Goal: Task Accomplishment & Management: Manage account settings

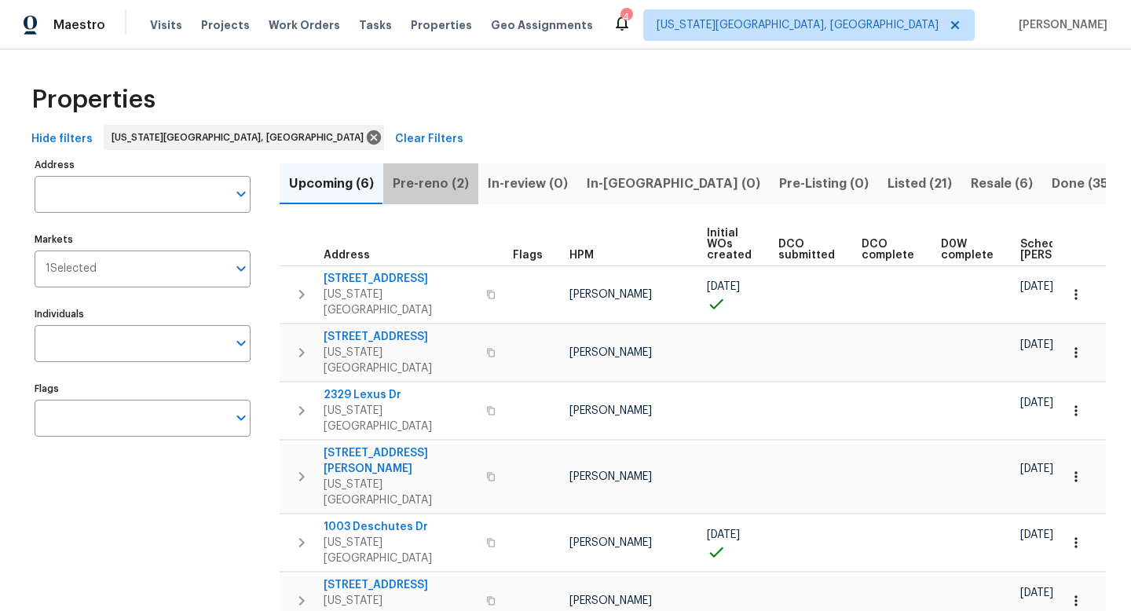
click at [464, 184] on button "Pre-reno (2)" at bounding box center [430, 183] width 95 height 41
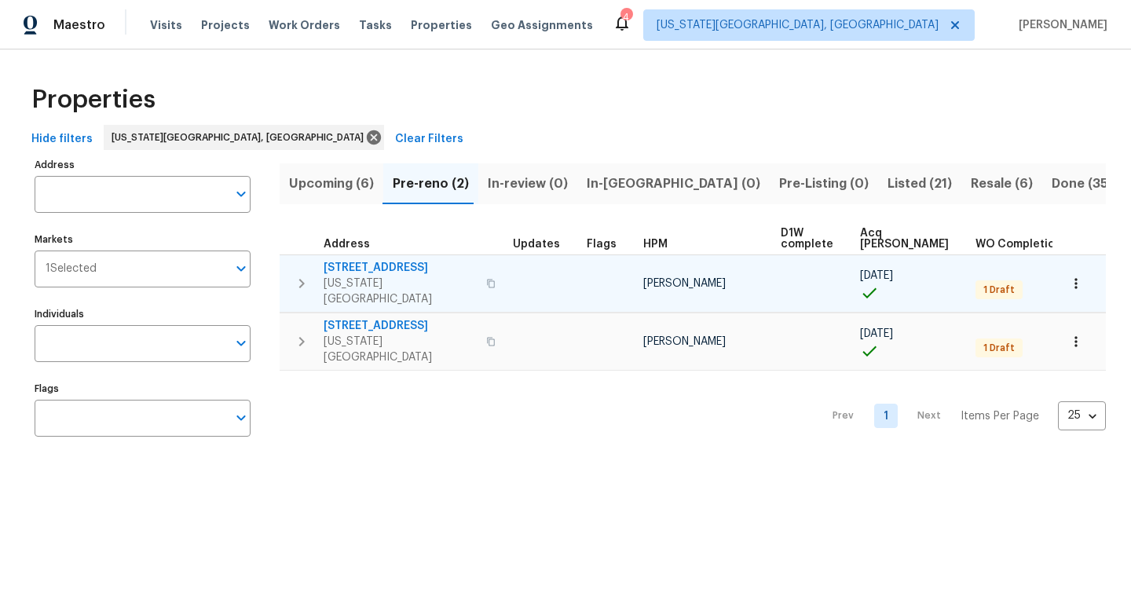
click at [388, 262] on span "[STREET_ADDRESS]" at bounding box center [400, 268] width 153 height 16
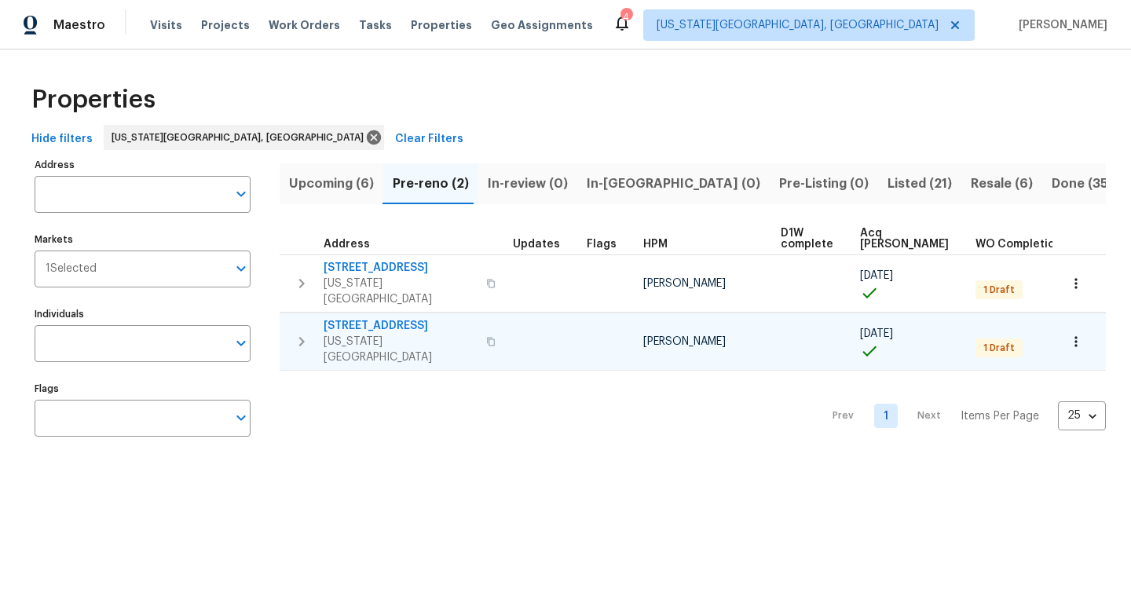
scroll to position [0, 35]
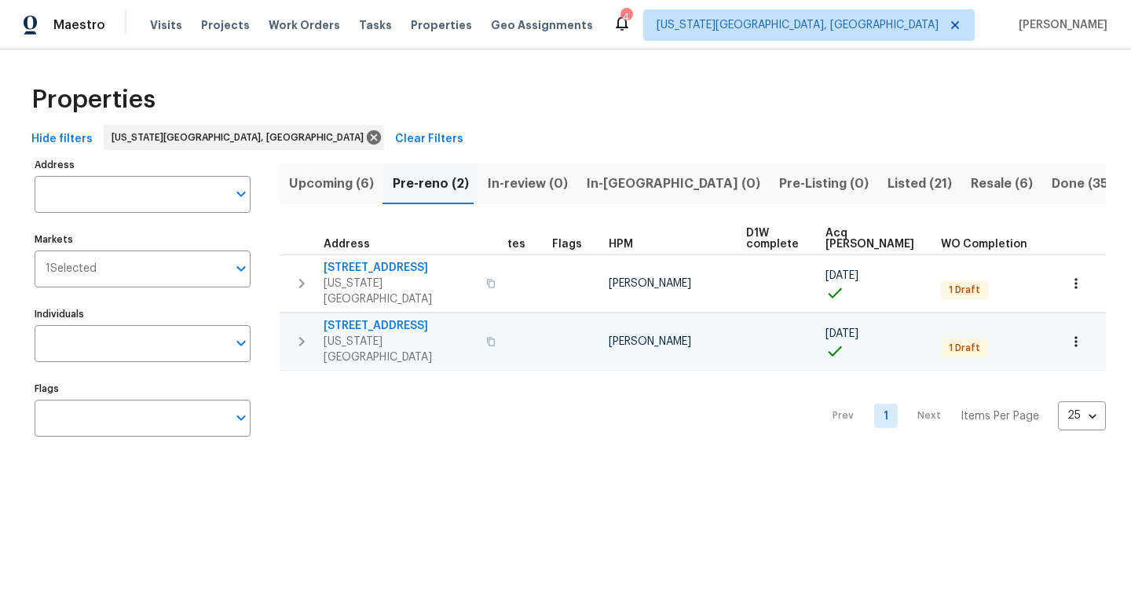
click at [359, 318] on span "[STREET_ADDRESS]" at bounding box center [400, 326] width 153 height 16
click at [345, 176] on span "Upcoming (6)" at bounding box center [331, 184] width 85 height 22
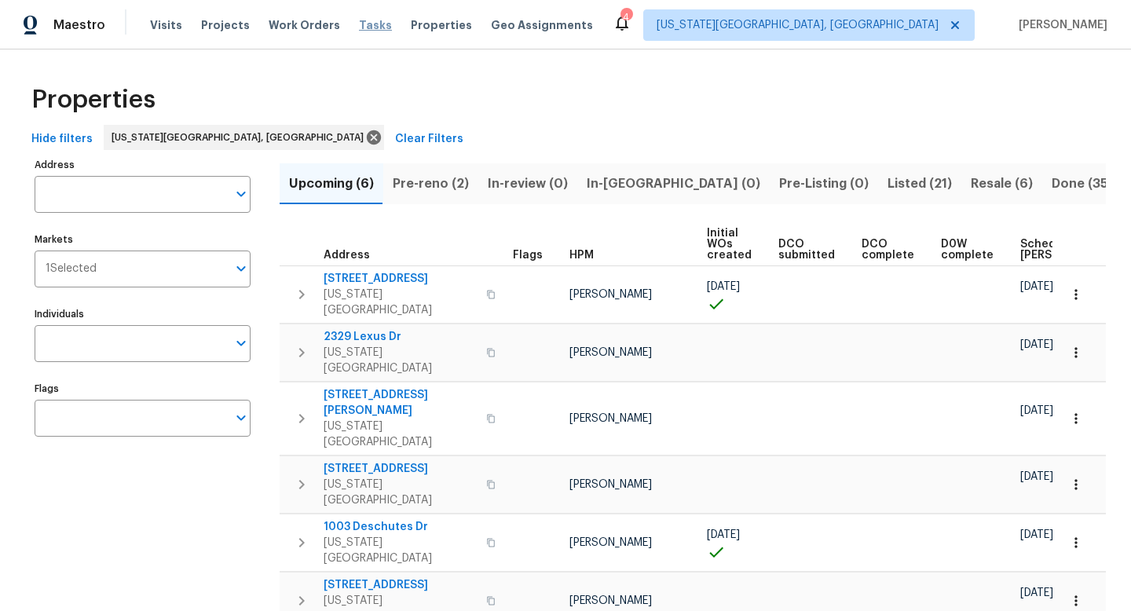
click at [359, 29] on span "Tasks" at bounding box center [375, 25] width 33 height 11
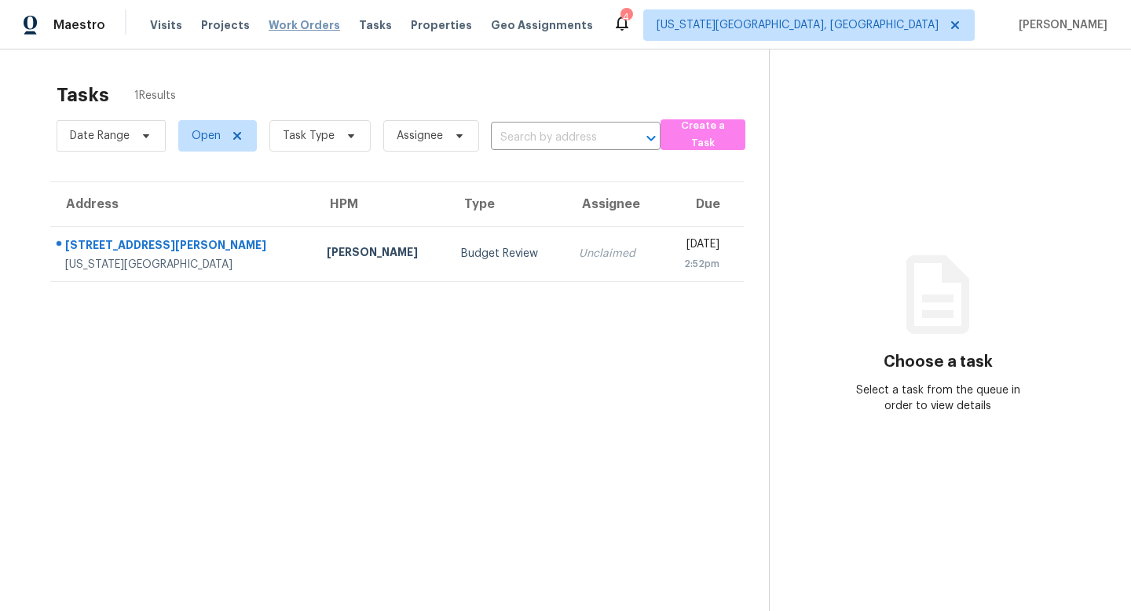
click at [293, 26] on span "Work Orders" at bounding box center [305, 25] width 72 height 16
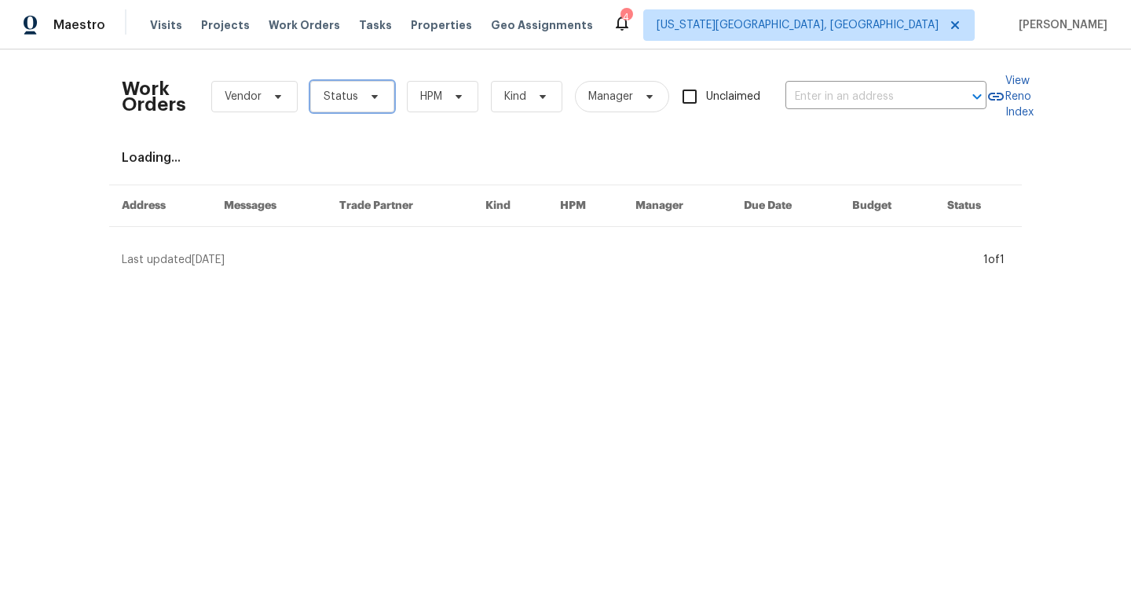
click at [371, 102] on icon at bounding box center [375, 96] width 13 height 13
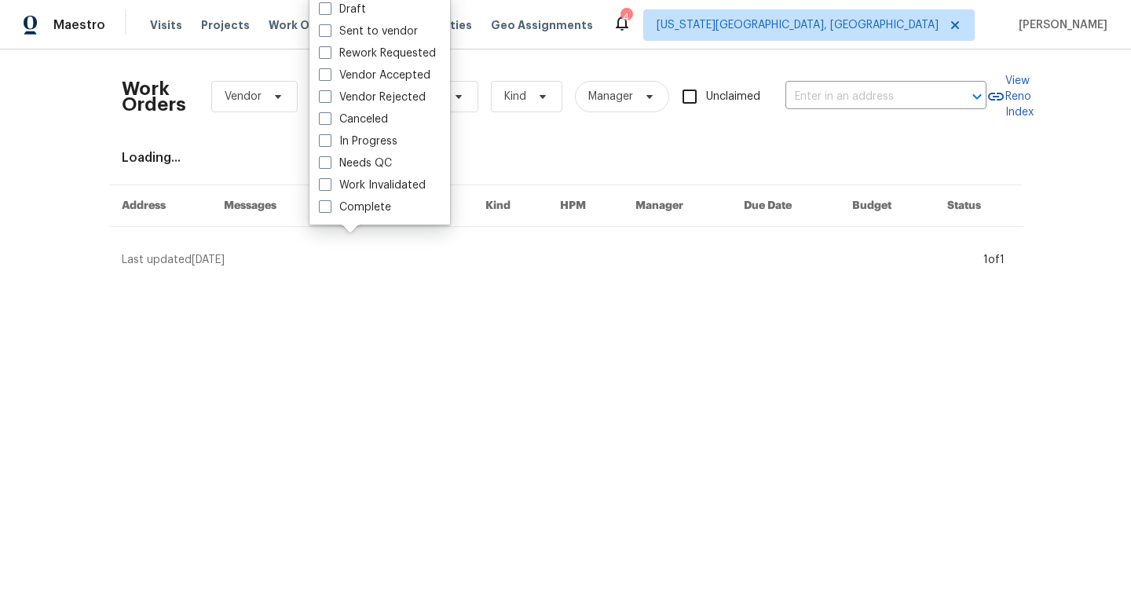
click at [542, 68] on div "Work Orders Vendor Status HPM Kind Manager Unclaimed ​" at bounding box center [554, 96] width 865 height 69
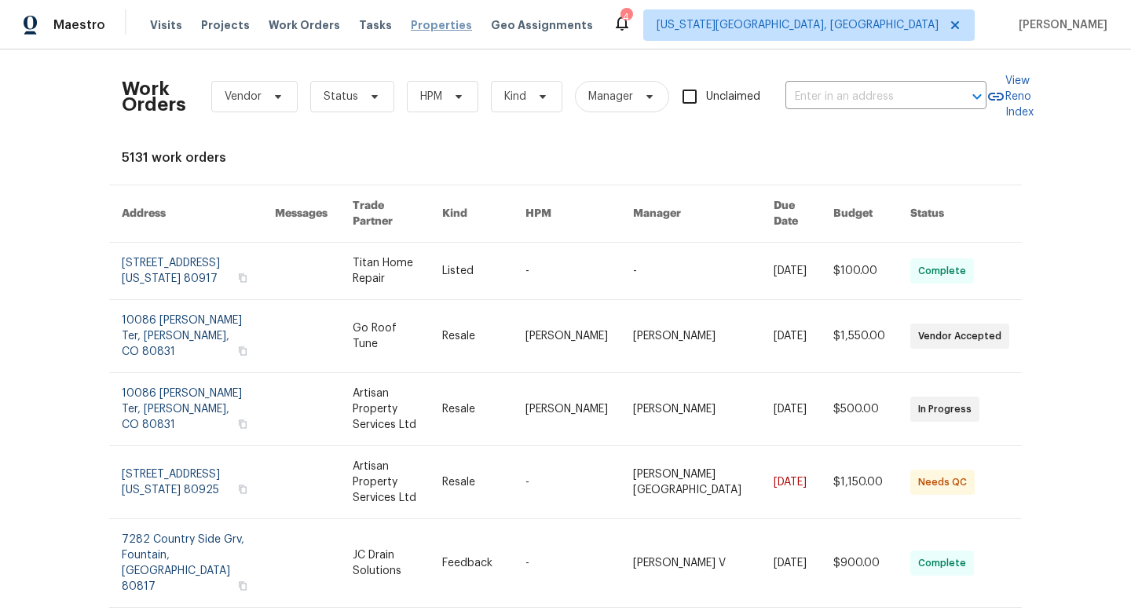
click at [415, 26] on span "Properties" at bounding box center [441, 25] width 61 height 16
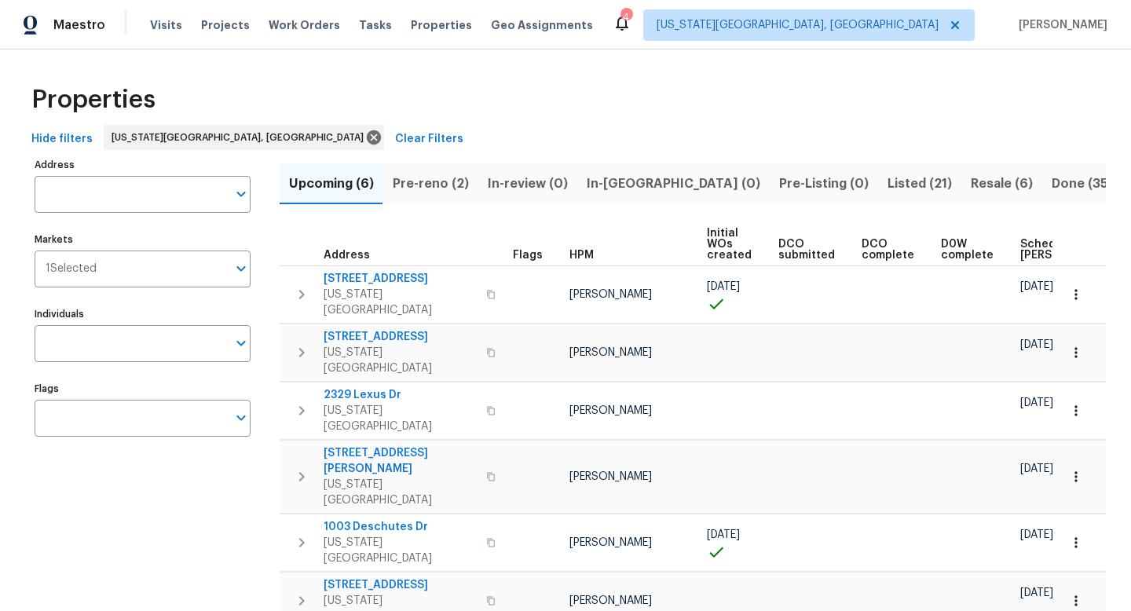
click at [422, 182] on span "Pre-reno (2)" at bounding box center [431, 184] width 76 height 22
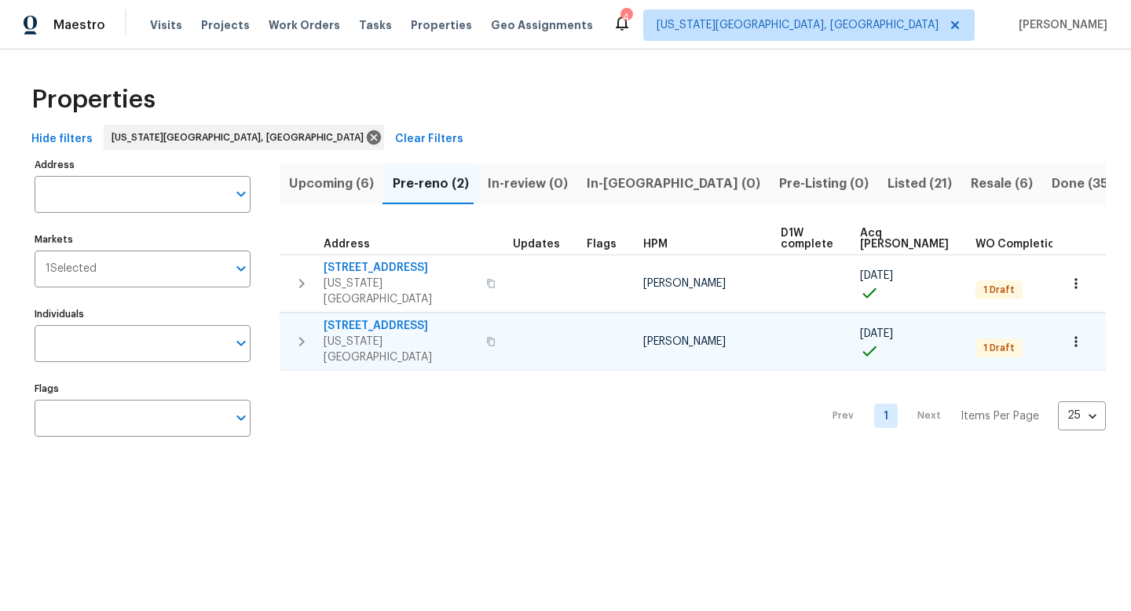
click at [372, 318] on span "[STREET_ADDRESS]" at bounding box center [400, 326] width 153 height 16
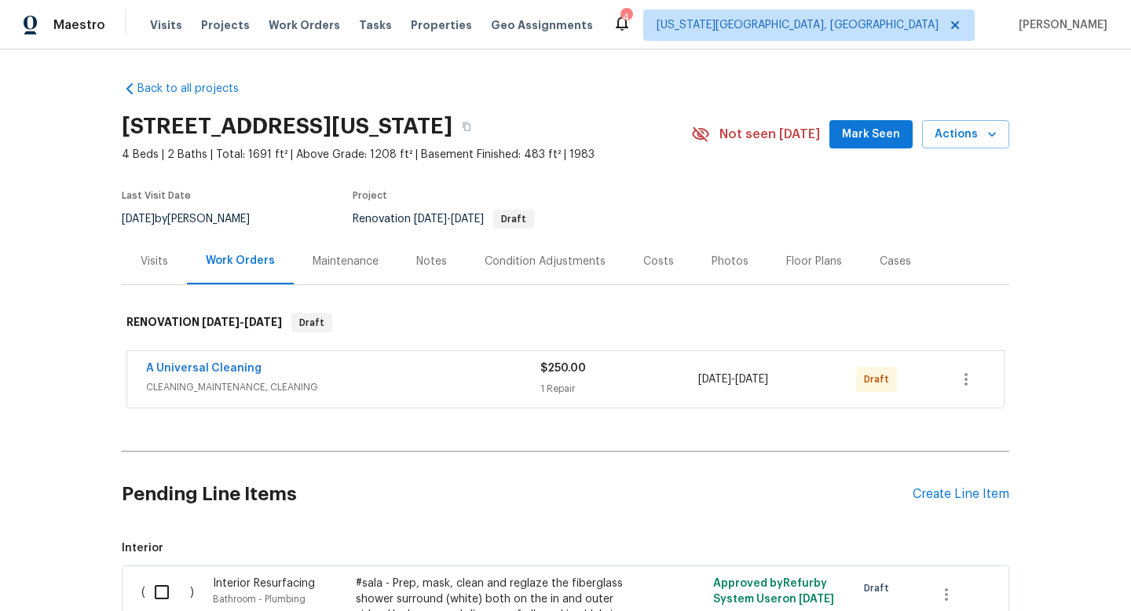
click at [426, 256] on div "Notes" at bounding box center [431, 262] width 31 height 16
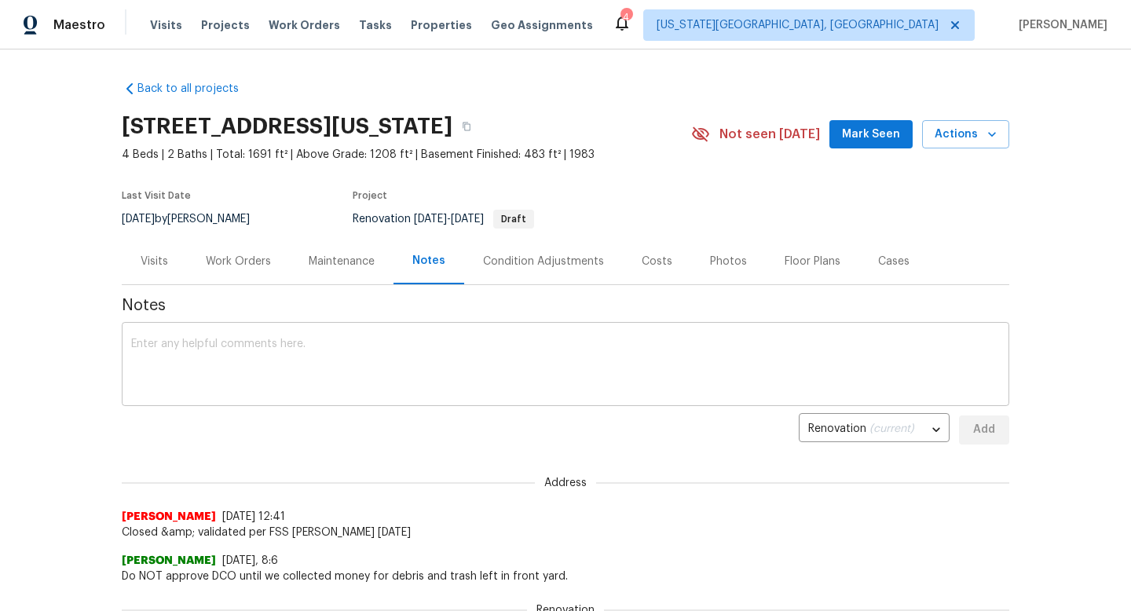
click at [332, 404] on div "x ​" at bounding box center [566, 366] width 888 height 80
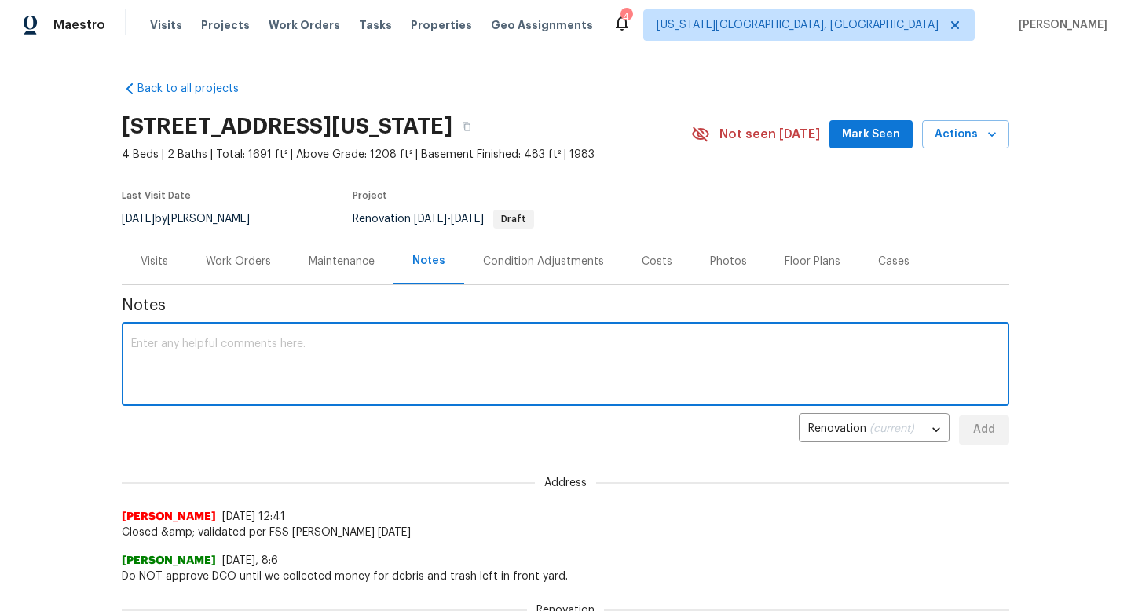
click at [332, 372] on textarea at bounding box center [565, 366] width 869 height 55
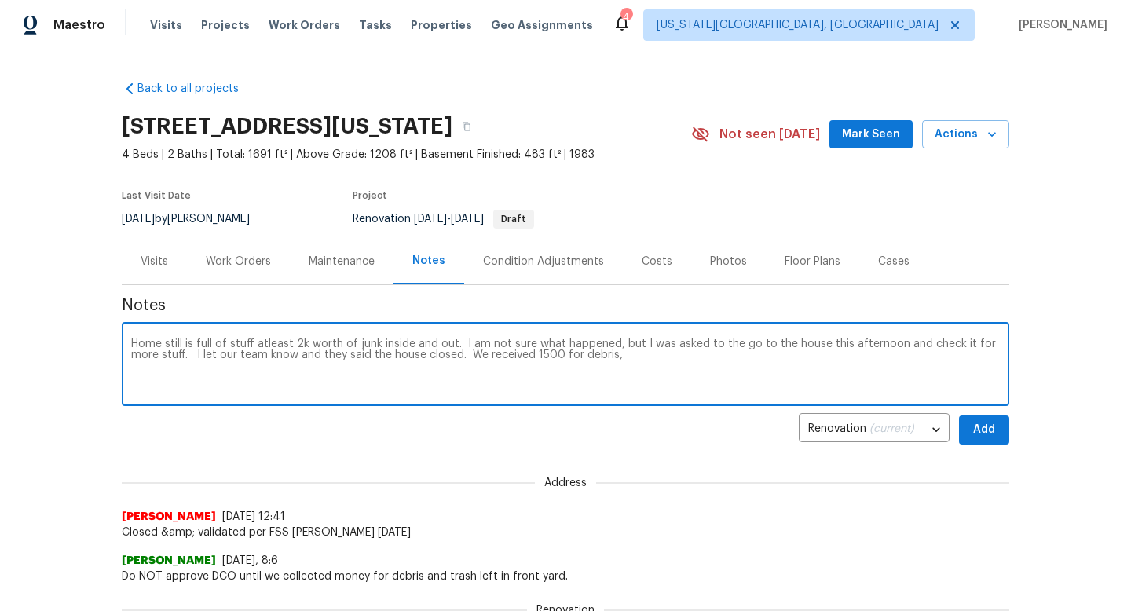
click at [602, 354] on textarea "Home still is full of stuff atleast 2k worth of junk inside and out. I am not s…" at bounding box center [565, 366] width 869 height 55
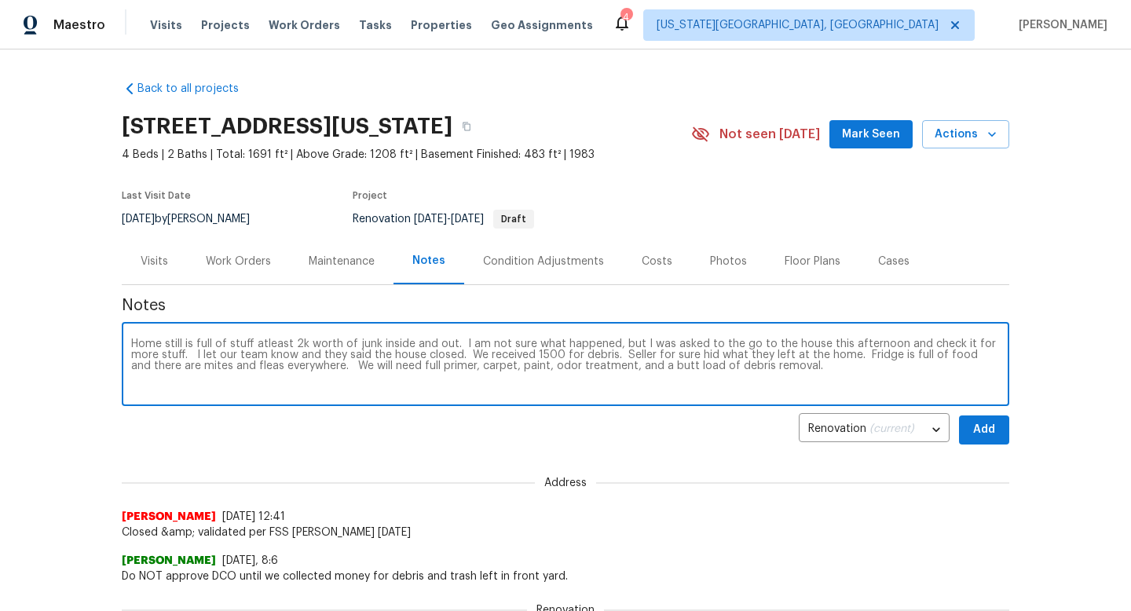
type textarea "Home still is full of stuff atleast 2k worth of junk inside and out. I am not s…"
click at [999, 438] on button "Add" at bounding box center [984, 430] width 50 height 29
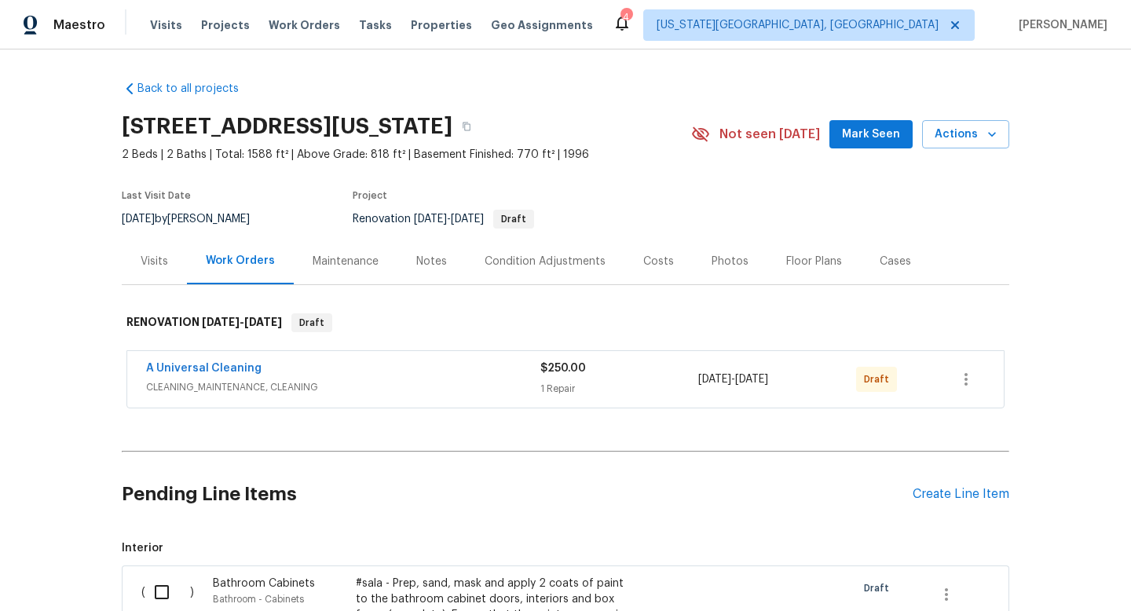
click at [860, 116] on div "4785 Live Oak Dr, Colorado Springs, CO 80916 2 Beds | 2 Baths | Total: 1588 ft²…" at bounding box center [566, 134] width 888 height 57
click at [853, 136] on span "Mark Seen" at bounding box center [871, 135] width 58 height 20
click at [424, 259] on div "Notes" at bounding box center [431, 262] width 31 height 16
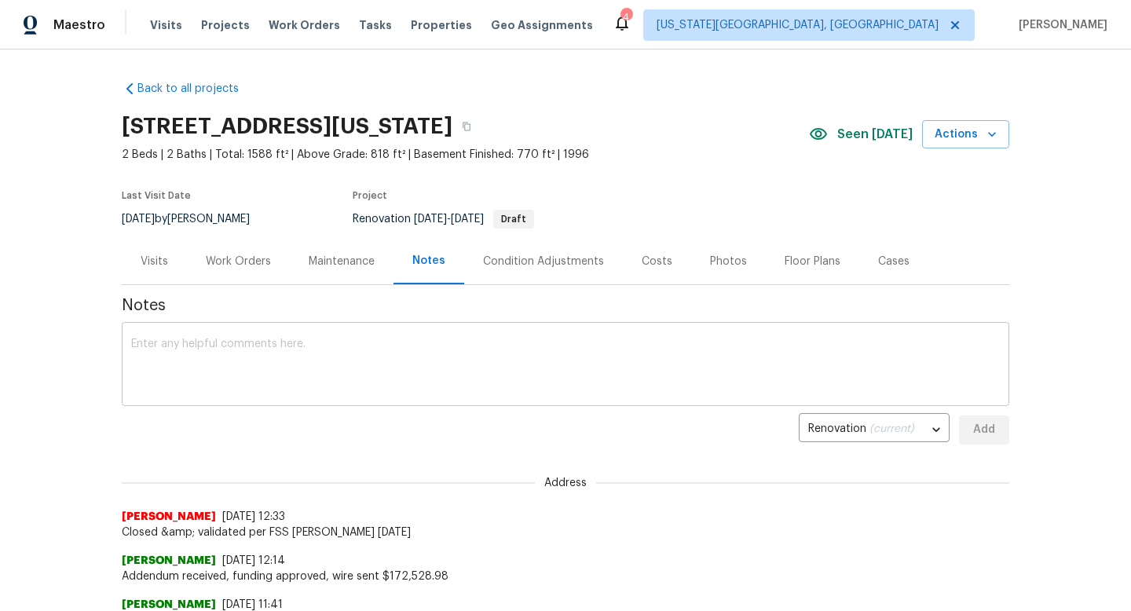
click at [200, 368] on textarea at bounding box center [565, 366] width 869 height 55
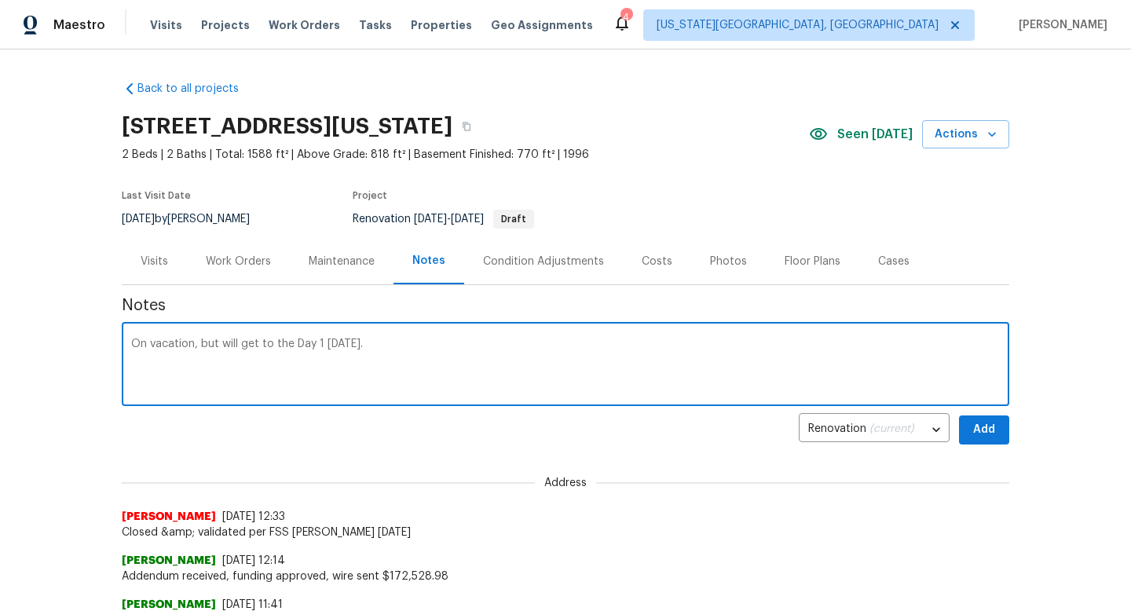
click at [134, 341] on textarea "On vacation, but will get to the Day 1 tomorrow." at bounding box center [565, 366] width 869 height 55
drag, startPoint x: 412, startPoint y: 344, endPoint x: 231, endPoint y: 344, distance: 180.7
click at [231, 344] on textarea "I am On vacation, but will get to the Day 1 tomorrow." at bounding box center [565, 366] width 869 height 55
type textarea "I am On vacation, but will write up the work orders tomorrow."
click at [999, 425] on button "Add" at bounding box center [984, 430] width 50 height 29
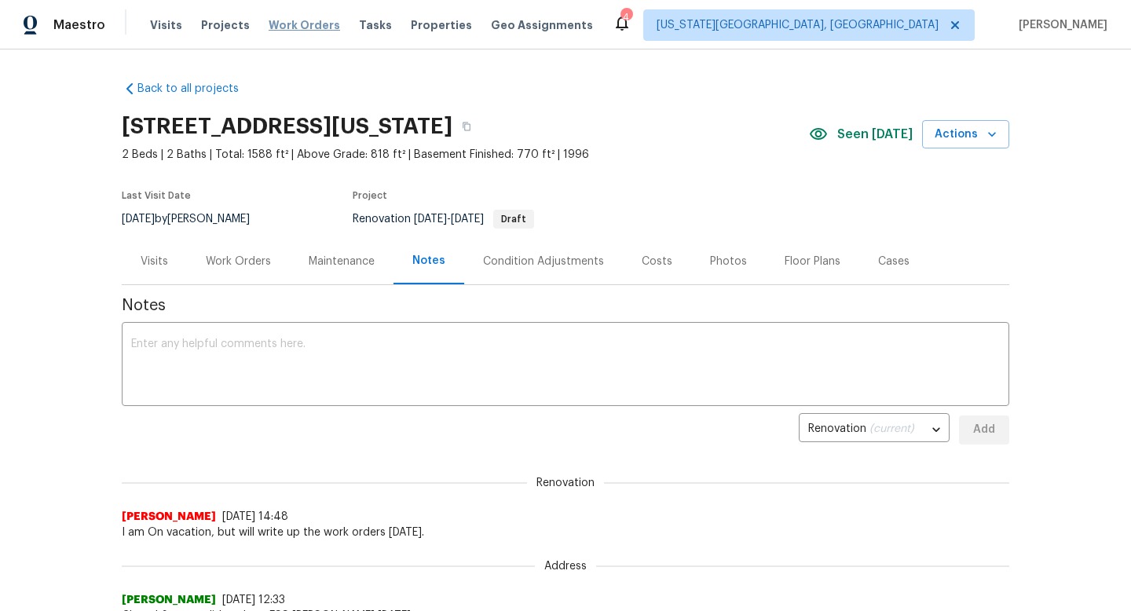
click at [287, 32] on span "Work Orders" at bounding box center [305, 25] width 72 height 16
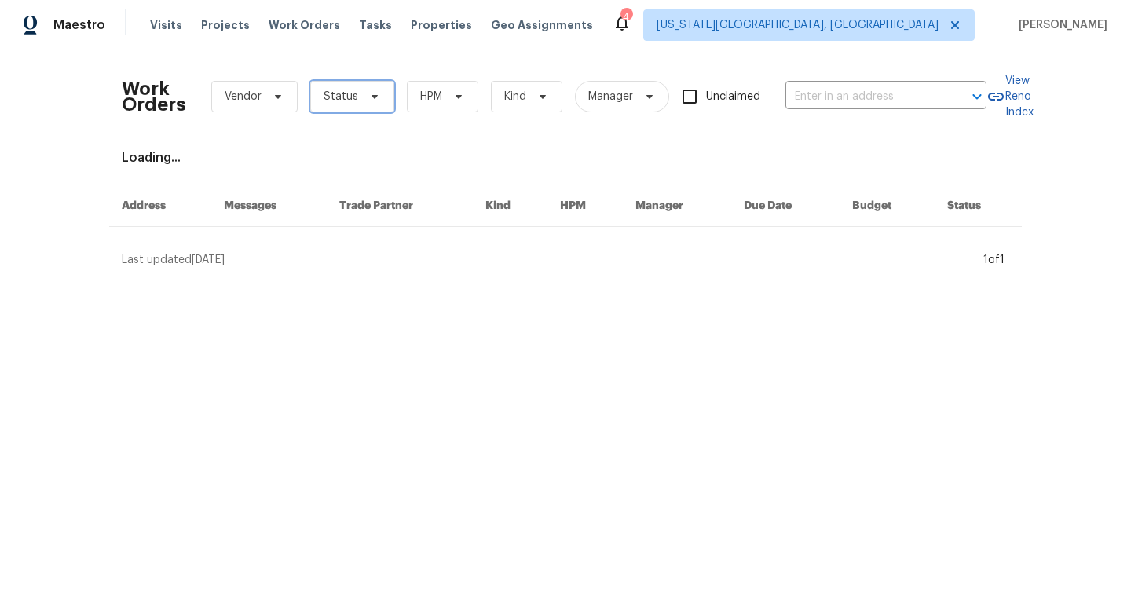
click at [346, 89] on span "Status" at bounding box center [341, 97] width 35 height 16
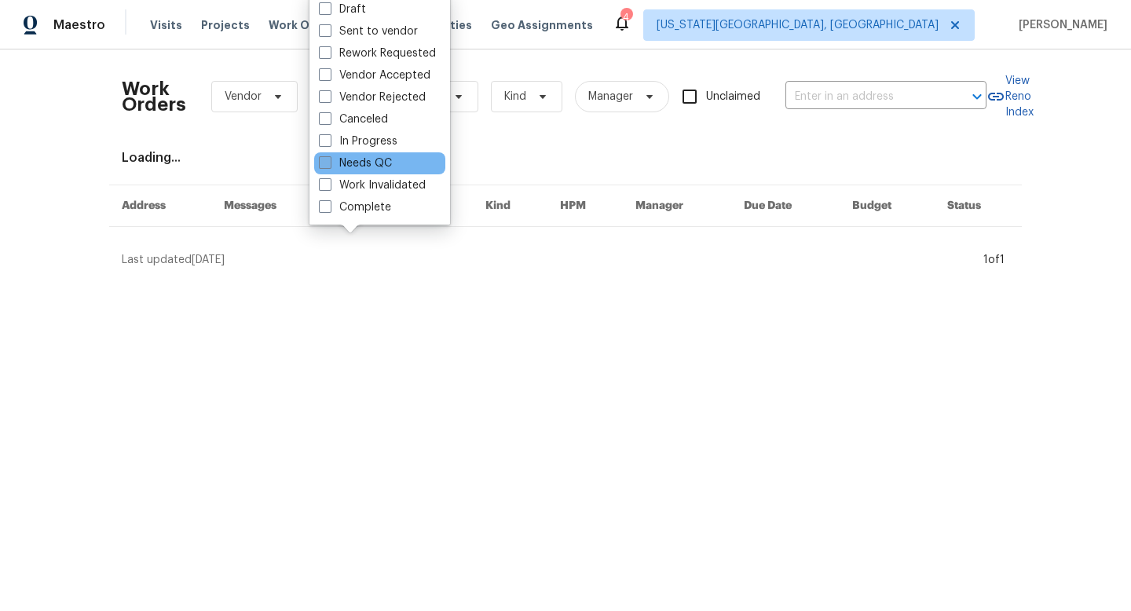
click at [330, 163] on span at bounding box center [325, 162] width 13 height 13
click at [329, 163] on input "Needs QC" at bounding box center [324, 161] width 10 height 10
checkbox input "true"
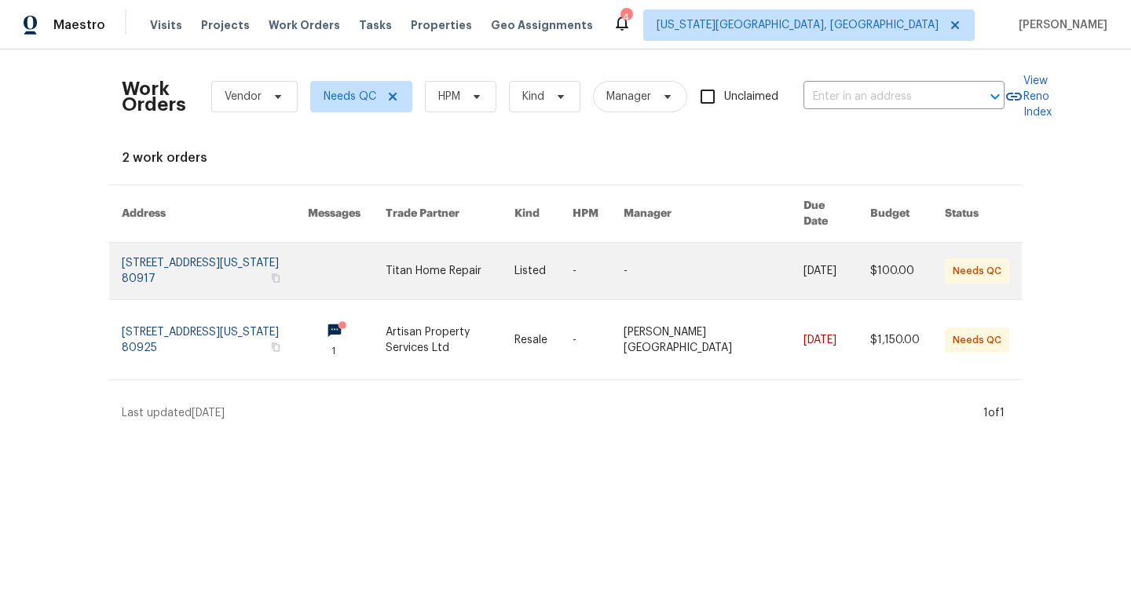
click at [473, 255] on link at bounding box center [451, 271] width 130 height 57
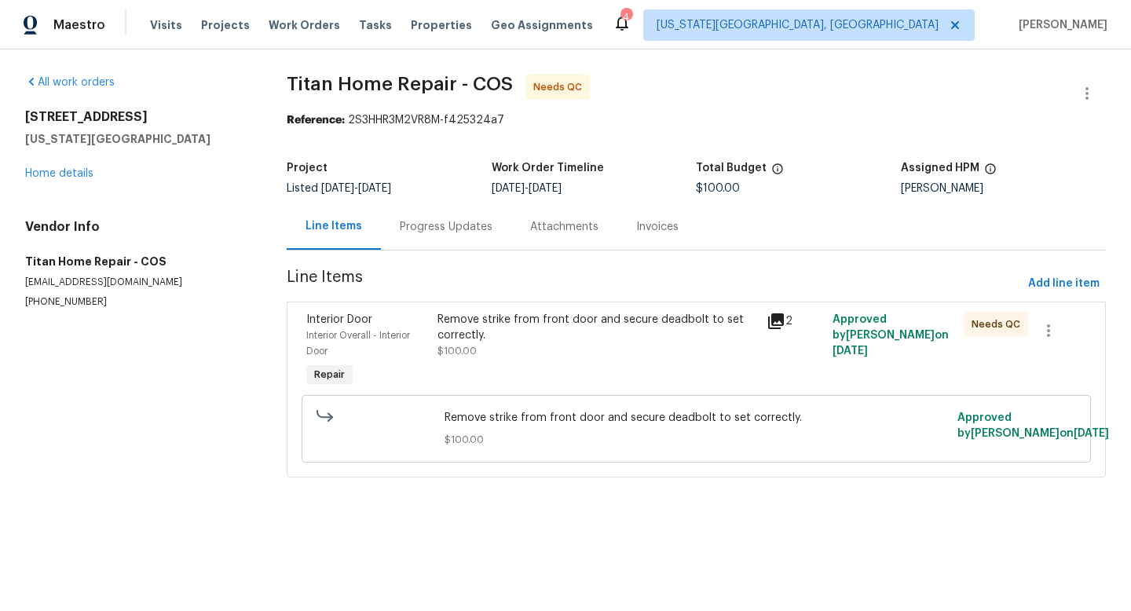
click at [483, 325] on div "Remove strike from front door and secure deadbolt to set correctly." at bounding box center [598, 327] width 320 height 31
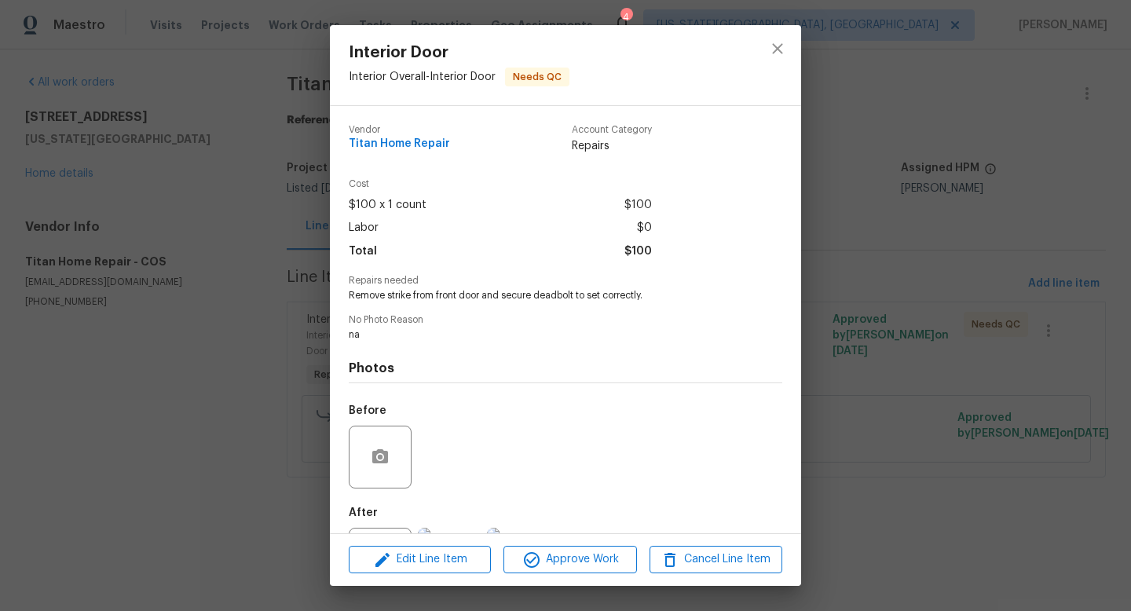
scroll to position [73, 0]
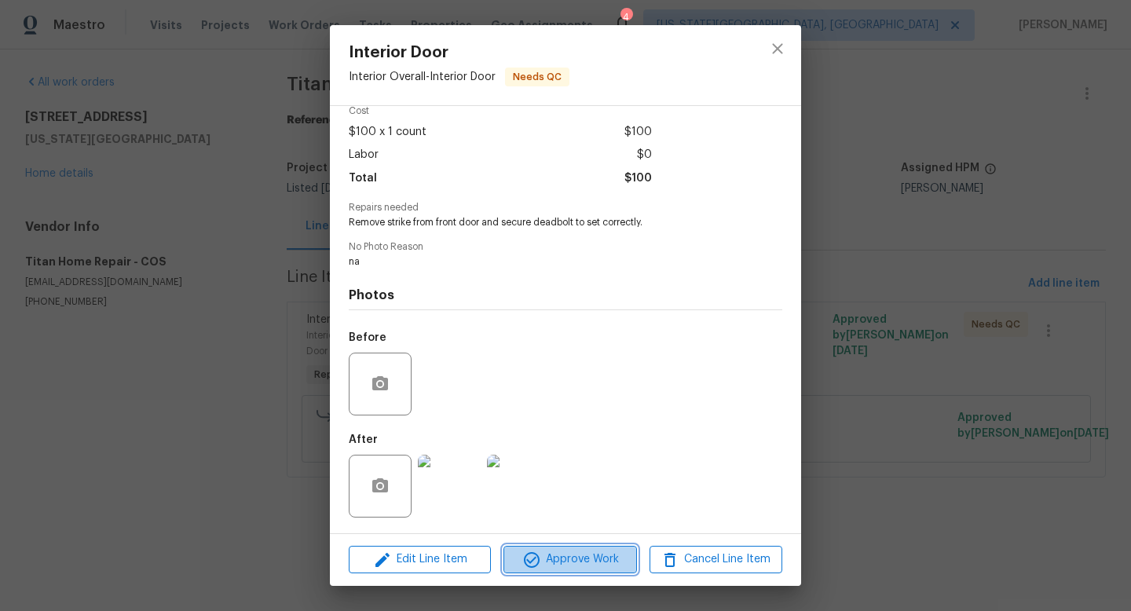
click at [559, 566] on span "Approve Work" at bounding box center [569, 560] width 123 height 20
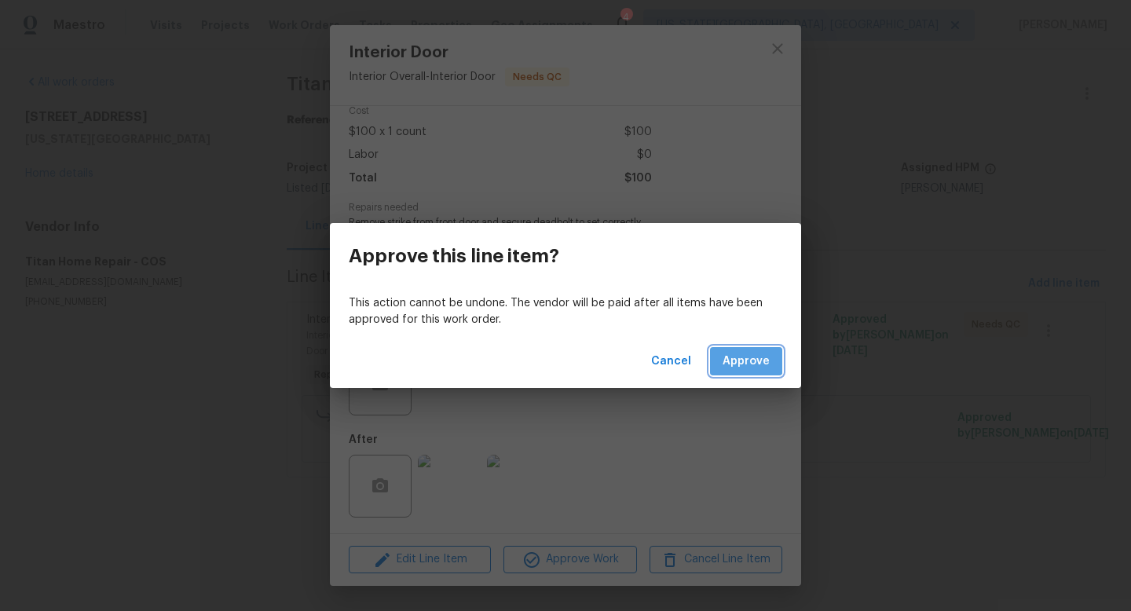
click at [736, 361] on span "Approve" at bounding box center [746, 362] width 47 height 20
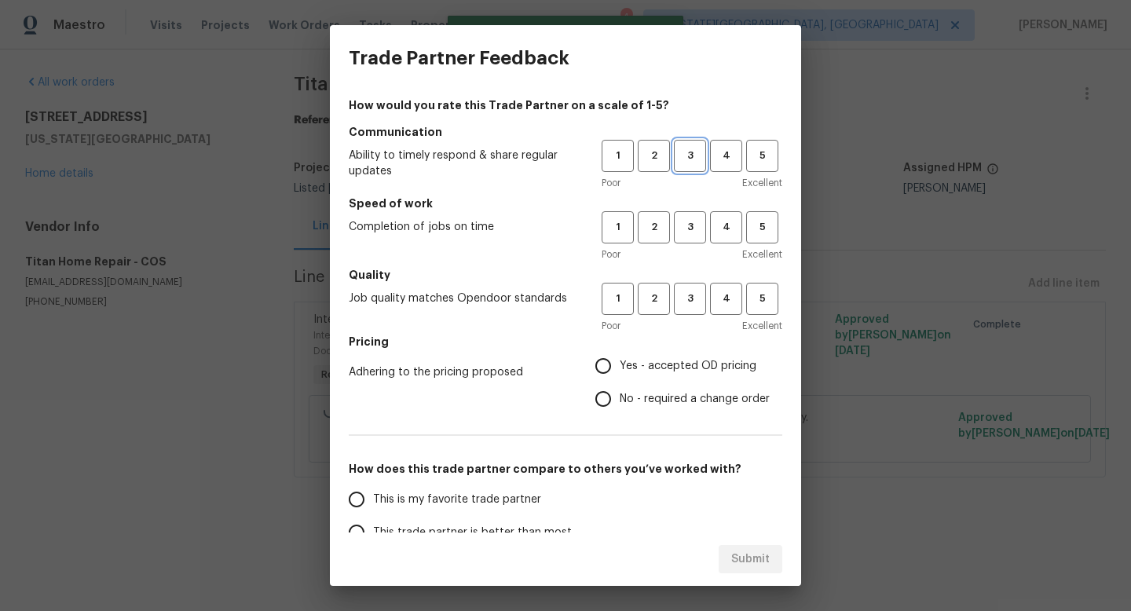
click at [694, 161] on span "3" at bounding box center [690, 156] width 29 height 18
click at [691, 233] on span "3" at bounding box center [690, 227] width 29 height 18
click at [691, 276] on h5 "Quality" at bounding box center [566, 275] width 434 height 16
click at [690, 299] on span "3" at bounding box center [690, 299] width 29 height 18
click at [622, 360] on span "Yes - accepted OD pricing" at bounding box center [688, 366] width 137 height 17
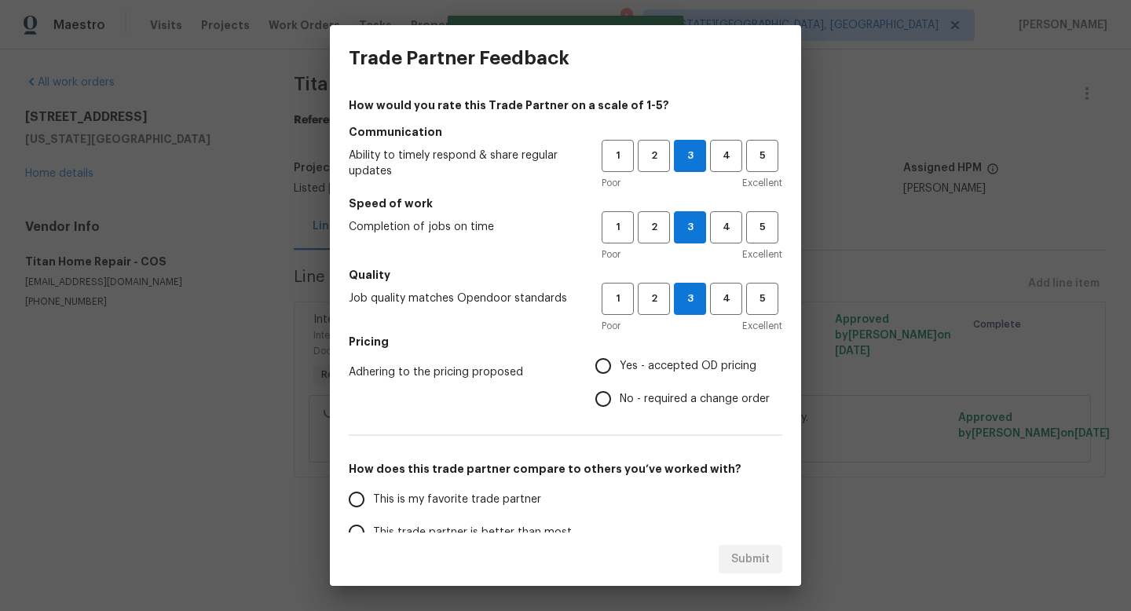
click at [620, 360] on input "Yes - accepted OD pricing" at bounding box center [603, 366] width 33 height 33
radio input "true"
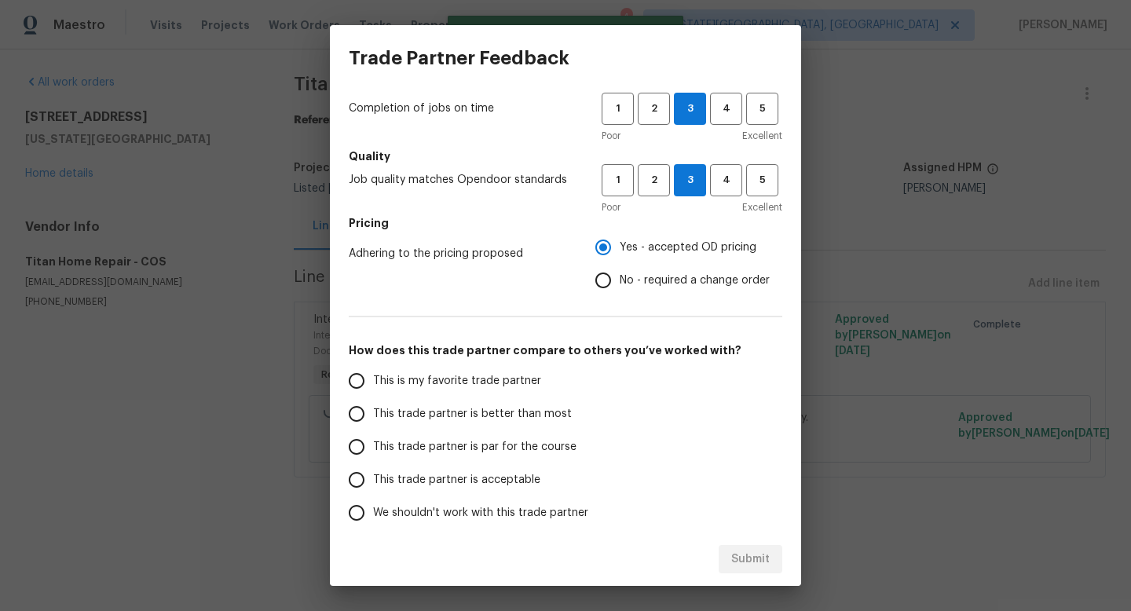
scroll to position [186, 0]
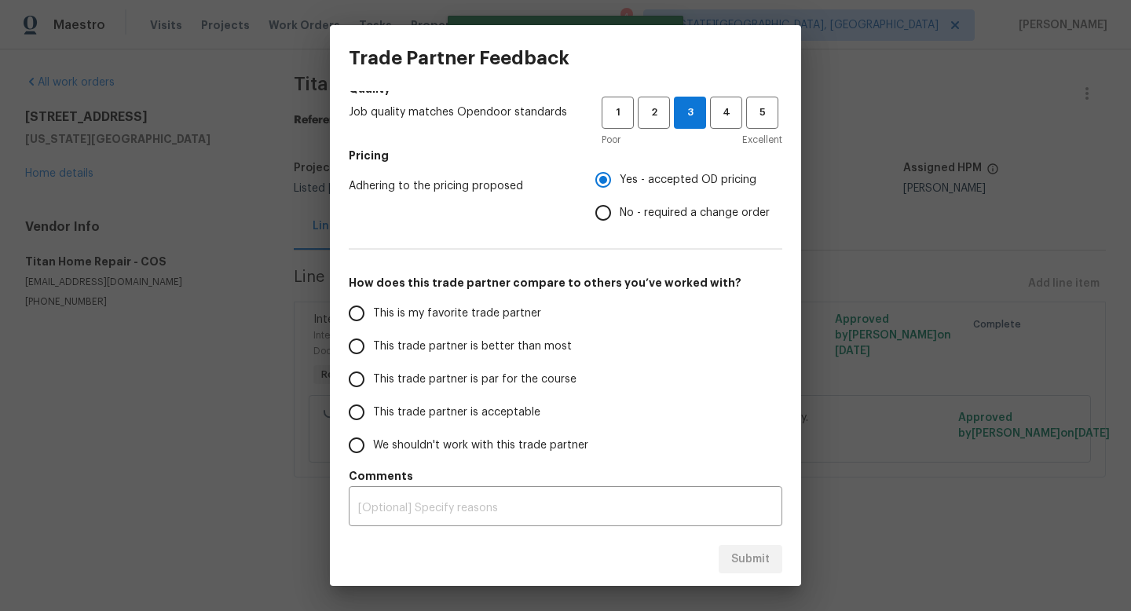
click at [421, 383] on span "This trade partner is par for the course" at bounding box center [475, 380] width 204 height 17
click at [373, 383] on input "This trade partner is par for the course" at bounding box center [356, 379] width 33 height 33
click at [755, 556] on span "Submit" at bounding box center [751, 560] width 39 height 20
radio input "true"
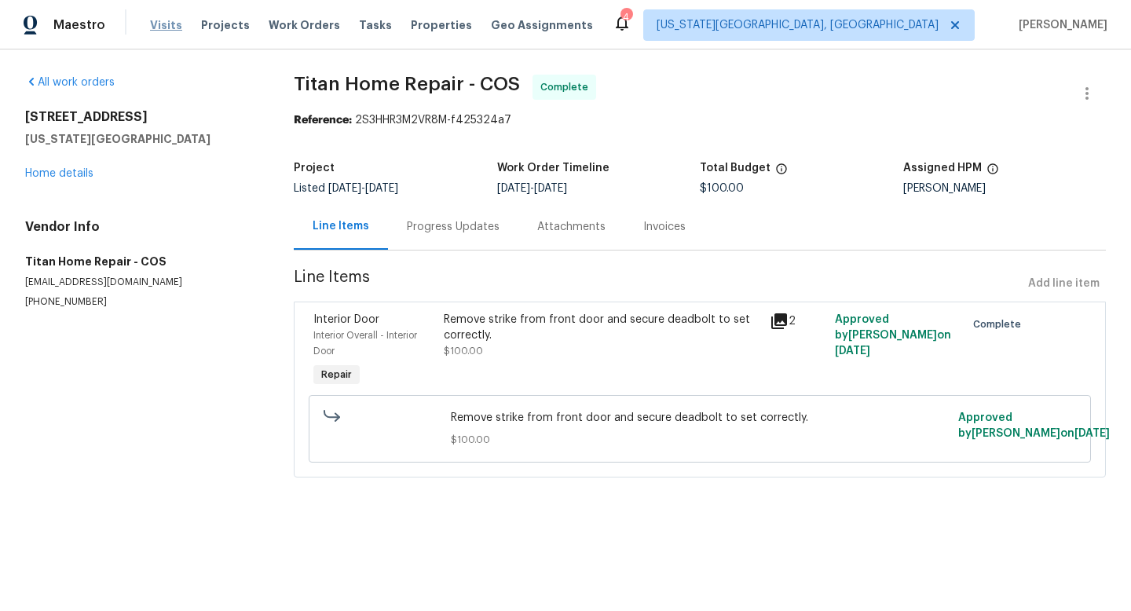
click at [169, 26] on span "Visits" at bounding box center [166, 25] width 32 height 16
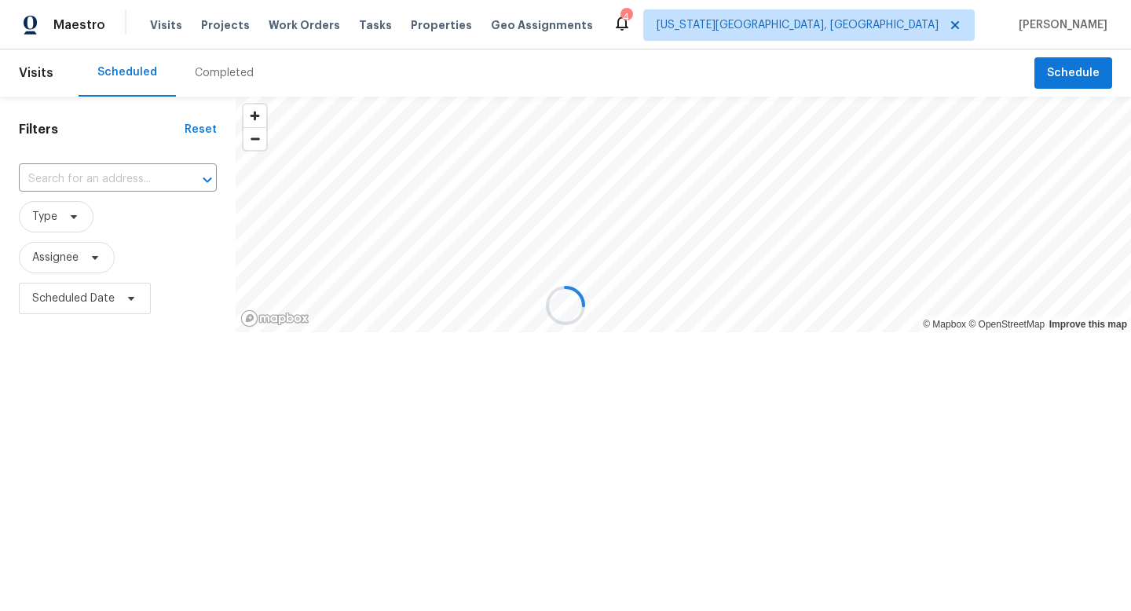
click at [218, 25] on div at bounding box center [565, 305] width 1131 height 611
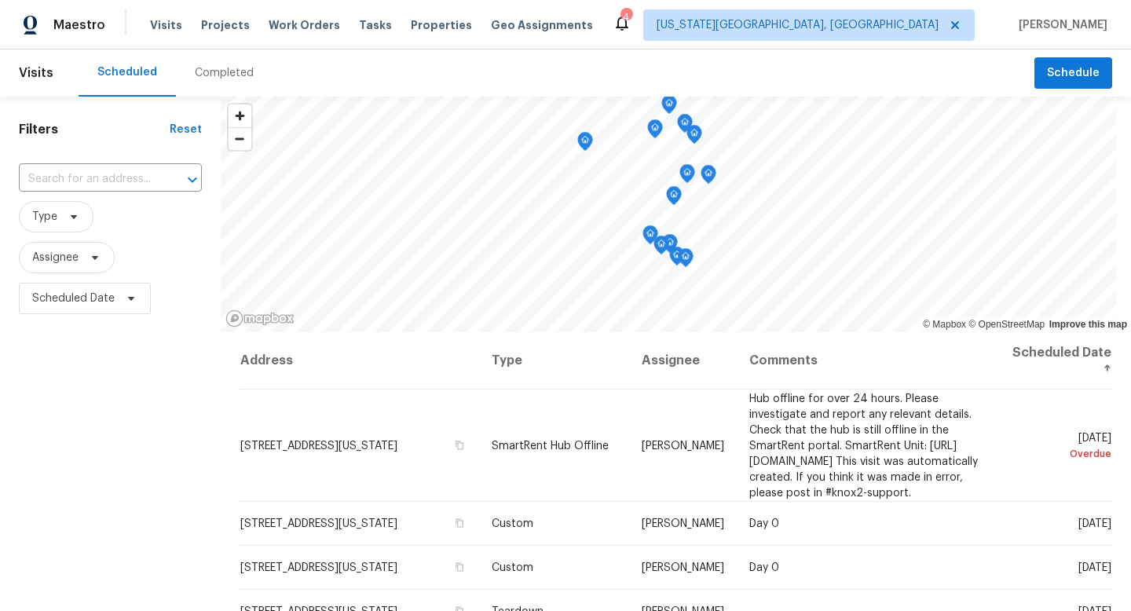
click at [218, 25] on span "Projects" at bounding box center [225, 25] width 49 height 16
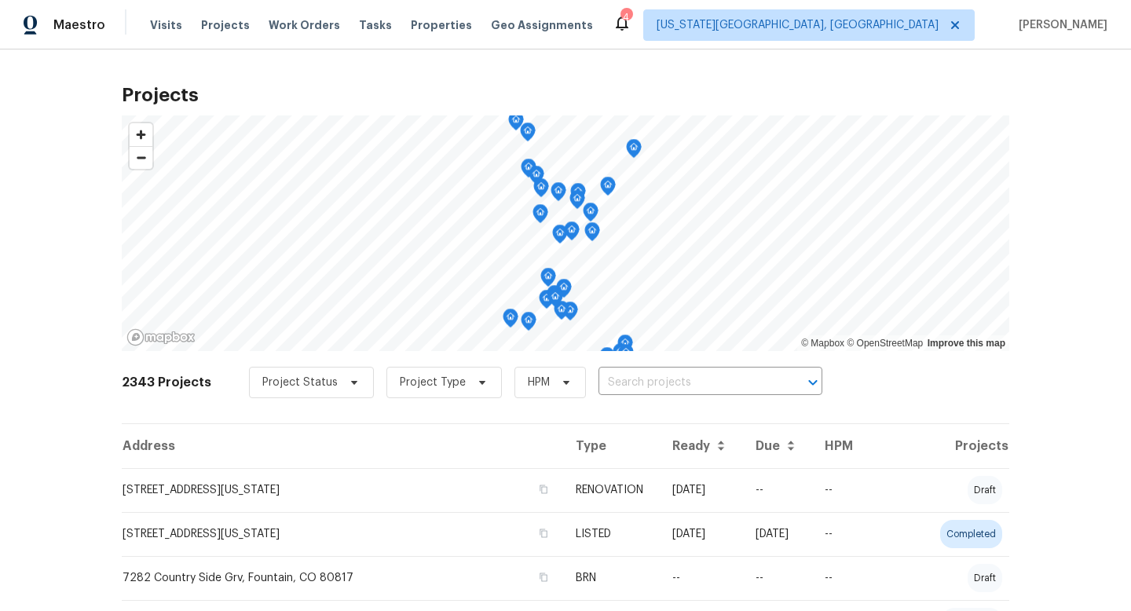
click at [359, 19] on div "Tasks" at bounding box center [375, 25] width 33 height 17
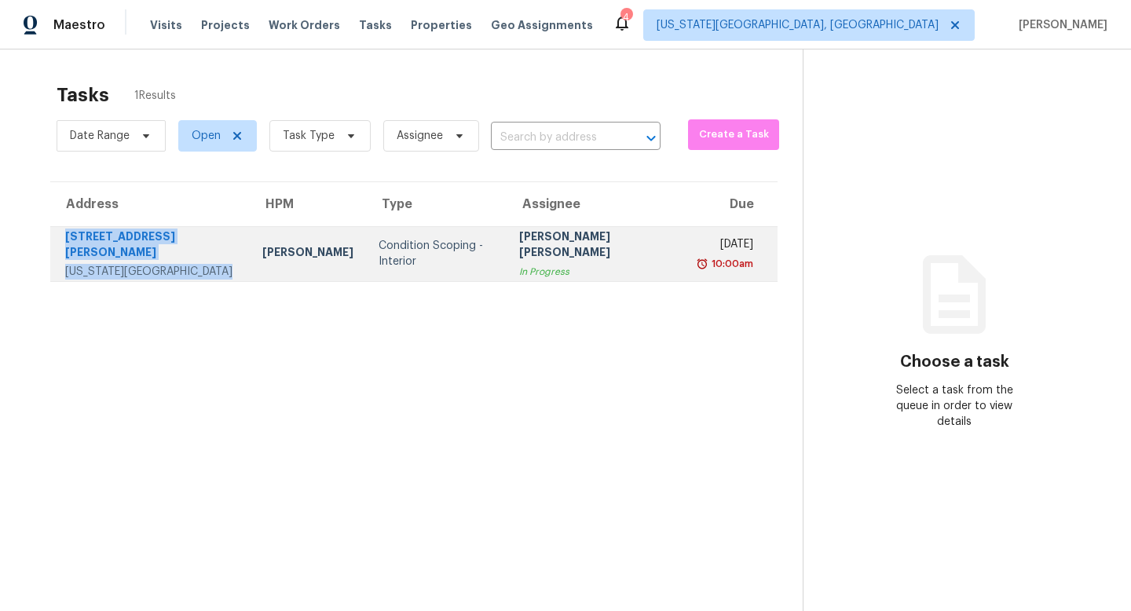
drag, startPoint x: 221, startPoint y: 260, endPoint x: 52, endPoint y: 250, distance: 169.2
click at [52, 250] on td "205 Holly Dr Colorado Springs, CO, 80911" at bounding box center [150, 253] width 200 height 55
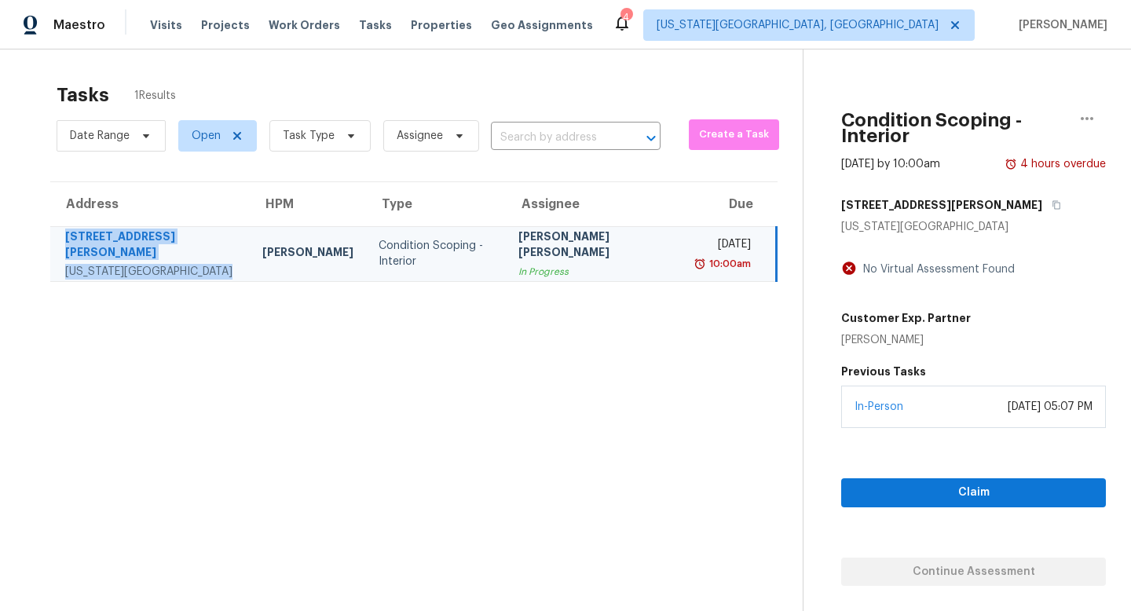
copy div "205 Holly Dr Colorado Springs, CO, 80911"
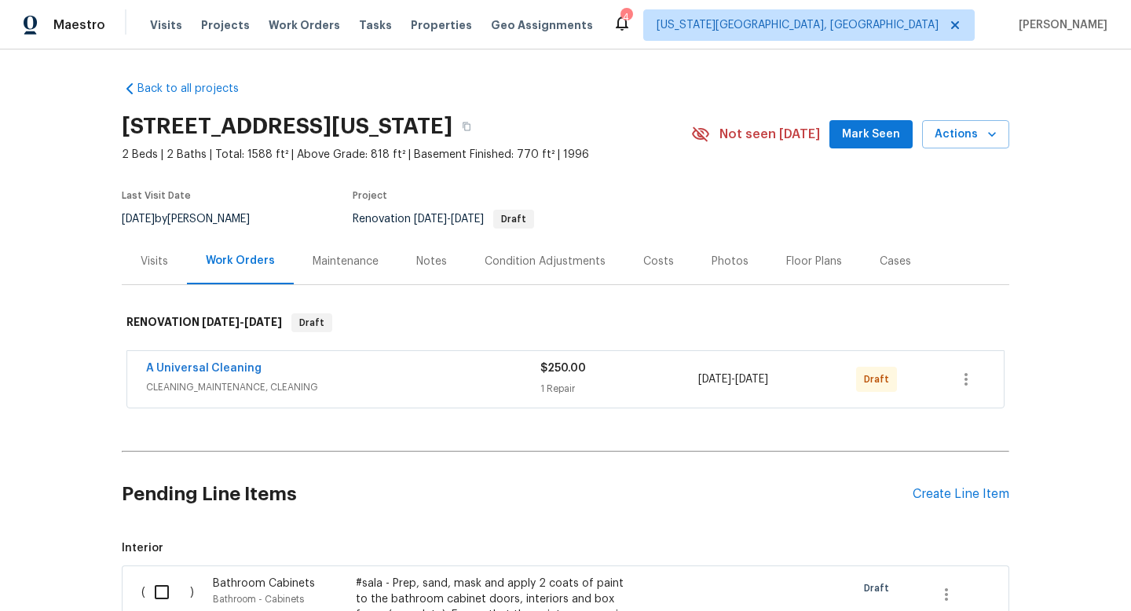
click at [451, 20] on div "Visits Projects Work Orders Tasks Properties Geo Assignments" at bounding box center [381, 24] width 462 height 31
click at [419, 29] on span "Properties" at bounding box center [441, 25] width 61 height 16
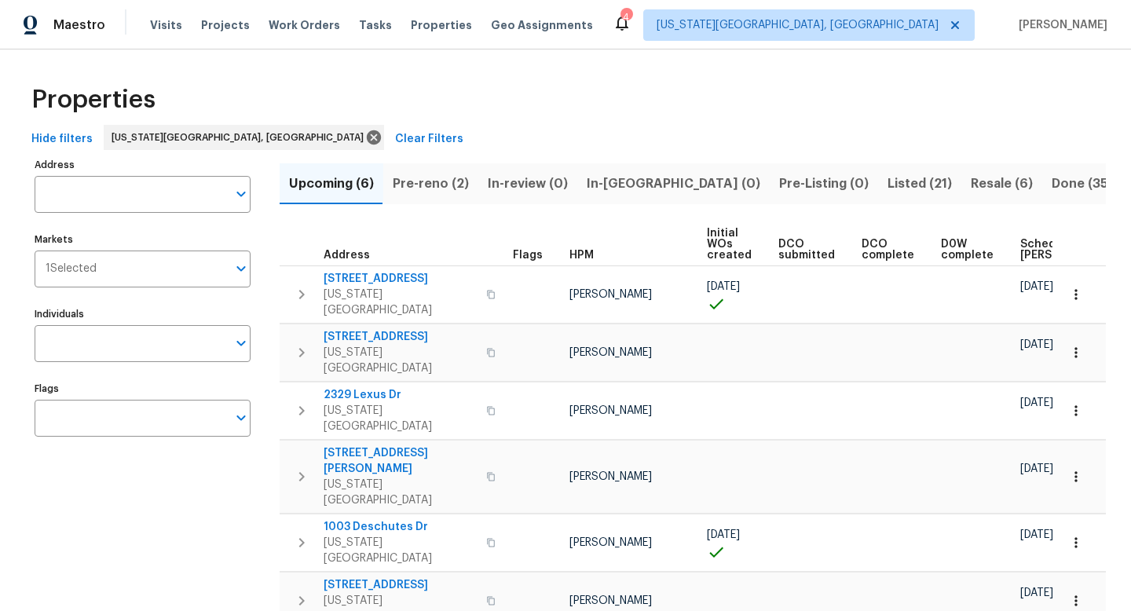
click at [437, 183] on span "Pre-reno (2)" at bounding box center [431, 184] width 76 height 22
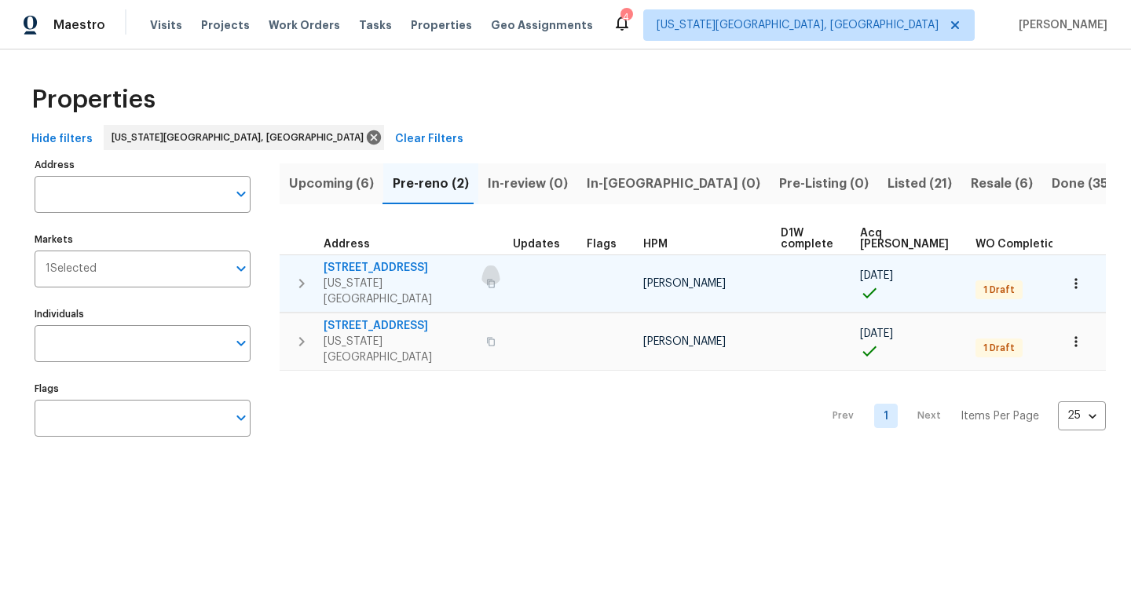
click at [486, 279] on icon "button" at bounding box center [490, 283] width 9 height 9
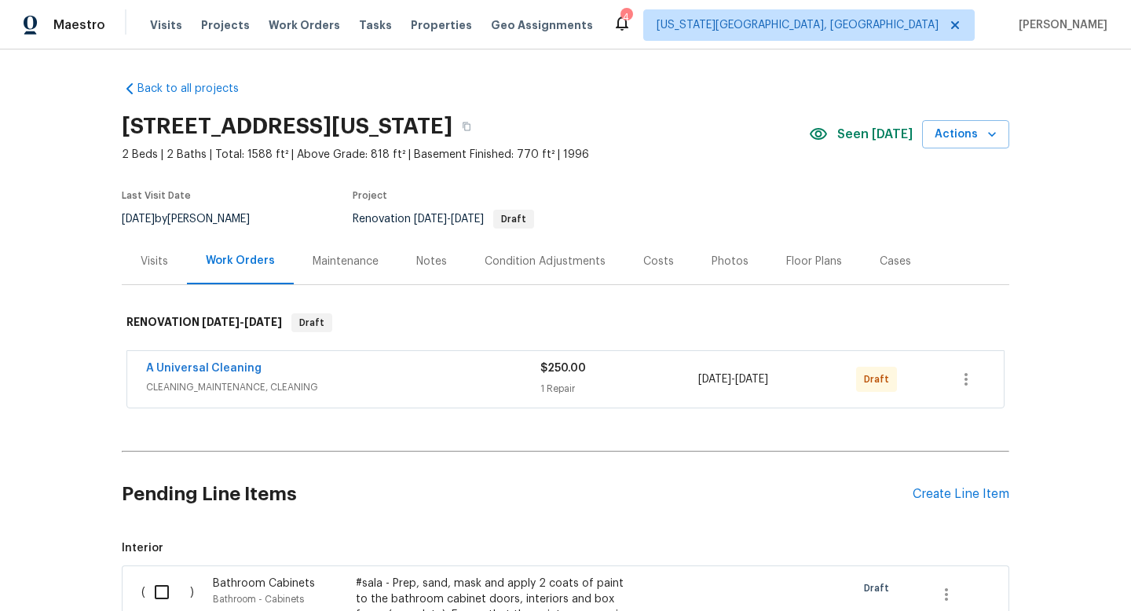
scroll to position [2, 0]
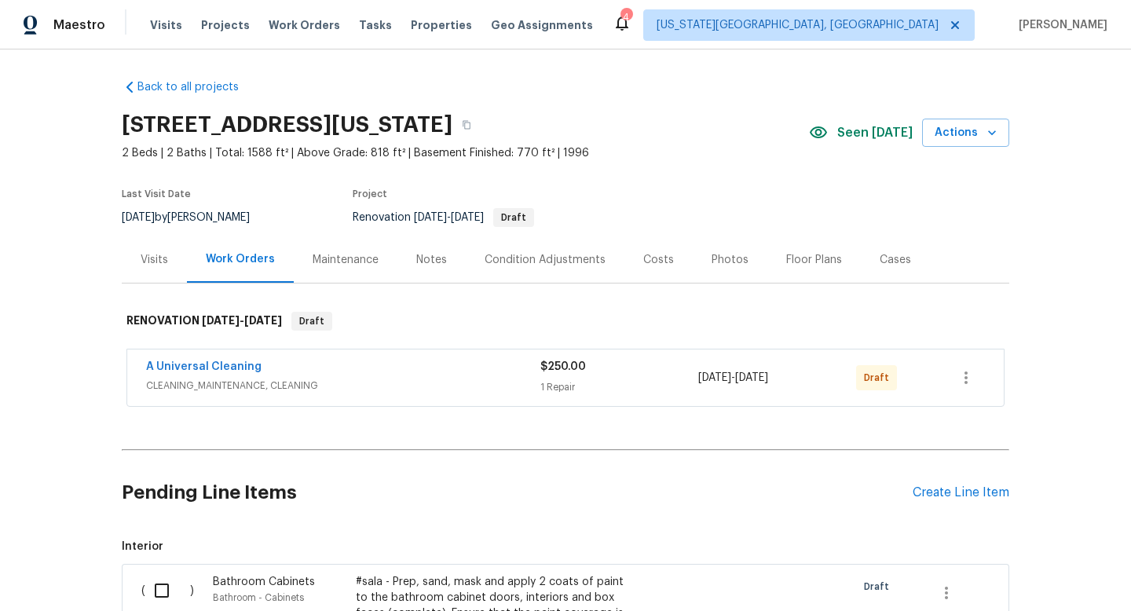
click at [555, 253] on div "Condition Adjustments" at bounding box center [545, 260] width 121 height 16
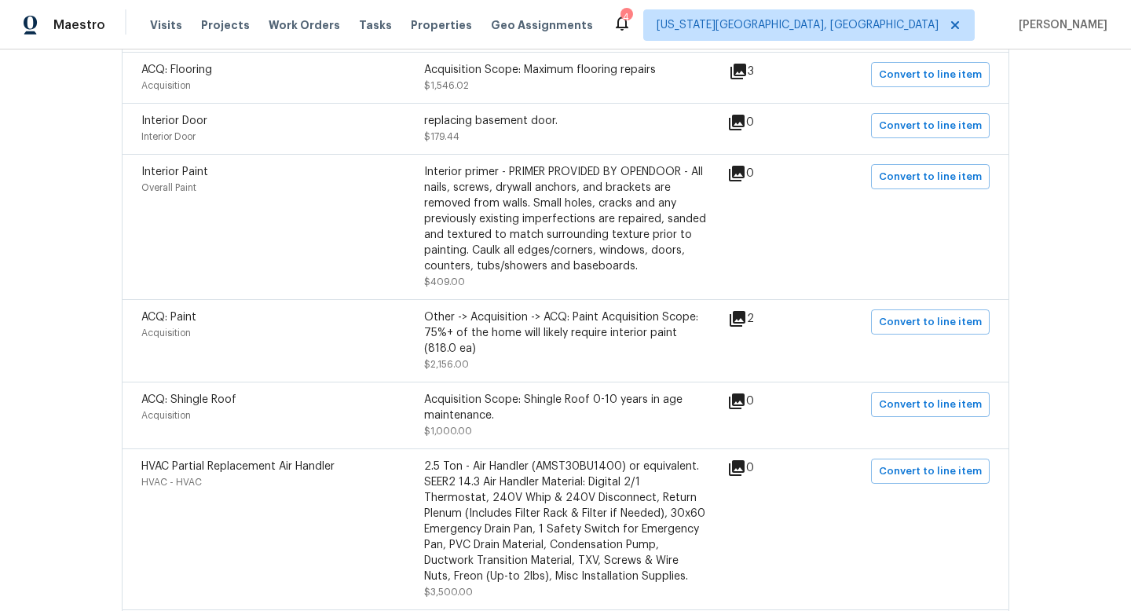
scroll to position [391, 0]
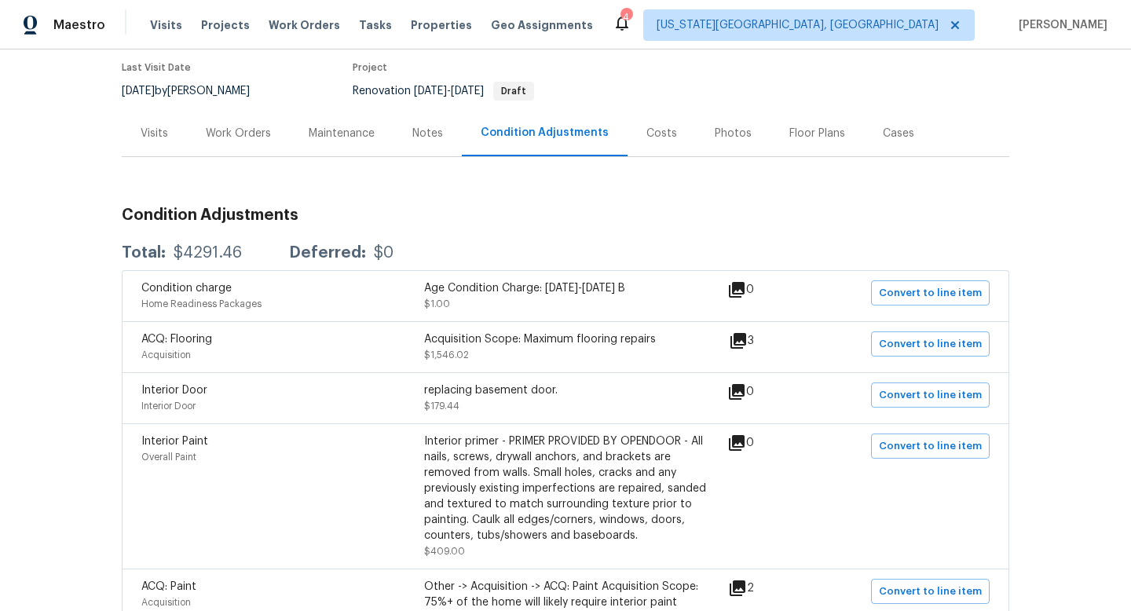
click at [654, 138] on div "Costs" at bounding box center [662, 134] width 31 height 16
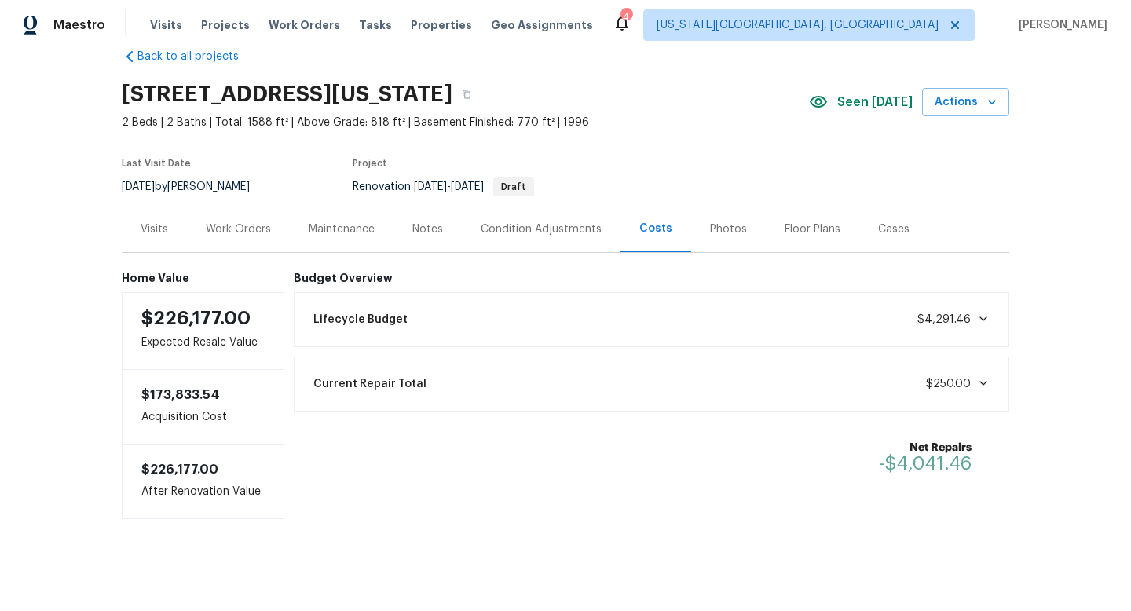
scroll to position [35, 0]
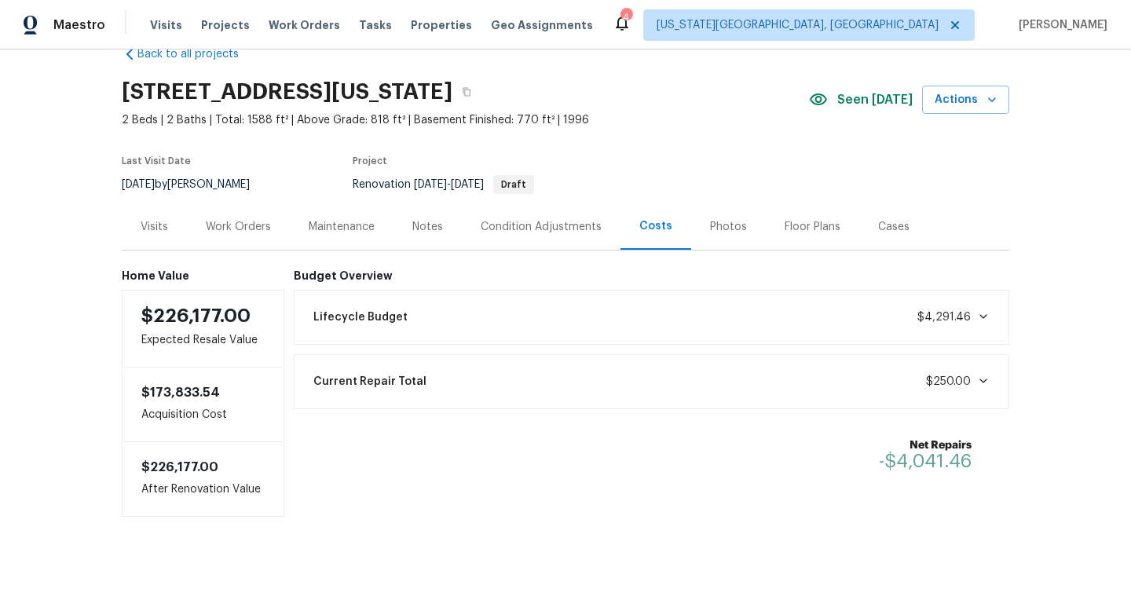
click at [532, 228] on div "Condition Adjustments" at bounding box center [541, 227] width 121 height 16
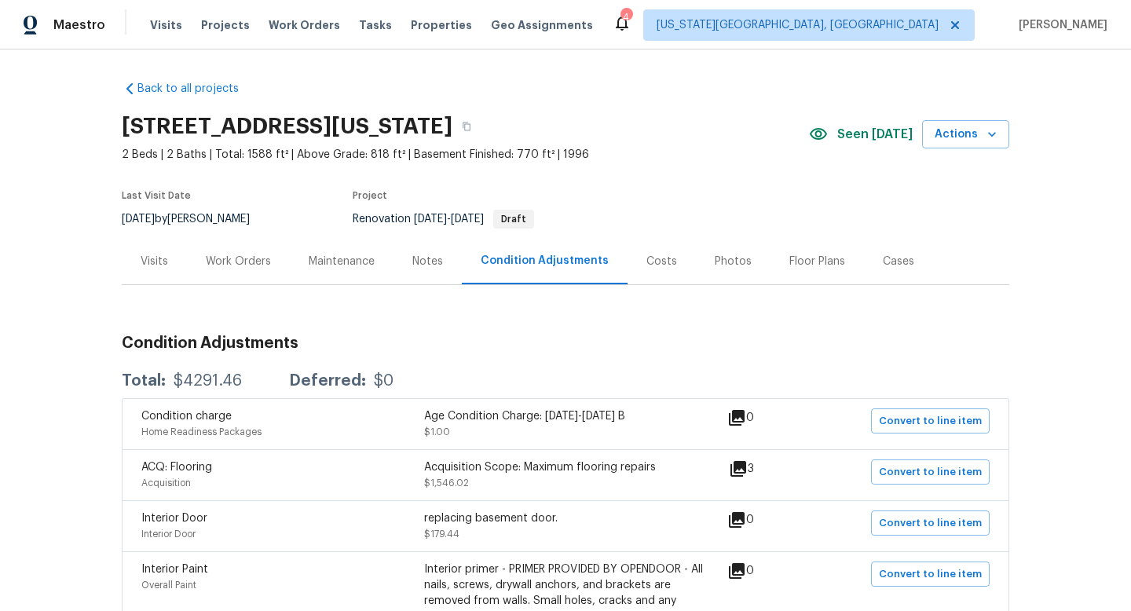
click at [250, 260] on div "Work Orders" at bounding box center [238, 262] width 65 height 16
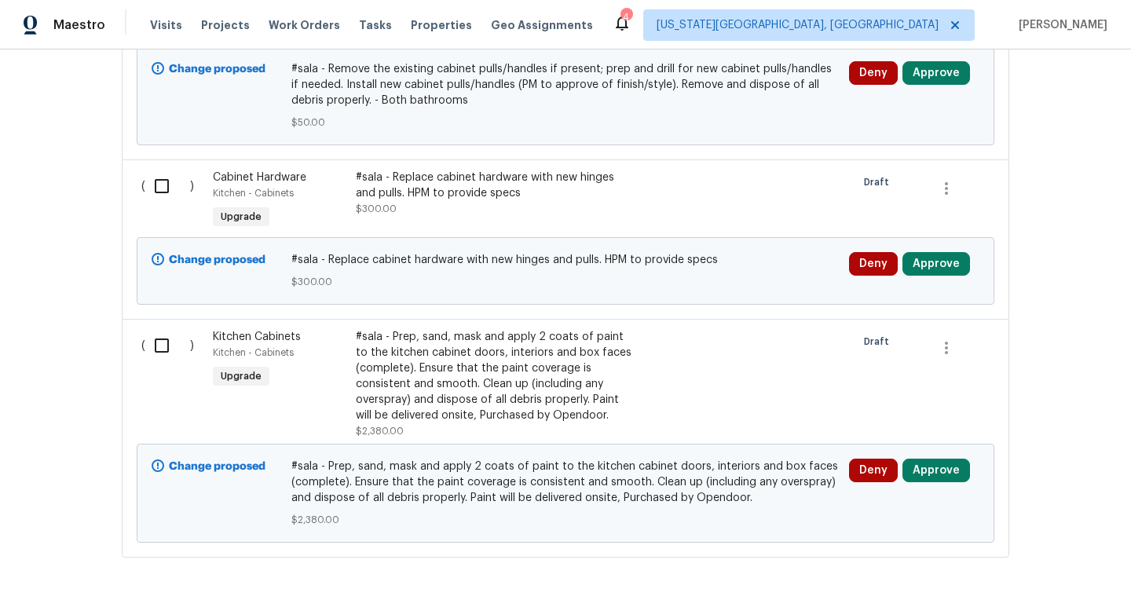
scroll to position [893, 0]
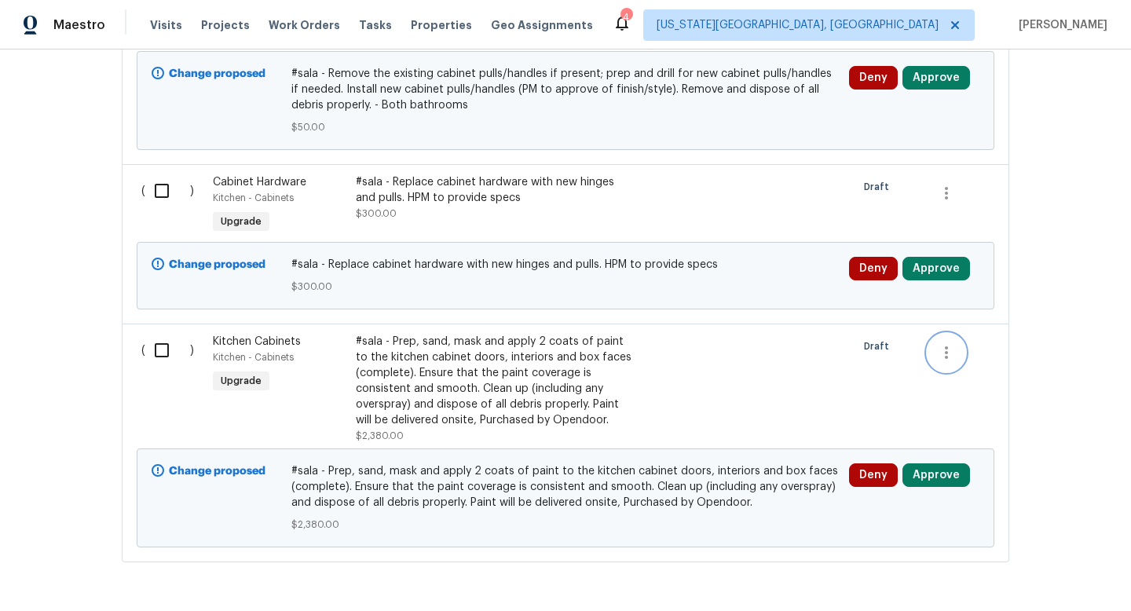
click at [948, 354] on icon "button" at bounding box center [946, 352] width 19 height 19
click at [494, 376] on div at bounding box center [565, 305] width 1131 height 611
click at [494, 376] on div "#sala - Prep, sand, mask and apply 2 coats of paint to the kitchen cabinet door…" at bounding box center [494, 381] width 277 height 94
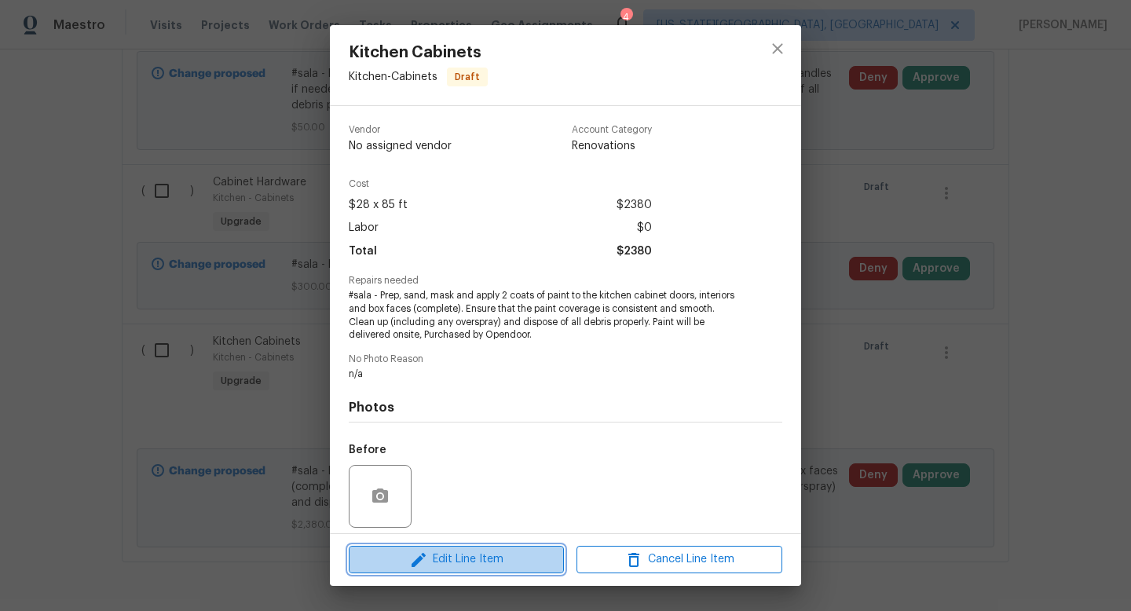
click at [475, 561] on span "Edit Line Item" at bounding box center [457, 560] width 206 height 20
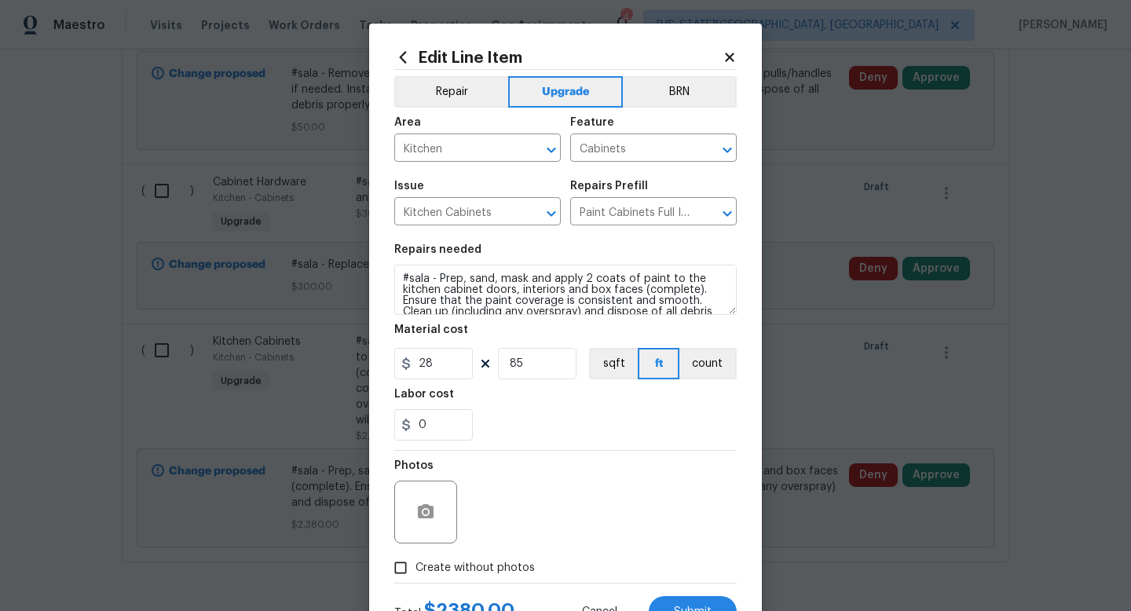
click at [442, 381] on section "Repairs needed #sala - Prep, sand, mask and apply 2 coats of paint to the kitch…" at bounding box center [565, 342] width 343 height 215
drag, startPoint x: 442, startPoint y: 364, endPoint x: 362, endPoint y: 357, distance: 80.5
click at [362, 357] on div "Edit Line Item Repair Upgrade BRN Area Kitchen ​ Feature Cabinets ​ Issue Kitch…" at bounding box center [565, 305] width 1131 height 611
type input "1000"
drag, startPoint x: 529, startPoint y: 366, endPoint x: 508, endPoint y: 362, distance: 21.6
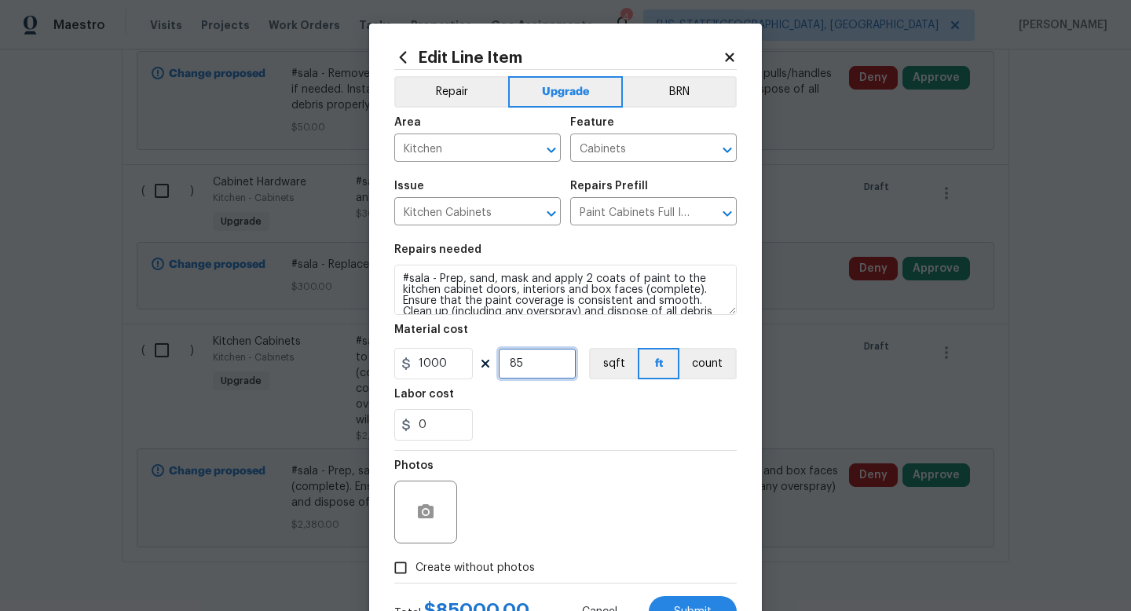
click at [509, 366] on input "85" at bounding box center [537, 363] width 79 height 31
type input "1"
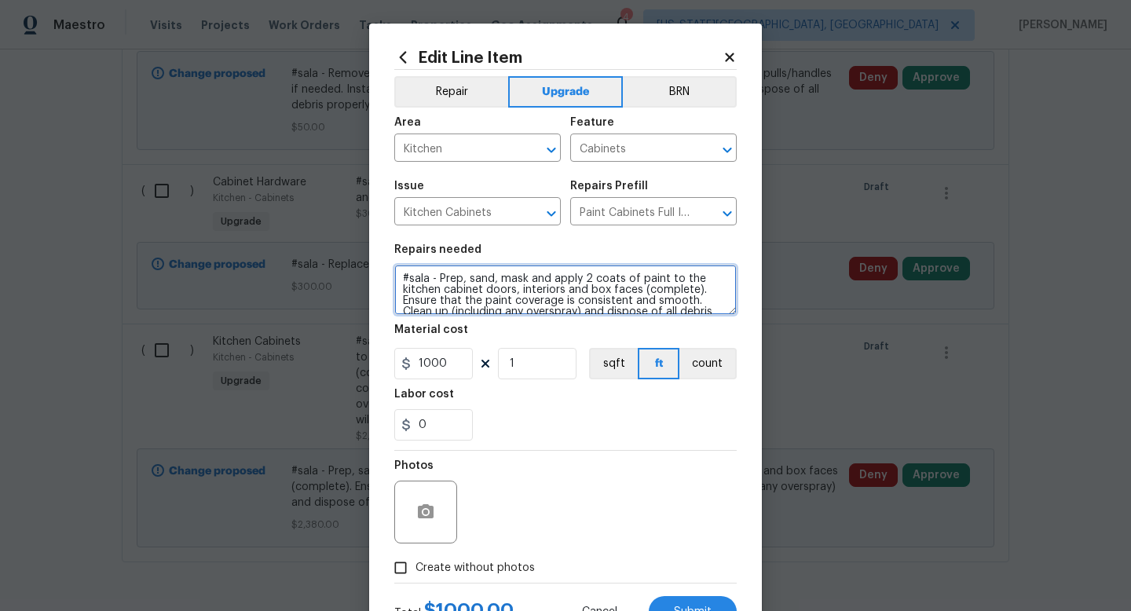
click at [437, 277] on textarea "#sala - Prep, sand, mask and apply 2 coats of paint to the kitchen cabinet door…" at bounding box center [565, 290] width 343 height 50
type textarea "#sala - ALL cabinets in home including the Bar. Prep, sand, mask and apply 2 co…"
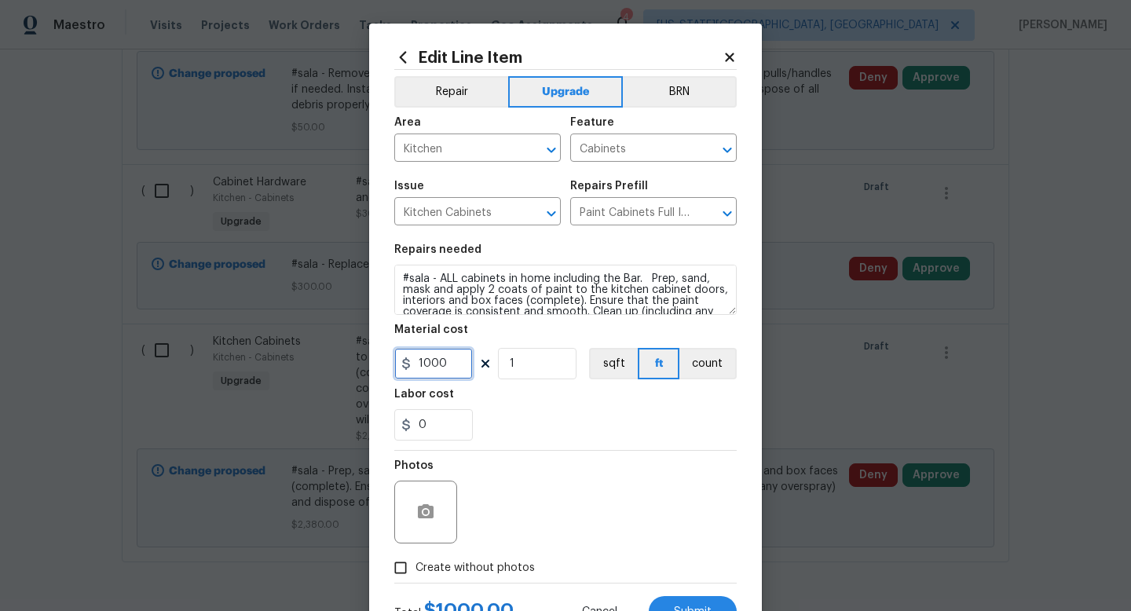
click at [445, 366] on input "1000" at bounding box center [433, 363] width 79 height 31
type input "1200"
click at [489, 570] on span "Create without photos" at bounding box center [475, 568] width 119 height 17
click at [416, 570] on input "Create without photos" at bounding box center [401, 568] width 30 height 30
checkbox input "true"
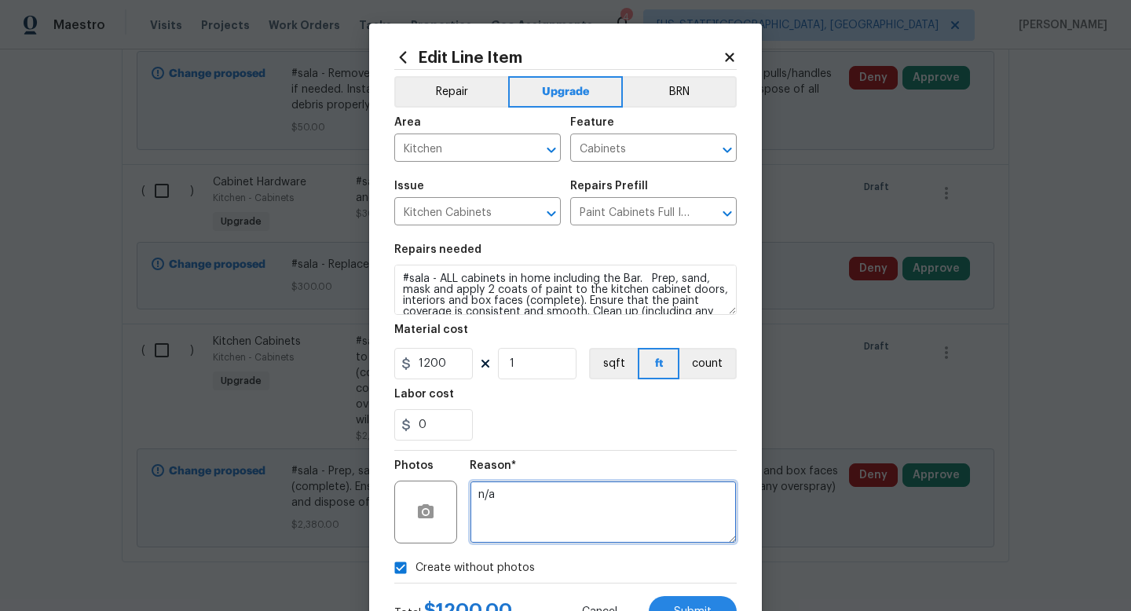
click at [497, 526] on textarea "n/a" at bounding box center [603, 512] width 267 height 63
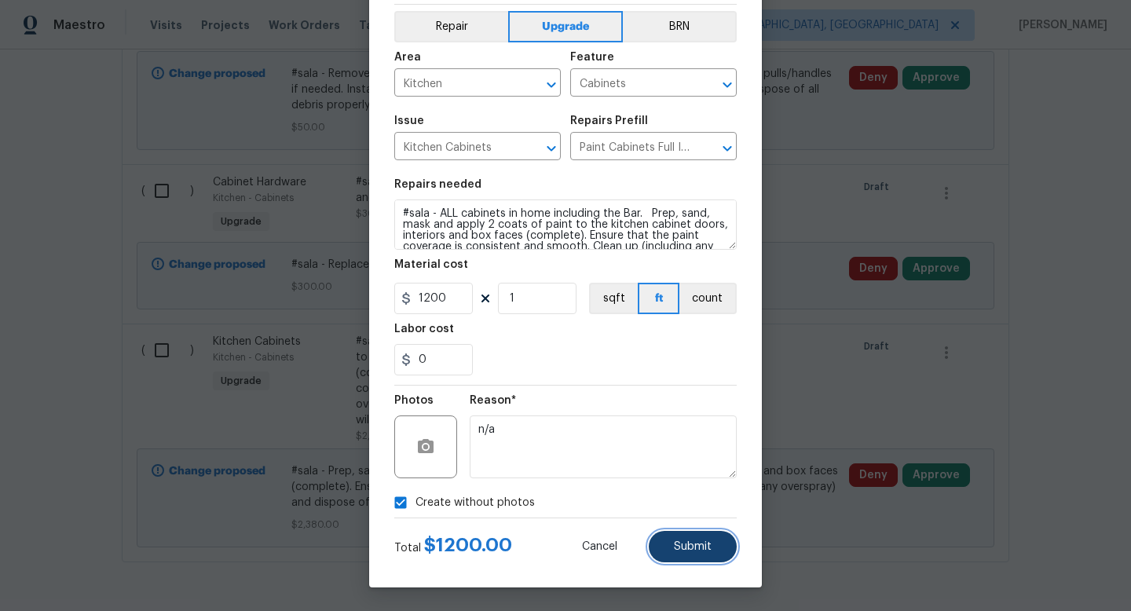
click at [702, 544] on span "Submit" at bounding box center [693, 547] width 38 height 12
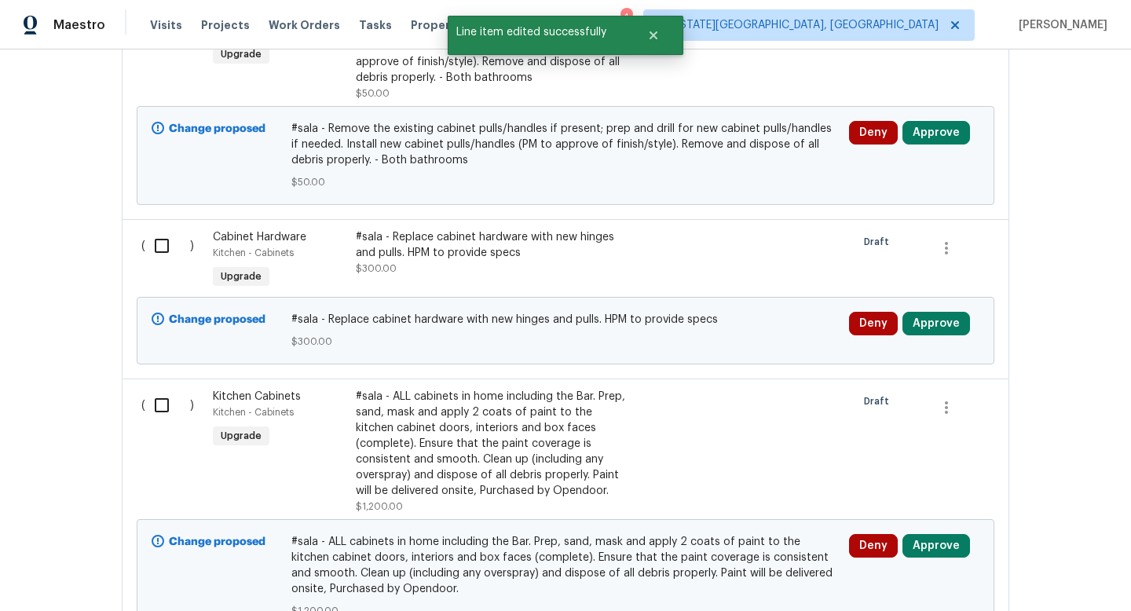
scroll to position [837, 0]
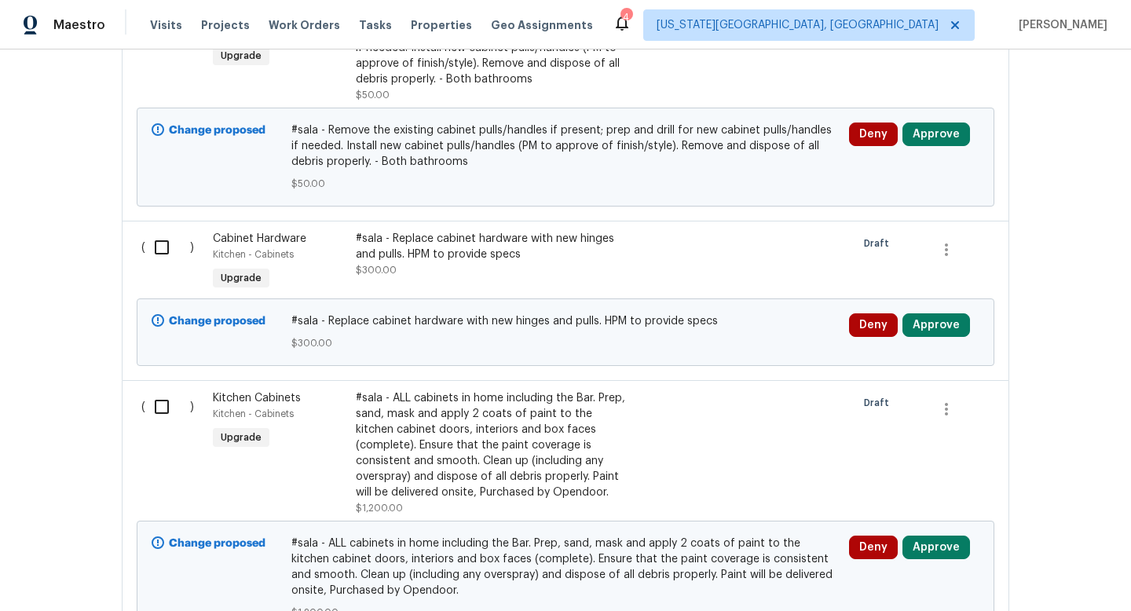
click at [490, 248] on div "#sala - Replace cabinet hardware with new hinges and pulls. HPM to provide specs" at bounding box center [494, 246] width 277 height 31
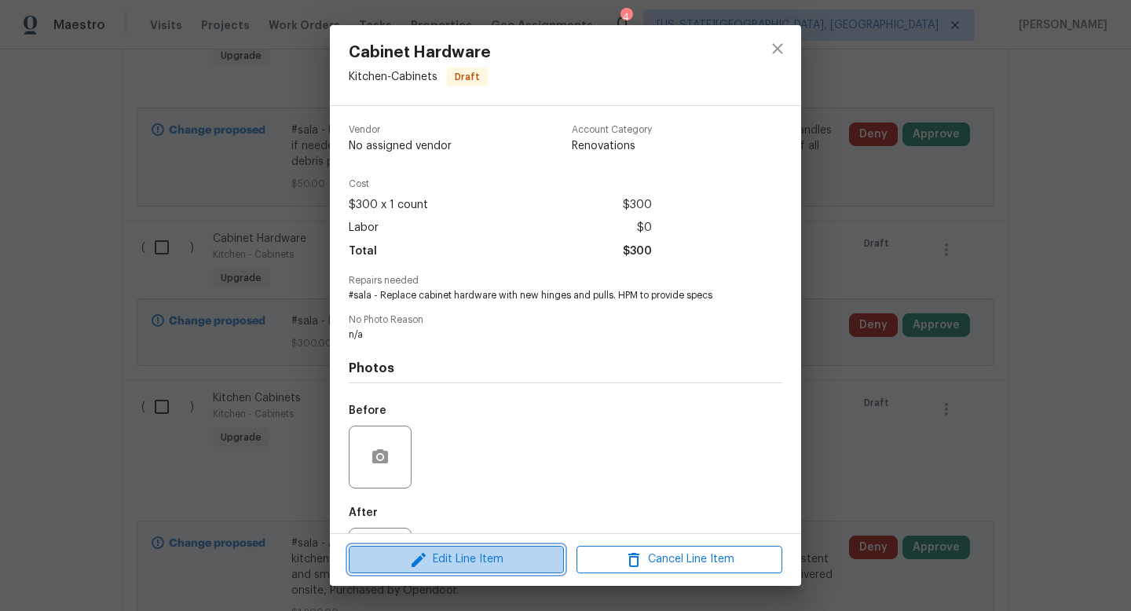
click at [451, 552] on span "Edit Line Item" at bounding box center [457, 560] width 206 height 20
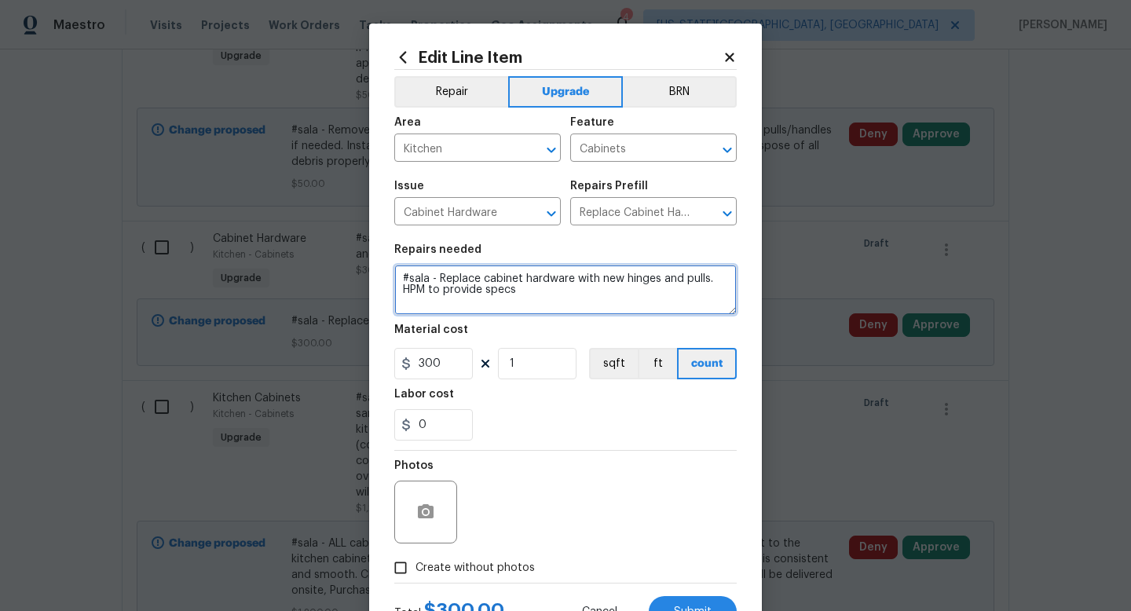
click at [439, 280] on textarea "#sala - Replace cabinet hardware with new hinges and pulls. HPM to provide specs" at bounding box center [565, 290] width 343 height 50
type textarea "#sala - ALL cabinets. Replace cabinet hardware with new hinges and pulls. HPM t…"
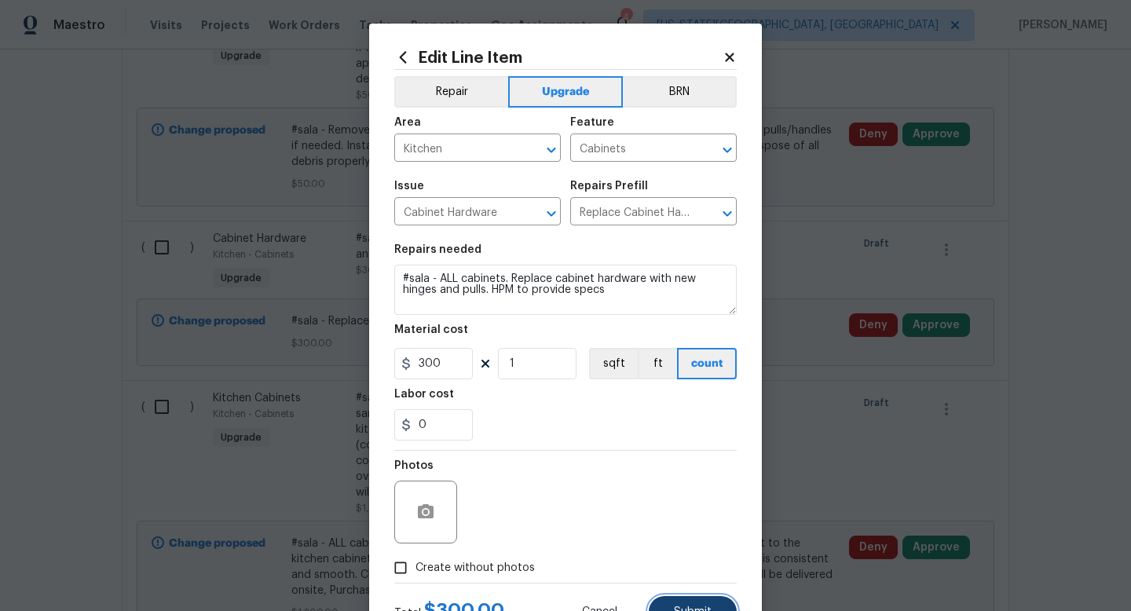
click at [688, 611] on span "Submit" at bounding box center [693, 613] width 38 height 12
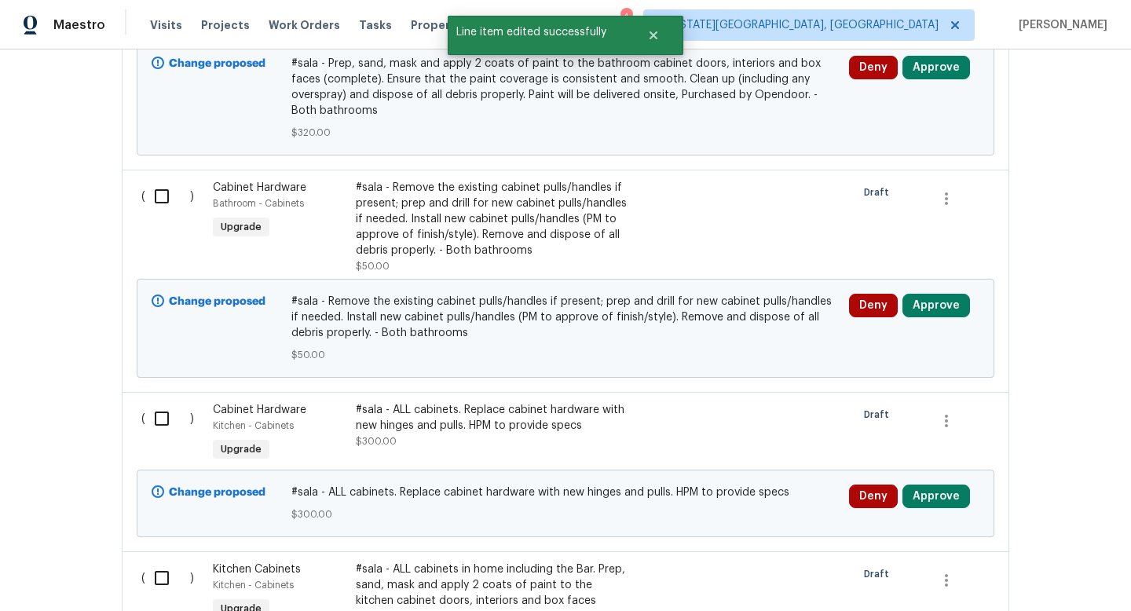
scroll to position [668, 0]
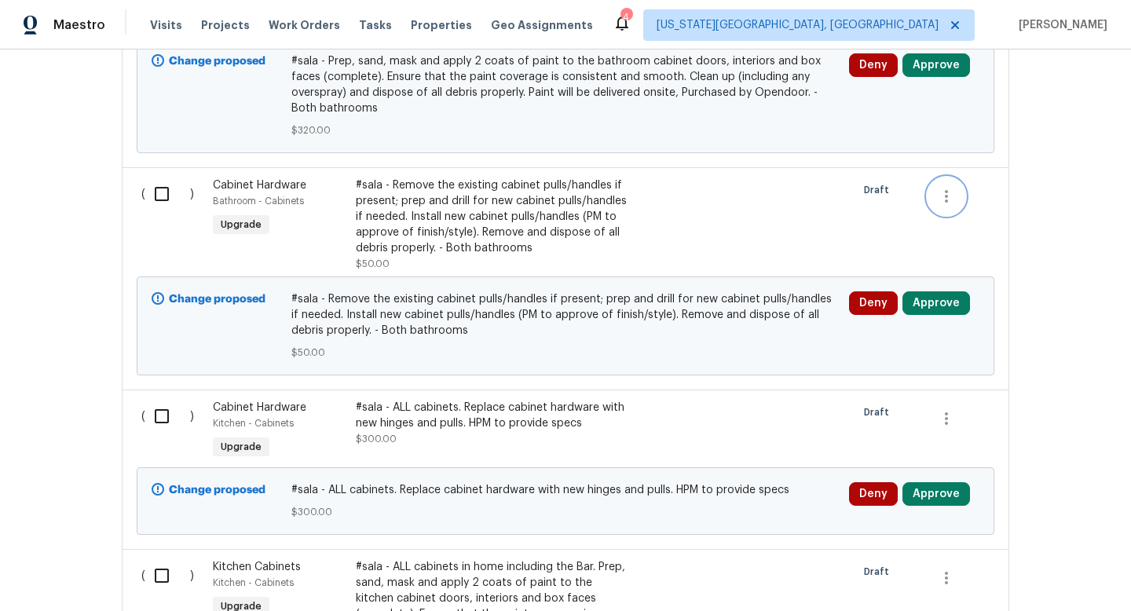
click at [947, 196] on icon "button" at bounding box center [946, 196] width 3 height 13
click at [947, 196] on li "Cancel" at bounding box center [958, 197] width 61 height 26
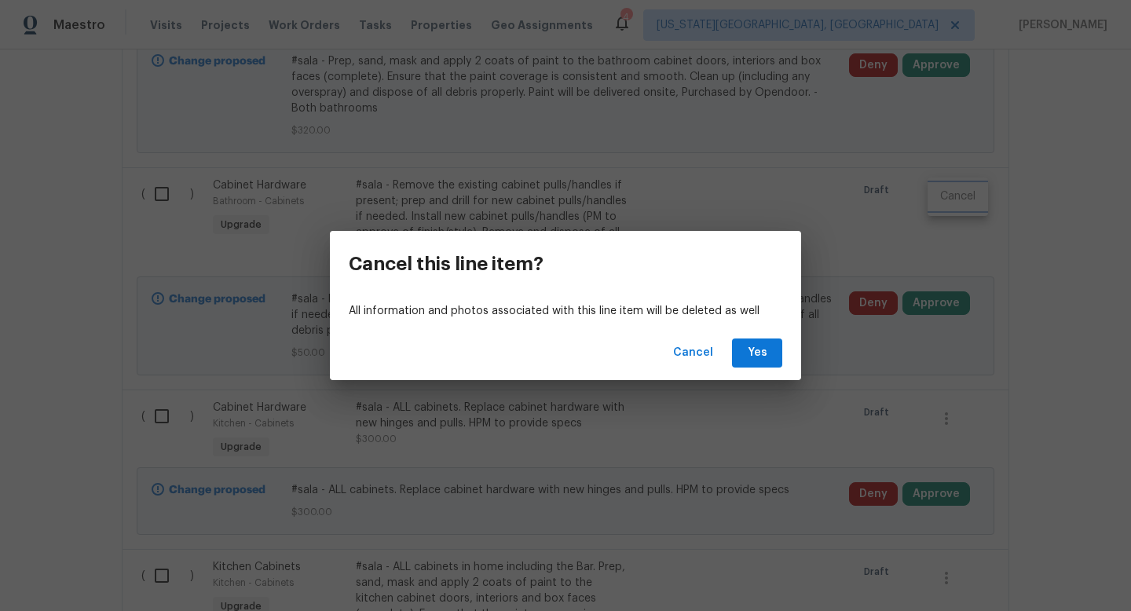
click at [552, 217] on div "Cancel this line item? All information and photos associated with this line ite…" at bounding box center [565, 305] width 1131 height 611
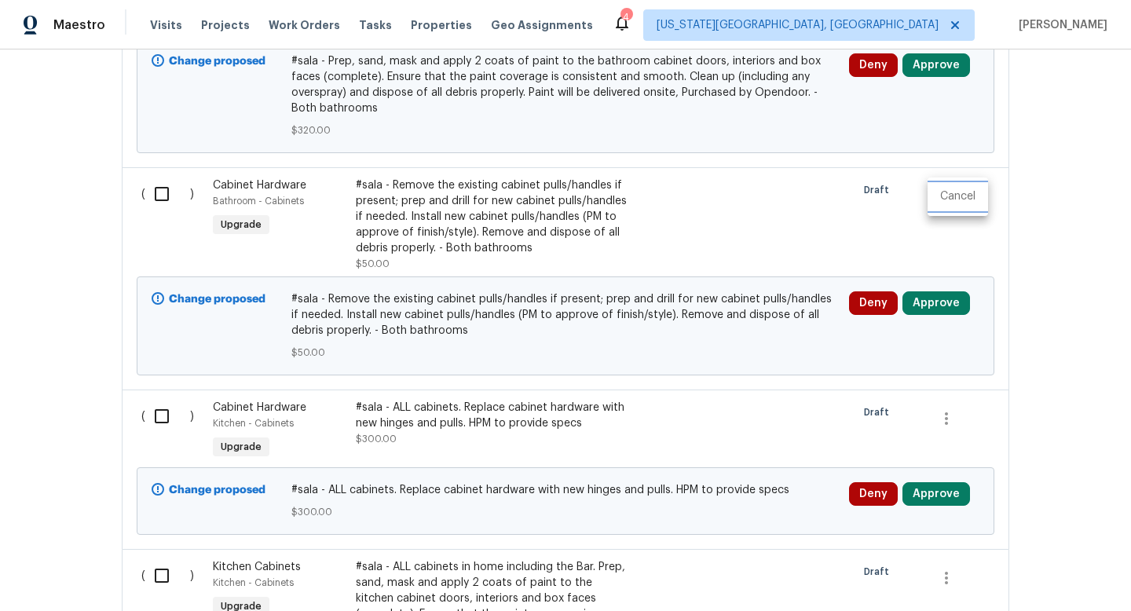
click at [942, 192] on li "Cancel" at bounding box center [958, 197] width 61 height 26
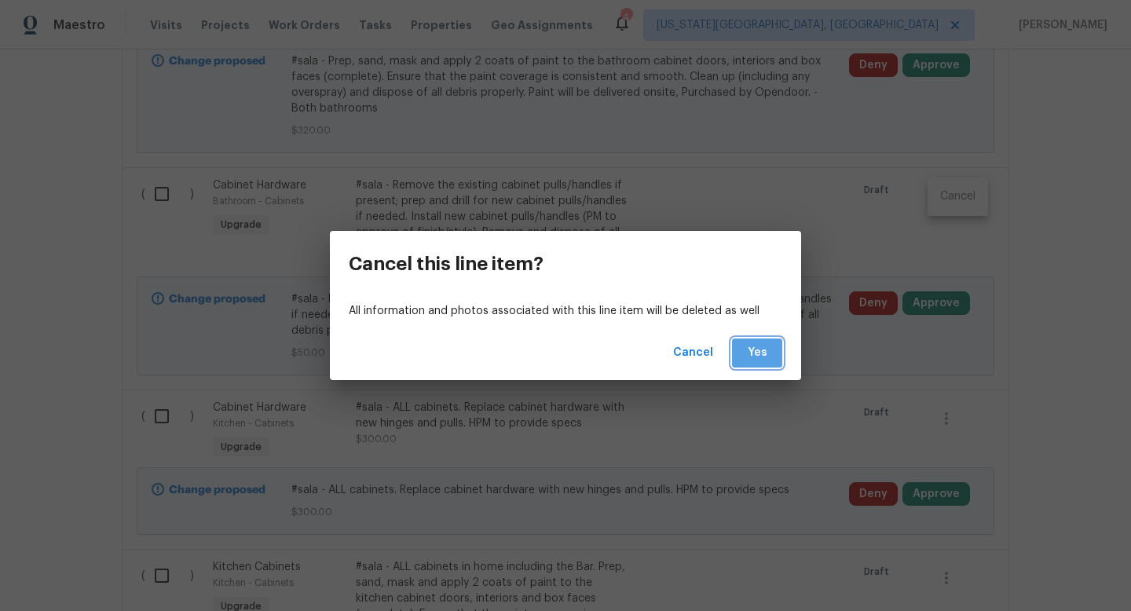
click at [746, 356] on span "Yes" at bounding box center [757, 353] width 25 height 20
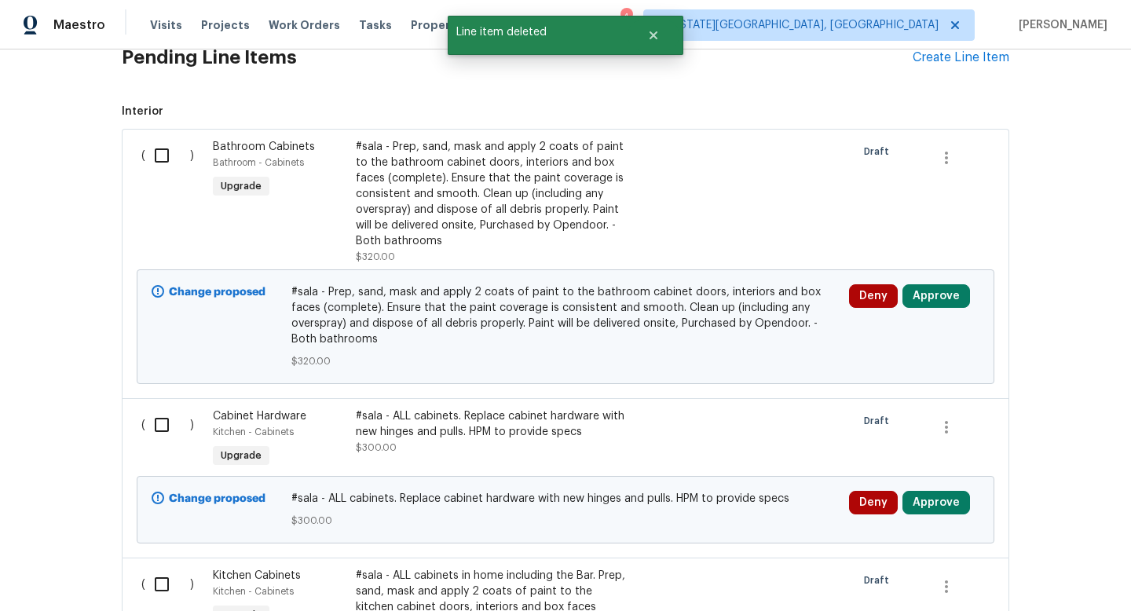
scroll to position [437, 0]
click at [944, 156] on icon "button" at bounding box center [946, 158] width 19 height 19
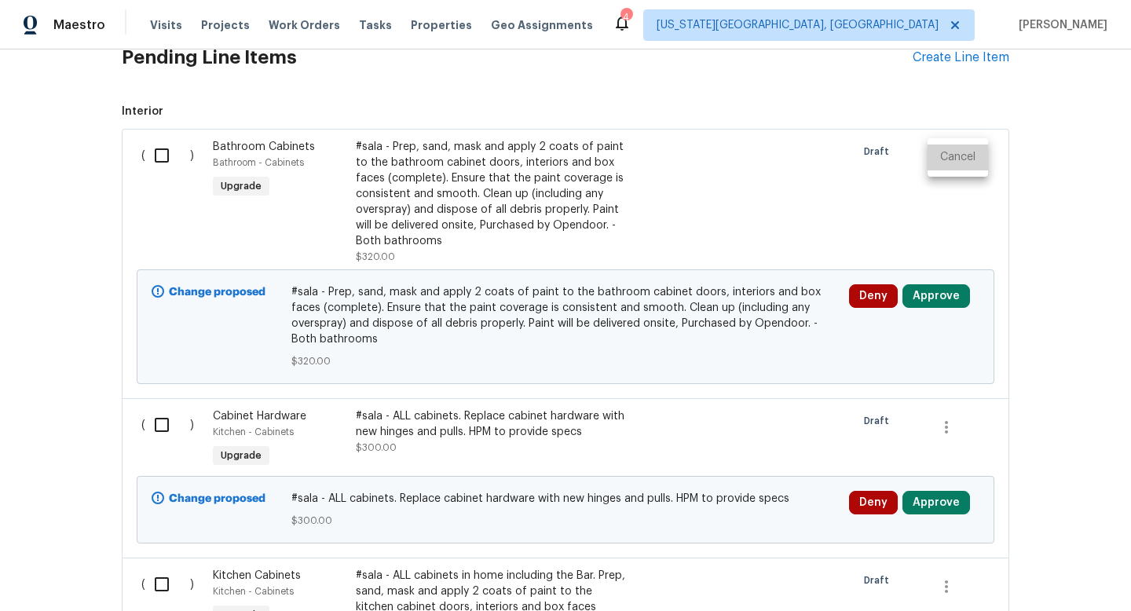
click at [952, 160] on li "Cancel" at bounding box center [958, 158] width 61 height 26
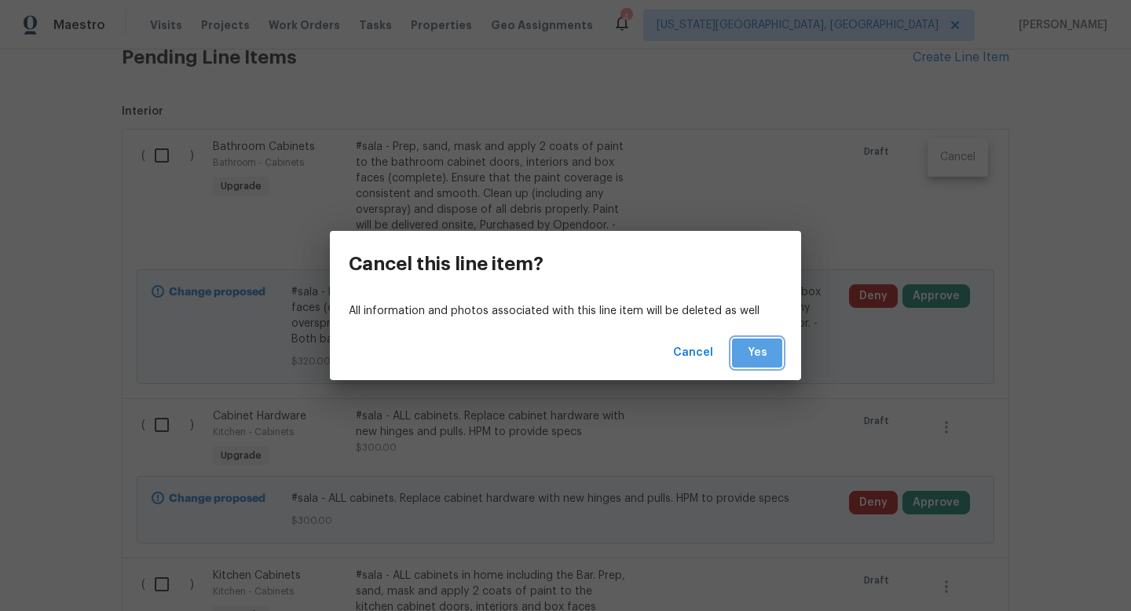
click at [759, 354] on span "Yes" at bounding box center [757, 353] width 25 height 20
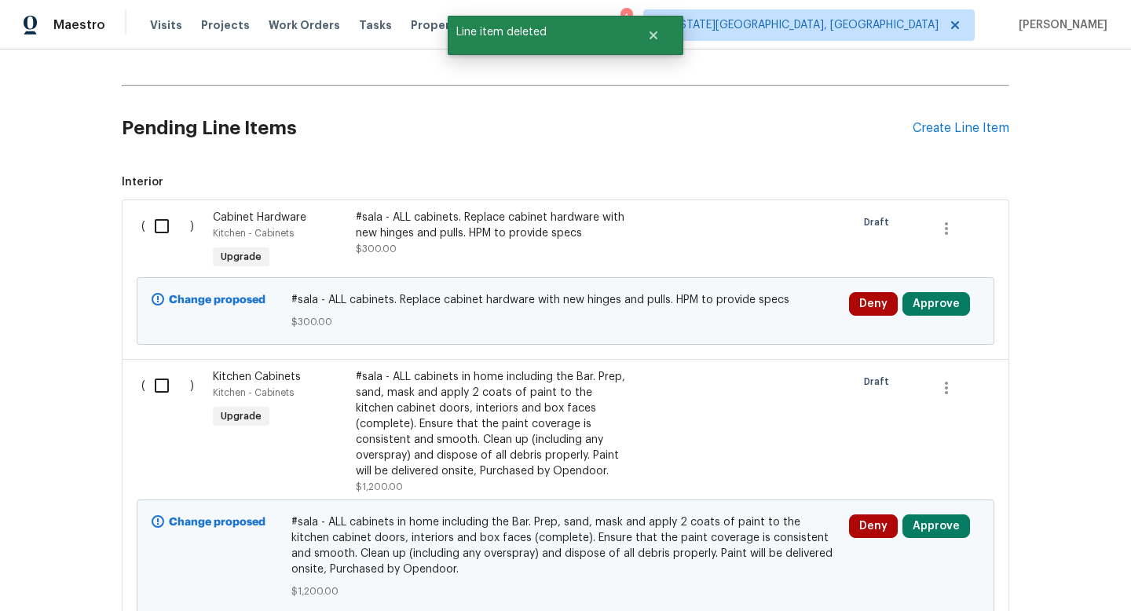
scroll to position [336, 0]
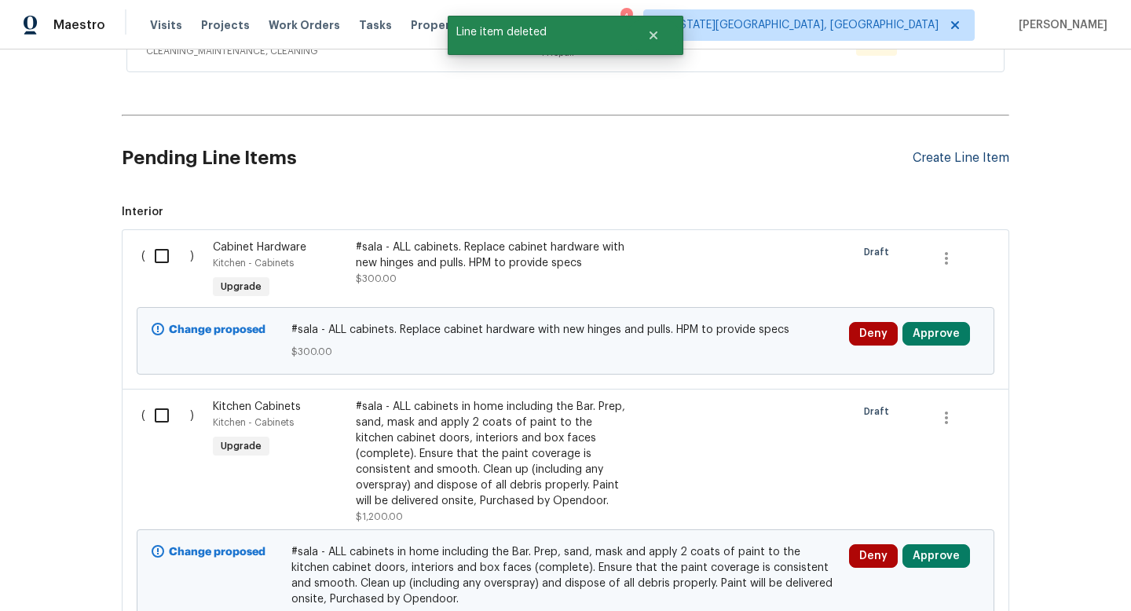
click at [952, 156] on div "Create Line Item" at bounding box center [961, 158] width 97 height 15
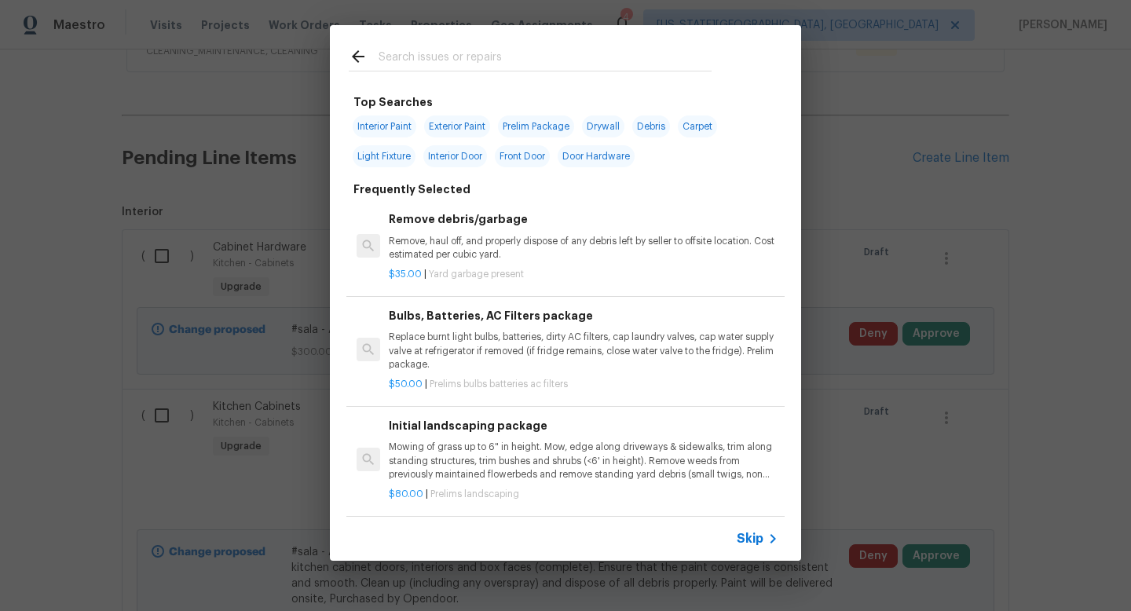
click at [457, 52] on input "text" at bounding box center [545, 59] width 333 height 24
type input "i"
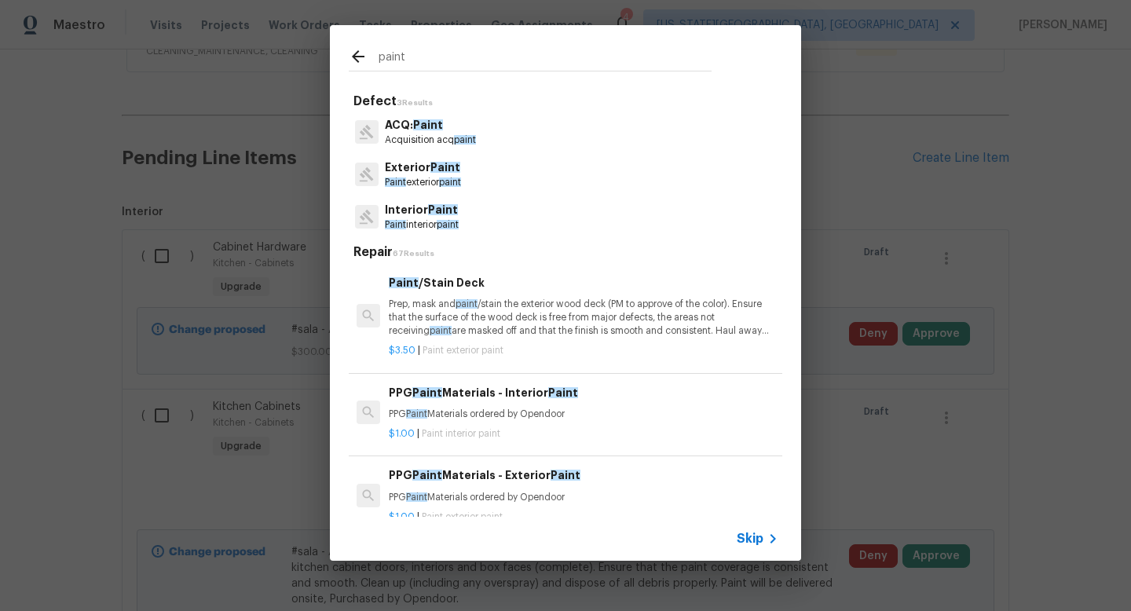
type input "paint"
click at [452, 212] on span "Paint" at bounding box center [443, 209] width 30 height 11
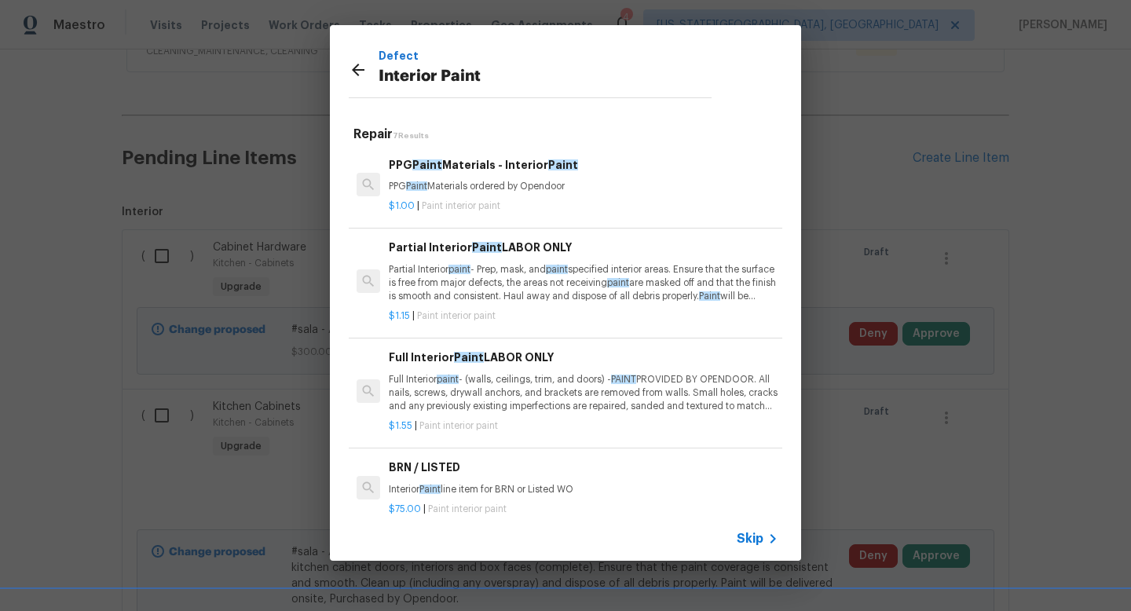
click at [522, 391] on p "Full Interior paint - (walls, ceilings, trim, and doors) - PAINT PROVIDED BY OP…" at bounding box center [584, 393] width 390 height 40
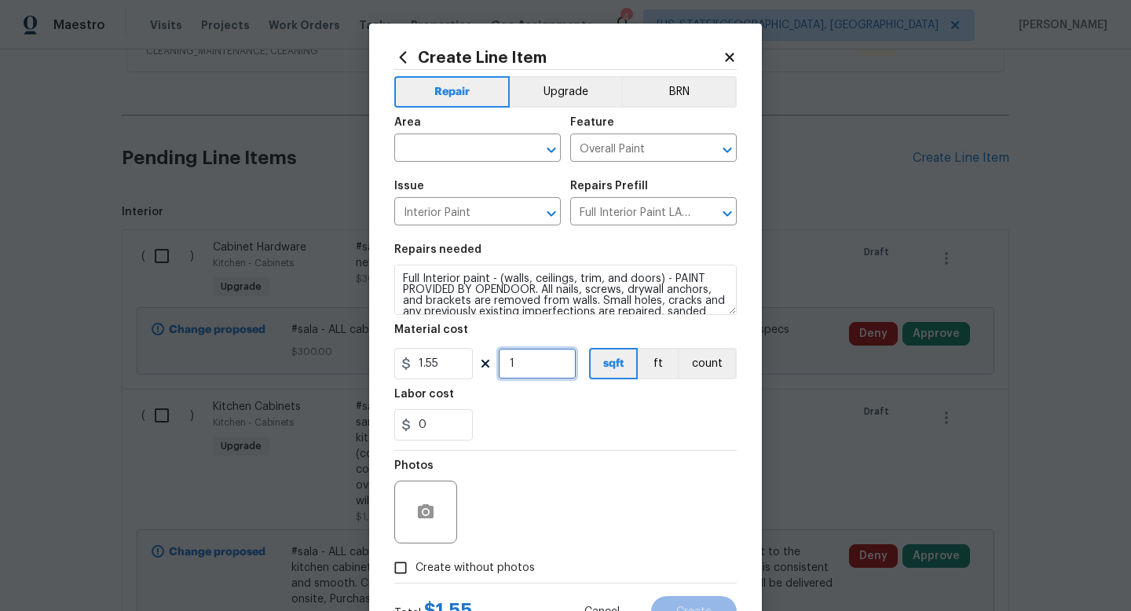
click at [536, 369] on input "1" at bounding box center [537, 363] width 79 height 31
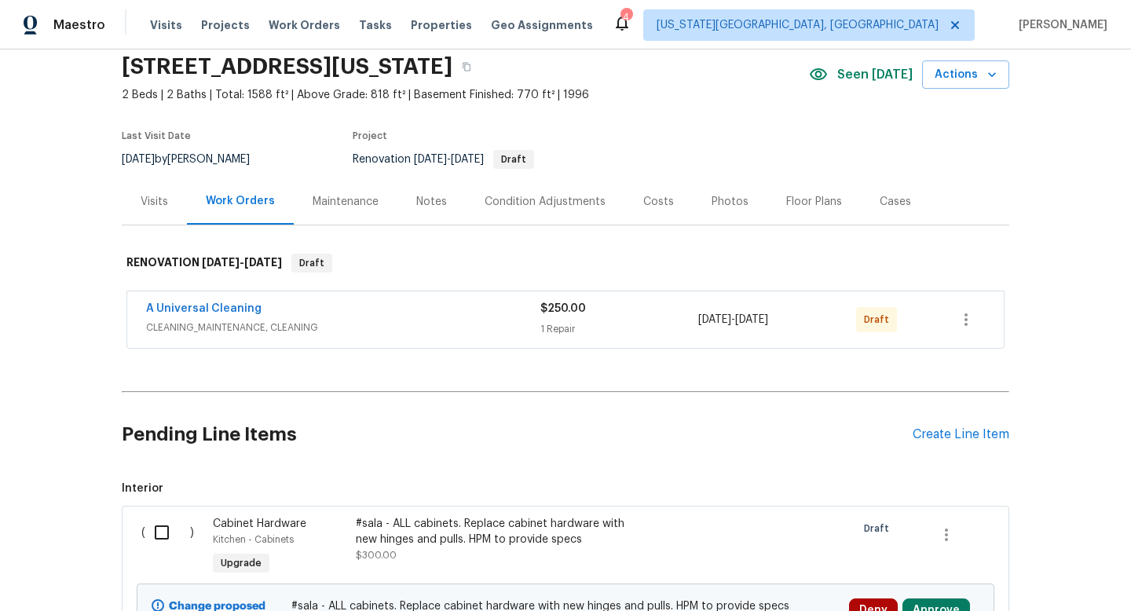
scroll to position [0, 0]
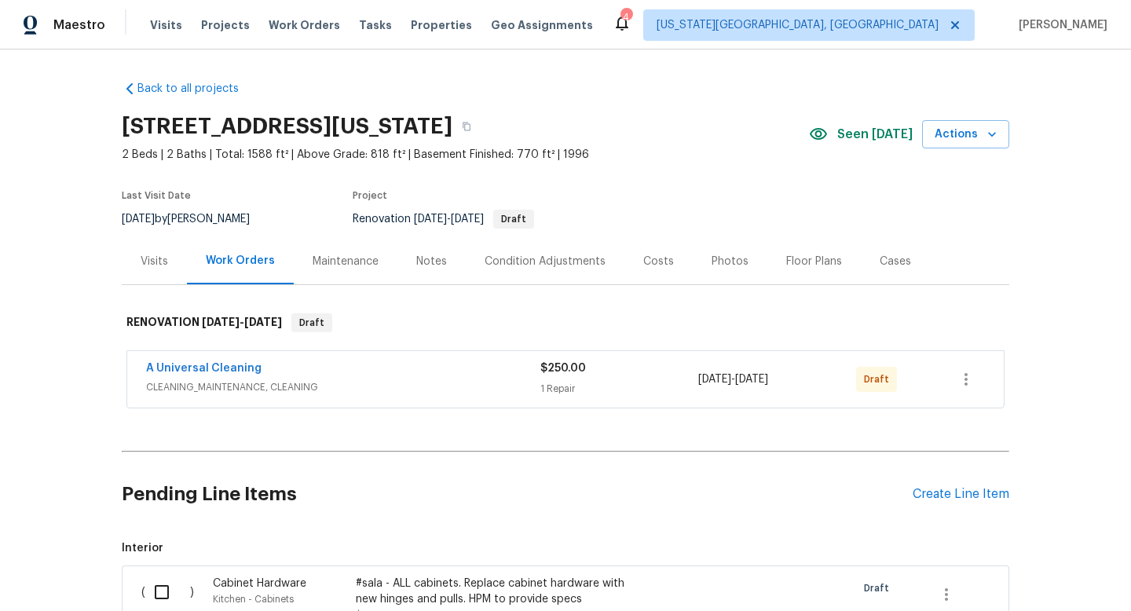
click at [952, 506] on div "Pending Line Items Create Line Item" at bounding box center [566, 494] width 888 height 73
click at [951, 497] on div "Create Line Item" at bounding box center [961, 494] width 97 height 15
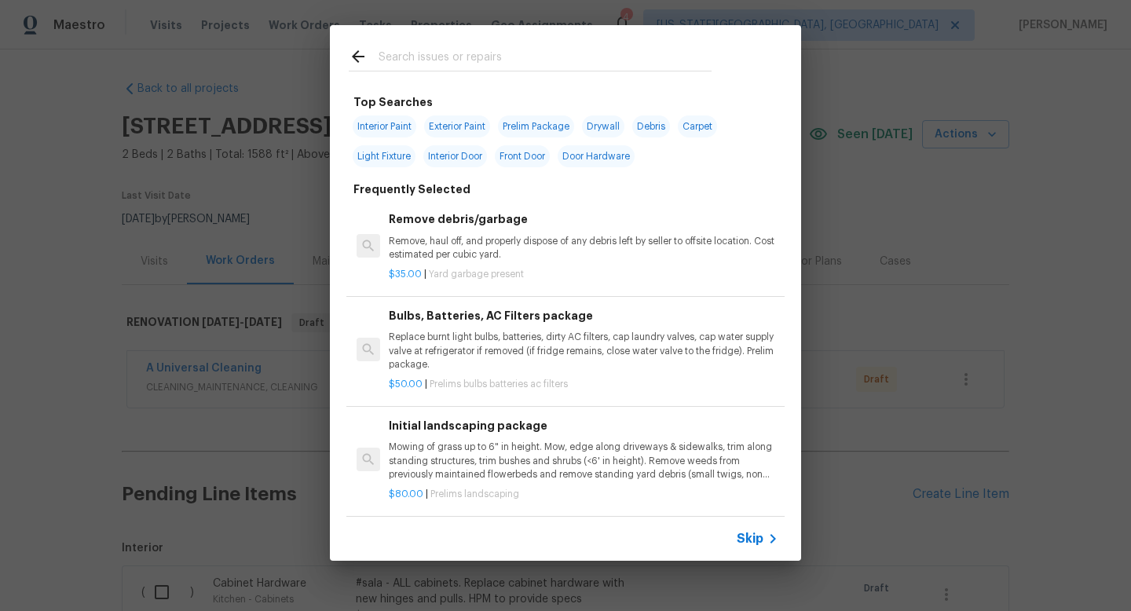
click at [394, 51] on input "text" at bounding box center [545, 59] width 333 height 24
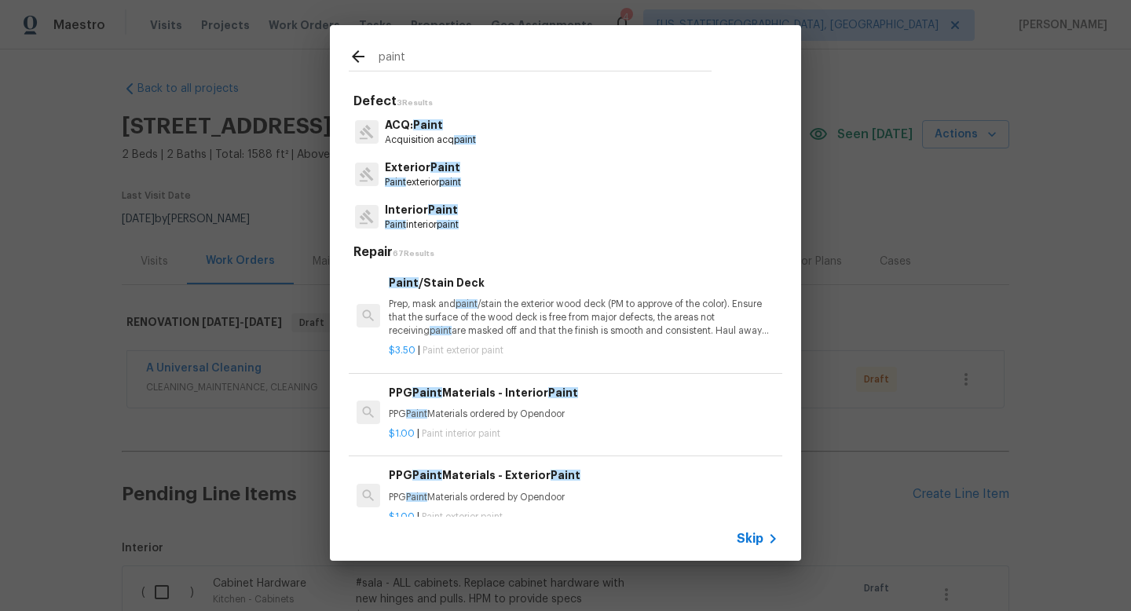
type input "paint"
click at [427, 226] on p "Paint interior paint" at bounding box center [422, 224] width 74 height 13
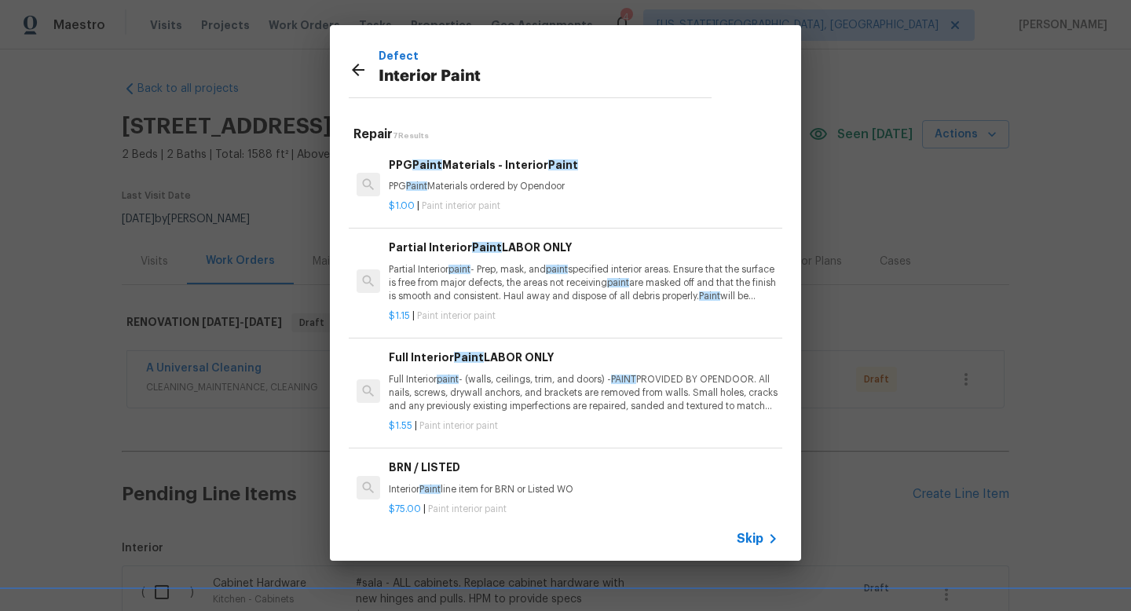
click at [467, 277] on p "Partial Interior paint - Prep, mask, and paint specified interior areas. Ensure…" at bounding box center [584, 283] width 390 height 40
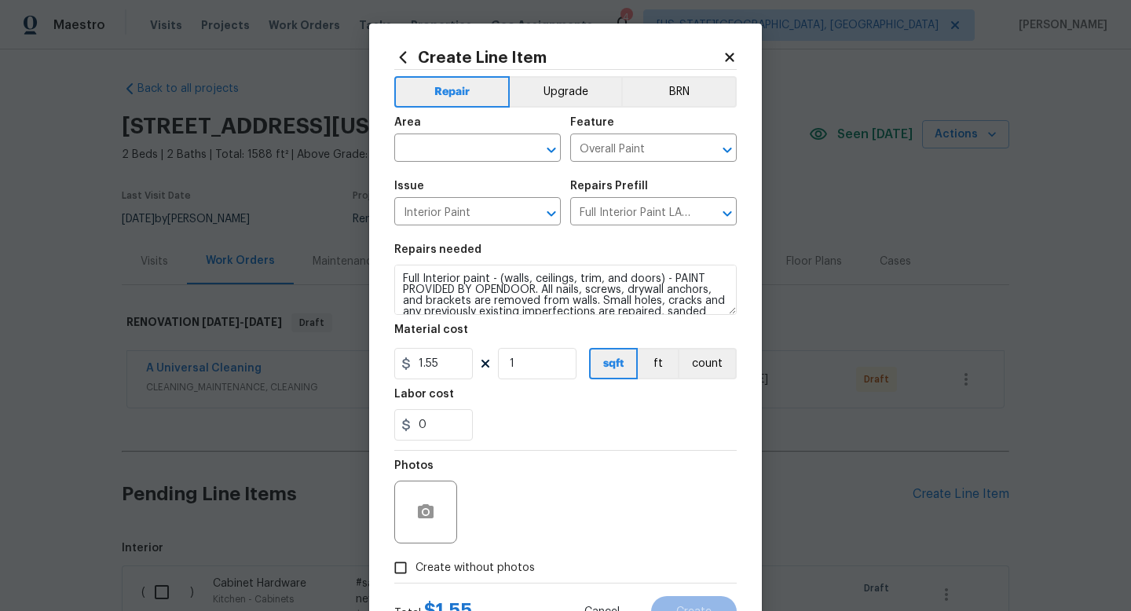
type input "Partial Interior Paint LABOR ONLY $1.15"
type textarea "Partial Interior paint - Prep, mask, and paint specified interior areas. Ensure…"
type input "1.15"
click at [527, 370] on input "1" at bounding box center [537, 363] width 79 height 31
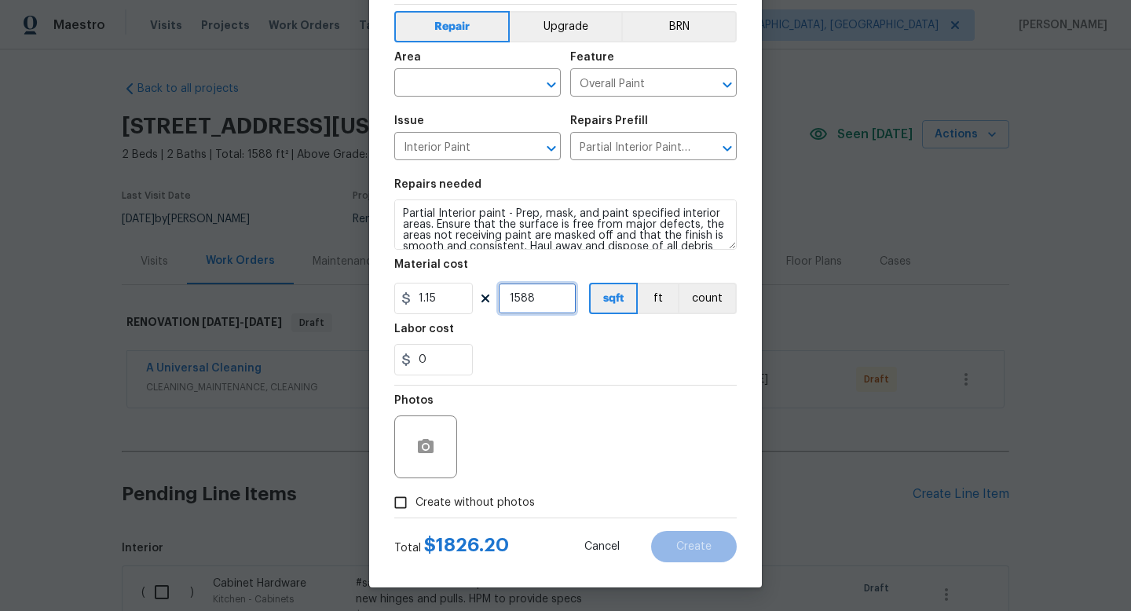
type input "1588"
click at [489, 500] on span "Create without photos" at bounding box center [475, 503] width 119 height 17
click at [416, 500] on input "Create without photos" at bounding box center [401, 503] width 30 height 30
checkbox input "true"
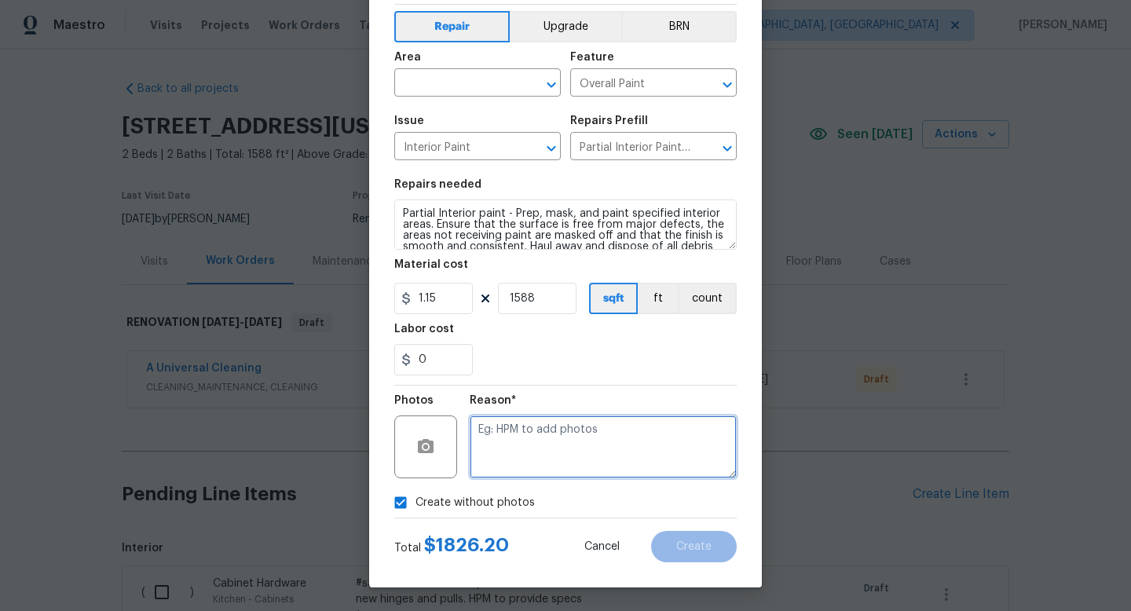
click at [493, 449] on textarea at bounding box center [603, 447] width 267 height 63
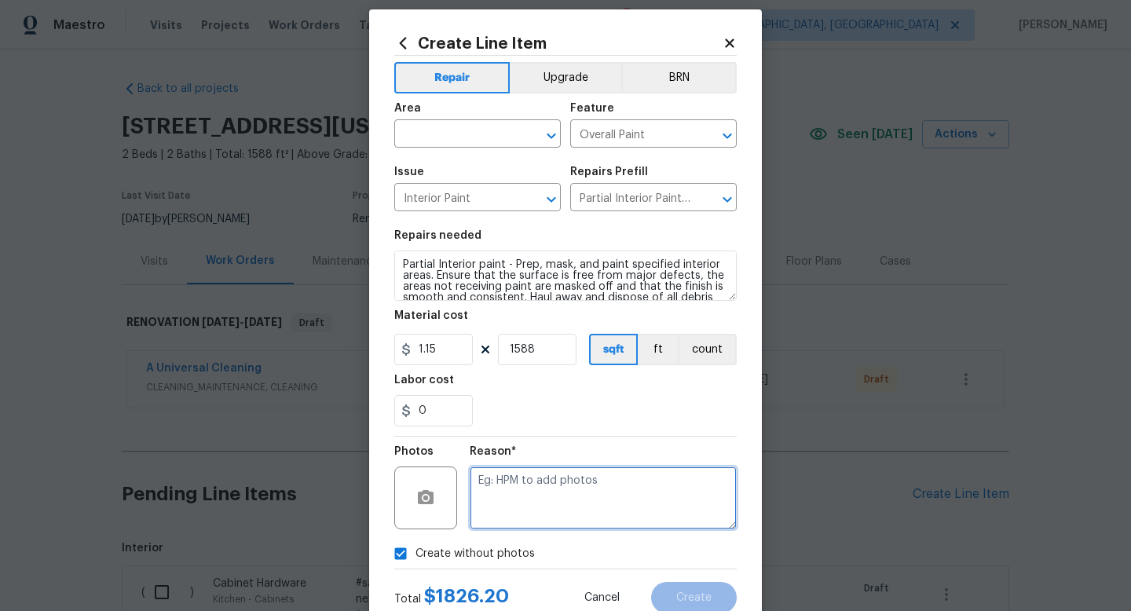
scroll to position [16, 0]
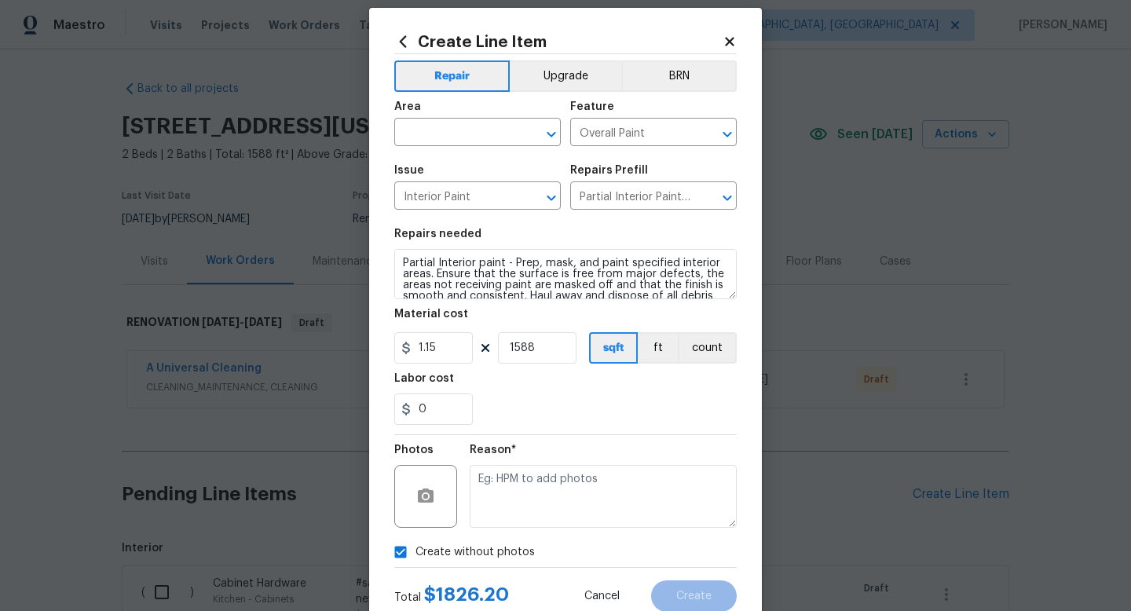
click at [739, 47] on div "Create Line Item Repair Upgrade BRN Area ​ Feature Overall Paint ​ Issue Interi…" at bounding box center [565, 322] width 393 height 629
click at [734, 42] on icon at bounding box center [730, 42] width 14 height 14
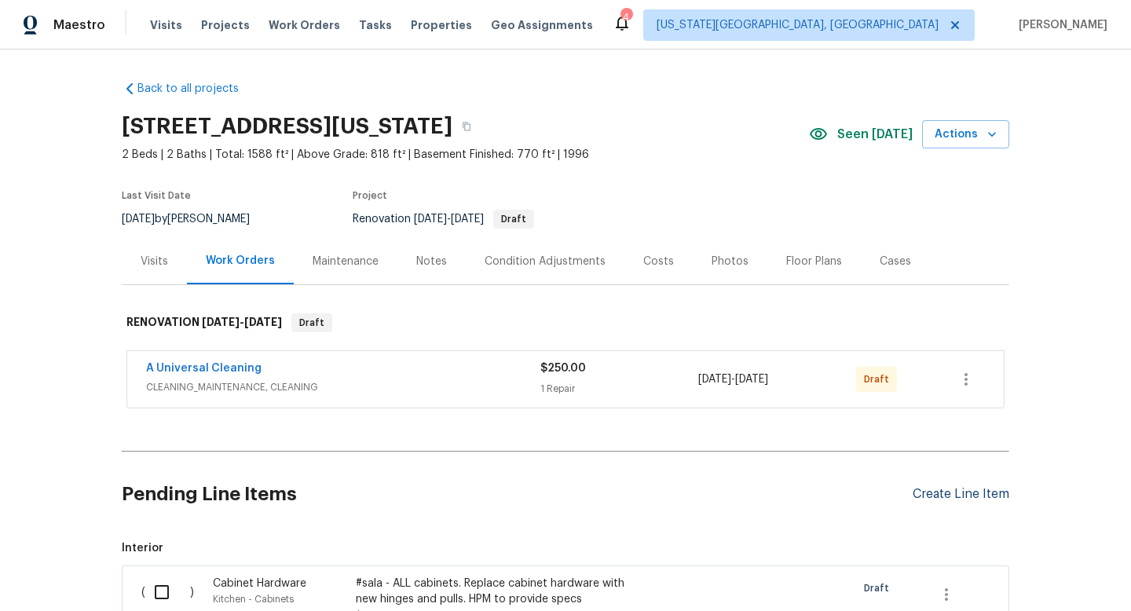
click at [932, 491] on div "Create Line Item" at bounding box center [961, 494] width 97 height 15
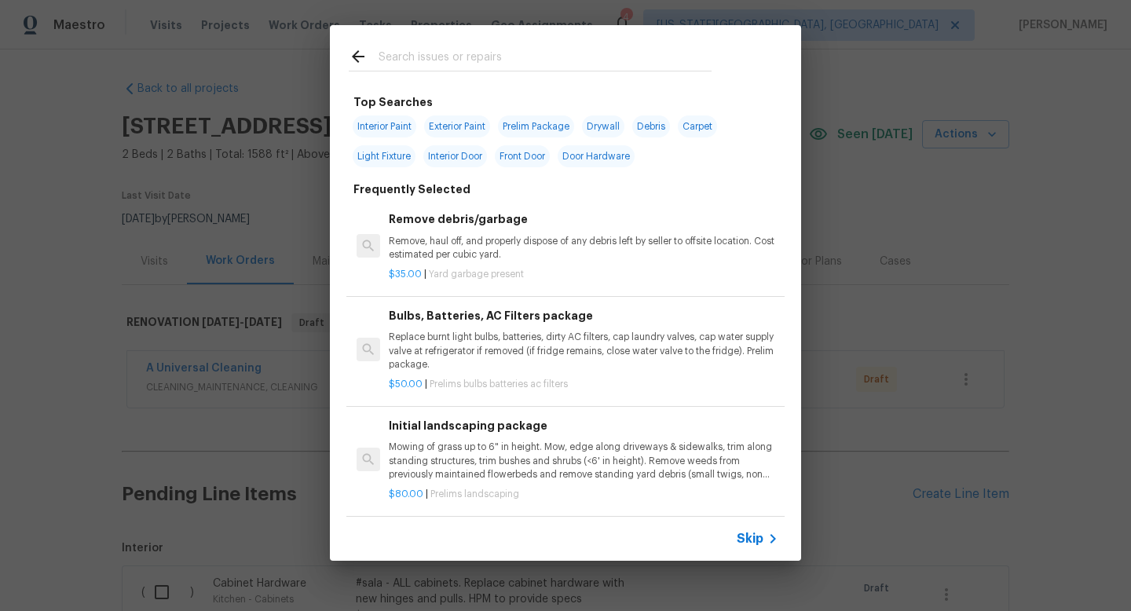
click at [419, 55] on input "text" at bounding box center [545, 59] width 333 height 24
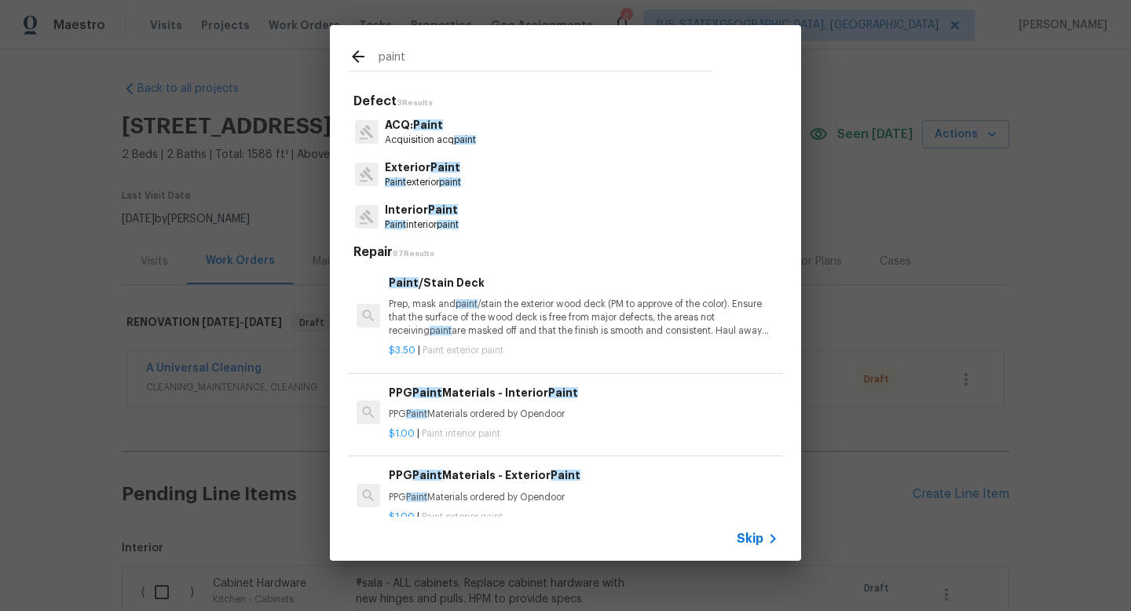
type input "paint"
click at [438, 212] on span "Paint" at bounding box center [443, 209] width 30 height 11
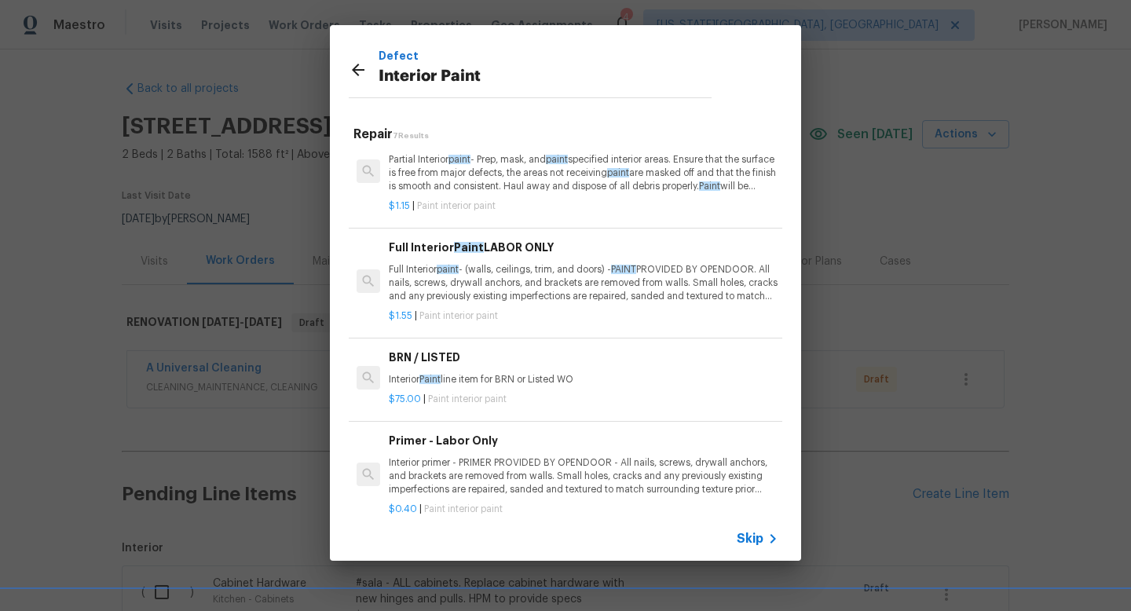
scroll to position [107, 0]
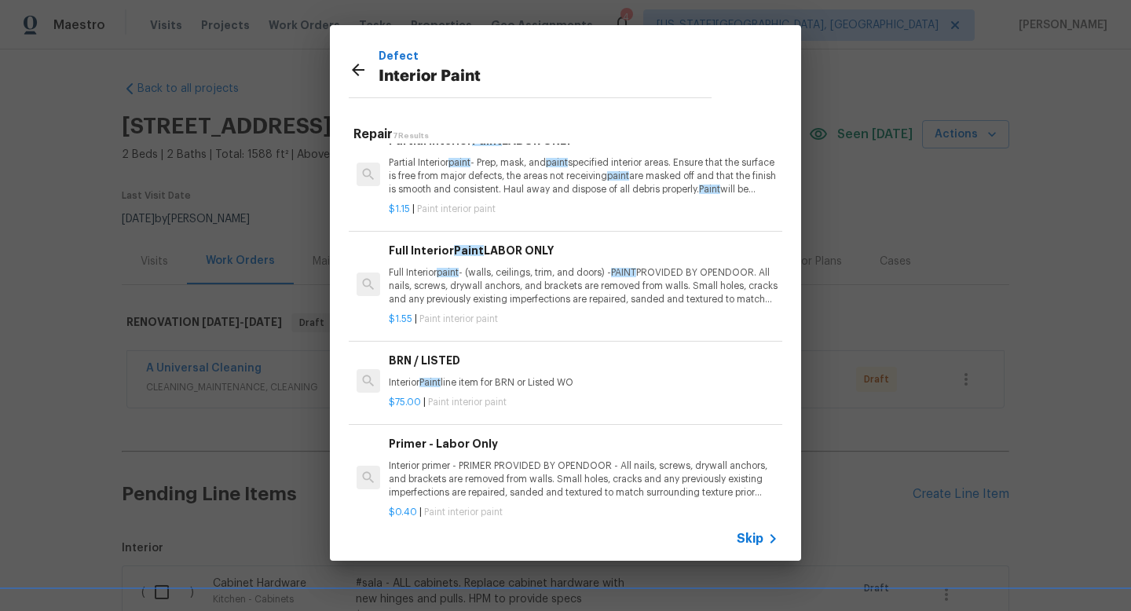
click at [550, 293] on p "Full Interior paint - (walls, ceilings, trim, and doors) - PAINT PROVIDED BY OP…" at bounding box center [584, 286] width 390 height 40
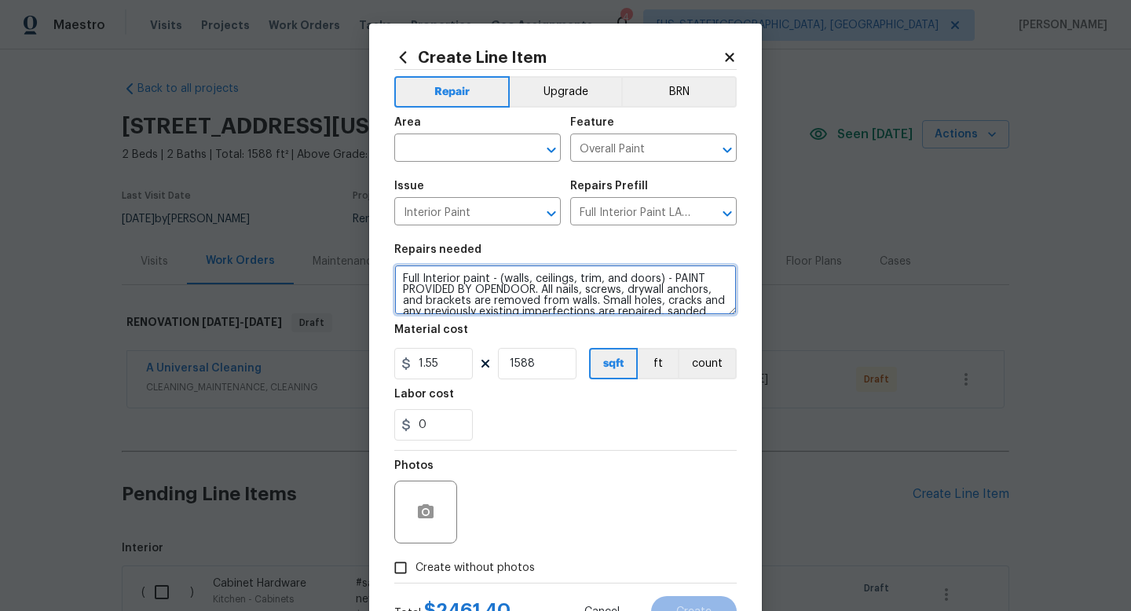
click at [660, 283] on textarea "Full Interior paint - (walls, ceilings, trim, and doors) - PAINT PROVIDED BY OP…" at bounding box center [565, 290] width 343 height 50
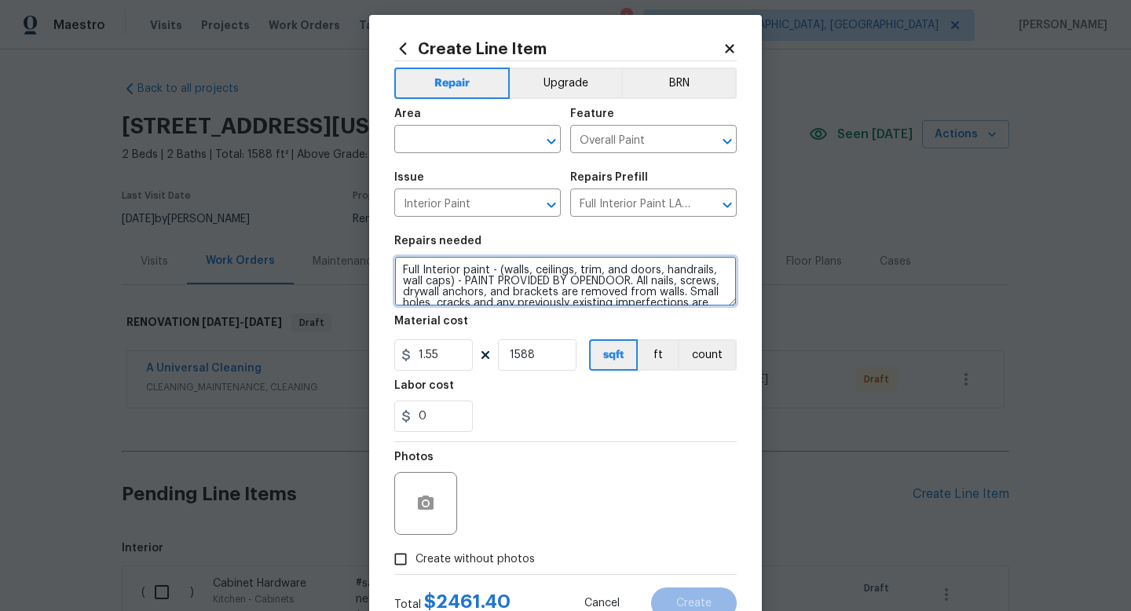
scroll to position [66, 0]
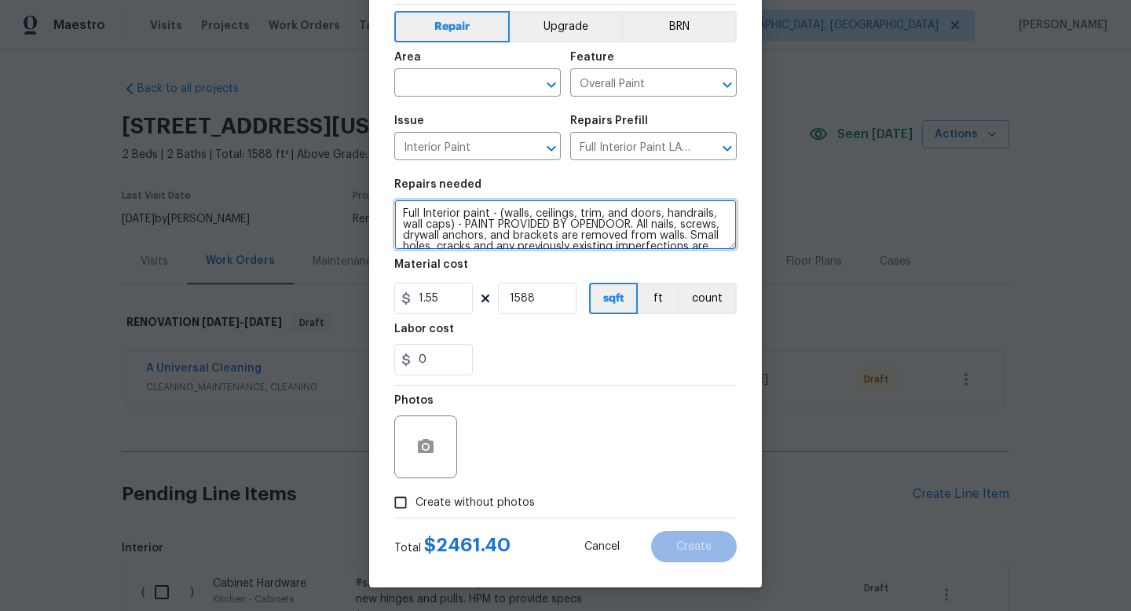
type textarea "Full Interior paint - (walls, ceilings, trim, and doors, handrails, wall caps) …"
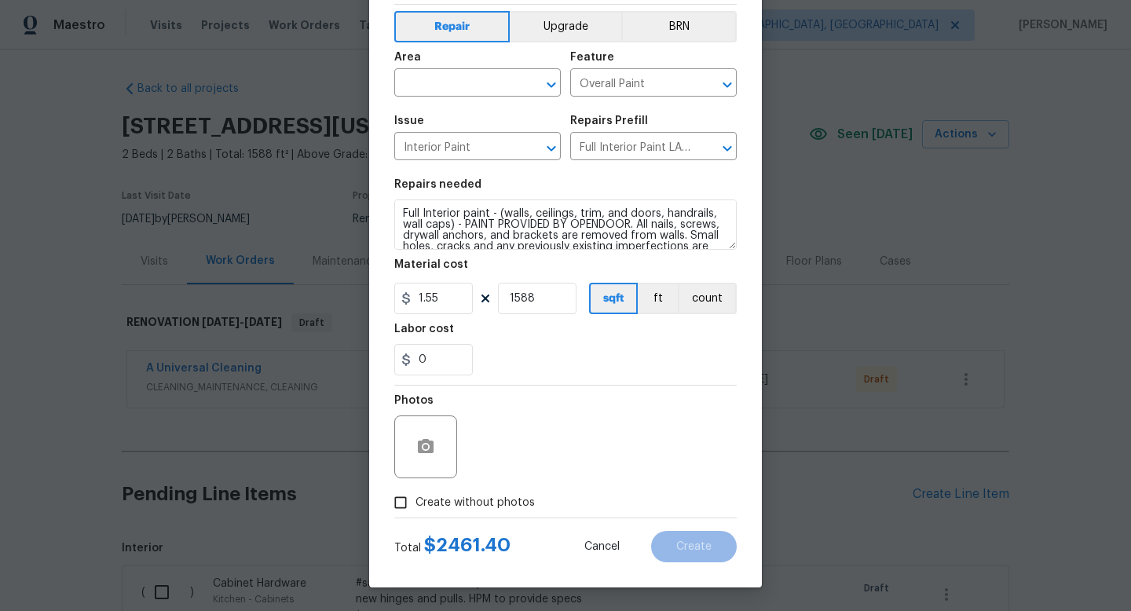
click at [493, 496] on span "Create without photos" at bounding box center [475, 503] width 119 height 17
click at [416, 496] on input "Create without photos" at bounding box center [401, 503] width 30 height 30
checkbox input "true"
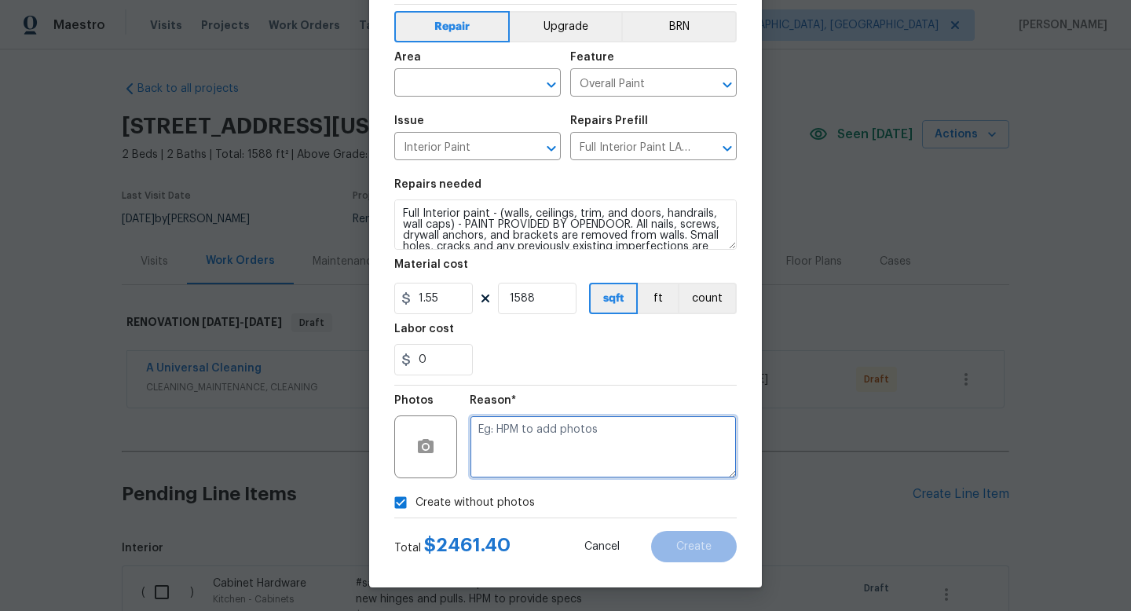
click at [498, 446] on textarea at bounding box center [603, 447] width 267 height 63
type textarea "na"
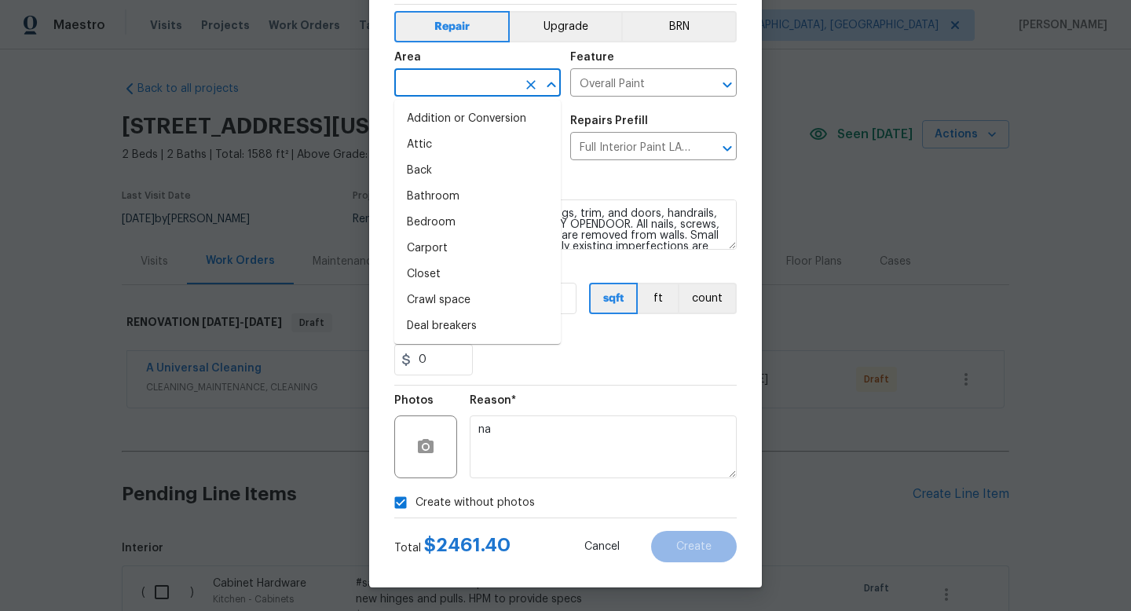
click at [436, 88] on input "text" at bounding box center [455, 84] width 123 height 24
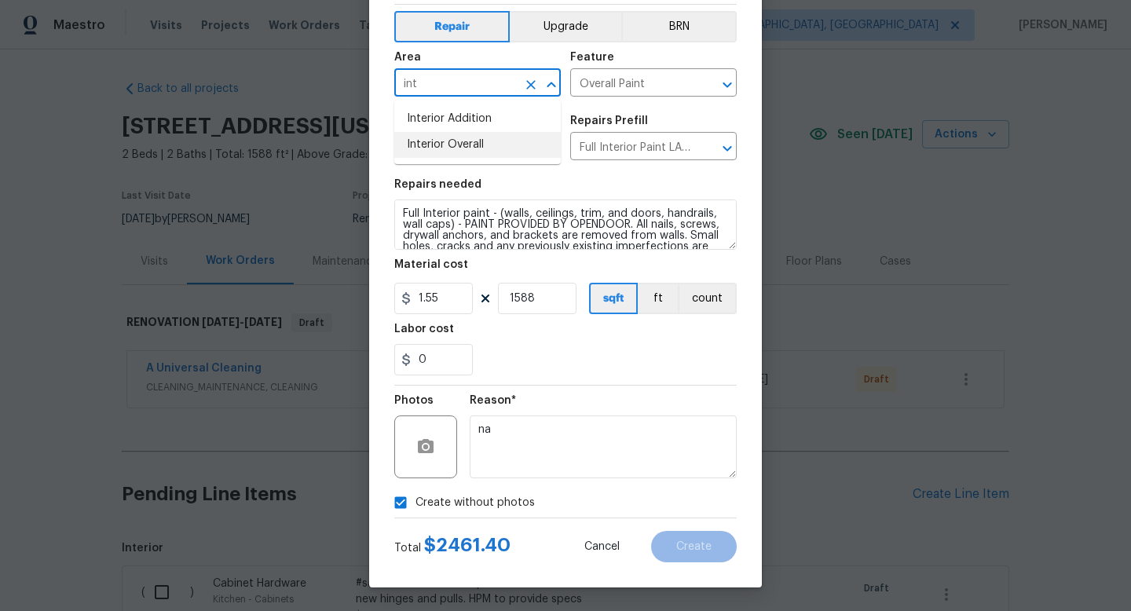
click at [427, 152] on li "Interior Overall" at bounding box center [477, 145] width 167 height 26
type input "Interior Overall"
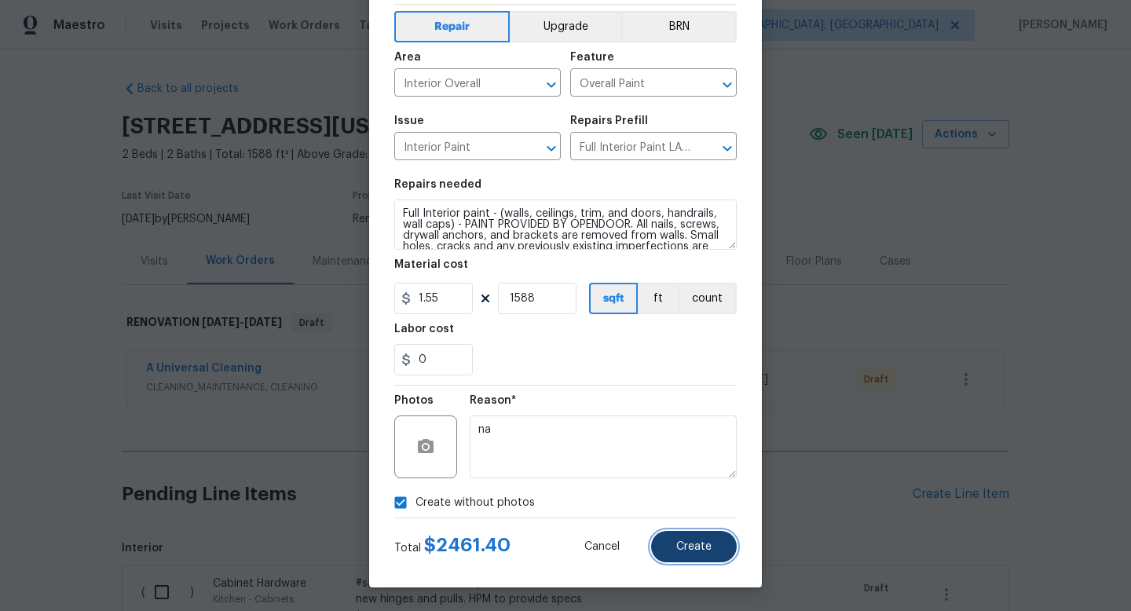
click at [699, 545] on span "Create" at bounding box center [694, 547] width 35 height 12
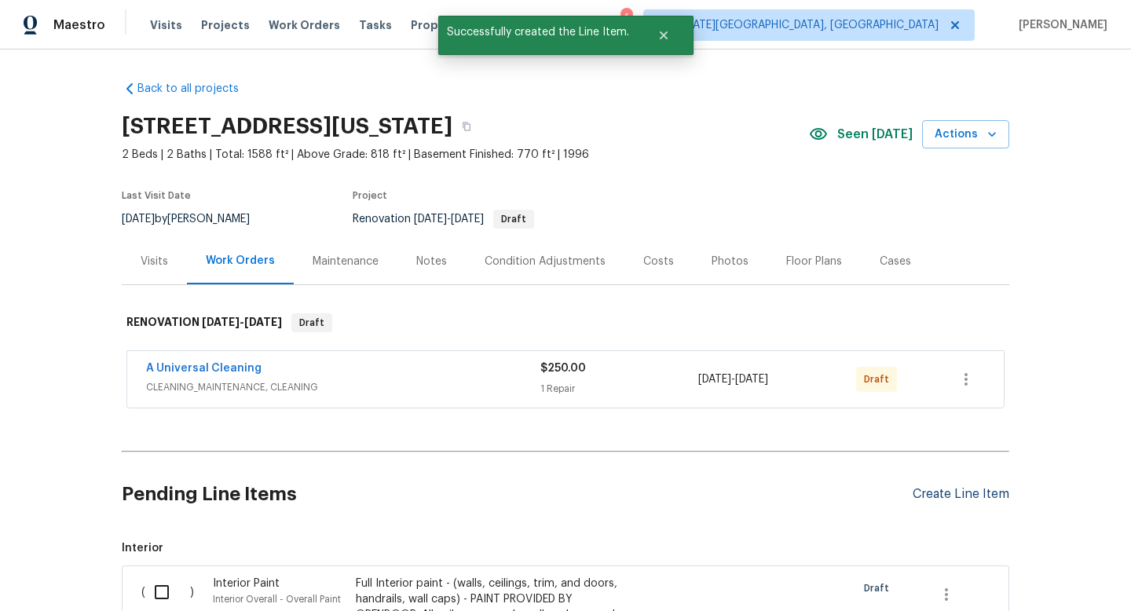
click at [943, 493] on div "Create Line Item" at bounding box center [961, 494] width 97 height 15
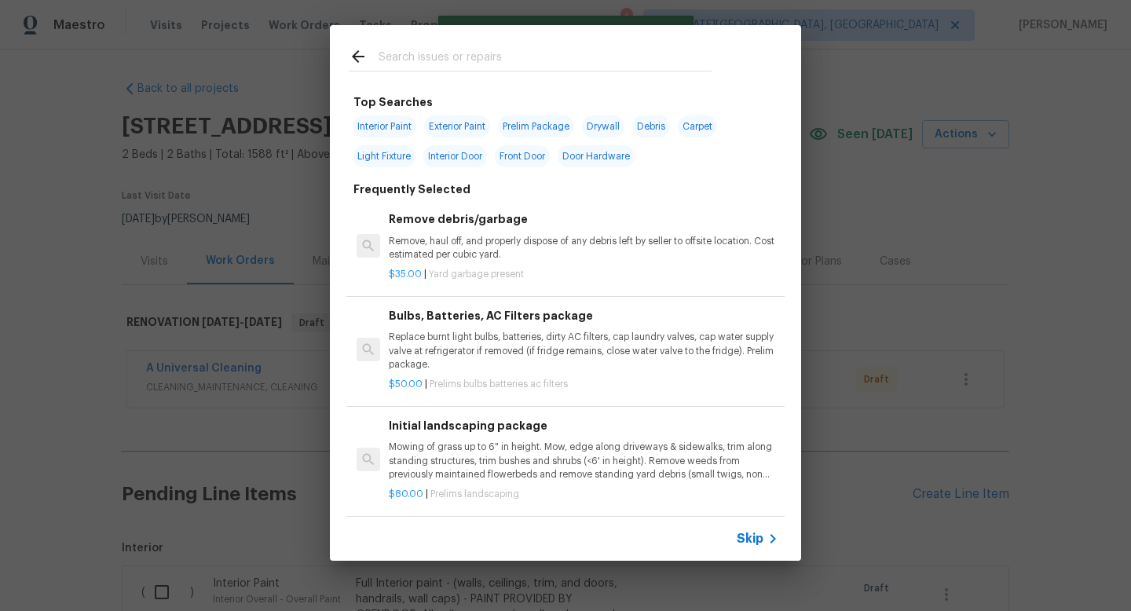
click at [424, 54] on input "text" at bounding box center [545, 59] width 333 height 24
type input "flooring"
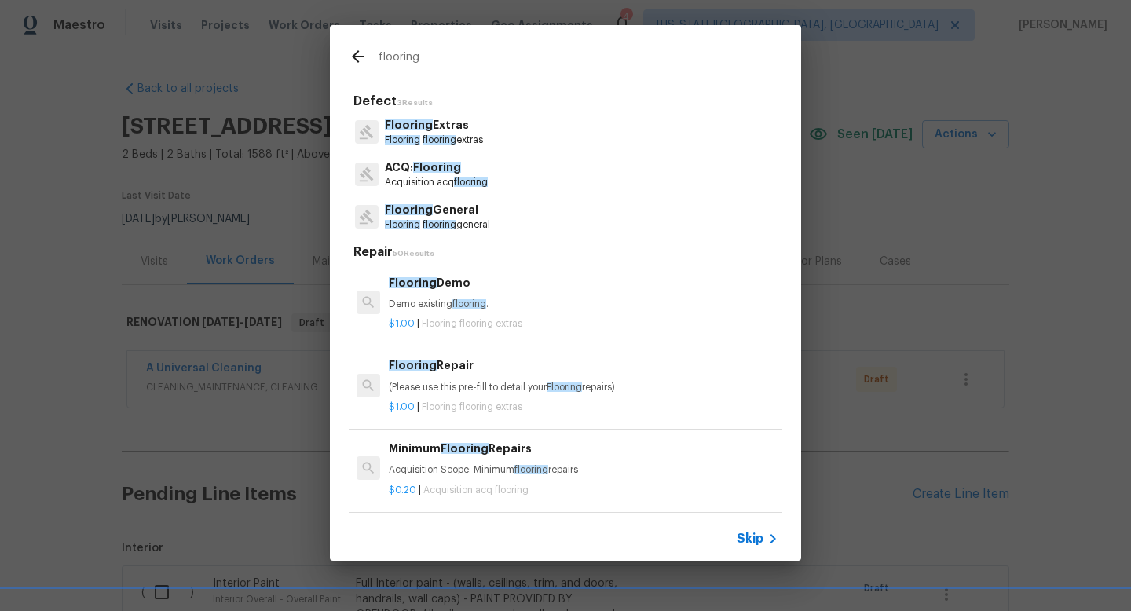
click at [419, 214] on span "Flooring" at bounding box center [409, 209] width 48 height 11
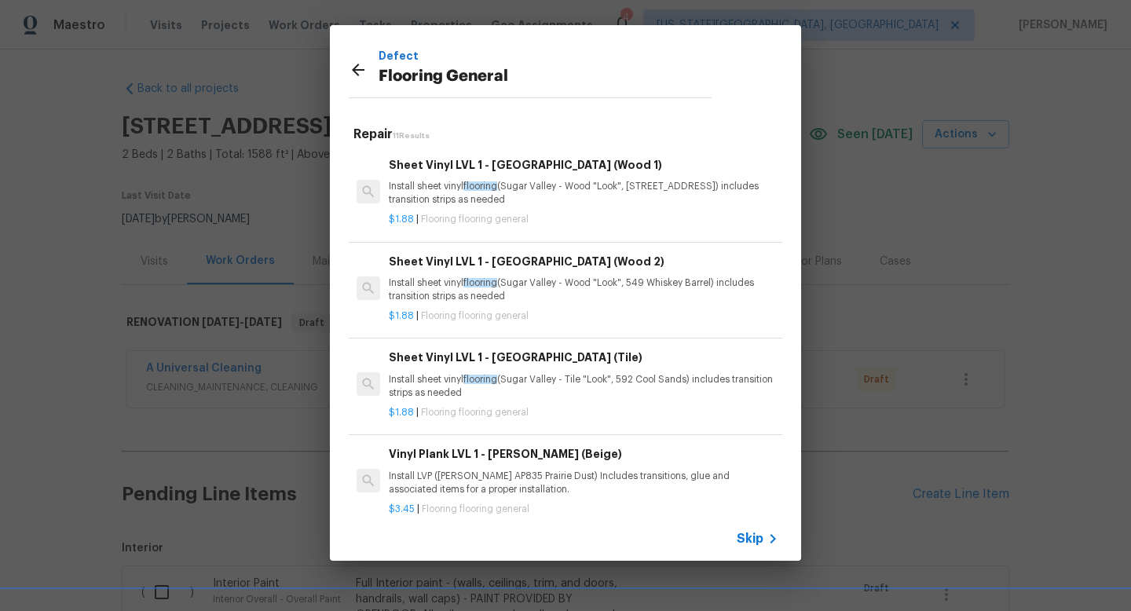
scroll to position [712, 0]
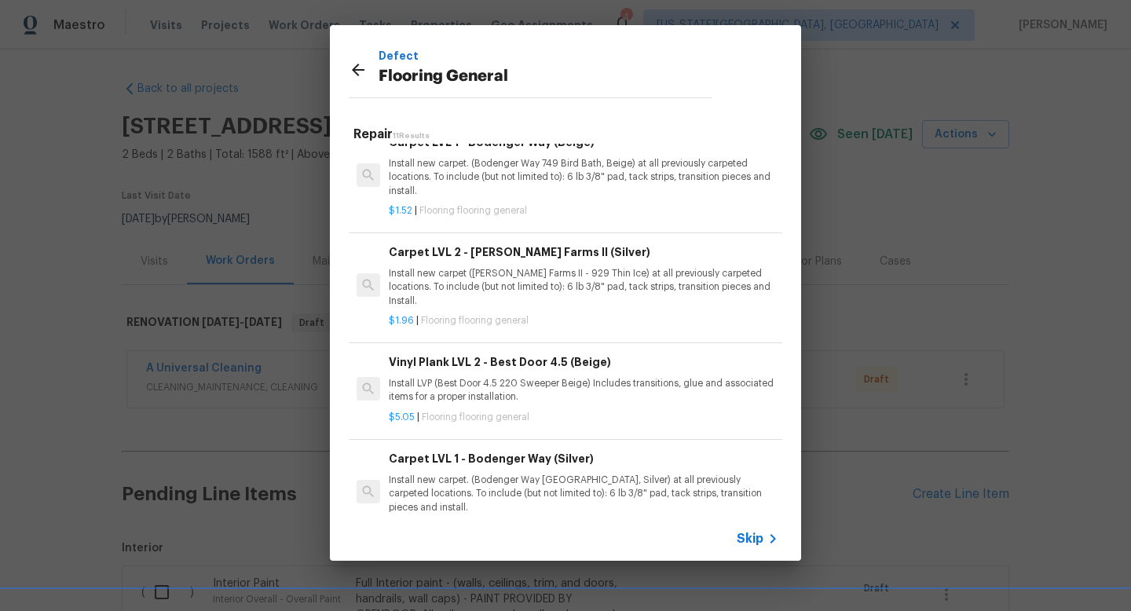
click at [474, 450] on h6 "Carpet LVL 1 - Bodenger Way (Silver)" at bounding box center [584, 458] width 390 height 17
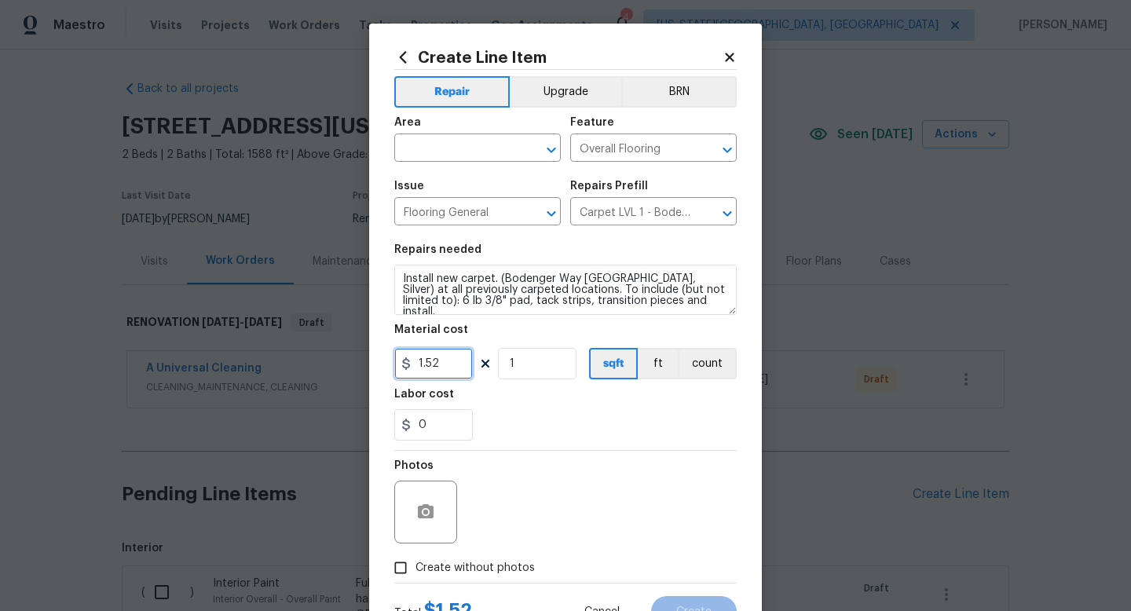
click at [447, 367] on input "1.52" at bounding box center [433, 363] width 79 height 31
type input "1.89"
click at [543, 363] on input "1" at bounding box center [537, 363] width 79 height 31
type input "1300"
click at [483, 566] on span "Create without photos" at bounding box center [475, 568] width 119 height 17
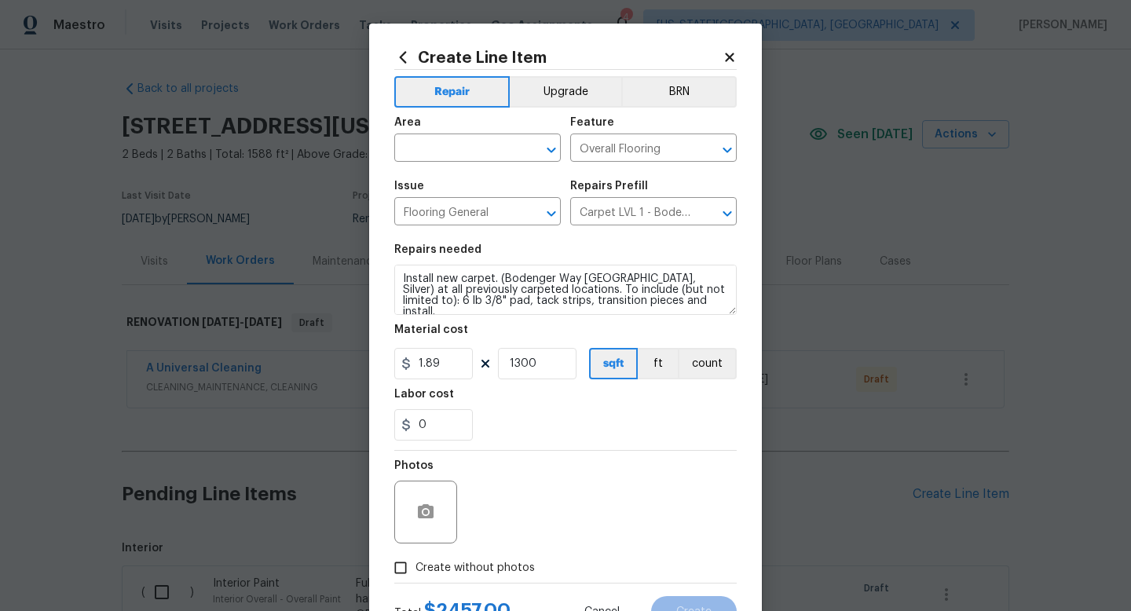
click at [416, 566] on input "Create without photos" at bounding box center [401, 568] width 30 height 30
checkbox input "true"
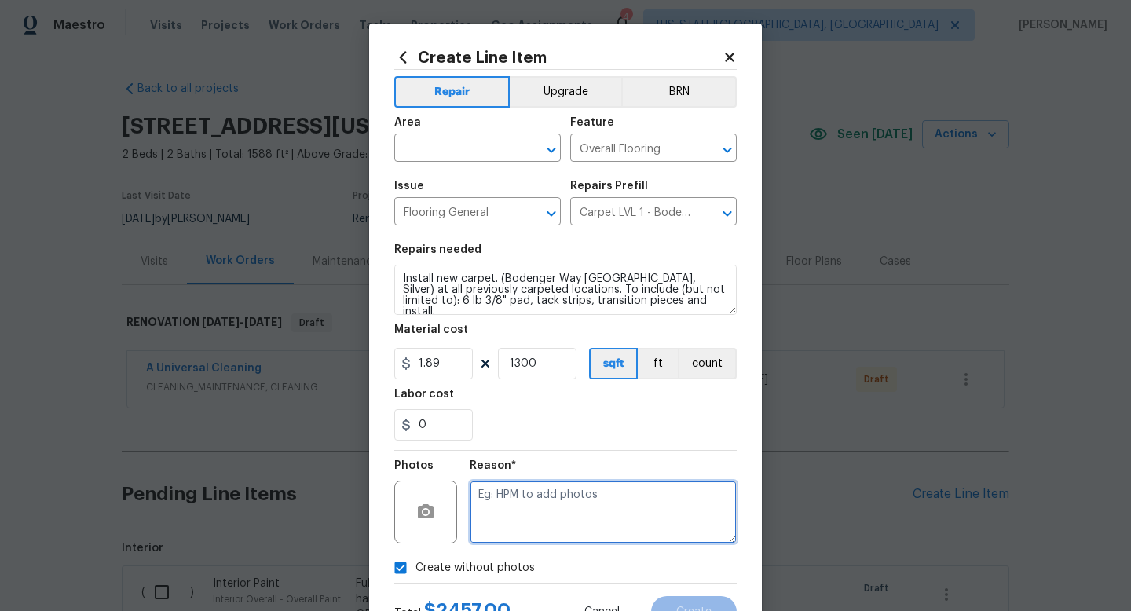
click at [496, 493] on textarea at bounding box center [603, 512] width 267 height 63
type textarea "ja"
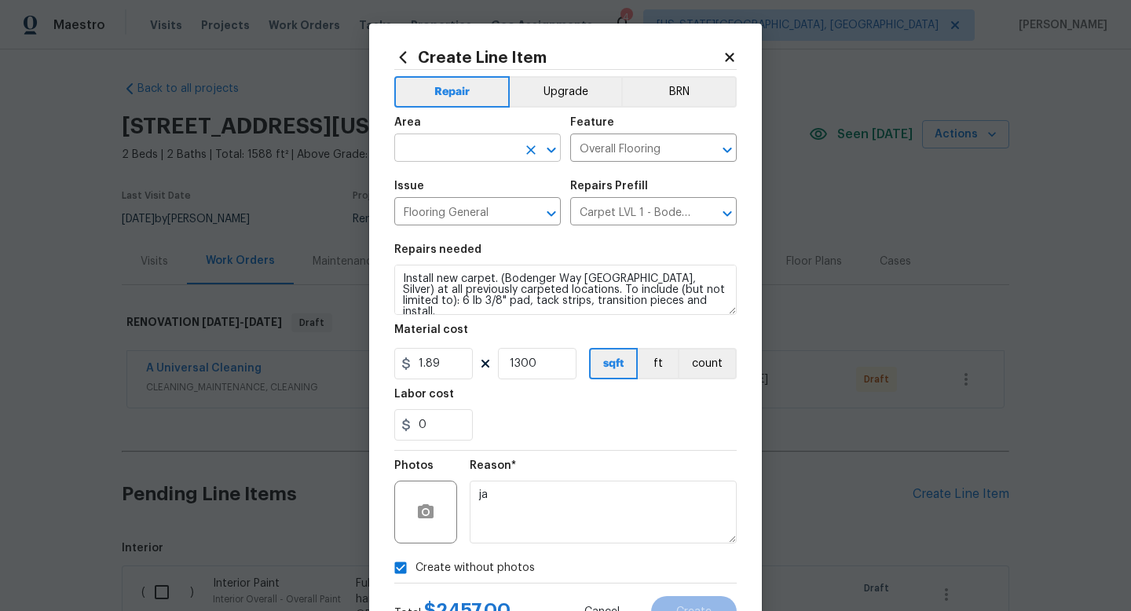
click at [458, 139] on input "text" at bounding box center [455, 150] width 123 height 24
click at [438, 209] on li "Interior Overall" at bounding box center [477, 211] width 167 height 26
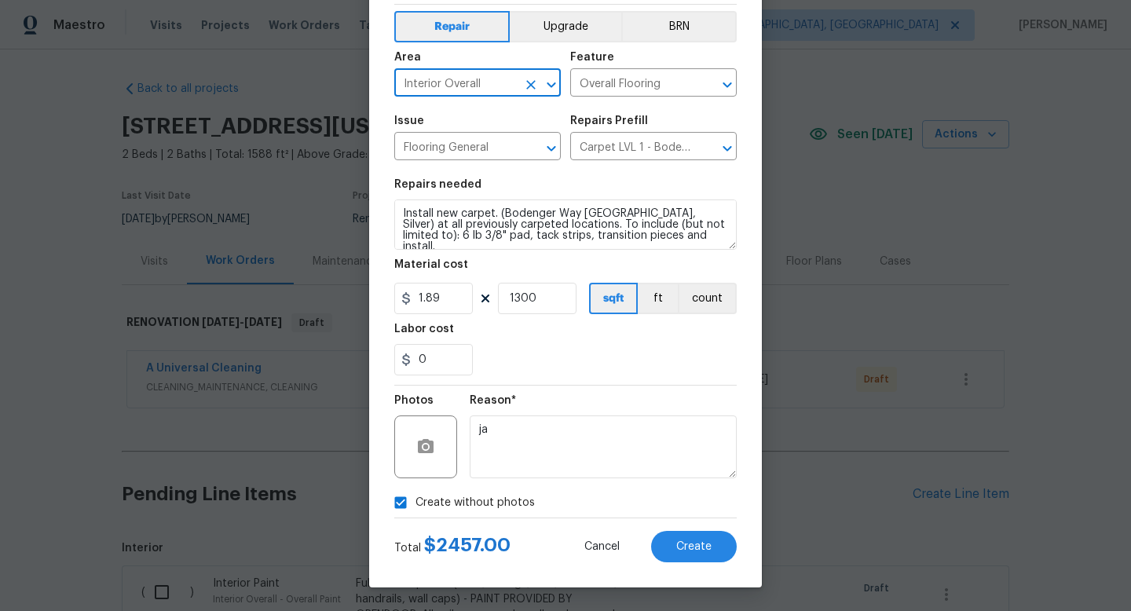
type input "Interior Overall"
click at [689, 563] on div "Create Line Item Repair Upgrade BRN Area Interior Overall ​ Feature Overall Flo…" at bounding box center [565, 272] width 393 height 629
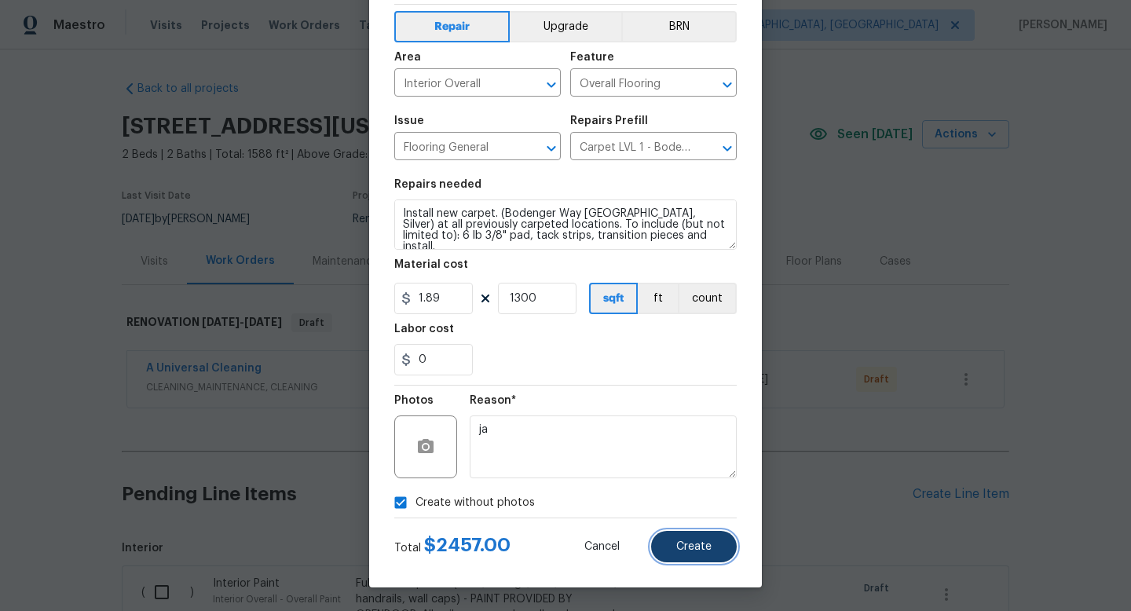
click at [689, 551] on span "Create" at bounding box center [694, 547] width 35 height 12
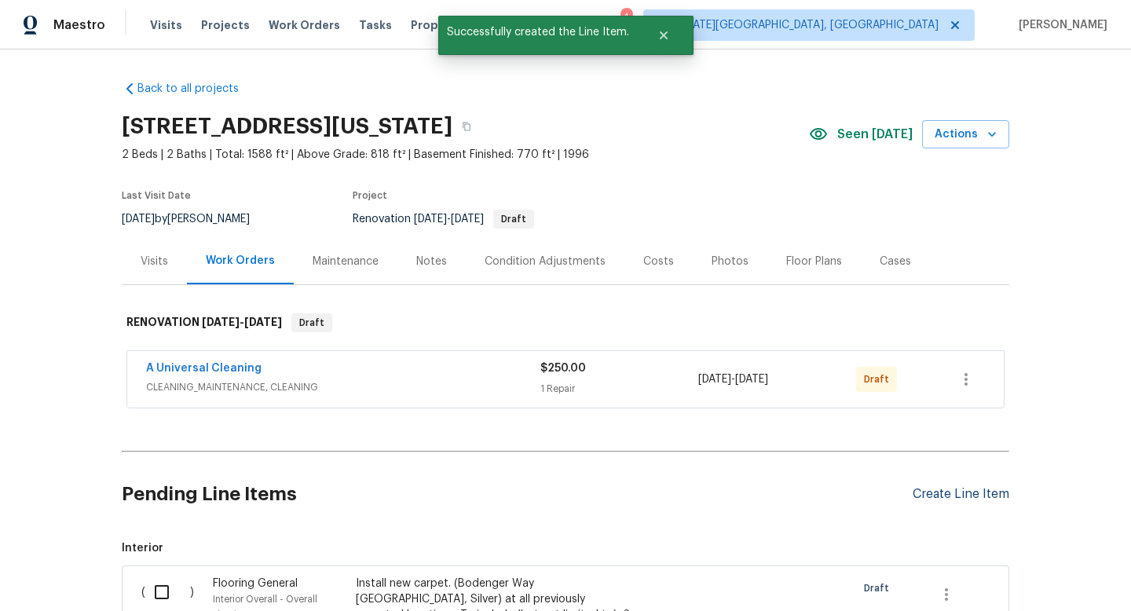
click at [971, 497] on div "Create Line Item" at bounding box center [961, 494] width 97 height 15
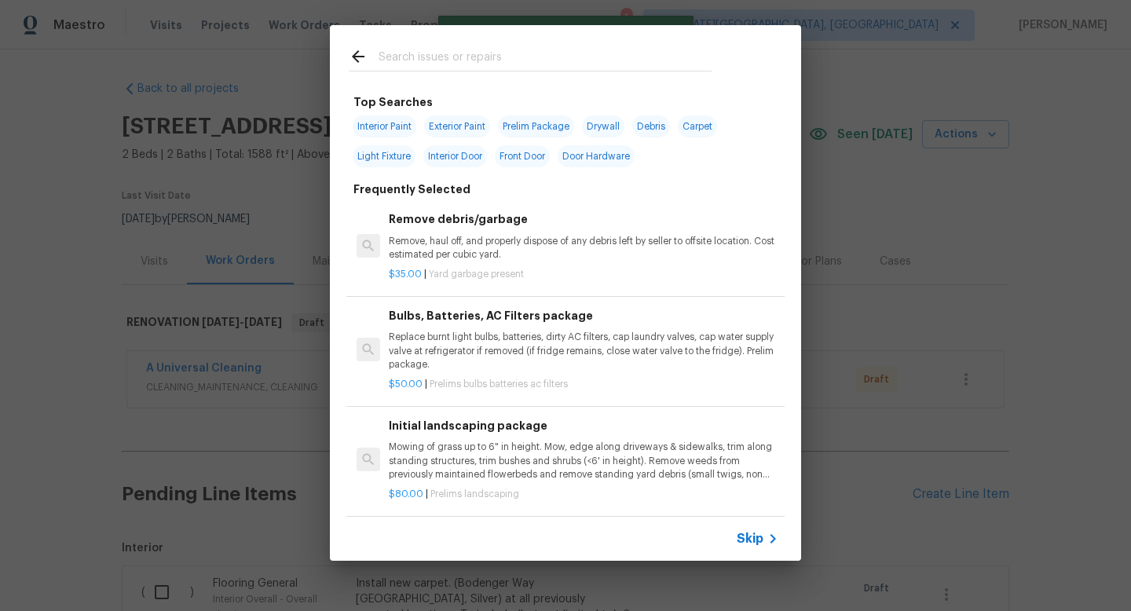
click at [471, 47] on input "text" at bounding box center [545, 59] width 333 height 24
type input "f"
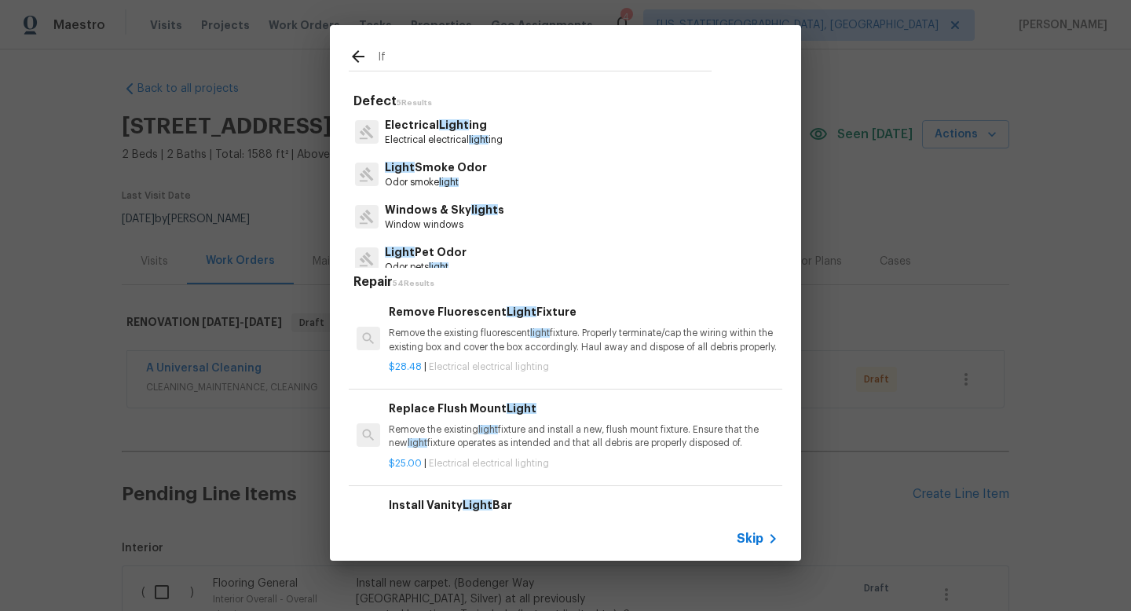
type input "l"
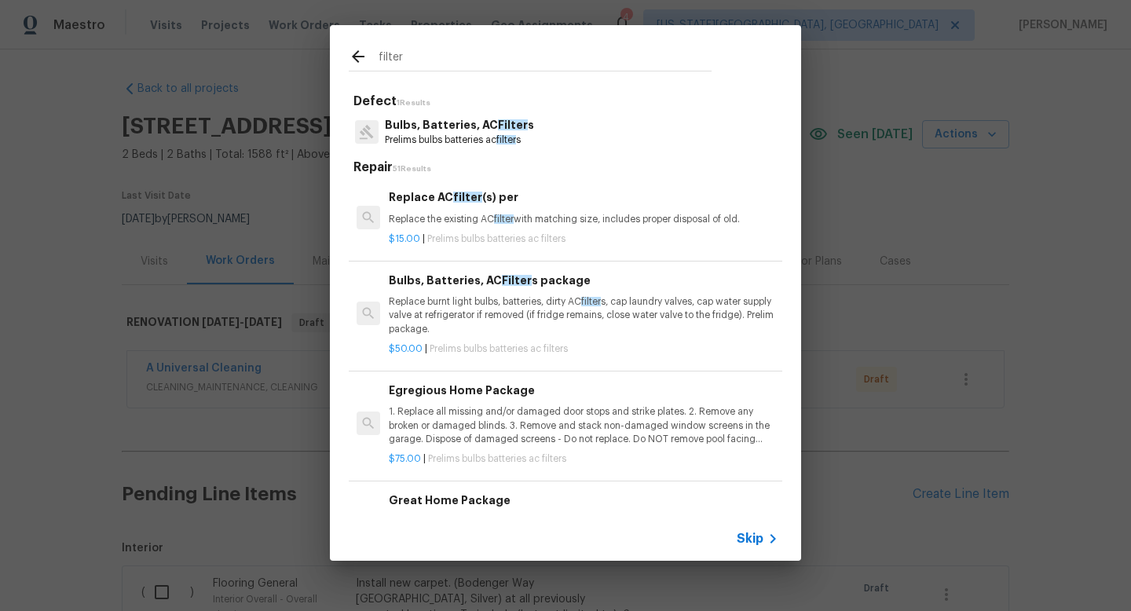
type input "filter"
click at [435, 134] on p "Prelims bulbs batteries ac filter s" at bounding box center [459, 140] width 149 height 13
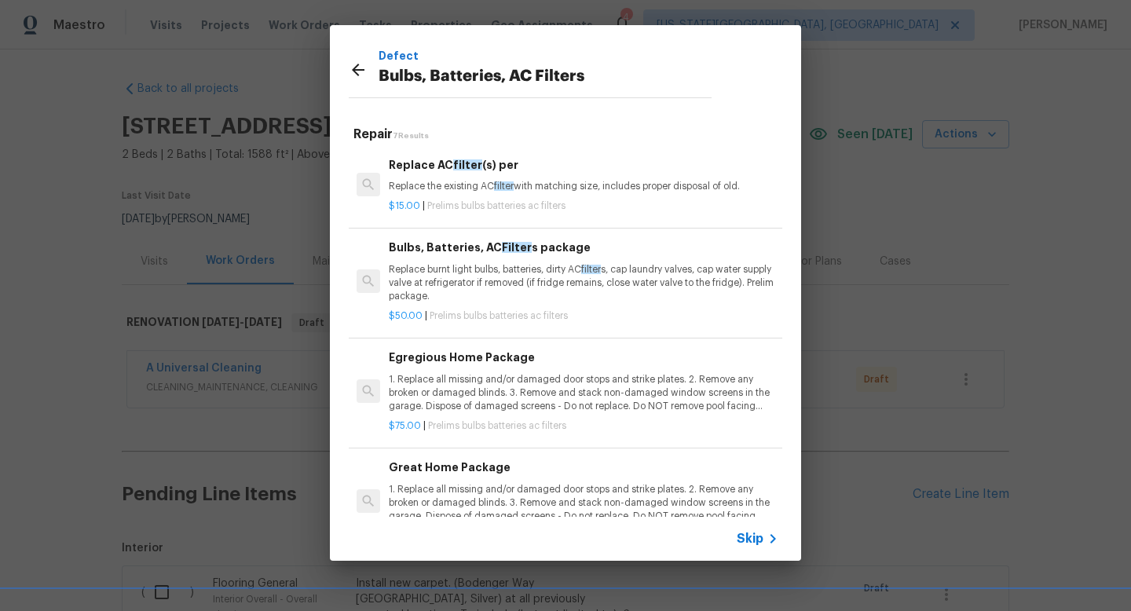
click at [442, 268] on p "Replace burnt light bulbs, batteries, dirty AC filter s, cap laundry valves, ca…" at bounding box center [584, 283] width 390 height 40
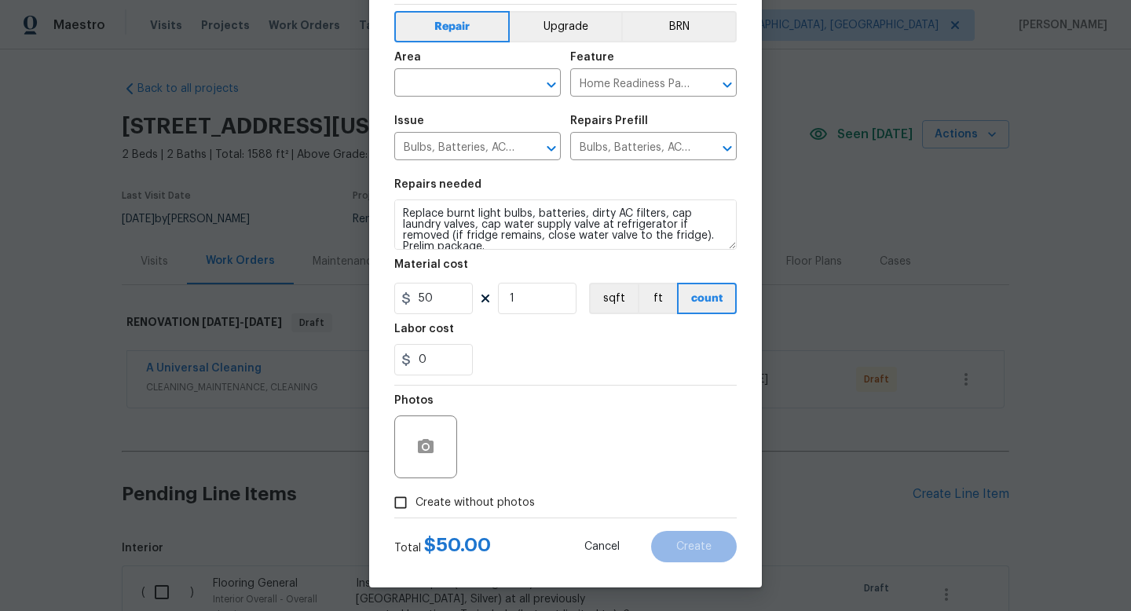
click at [458, 502] on span "Create without photos" at bounding box center [475, 503] width 119 height 17
click at [416, 502] on input "Create without photos" at bounding box center [401, 503] width 30 height 30
checkbox input "true"
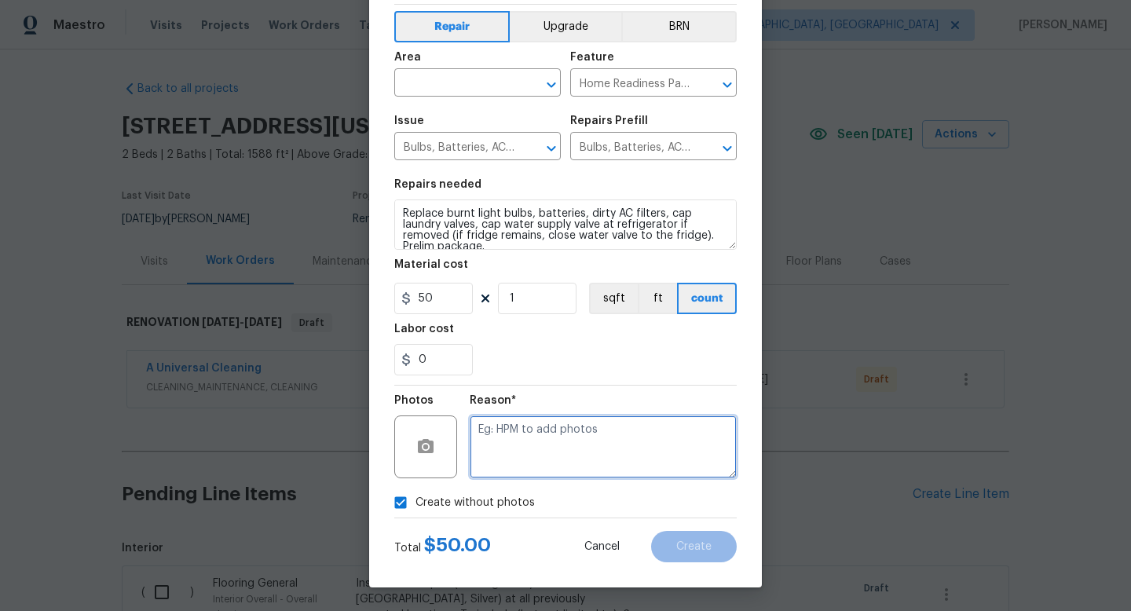
click at [500, 429] on textarea at bounding box center [603, 447] width 267 height 63
type textarea "a"
click at [430, 78] on input "text" at bounding box center [455, 84] width 123 height 24
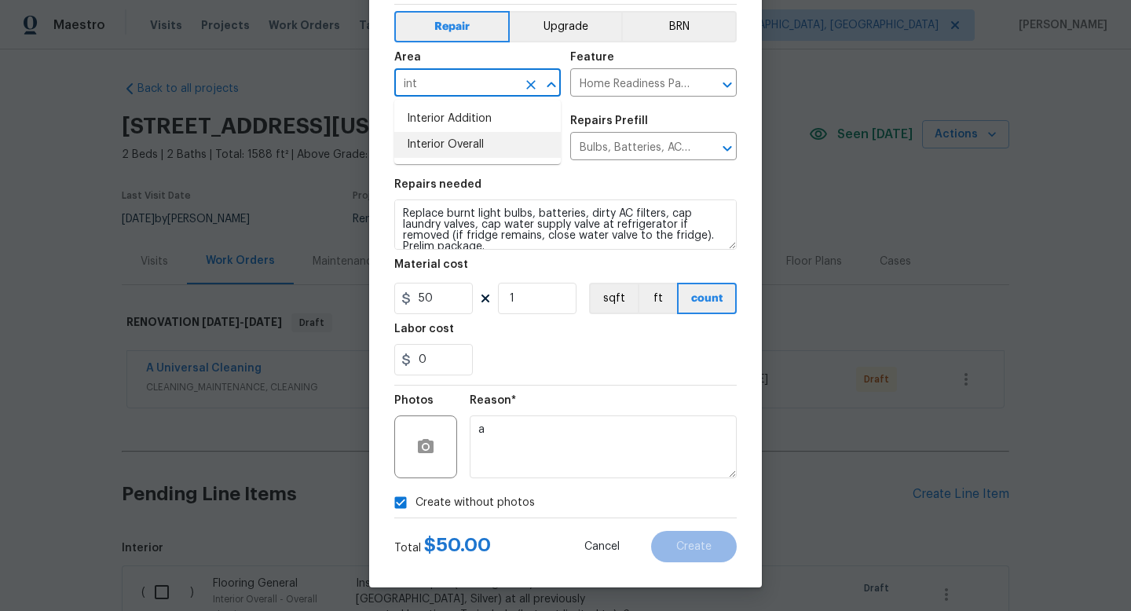
click at [427, 143] on li "Interior Overall" at bounding box center [477, 145] width 167 height 26
type input "Interior Overall"
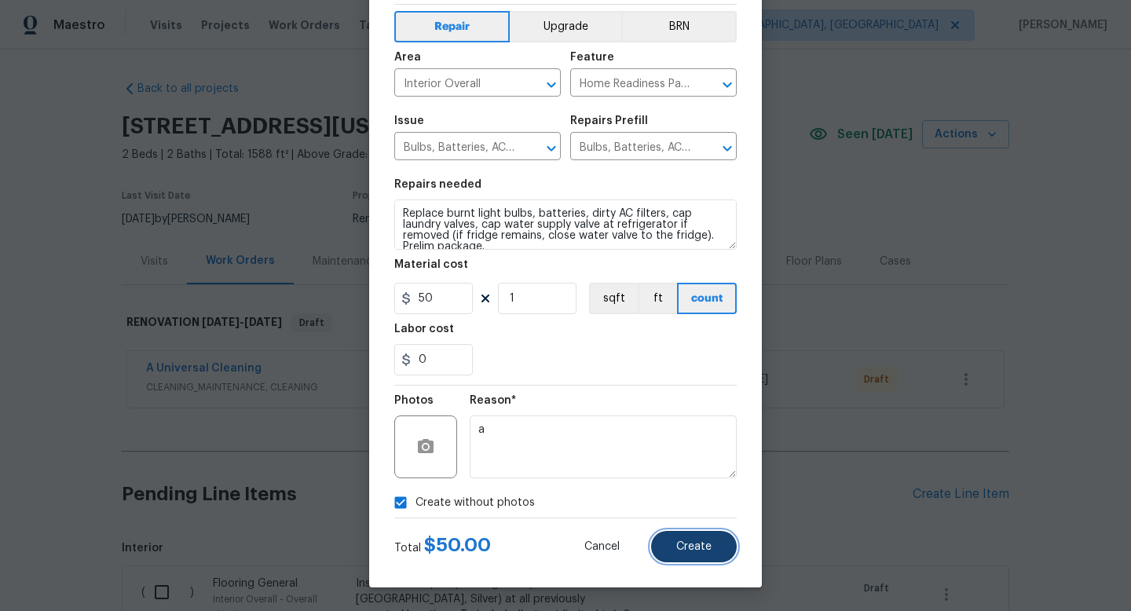
click at [710, 551] on span "Create" at bounding box center [694, 547] width 35 height 12
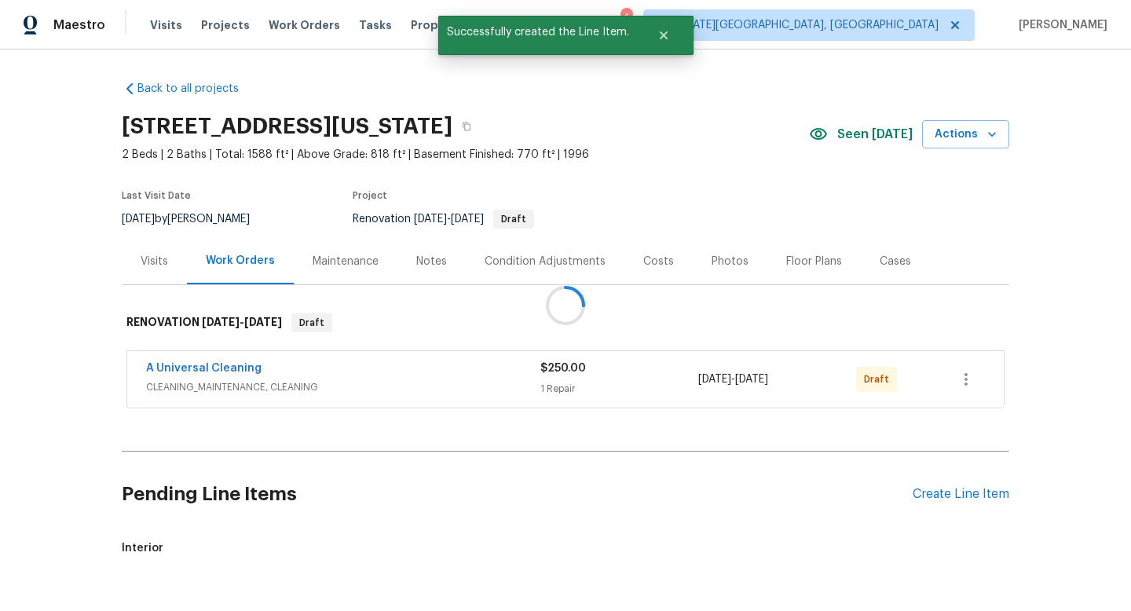
click at [948, 496] on div at bounding box center [565, 305] width 1131 height 611
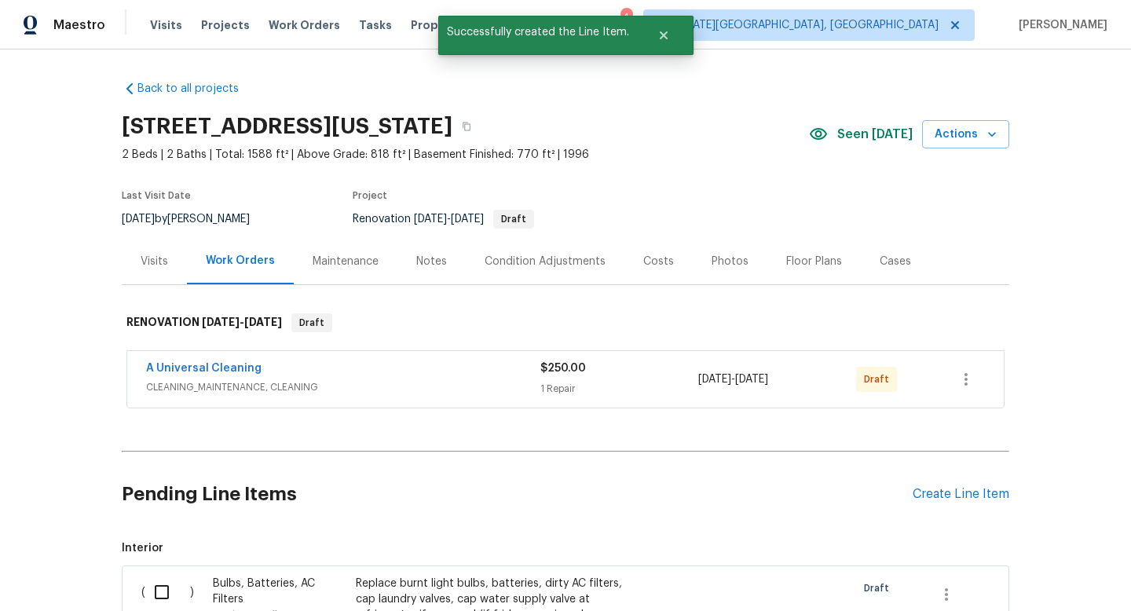
click at [948, 496] on div "Create Line Item" at bounding box center [961, 494] width 97 height 15
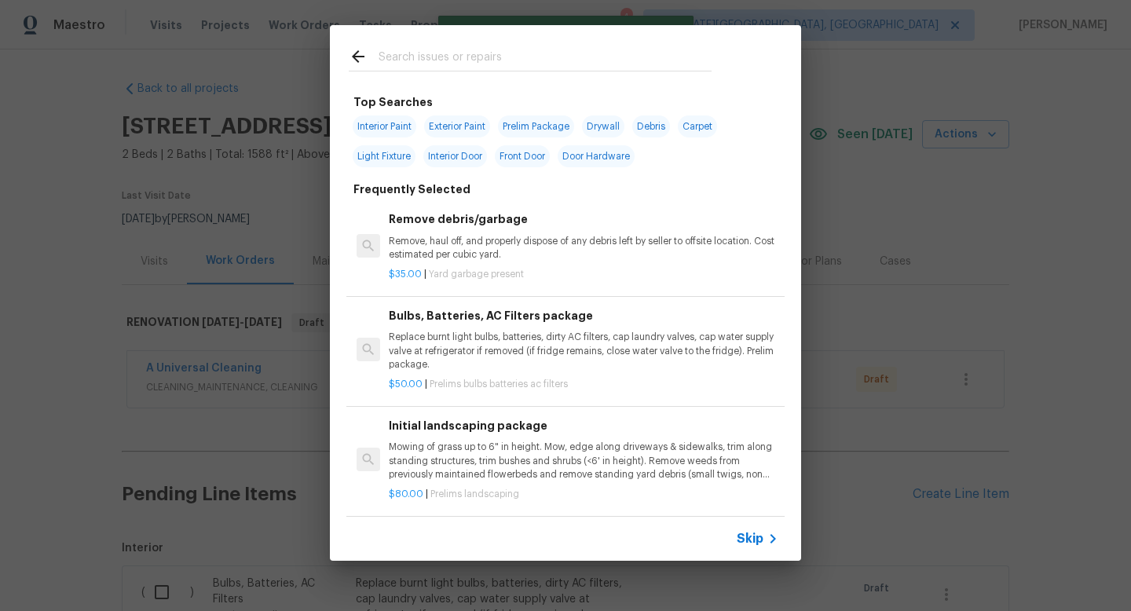
click at [425, 57] on input "text" at bounding box center [545, 59] width 333 height 24
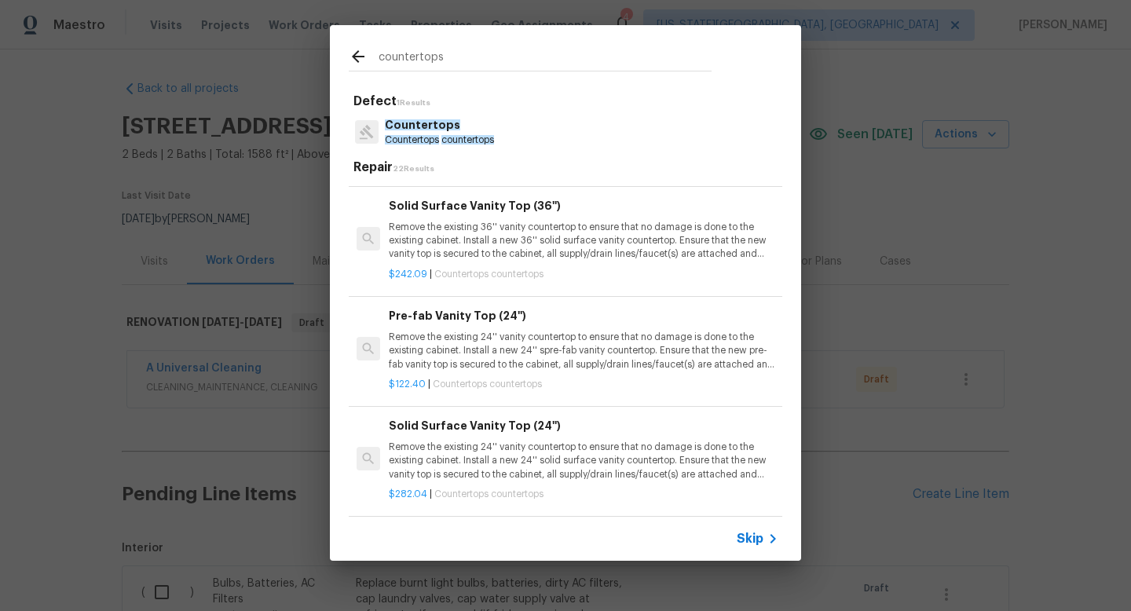
scroll to position [1441, 0]
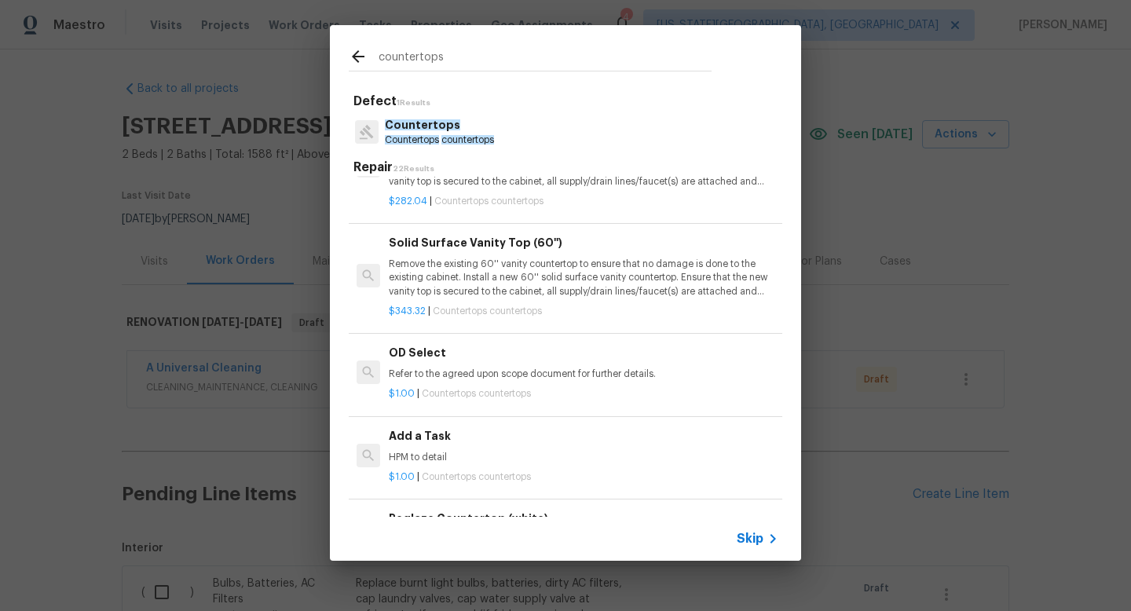
type input "countertops"
click at [454, 450] on div "Add a Task HPM to detail" at bounding box center [584, 446] width 390 height 38
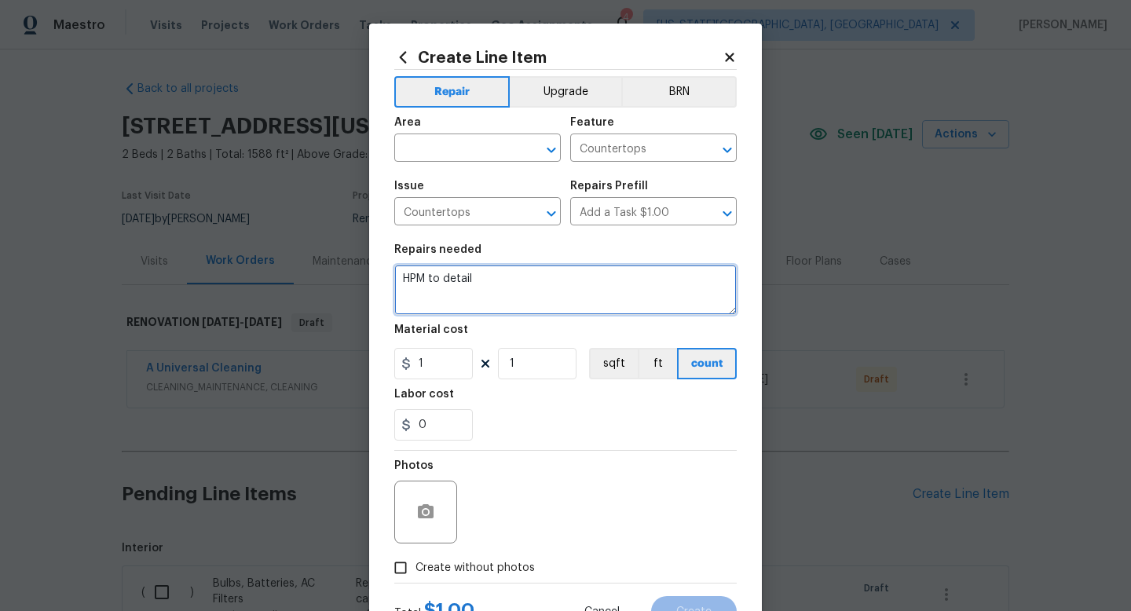
drag, startPoint x: 488, startPoint y: 290, endPoint x: 272, endPoint y: 229, distance: 224.4
click at [272, 229] on div "Create Line Item Repair Upgrade BRN Area ​ Feature Countertops ​ Issue Countert…" at bounding box center [565, 305] width 1131 height 611
click at [573, 295] on textarea "Resurface kitchen tops WHITE GRANITE Resurface upstairs hall bathroom. WHITE" at bounding box center [565, 290] width 343 height 50
type textarea "Resurface kitchen tops WHITE GRANITE Resurface upstairs hall bathroom tub/surro…"
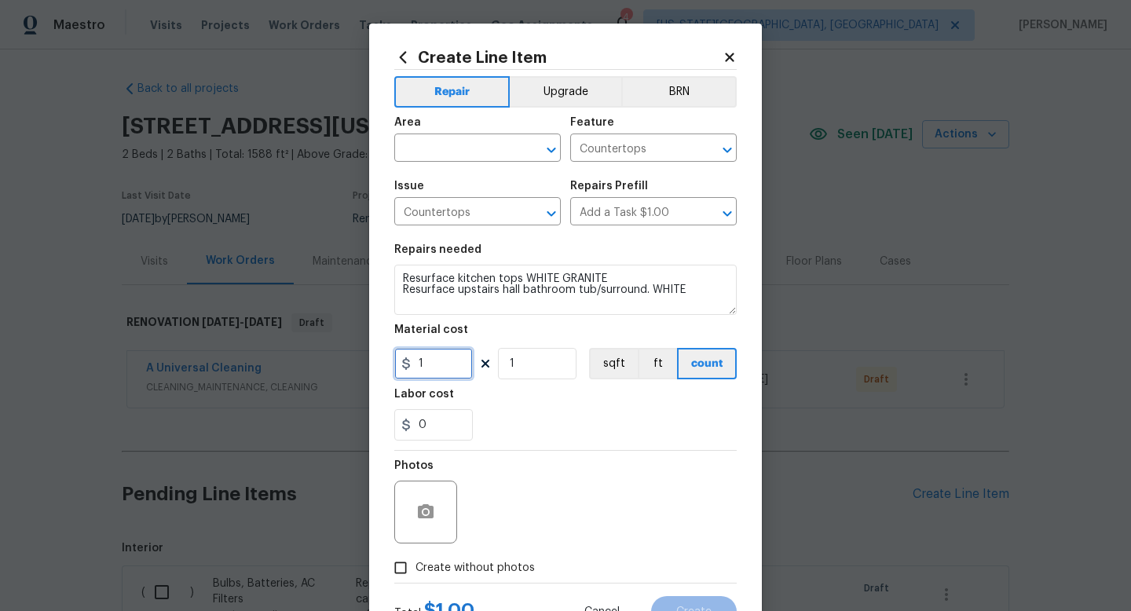
click at [446, 365] on input "1" at bounding box center [433, 363] width 79 height 31
type input "750"
click at [471, 574] on span "Create without photos" at bounding box center [475, 568] width 119 height 17
click at [416, 574] on input "Create without photos" at bounding box center [401, 568] width 30 height 30
checkbox input "true"
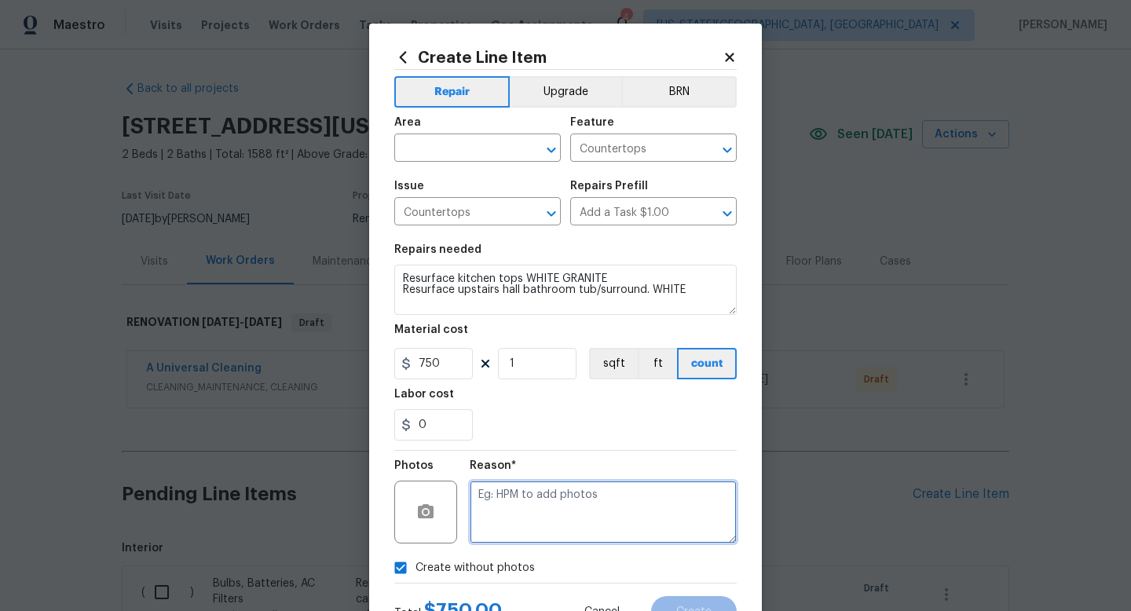
click at [495, 519] on textarea at bounding box center [603, 512] width 267 height 63
type textarea "na"
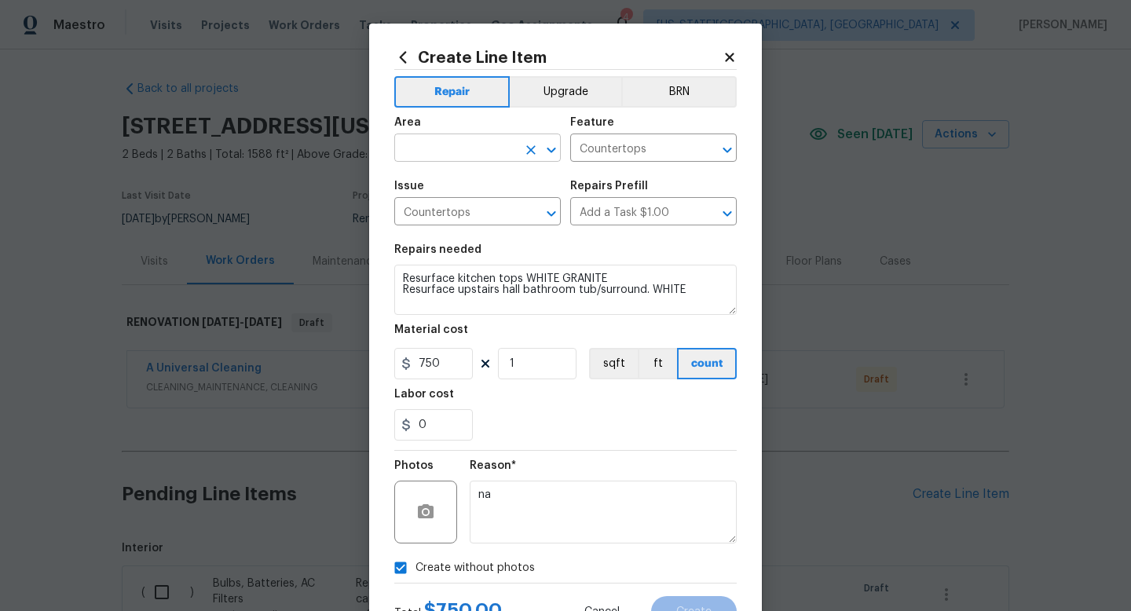
click at [457, 152] on input "text" at bounding box center [455, 150] width 123 height 24
click at [447, 200] on li "Interior Overall" at bounding box center [477, 211] width 167 height 26
type input "Interior Overall"
click at [682, 611] on span "Create" at bounding box center [694, 613] width 35 height 12
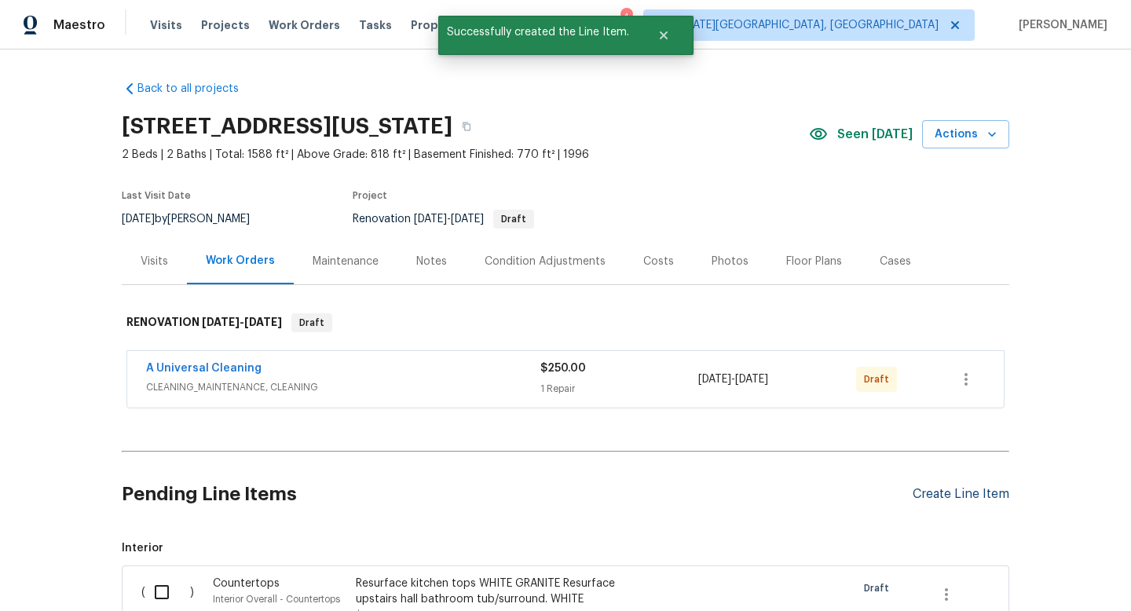
click at [955, 501] on div "Create Line Item" at bounding box center [961, 494] width 97 height 15
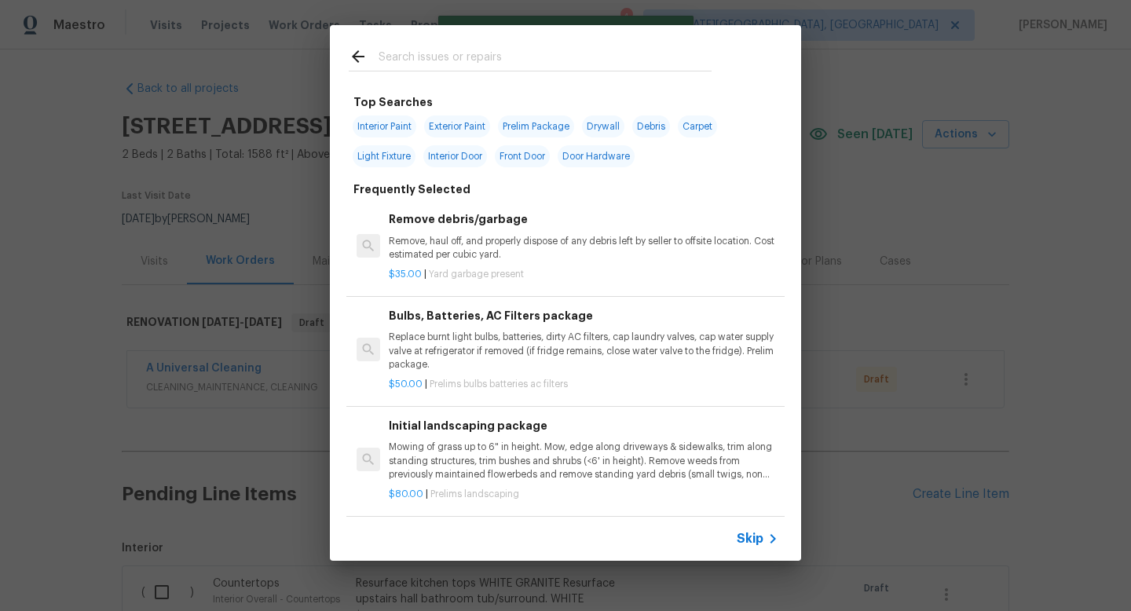
click at [404, 53] on input "text" at bounding box center [545, 59] width 333 height 24
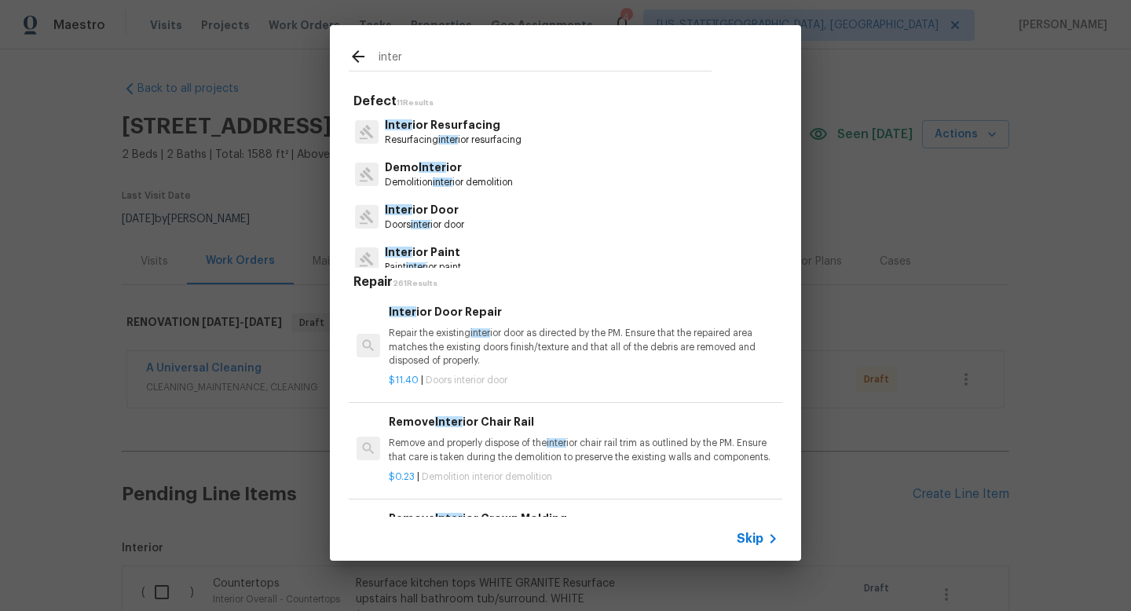
scroll to position [11, 0]
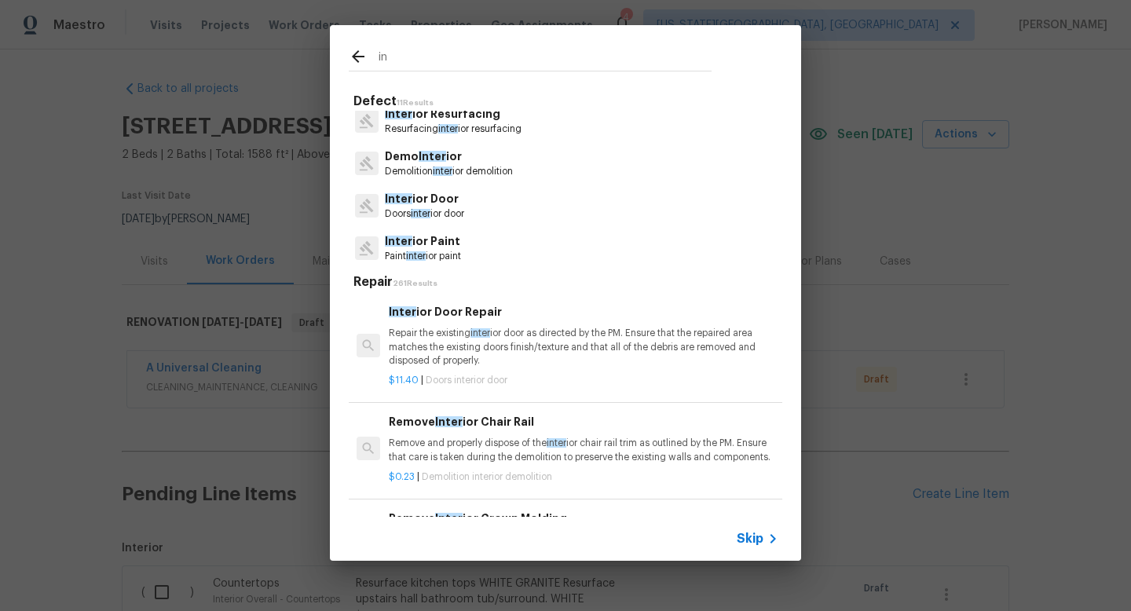
type input "i"
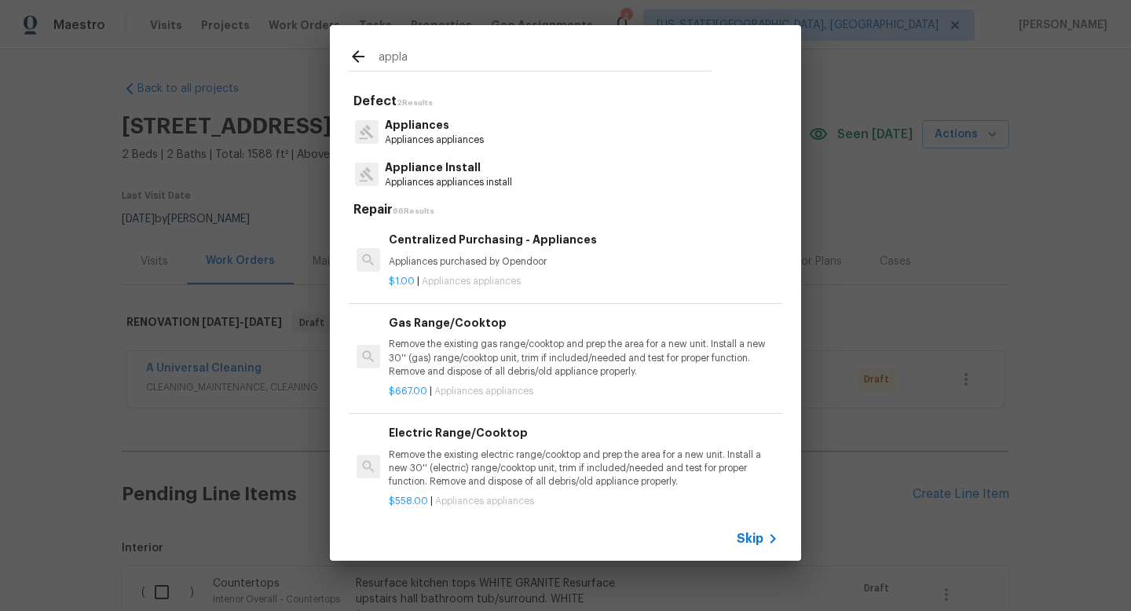
scroll to position [0, 0]
type input "appl"
click at [430, 131] on p "Appl iances" at bounding box center [433, 125] width 97 height 17
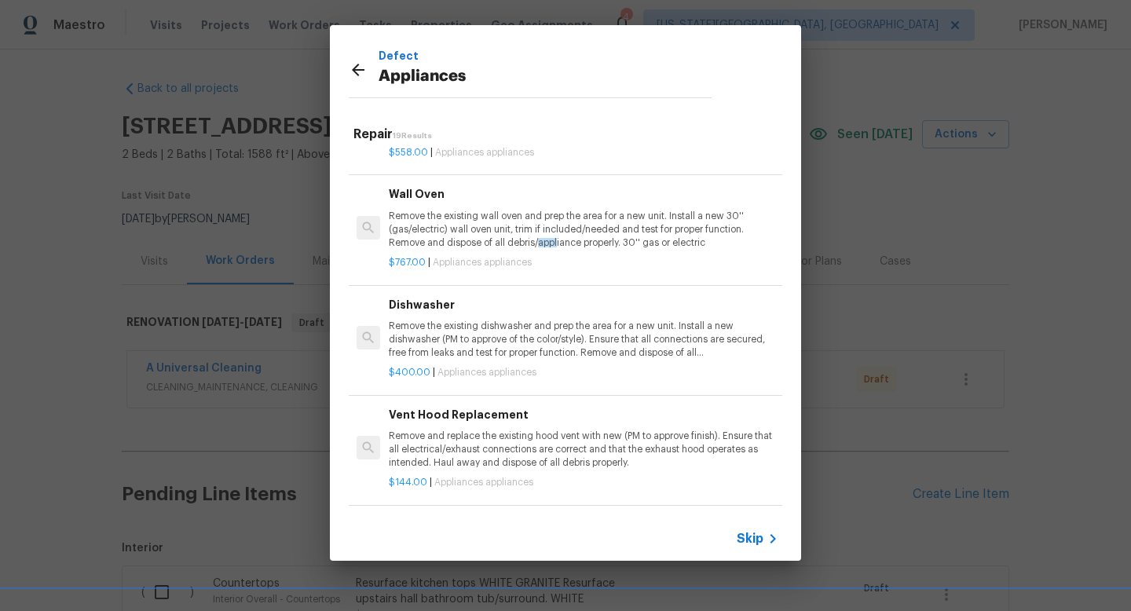
scroll to position [910, 0]
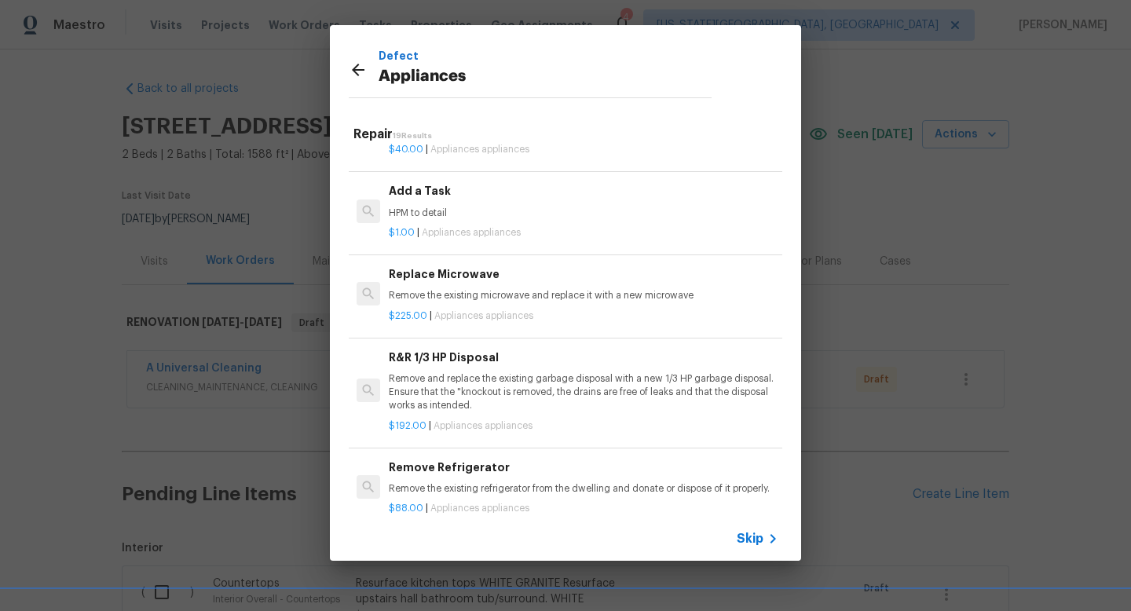
click at [475, 216] on p "HPM to detail" at bounding box center [584, 213] width 390 height 13
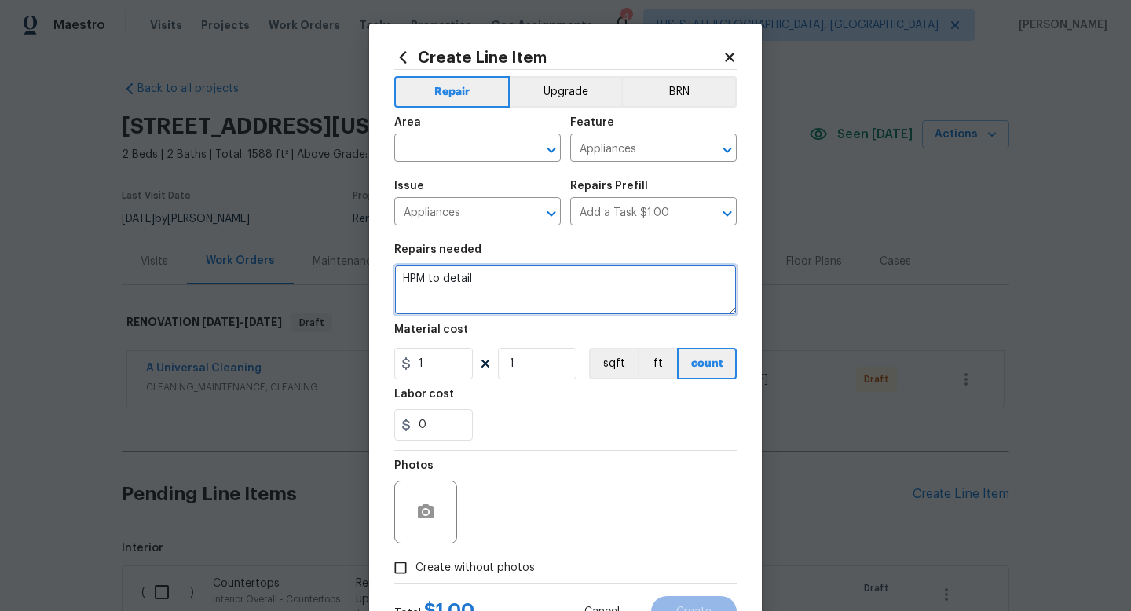
drag, startPoint x: 486, startPoint y: 284, endPoint x: 176, endPoint y: 248, distance: 311.7
click at [176, 248] on div "Create Line Item Repair Upgrade BRN Area ​ Feature Appliances ​ Issue Appliance…" at bounding box center [565, 305] width 1131 height 611
type textarea "Install stainless steel vent hood over range."
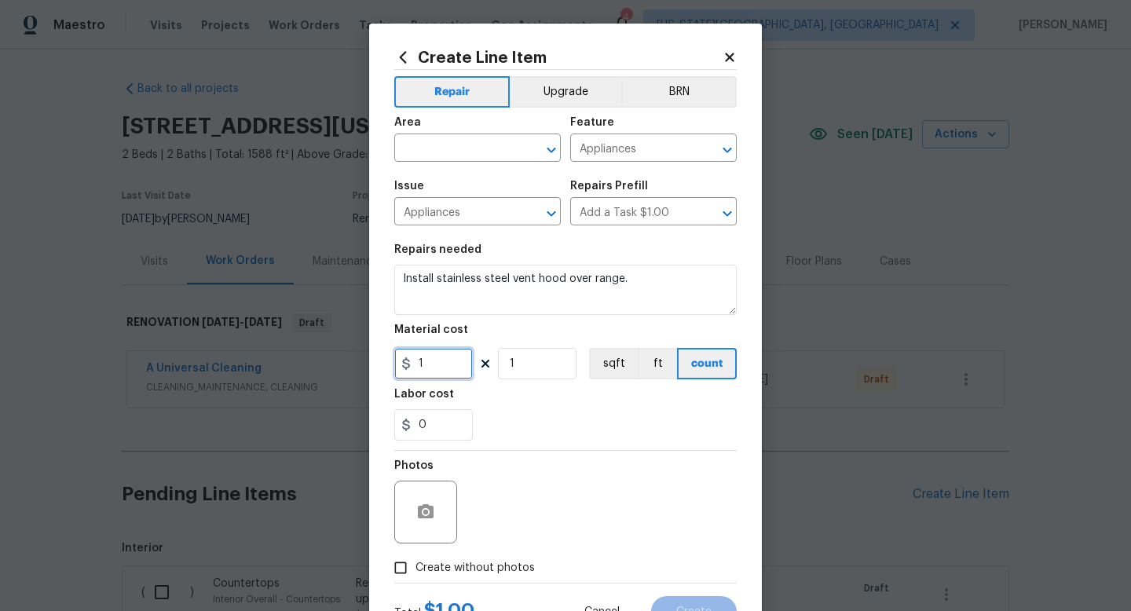
click at [438, 366] on input "1" at bounding box center [433, 363] width 79 height 31
type input "160"
click at [488, 567] on span "Create without photos" at bounding box center [475, 568] width 119 height 17
click at [416, 567] on input "Create without photos" at bounding box center [401, 568] width 30 height 30
checkbox input "true"
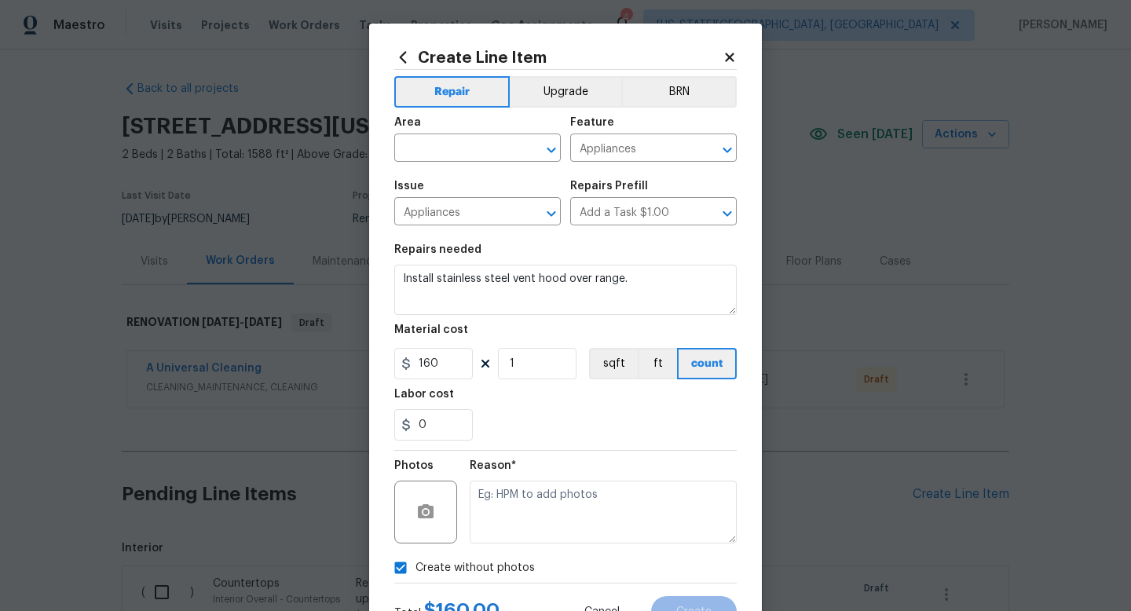
click at [490, 546] on div "Reason*" at bounding box center [603, 502] width 267 height 102
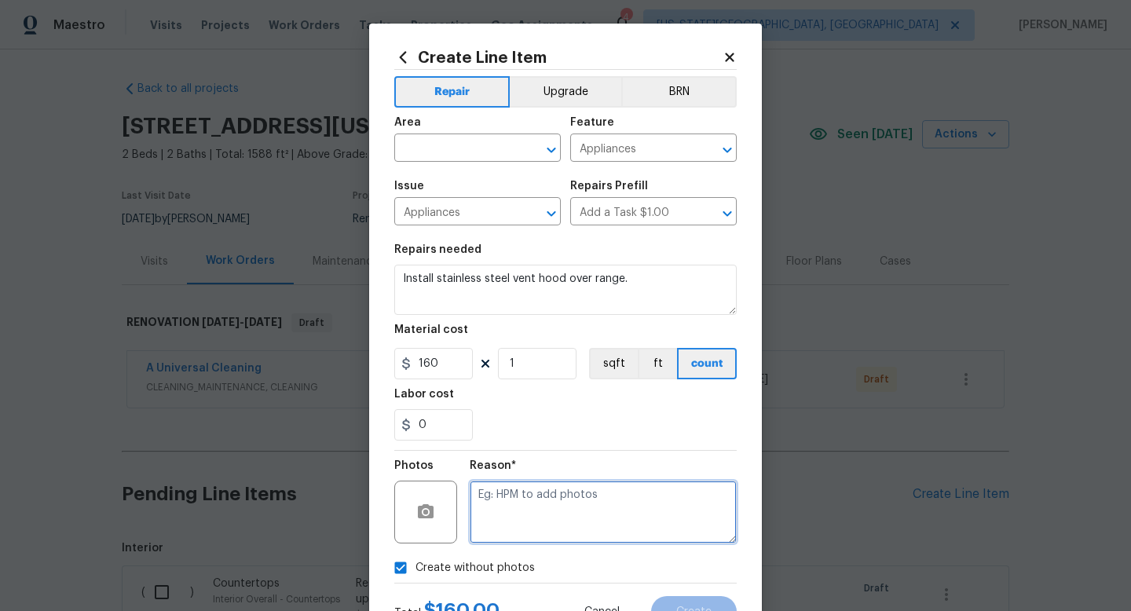
click at [492, 526] on textarea at bounding box center [603, 512] width 267 height 63
type textarea "na"
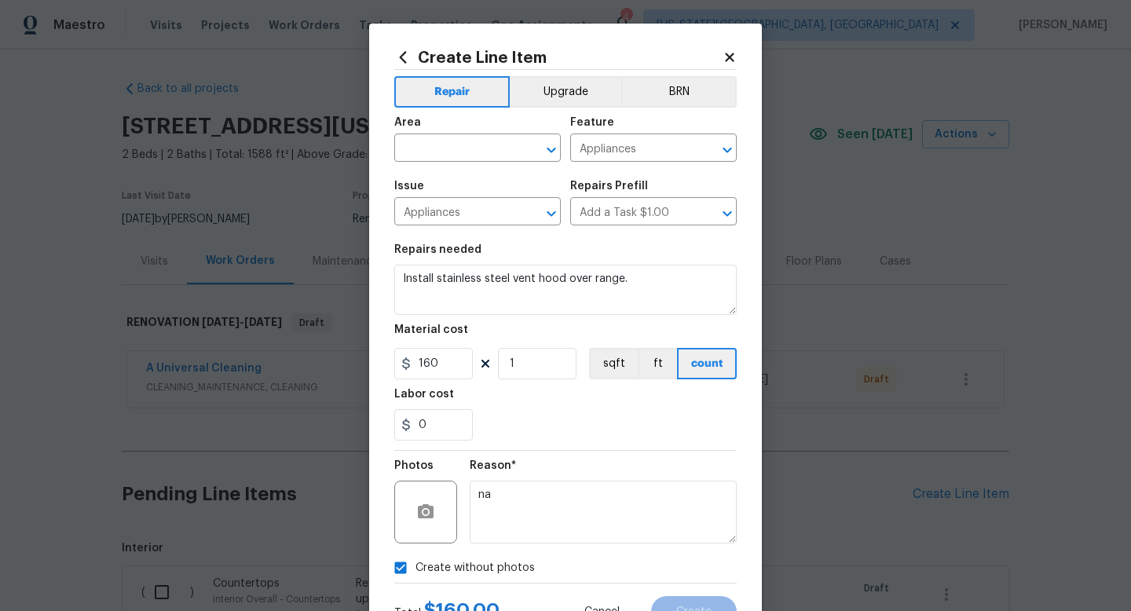
click at [435, 133] on div "Area" at bounding box center [477, 127] width 167 height 20
click at [432, 149] on input "text" at bounding box center [455, 150] width 123 height 24
click at [438, 200] on li "Interior Overall" at bounding box center [477, 211] width 167 height 26
type input "Interior Overall"
click at [706, 607] on span "Create" at bounding box center [694, 613] width 35 height 12
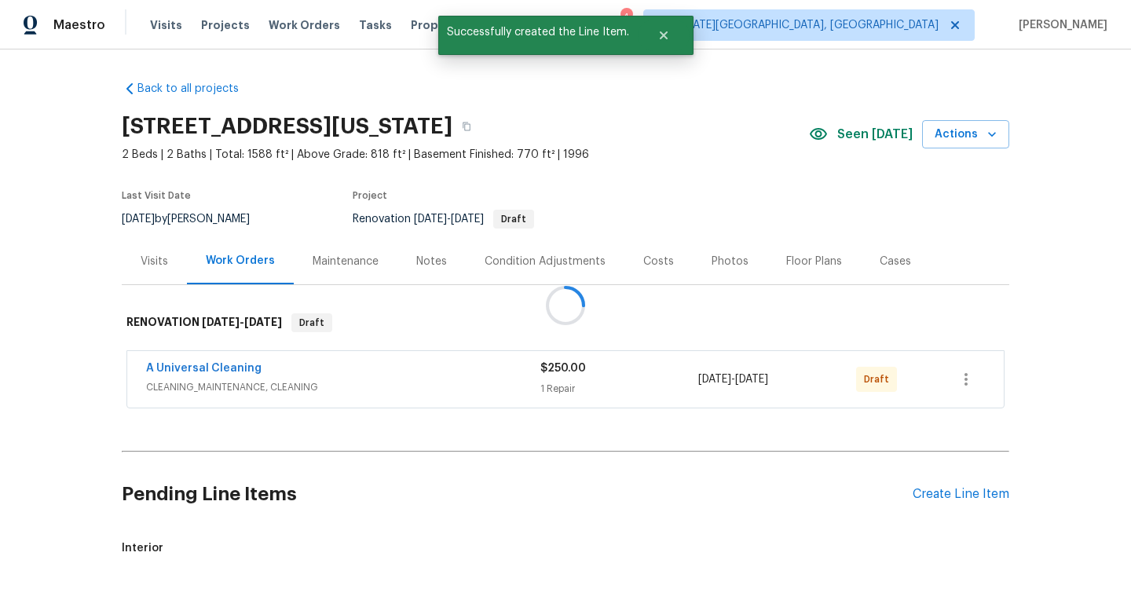
click at [941, 492] on div at bounding box center [565, 305] width 1131 height 611
click at [941, 492] on div "Create Line Item" at bounding box center [961, 494] width 97 height 15
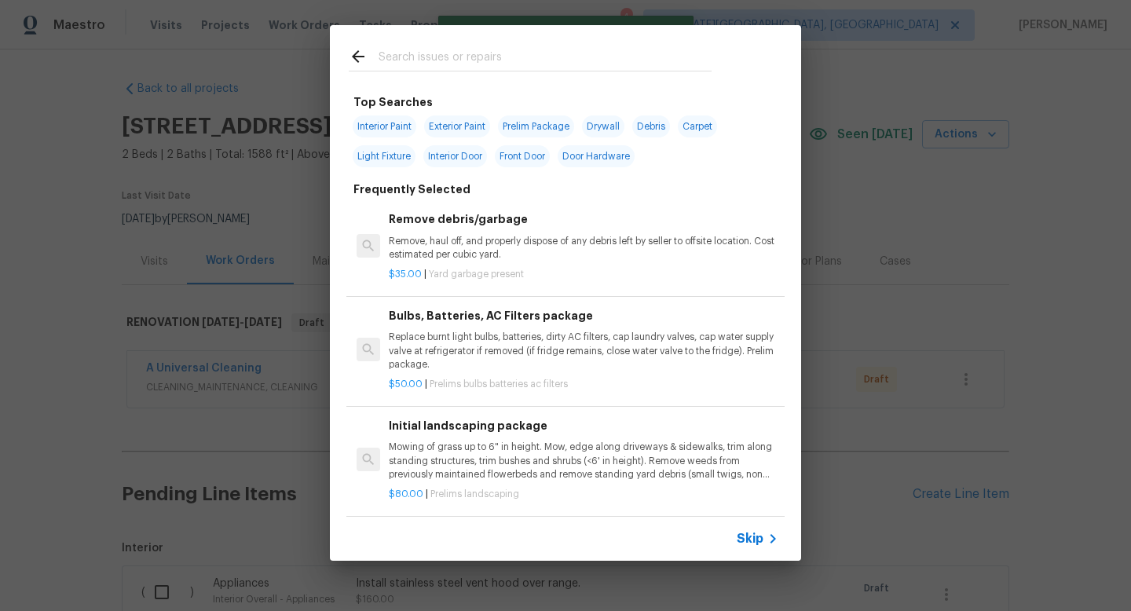
click at [380, 61] on input "text" at bounding box center [545, 59] width 333 height 24
type input "l"
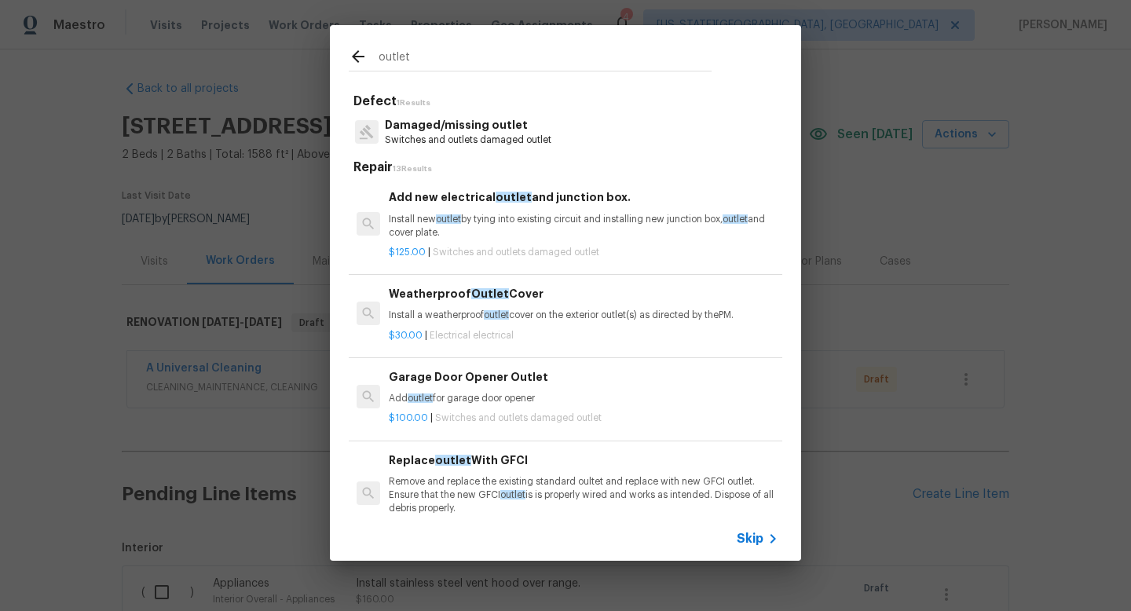
type input "outlet"
click at [425, 132] on p "Damaged/missing outlet" at bounding box center [468, 125] width 167 height 17
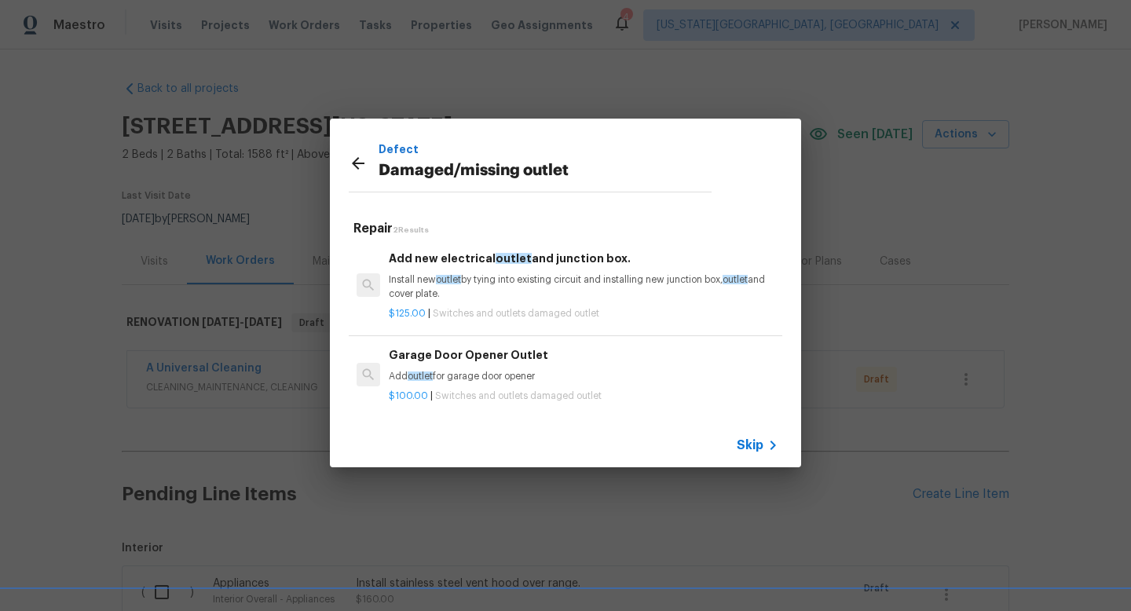
click at [348, 155] on div "Defect Damaged/missing outlet" at bounding box center [530, 163] width 401 height 89
click at [361, 164] on icon at bounding box center [358, 163] width 19 height 19
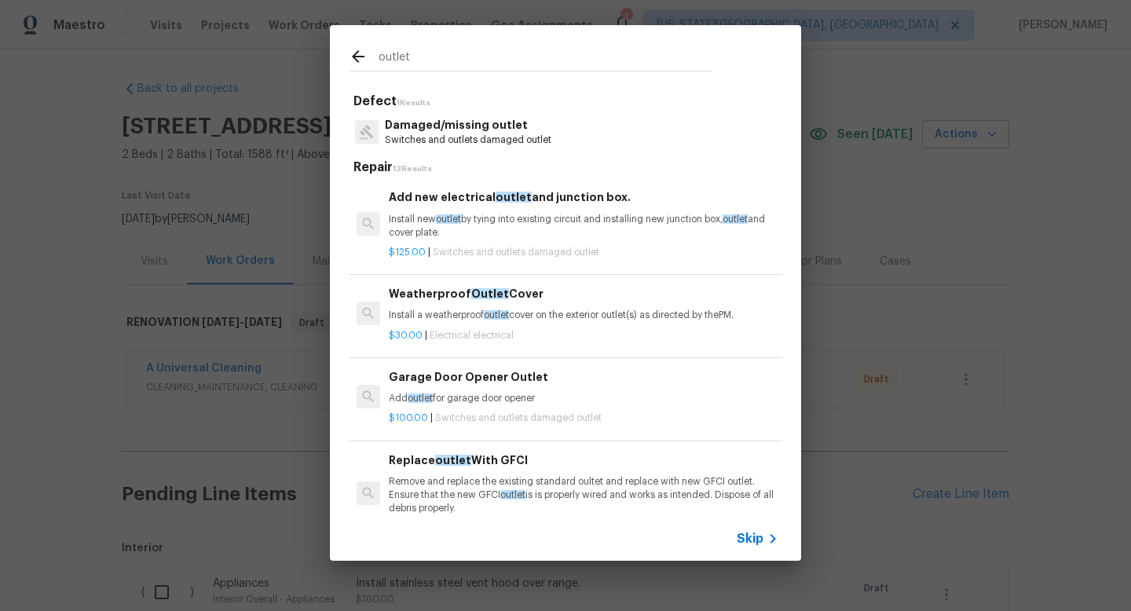
click at [444, 61] on input "outlet" at bounding box center [545, 59] width 333 height 24
type input "o"
type input "l"
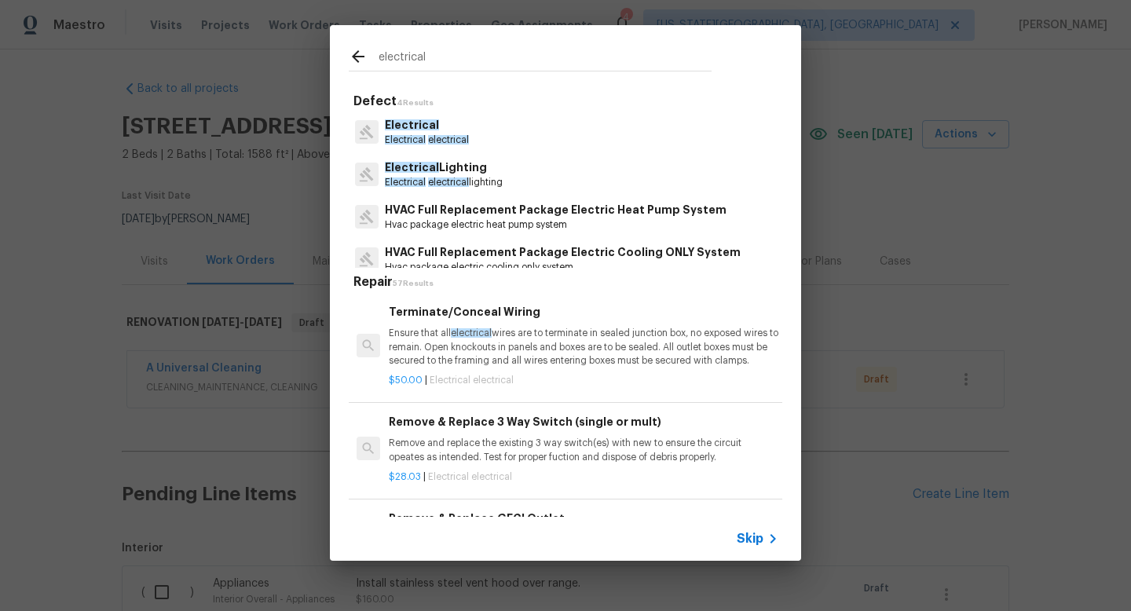
type input "electrical"
click at [444, 132] on p "Electrical" at bounding box center [427, 125] width 84 height 17
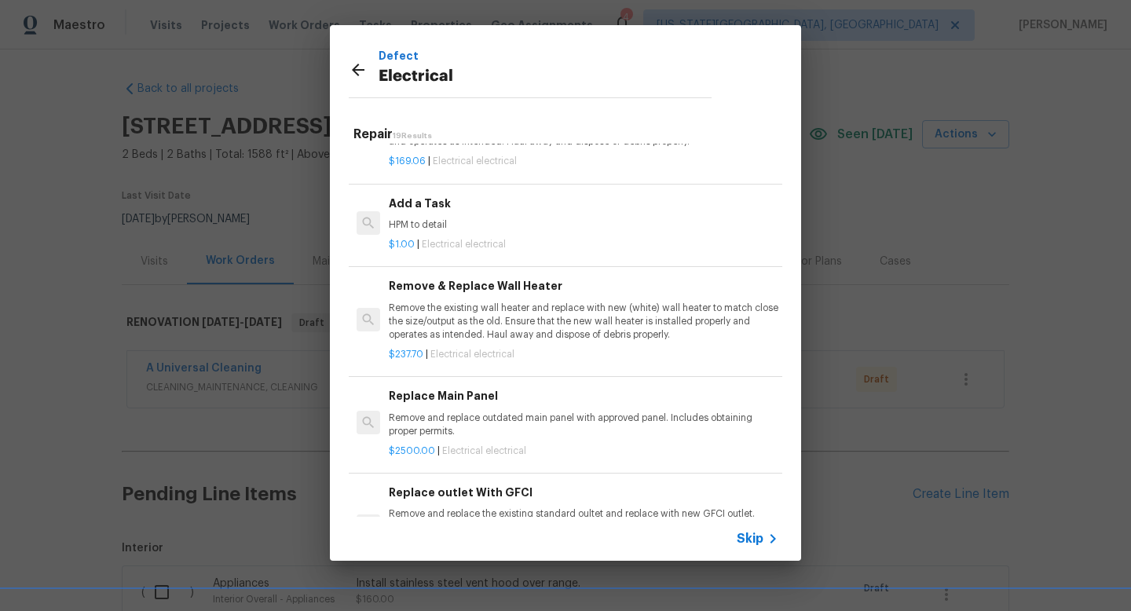
scroll to position [1021, 0]
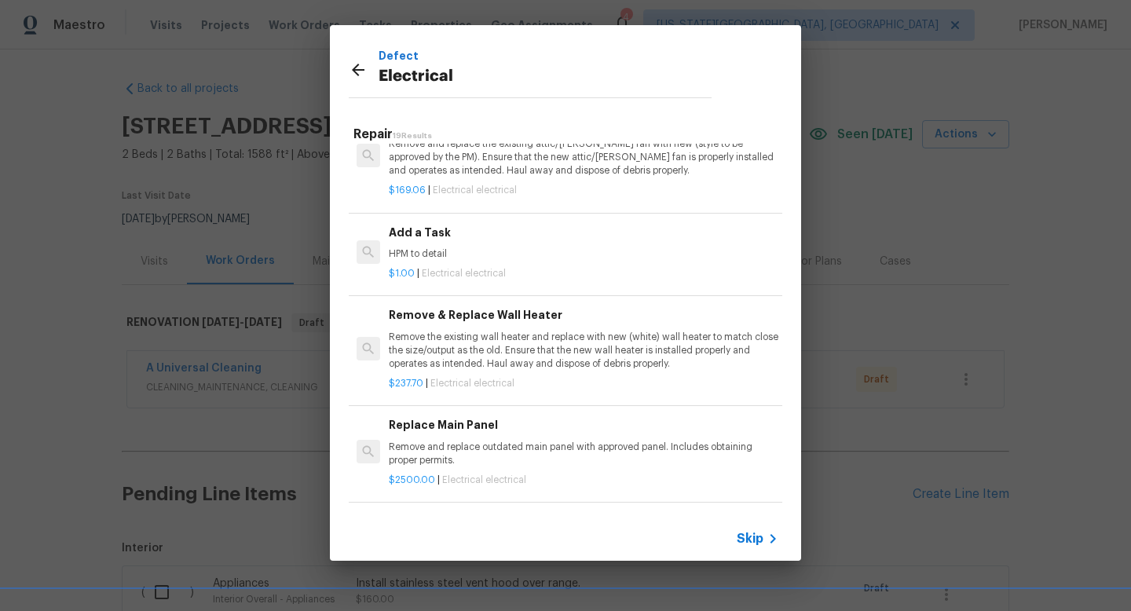
click at [481, 255] on p "HPM to detail" at bounding box center [584, 254] width 390 height 13
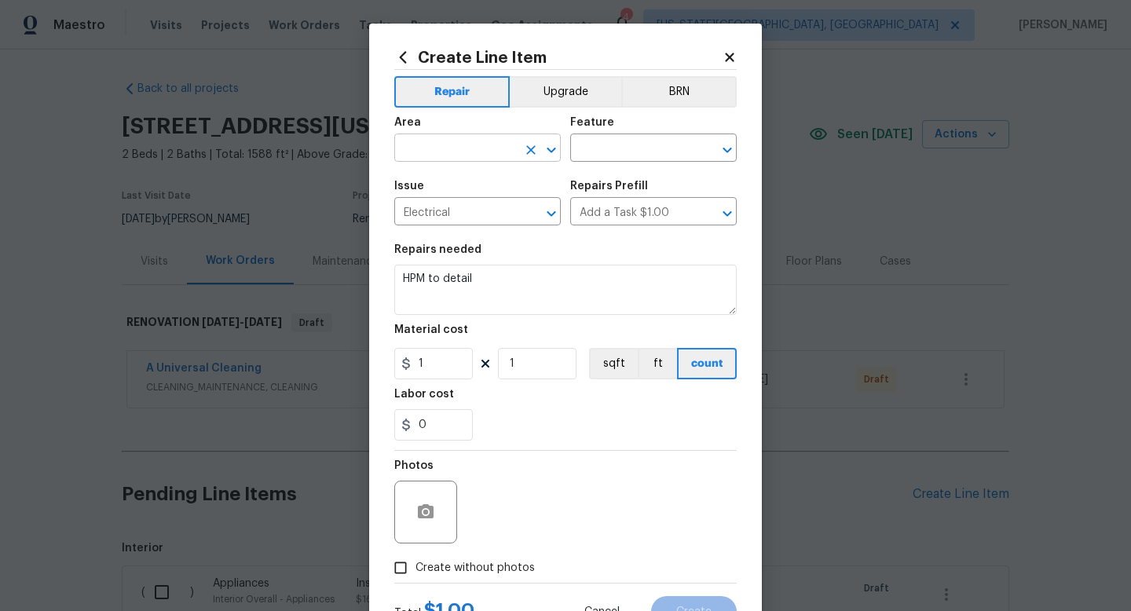
click at [450, 149] on input "text" at bounding box center [455, 150] width 123 height 24
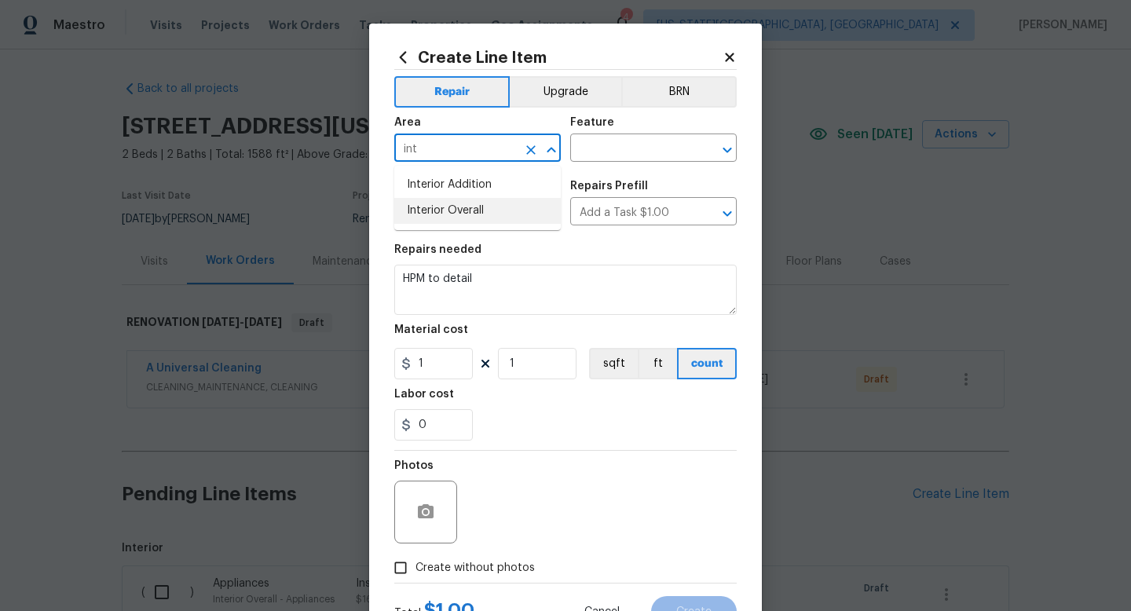
click at [441, 210] on li "Interior Overall" at bounding box center [477, 211] width 167 height 26
type input "Interior Overall"
click at [606, 136] on div "Feature" at bounding box center [653, 127] width 167 height 20
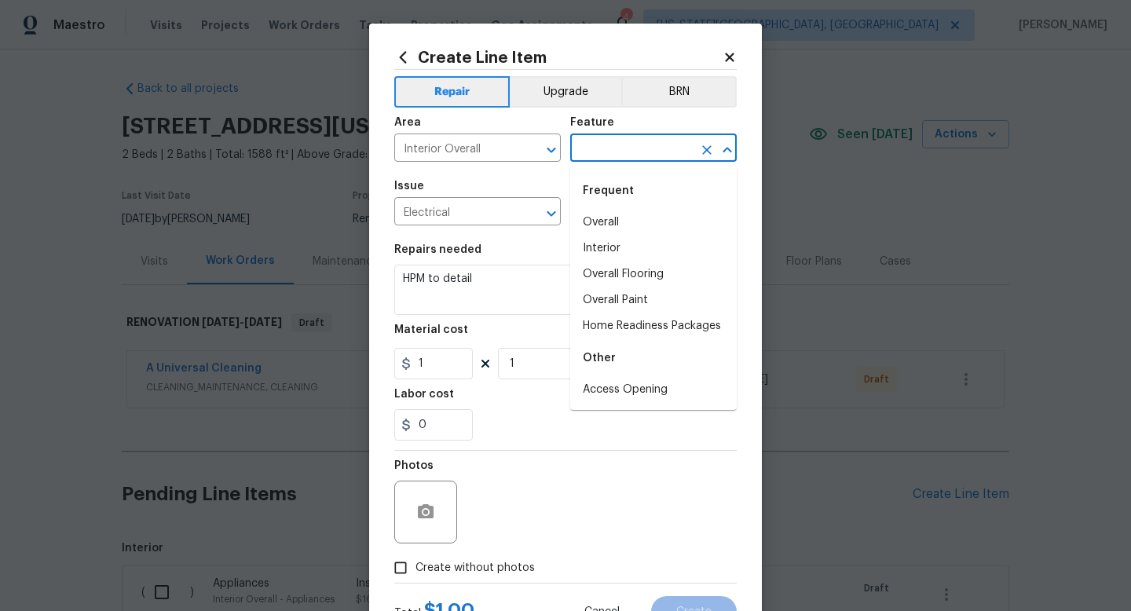
click at [606, 149] on input "text" at bounding box center [631, 150] width 123 height 24
click at [606, 240] on li "Interior" at bounding box center [653, 249] width 167 height 26
type input "Interior"
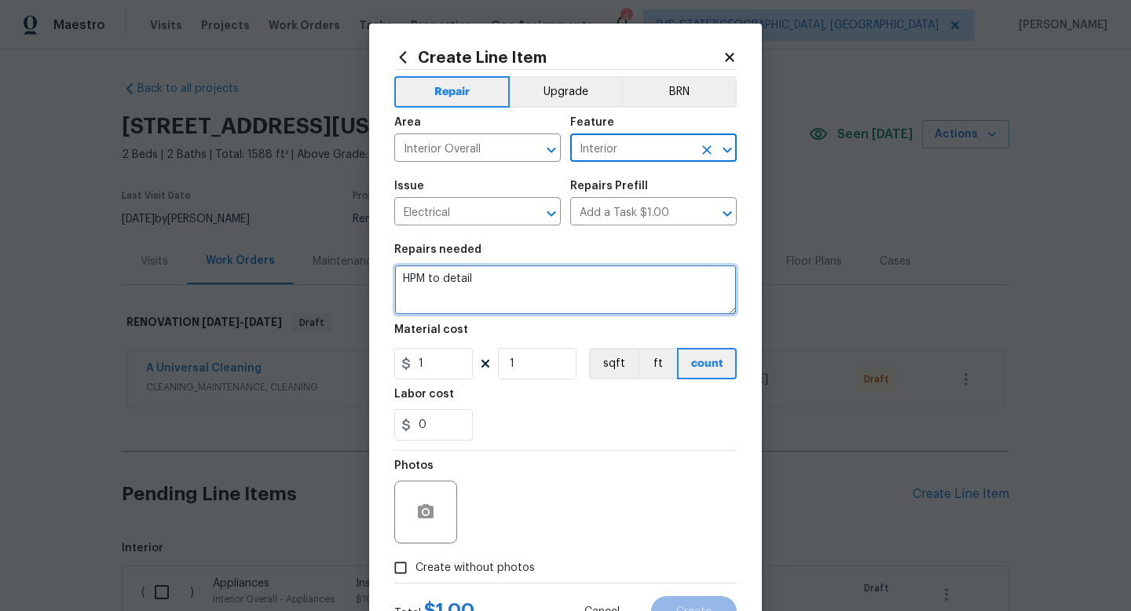
drag, startPoint x: 503, startPoint y: 281, endPoint x: 336, endPoint y: 268, distance: 167.1
click at [336, 268] on div "Create Line Item Repair Upgrade BRN Area Interior Overall ​ Feature Interior ​ …" at bounding box center [565, 305] width 1131 height 611
type textarea "O"
click at [493, 281] on textarea "Replace all outlet covers with new to match same color" at bounding box center [565, 290] width 343 height 50
click at [725, 281] on textarea "Replace all outlet/switch covers with new to match same color" at bounding box center [565, 290] width 343 height 50
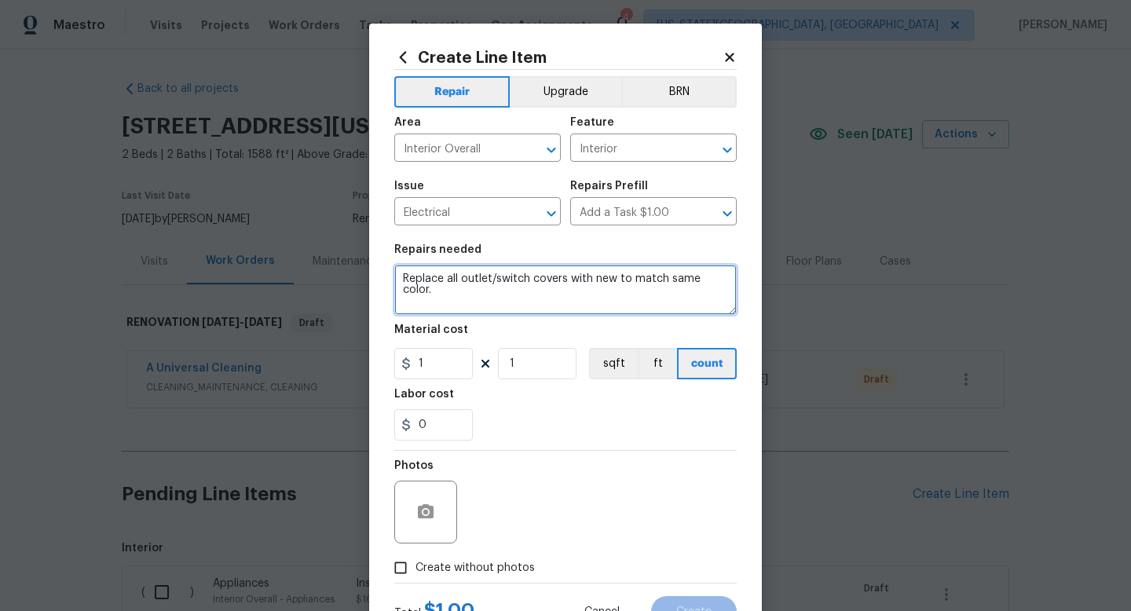
type textarea "Replace all outlet/switch covers with new to match same color."
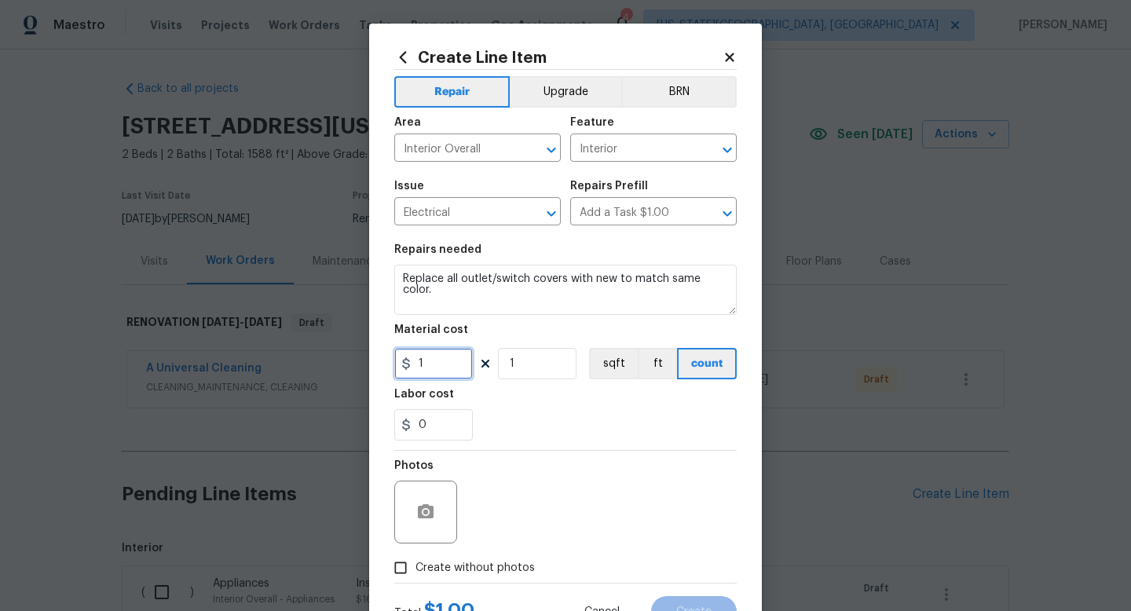
click at [448, 366] on input "1" at bounding box center [433, 363] width 79 height 31
type input "35"
click at [499, 569] on span "Create without photos" at bounding box center [475, 568] width 119 height 17
click at [416, 569] on input "Create without photos" at bounding box center [401, 568] width 30 height 30
checkbox input "true"
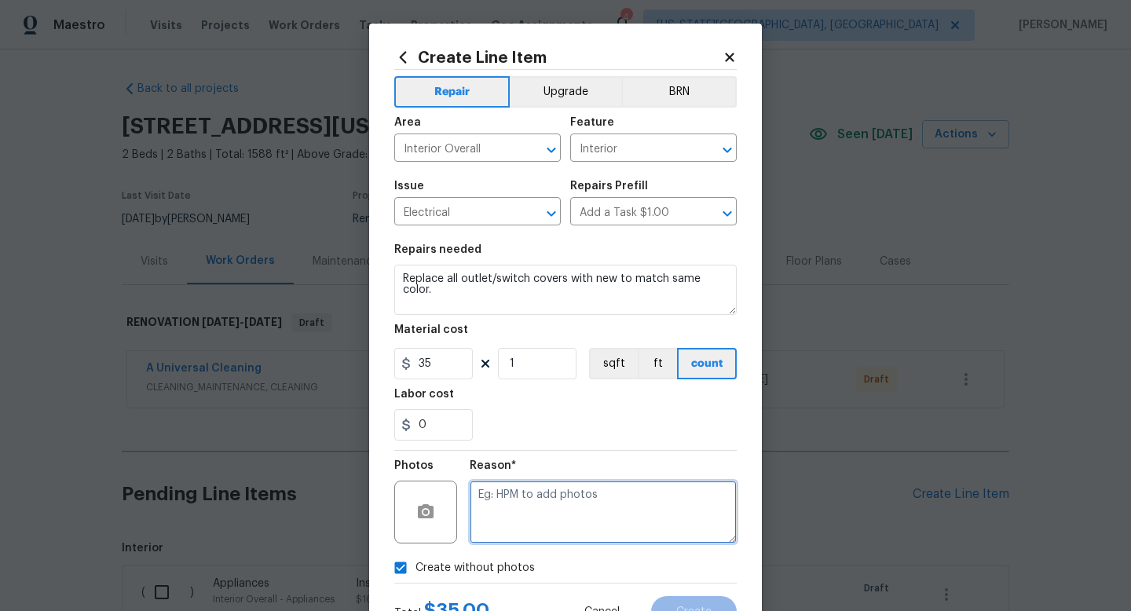
click at [509, 508] on textarea at bounding box center [603, 512] width 267 height 63
type textarea "a"
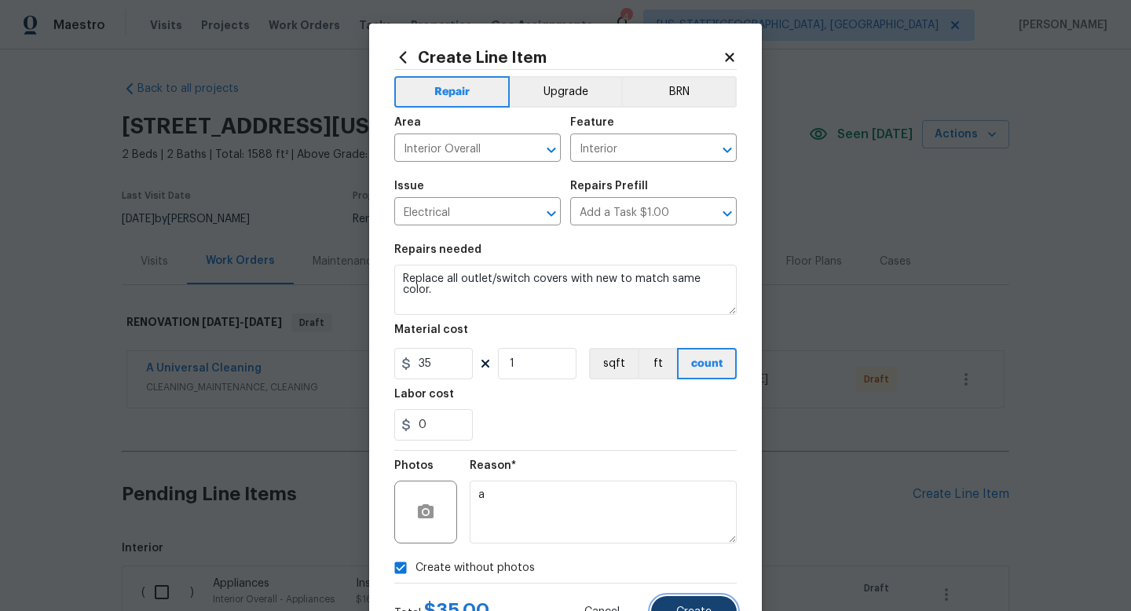
click at [693, 605] on button "Create" at bounding box center [694, 611] width 86 height 31
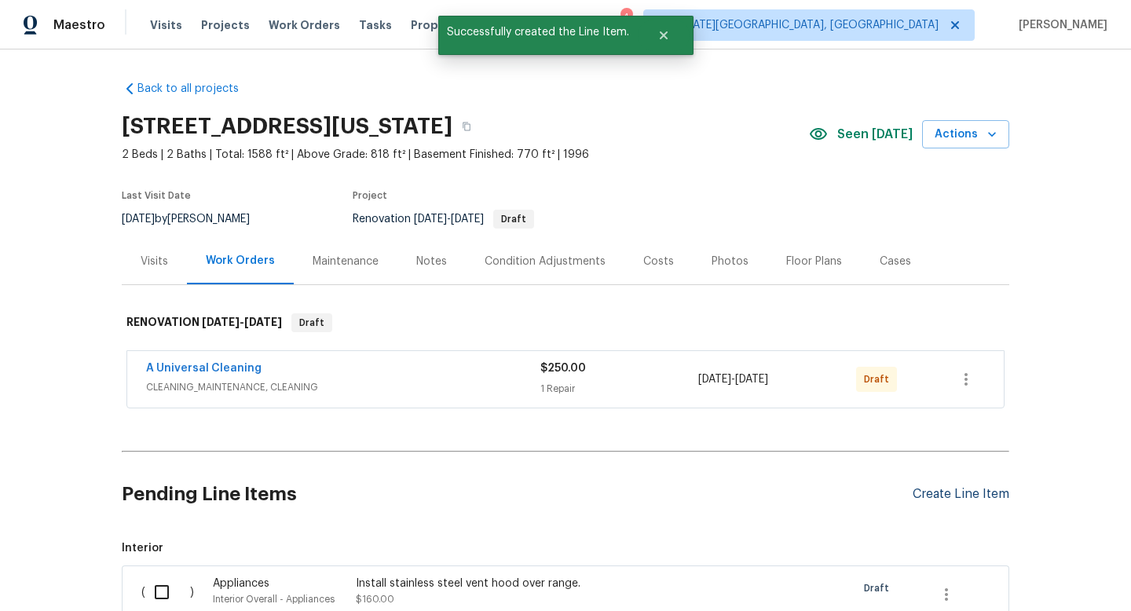
click at [956, 490] on div "Create Line Item" at bounding box center [961, 494] width 97 height 15
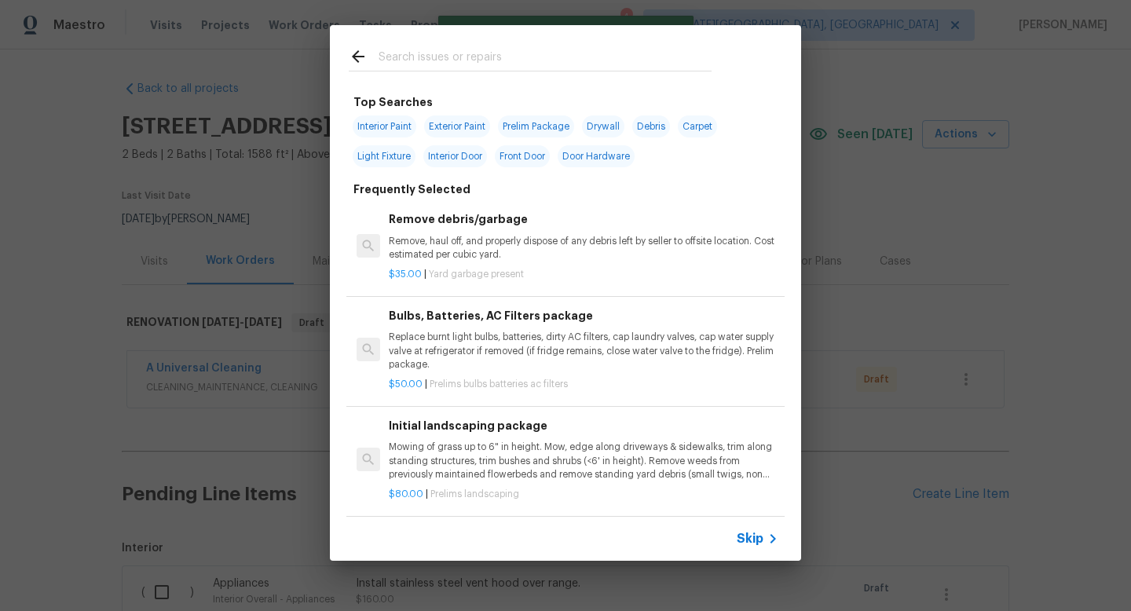
click at [403, 53] on input "text" at bounding box center [545, 59] width 333 height 24
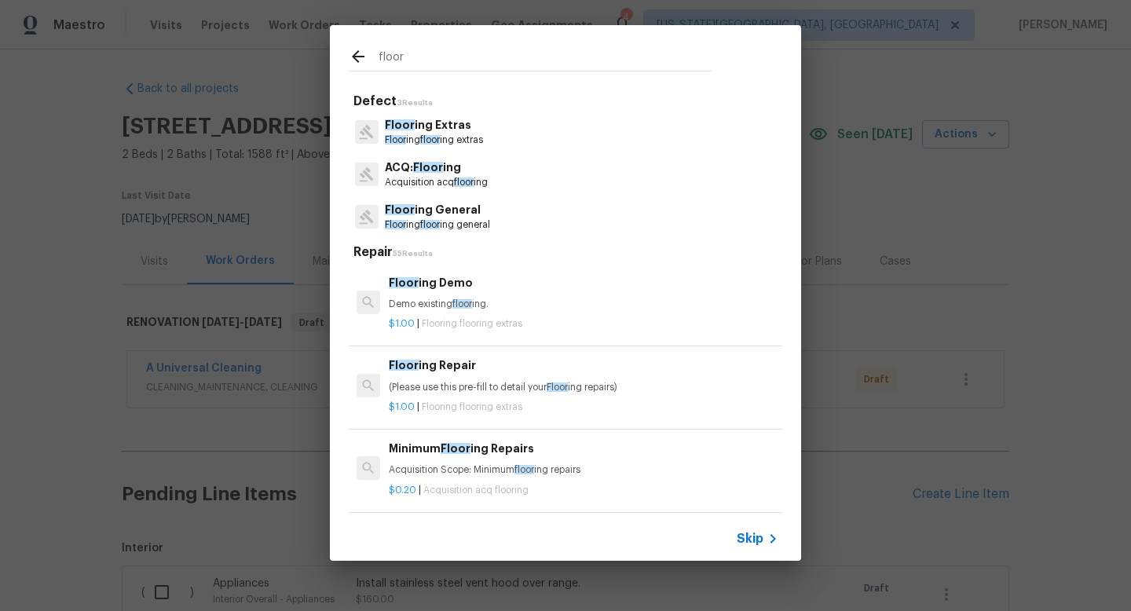
type input "floor"
click at [446, 218] on p "Floor ing General" at bounding box center [437, 210] width 105 height 17
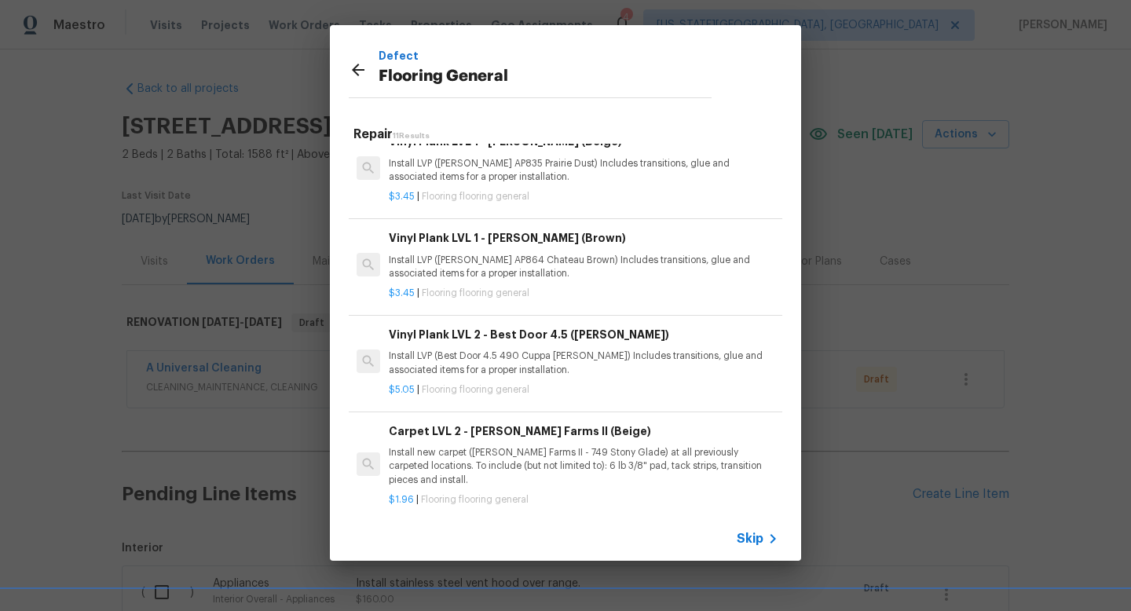
scroll to position [314, 0]
click at [545, 354] on p "Install LVP (Best Door 4.5 490 Cuppa Joe) Includes transitions, glue and associ…" at bounding box center [584, 361] width 390 height 27
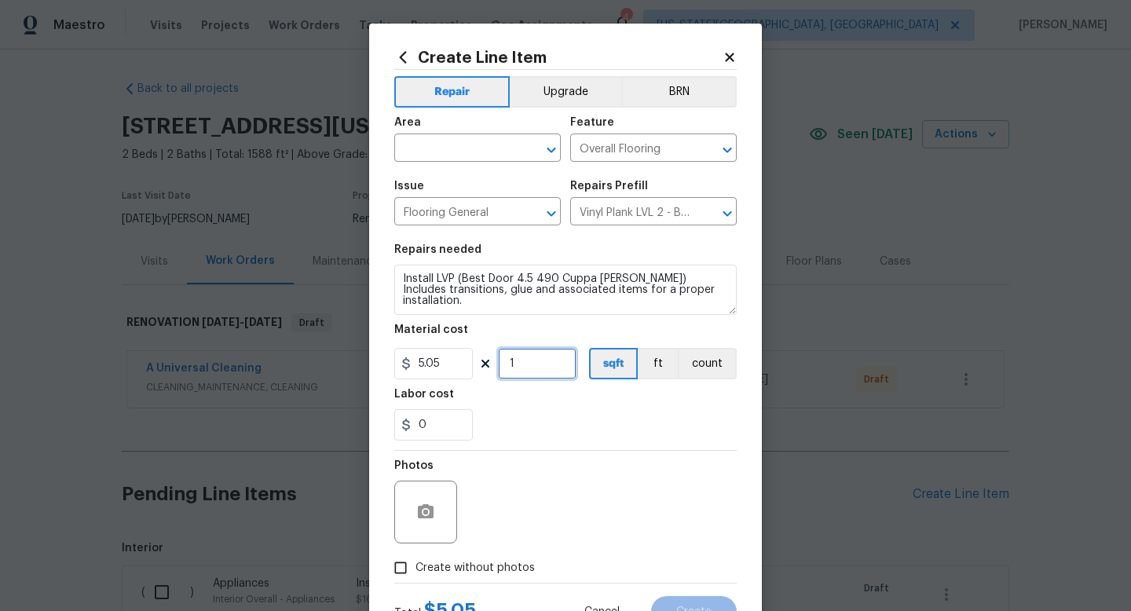
click at [528, 366] on input "1" at bounding box center [537, 363] width 79 height 31
type input "450"
click at [499, 565] on span "Create without photos" at bounding box center [475, 568] width 119 height 17
click at [416, 565] on input "Create without photos" at bounding box center [401, 568] width 30 height 30
checkbox input "true"
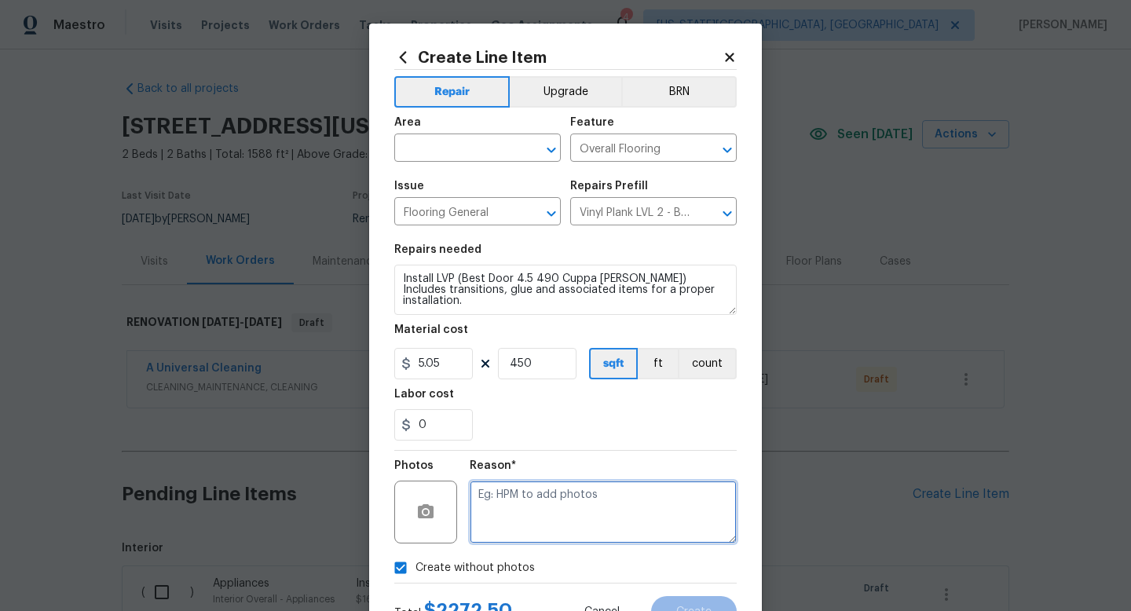
click at [501, 523] on textarea at bounding box center [603, 512] width 267 height 63
type textarea "na"
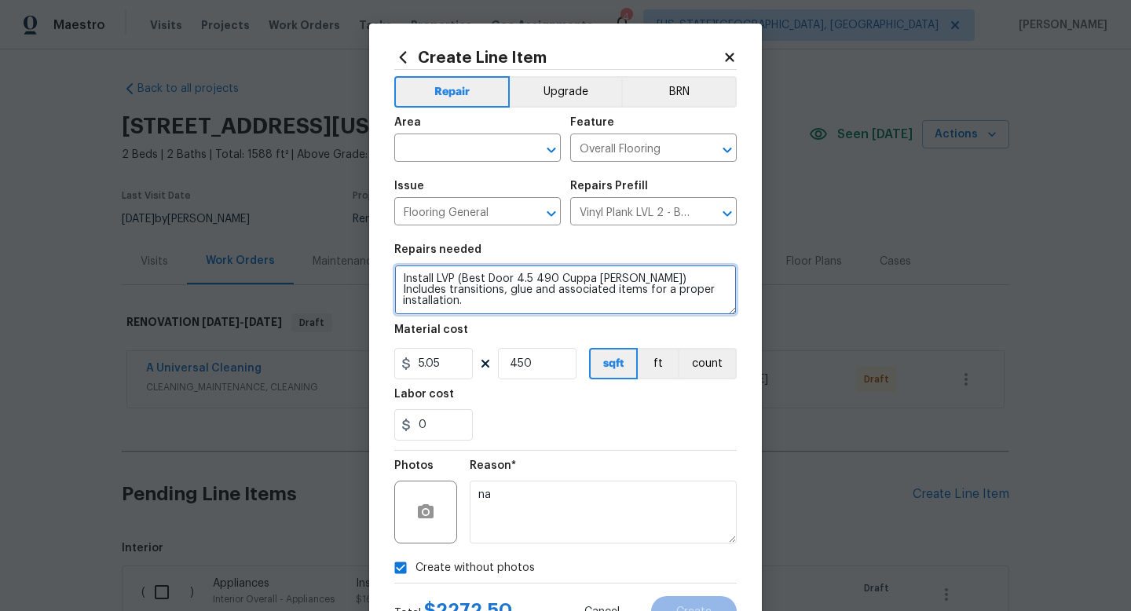
click at [698, 303] on textarea "Install LVP (Best Door 4.5 490 Cuppa Joe) Includes transitions, glue and associ…" at bounding box center [565, 290] width 343 height 50
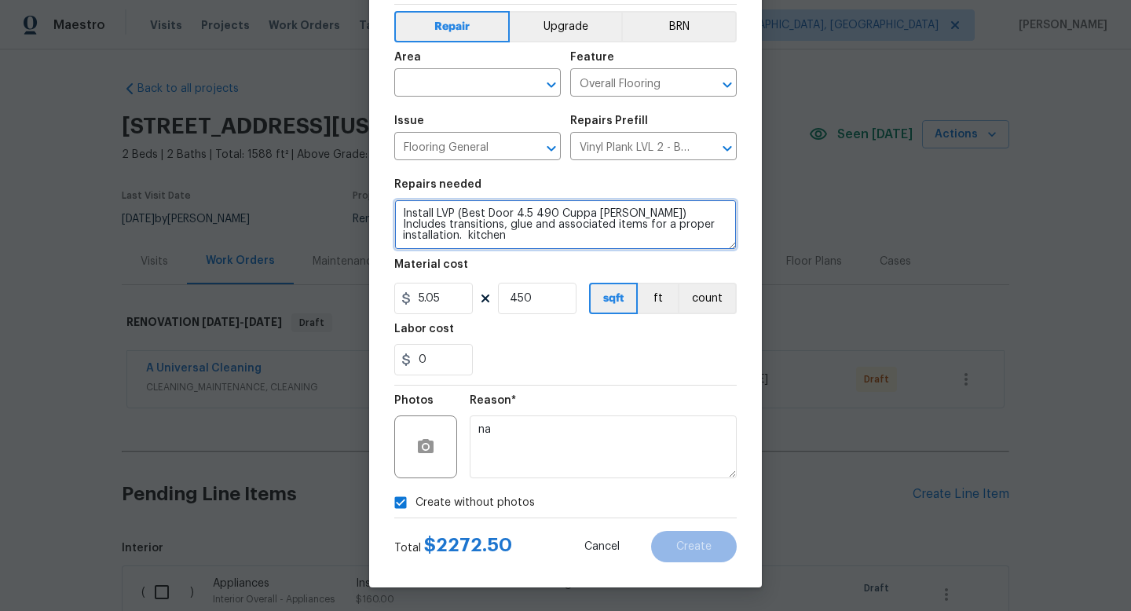
type textarea "Install LVP (Best Door 4.5 490 Cuppa Joe) Includes transitions, glue and associ…"
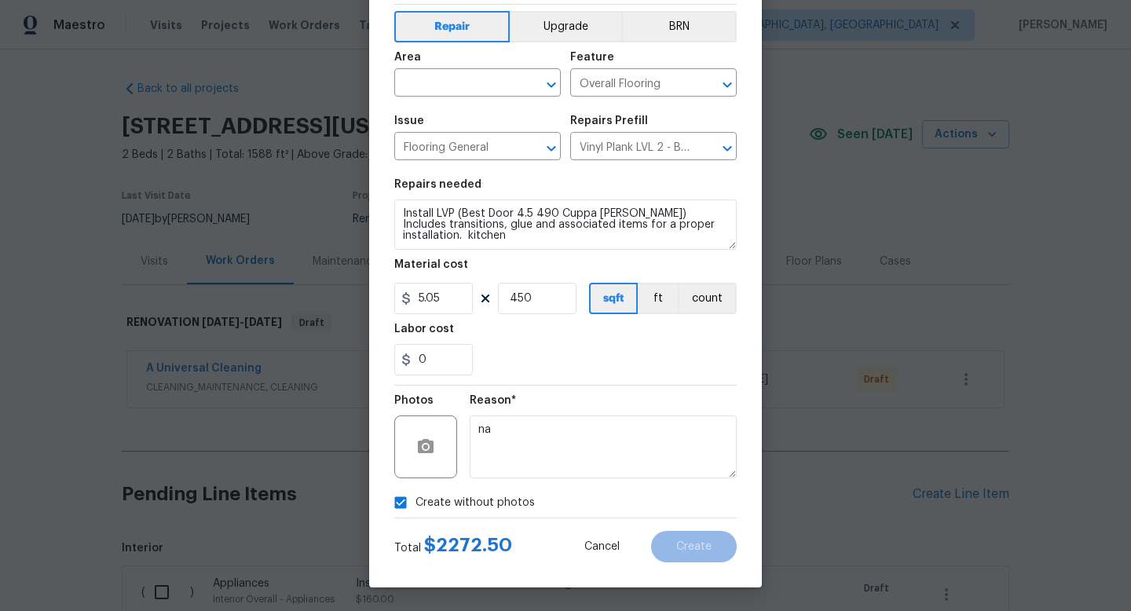
click at [493, 508] on span "Create without photos" at bounding box center [475, 503] width 119 height 17
click at [416, 508] on input "Create without photos" at bounding box center [401, 503] width 30 height 30
click at [463, 513] on label "Create without photos" at bounding box center [460, 503] width 149 height 30
click at [416, 513] on input "Create without photos" at bounding box center [401, 503] width 30 height 30
checkbox input "true"
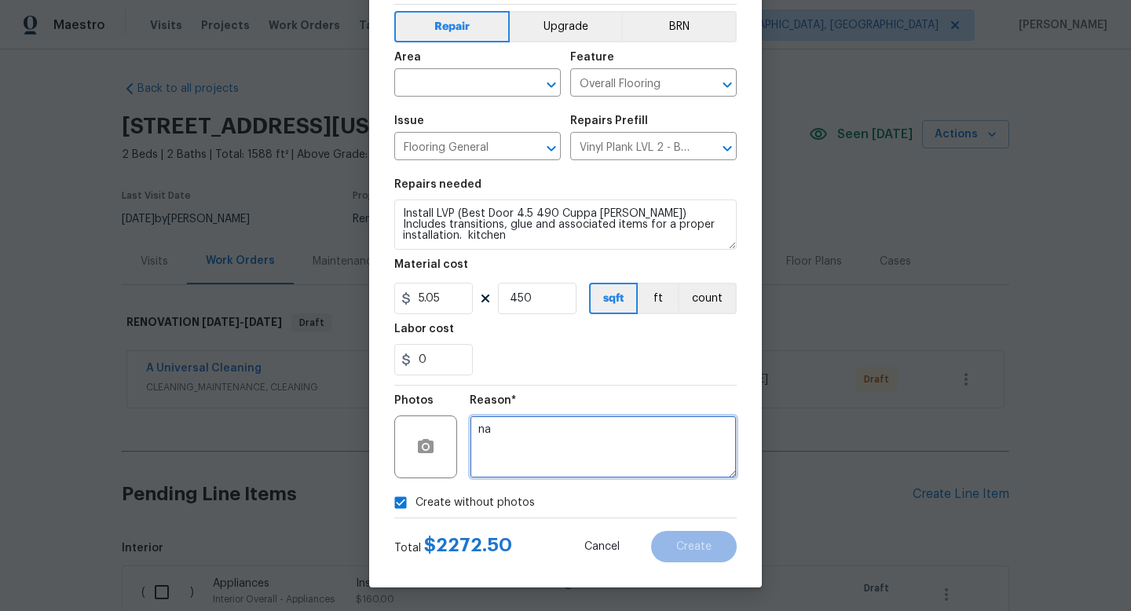
click at [489, 459] on textarea "na" at bounding box center [603, 447] width 267 height 63
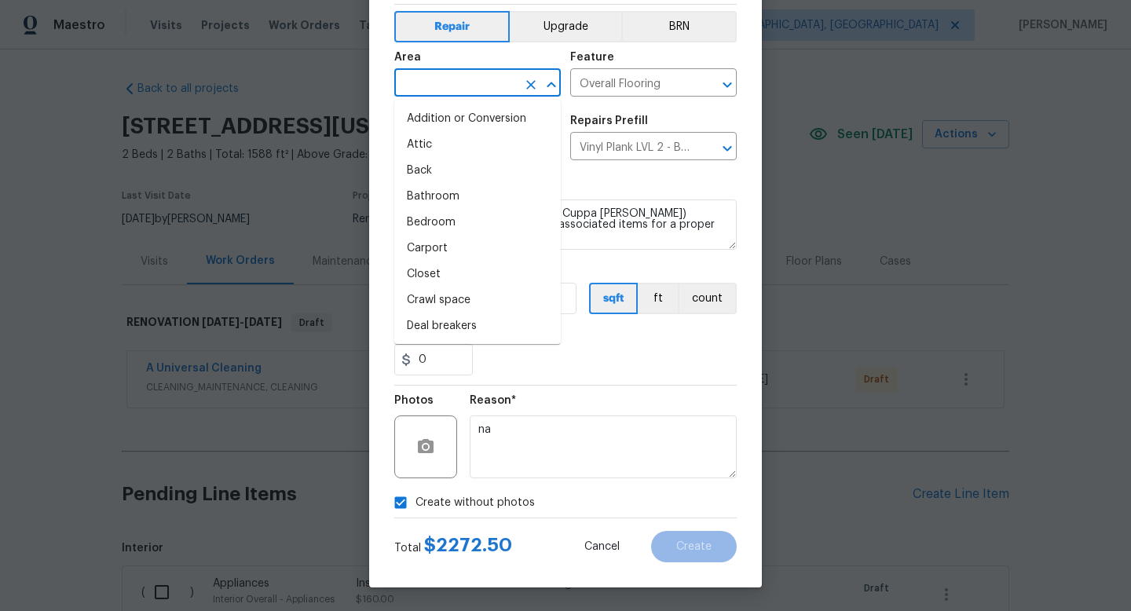
click at [453, 72] on input "text" at bounding box center [455, 84] width 123 height 24
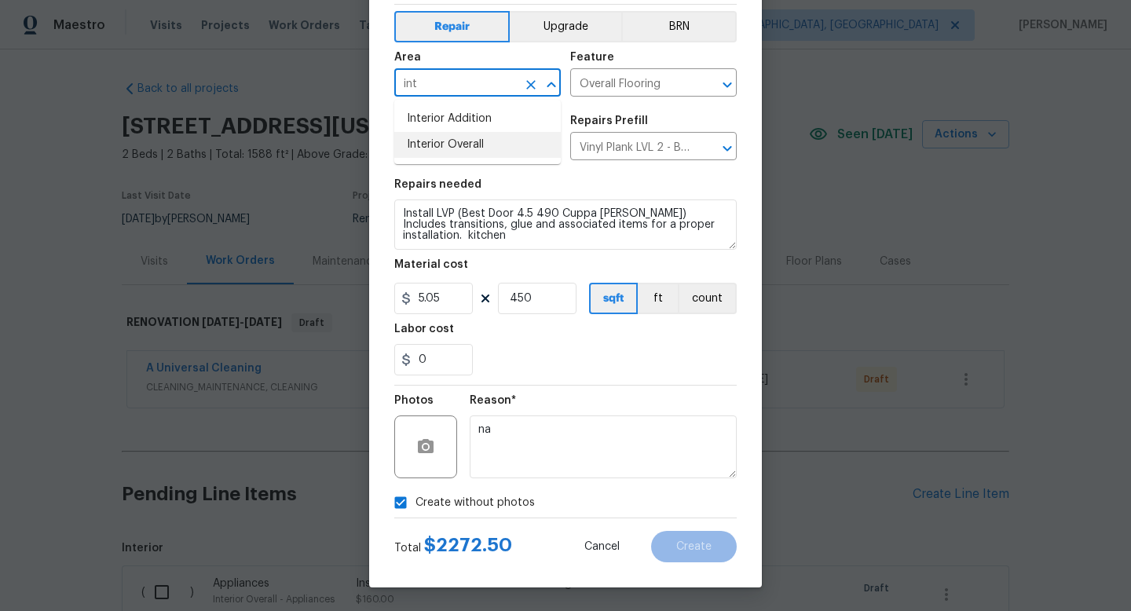
click at [449, 145] on li "Interior Overall" at bounding box center [477, 145] width 167 height 26
type input "Interior Overall"
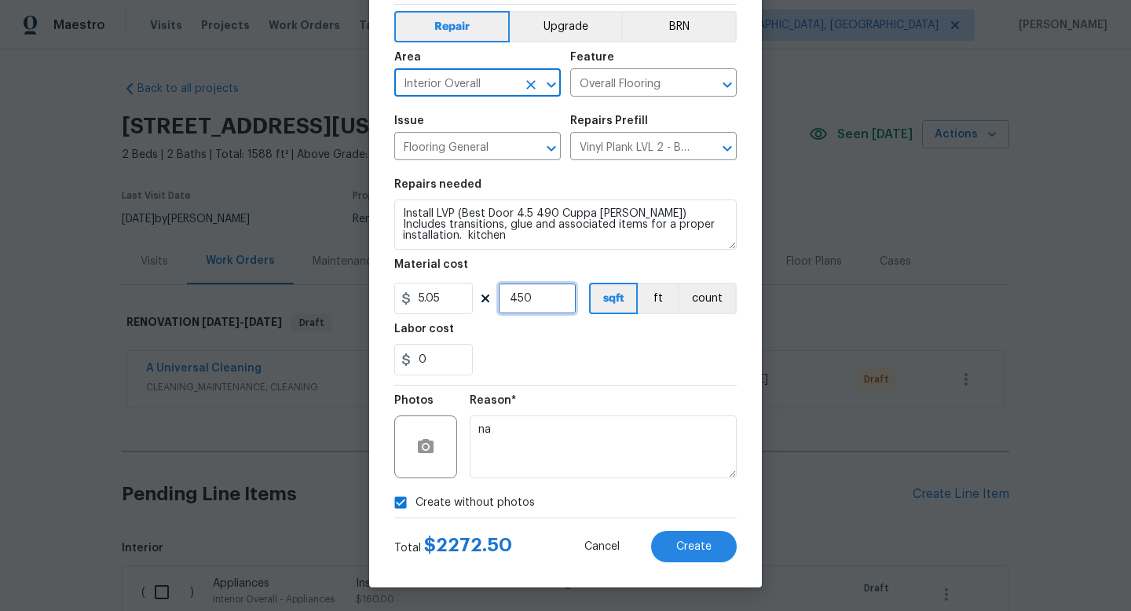
click at [539, 302] on input "450" at bounding box center [537, 298] width 79 height 31
type input "0"
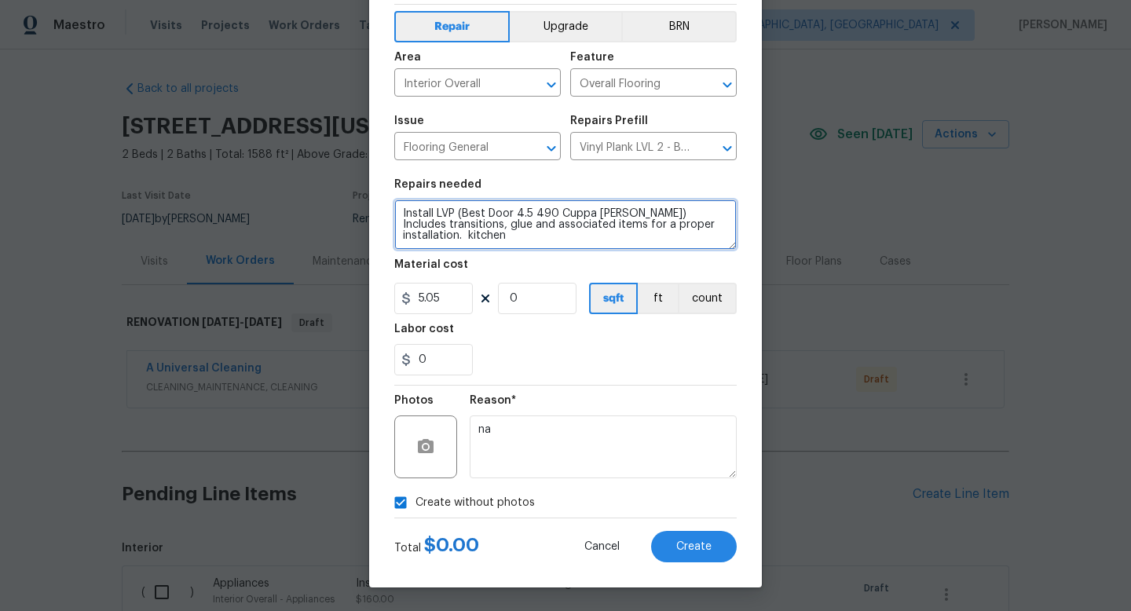
click at [711, 225] on textarea "Install LVP (Best Door 4.5 490 Cuppa Joe) Includes transitions, glue and associ…" at bounding box center [565, 225] width 343 height 50
type textarea "Install LVP (Best Door 4.5 490 Cuppa Joe) Includes transitions, glue and associ…"
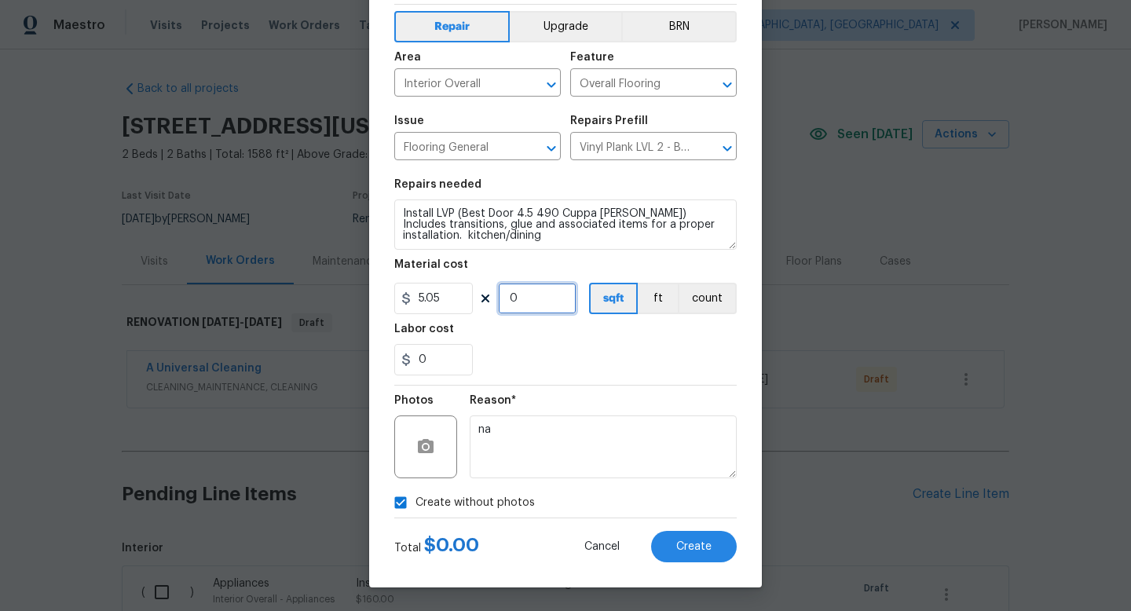
click at [522, 302] on input "0" at bounding box center [537, 298] width 79 height 31
type input "350"
click at [691, 545] on span "Create" at bounding box center [694, 547] width 35 height 12
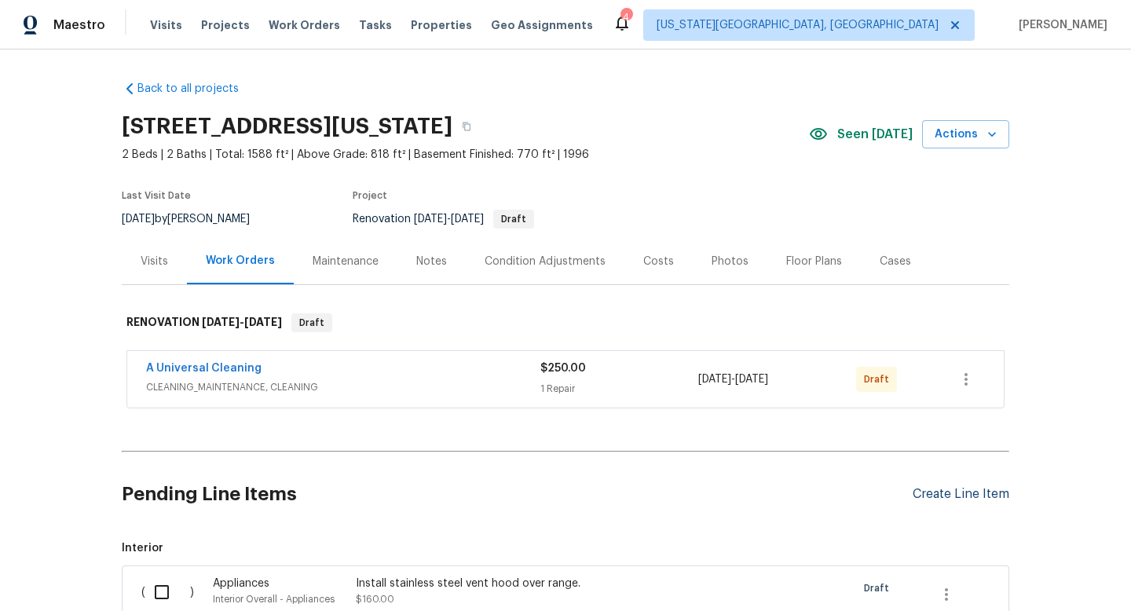
click at [940, 496] on div "Create Line Item" at bounding box center [961, 494] width 97 height 15
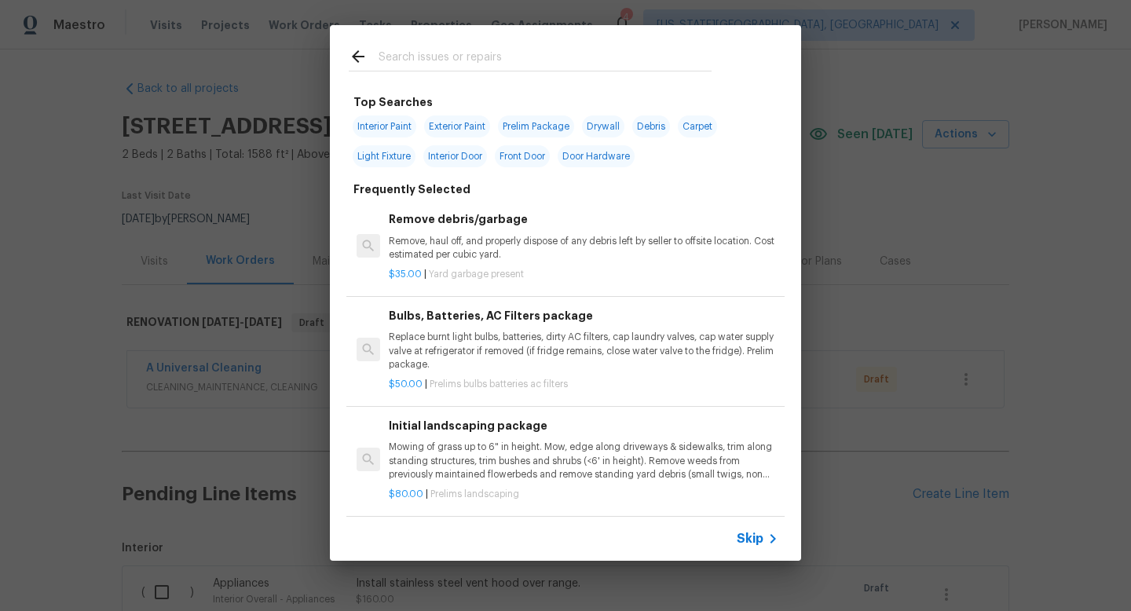
click at [413, 55] on input "text" at bounding box center [545, 59] width 333 height 24
type input "i"
type input "lights"
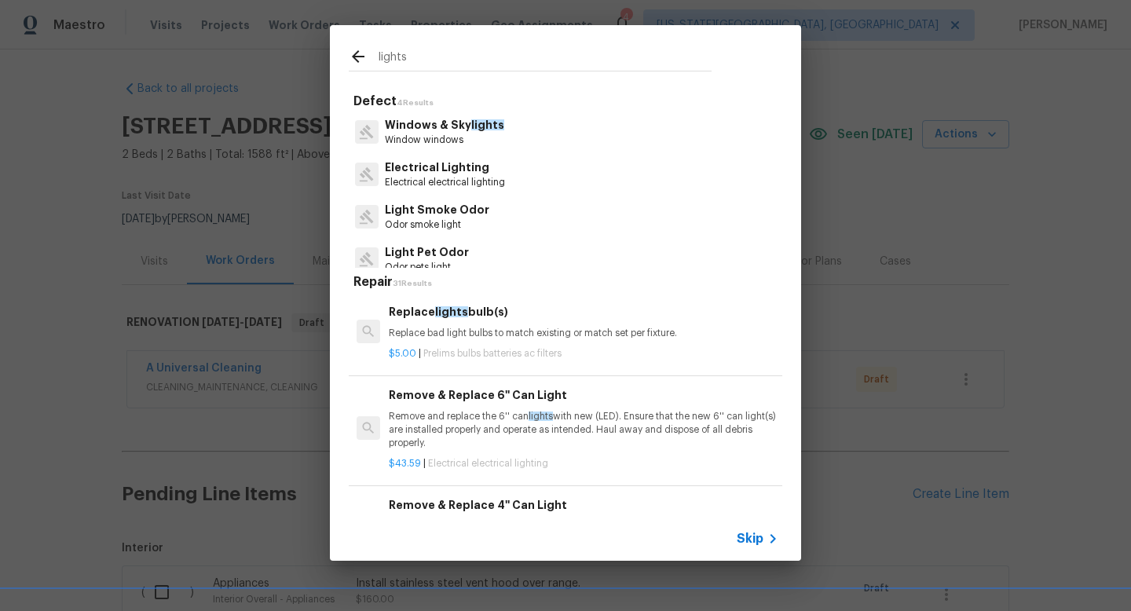
click at [429, 175] on p "Electrical Lighting" at bounding box center [445, 168] width 120 height 17
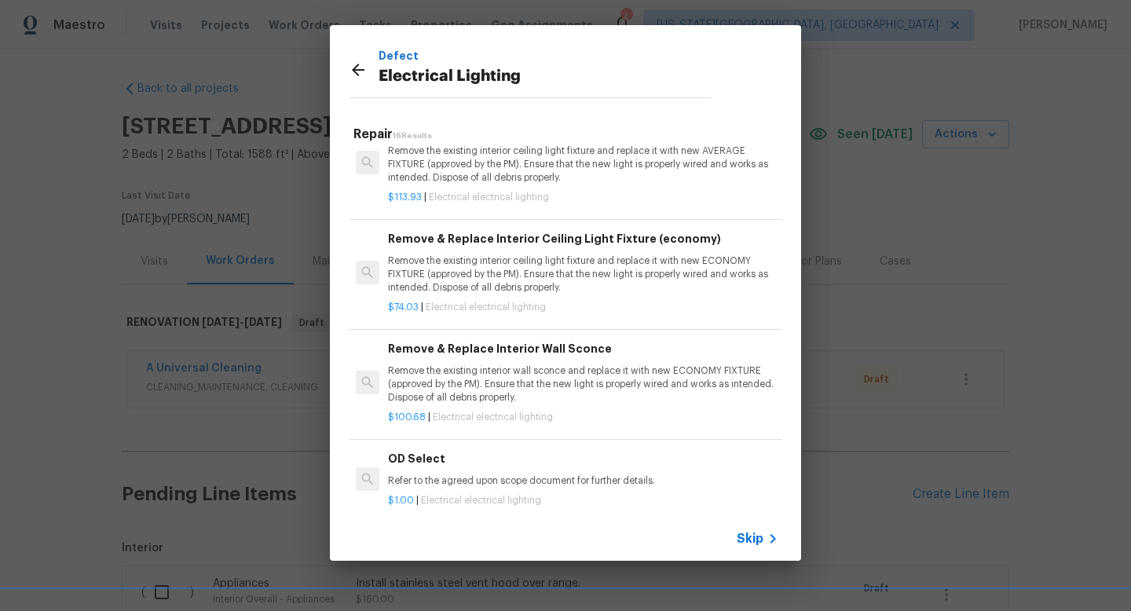
scroll to position [1289, 1]
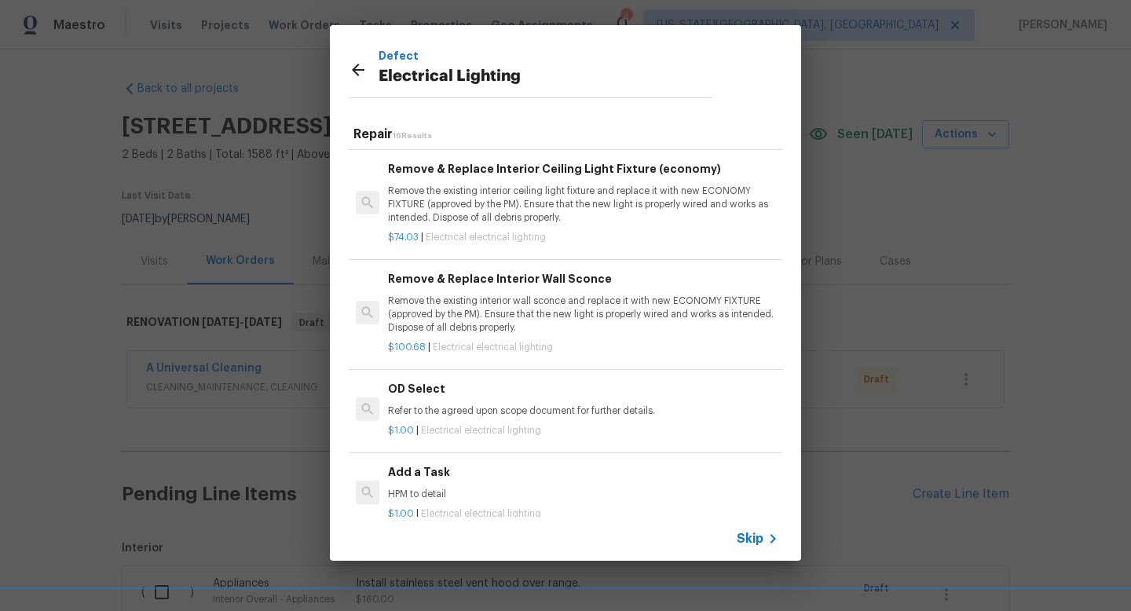
click at [454, 479] on h6 "Add a Task" at bounding box center [583, 472] width 390 height 17
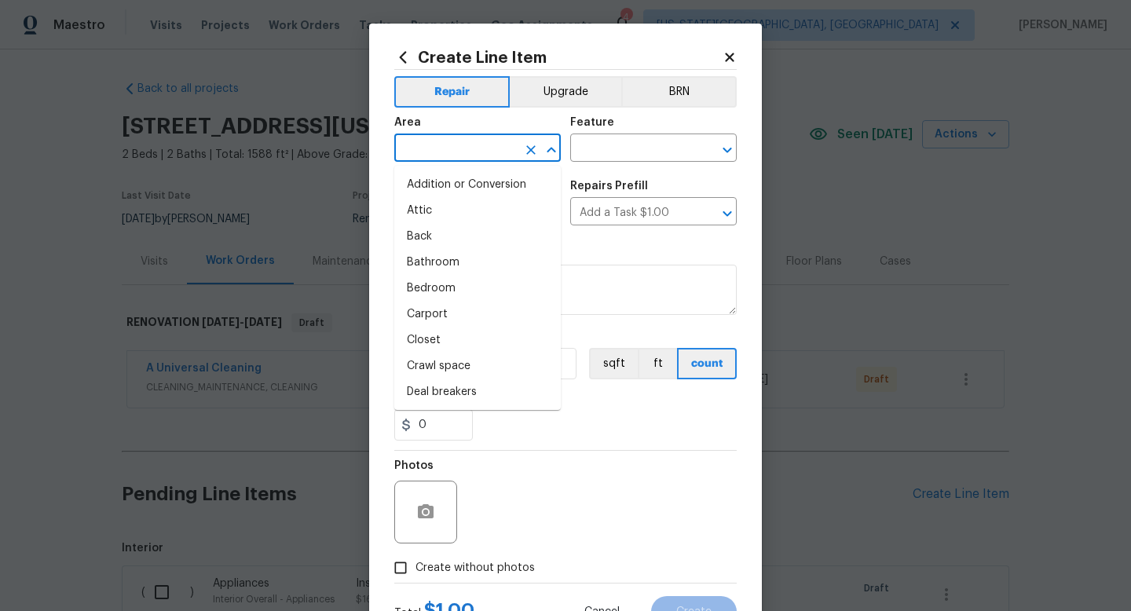
click at [455, 156] on input "text" at bounding box center [455, 150] width 123 height 24
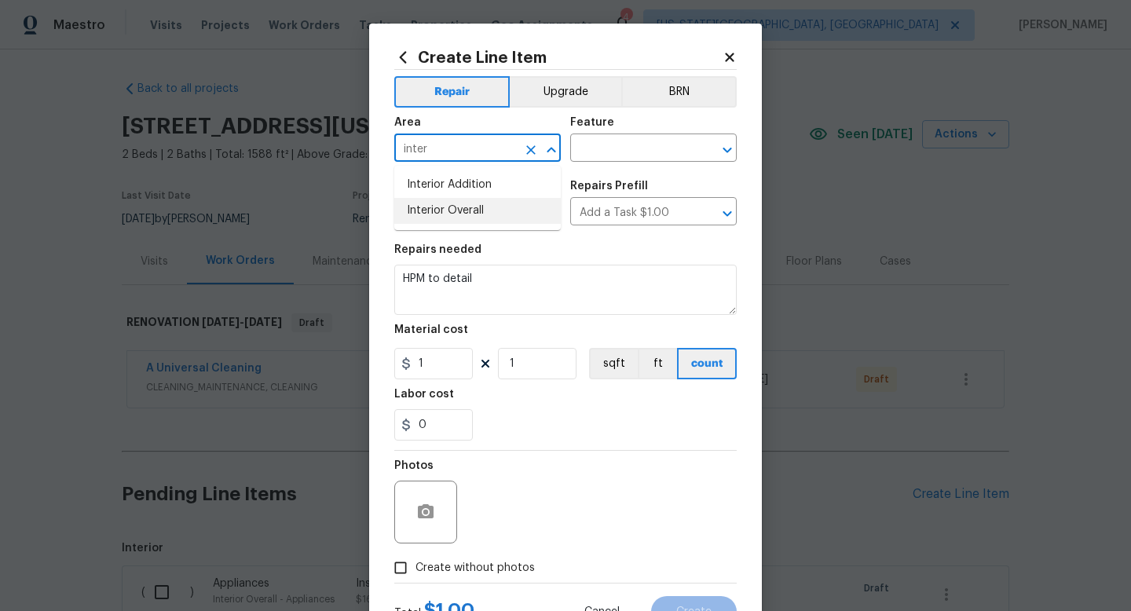
click at [453, 218] on li "Interior Overall" at bounding box center [477, 211] width 167 height 26
type input "Interior Overall"
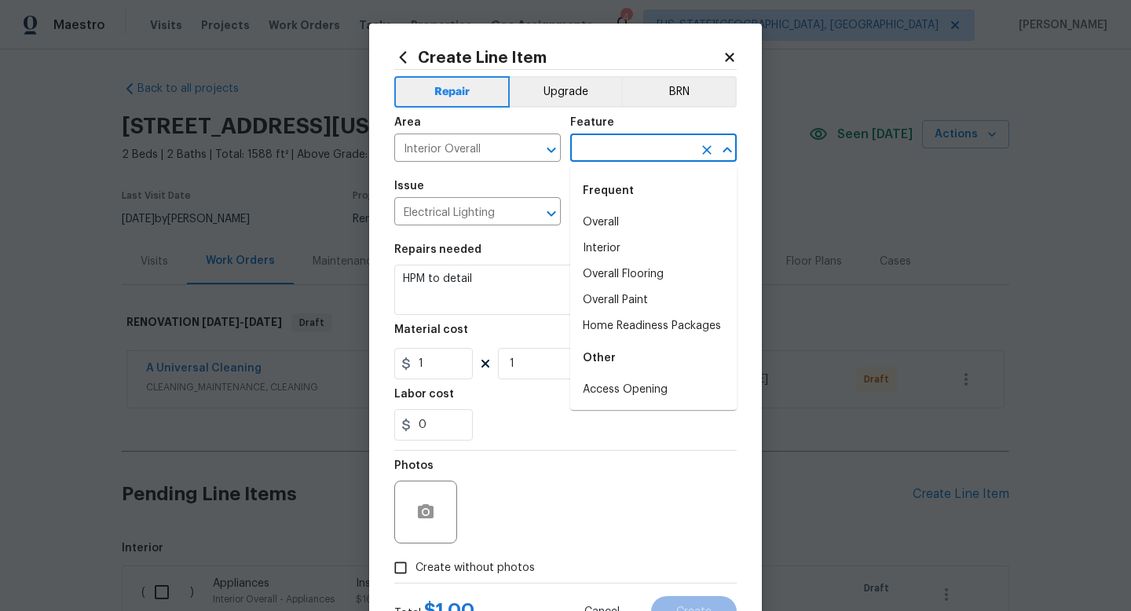
click at [592, 151] on input "text" at bounding box center [631, 150] width 123 height 24
click at [592, 255] on li "Interior" at bounding box center [653, 249] width 167 height 26
type input "Interior"
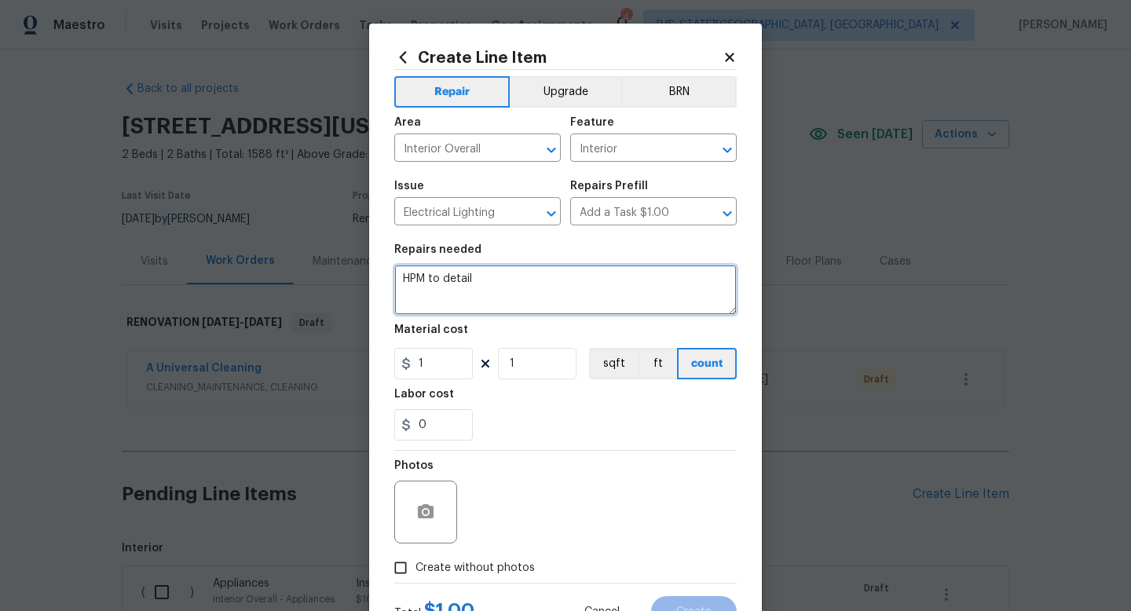
drag, startPoint x: 515, startPoint y: 293, endPoint x: 277, endPoint y: 217, distance: 250.0
click at [277, 217] on div "Create Line Item Repair Upgrade BRN Area Interior Overall ​ Feature Interior ​ …" at bounding box center [565, 305] width 1131 height 611
type textarea "Install brush nickel bar lights at both bathrooms."
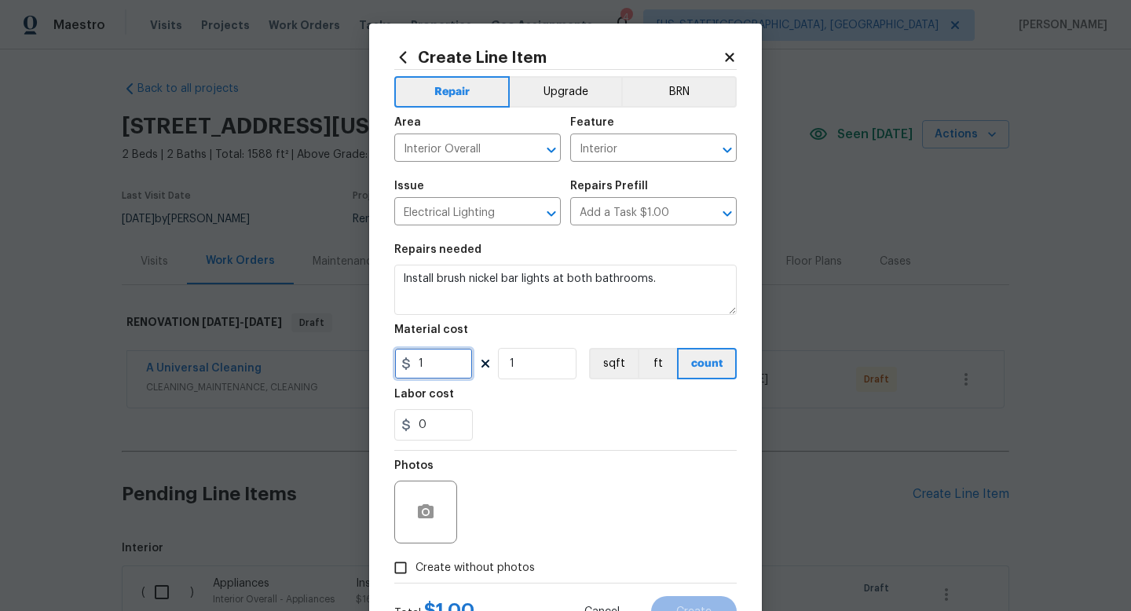
click at [438, 365] on input "1" at bounding box center [433, 363] width 79 height 31
type input "45"
click at [544, 377] on input "1" at bounding box center [537, 363] width 79 height 31
type input "2"
click at [489, 563] on span "Create without photos" at bounding box center [475, 568] width 119 height 17
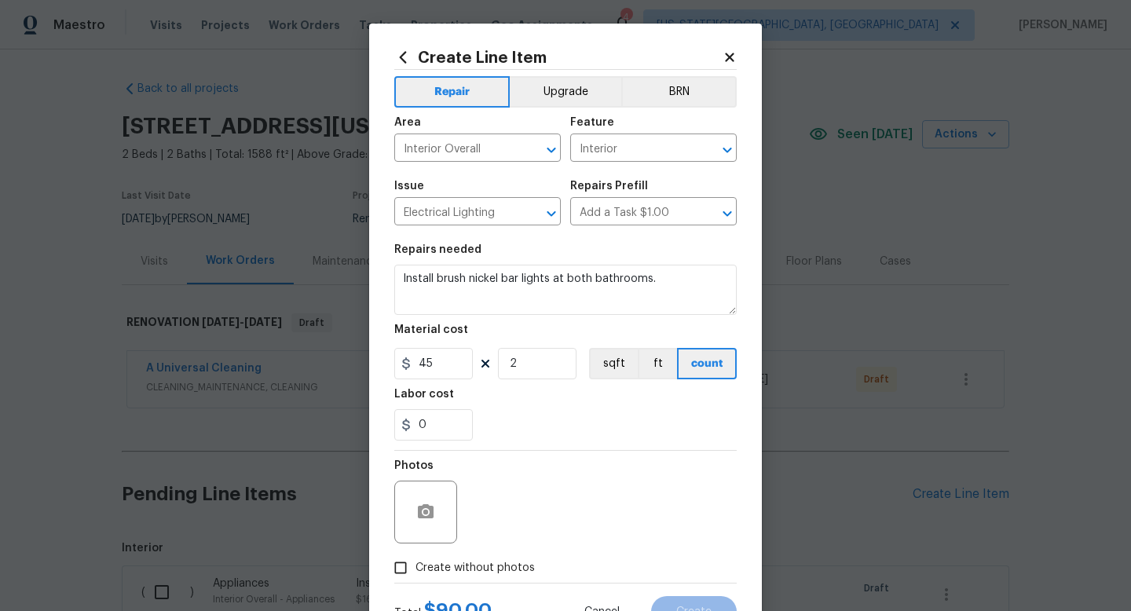
click at [416, 563] on input "Create without photos" at bounding box center [401, 568] width 30 height 30
checkbox input "true"
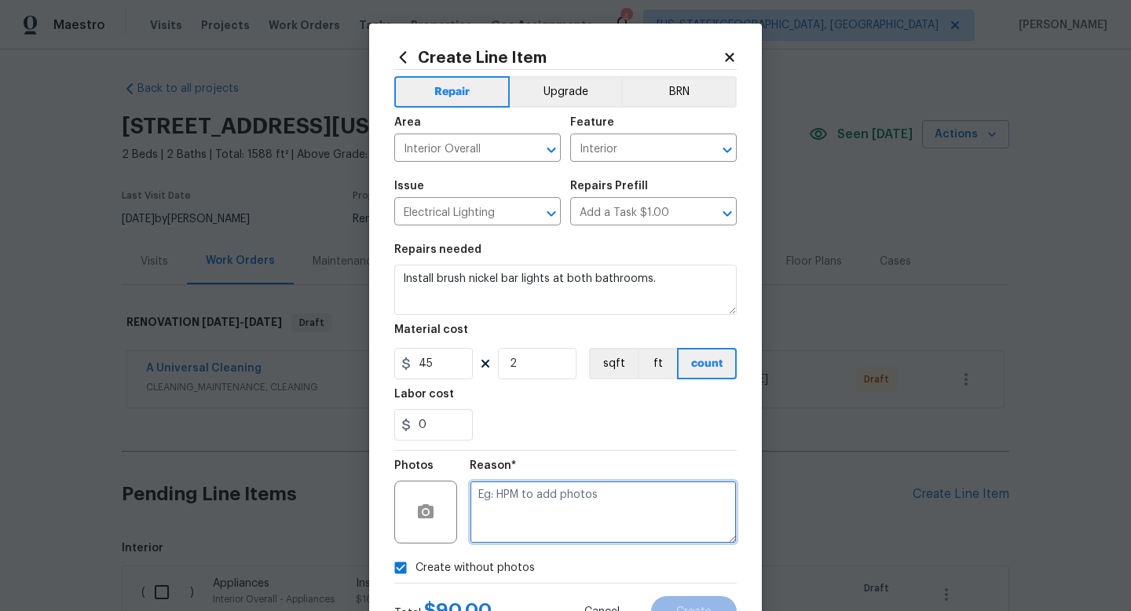
click at [497, 511] on textarea at bounding box center [603, 512] width 267 height 63
type textarea "na"
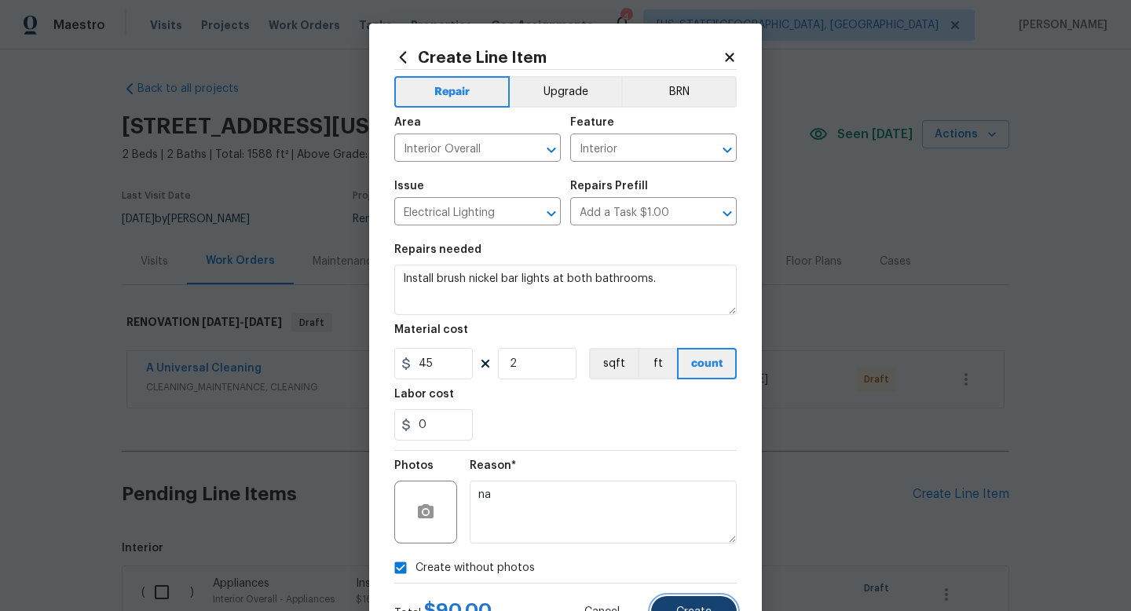
click at [688, 609] on span "Create" at bounding box center [694, 613] width 35 height 12
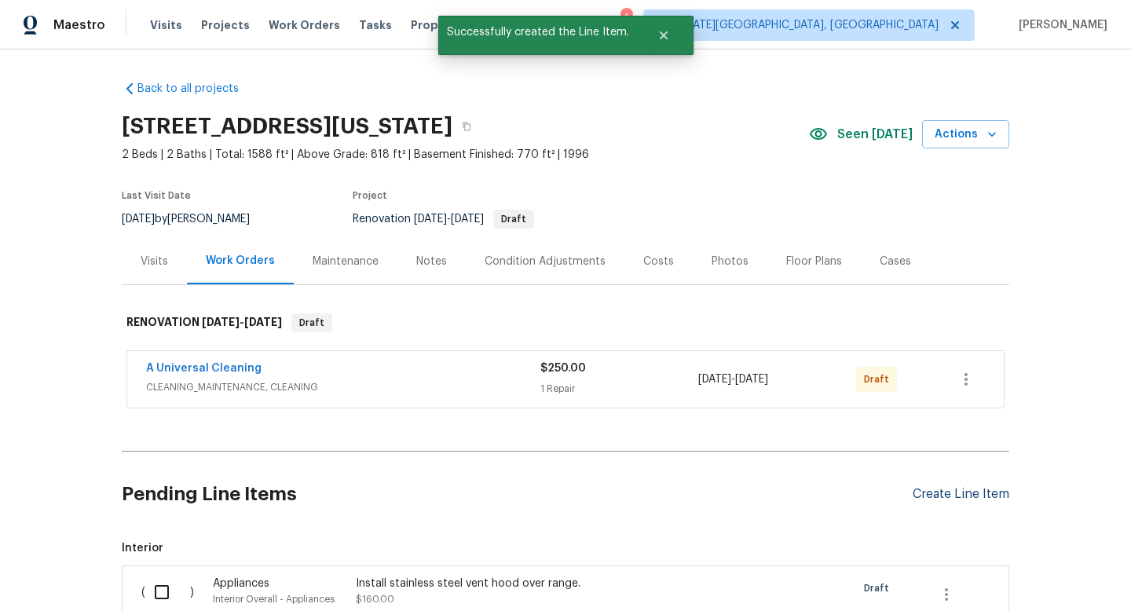
click at [965, 493] on div "Create Line Item" at bounding box center [961, 494] width 97 height 15
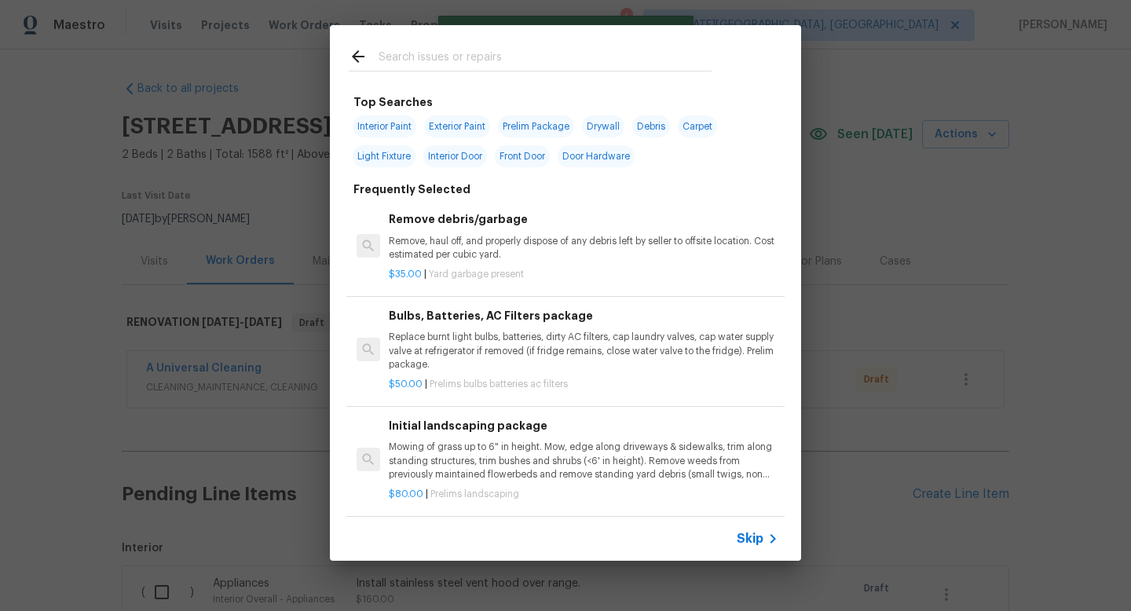
click at [468, 61] on input "text" at bounding box center [545, 59] width 333 height 24
type input "s"
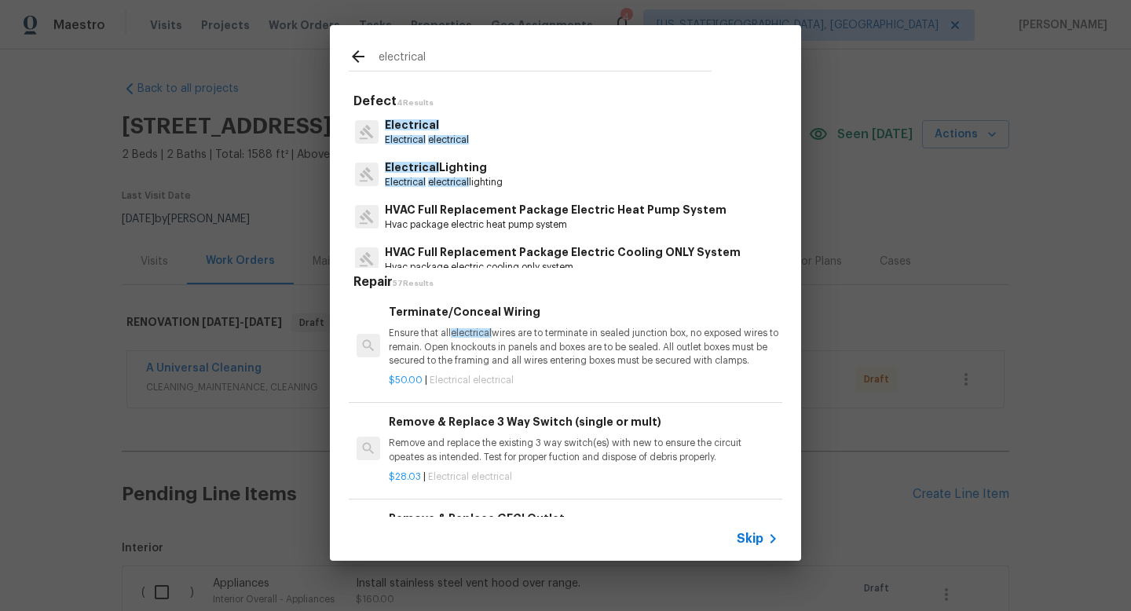
type input "electrical"
click at [452, 129] on p "Electrical" at bounding box center [427, 125] width 84 height 17
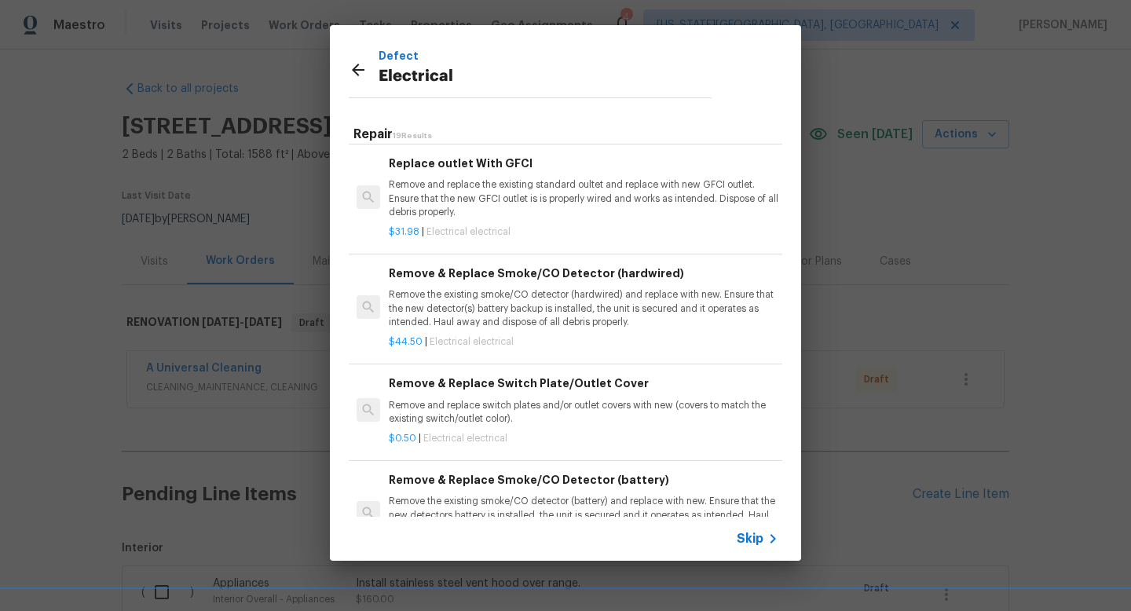
scroll to position [1498, 0]
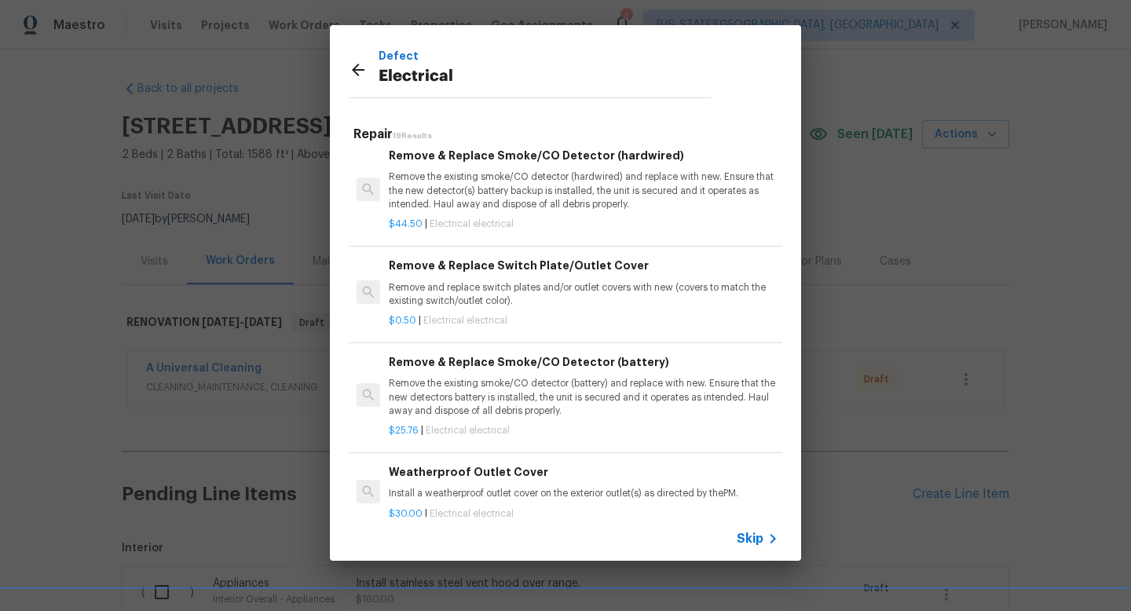
click at [497, 375] on div "Remove & Replace Smoke/CO Detector (battery) Remove the existing smoke/CO detec…" at bounding box center [584, 386] width 390 height 64
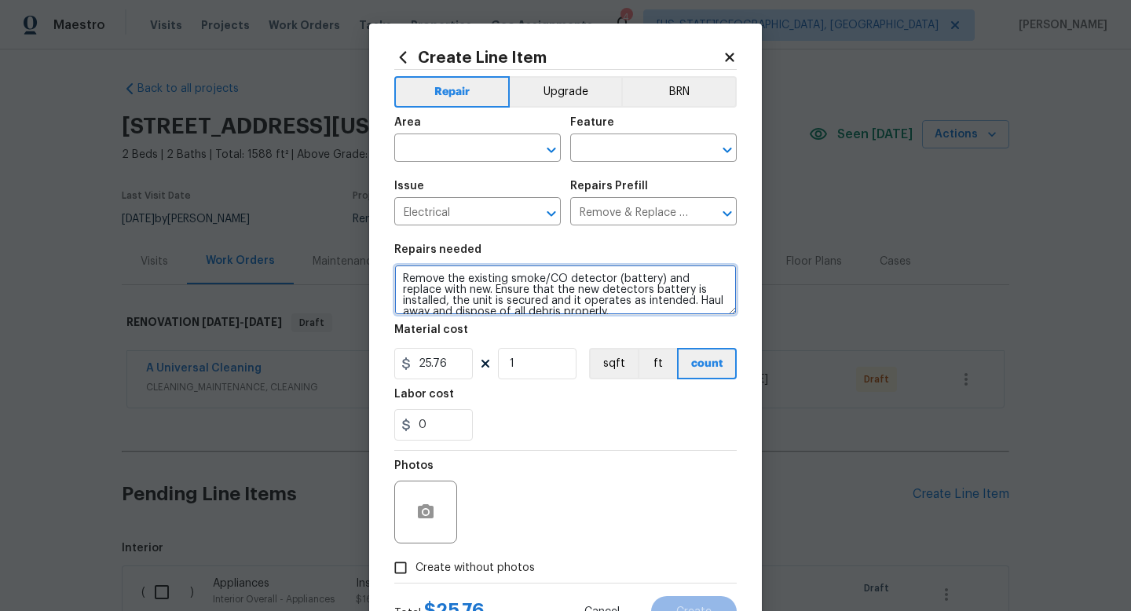
drag, startPoint x: 569, startPoint y: 314, endPoint x: 335, endPoint y: 243, distance: 244.6
click at [335, 243] on div "Create Line Item Repair Upgrade BRN Area ​ Feature ​ Issue Electrical ​ Repairs…" at bounding box center [565, 305] width 1131 height 611
type textarea "Install all new smoke detectors. Install new CO detectors at both levels."
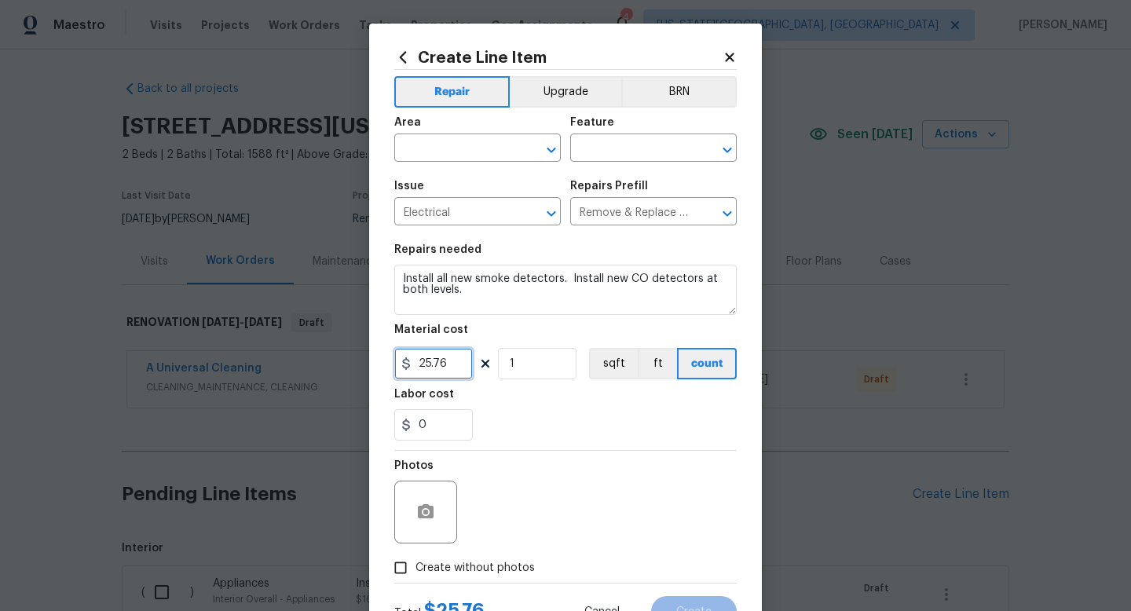
drag, startPoint x: 453, startPoint y: 361, endPoint x: 359, endPoint y: 359, distance: 94.3
click at [359, 359] on div "Create Line Item Repair Upgrade BRN Area ​ Feature ​ Issue Electrical ​ Repairs…" at bounding box center [565, 305] width 1131 height 611
type input "210"
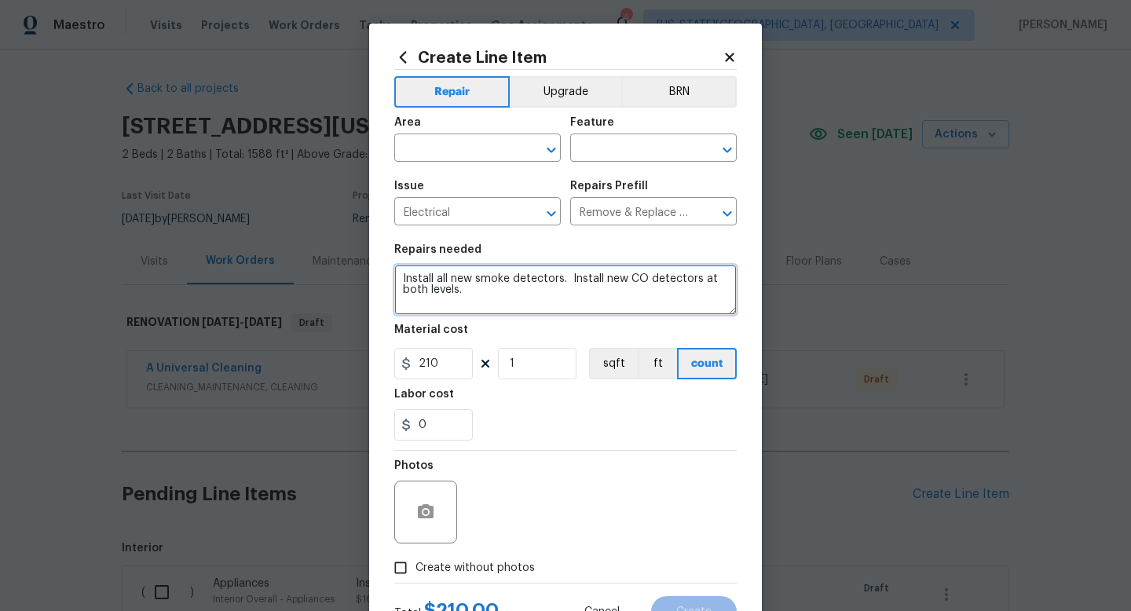
click at [563, 284] on textarea "Install all new smoke detectors. Install new CO detectors at both levels." at bounding box center [565, 290] width 343 height 50
type textarea "Install all new smoke detectors. Must be wired. Install new CO detectors at bot…"
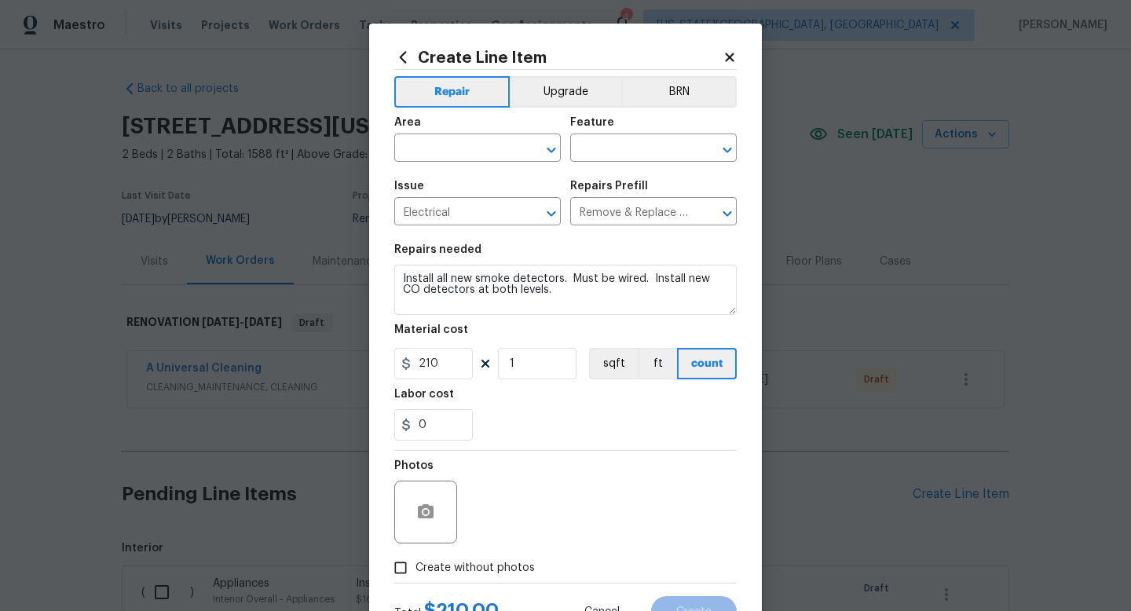
click at [479, 563] on span "Create without photos" at bounding box center [475, 568] width 119 height 17
click at [416, 563] on input "Create without photos" at bounding box center [401, 568] width 30 height 30
checkbox input "true"
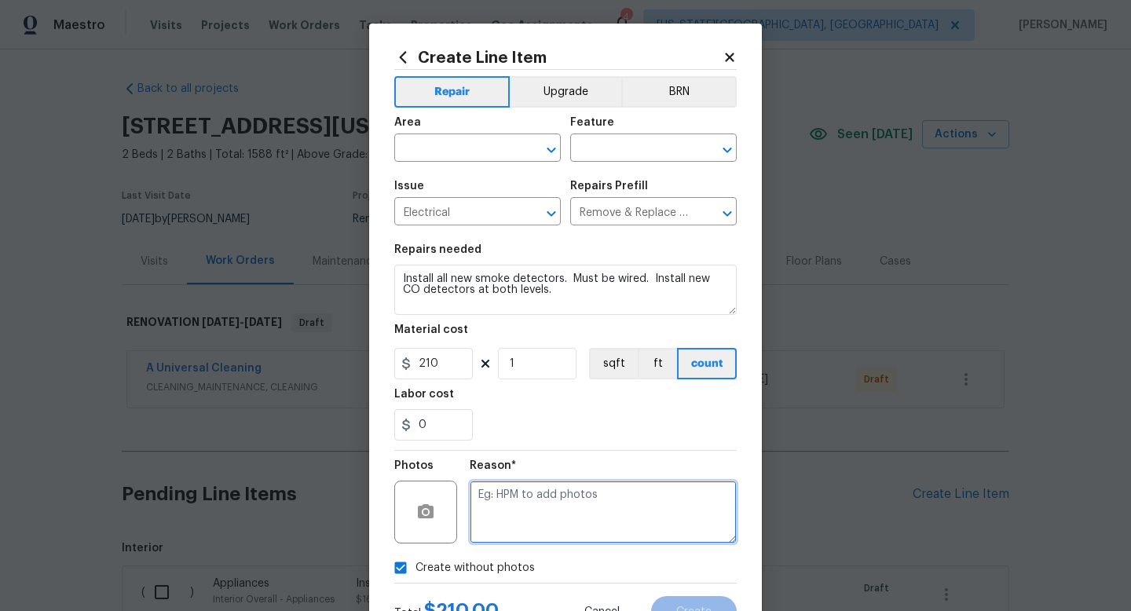
click at [504, 523] on textarea at bounding box center [603, 512] width 267 height 63
type textarea "na"
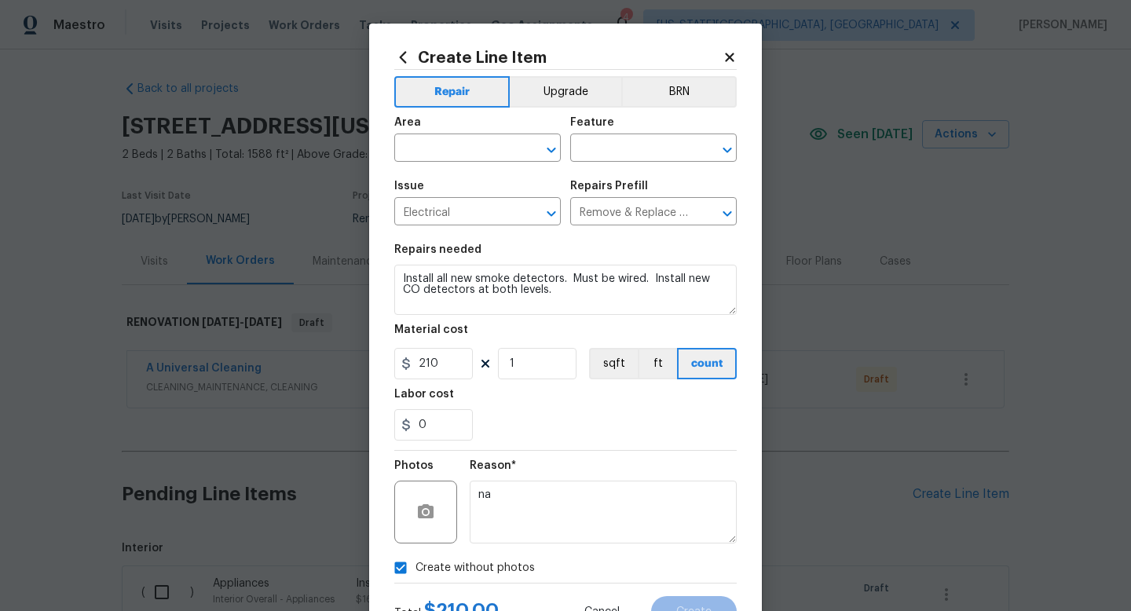
click at [435, 165] on span "Area ​" at bounding box center [477, 140] width 167 height 64
click at [435, 163] on span "Area ​" at bounding box center [477, 140] width 167 height 64
click at [435, 156] on input "text" at bounding box center [455, 150] width 123 height 24
click at [413, 211] on li "Interior Overall" at bounding box center [477, 211] width 167 height 26
type input "Interior Overall"
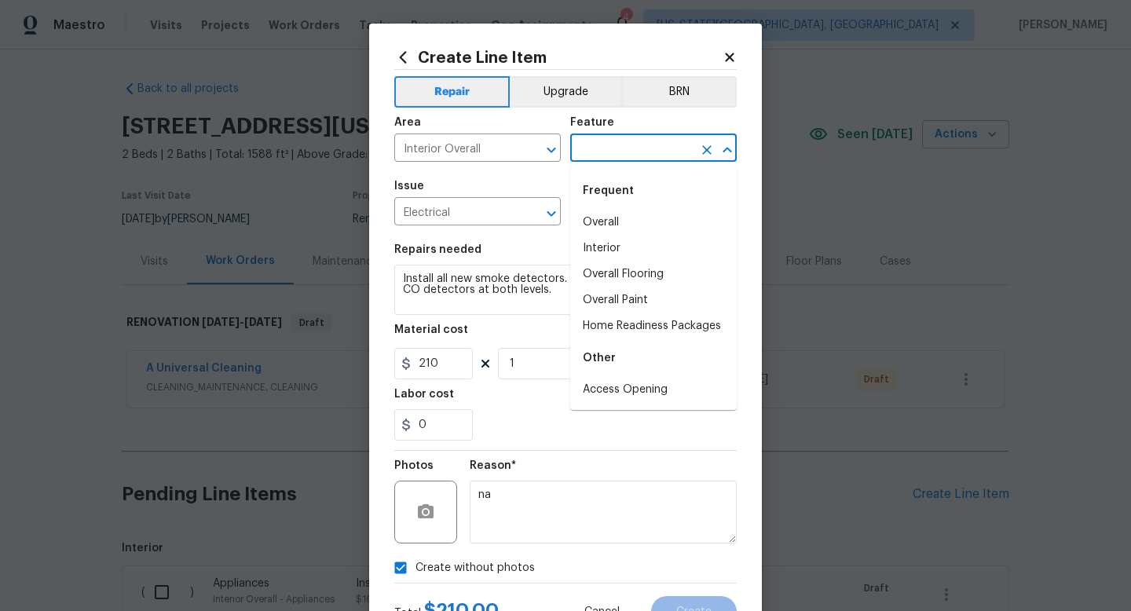
click at [657, 142] on input "text" at bounding box center [631, 150] width 123 height 24
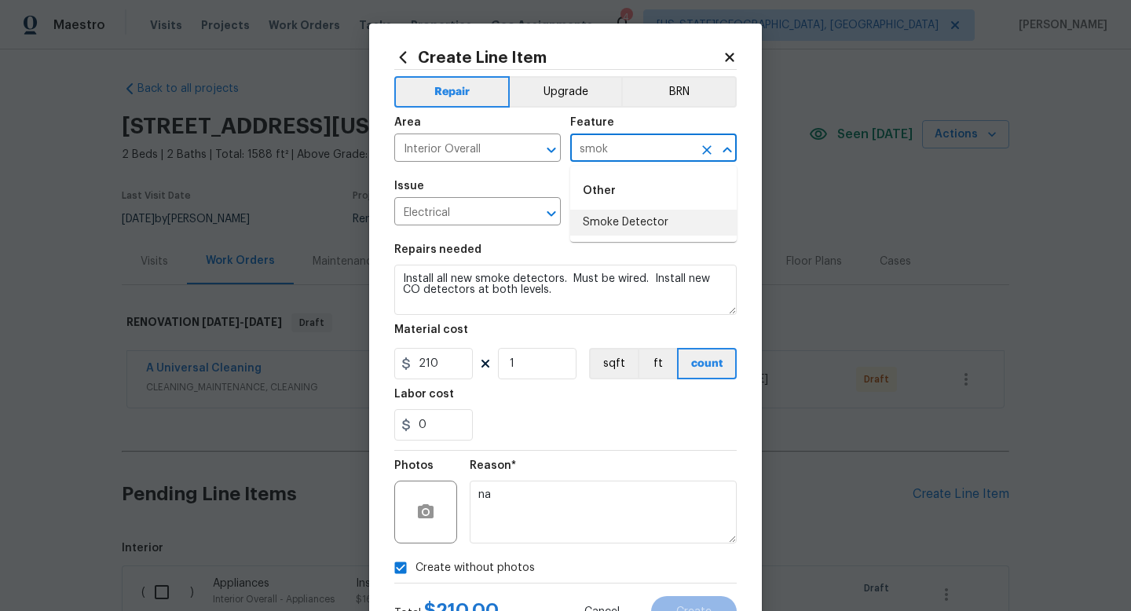
click at [634, 218] on li "Smoke Detector" at bounding box center [653, 223] width 167 height 26
type input "Smoke Detector"
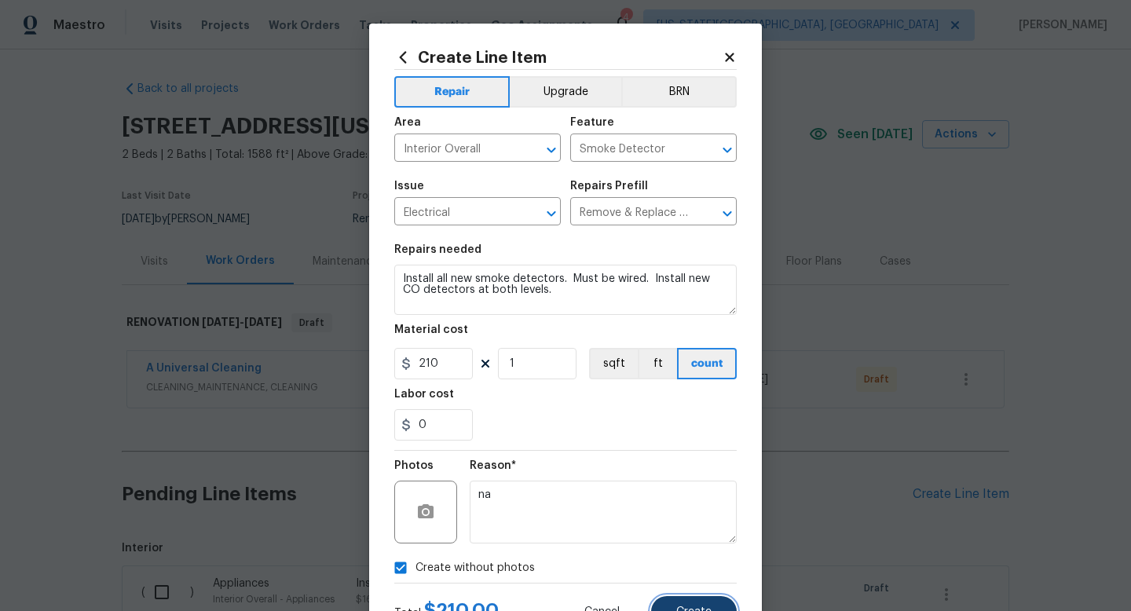
click at [679, 605] on button "Create" at bounding box center [694, 611] width 86 height 31
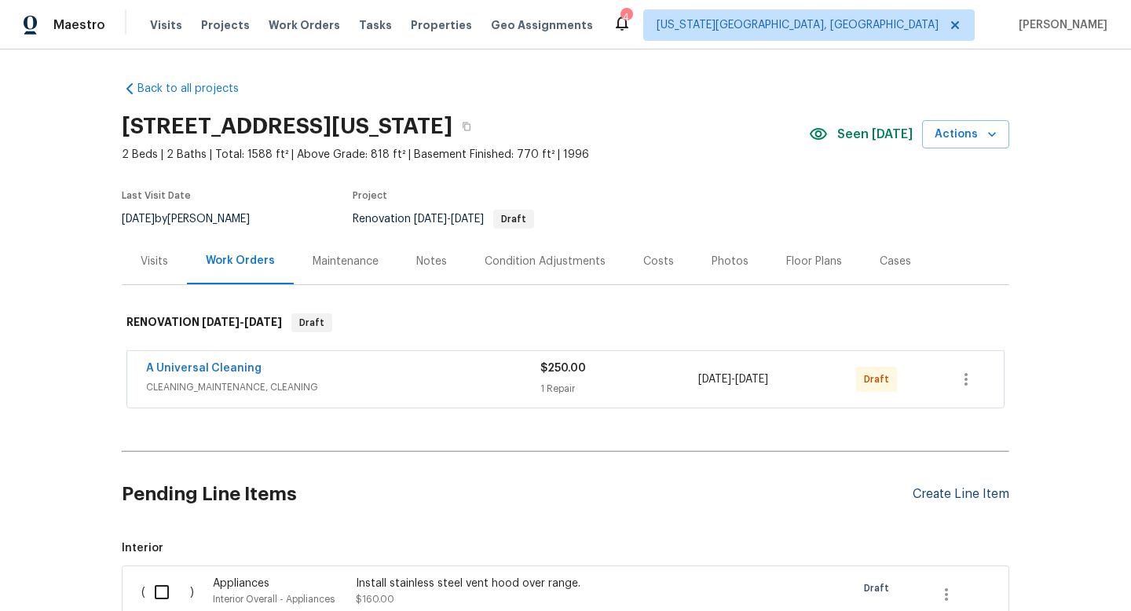
click at [975, 498] on div "Create Line Item" at bounding box center [961, 494] width 97 height 15
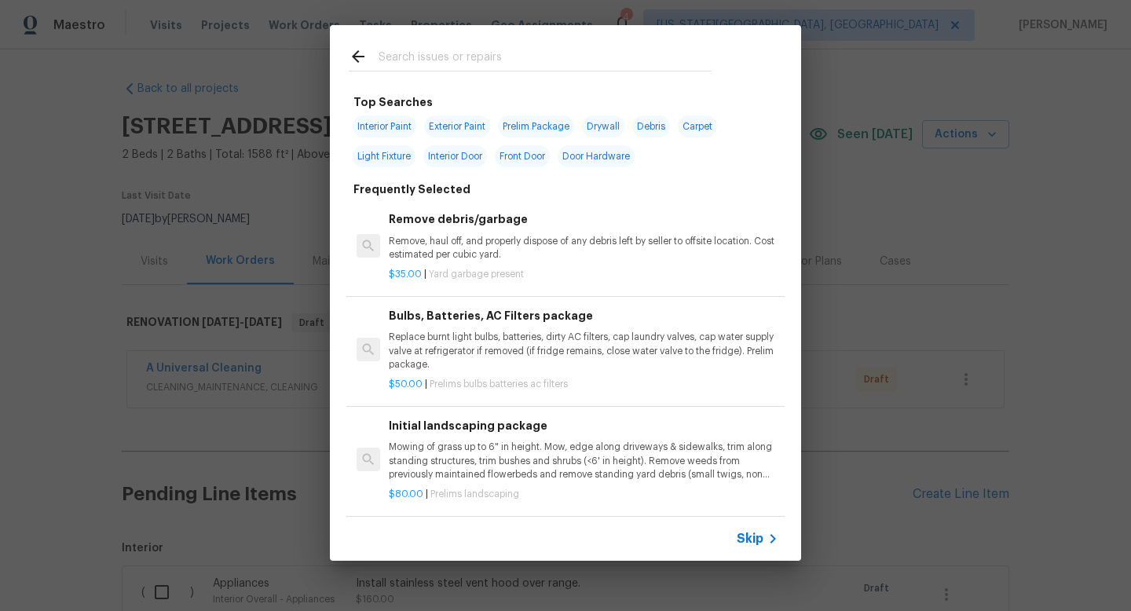
click at [478, 56] on input "text" at bounding box center [545, 59] width 333 height 24
type input "d"
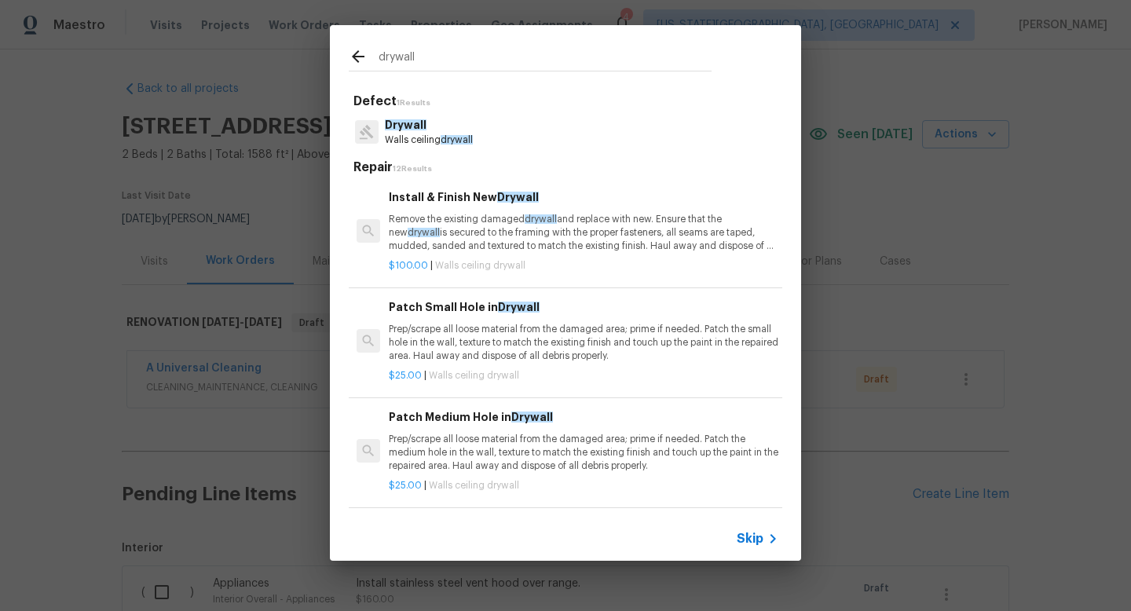
type input "drywall"
click at [473, 134] on p "Walls ceiling drywall" at bounding box center [429, 140] width 88 height 13
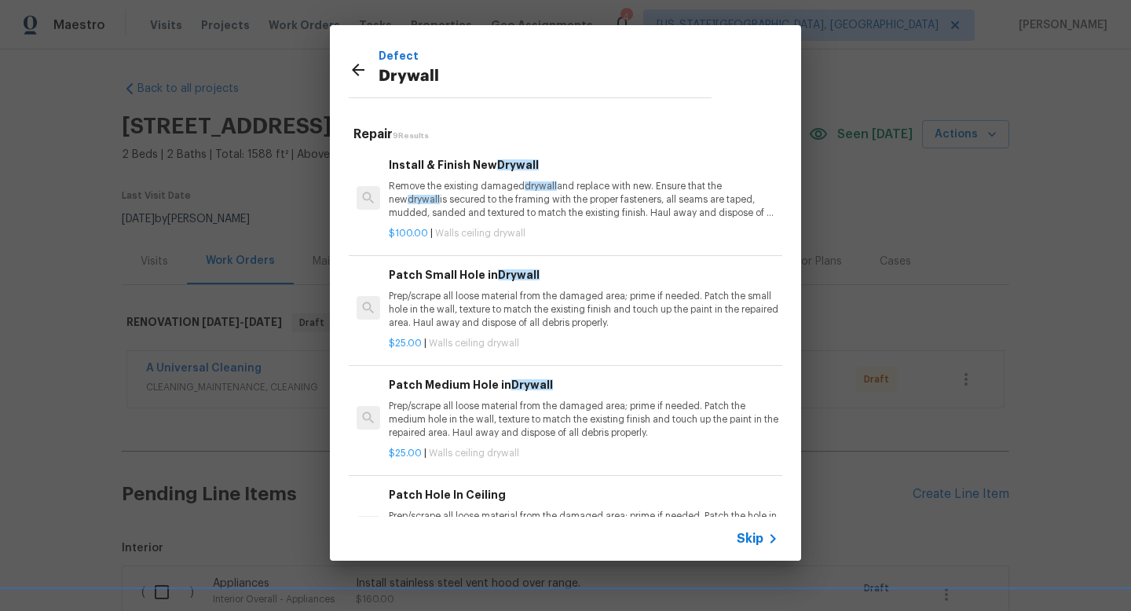
scroll to position [545, 0]
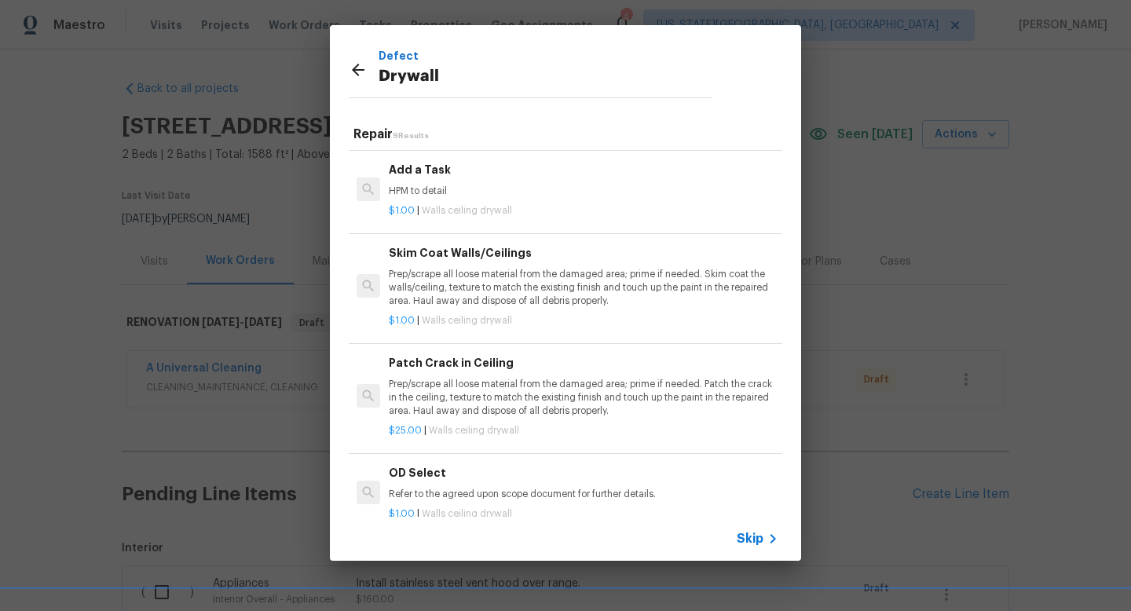
click at [468, 196] on p "HPM to detail" at bounding box center [584, 191] width 390 height 13
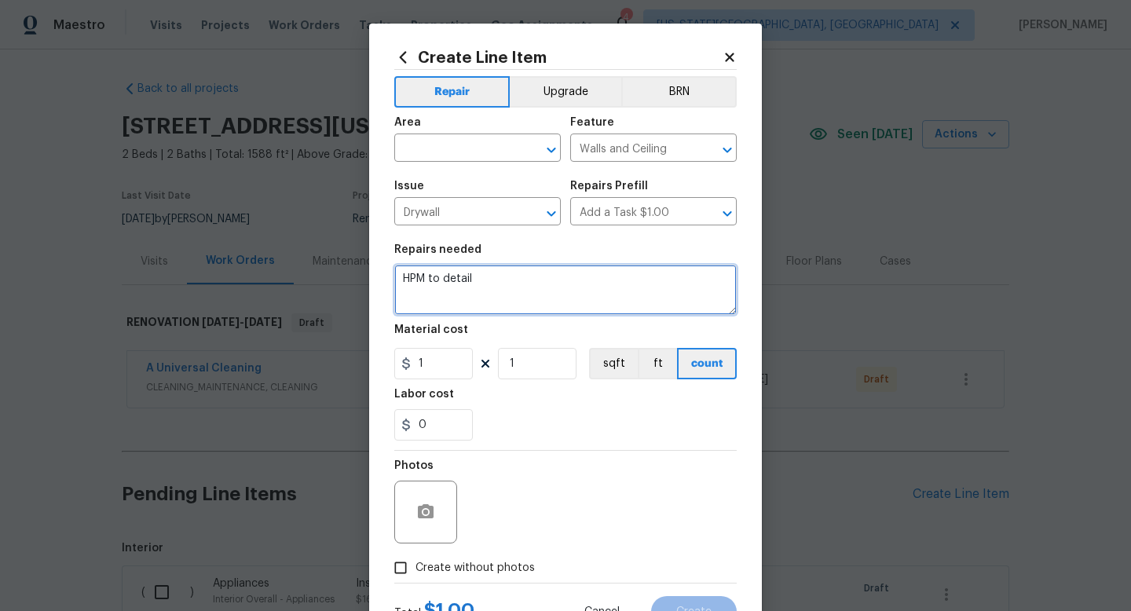
drag, startPoint x: 484, startPoint y: 283, endPoint x: 299, endPoint y: 241, distance: 190.1
click at [299, 241] on div "Create Line Item Repair Upgrade BRN Area ​ Feature Walls and Ceiling ​ Issue Dr…" at bounding box center [565, 305] width 1131 height 611
type textarea "Repair drywall in living room living room. Repair all drywall in walls prior to…"
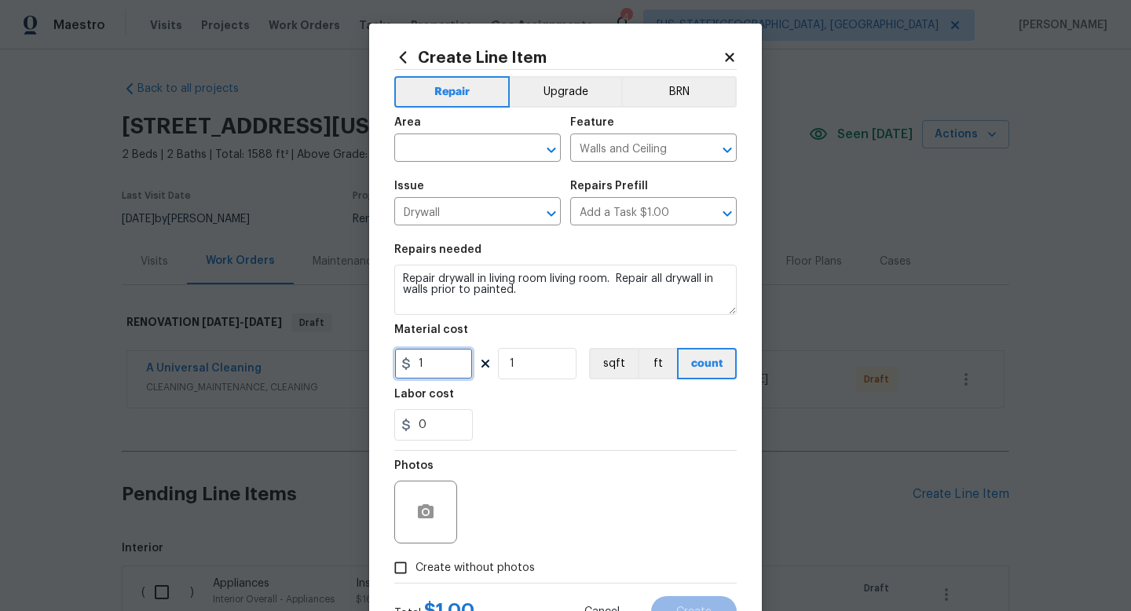
click at [434, 362] on input "1" at bounding box center [433, 363] width 79 height 31
type input "100"
click at [460, 570] on span "Create without photos" at bounding box center [475, 568] width 119 height 17
click at [416, 570] on input "Create without photos" at bounding box center [401, 568] width 30 height 30
checkbox input "true"
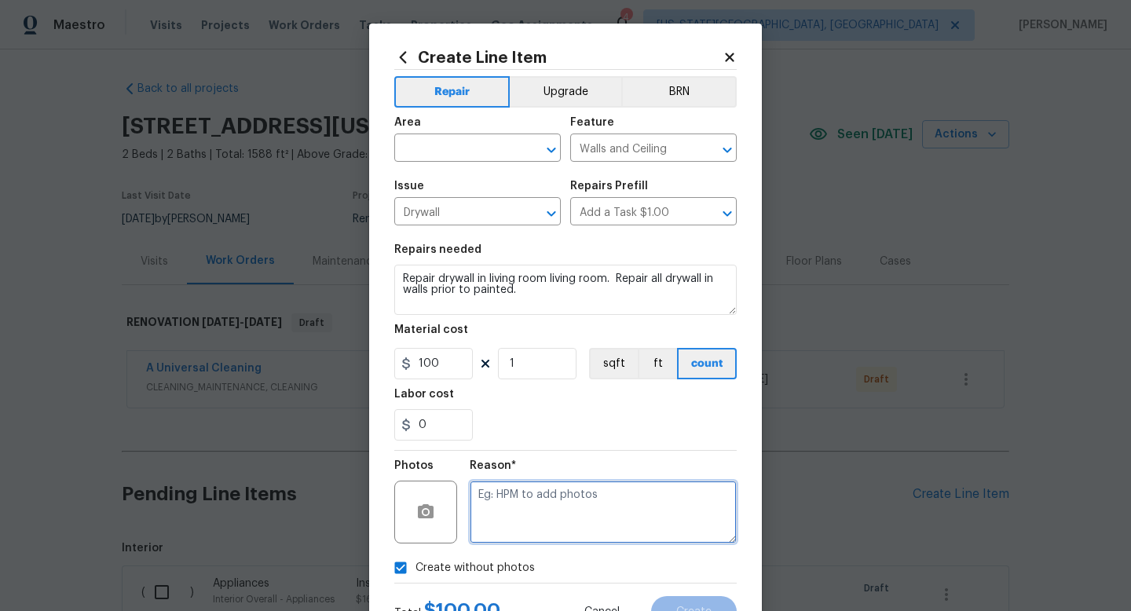
click at [535, 512] on textarea at bounding box center [603, 512] width 267 height 63
type textarea "na"
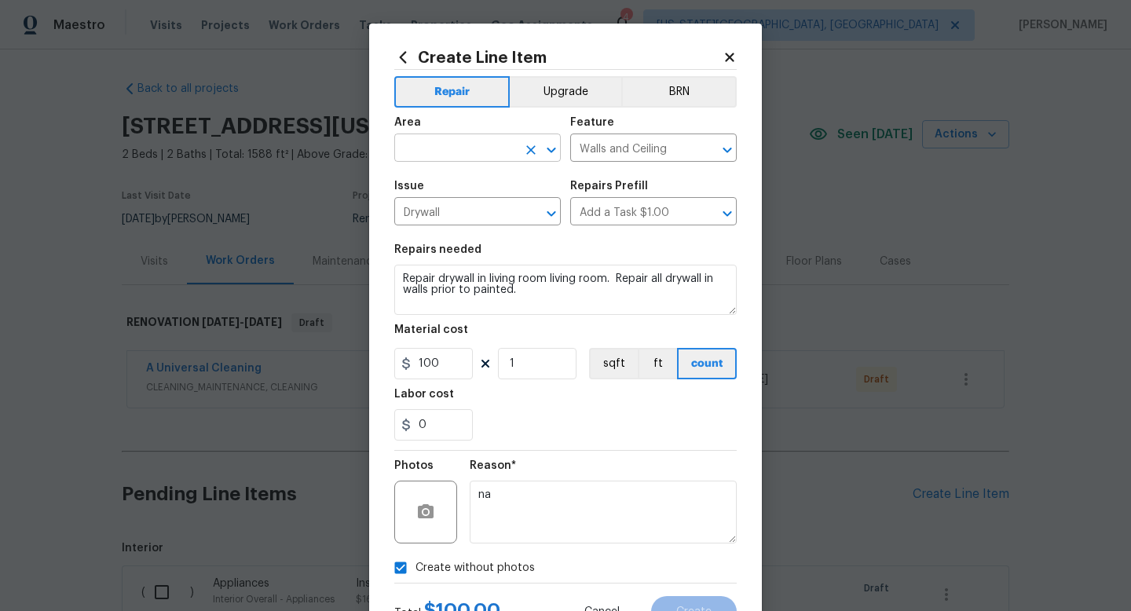
click at [458, 140] on input "text" at bounding box center [455, 150] width 123 height 24
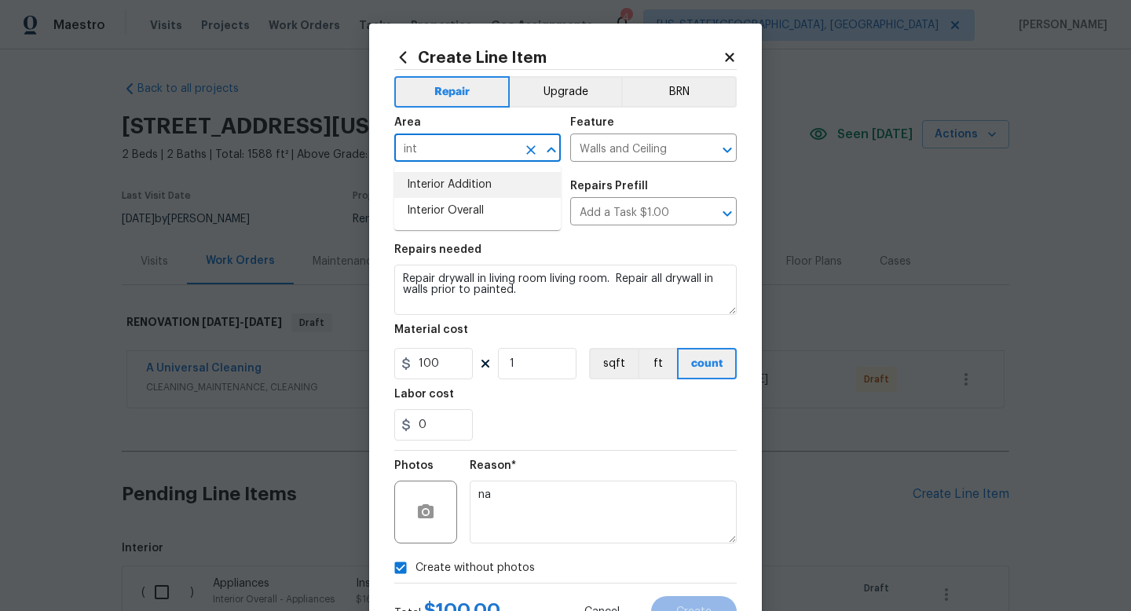
click at [431, 210] on li "Interior Overall" at bounding box center [477, 211] width 167 height 26
type input "Interior Overall"
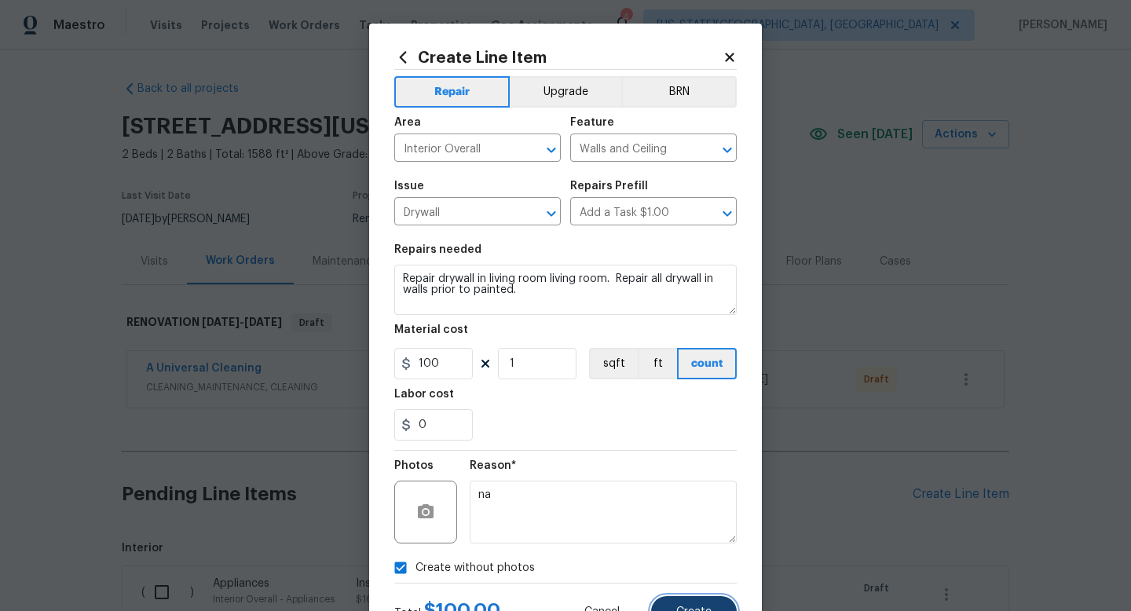
click at [702, 598] on button "Create" at bounding box center [694, 611] width 86 height 31
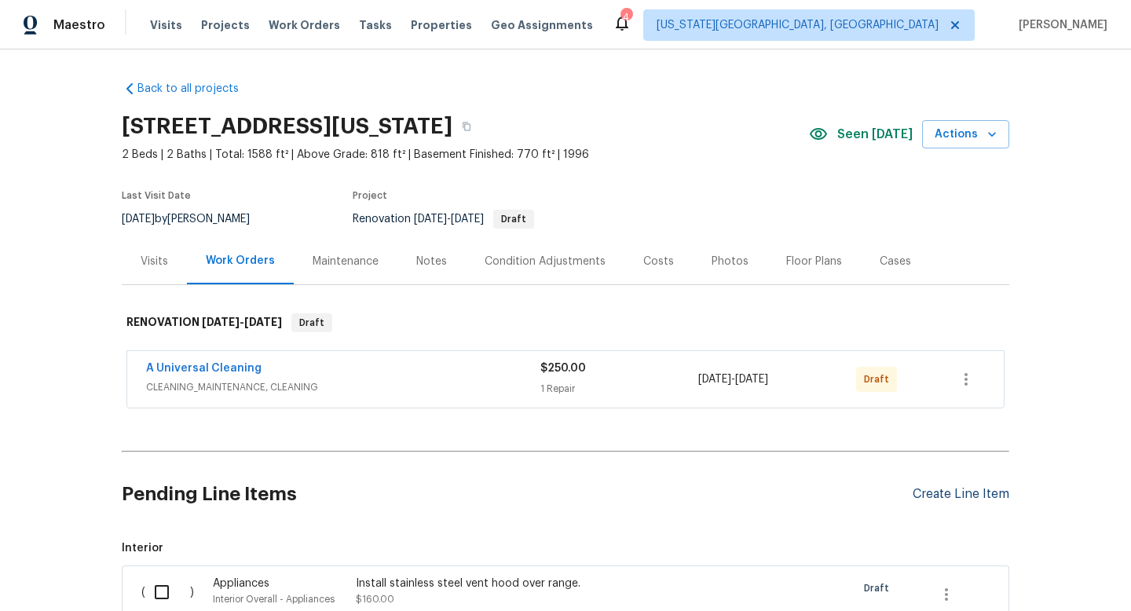
click at [955, 493] on div "Create Line Item" at bounding box center [961, 494] width 97 height 15
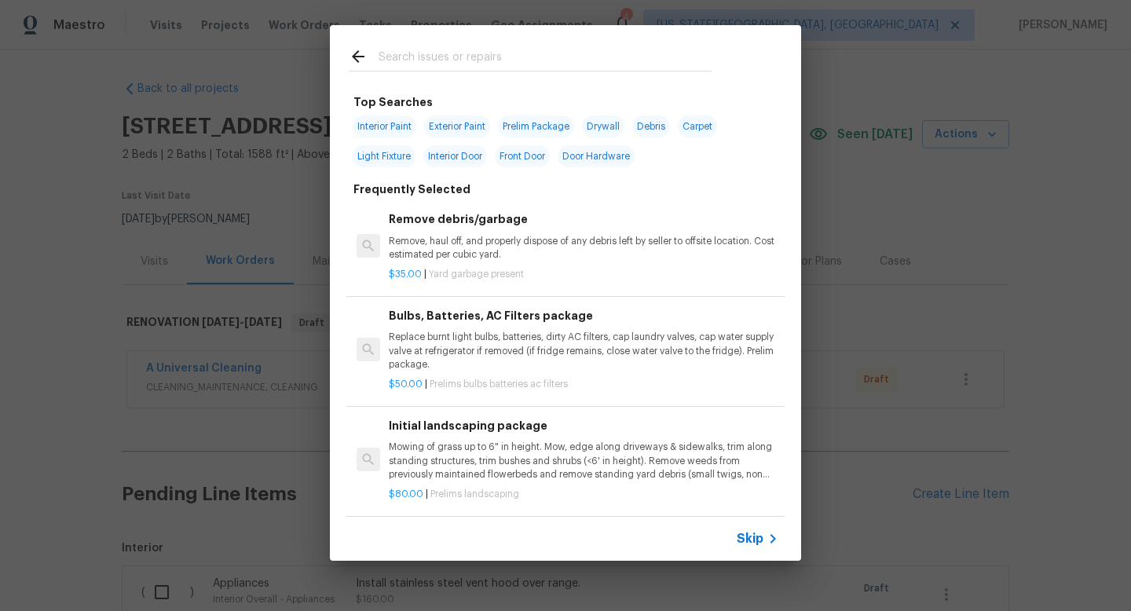
click at [475, 62] on input "text" at bounding box center [545, 59] width 333 height 24
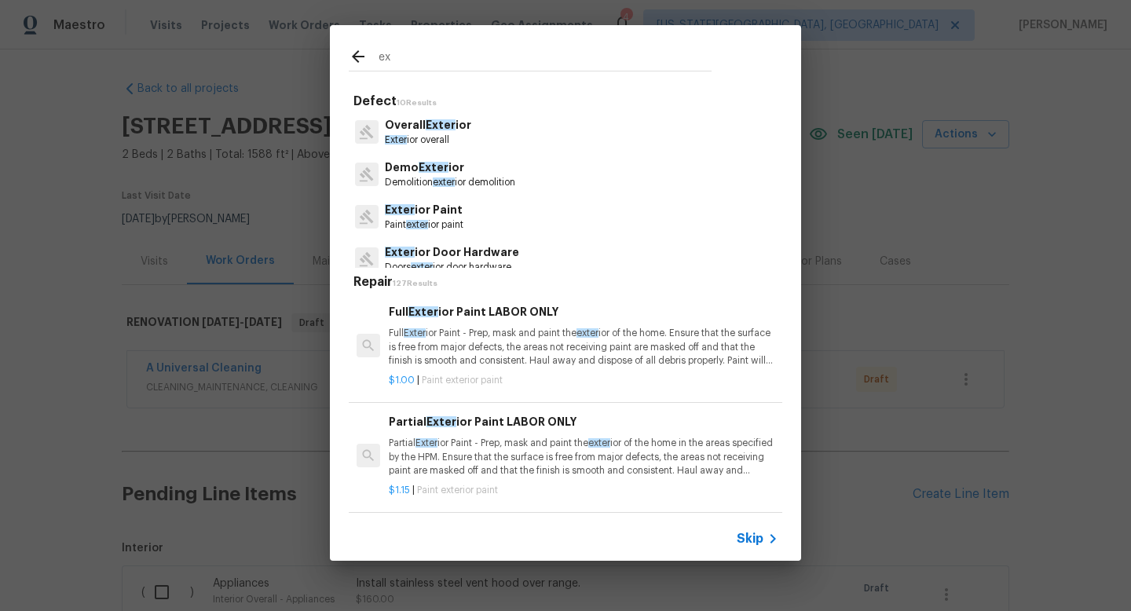
type input "e"
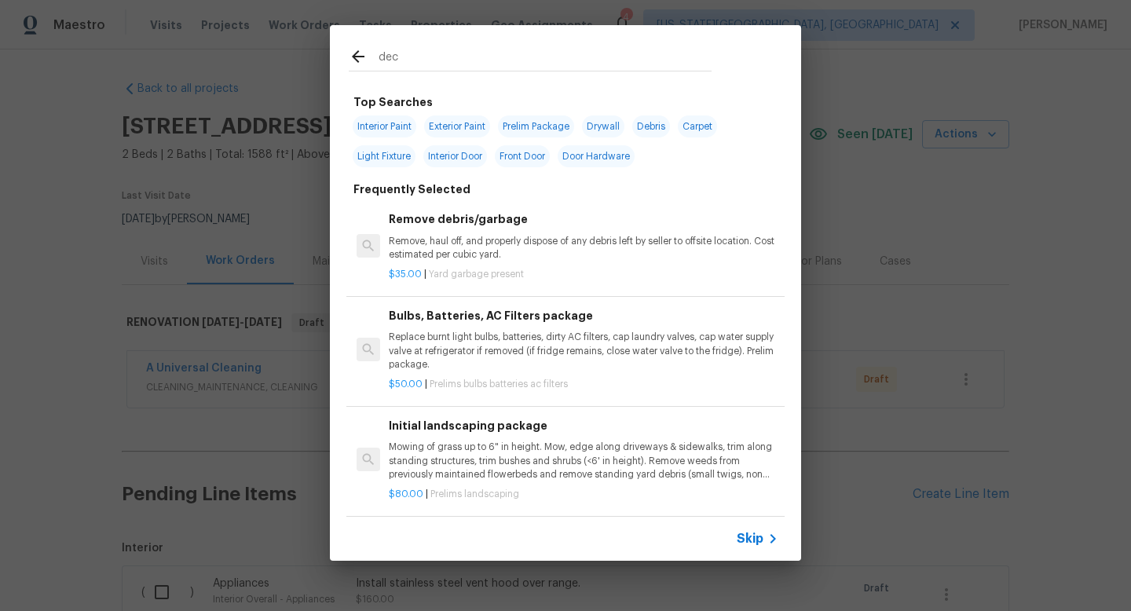
type input "deck"
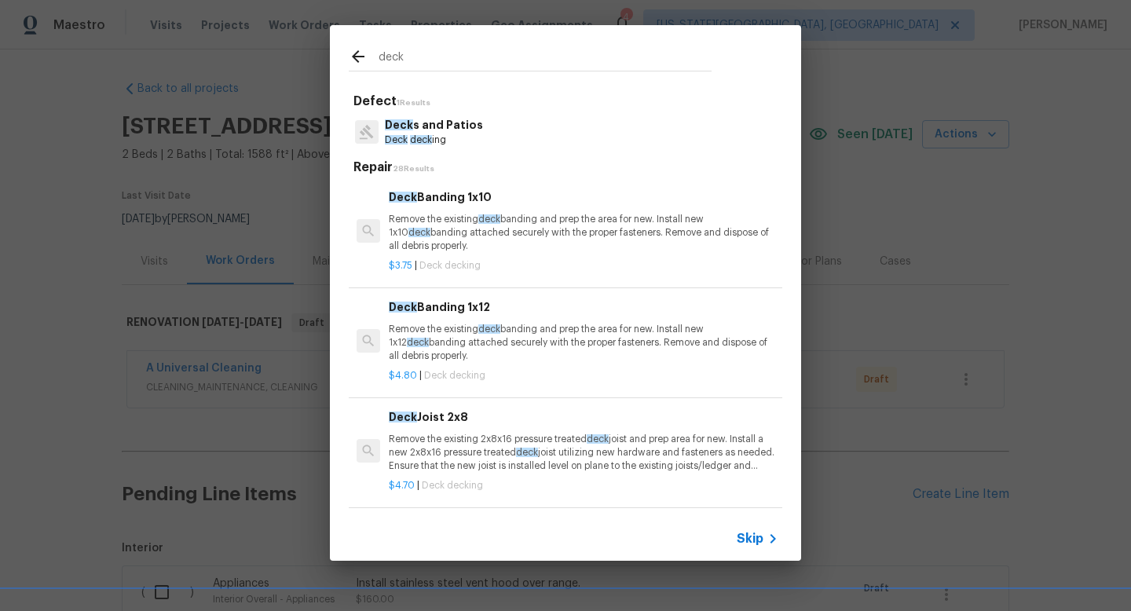
click at [433, 127] on p "Deck s and Patios" at bounding box center [434, 125] width 98 height 17
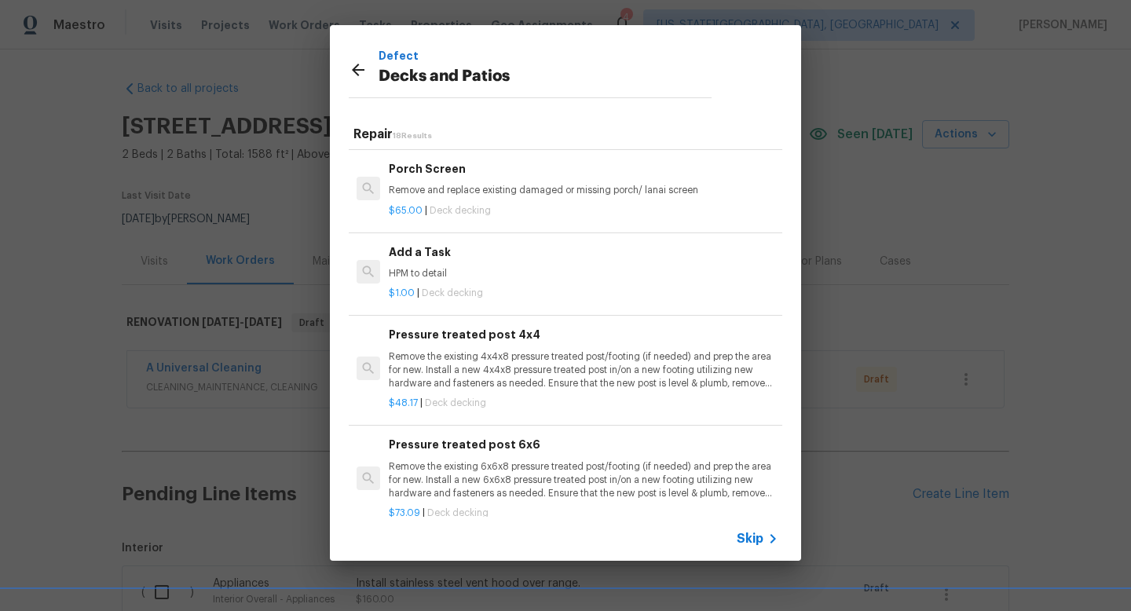
scroll to position [2, 0]
click at [458, 259] on div "Add a Task HPM to detail" at bounding box center [584, 261] width 390 height 38
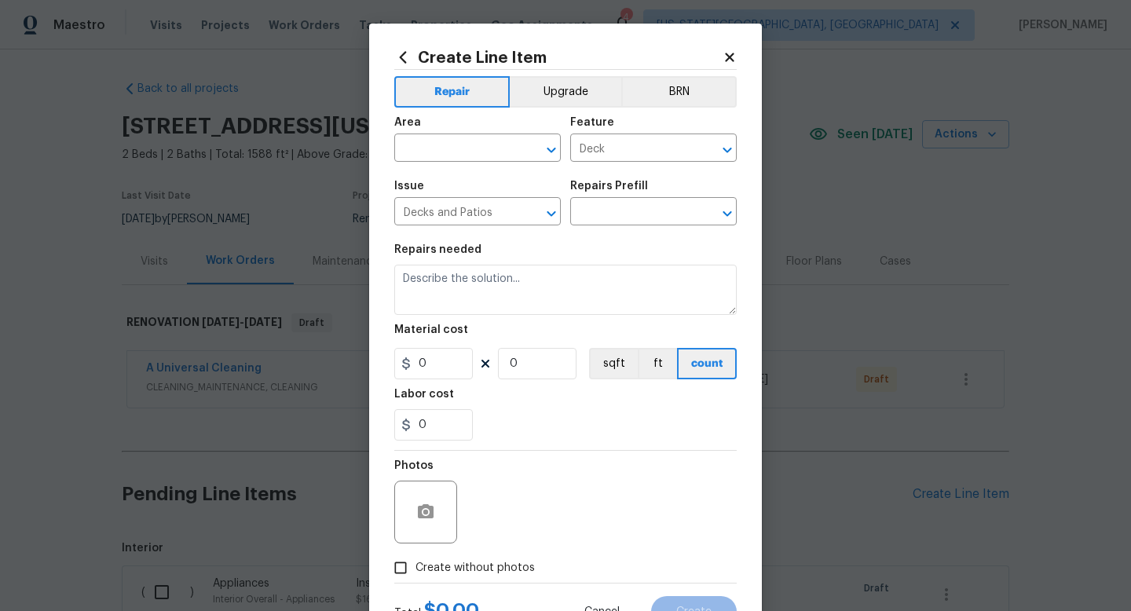
type input "Add a Task $1.00"
type textarea "HPM to detail"
type input "1"
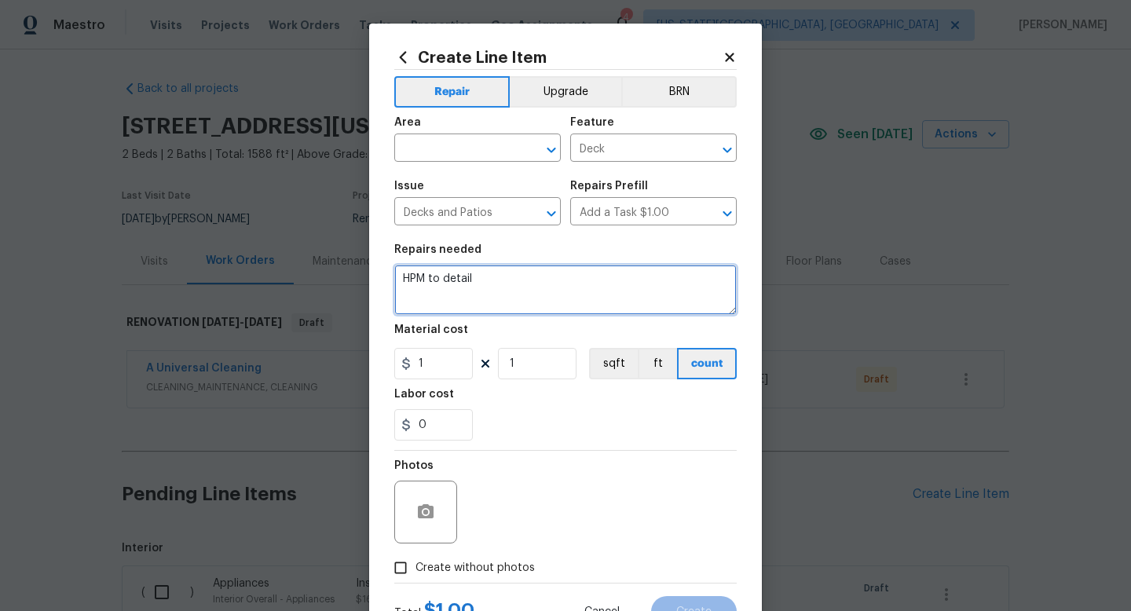
drag, startPoint x: 481, startPoint y: 287, endPoint x: 325, endPoint y: 267, distance: 157.6
click at [325, 267] on div "Create Line Item Repair Upgrade BRN Area ​ Feature Deck ​ Issue Decks and Patio…" at bounding box center [565, 305] width 1131 height 611
type textarea "Paint front and back handrails same color."
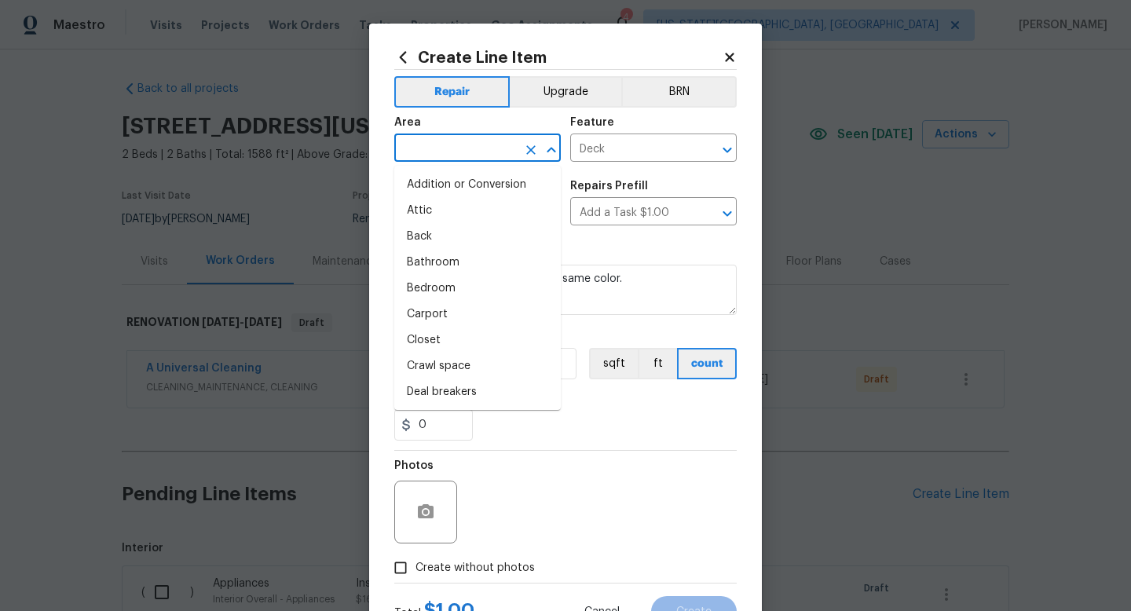
click at [456, 157] on input "text" at bounding box center [455, 150] width 123 height 24
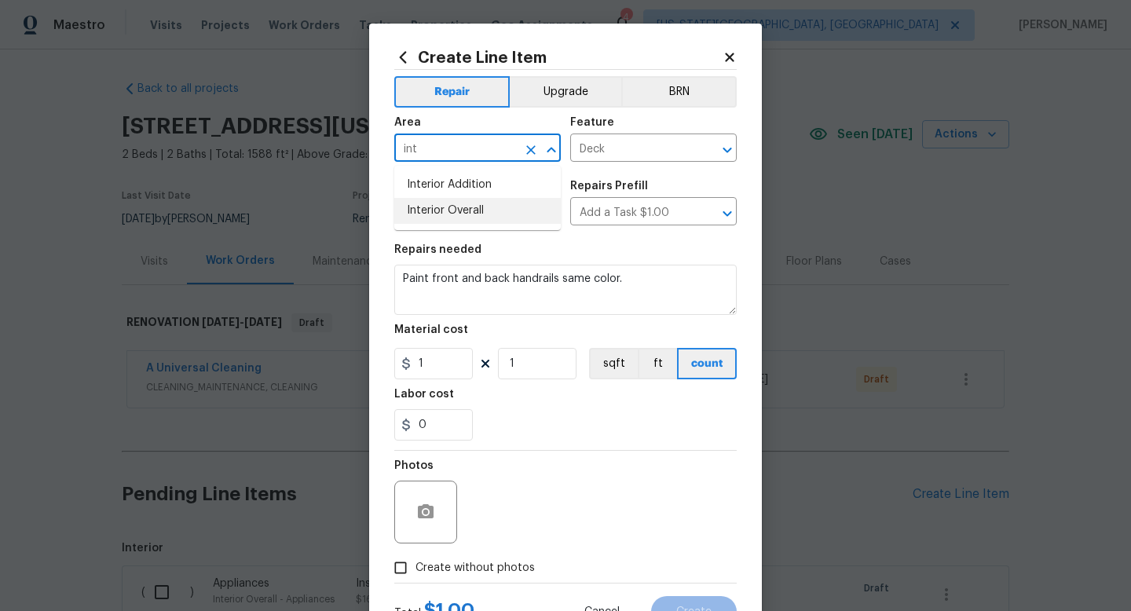
click at [446, 207] on li "Interior Overall" at bounding box center [477, 211] width 167 height 26
type input "Interior Overall"
click at [504, 574] on span "Create without photos" at bounding box center [475, 568] width 119 height 17
click at [416, 574] on input "Create without photos" at bounding box center [401, 568] width 30 height 30
checkbox input "true"
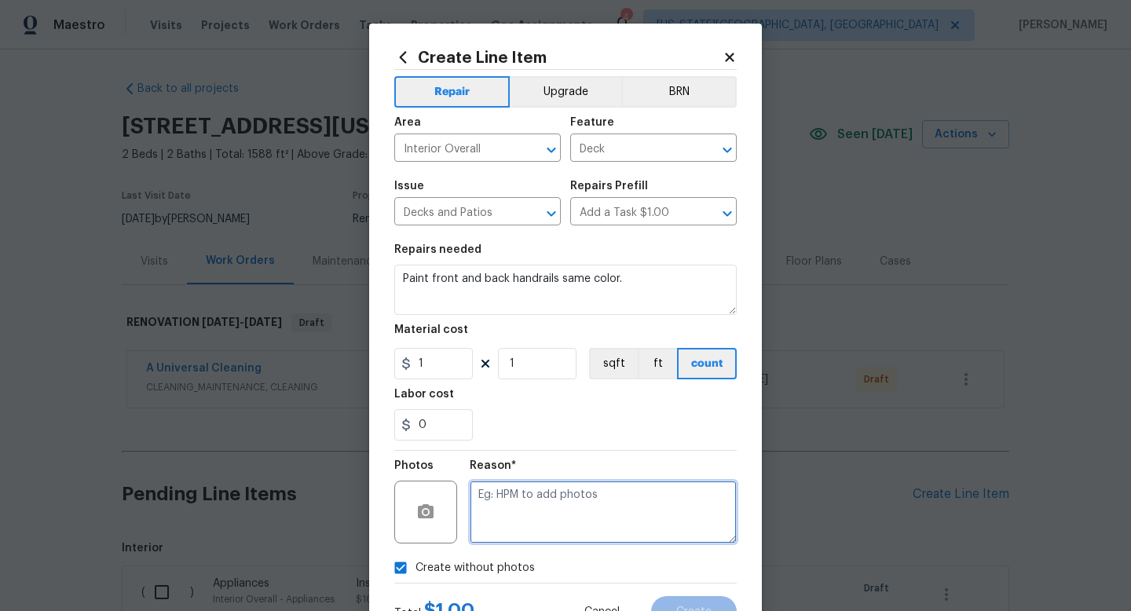
click at [519, 530] on textarea at bounding box center [603, 512] width 267 height 63
type textarea "na"
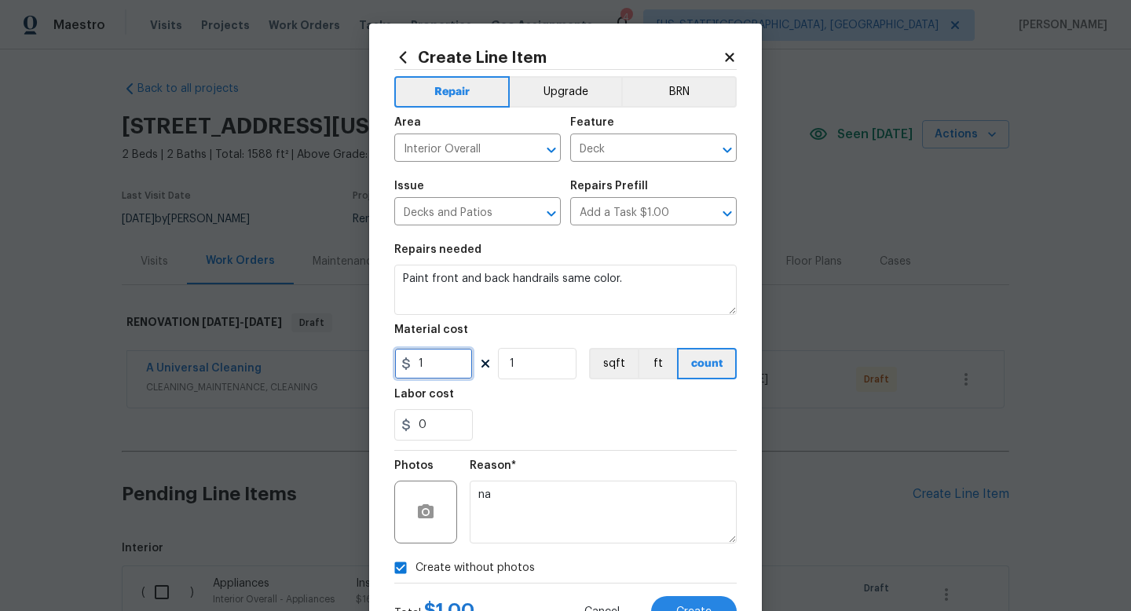
click at [428, 369] on input "1" at bounding box center [433, 363] width 79 height 31
type input "175"
click at [705, 604] on button "Create" at bounding box center [694, 611] width 86 height 31
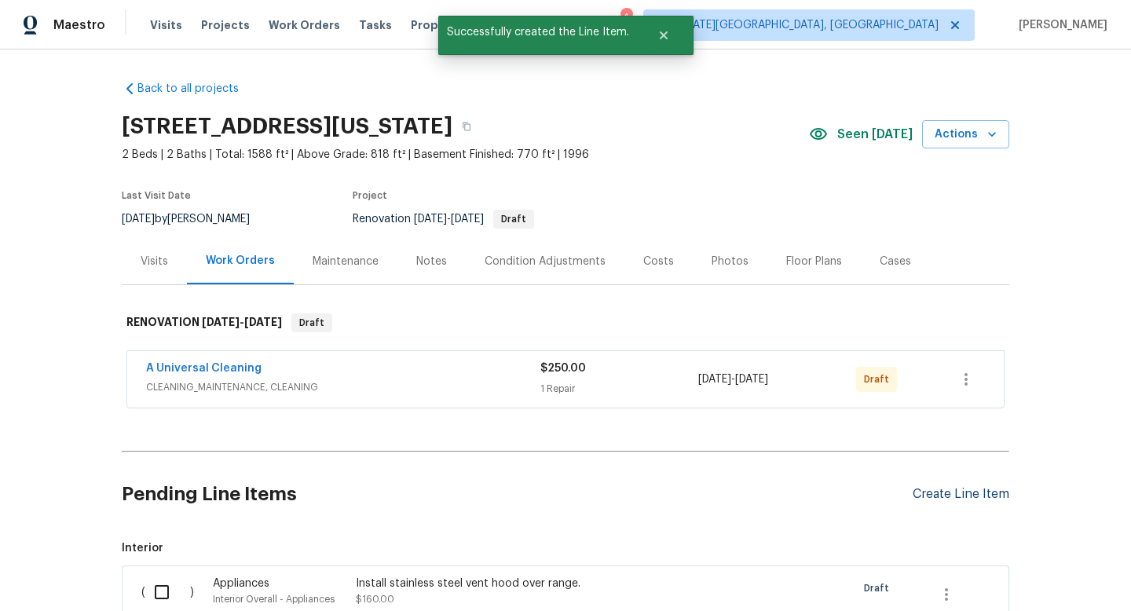
click at [959, 494] on div "Create Line Item" at bounding box center [961, 494] width 97 height 15
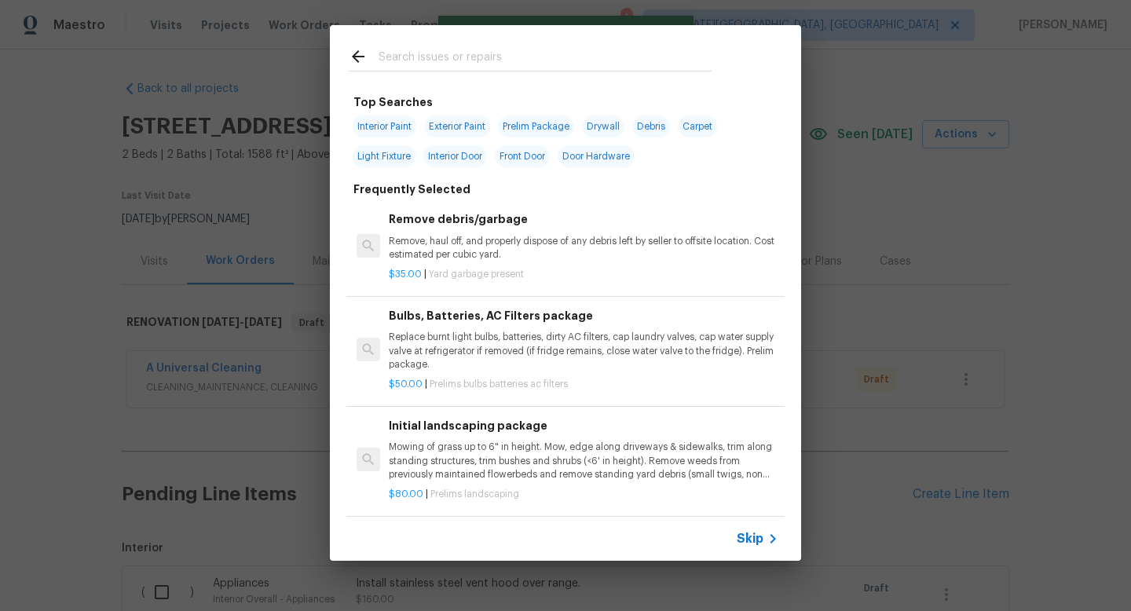
click at [429, 57] on input "text" at bounding box center [545, 59] width 333 height 24
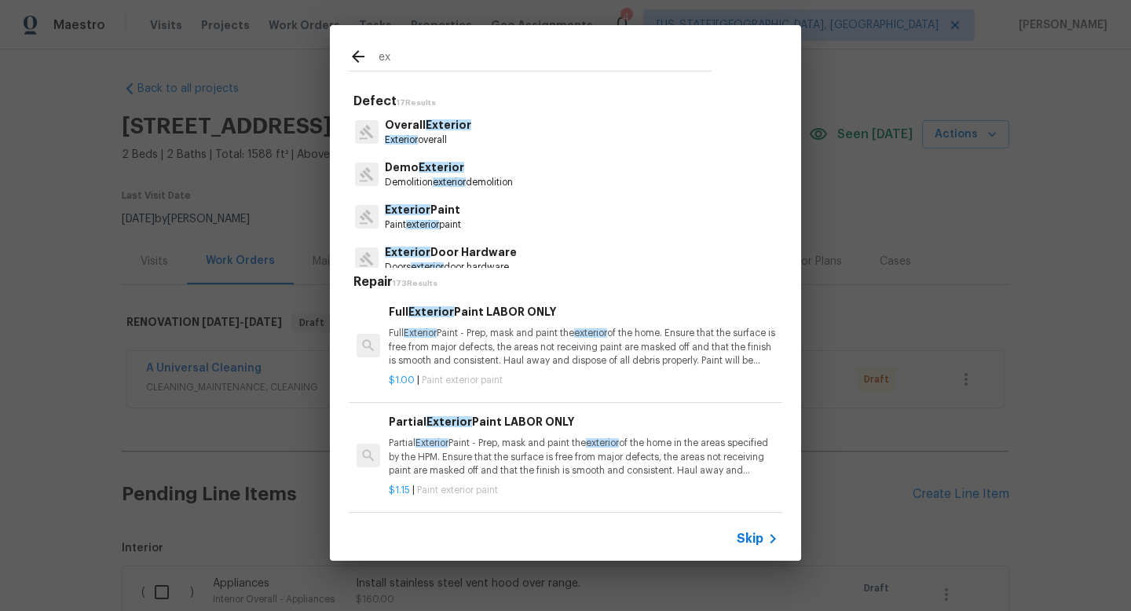
type input "e"
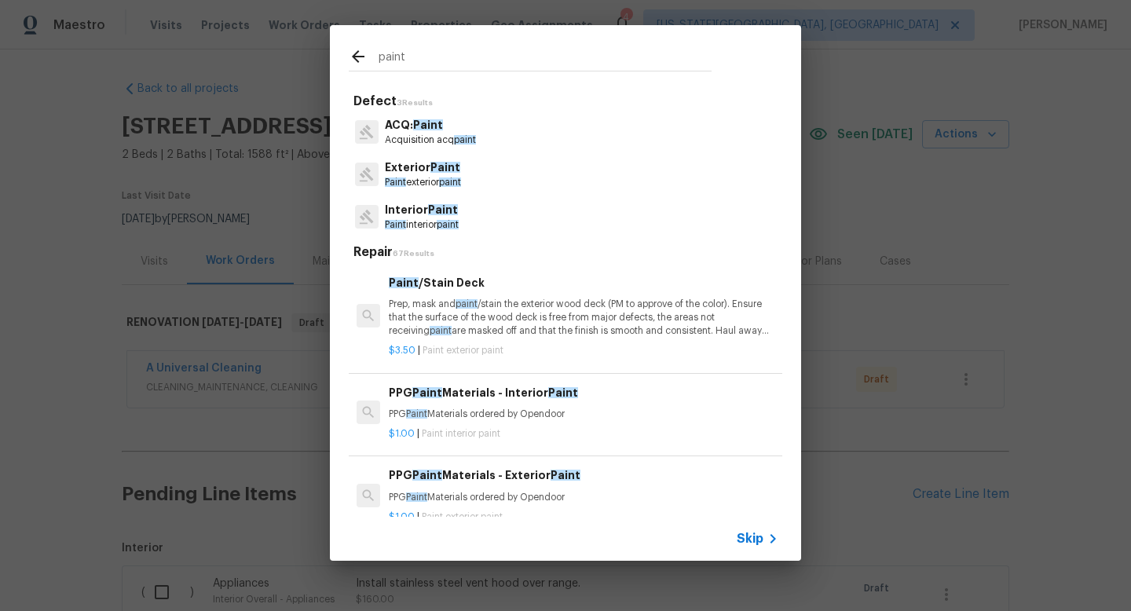
type input "paint"
click at [919, 133] on div "paint Defect 3 Results ACQ: Paint Acquisition acq paint Exterior Paint Paint ex…" at bounding box center [565, 293] width 1131 height 586
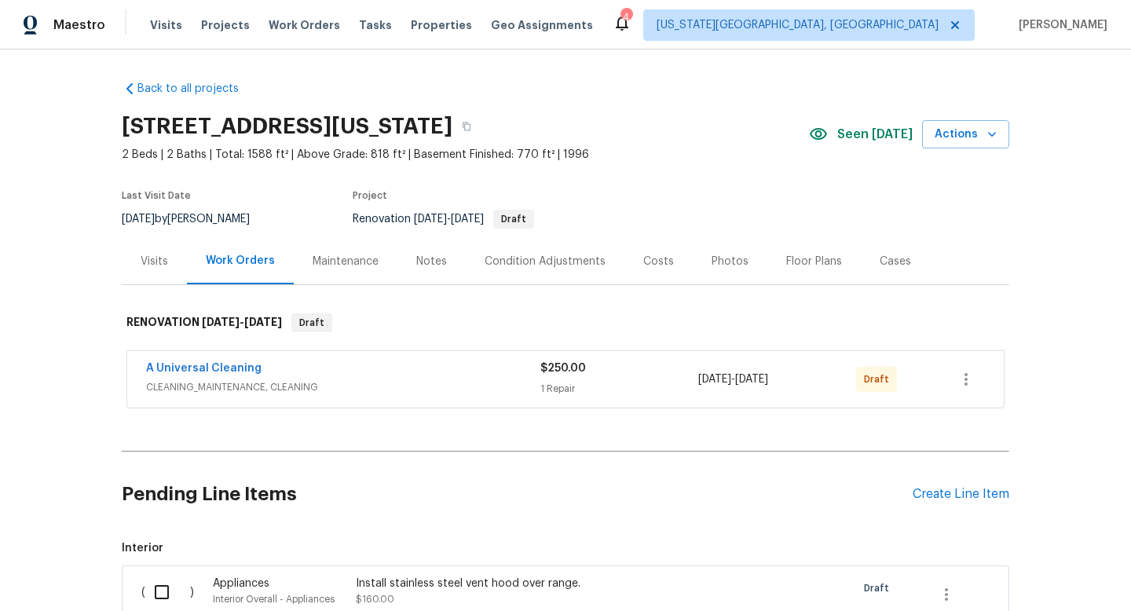
click at [648, 259] on div "Costs" at bounding box center [659, 262] width 31 height 16
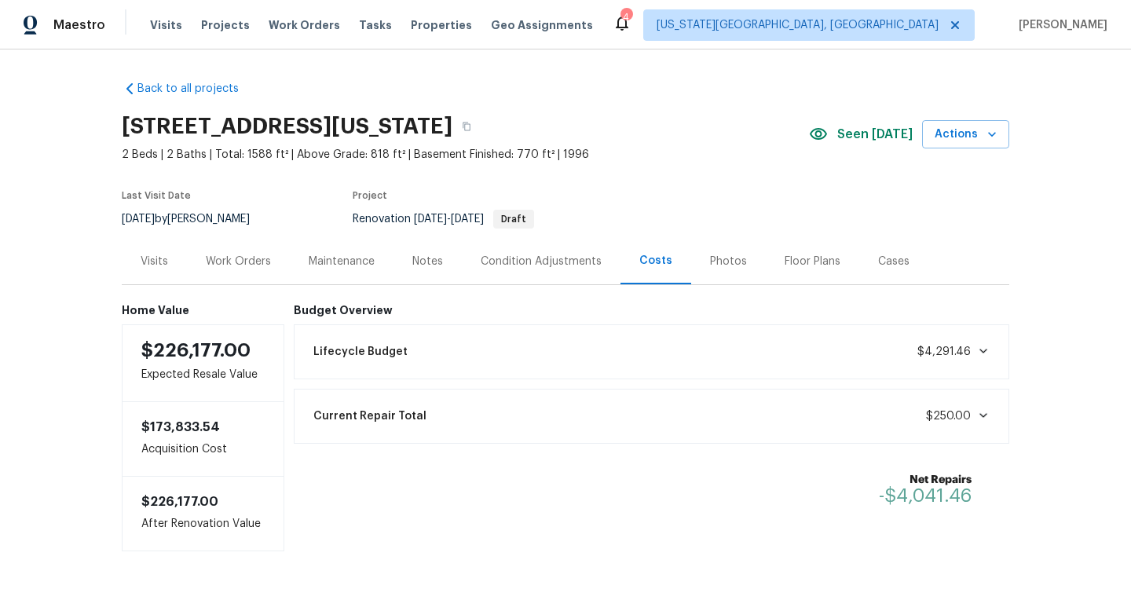
click at [516, 262] on div "Condition Adjustments" at bounding box center [541, 262] width 121 height 16
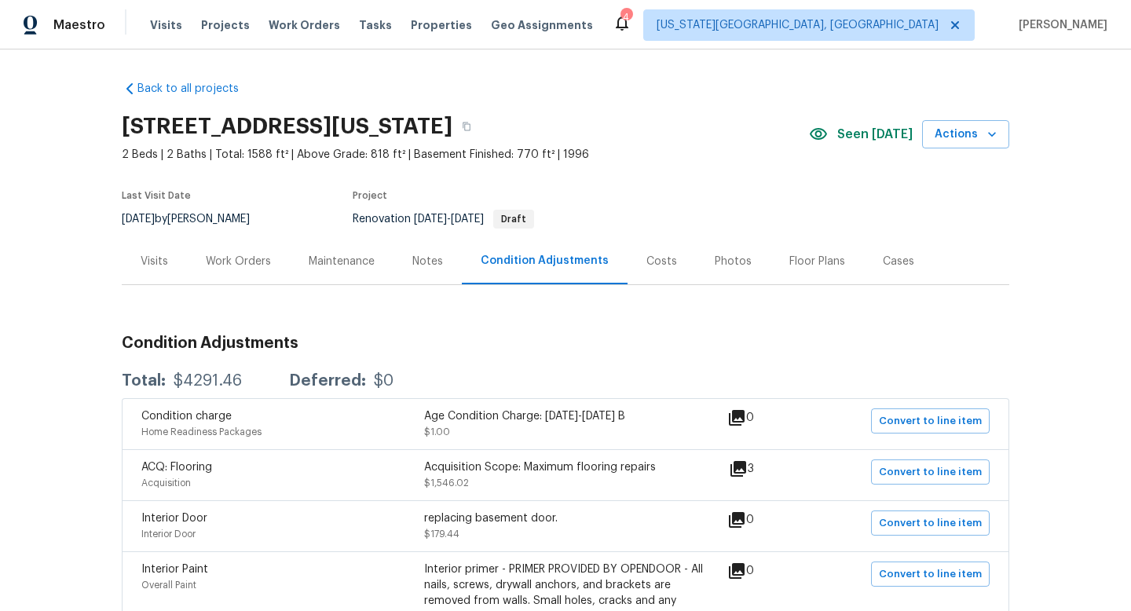
click at [228, 258] on div "Work Orders" at bounding box center [238, 262] width 65 height 16
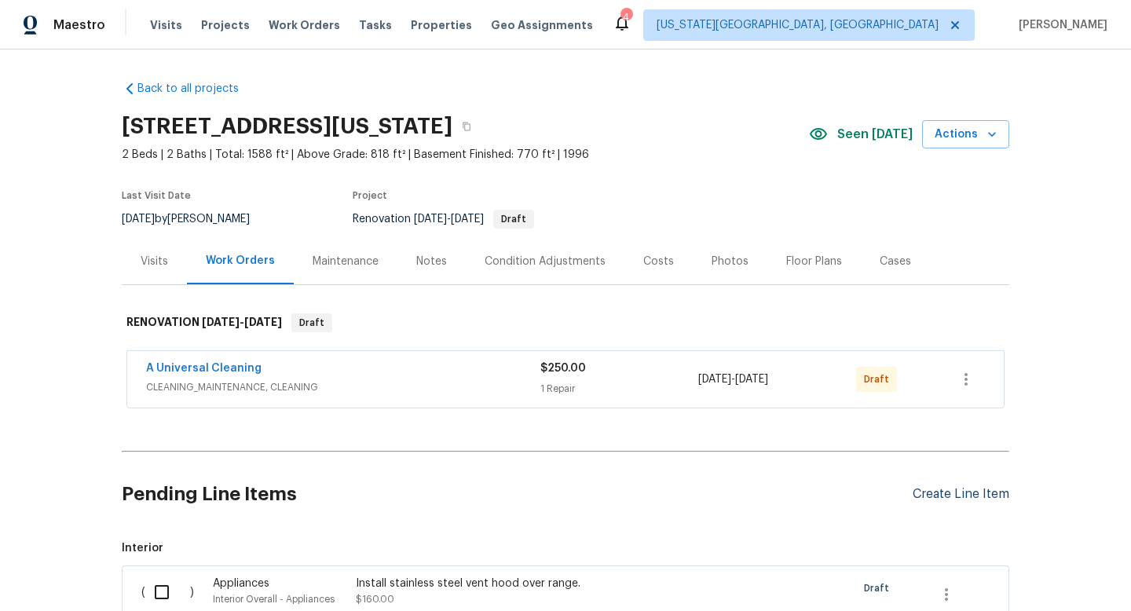
click at [973, 488] on div "Create Line Item" at bounding box center [961, 494] width 97 height 15
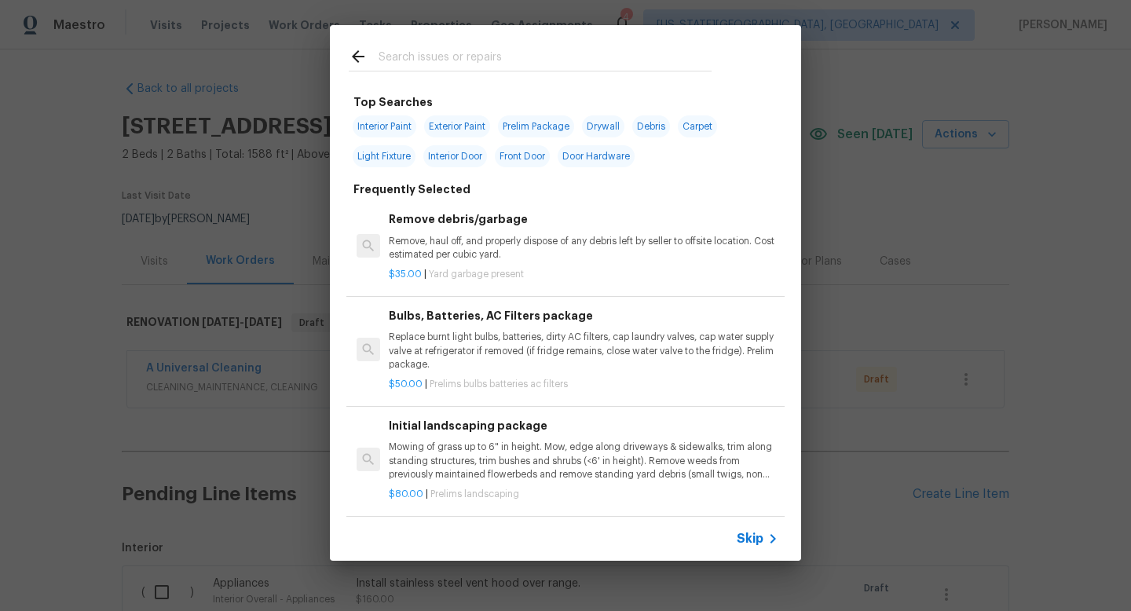
click at [472, 59] on input "text" at bounding box center [545, 59] width 333 height 24
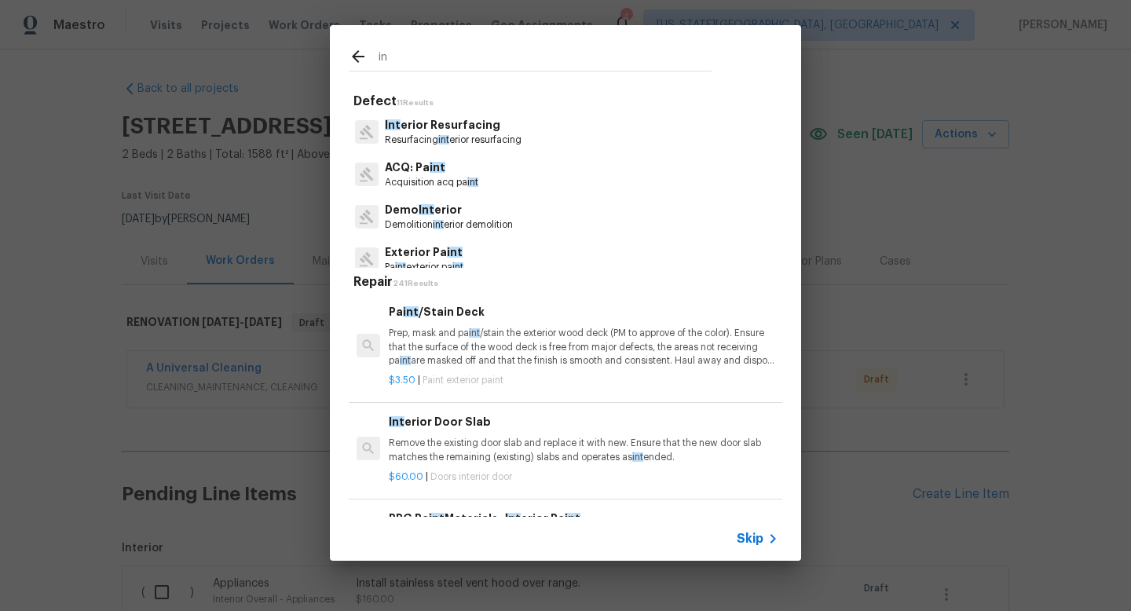
type input "i"
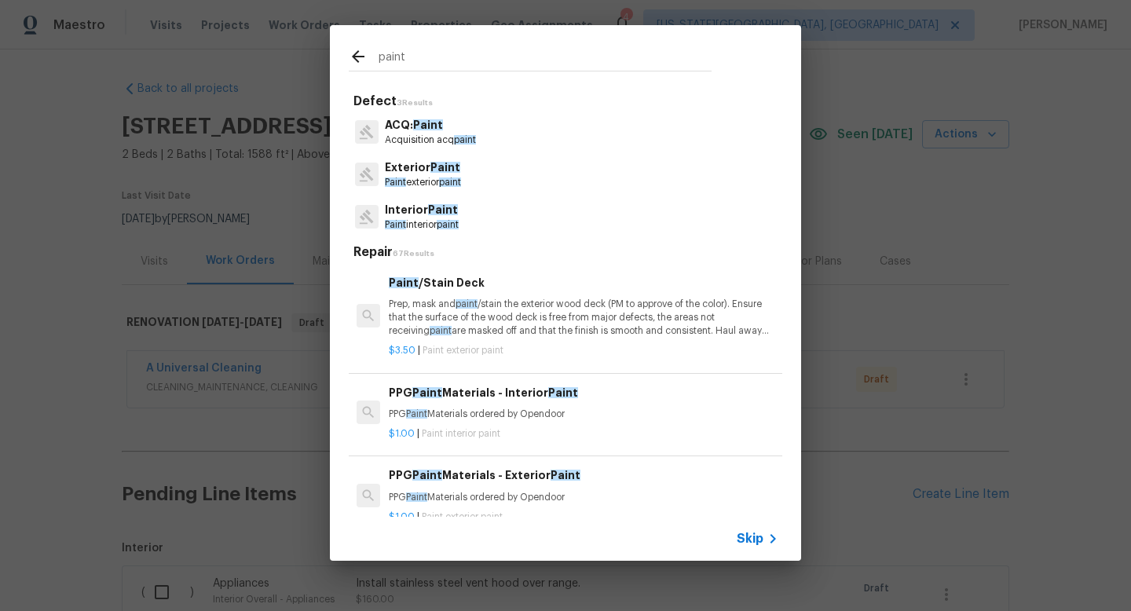
type input "paint"
click at [435, 208] on span "Paint" at bounding box center [443, 209] width 30 height 11
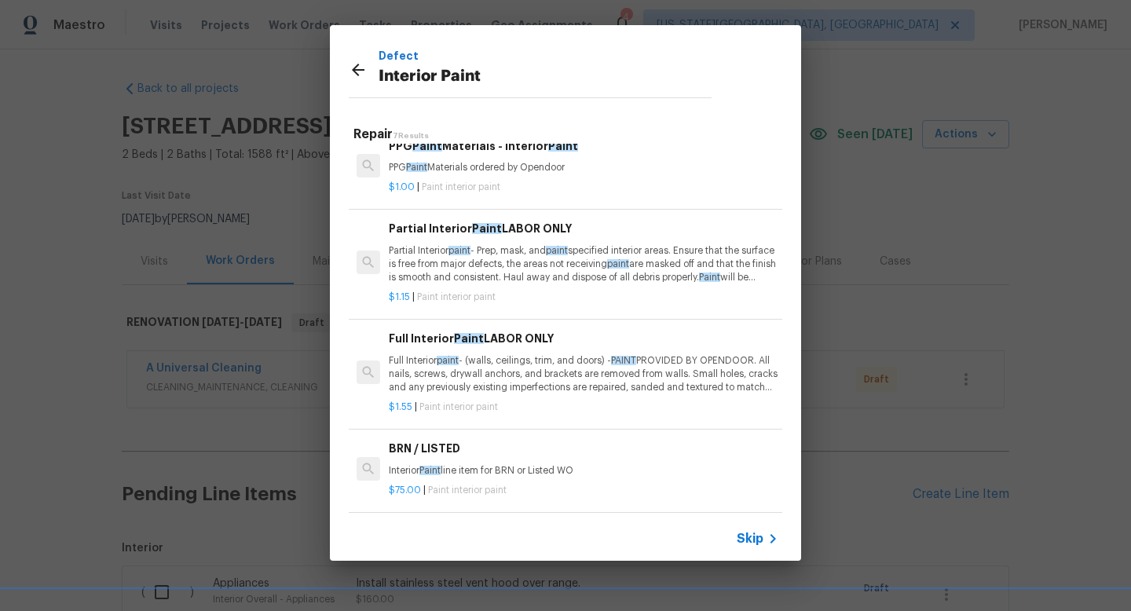
scroll to position [272, 0]
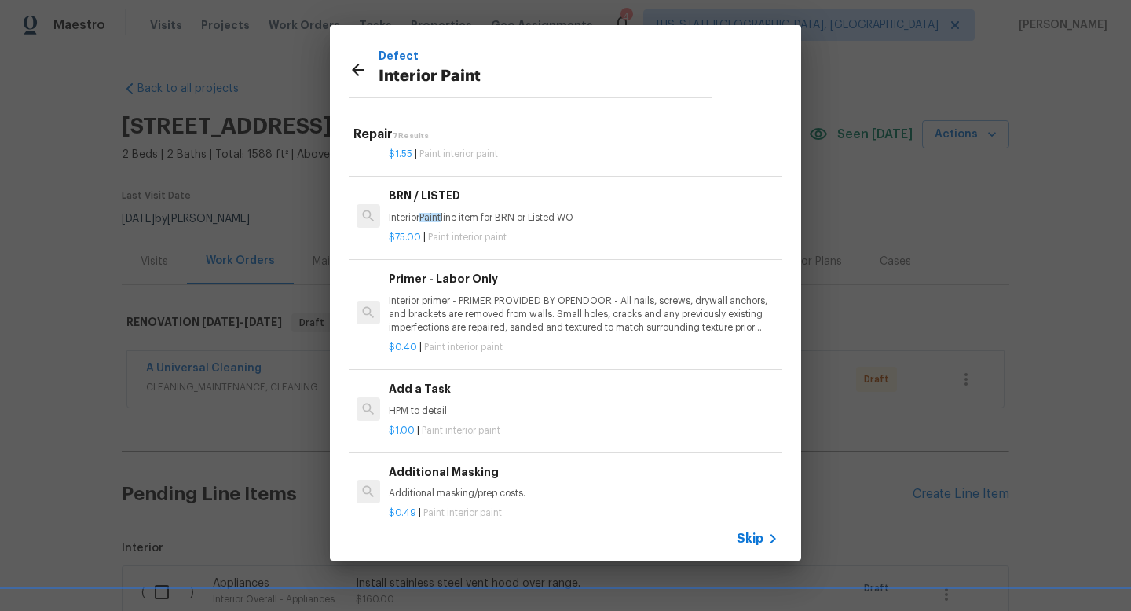
click at [501, 310] on p "Interior primer - PRIMER PROVIDED BY OPENDOOR - All nails, screws, drywall anch…" at bounding box center [584, 315] width 390 height 40
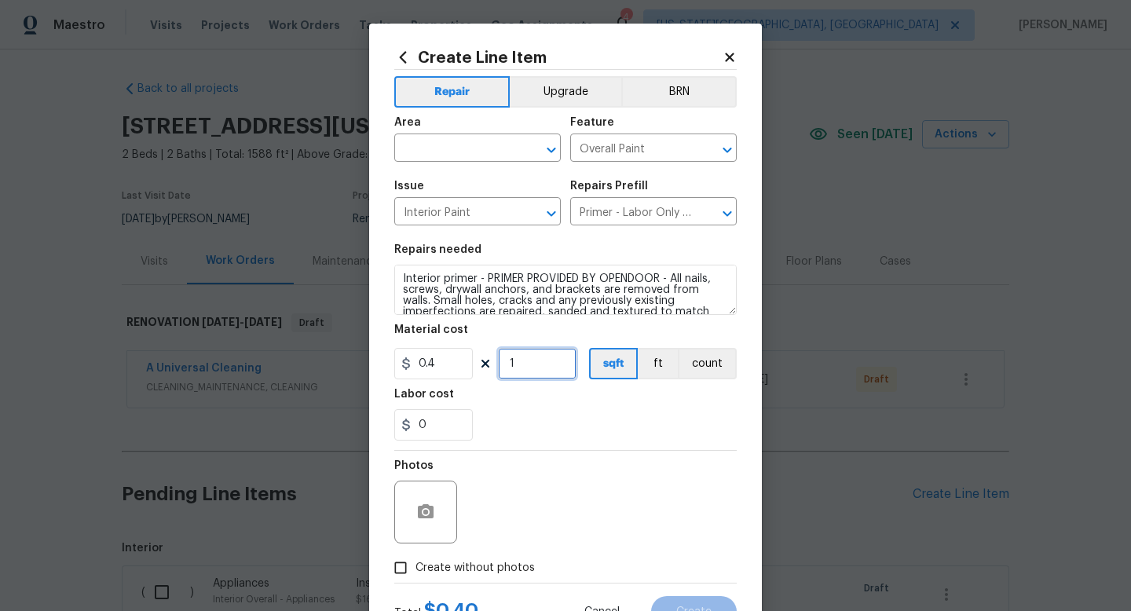
click at [524, 376] on input "1" at bounding box center [537, 363] width 79 height 31
type input "1588"
click at [474, 568] on span "Create without photos" at bounding box center [475, 568] width 119 height 17
click at [416, 568] on input "Create without photos" at bounding box center [401, 568] width 30 height 30
checkbox input "true"
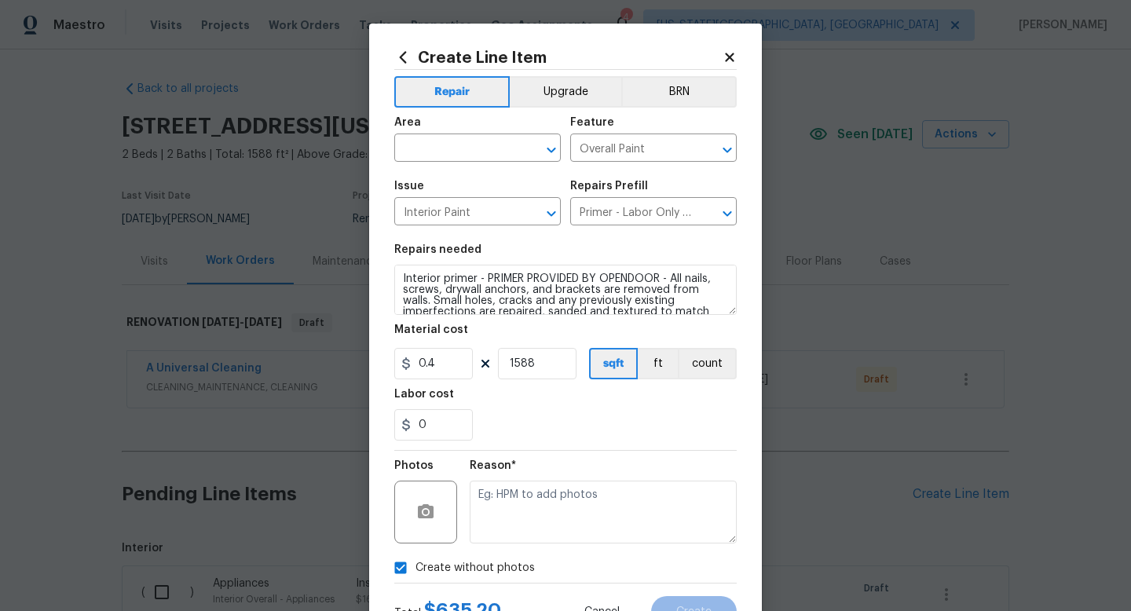
click at [479, 511] on textarea at bounding box center [603, 512] width 267 height 63
type textarea "na"
click at [420, 142] on input "text" at bounding box center [455, 150] width 123 height 24
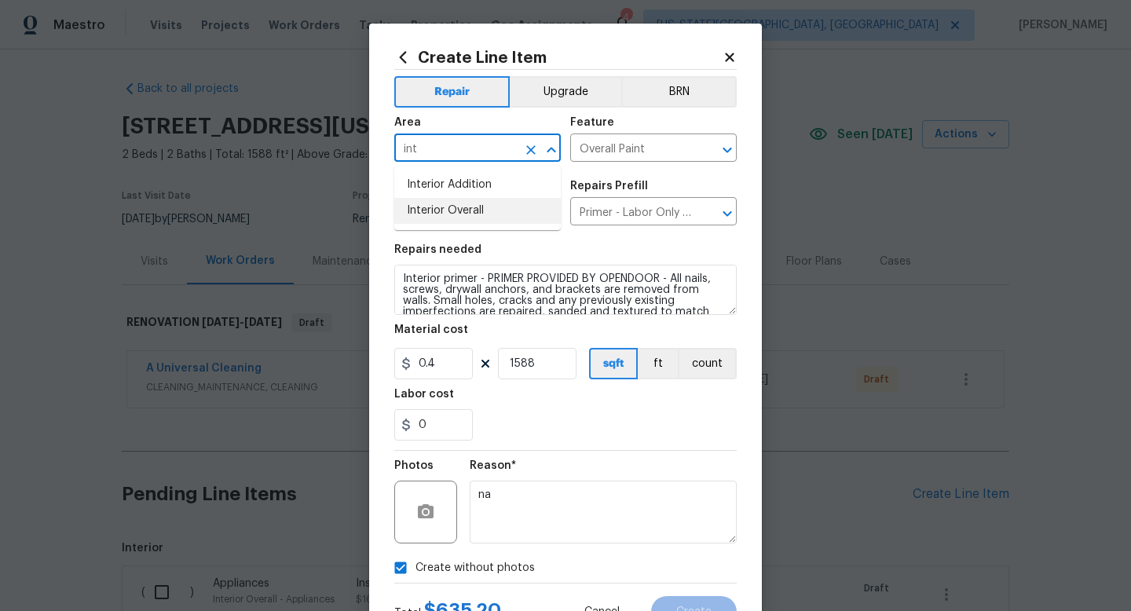
click at [416, 207] on li "Interior Overall" at bounding box center [477, 211] width 167 height 26
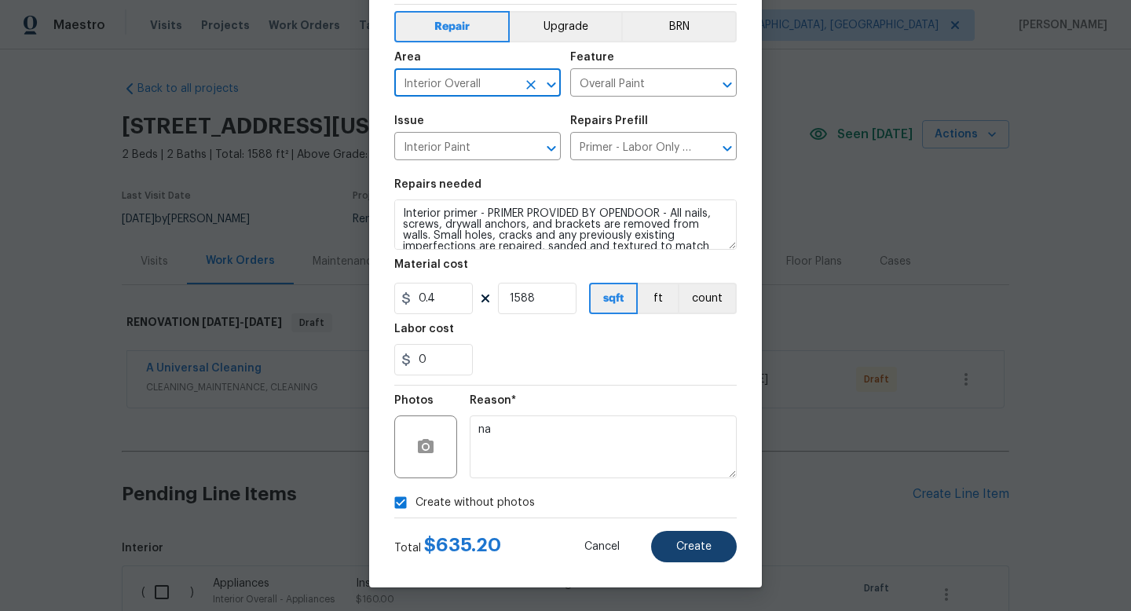
type input "Interior Overall"
click at [679, 544] on span "Create" at bounding box center [694, 547] width 35 height 12
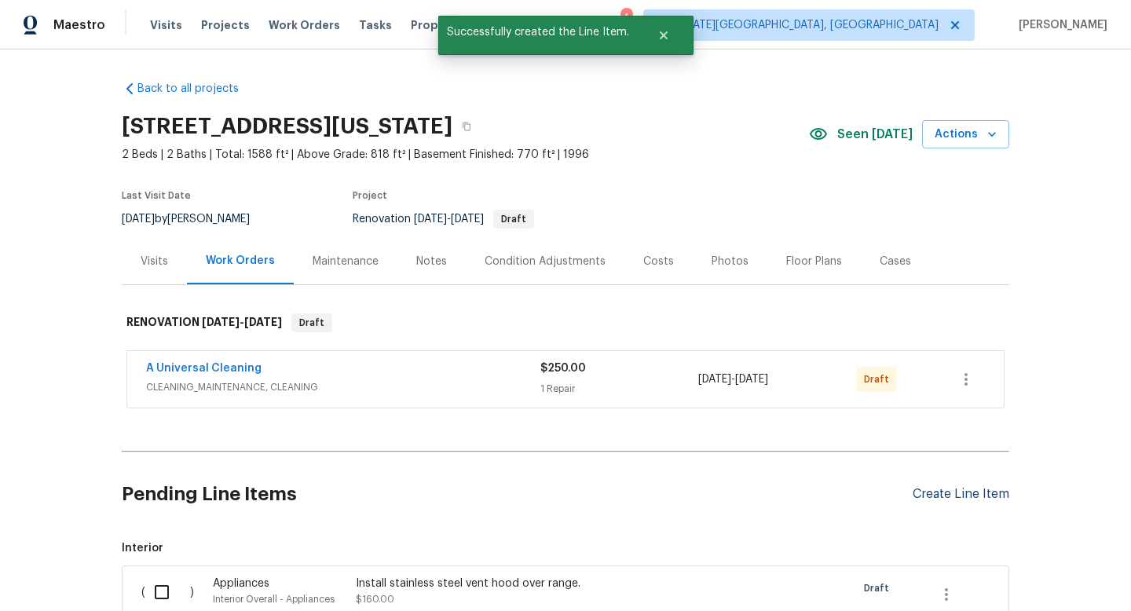
click at [960, 496] on div "Create Line Item" at bounding box center [961, 494] width 97 height 15
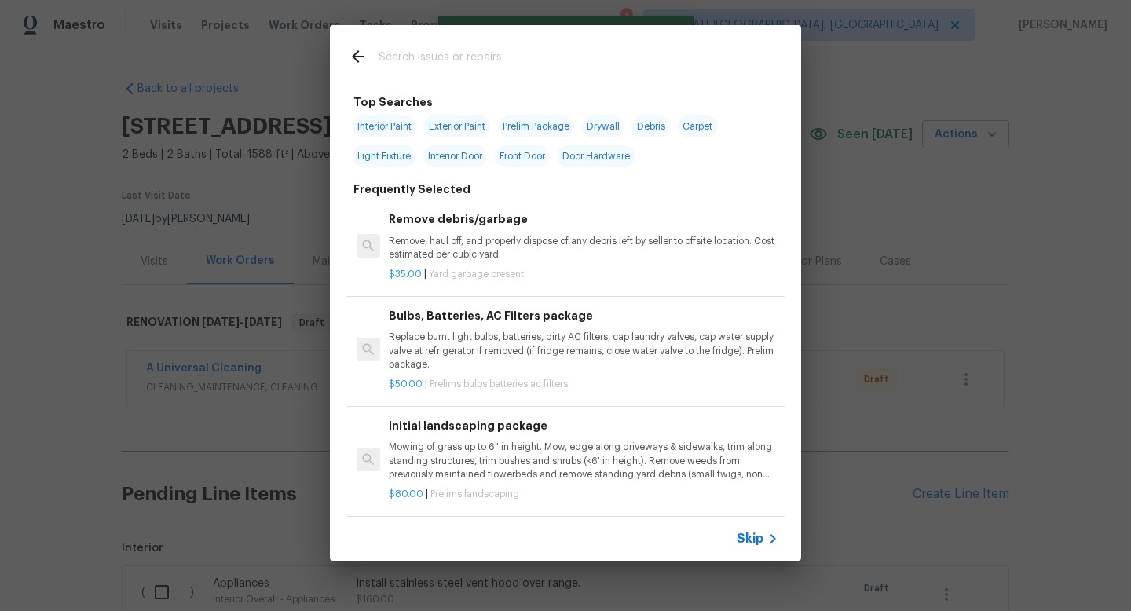
click at [438, 56] on input "text" at bounding box center [545, 59] width 333 height 24
type input "door"
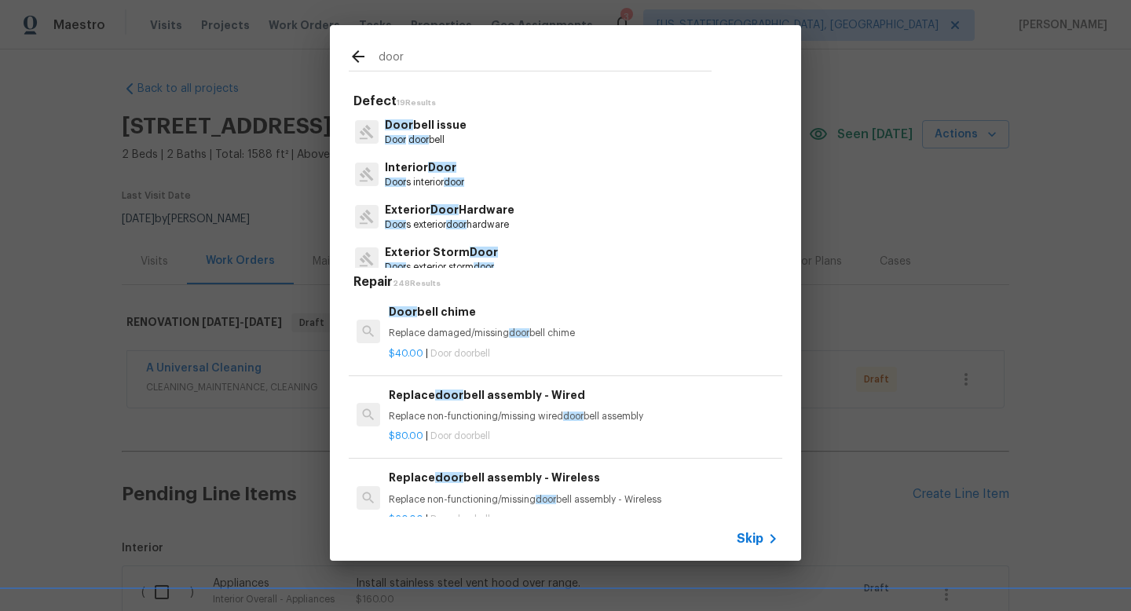
click at [438, 169] on span "Door" at bounding box center [442, 167] width 28 height 11
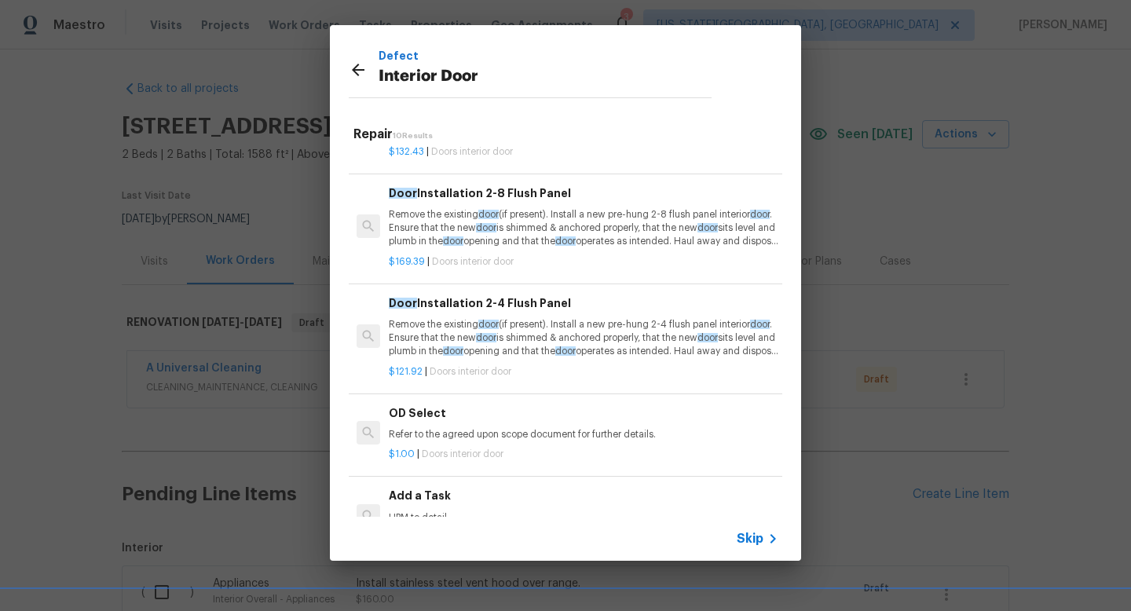
scroll to position [642, 0]
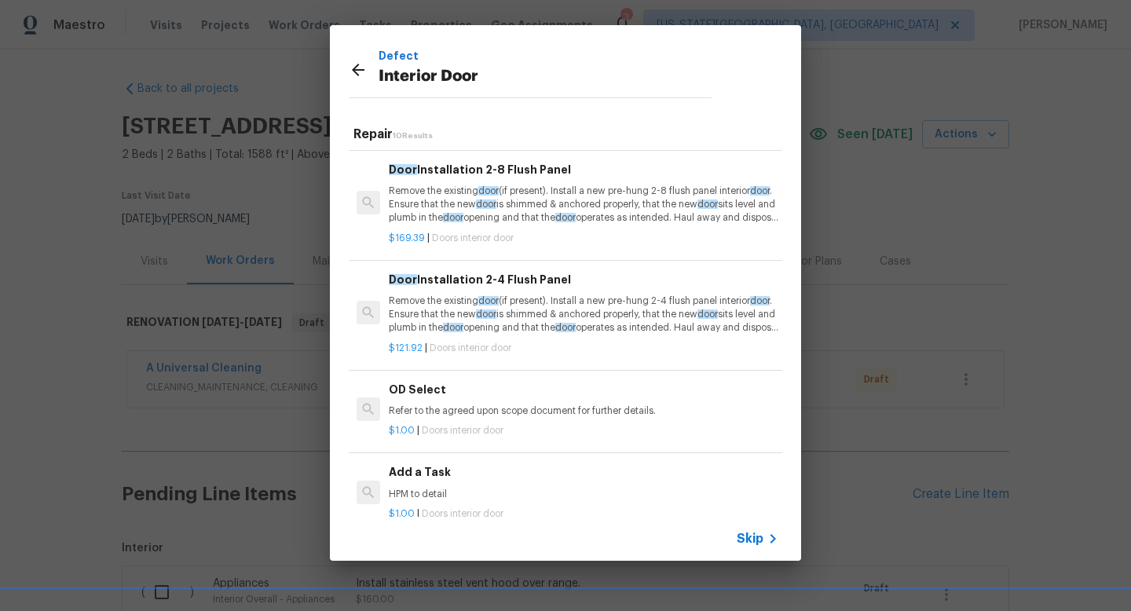
click at [453, 475] on h6 "Add a Task" at bounding box center [584, 472] width 390 height 17
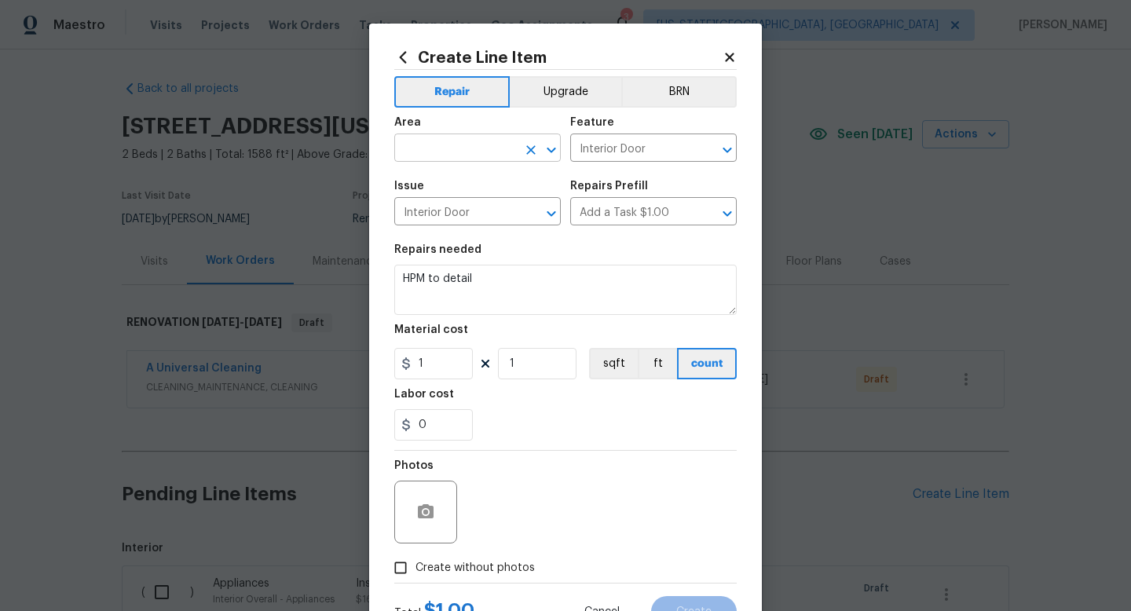
click at [468, 150] on input "text" at bounding box center [455, 150] width 123 height 24
click at [447, 208] on li "Interior Overall" at bounding box center [477, 211] width 167 height 26
type input "Interior Overall"
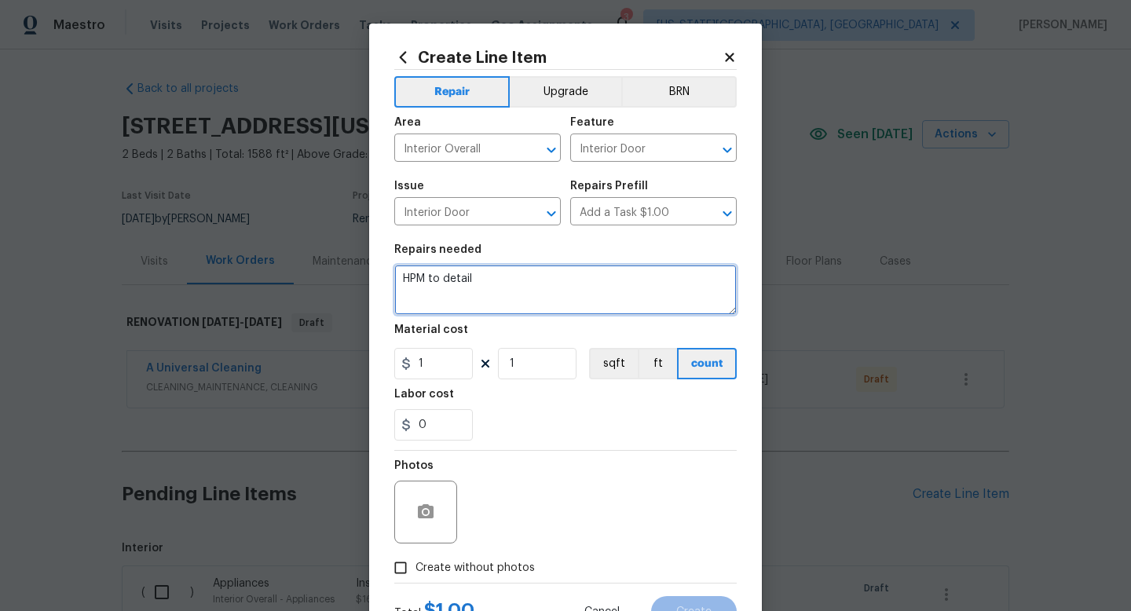
drag, startPoint x: 485, startPoint y: 283, endPoint x: 287, endPoint y: 270, distance: 198.5
click at [287, 270] on div "Create Line Item Repair Upgrade BRN Area Interior Overall ​ Feature Interior Do…" at bounding box center [565, 305] width 1131 height 611
type textarea "install door stops on both sides of laundry door(missing)."
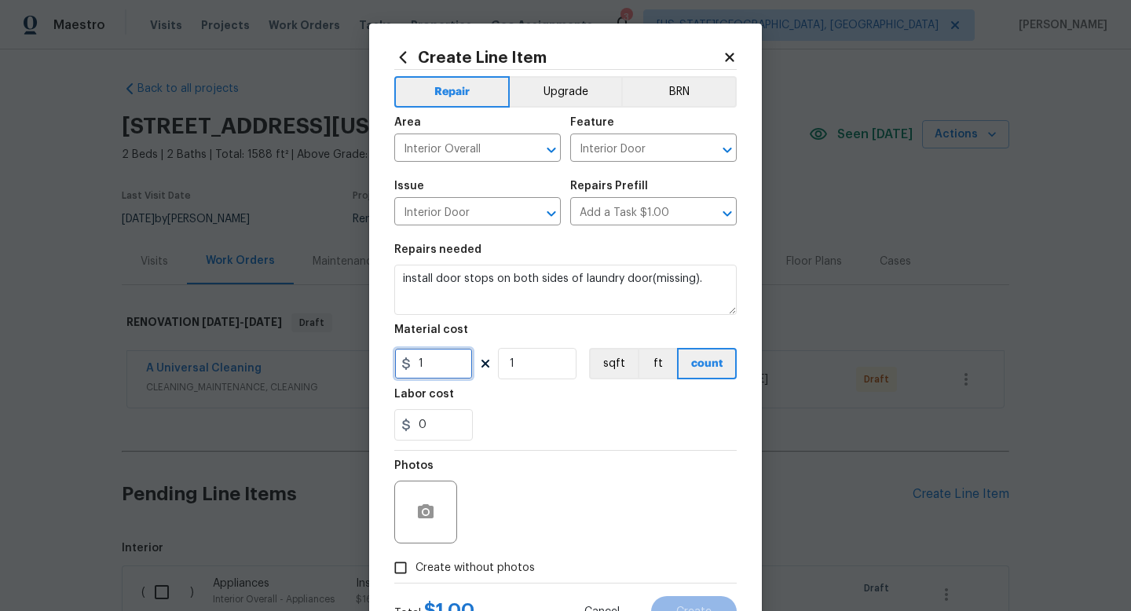
click at [431, 372] on input "1" at bounding box center [433, 363] width 79 height 31
type input "45"
click at [506, 568] on span "Create without photos" at bounding box center [475, 568] width 119 height 17
click at [416, 568] on input "Create without photos" at bounding box center [401, 568] width 30 height 30
checkbox input "true"
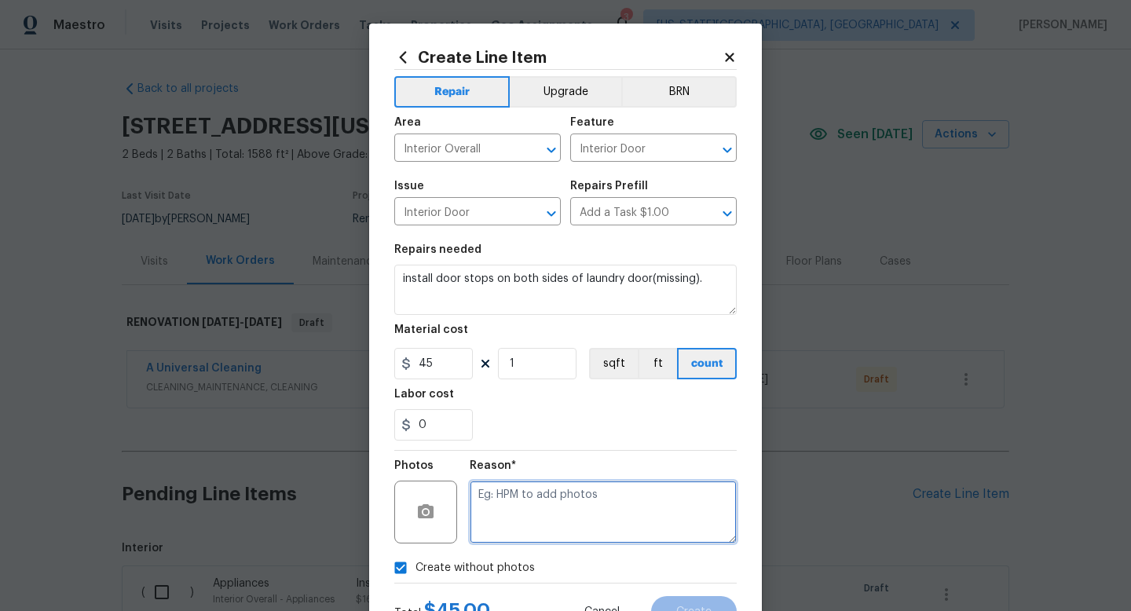
click at [509, 520] on textarea at bounding box center [603, 512] width 267 height 63
type textarea "na"
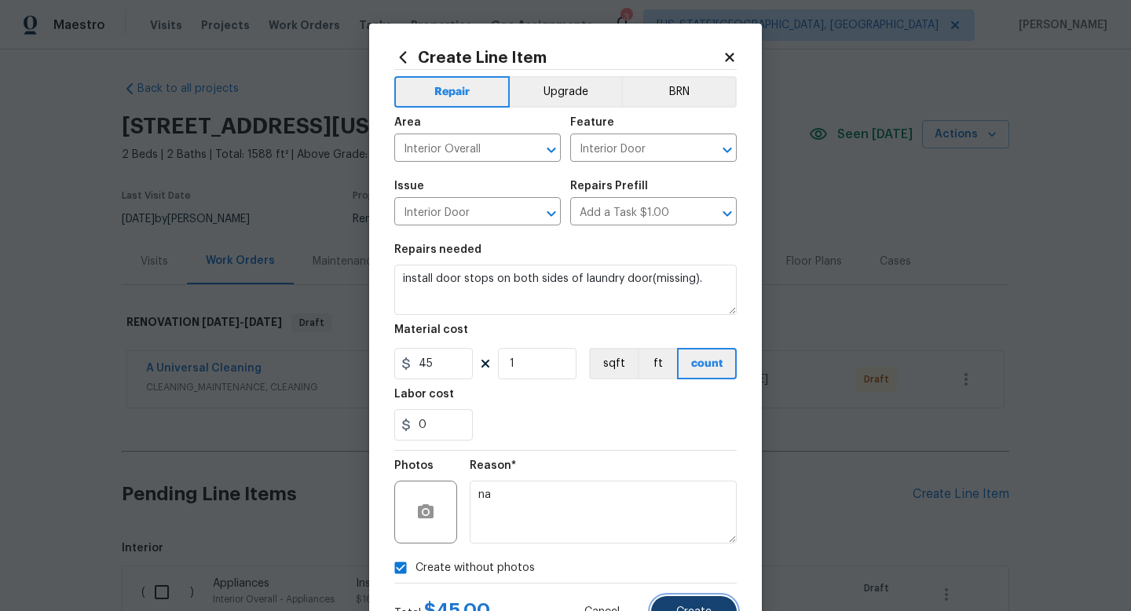
click at [678, 611] on span "Create" at bounding box center [694, 613] width 35 height 12
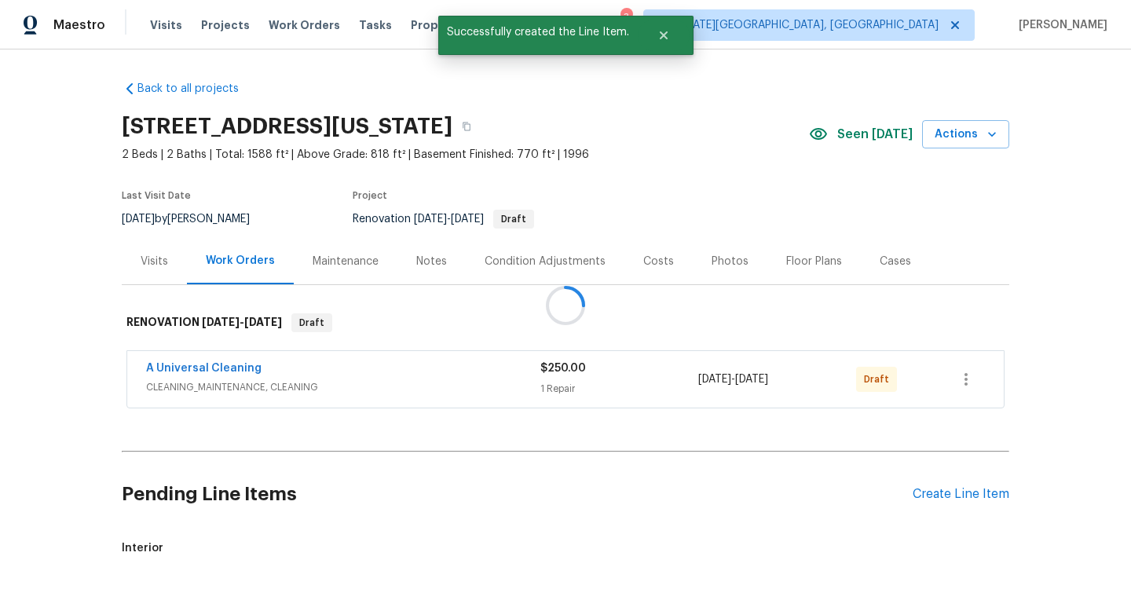
click at [941, 497] on div at bounding box center [565, 305] width 1131 height 611
click at [941, 497] on div "Create Line Item" at bounding box center [961, 494] width 97 height 15
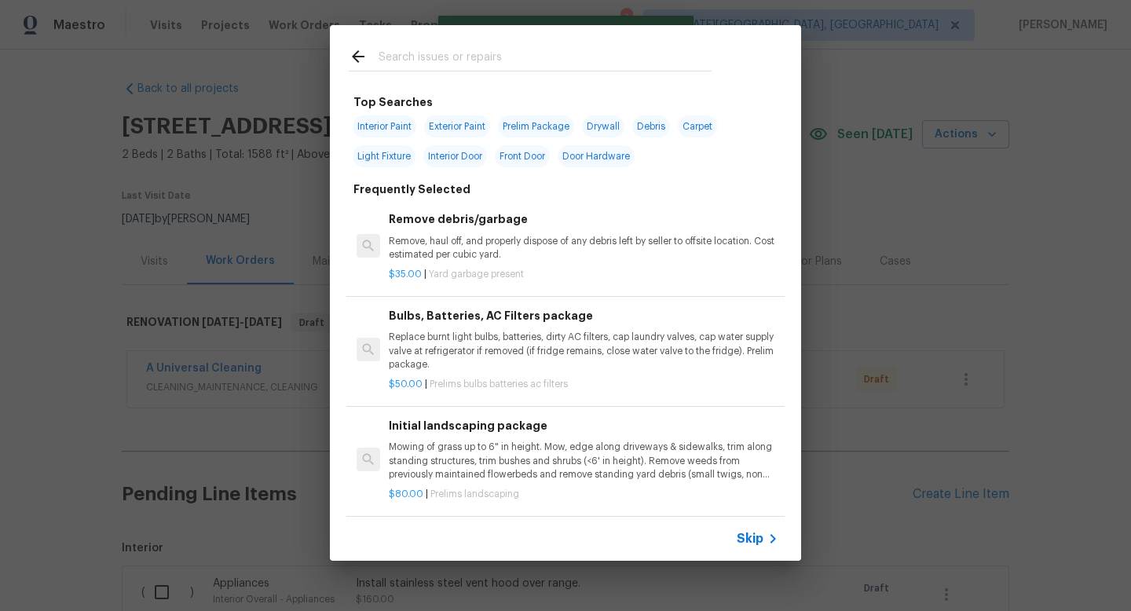
click at [459, 57] on input "text" at bounding box center [545, 59] width 333 height 24
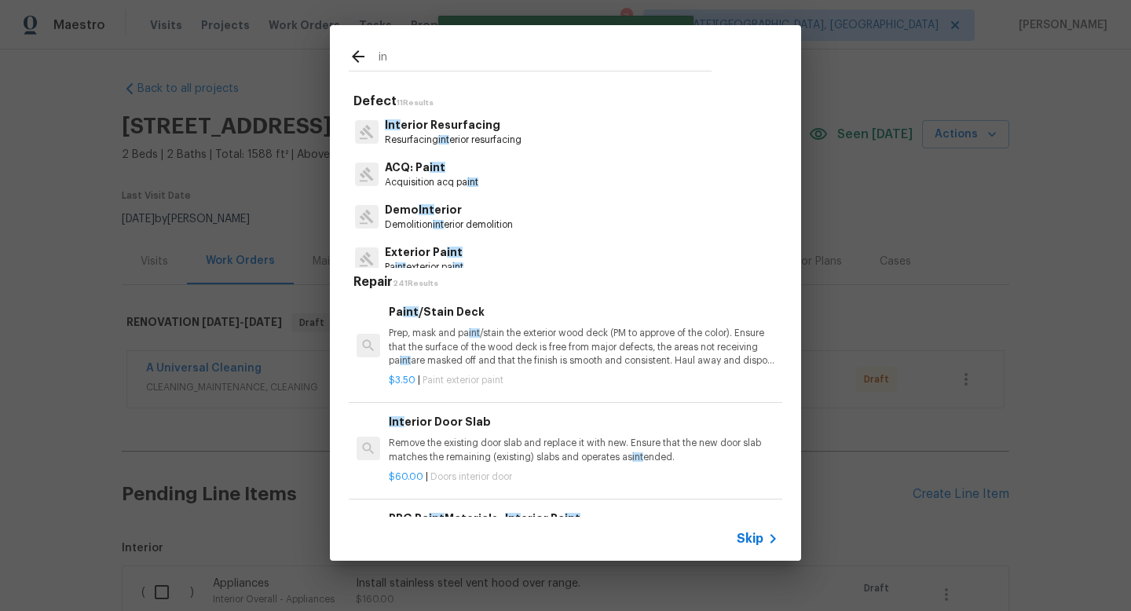
type input "i"
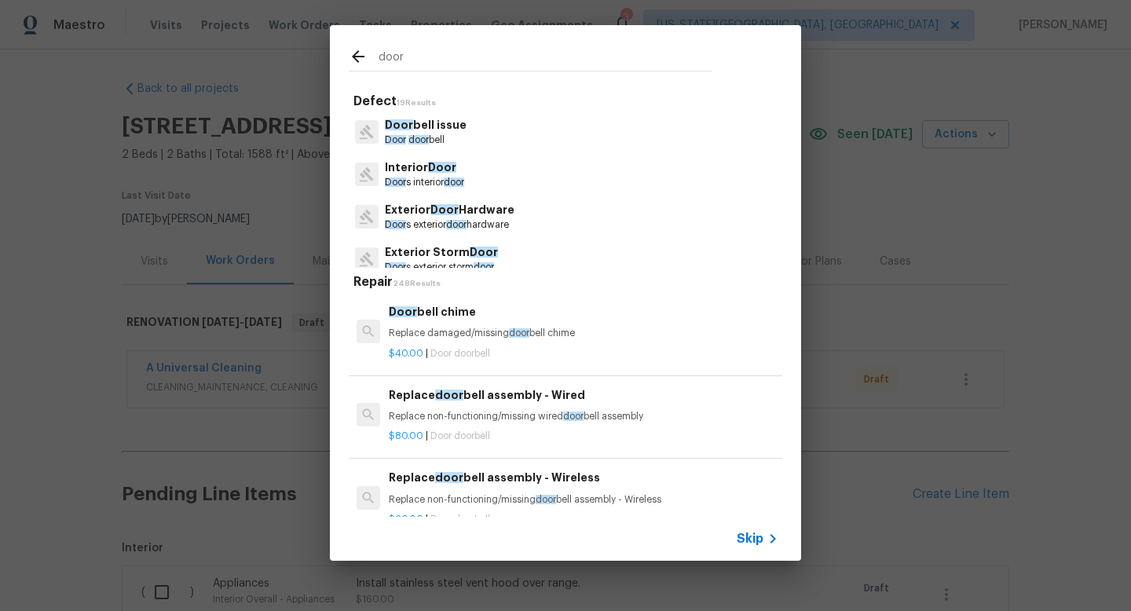
type input "door"
click at [438, 182] on p "Door s interior door" at bounding box center [424, 182] width 79 height 13
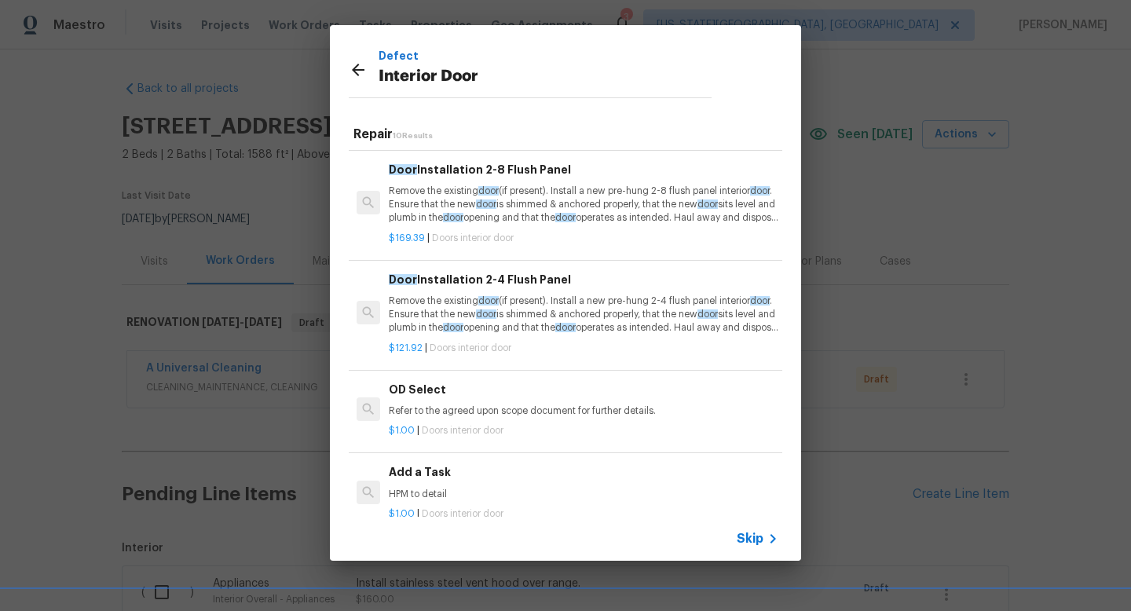
click at [446, 505] on div "$1.00 | Doors interior door" at bounding box center [584, 511] width 390 height 20
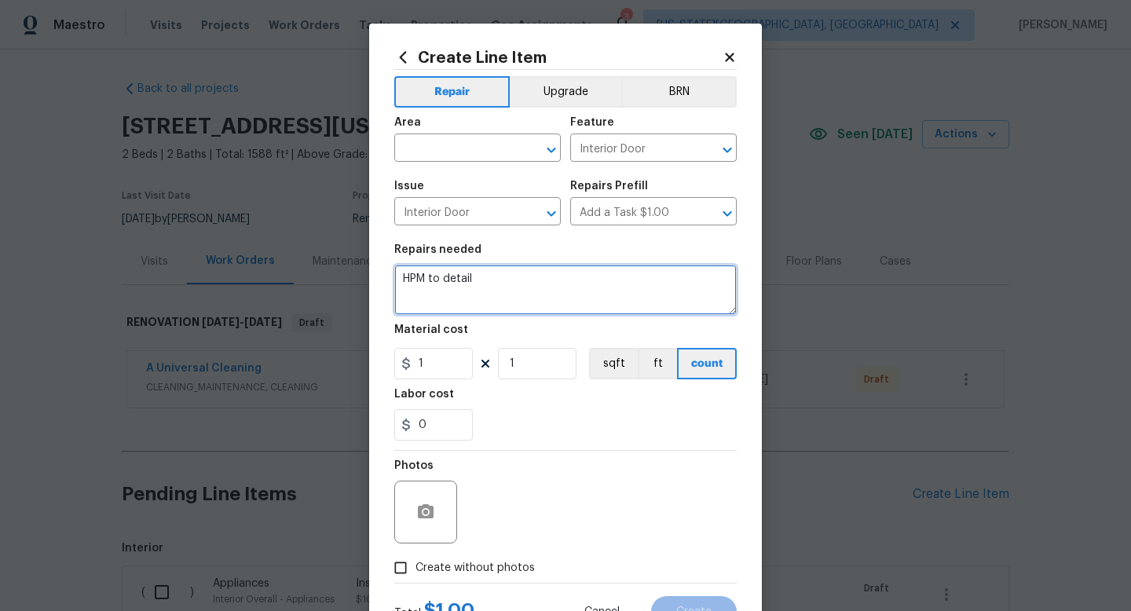
drag, startPoint x: 482, startPoint y: 289, endPoint x: 301, endPoint y: 277, distance: 181.9
click at [301, 277] on div "Create Line Item Repair Upgrade BRN Area ​ Feature Interior Door ​ Issue Interi…" at bounding box center [565, 305] width 1131 height 611
type textarea "Replace left side basement door."
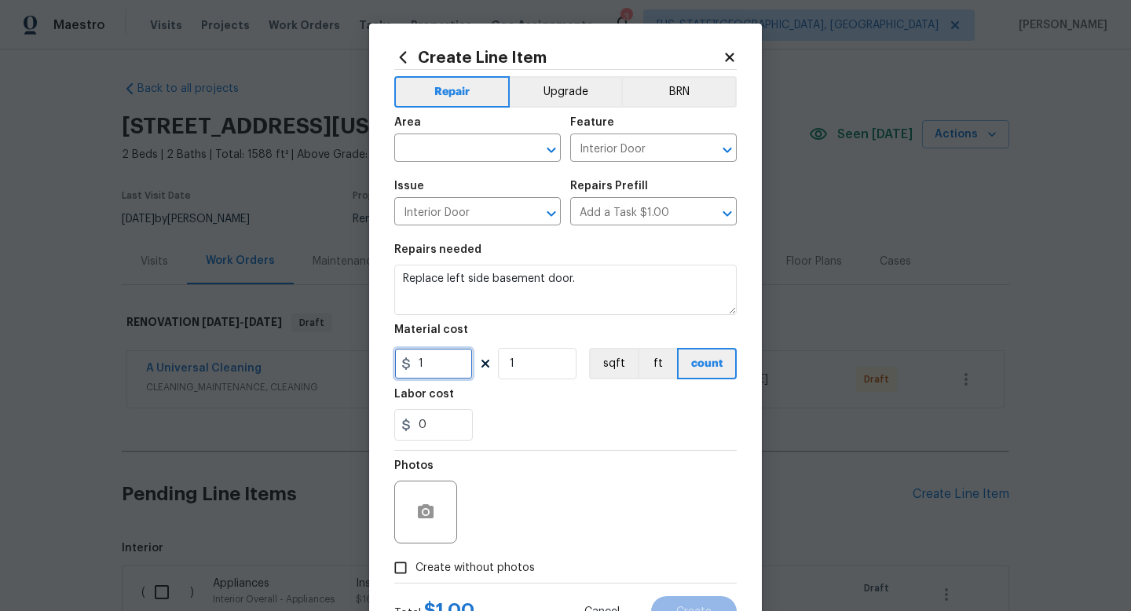
click at [439, 370] on input "1" at bounding box center [433, 363] width 79 height 31
type input "175"
click at [476, 558] on label "Create without photos" at bounding box center [460, 568] width 149 height 30
click at [416, 558] on input "Create without photos" at bounding box center [401, 568] width 30 height 30
checkbox input "true"
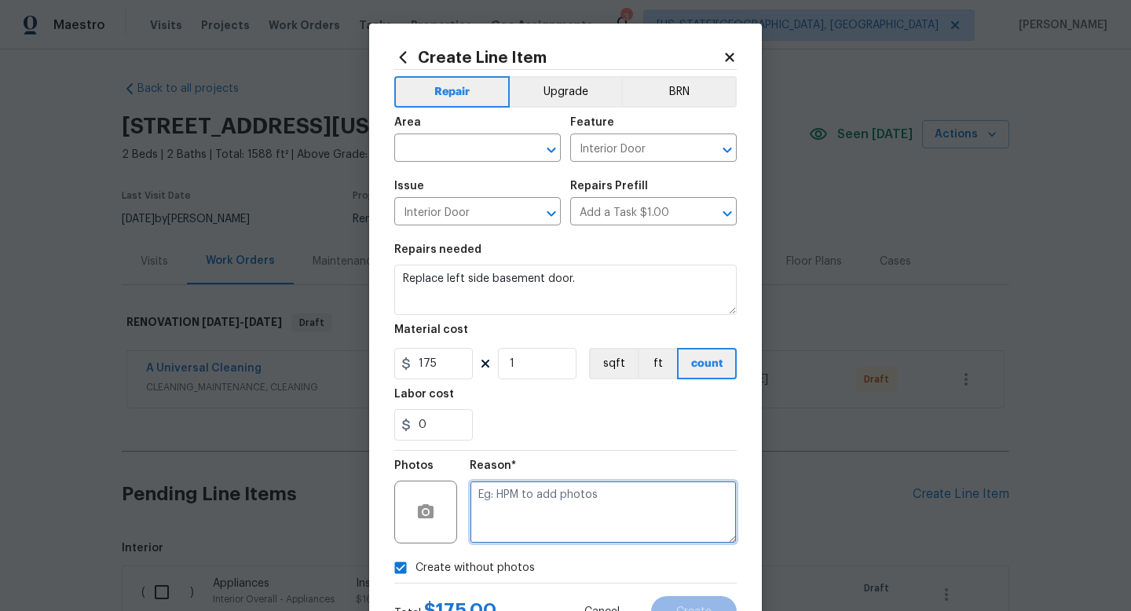
click at [512, 508] on textarea at bounding box center [603, 512] width 267 height 63
type textarea "na"
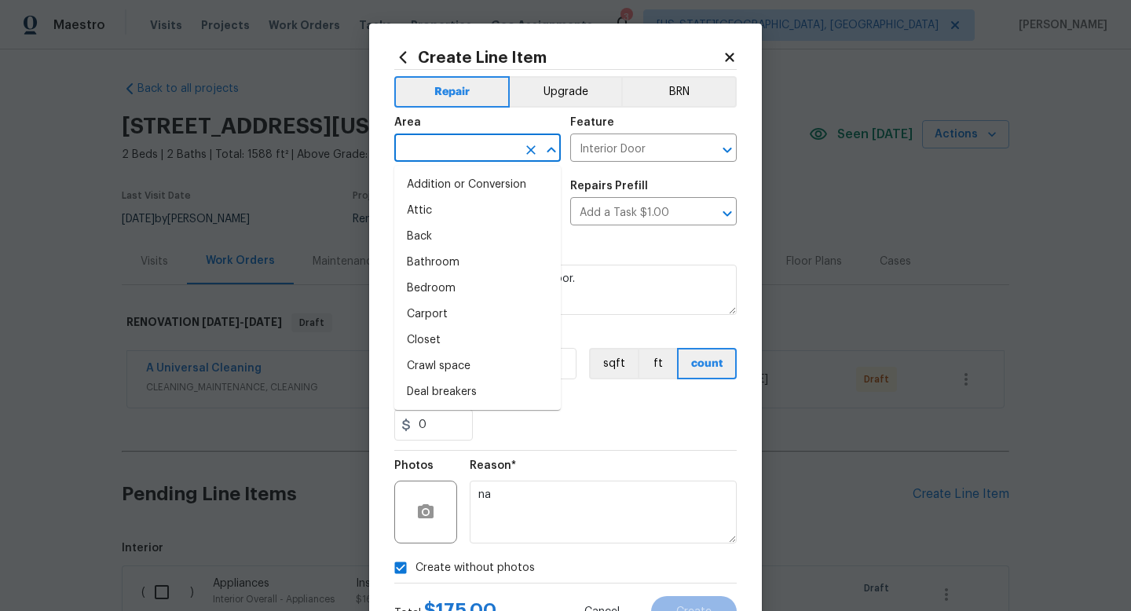
click at [437, 157] on input "text" at bounding box center [455, 150] width 123 height 24
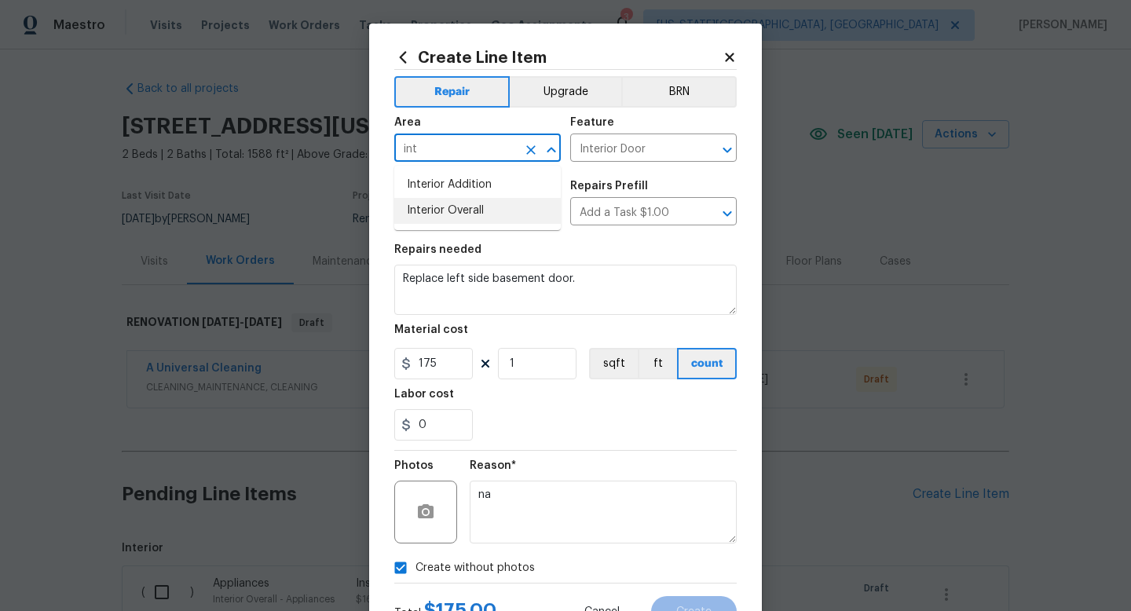
click at [429, 218] on li "Interior Overall" at bounding box center [477, 211] width 167 height 26
type input "Interior Overall"
click at [691, 607] on span "Create" at bounding box center [694, 613] width 35 height 12
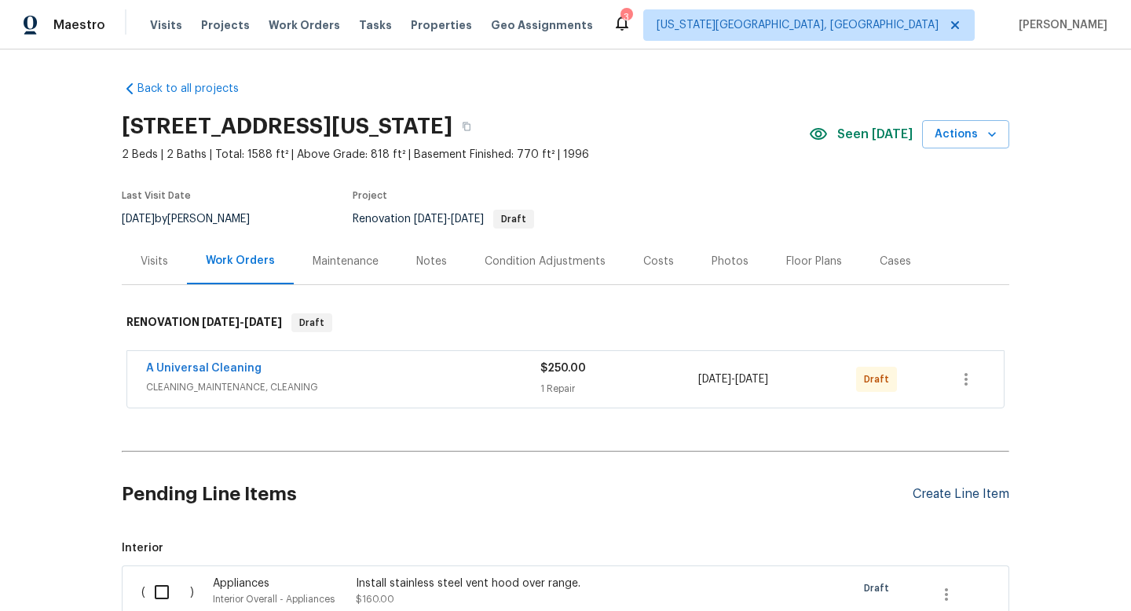
click at [954, 497] on div "Create Line Item" at bounding box center [961, 494] width 97 height 15
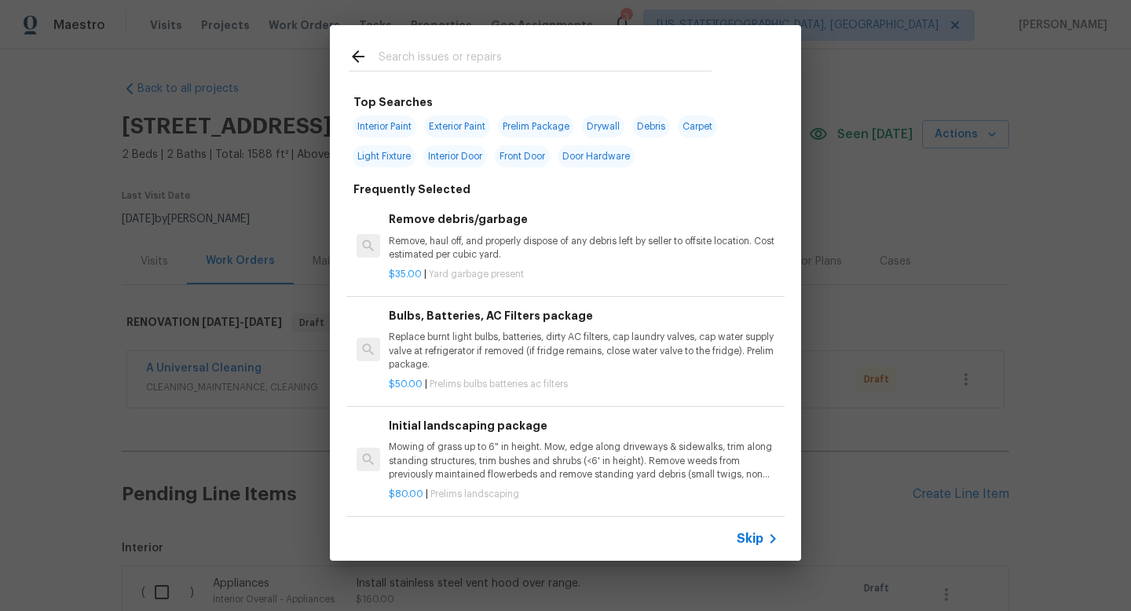
click at [475, 58] on input "text" at bounding box center [545, 59] width 333 height 24
type input "i"
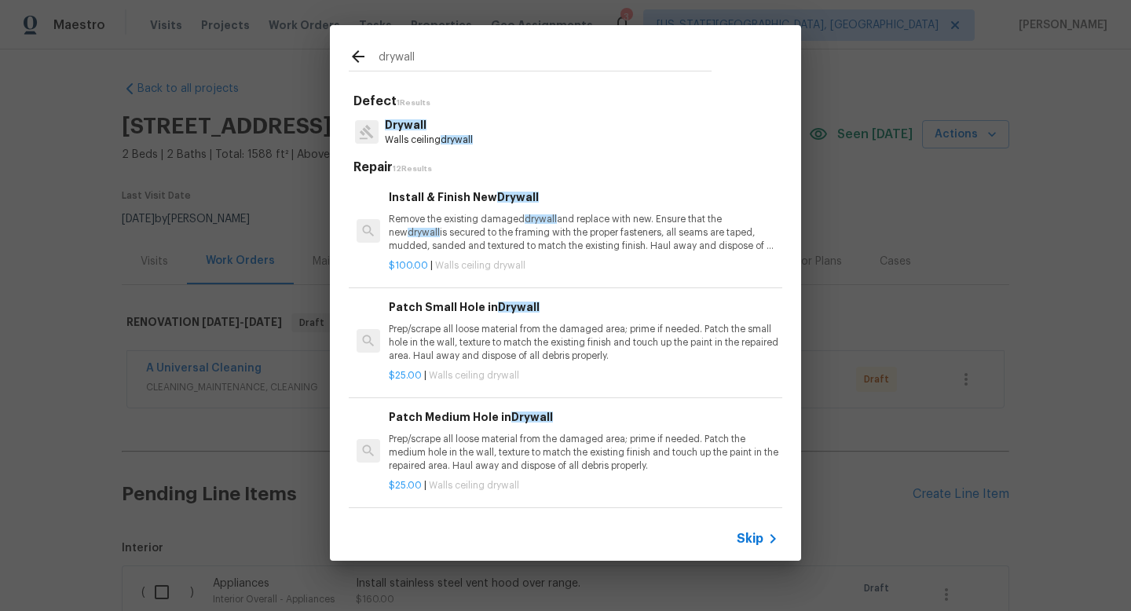
type input "drywall"
click at [447, 127] on p "Drywall" at bounding box center [429, 125] width 88 height 17
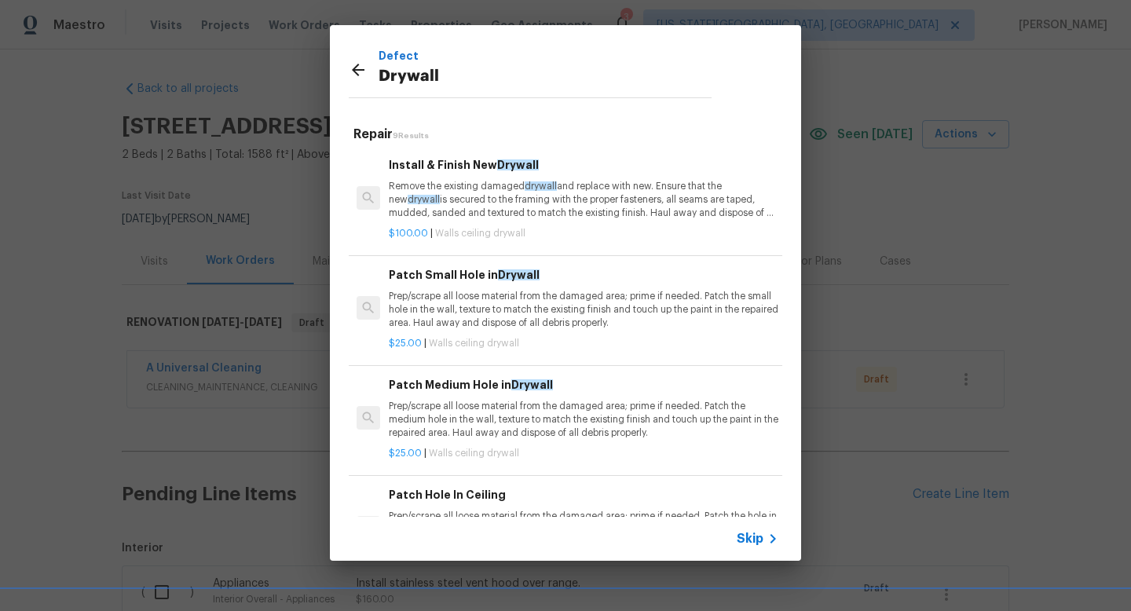
scroll to position [545, 0]
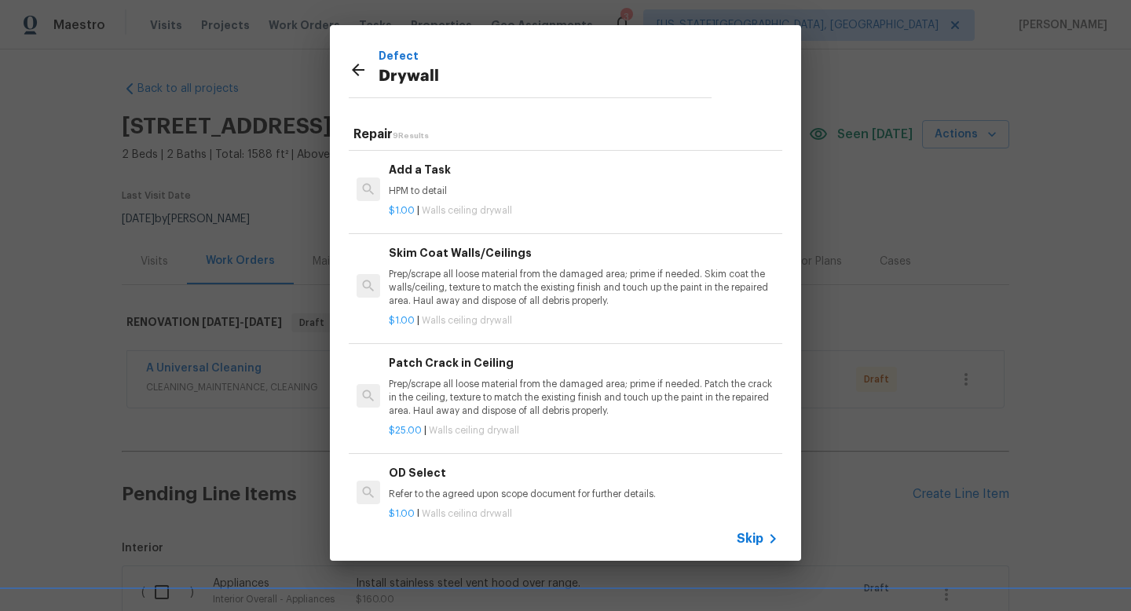
click at [444, 196] on p "HPM to detail" at bounding box center [584, 191] width 390 height 13
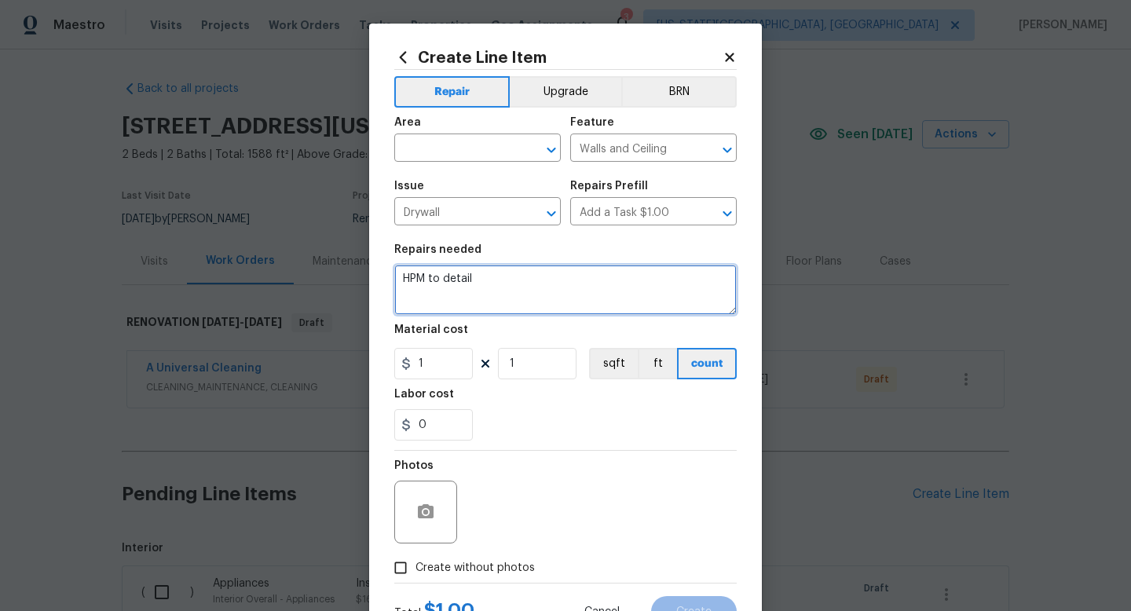
drag, startPoint x: 482, startPoint y: 284, endPoint x: 196, endPoint y: 225, distance: 292.8
click at [196, 225] on div "Create Line Item Repair Upgrade BRN Area ​ Feature Walls and Ceiling ​ Issue Dr…" at bounding box center [565, 305] width 1131 height 611
type textarea "Repair drywall at washer box."
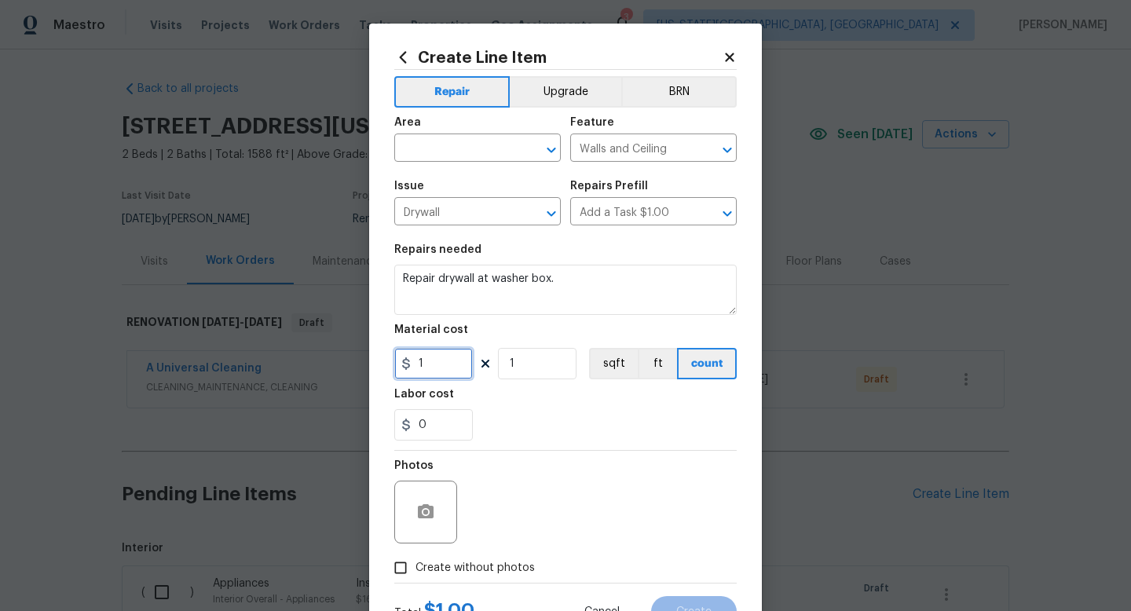
click at [442, 369] on input "1" at bounding box center [433, 363] width 79 height 31
type input "25"
click at [489, 570] on span "Create without photos" at bounding box center [475, 568] width 119 height 17
click at [416, 570] on input "Create without photos" at bounding box center [401, 568] width 30 height 30
checkbox input "true"
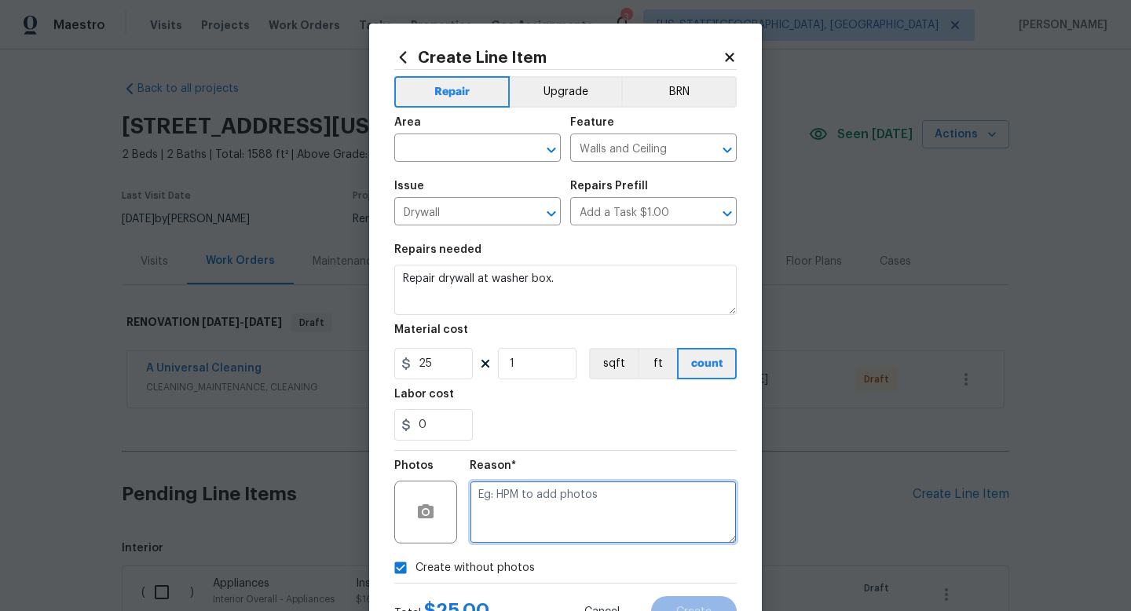
click at [496, 503] on textarea at bounding box center [603, 512] width 267 height 63
type textarea "na"
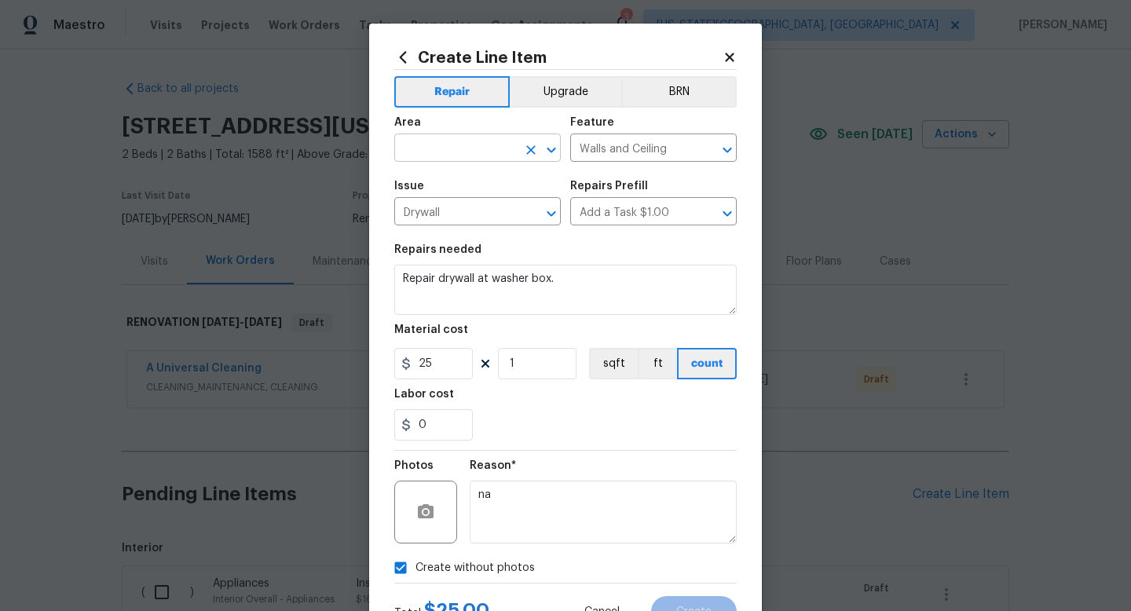
click at [450, 145] on input "text" at bounding box center [455, 150] width 123 height 24
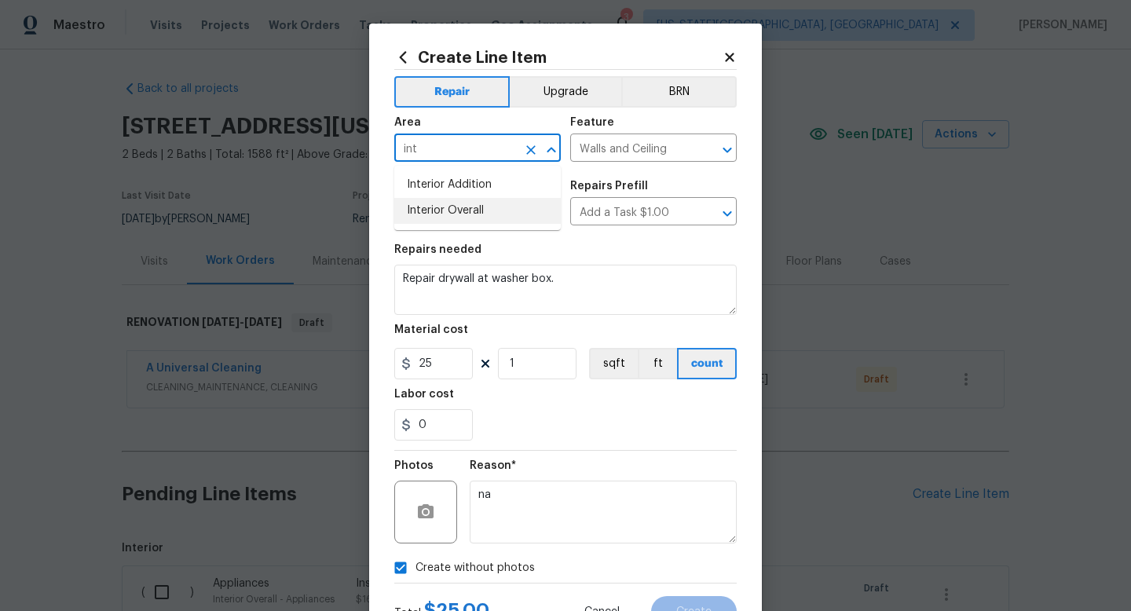
click at [431, 215] on li "Interior Overall" at bounding box center [477, 211] width 167 height 26
type input "Interior Overall"
click at [672, 611] on button "Create" at bounding box center [694, 611] width 86 height 31
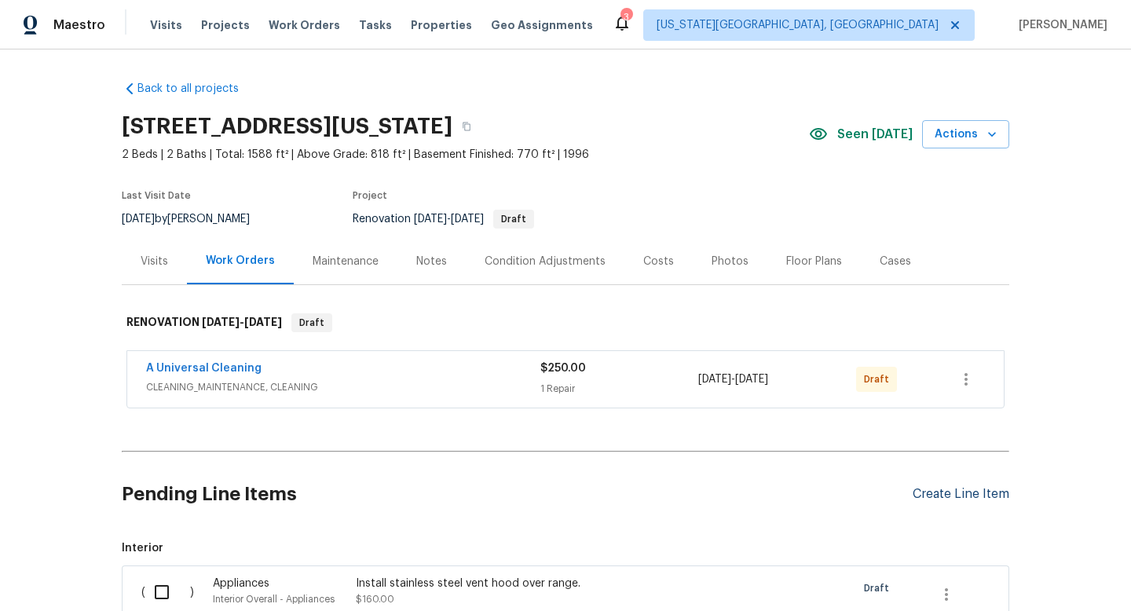
click at [983, 496] on div "Create Line Item" at bounding box center [961, 494] width 97 height 15
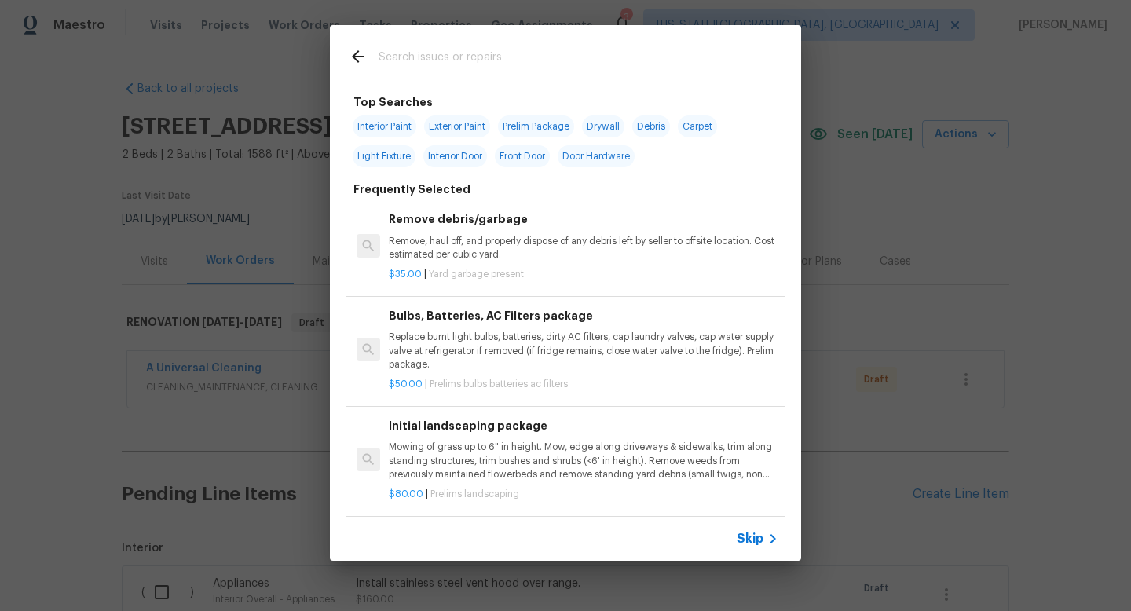
click at [437, 55] on input "text" at bounding box center [545, 59] width 333 height 24
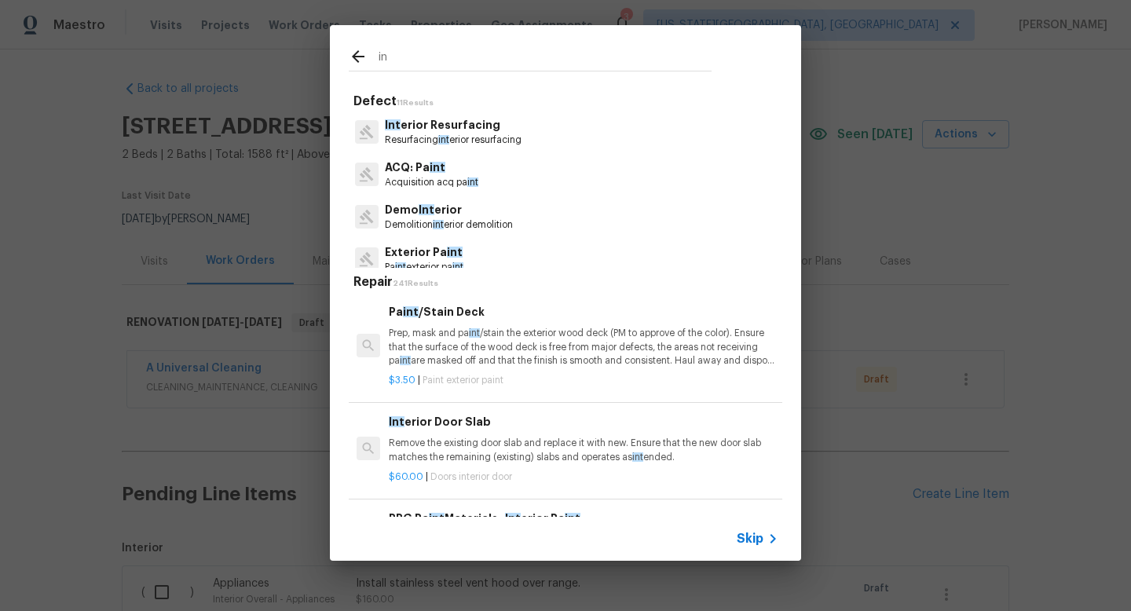
type input "i"
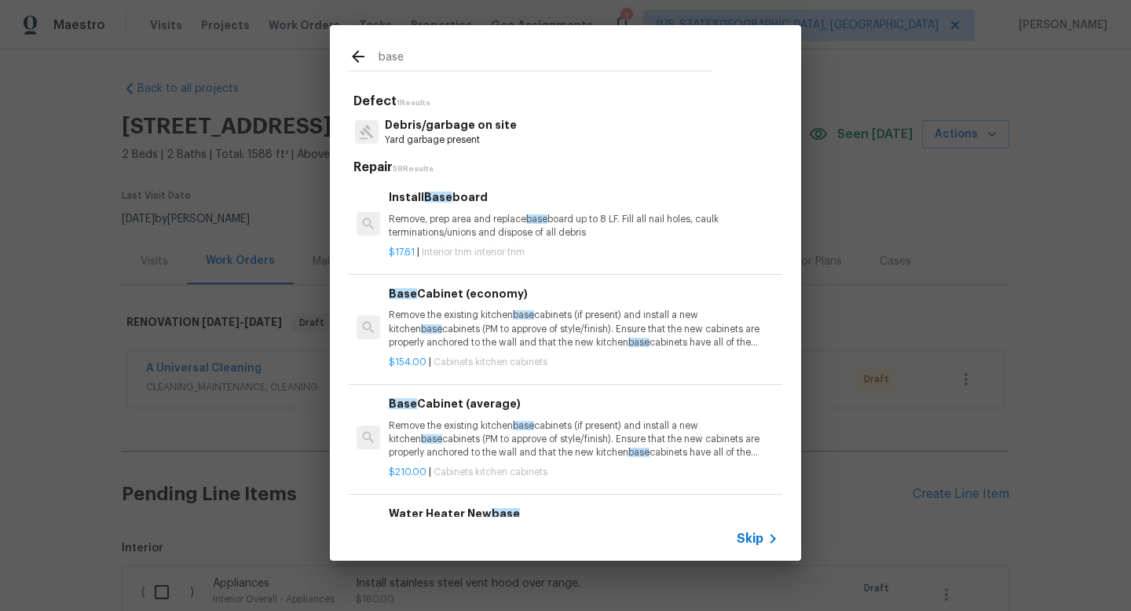
type input "base"
click at [439, 218] on p "Remove, prep area and replace base board up to 8 LF. Fill all nail holes, caulk…" at bounding box center [584, 226] width 390 height 27
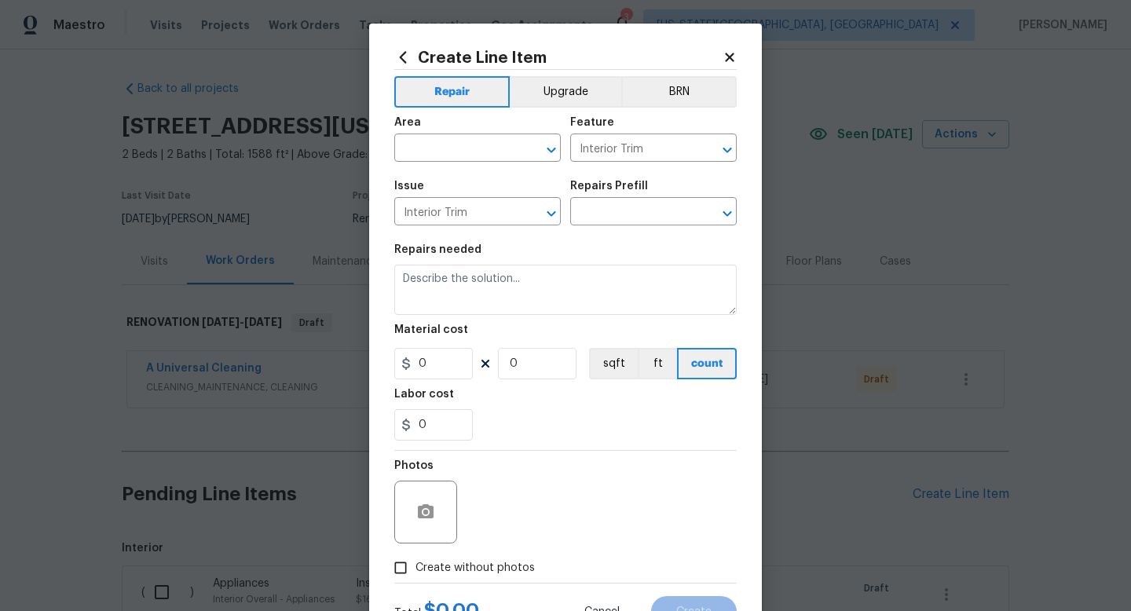
type input "Install Baseboard $17.61"
type textarea "Remove, prep area and replace baseboard up to 8 LF. Fill all nail holes, caulk …"
type input "17.61"
type input "1"
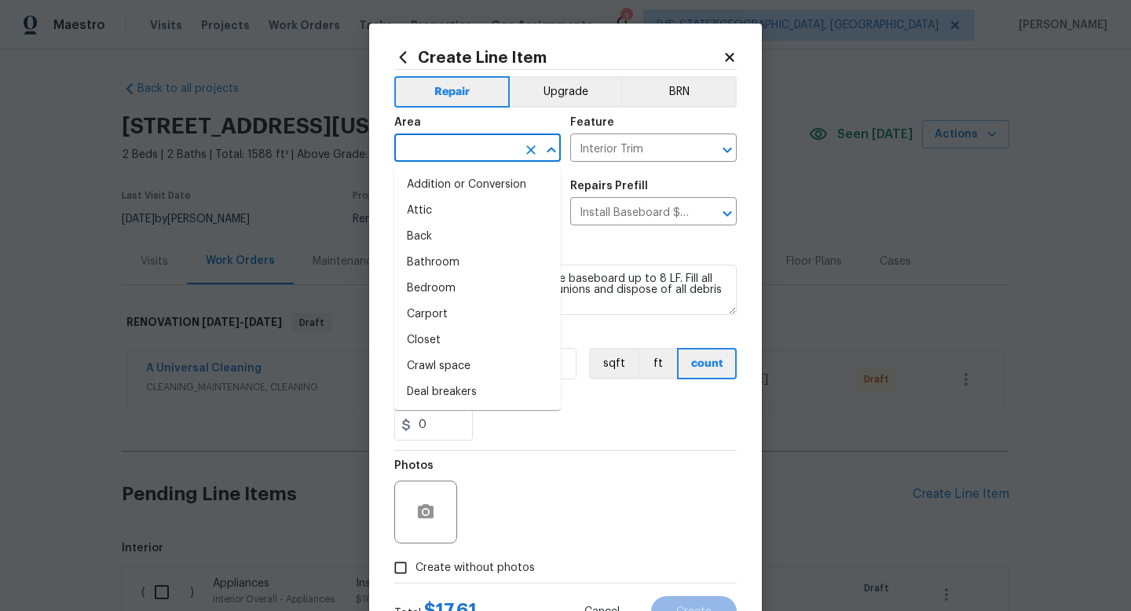
click at [451, 138] on input "text" at bounding box center [455, 150] width 123 height 24
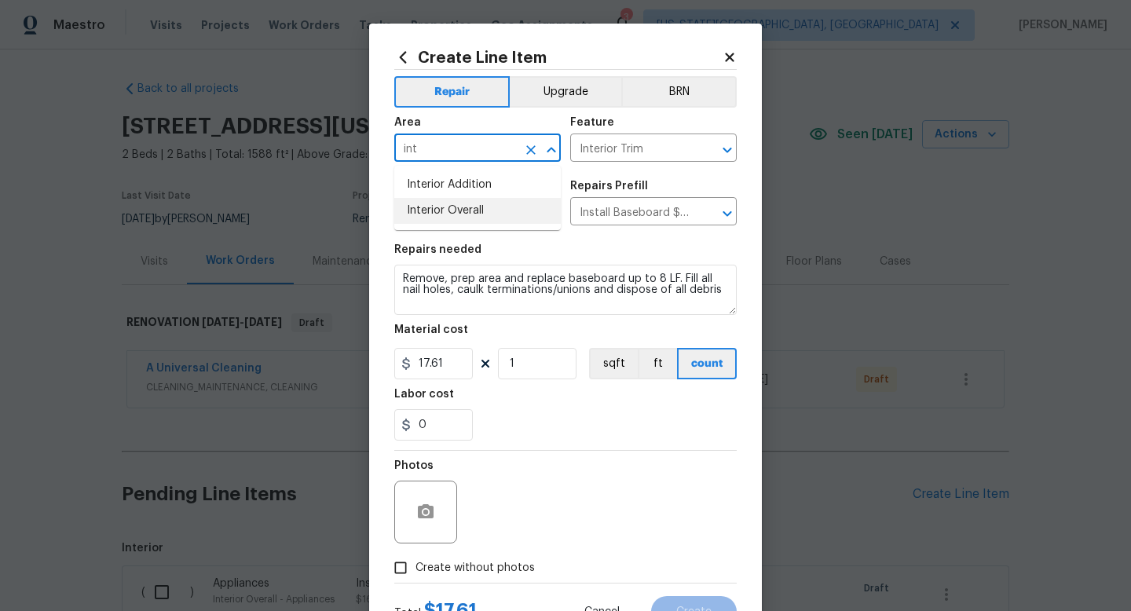
click at [439, 215] on li "Interior Overall" at bounding box center [477, 211] width 167 height 26
type input "Interior Overall"
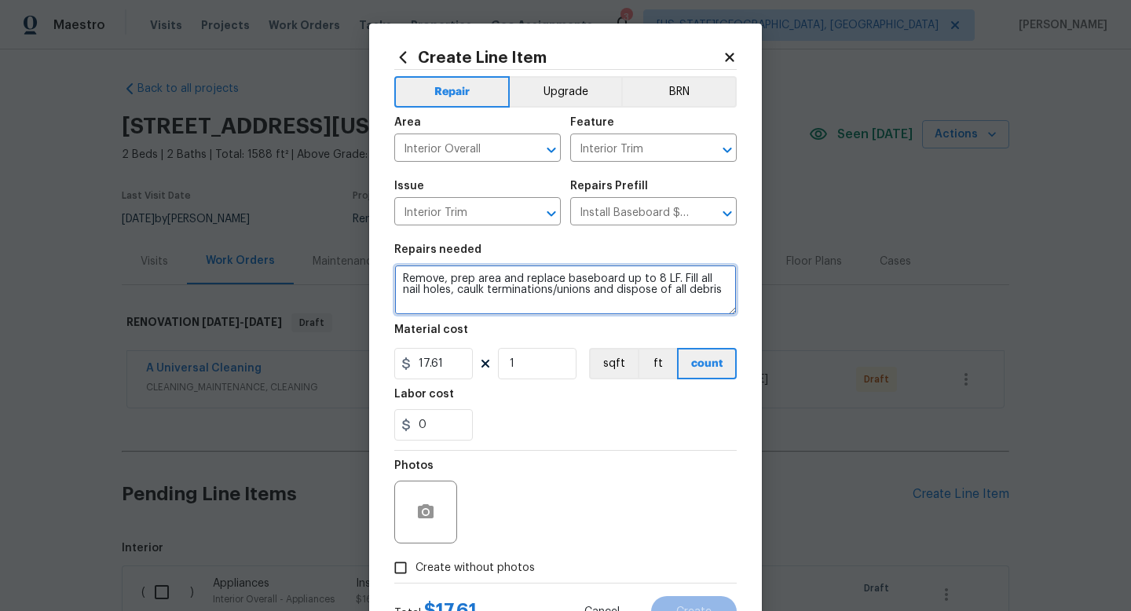
drag, startPoint x: 722, startPoint y: 292, endPoint x: 321, endPoint y: 258, distance: 402.9
click at [321, 258] on div "Create Line Item Repair Upgrade BRN Area Interior Overall ​ Feature Interior Tr…" at bounding box center [565, 305] width 1131 height 611
type textarea "Install new base at basement bathroom where missing."
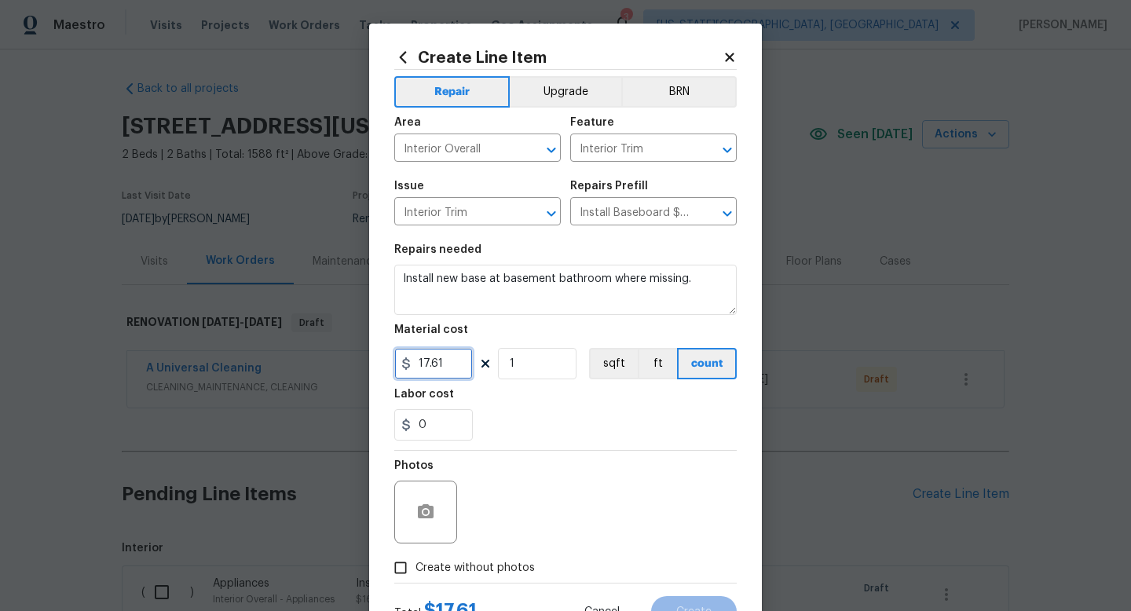
drag, startPoint x: 454, startPoint y: 369, endPoint x: 366, endPoint y: 363, distance: 88.2
click at [366, 363] on div "Create Line Item Repair Upgrade BRN Area Interior Overall ​ Feature Interior Tr…" at bounding box center [565, 305] width 1131 height 611
type input "25"
click at [485, 578] on label "Create without photos" at bounding box center [460, 568] width 149 height 30
click at [416, 578] on input "Create without photos" at bounding box center [401, 568] width 30 height 30
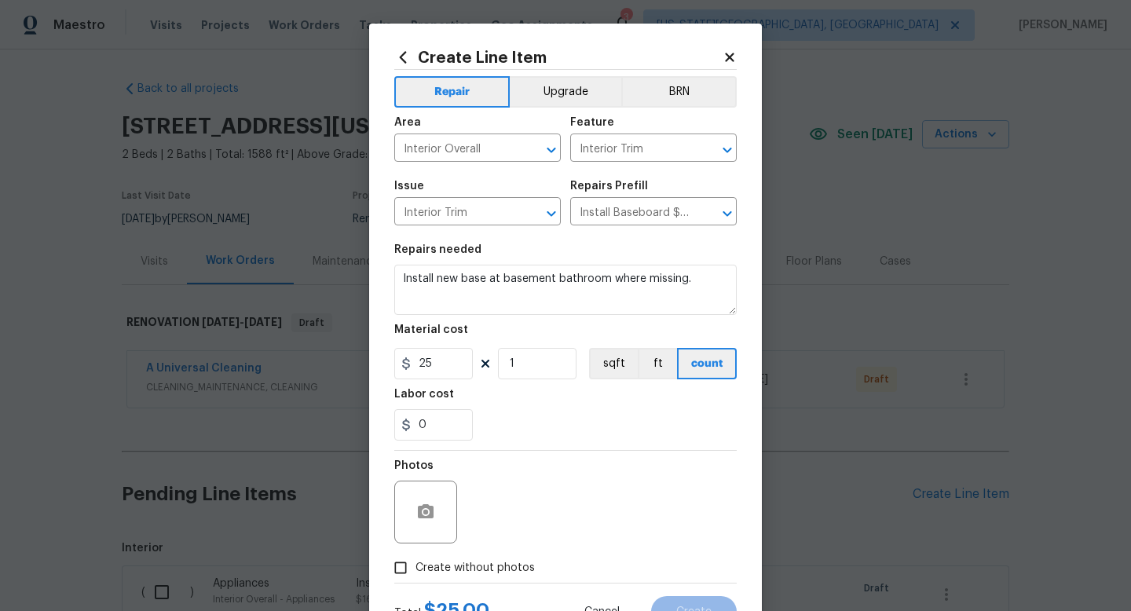
checkbox input "true"
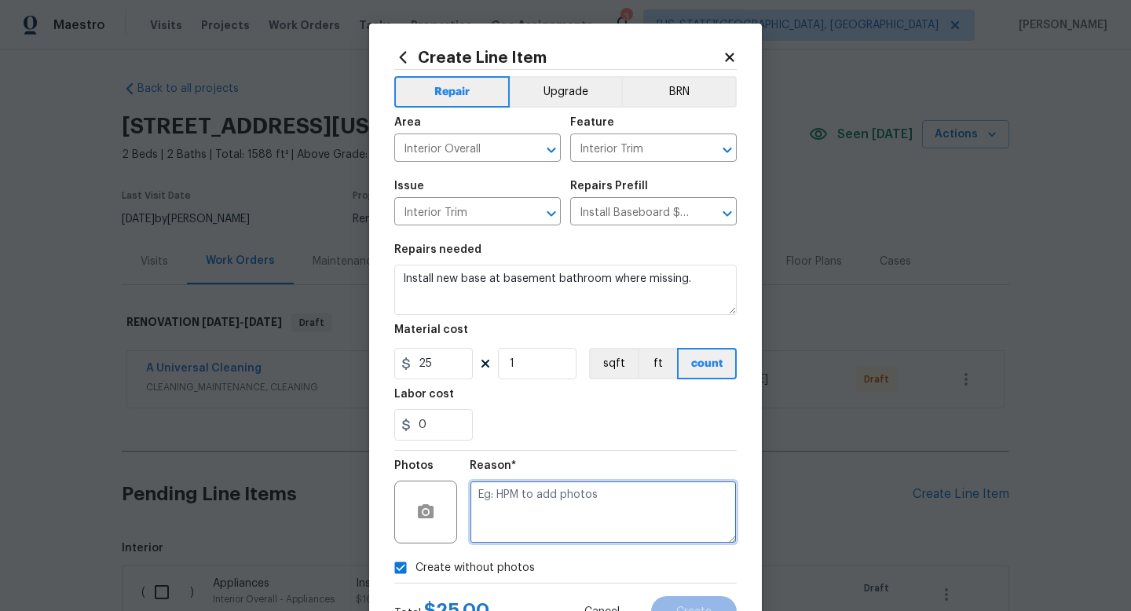
click at [494, 522] on textarea at bounding box center [603, 512] width 267 height 63
type textarea "na"
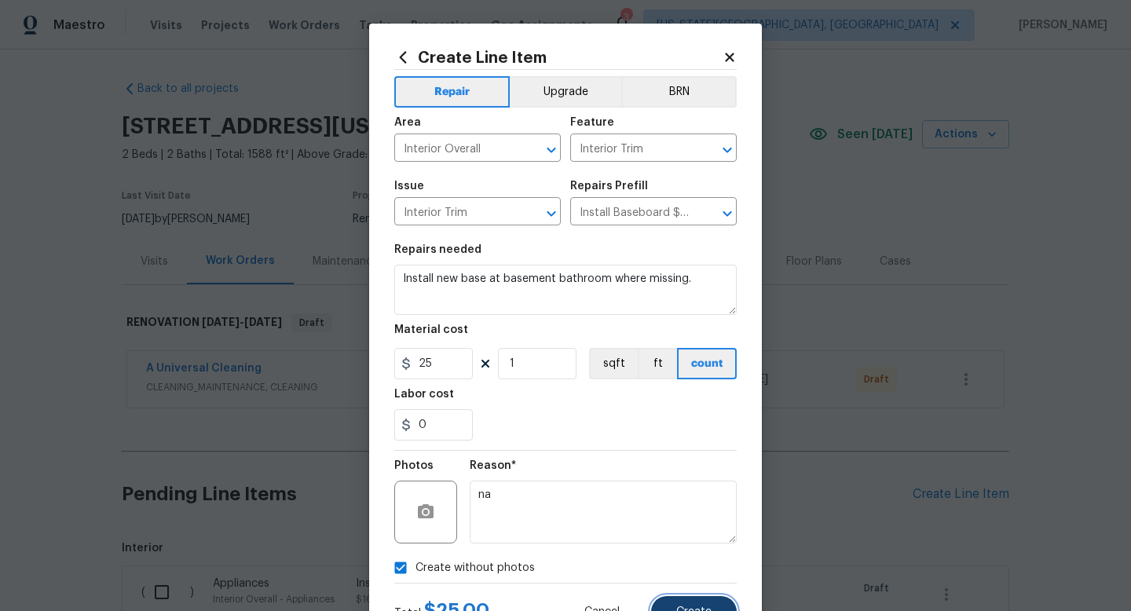
click at [691, 607] on span "Create" at bounding box center [694, 613] width 35 height 12
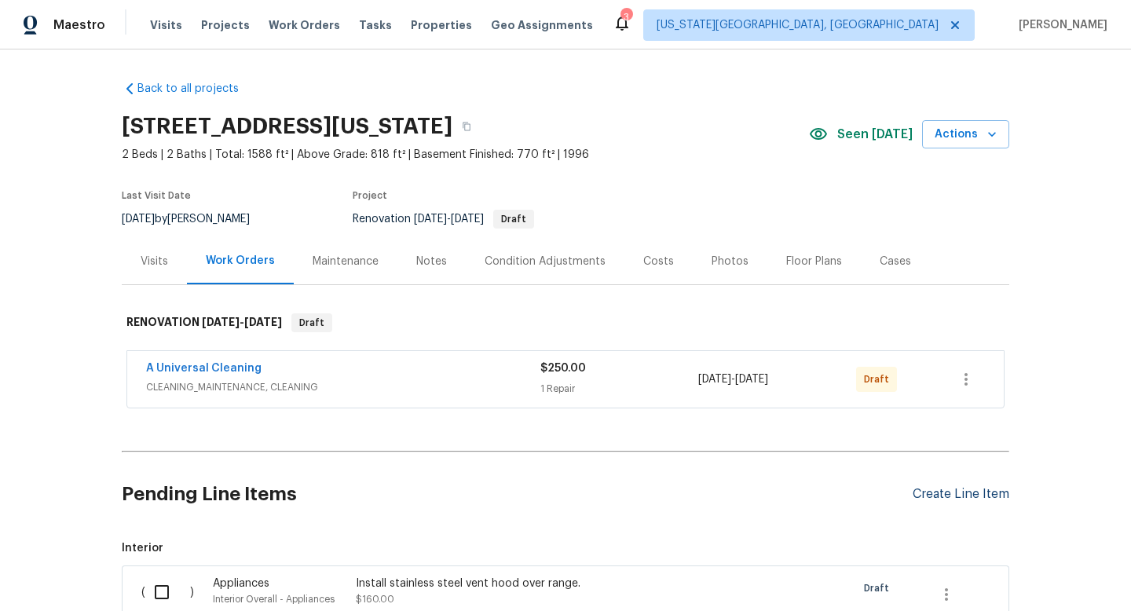
click at [972, 493] on div "Create Line Item" at bounding box center [961, 494] width 97 height 15
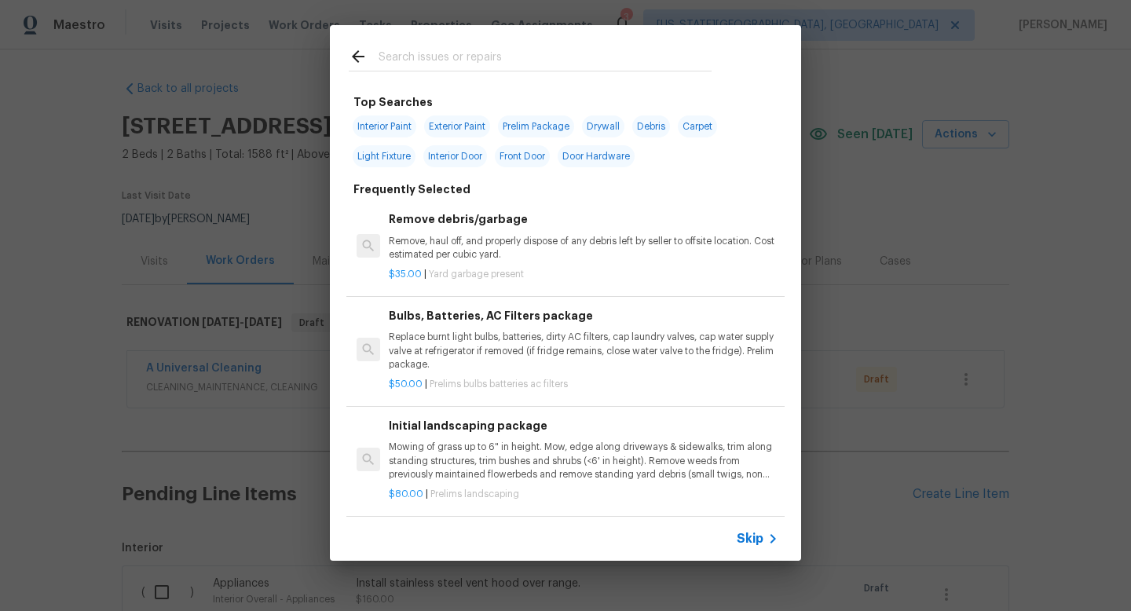
click at [449, 61] on input "text" at bounding box center [545, 59] width 333 height 24
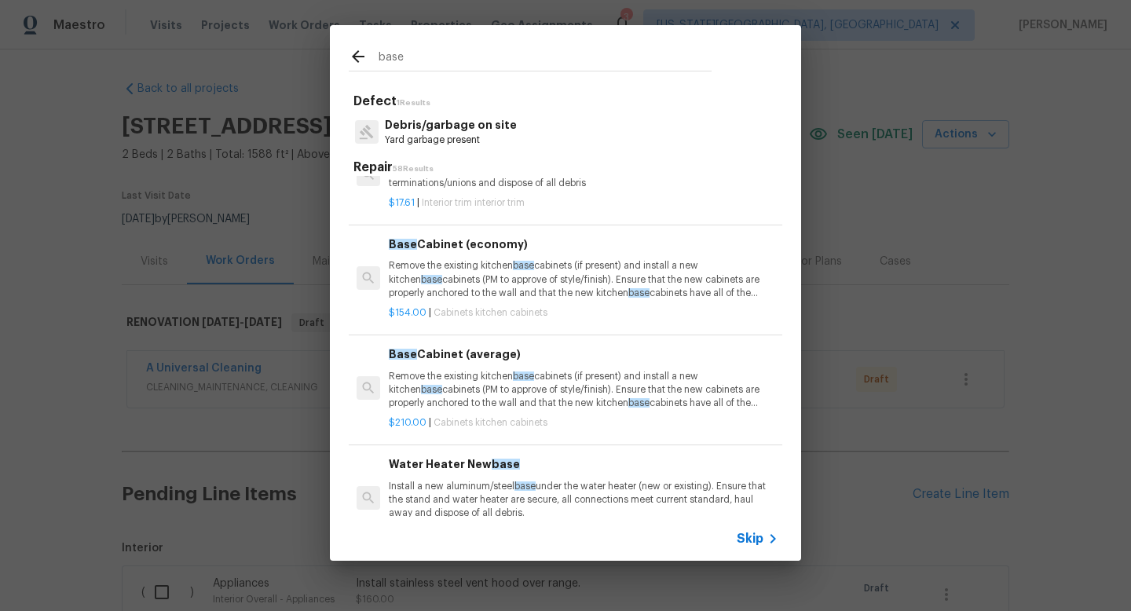
scroll to position [0, 0]
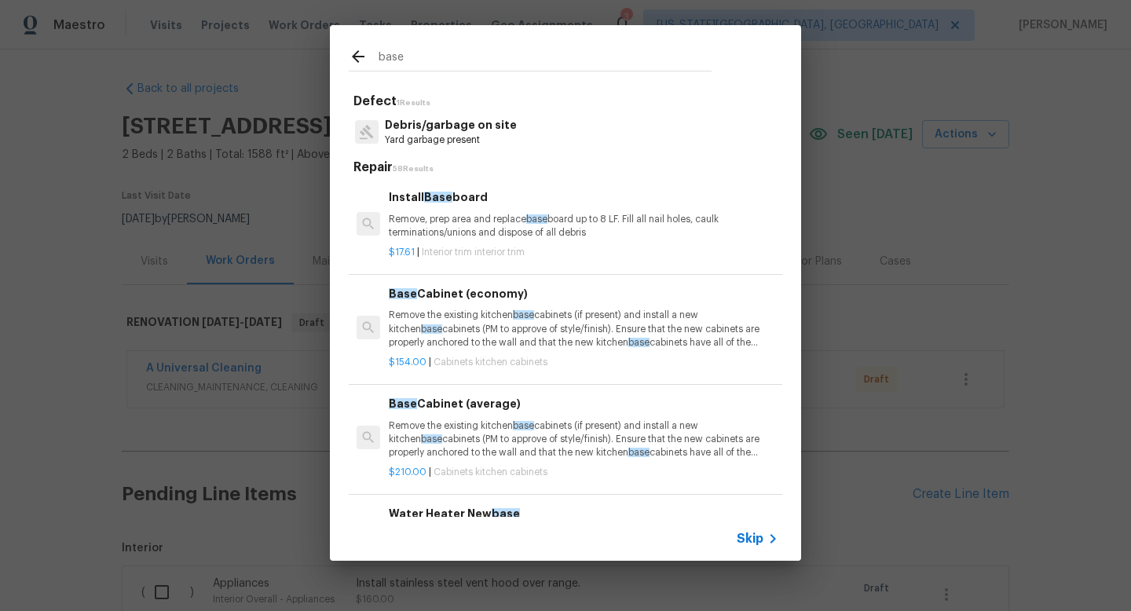
type input "base"
click at [461, 227] on p "Remove, prep area and replace base board up to 8 LF. Fill all nail holes, caulk…" at bounding box center [584, 226] width 390 height 27
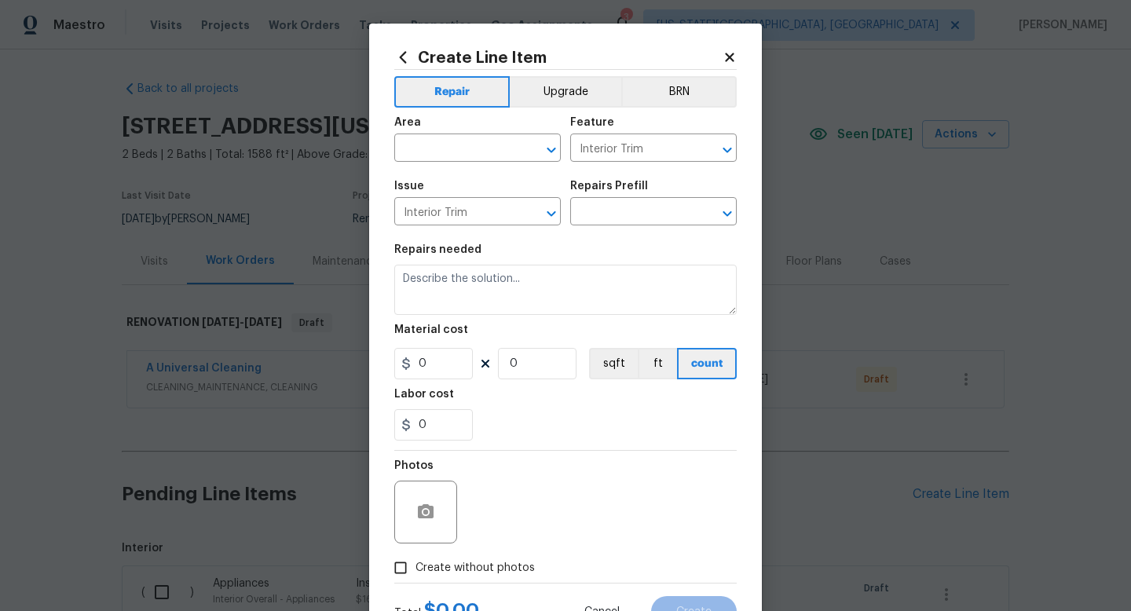
type input "Install Baseboard $17.61"
type textarea "Remove, prep area and replace baseboard up to 8 LF. Fill all nail holes, caulk …"
type input "17.61"
type input "1"
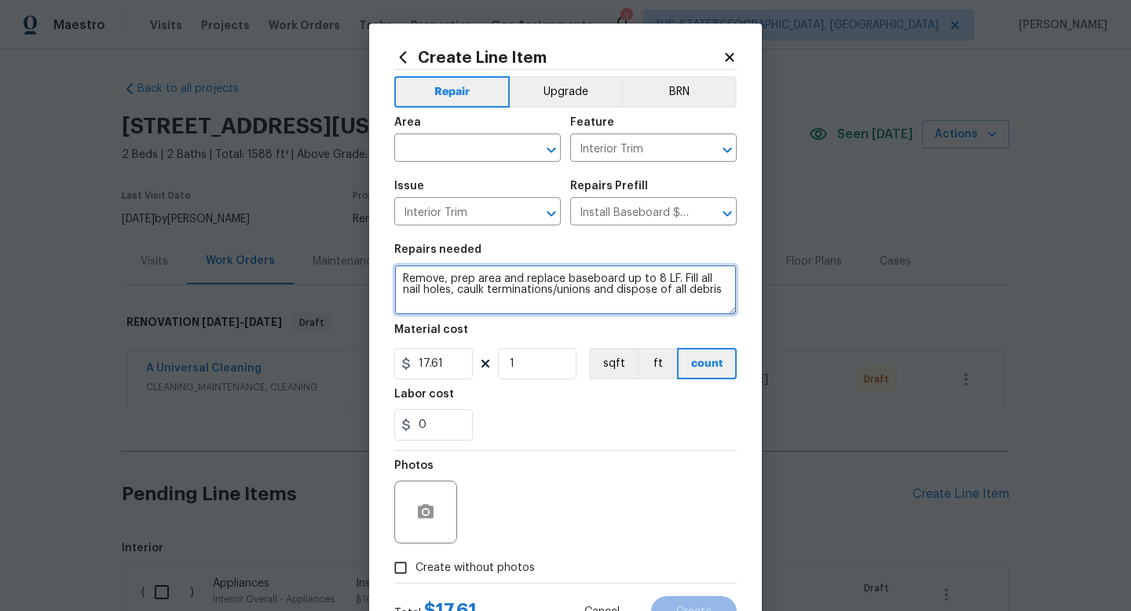
drag, startPoint x: 727, startPoint y: 292, endPoint x: 299, endPoint y: 250, distance: 430.2
click at [299, 250] on div "Create Line Item Repair Upgrade BRN Area ​ Feature Interior Trim ​ Issue Interi…" at bounding box center [565, 305] width 1131 height 611
type textarea "Install new base behind toilet in upstairs bathroom."
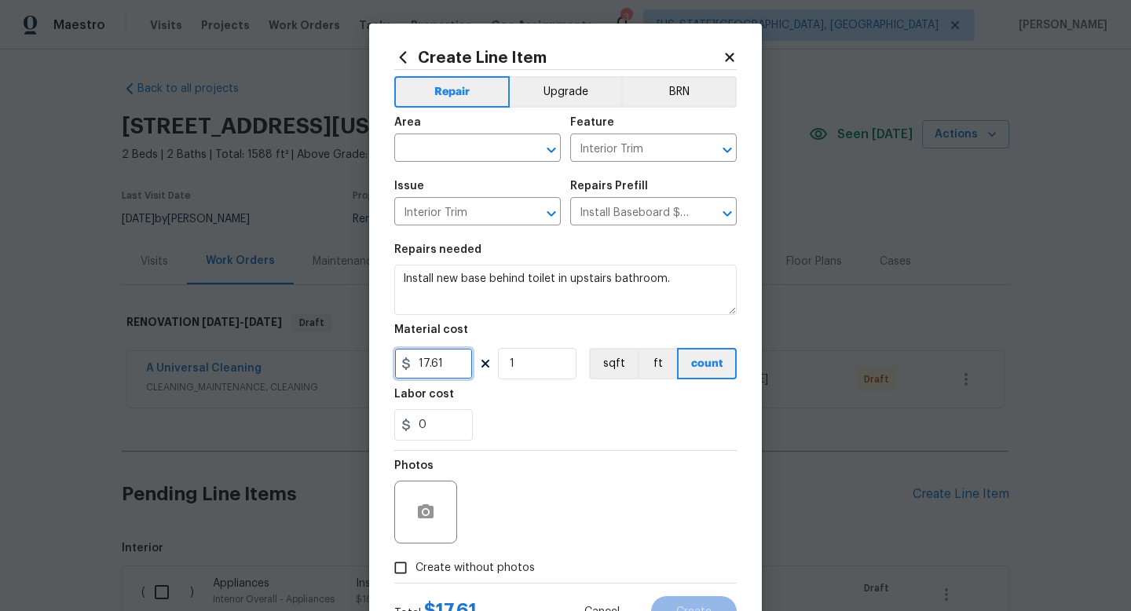
drag, startPoint x: 446, startPoint y: 372, endPoint x: 329, endPoint y: 354, distance: 118.5
click at [329, 354] on div "Create Line Item Repair Upgrade BRN Area ​ Feature Interior Trim ​ Issue Interi…" at bounding box center [565, 305] width 1131 height 611
type input "25"
click at [473, 589] on div "Total $ 25.00 Cancel Create" at bounding box center [565, 606] width 343 height 44
click at [473, 580] on label "Create without photos" at bounding box center [460, 568] width 149 height 30
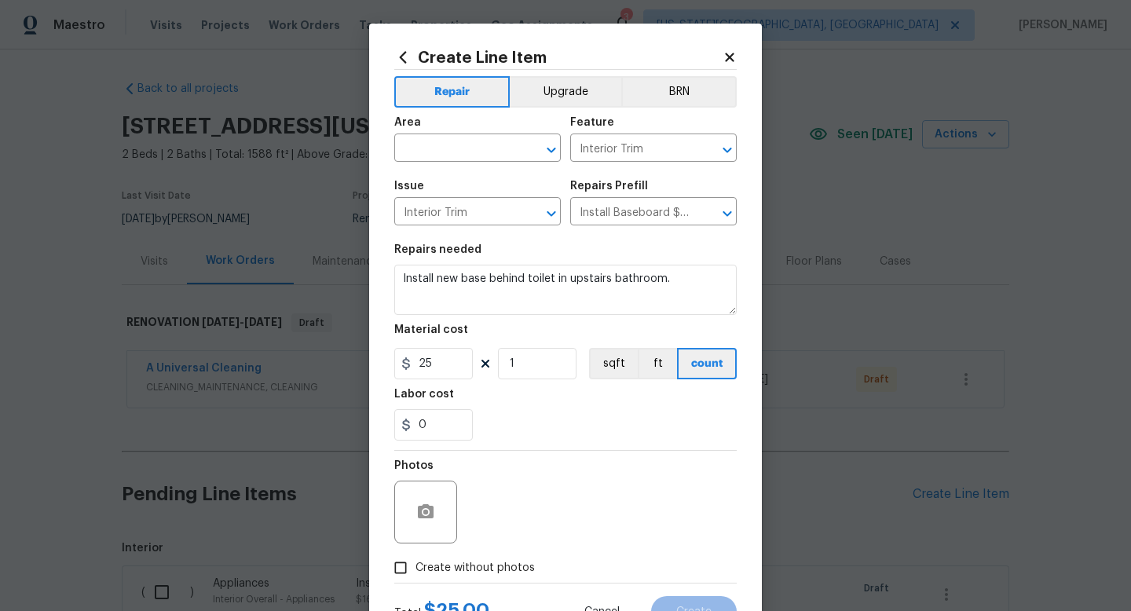
click at [416, 580] on input "Create without photos" at bounding box center [401, 568] width 30 height 30
checkbox input "true"
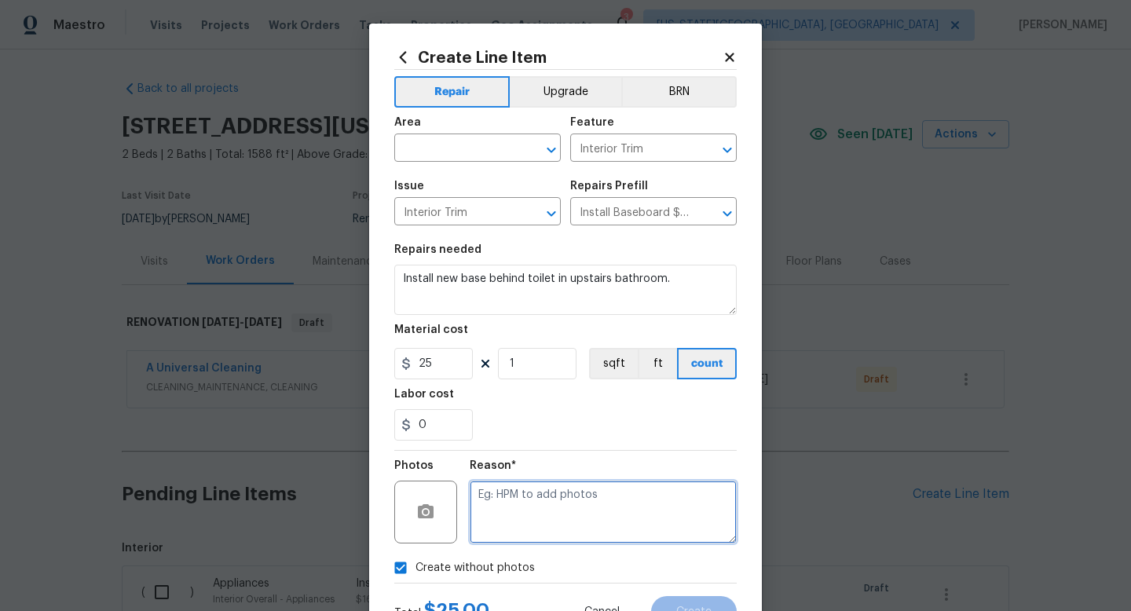
click at [536, 514] on textarea at bounding box center [603, 512] width 267 height 63
type textarea "na"
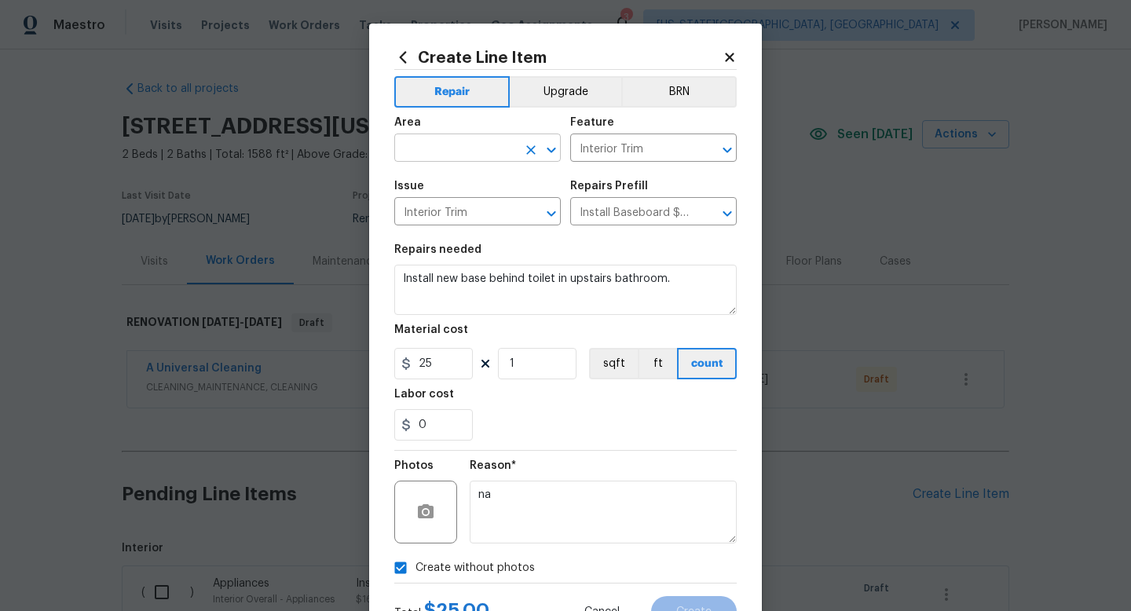
drag, startPoint x: 431, startPoint y: 146, endPoint x: 431, endPoint y: 138, distance: 8.6
click at [431, 146] on input "text" at bounding box center [455, 150] width 123 height 24
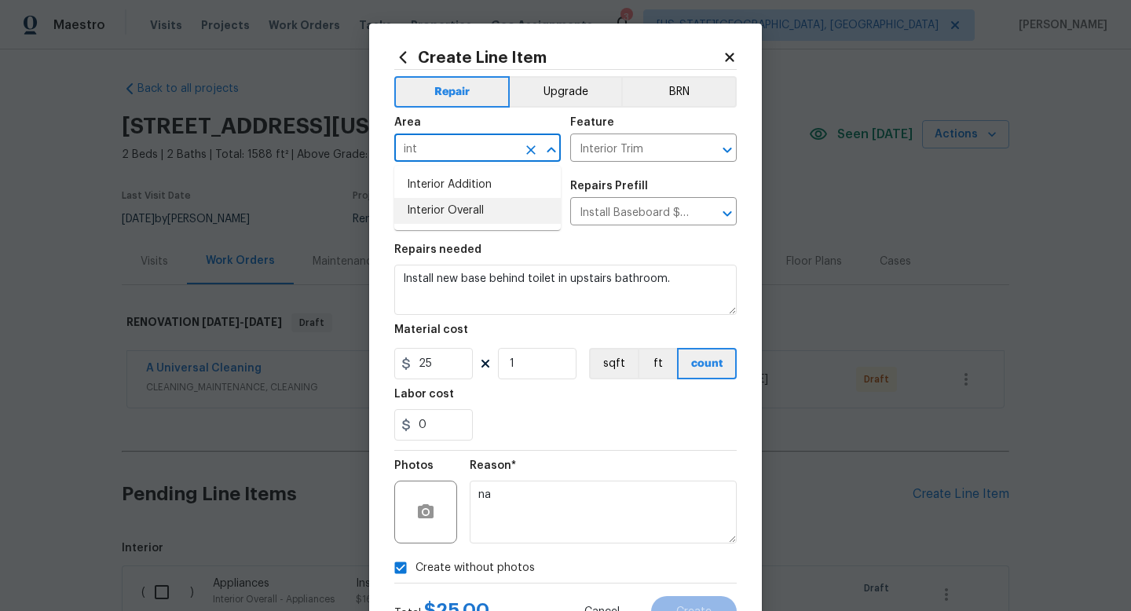
click at [429, 214] on li "Interior Overall" at bounding box center [477, 211] width 167 height 26
type input "Interior Overall"
click at [739, 596] on div "Create Line Item Repair Upgrade BRN Area Interior Overall ​ Feature Interior Tr…" at bounding box center [565, 338] width 393 height 629
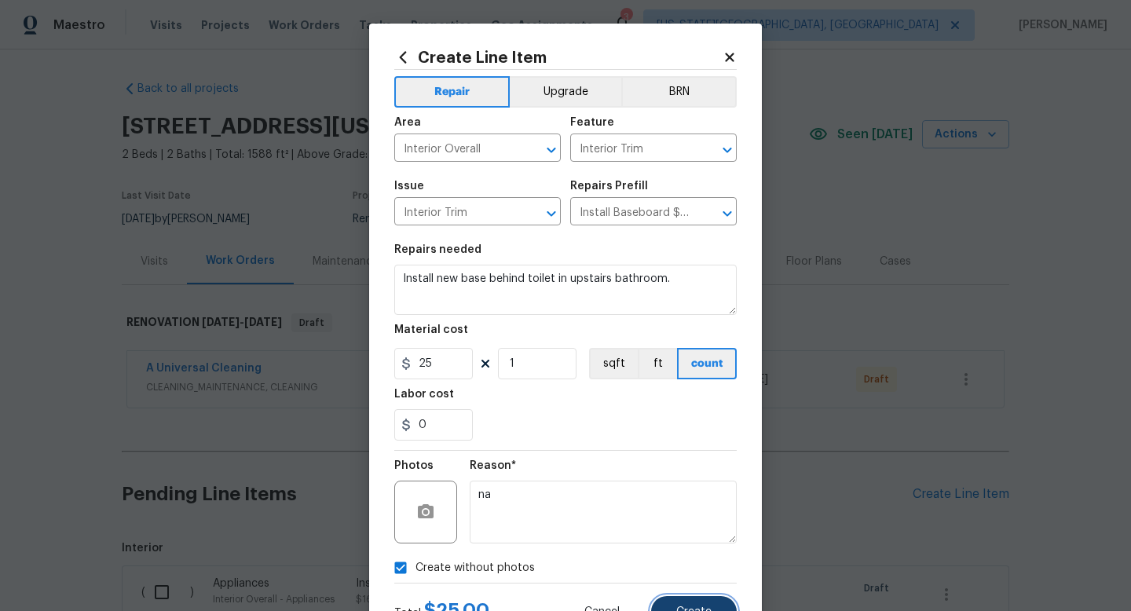
click at [698, 611] on span "Create" at bounding box center [694, 613] width 35 height 12
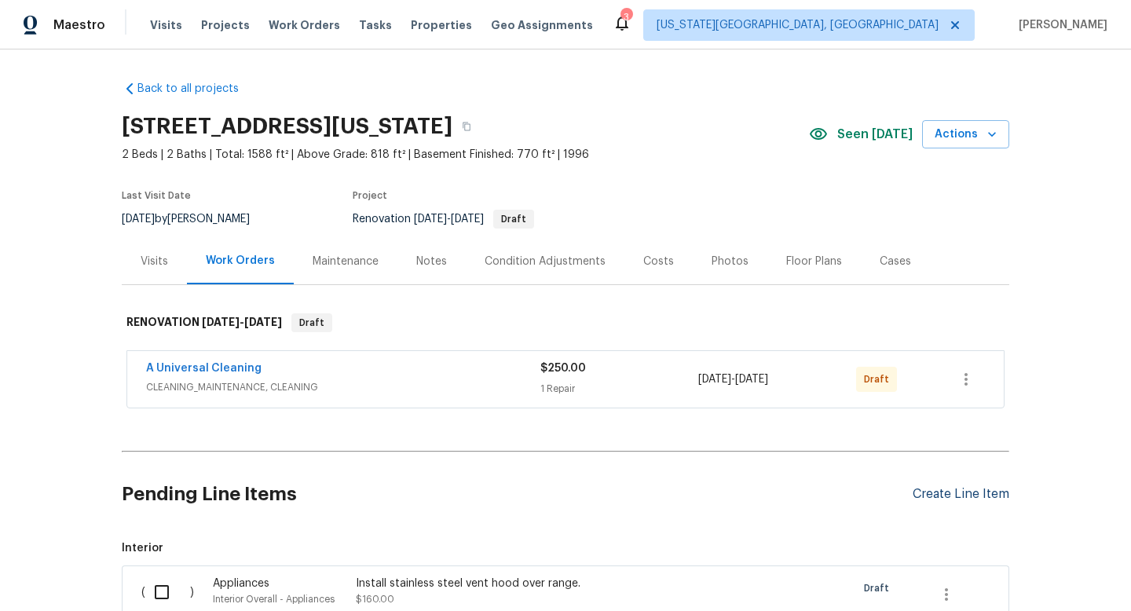
click at [952, 491] on div "Create Line Item" at bounding box center [961, 494] width 97 height 15
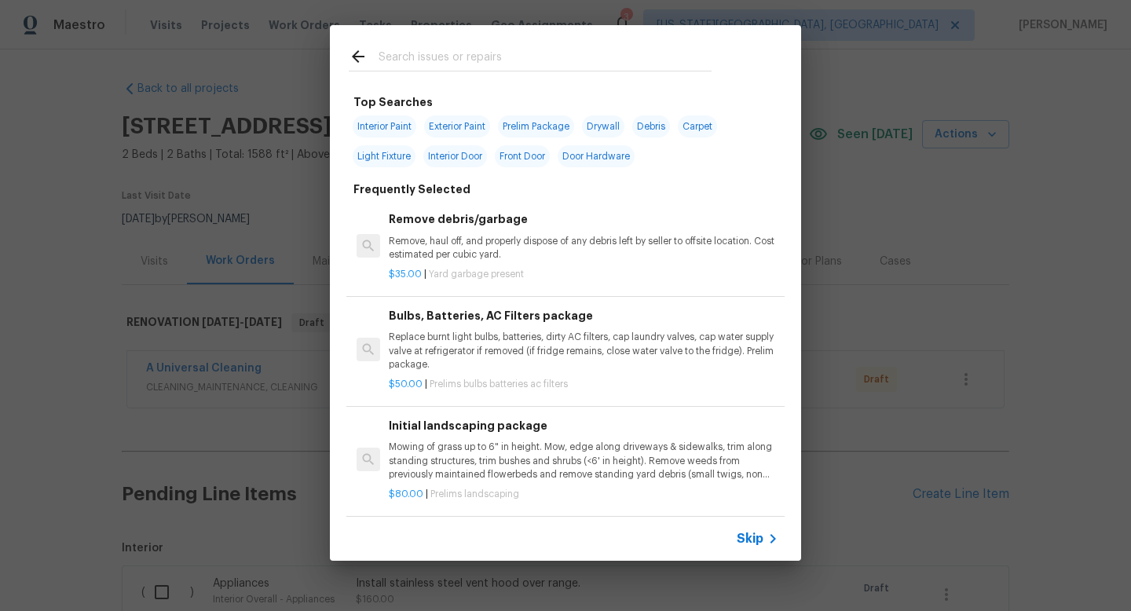
click at [420, 53] on input "text" at bounding box center [545, 59] width 333 height 24
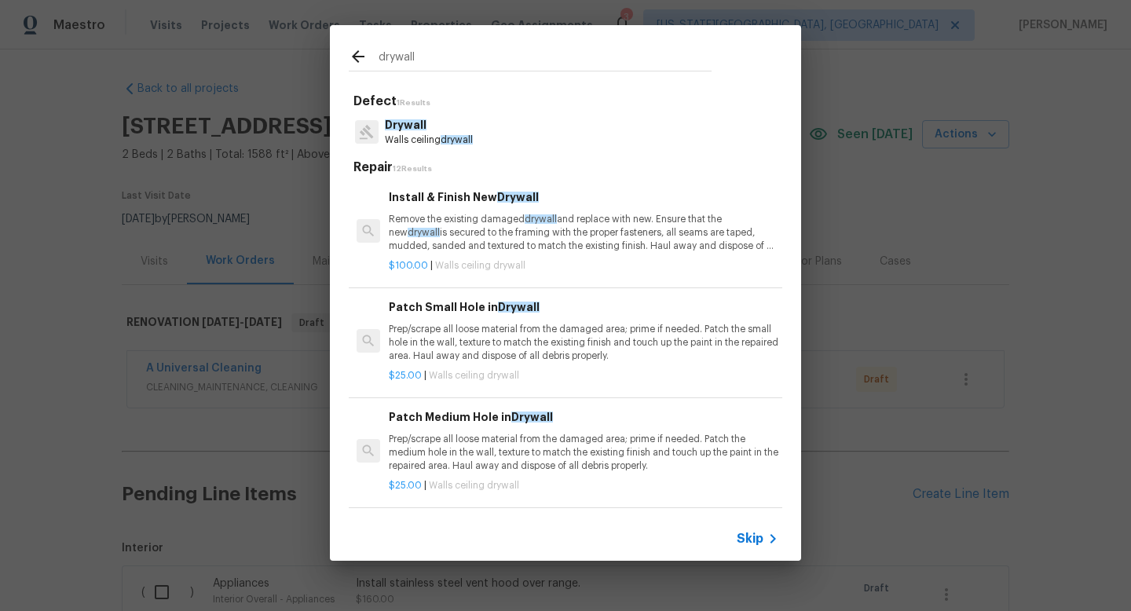
type input "drywall"
click at [416, 130] on span "Drywall" at bounding box center [406, 124] width 42 height 11
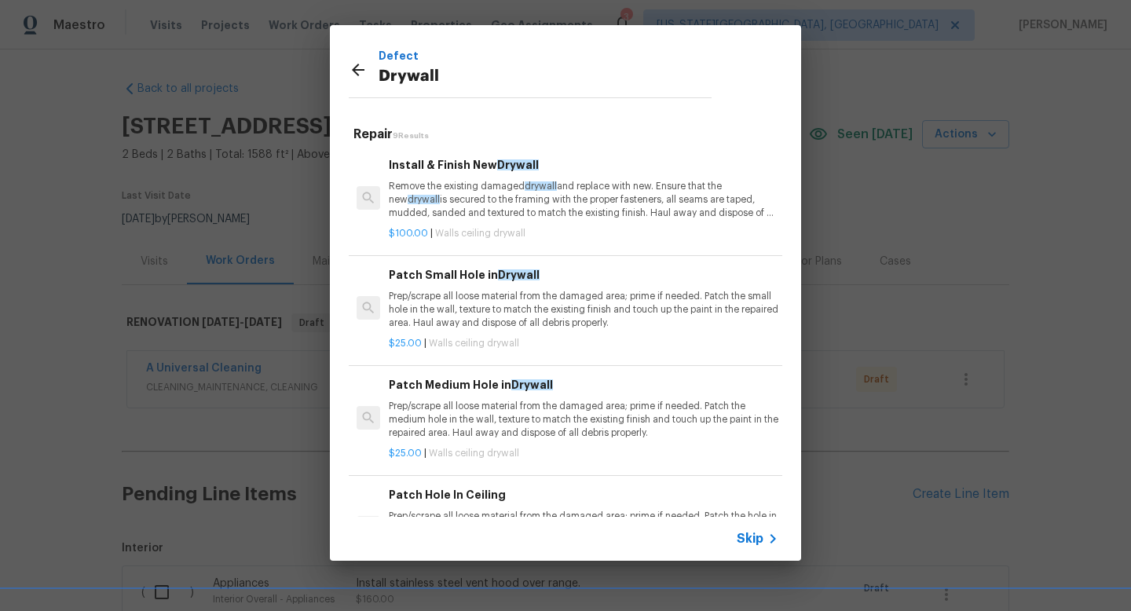
scroll to position [545, 0]
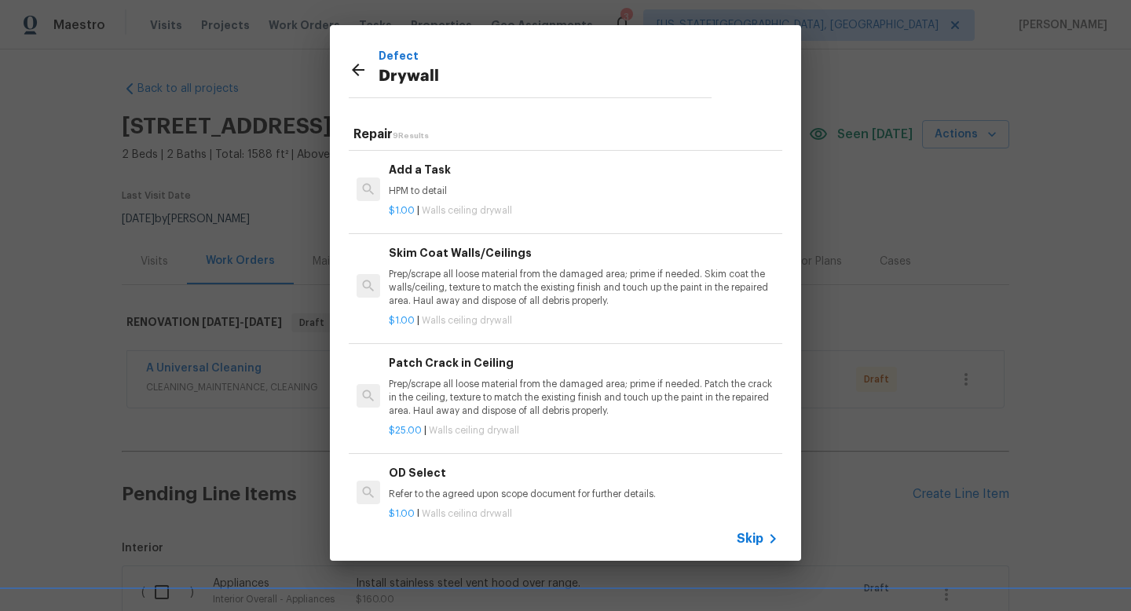
click at [450, 183] on div "Add a Task HPM to detail" at bounding box center [584, 180] width 390 height 38
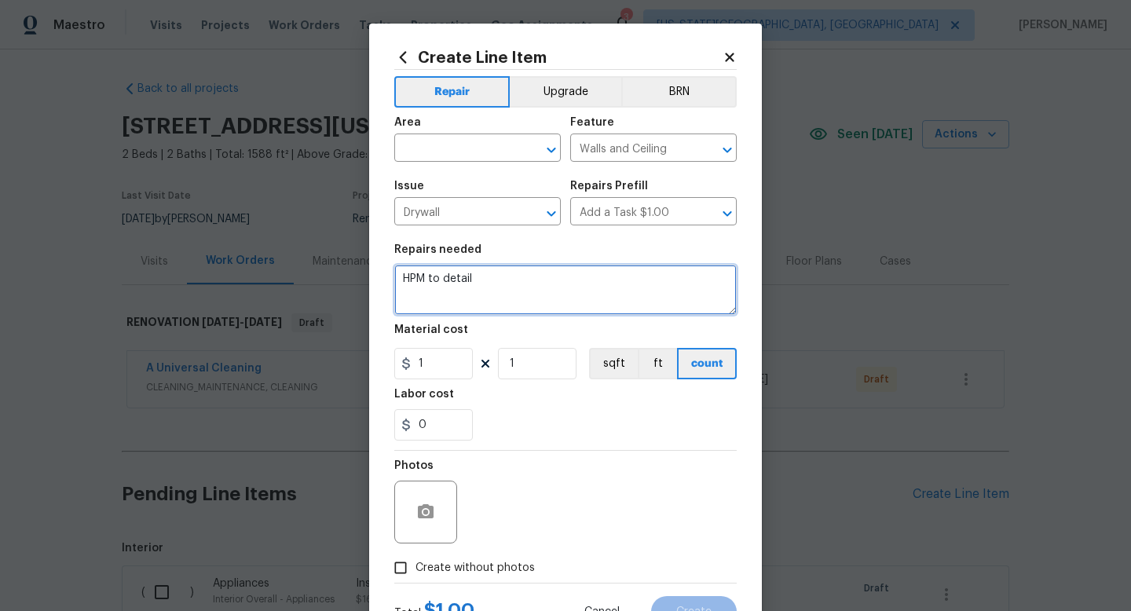
drag, startPoint x: 343, startPoint y: 278, endPoint x: 301, endPoint y: 265, distance: 44.5
click at [301, 265] on div "Create Line Item Repair Upgrade BRN Area ​ Feature Walls and Ceiling ​ Issue Dr…" at bounding box center [565, 305] width 1131 height 611
type textarea "S"
type textarea "install new attic access panel where missing. texture to match ceiling."
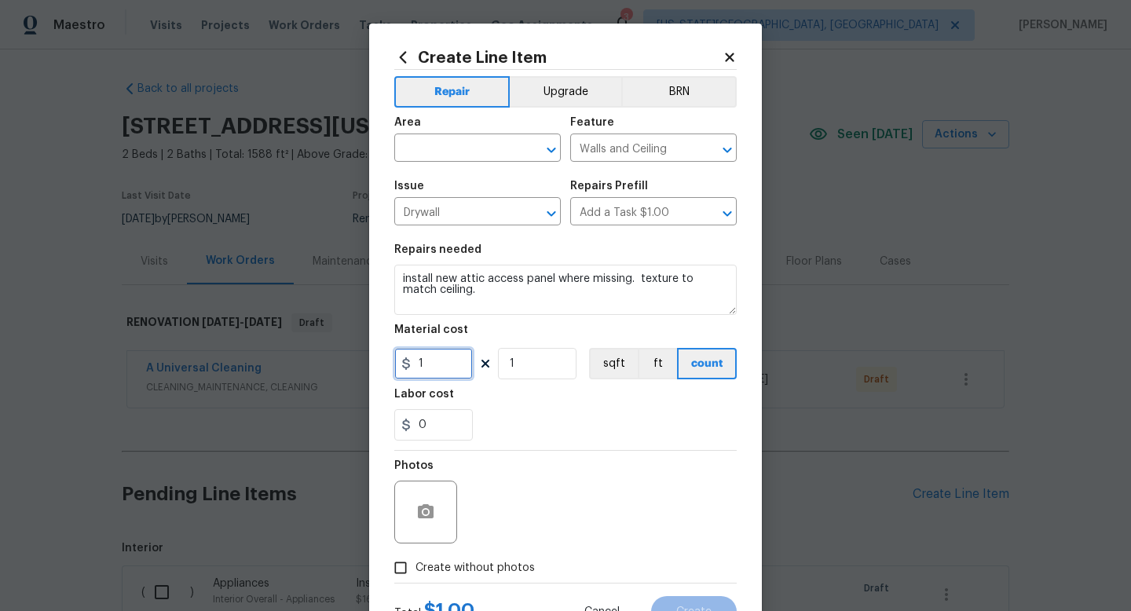
click at [431, 358] on input "1" at bounding box center [433, 363] width 79 height 31
type input "50"
click at [479, 563] on span "Create without photos" at bounding box center [475, 568] width 119 height 17
click at [416, 563] on input "Create without photos" at bounding box center [401, 568] width 30 height 30
checkbox input "true"
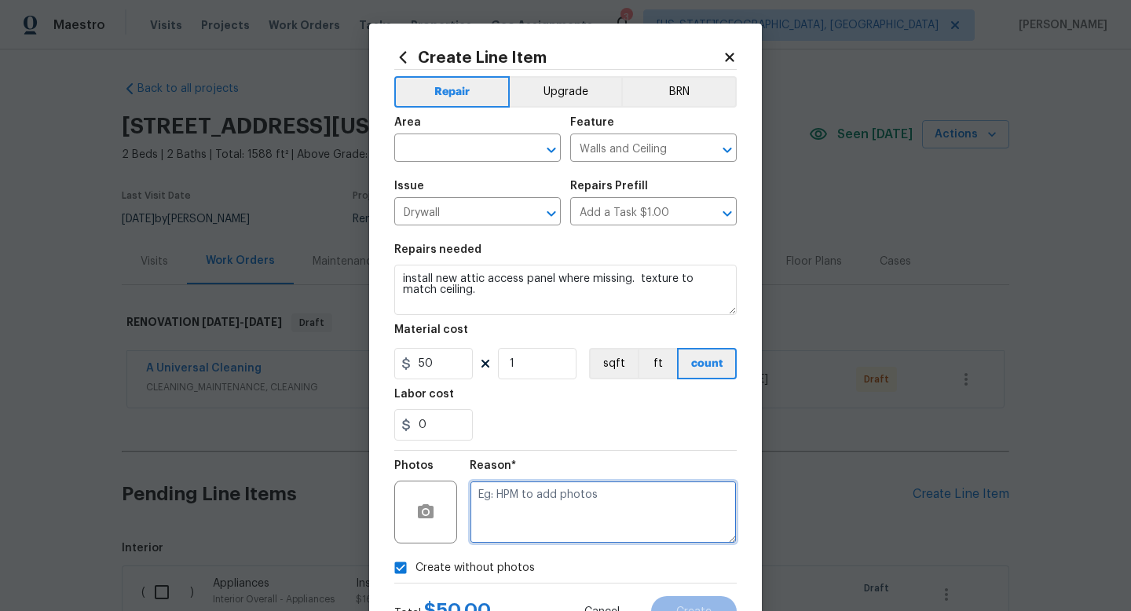
click at [489, 508] on textarea at bounding box center [603, 512] width 267 height 63
type textarea "na"
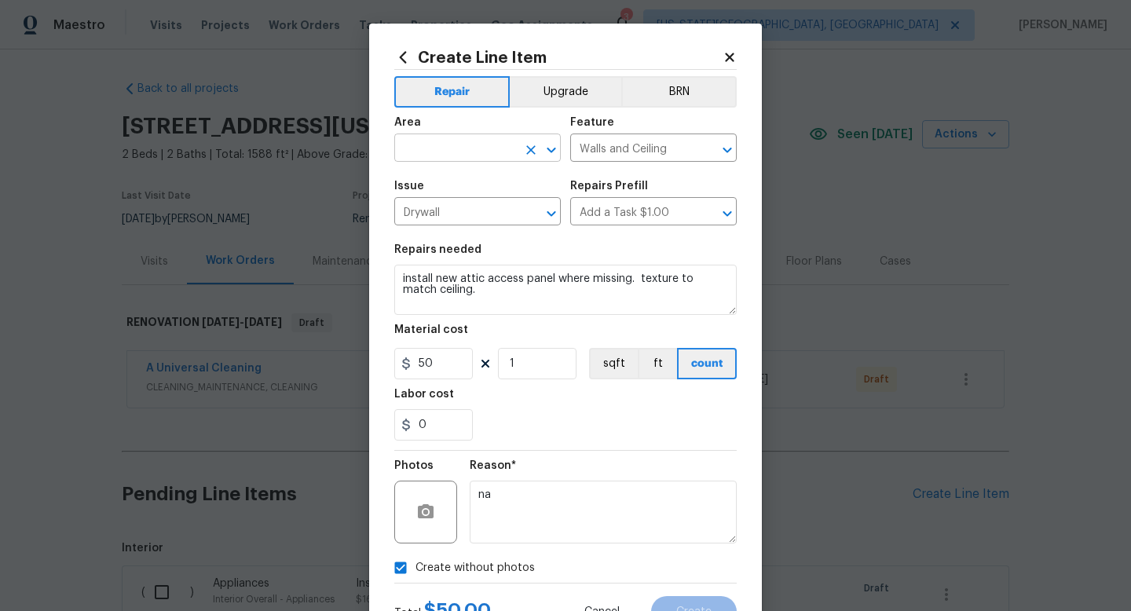
click at [433, 145] on input "text" at bounding box center [455, 150] width 123 height 24
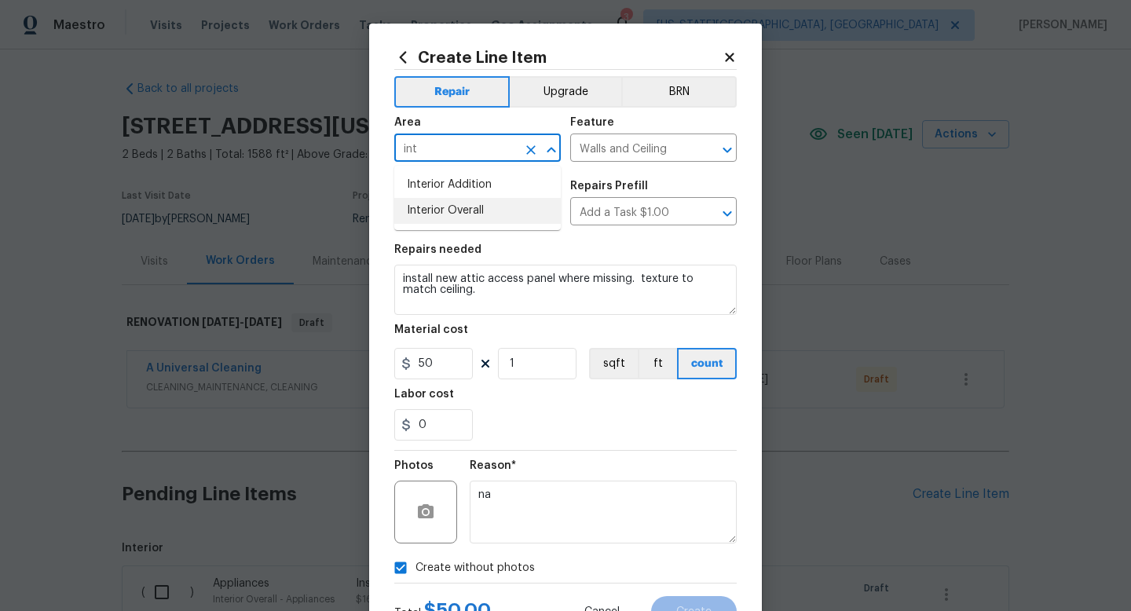
click at [431, 212] on li "Interior Overall" at bounding box center [477, 211] width 167 height 26
type input "Interior Overall"
click at [705, 607] on span "Create" at bounding box center [694, 613] width 35 height 12
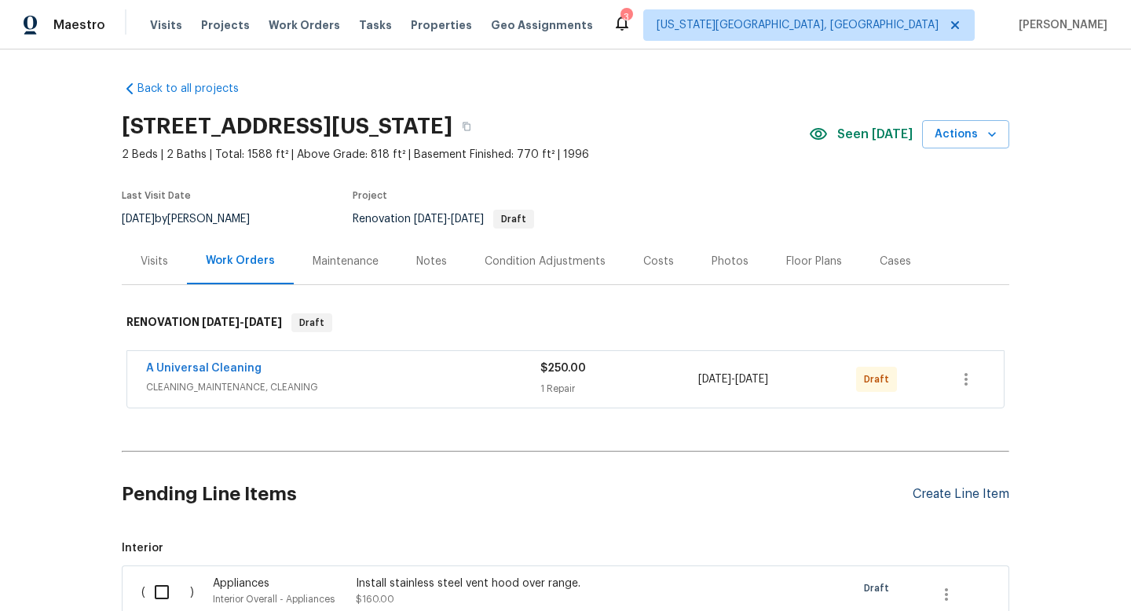
click at [941, 497] on div "Create Line Item" at bounding box center [961, 494] width 97 height 15
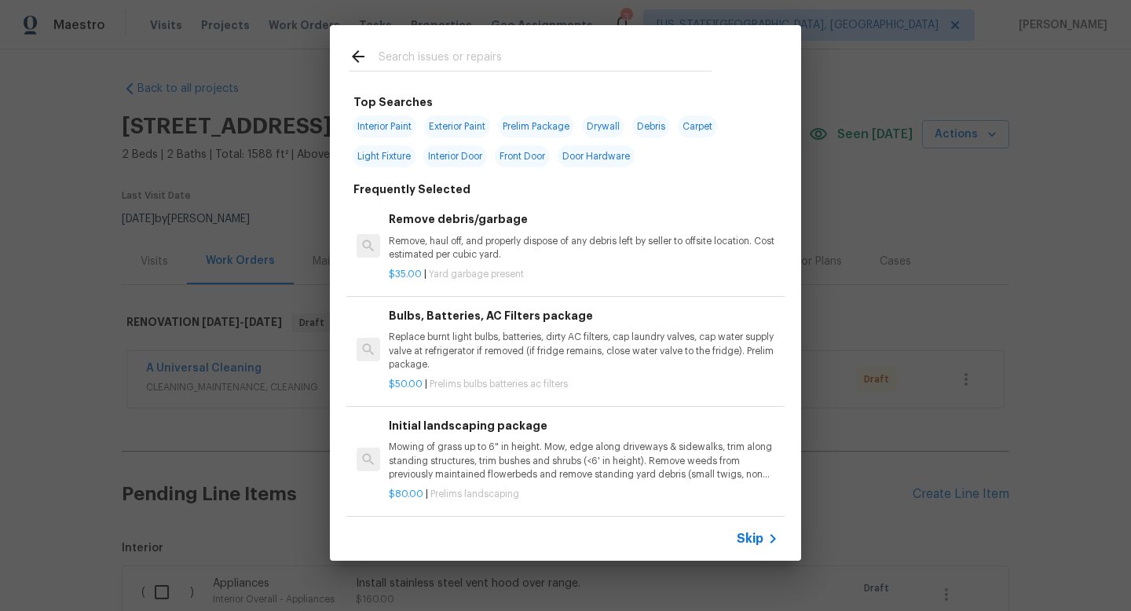
click at [401, 52] on input "text" at bounding box center [545, 59] width 333 height 24
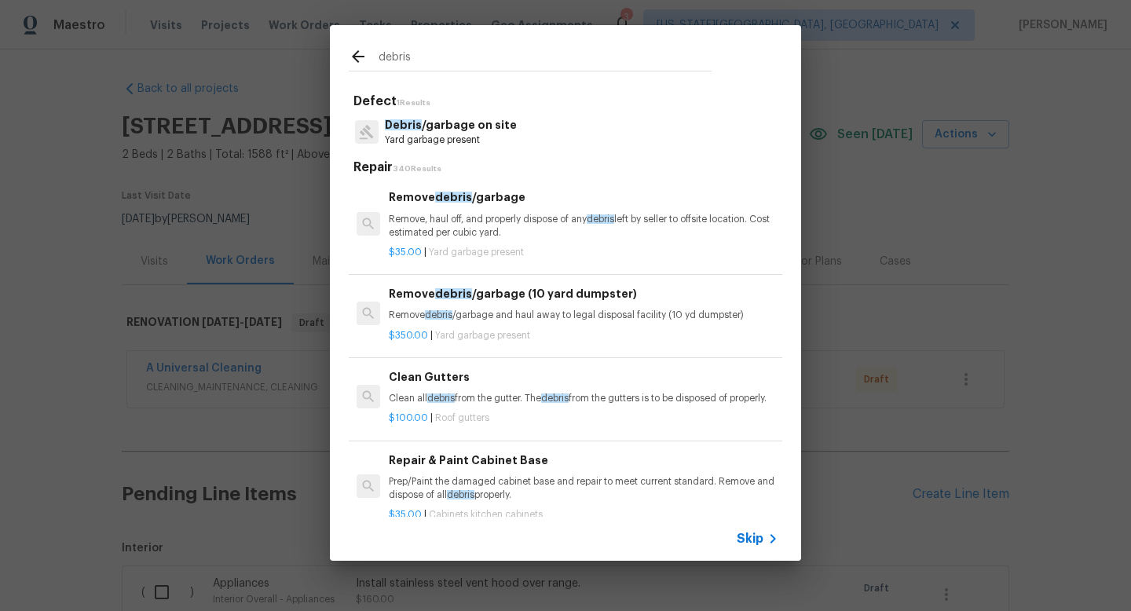
type input "debris"
click at [431, 127] on p "Debris /garbage on site" at bounding box center [451, 125] width 132 height 17
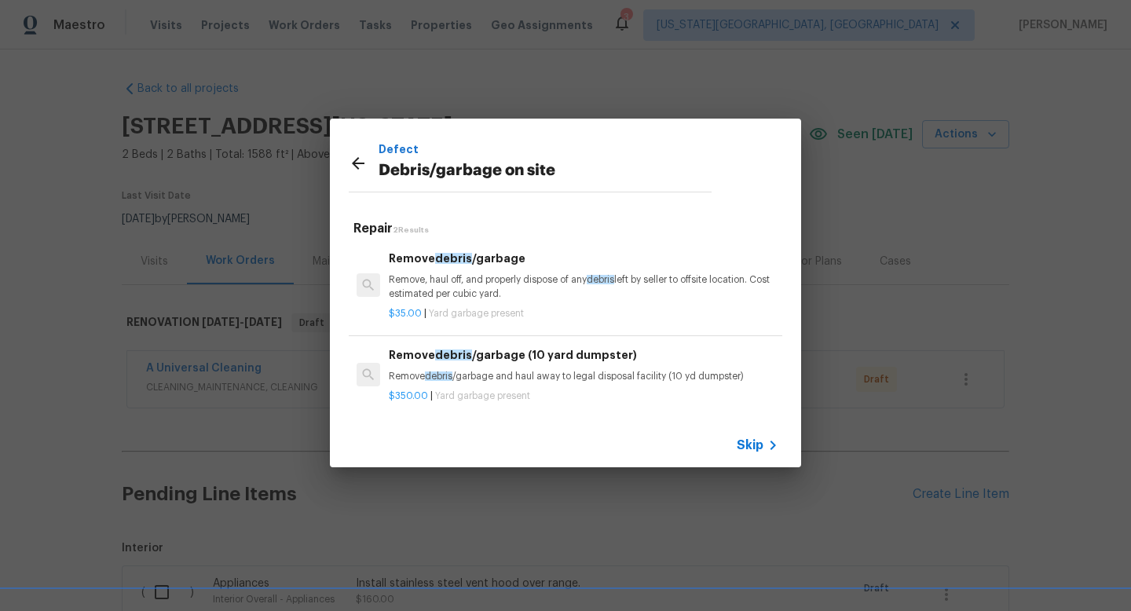
click at [493, 287] on p "Remove, haul off, and properly dispose of any debris left by seller to offsite …" at bounding box center [584, 286] width 390 height 27
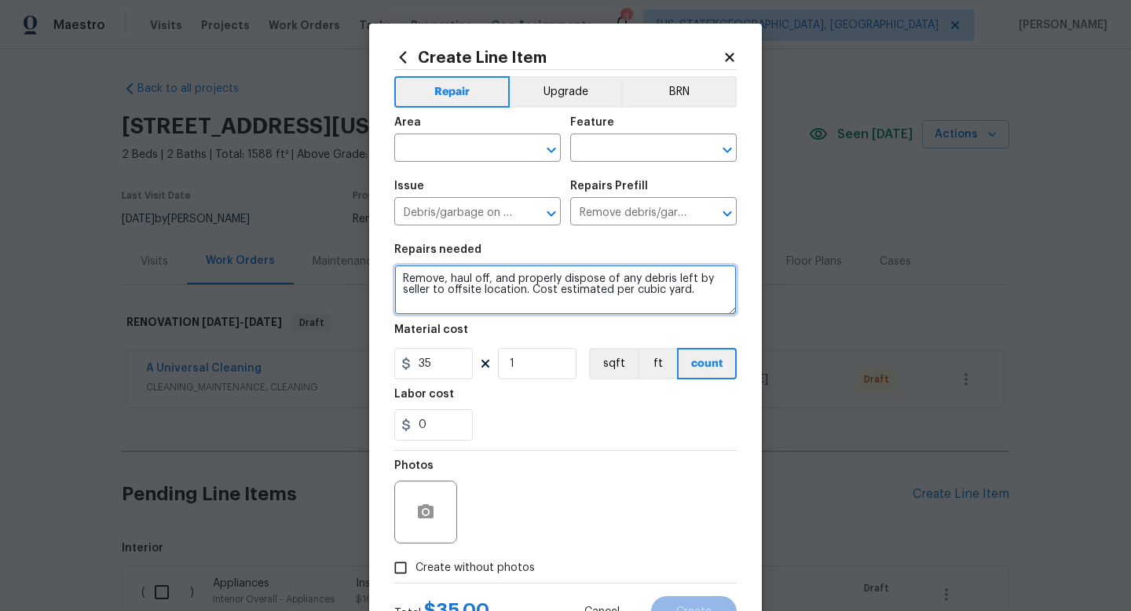
drag, startPoint x: 398, startPoint y: 281, endPoint x: 743, endPoint y: 295, distance: 345.3
click at [743, 295] on div "Create Line Item Repair Upgrade BRN Area ​ Feature ​ Issue Debris/garbage on si…" at bounding box center [565, 338] width 393 height 629
click at [579, 304] on textarea "Remove all carpet. Remove all entry flooring. Remove all blinds. Remove all lef…" at bounding box center [565, 290] width 343 height 50
click at [636, 308] on textarea "Remove all carpet. Remove all entry flooring. Remove all blinds. Remove all lef…" at bounding box center [565, 290] width 343 height 50
type textarea "Remove all carpet. Remove all entry flooring. Remove all blinds. Remove all lef…"
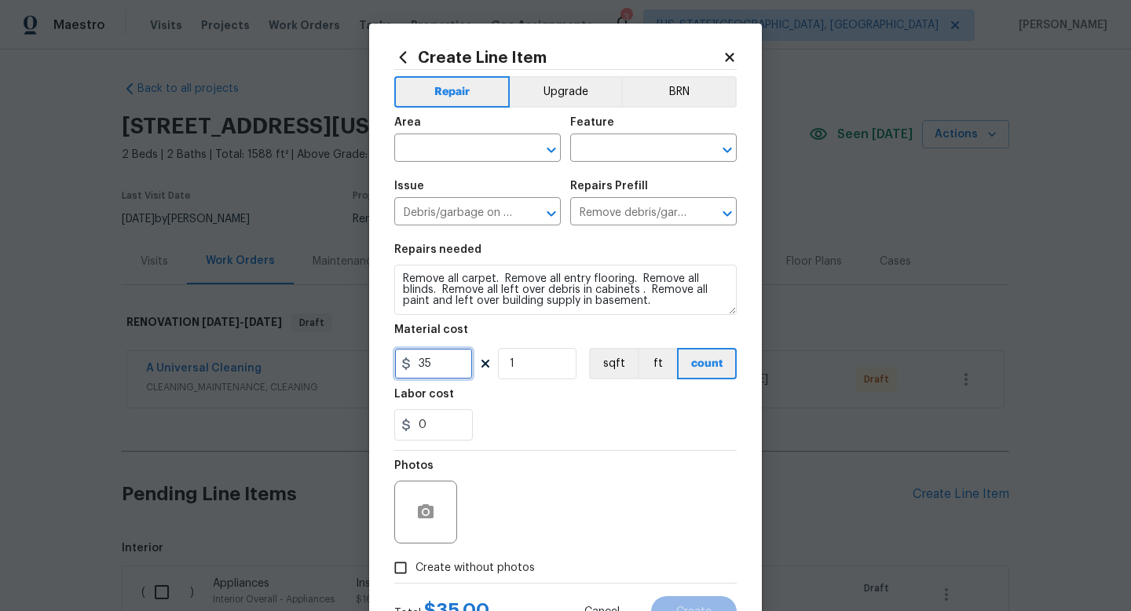
click at [456, 367] on input "35" at bounding box center [433, 363] width 79 height 31
type input "300"
click at [490, 570] on span "Create without photos" at bounding box center [475, 568] width 119 height 17
click at [416, 570] on input "Create without photos" at bounding box center [401, 568] width 30 height 30
checkbox input "true"
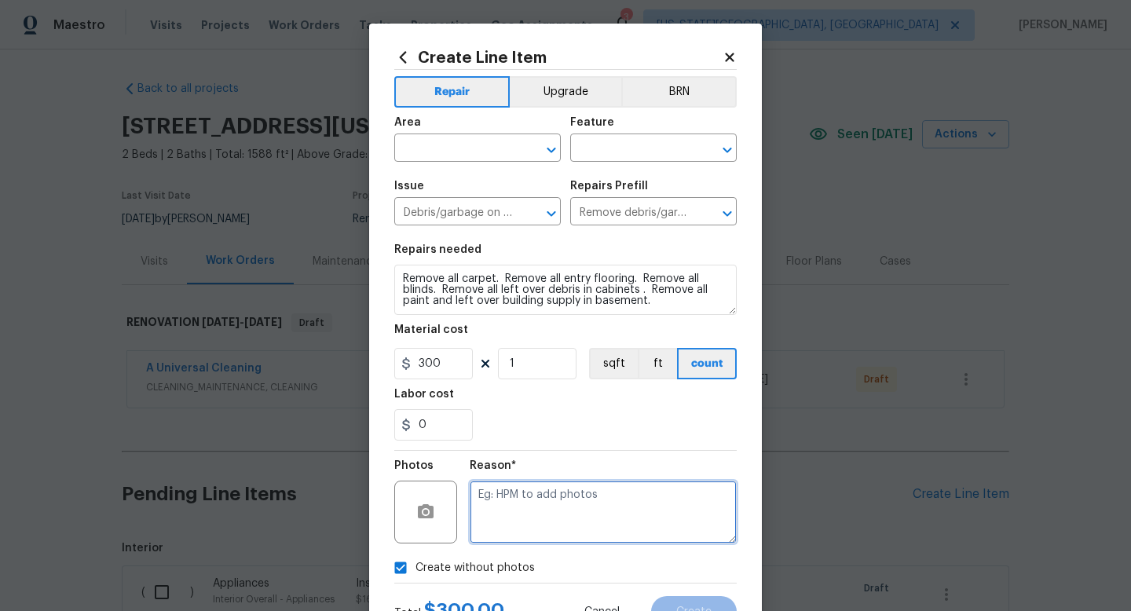
click at [496, 497] on textarea at bounding box center [603, 512] width 267 height 63
type textarea "na"
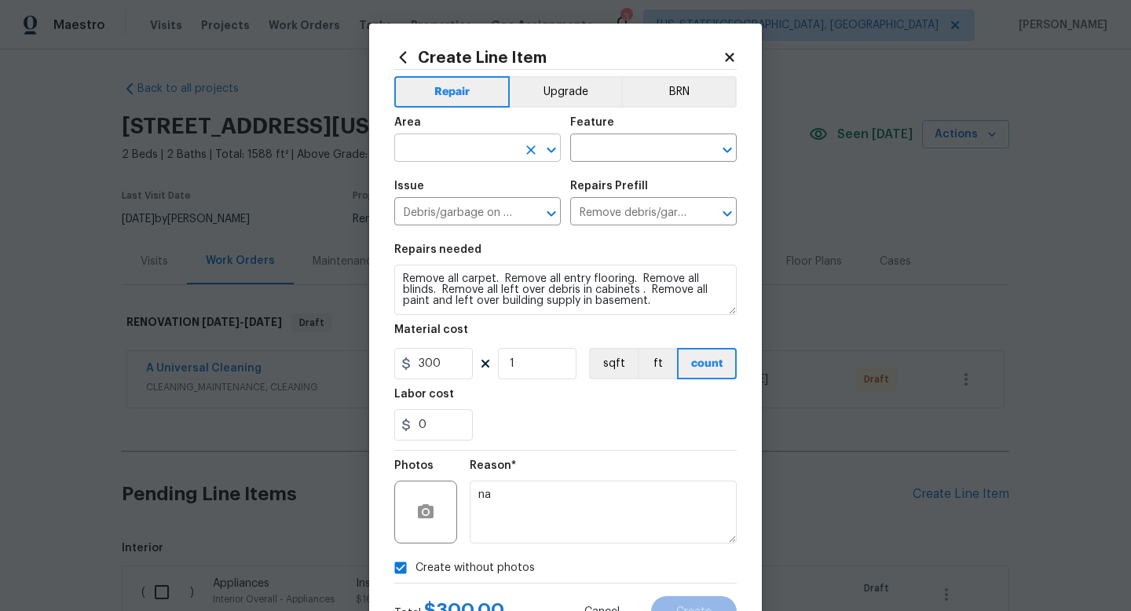
click at [451, 153] on input "text" at bounding box center [455, 150] width 123 height 24
click at [434, 207] on li "Interior Overall" at bounding box center [477, 211] width 167 height 26
type input "Interior Overall"
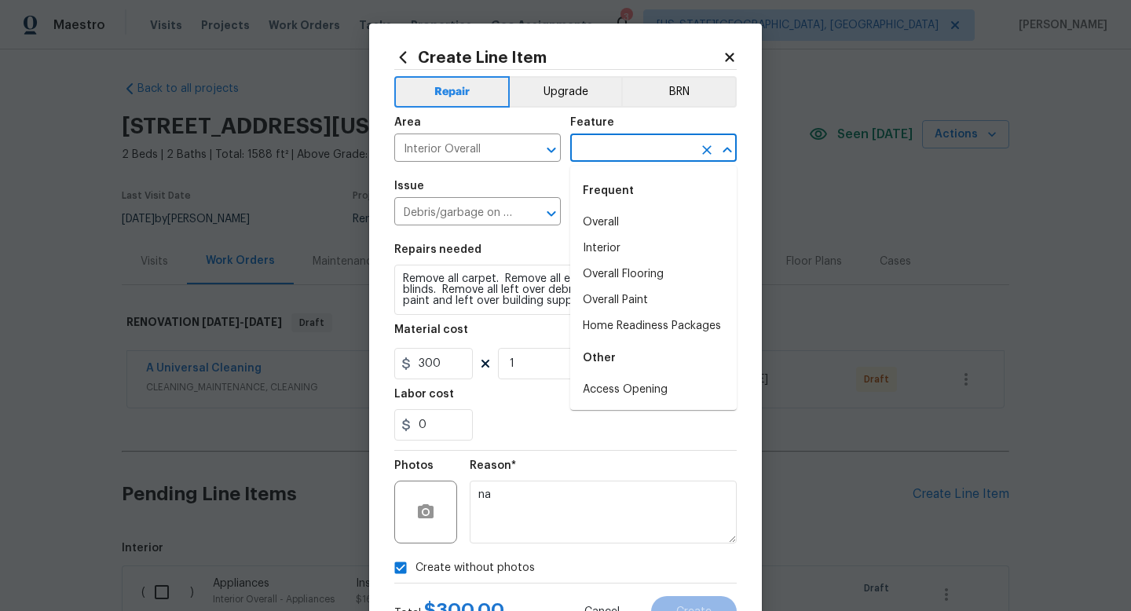
click at [606, 148] on input "text" at bounding box center [631, 150] width 123 height 24
click at [606, 256] on li "Interior" at bounding box center [653, 249] width 167 height 26
type input "Interior"
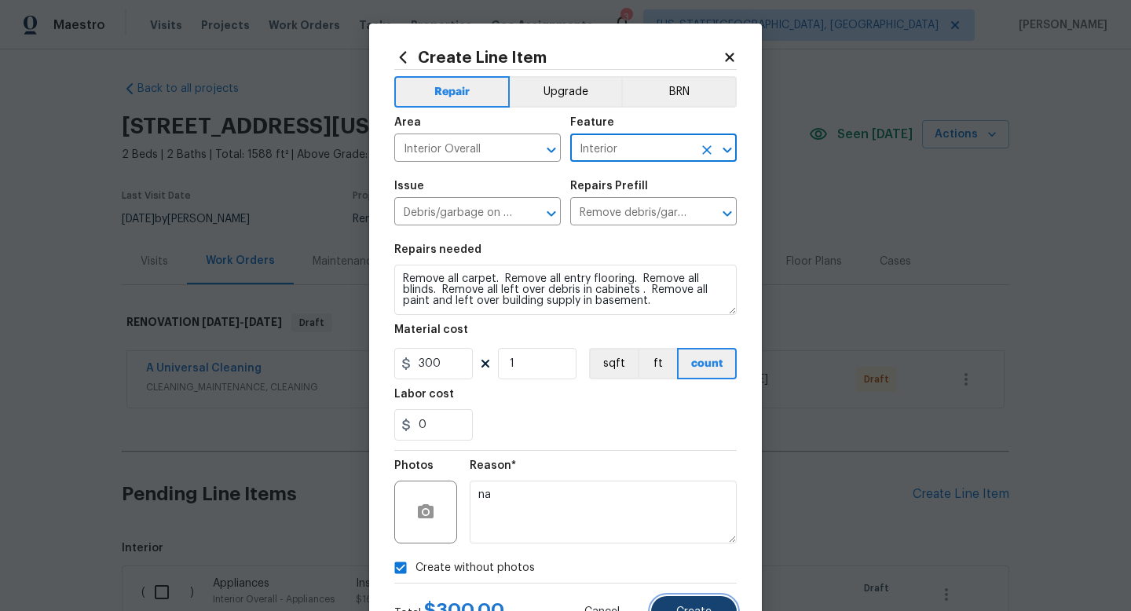
click at [688, 600] on button "Create" at bounding box center [694, 611] width 86 height 31
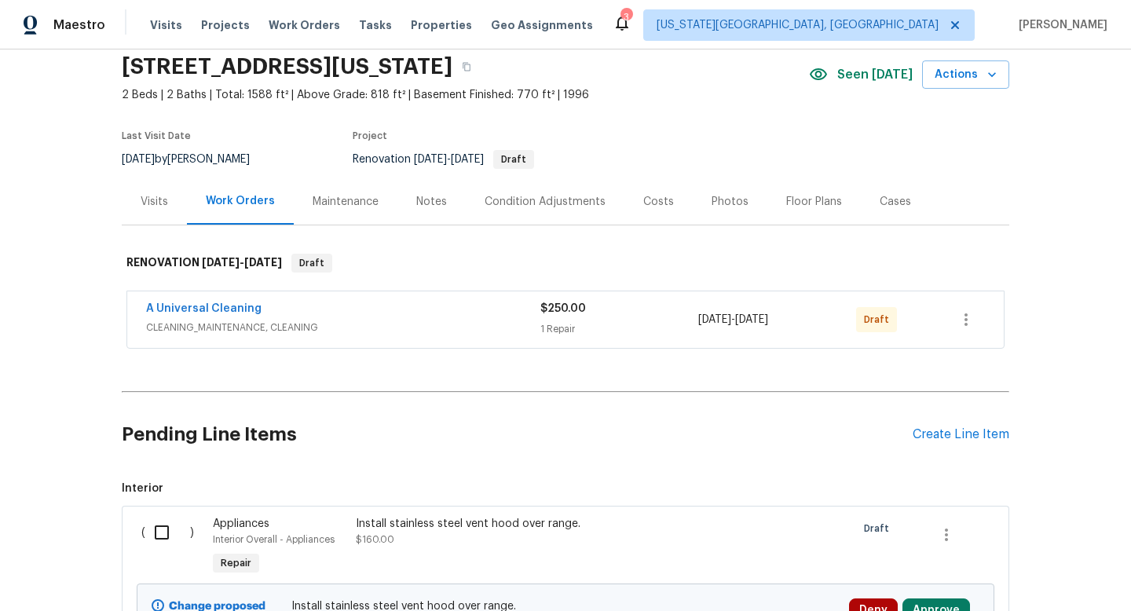
scroll to position [0, 0]
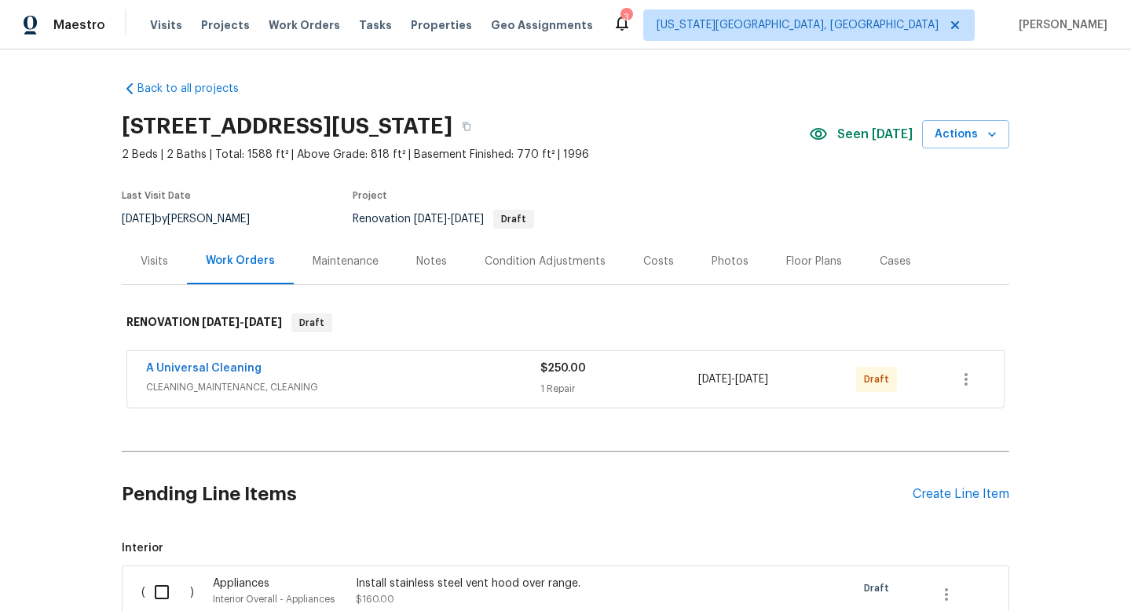
click at [160, 259] on div "Visits" at bounding box center [155, 262] width 28 height 16
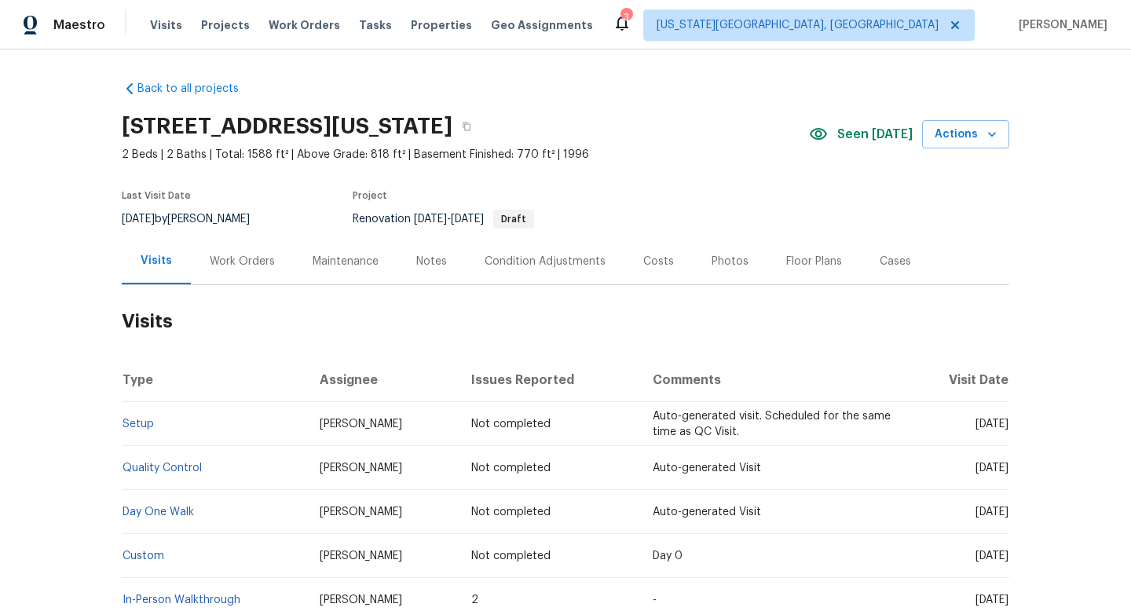
scroll to position [118, 0]
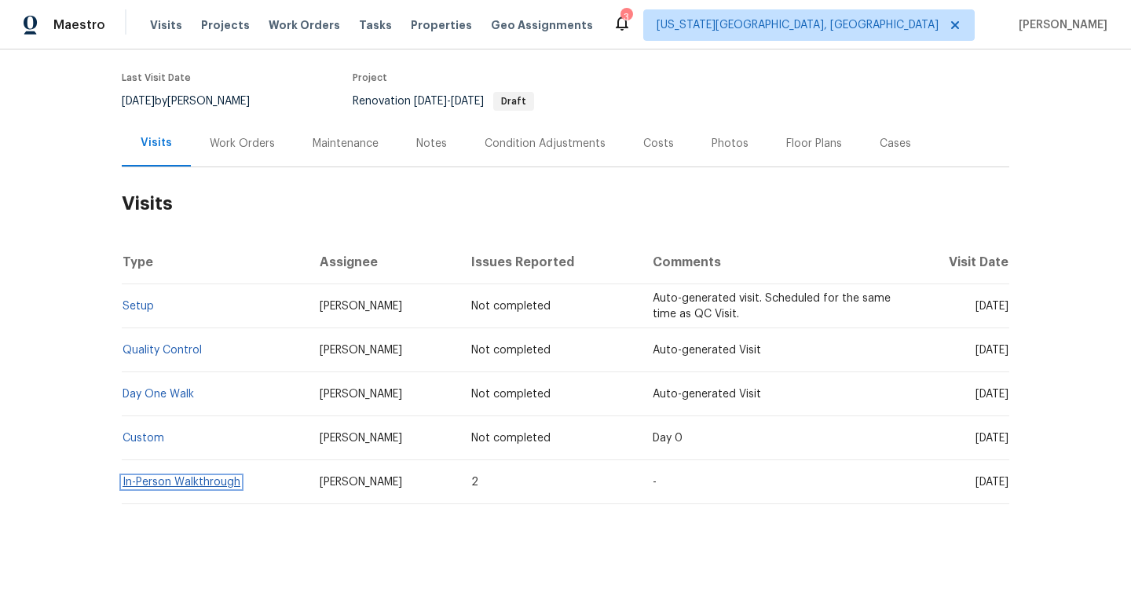
click at [188, 478] on link "In-Person Walkthrough" at bounding box center [182, 482] width 118 height 11
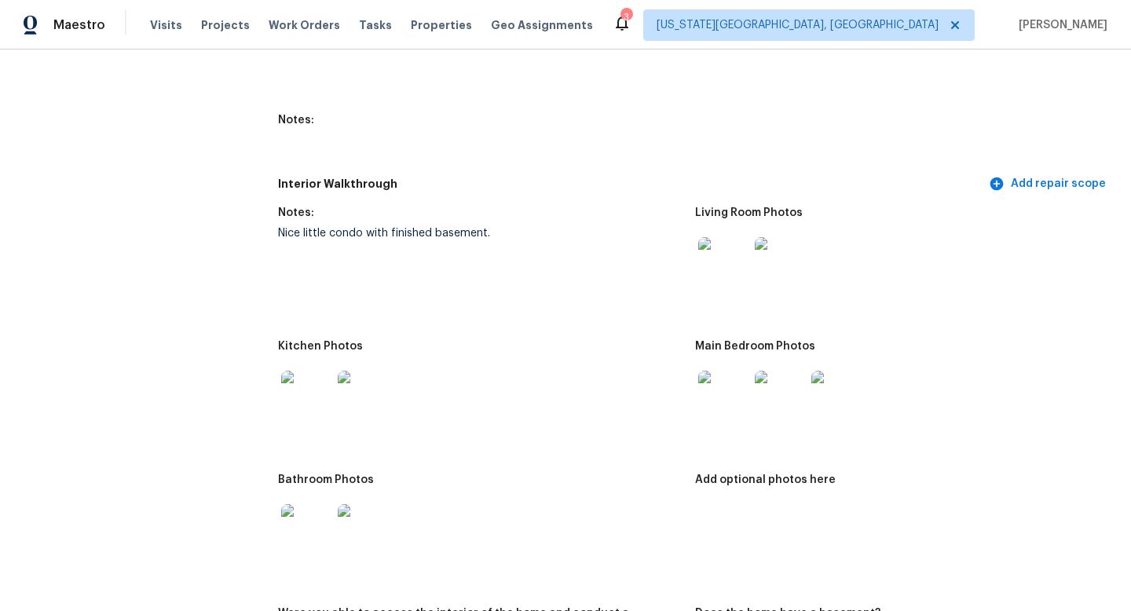
scroll to position [1885, 0]
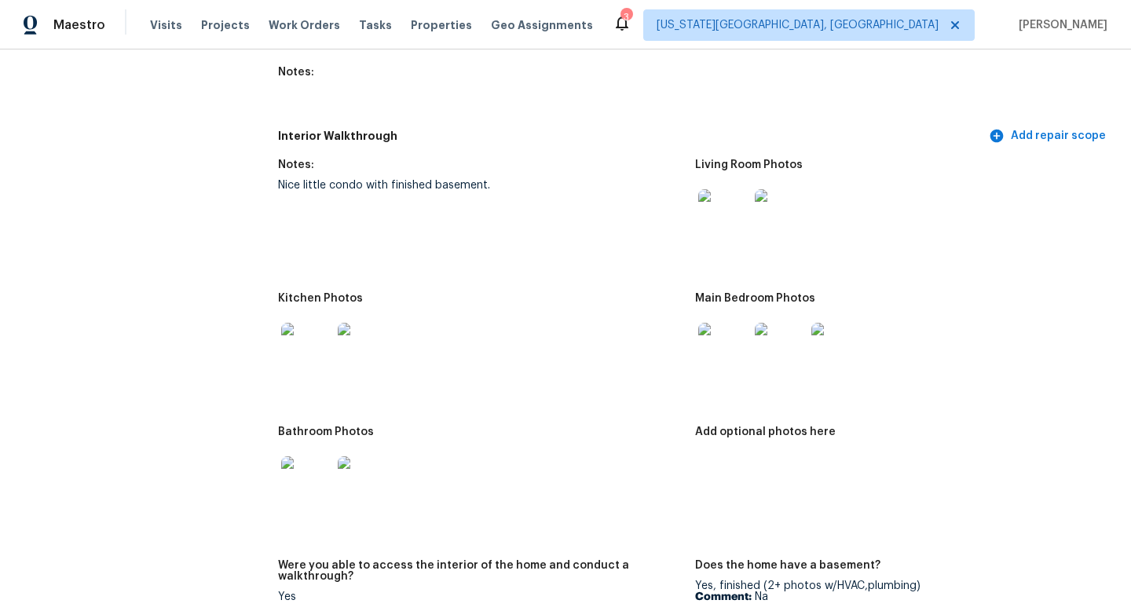
click at [321, 323] on img at bounding box center [306, 348] width 50 height 50
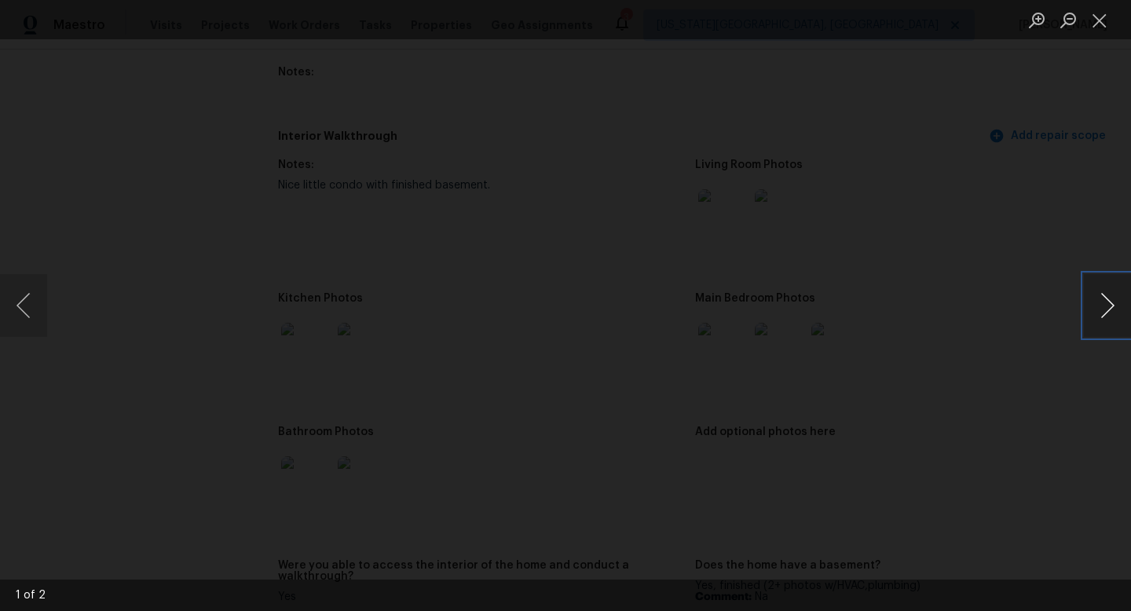
click at [1108, 307] on button "Next image" at bounding box center [1107, 305] width 47 height 63
click at [1098, 119] on div "Lightbox" at bounding box center [565, 305] width 1131 height 611
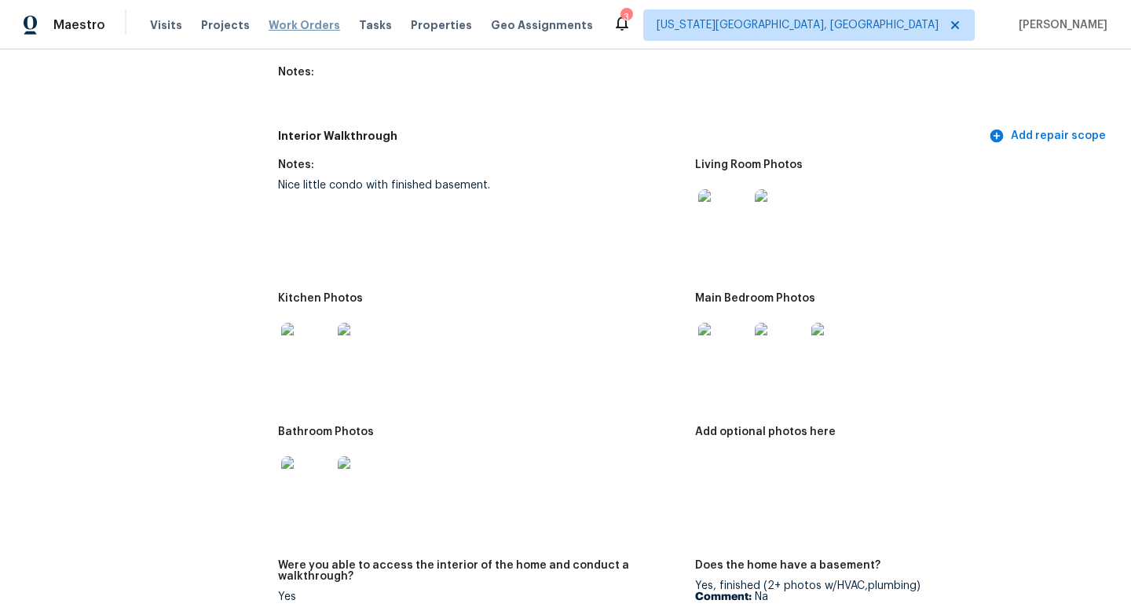
click at [273, 26] on span "Work Orders" at bounding box center [305, 25] width 72 height 16
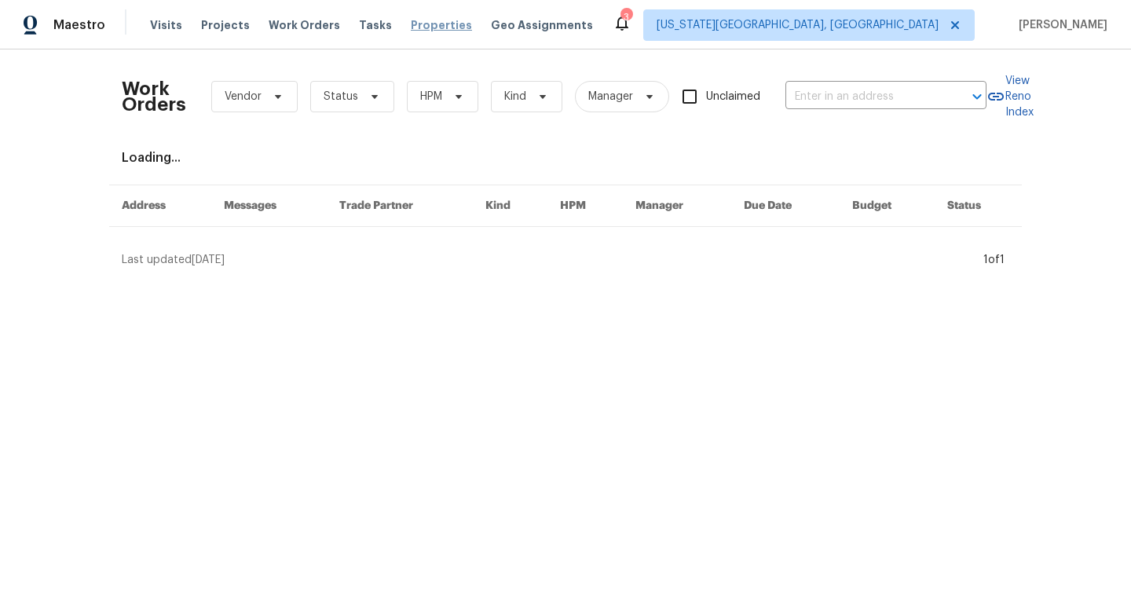
click at [411, 24] on span "Properties" at bounding box center [441, 25] width 61 height 16
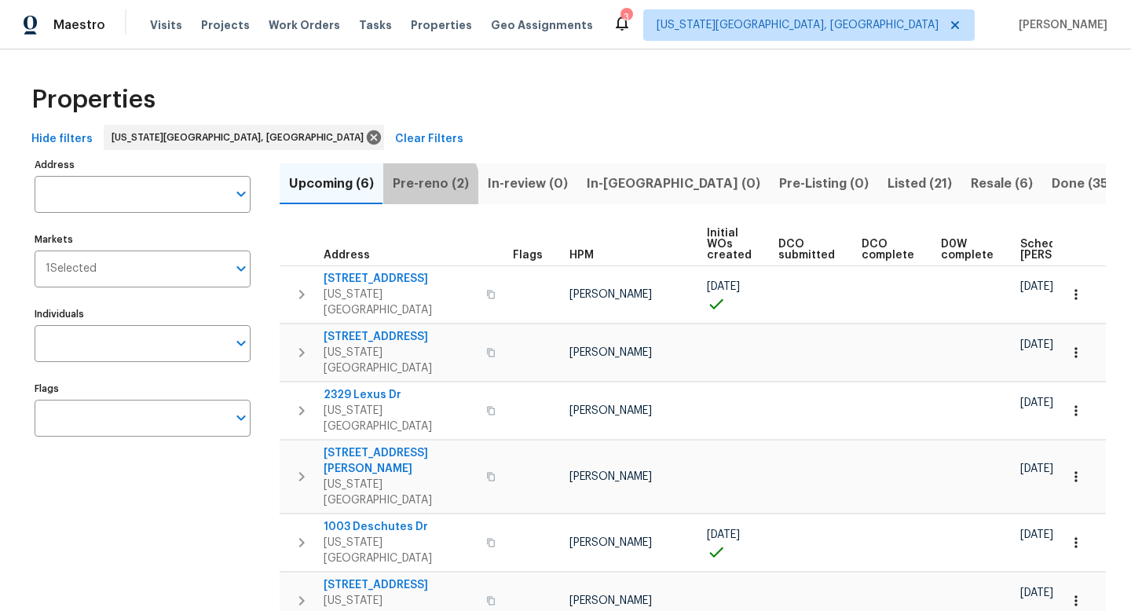
click at [422, 187] on span "Pre-reno (2)" at bounding box center [431, 184] width 76 height 22
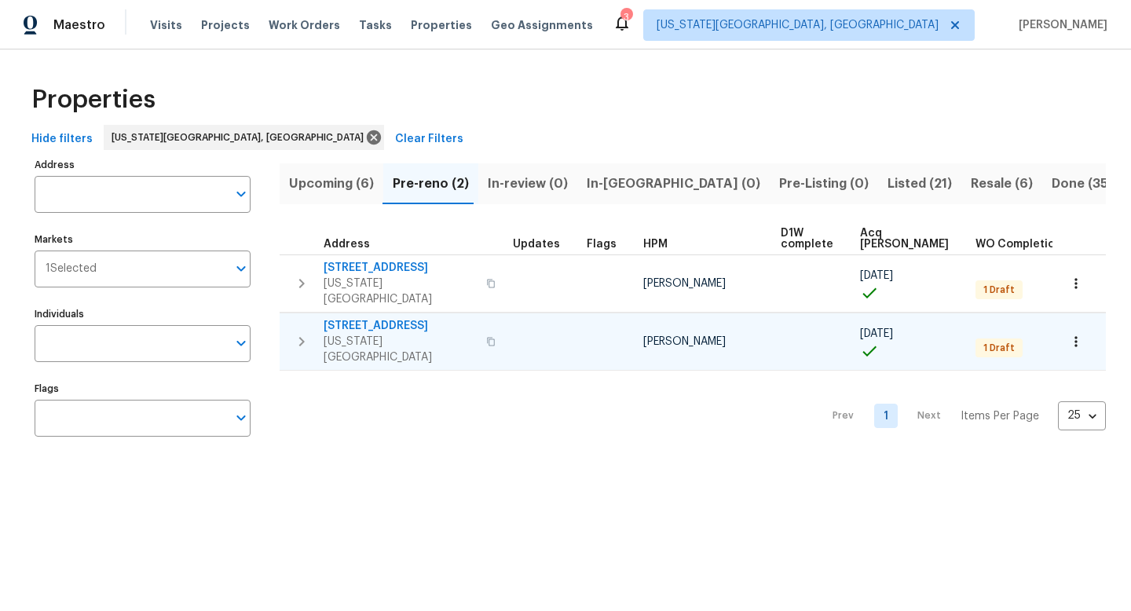
click at [361, 318] on span "4785 Live Oak Dr" at bounding box center [400, 326] width 153 height 16
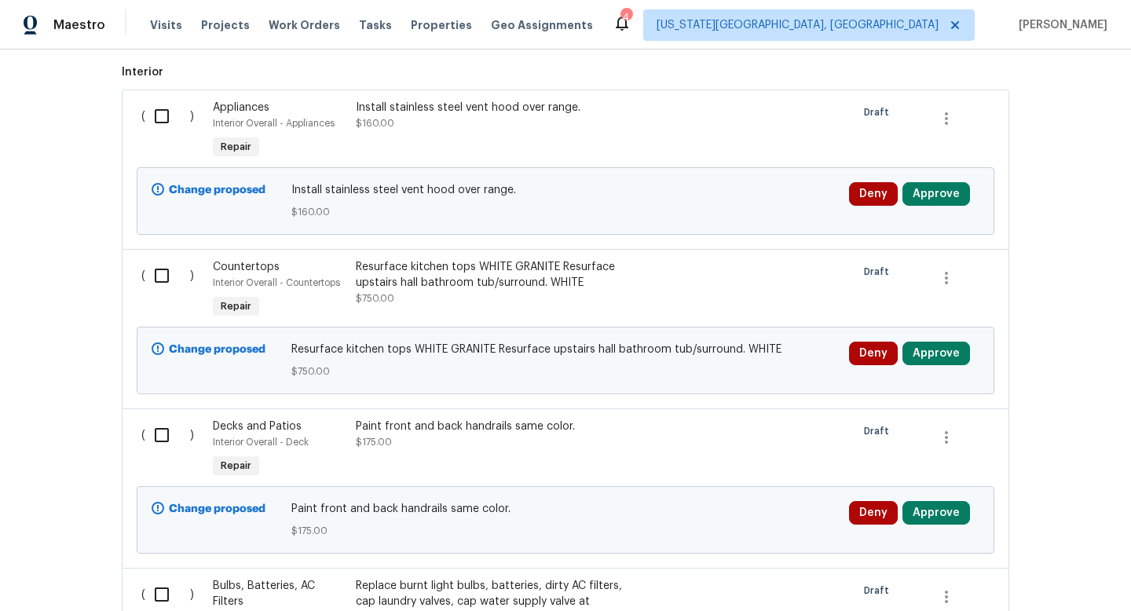
scroll to position [472, 0]
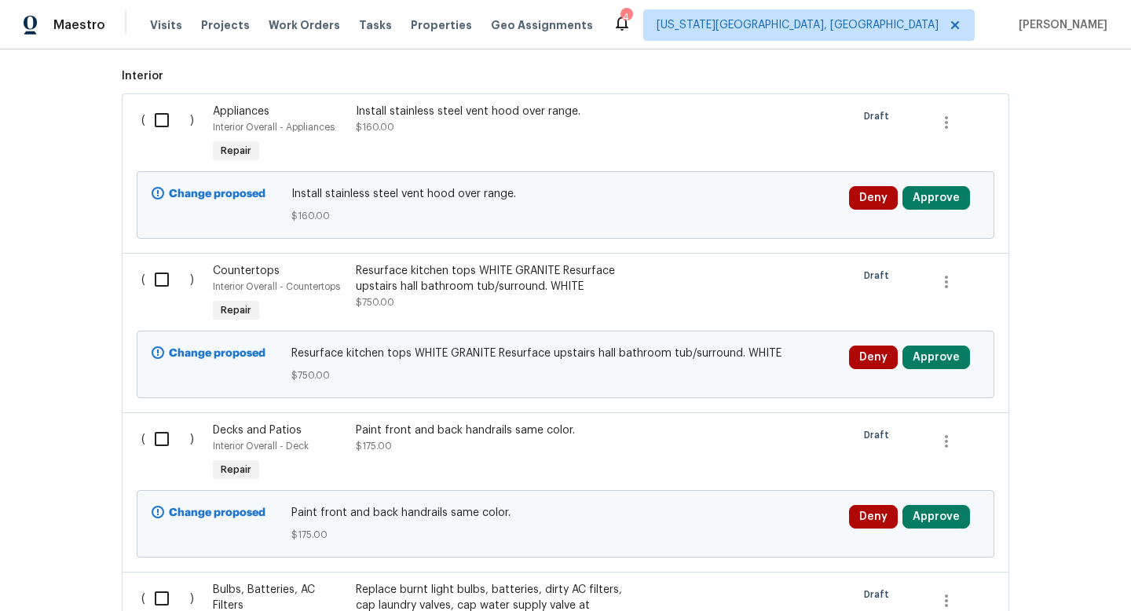
click at [460, 120] on div "Install stainless steel vent hood over range. $160.00" at bounding box center [494, 119] width 277 height 31
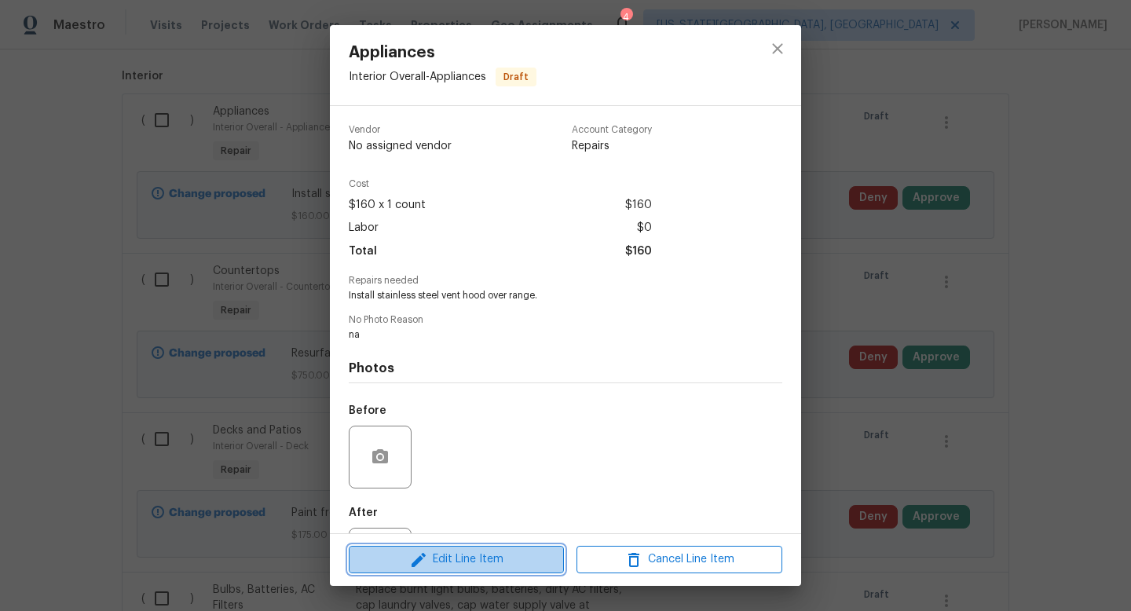
click at [453, 561] on span "Edit Line Item" at bounding box center [457, 560] width 206 height 20
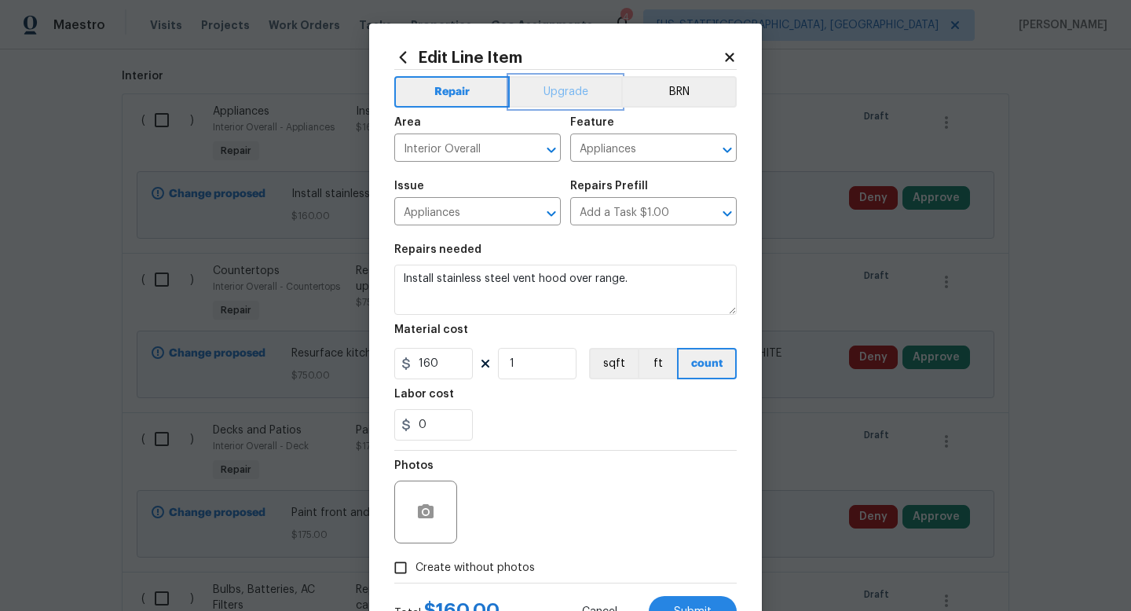
click at [581, 82] on button "Upgrade" at bounding box center [566, 91] width 112 height 31
click at [682, 611] on span "Submit" at bounding box center [693, 613] width 38 height 12
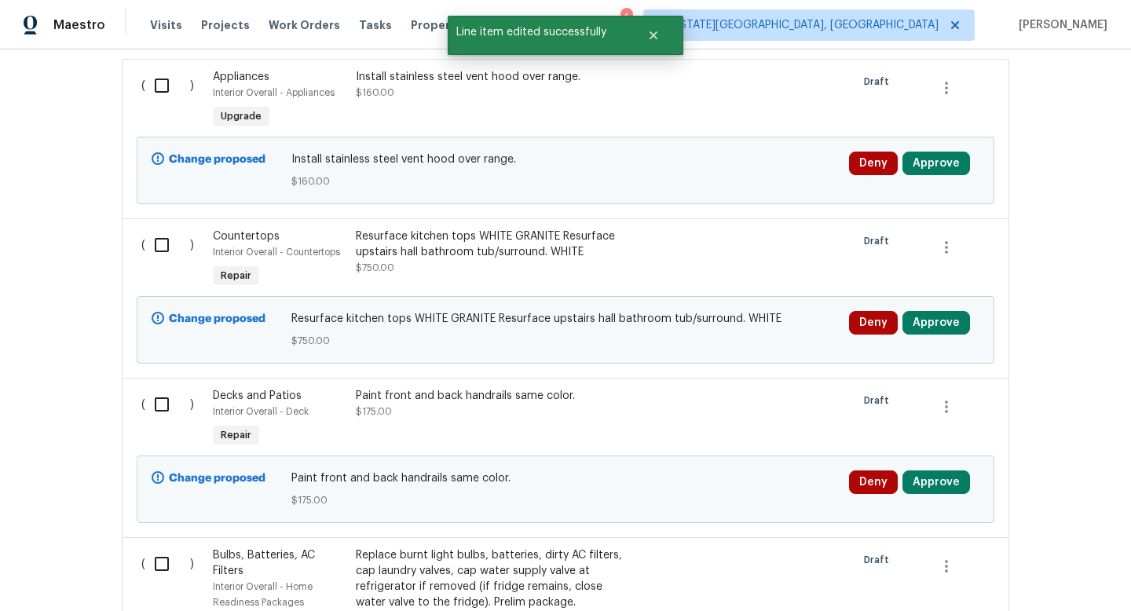
scroll to position [508, 0]
click at [438, 244] on div "Resurface kitchen tops WHITE GRANITE Resurface upstairs hall bathroom tub/surro…" at bounding box center [494, 243] width 277 height 31
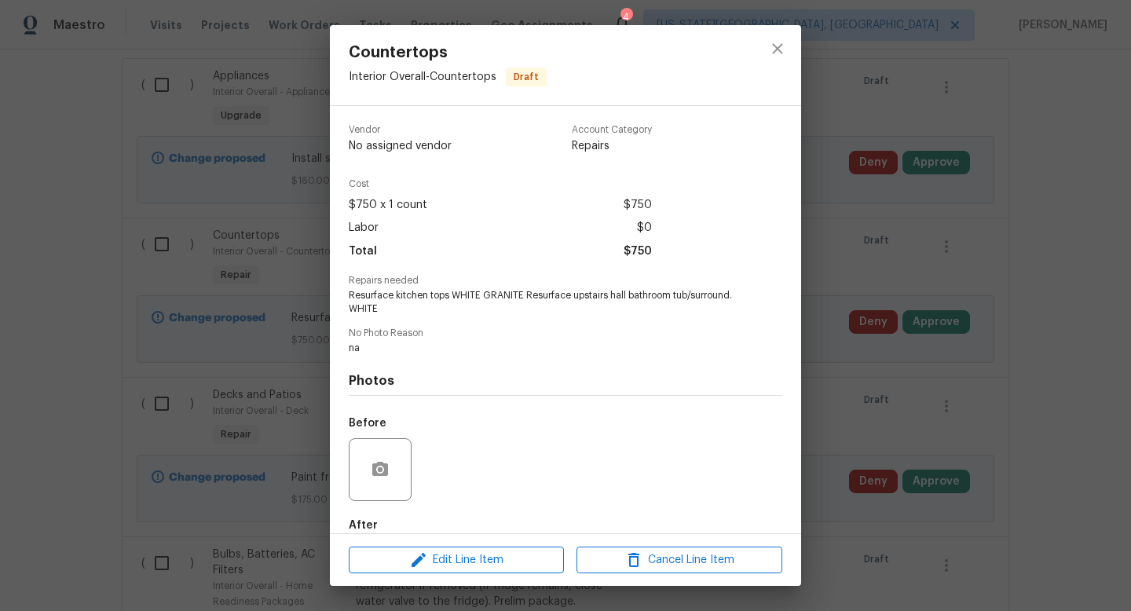
click at [483, 537] on div "Edit Line Item Cancel Line Item" at bounding box center [565, 560] width 471 height 53
click at [479, 562] on span "Edit Line Item" at bounding box center [457, 561] width 206 height 20
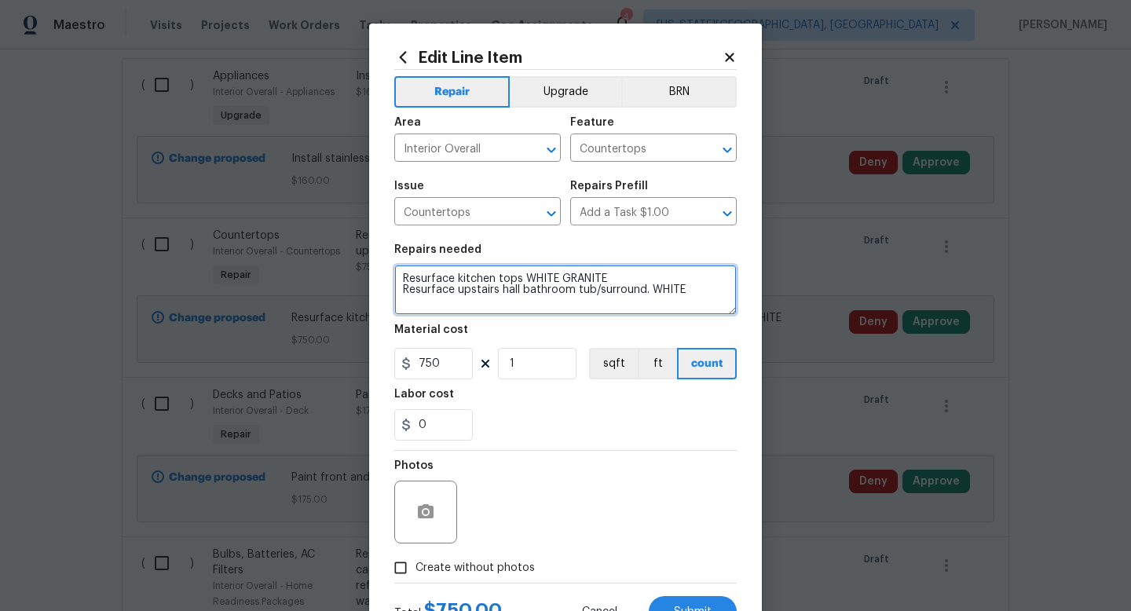
click at [521, 281] on textarea "Resurface kitchen tops WHITE GRANITE Resurface upstairs hall bathroom tub/surro…" at bounding box center [565, 290] width 343 height 50
type textarea "Resurface kitchen tops and splash WHITE GRANITE Resurface upstairs hall bathroo…"
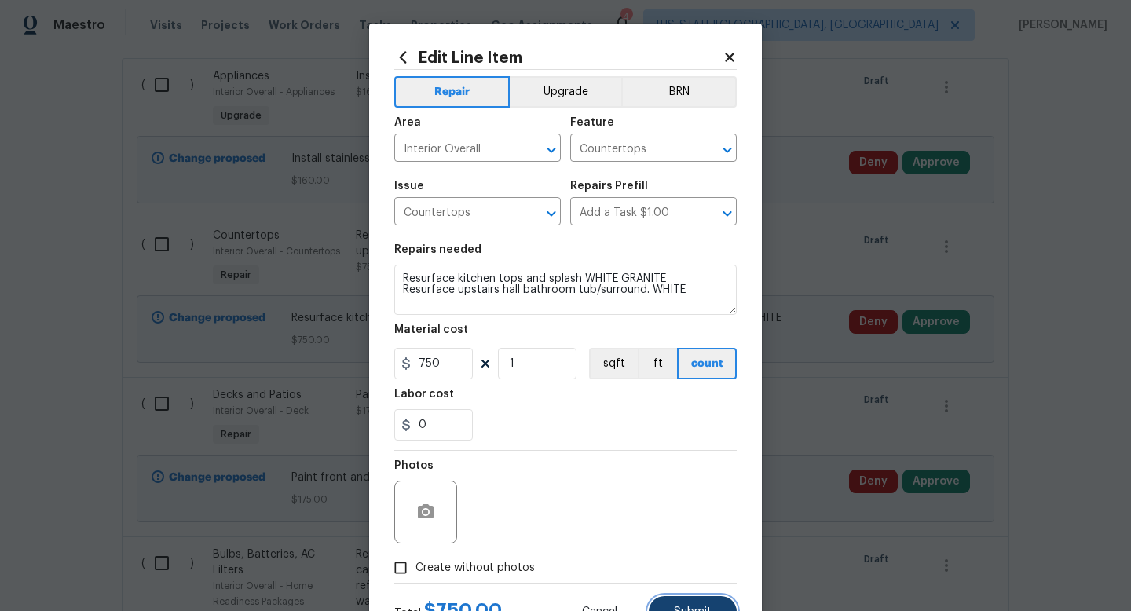
click at [658, 606] on button "Submit" at bounding box center [693, 611] width 88 height 31
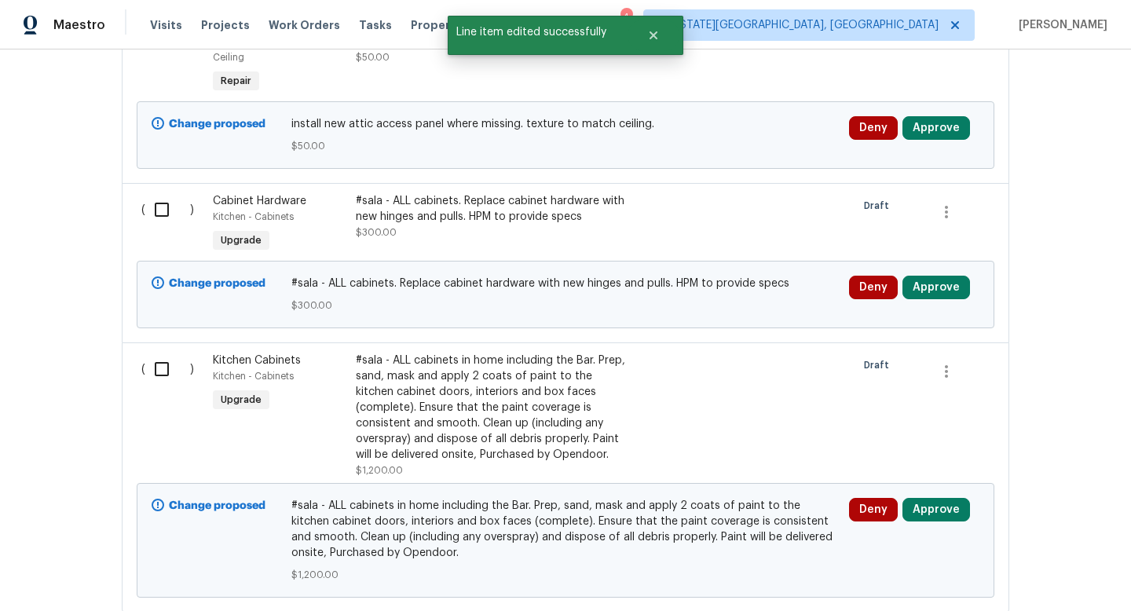
scroll to position [4114, 0]
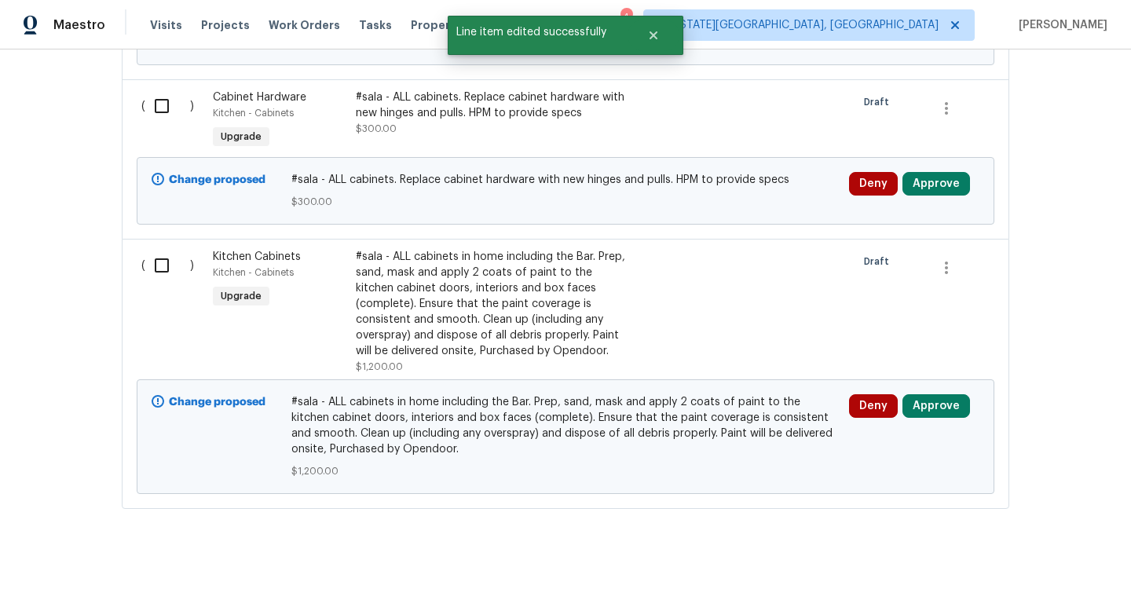
click at [175, 249] on input "checkbox" at bounding box center [167, 265] width 45 height 33
checkbox input "true"
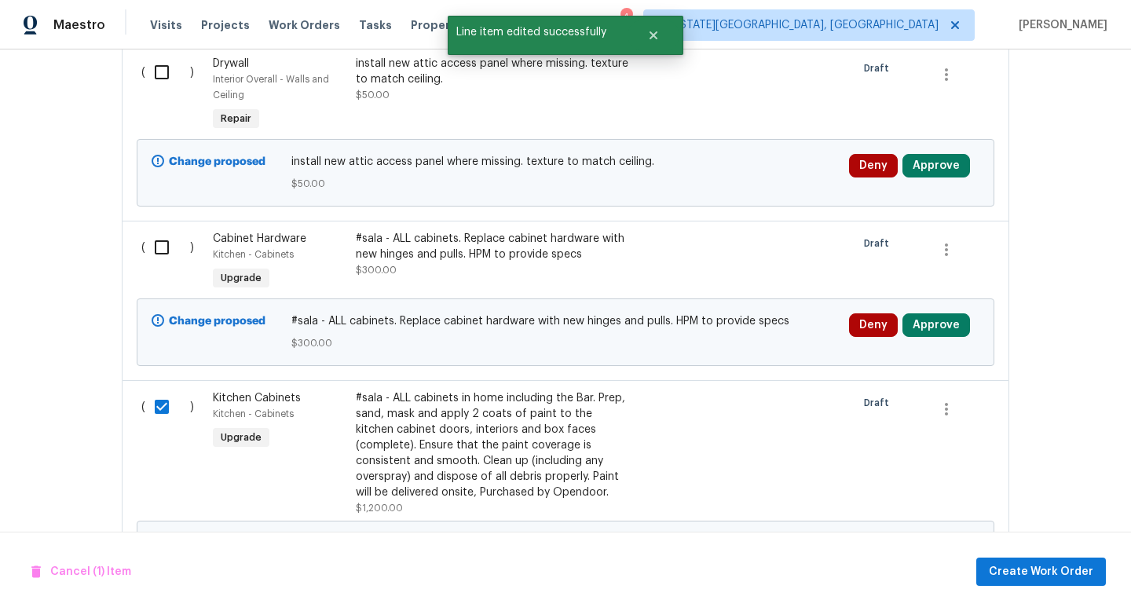
scroll to position [3960, 0]
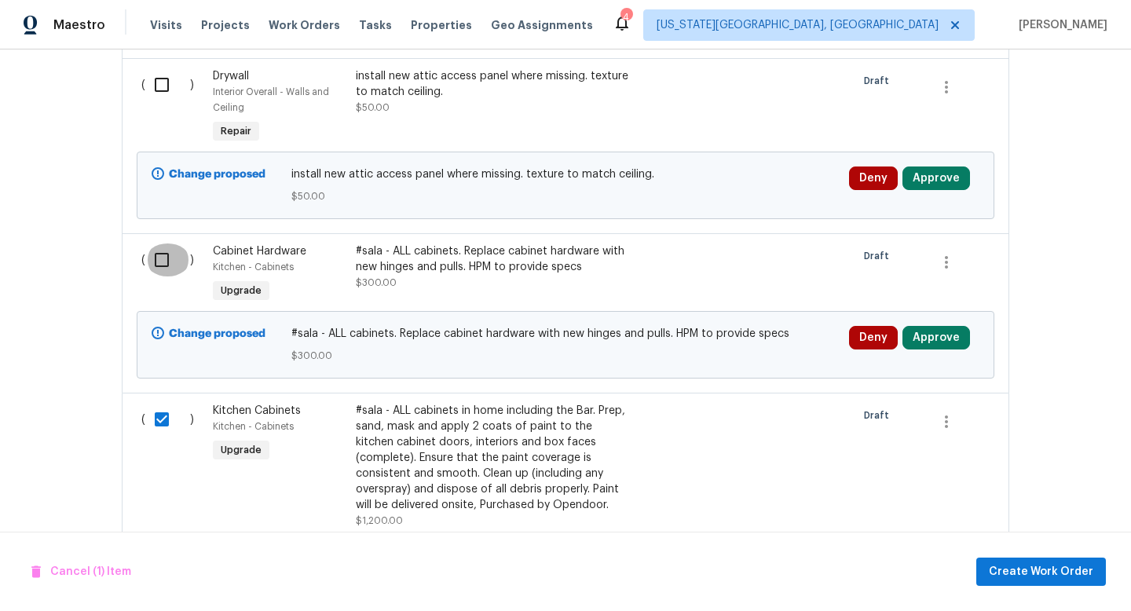
click at [175, 249] on input "checkbox" at bounding box center [167, 260] width 45 height 33
checkbox input "true"
click at [162, 406] on input "checkbox" at bounding box center [167, 419] width 45 height 33
checkbox input "false"
click at [166, 239] on div "( )" at bounding box center [173, 275] width 72 height 72
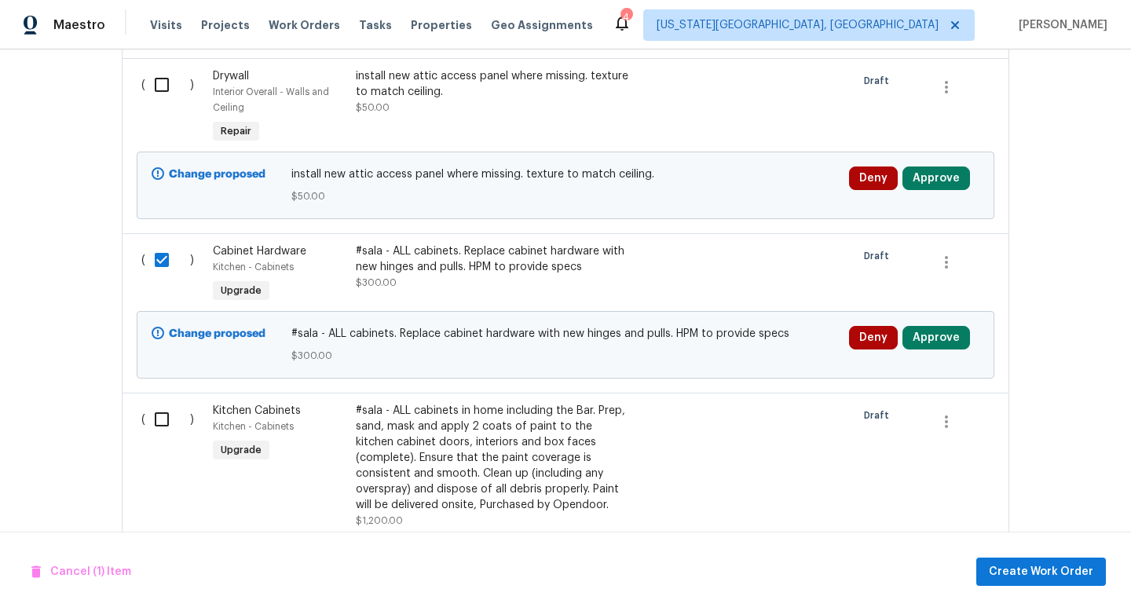
click at [163, 251] on input "checkbox" at bounding box center [167, 260] width 45 height 33
checkbox input "false"
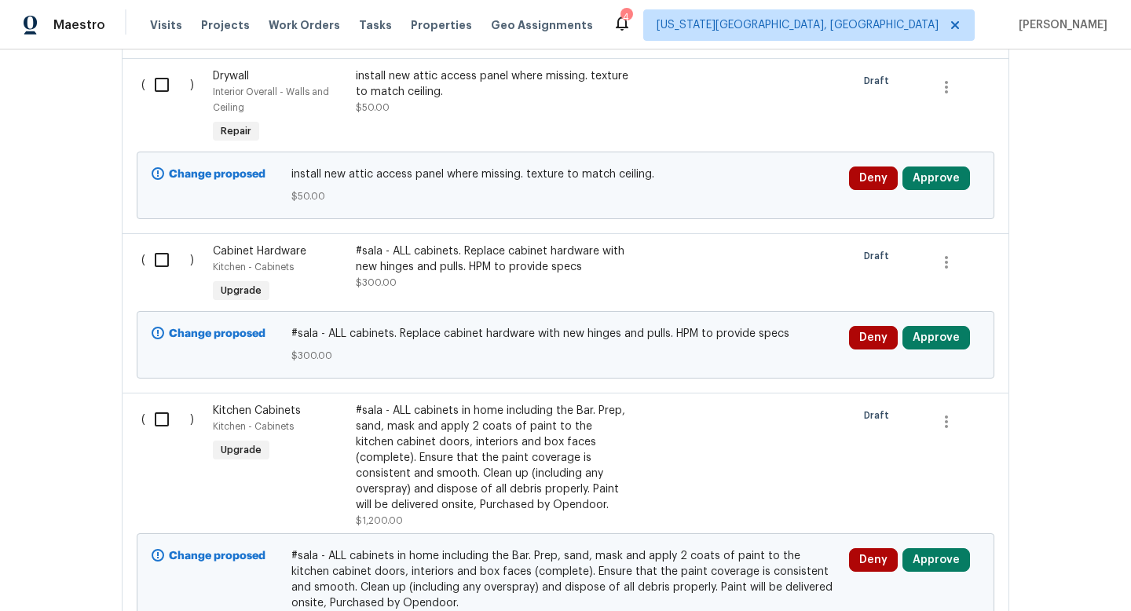
scroll to position [4114, 0]
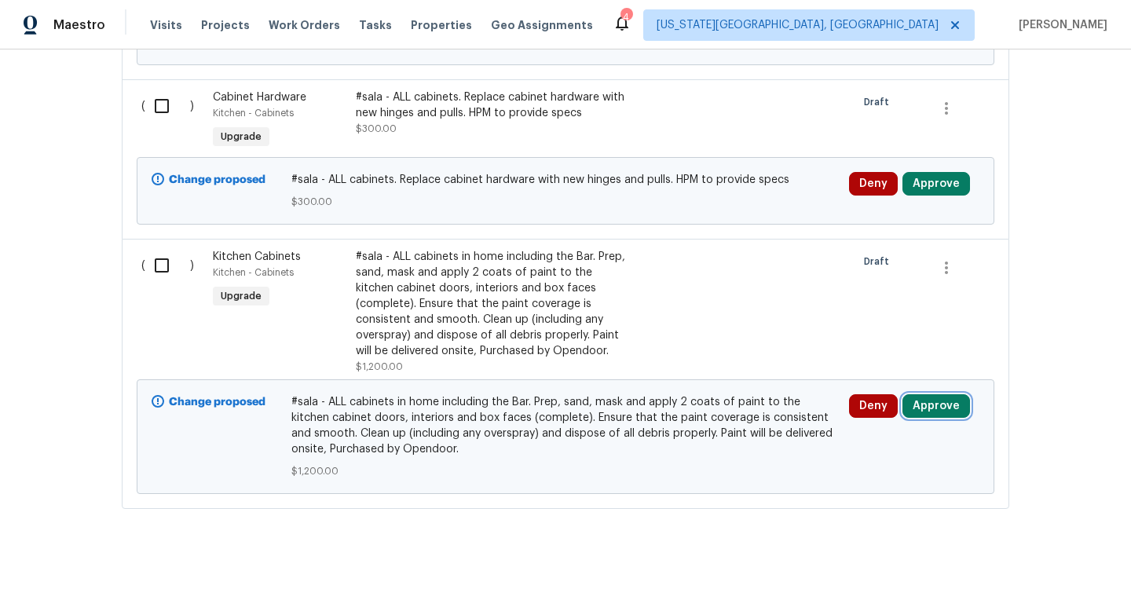
click at [922, 406] on button "Approve" at bounding box center [937, 406] width 68 height 24
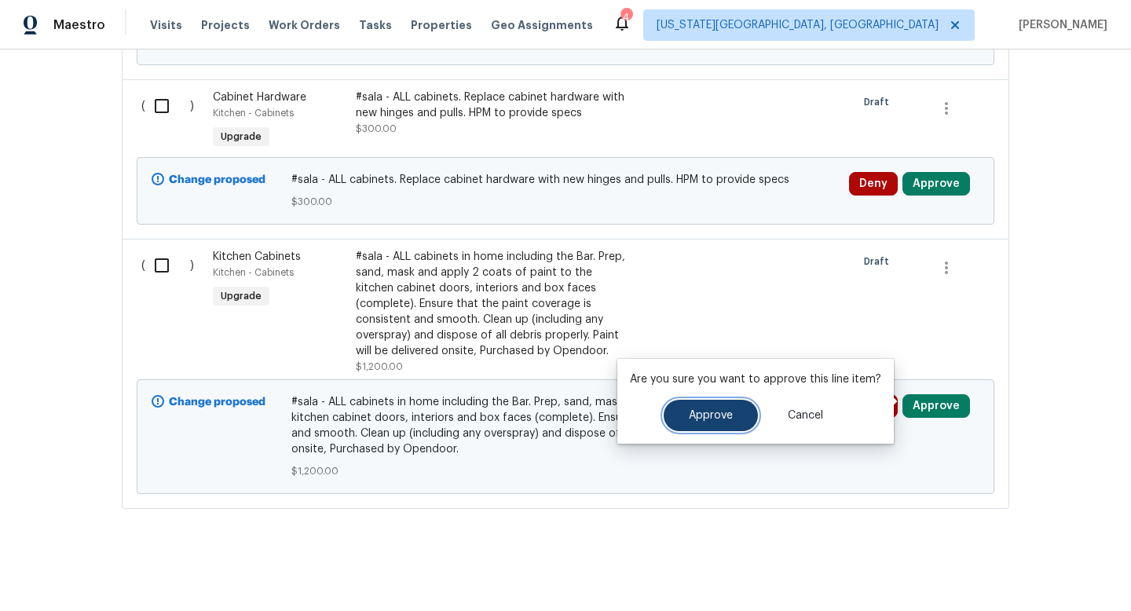
click at [728, 420] on span "Approve" at bounding box center [711, 416] width 44 height 12
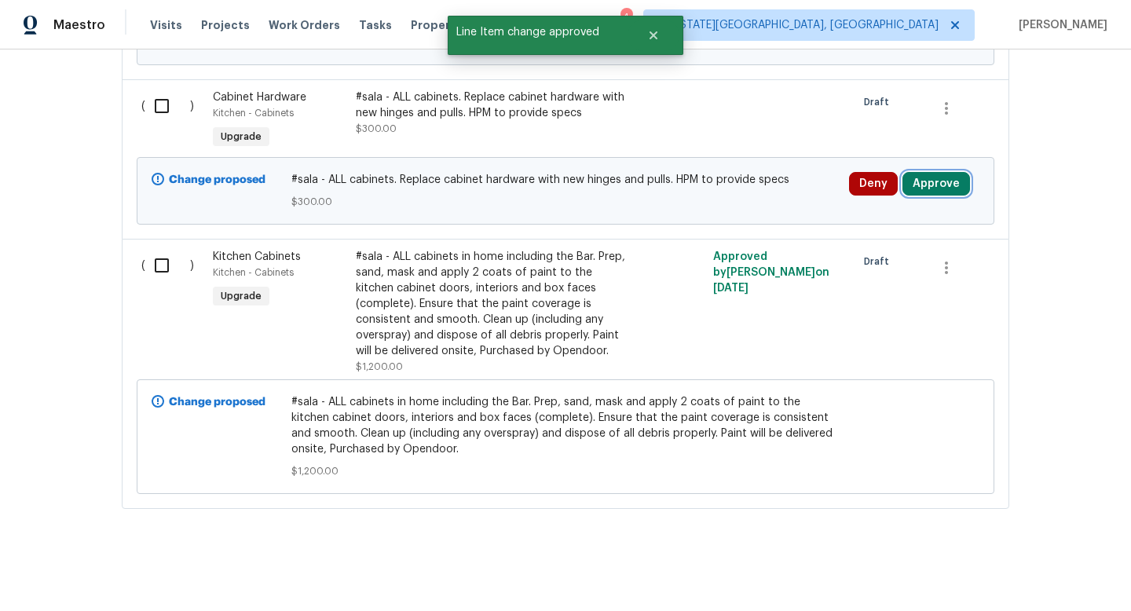
click at [938, 178] on button "Approve" at bounding box center [937, 184] width 68 height 24
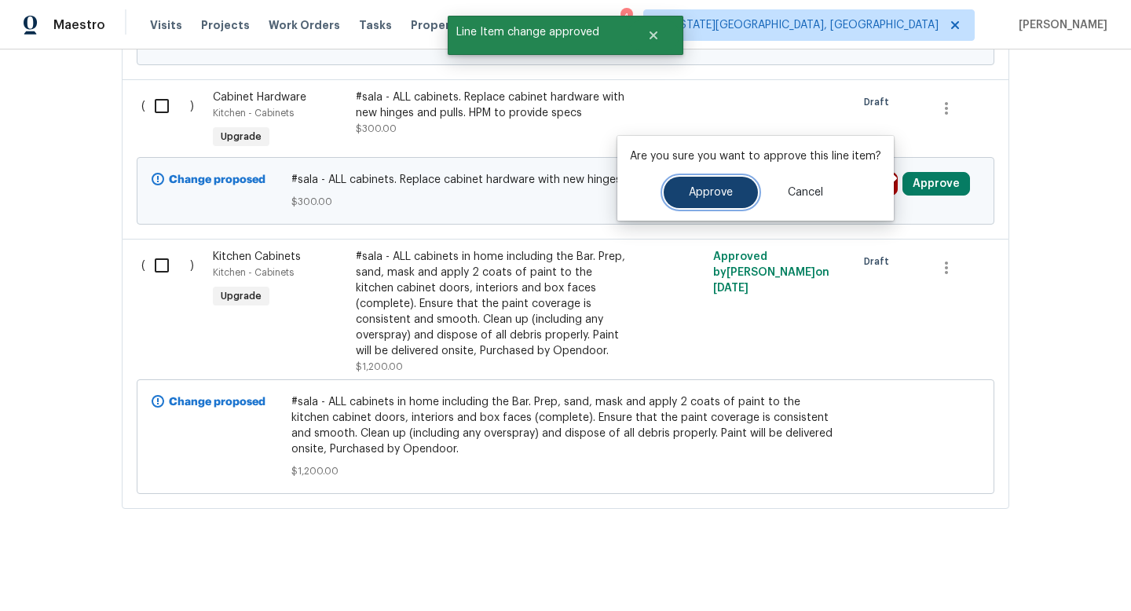
click at [724, 190] on span "Approve" at bounding box center [711, 193] width 44 height 12
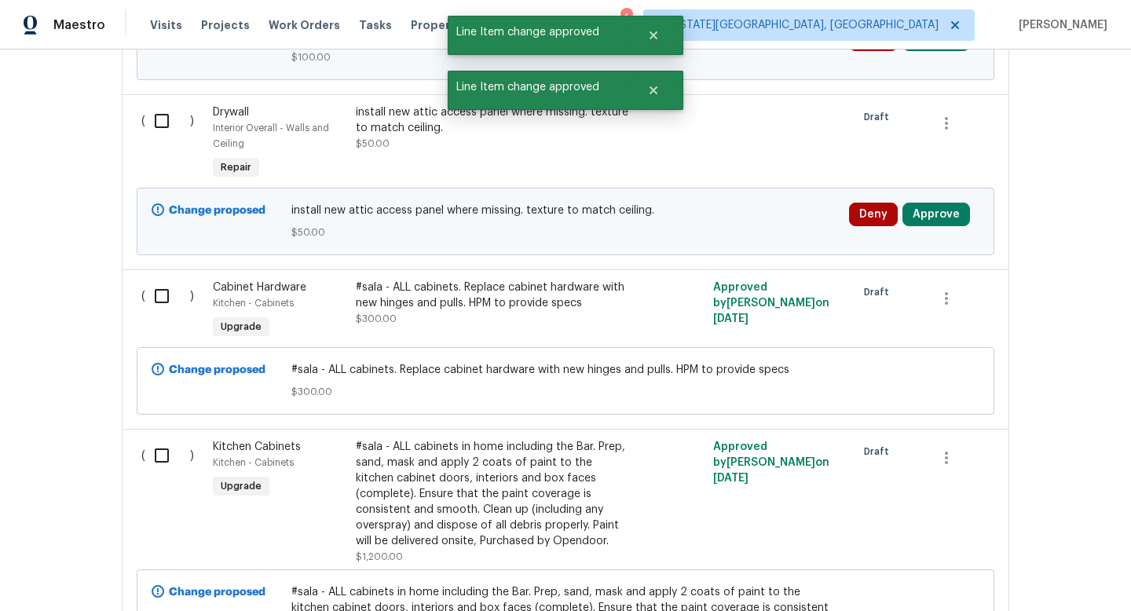
scroll to position [3906, 0]
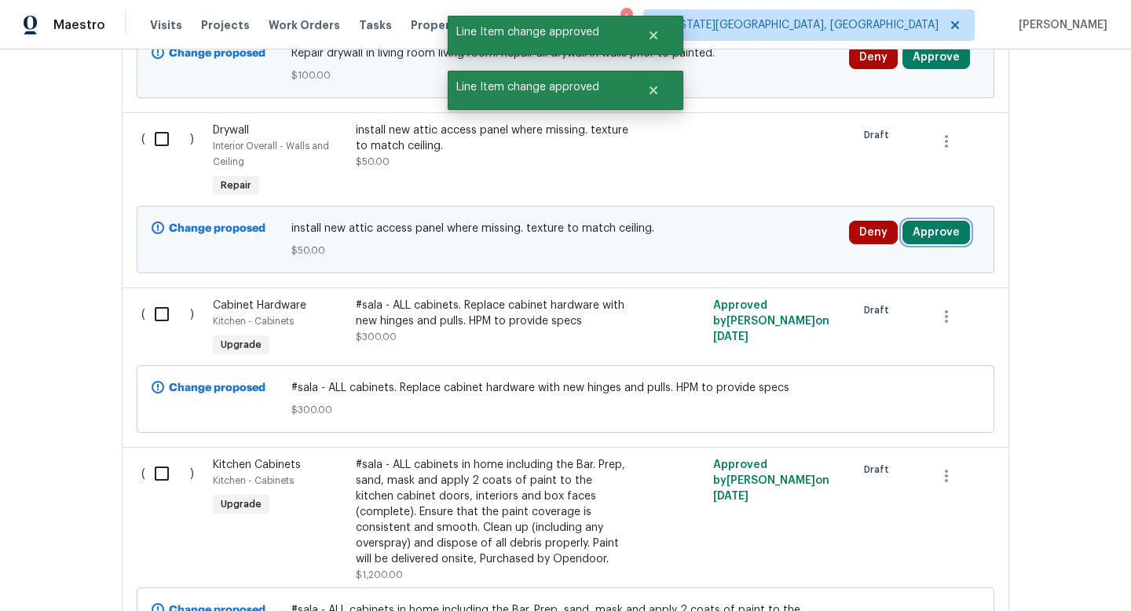
click at [958, 230] on button "Approve" at bounding box center [937, 233] width 68 height 24
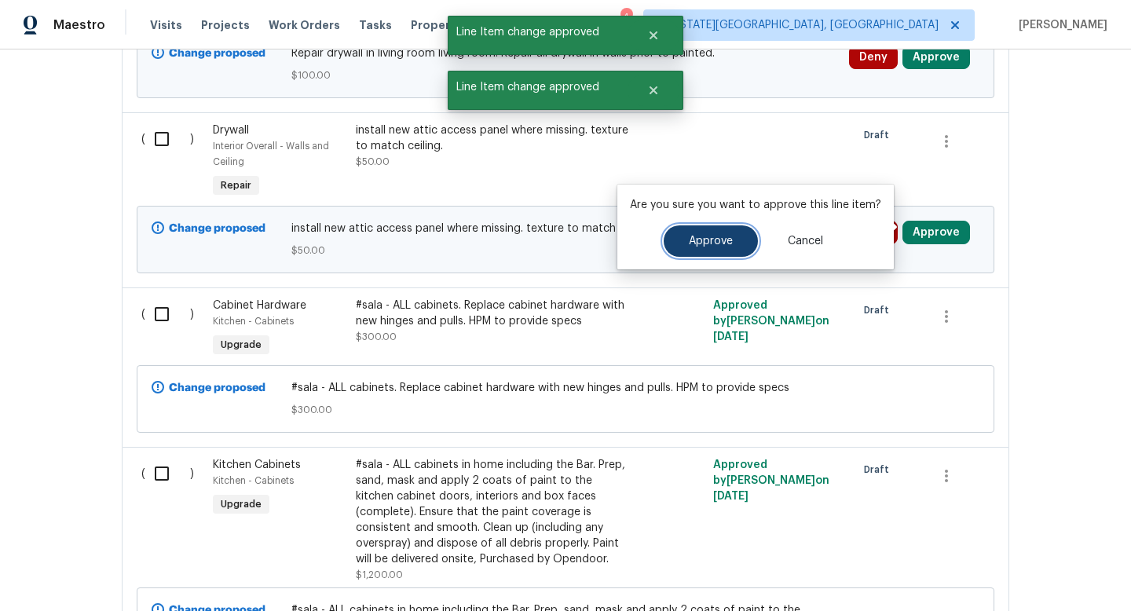
click at [681, 242] on button "Approve" at bounding box center [711, 241] width 94 height 31
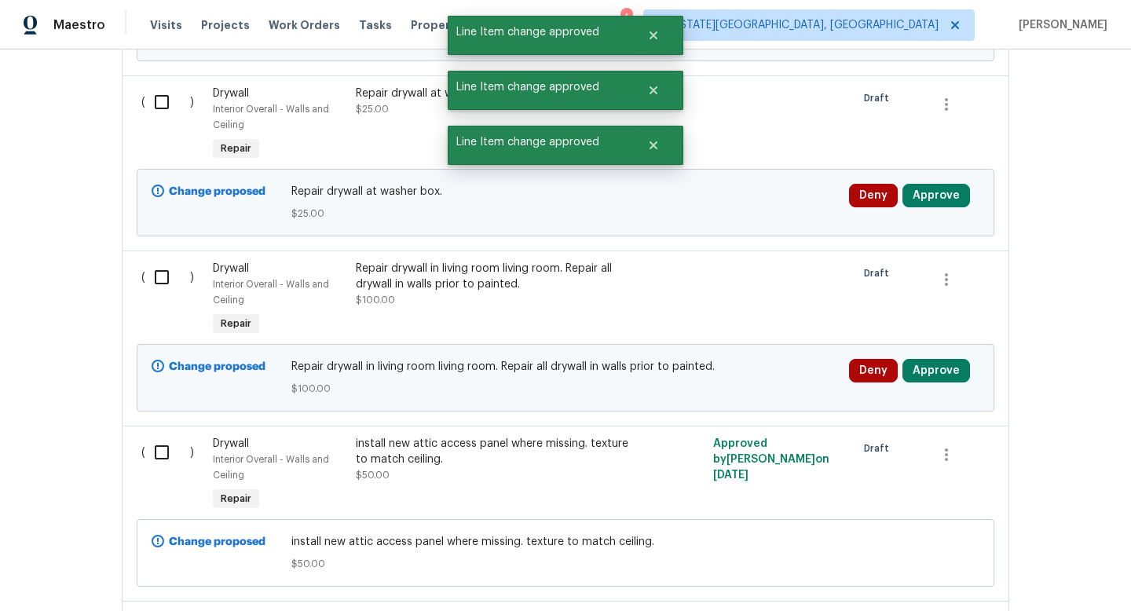
scroll to position [3590, 0]
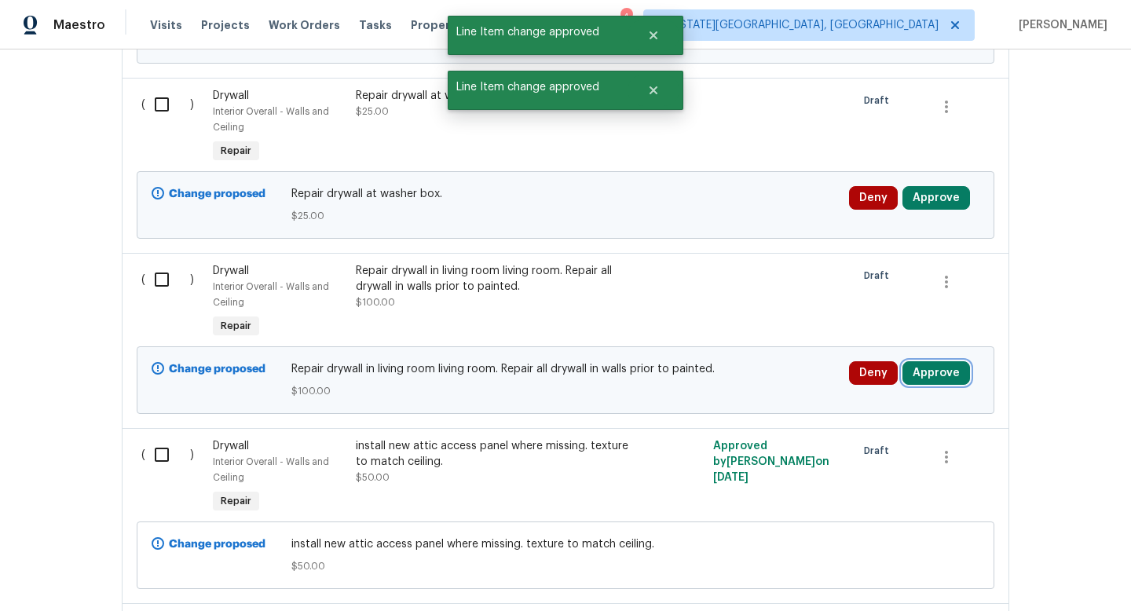
click at [946, 375] on button "Approve" at bounding box center [937, 373] width 68 height 24
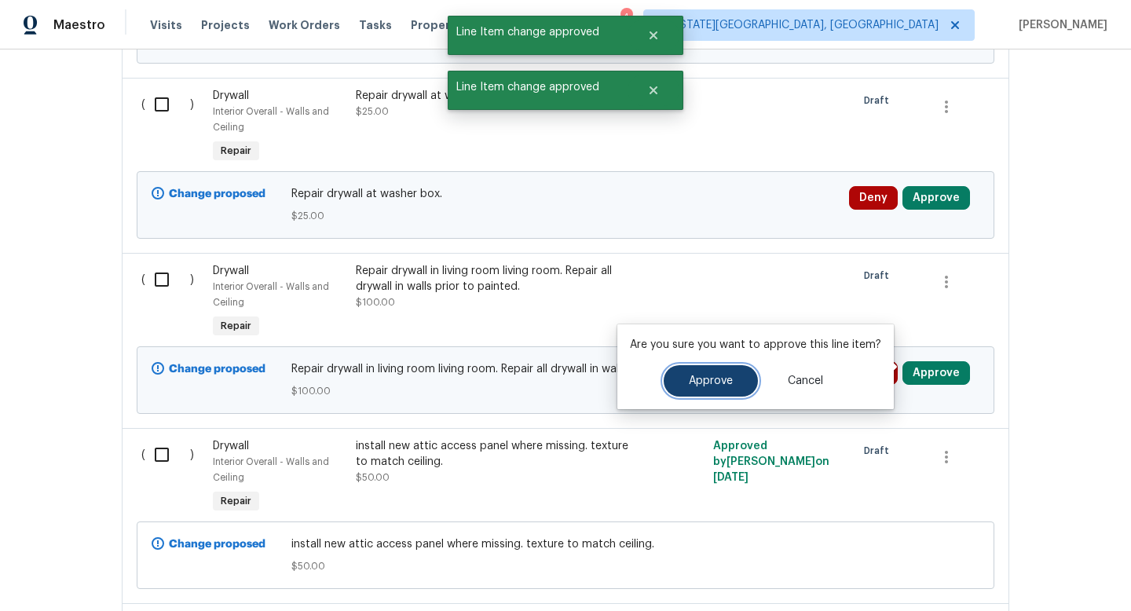
click at [710, 374] on button "Approve" at bounding box center [711, 380] width 94 height 31
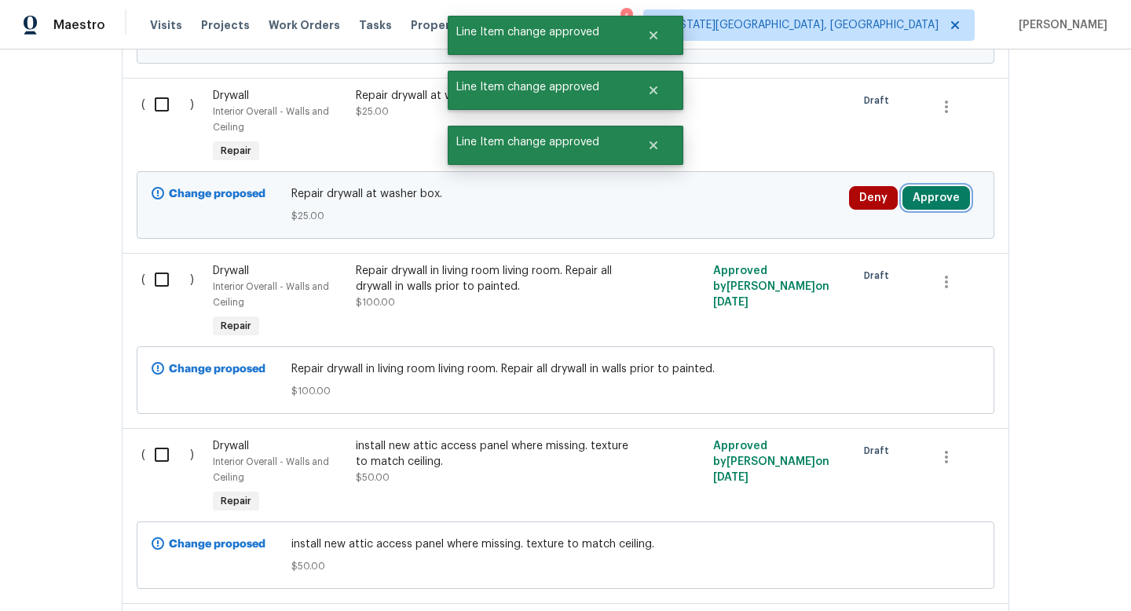
click at [957, 189] on button "Approve" at bounding box center [937, 198] width 68 height 24
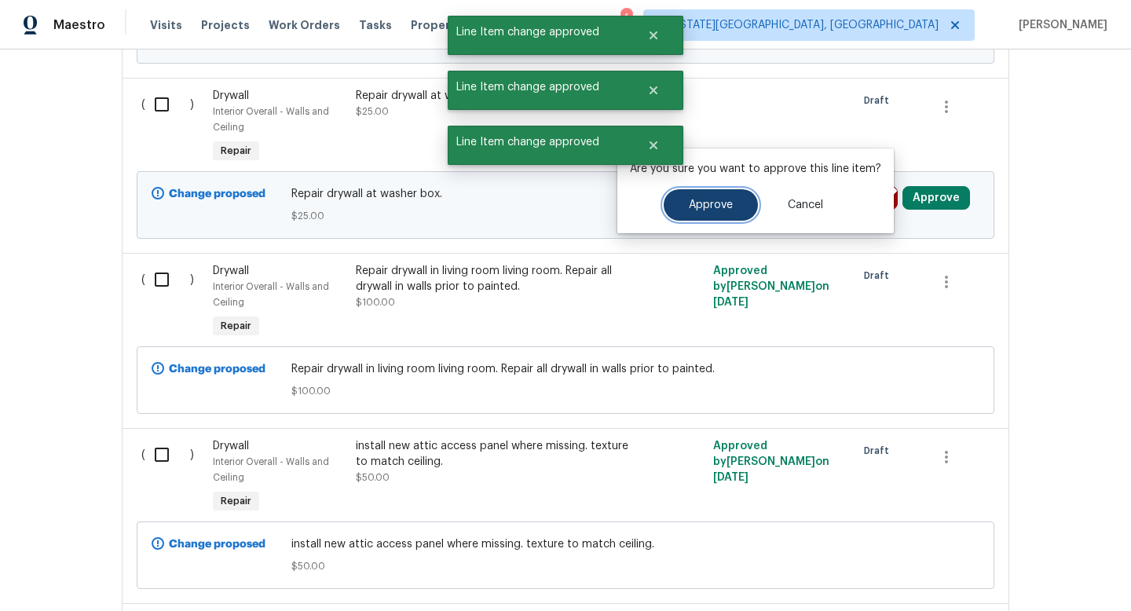
click at [727, 206] on span "Approve" at bounding box center [711, 206] width 44 height 12
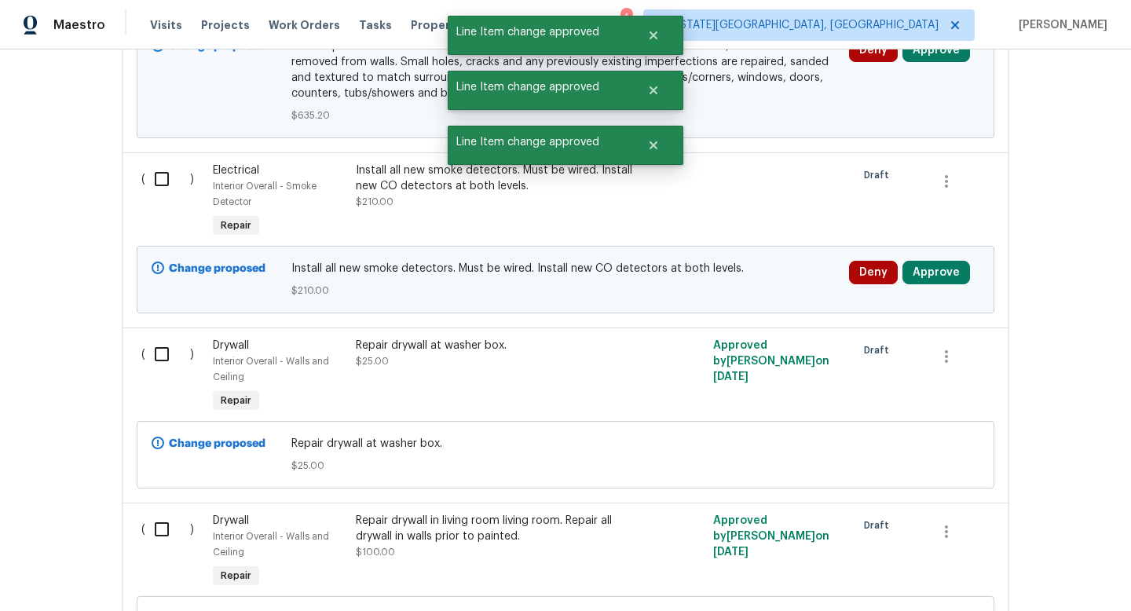
scroll to position [3339, 0]
click at [936, 262] on button "Approve" at bounding box center [937, 274] width 68 height 24
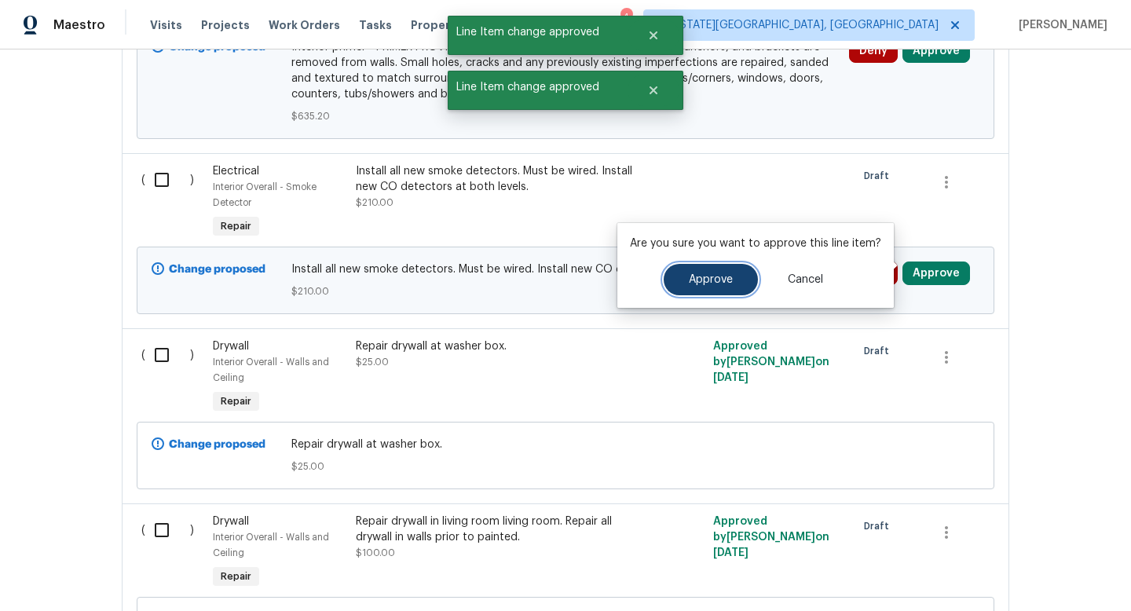
click at [712, 278] on span "Approve" at bounding box center [711, 280] width 44 height 12
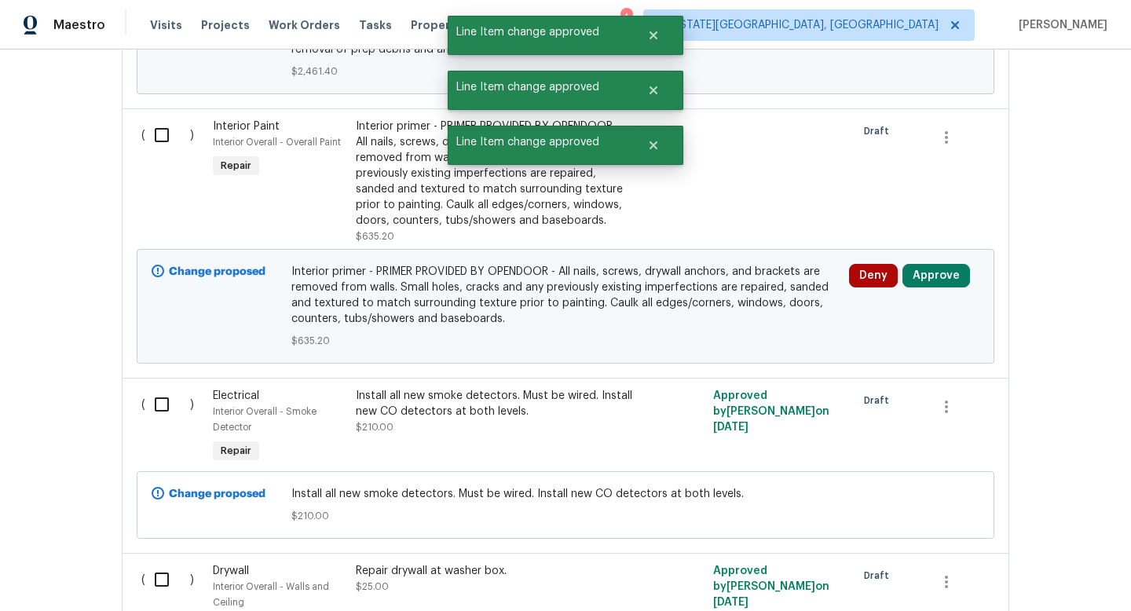
scroll to position [3114, 0]
click at [928, 265] on button "Approve" at bounding box center [937, 277] width 68 height 24
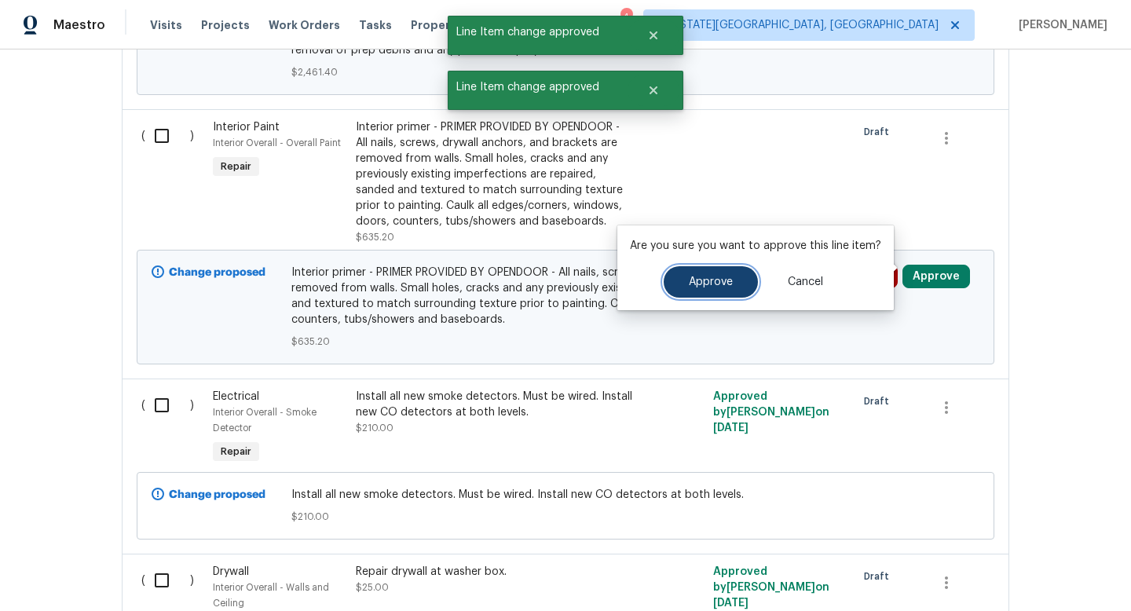
click at [700, 270] on button "Approve" at bounding box center [711, 281] width 94 height 31
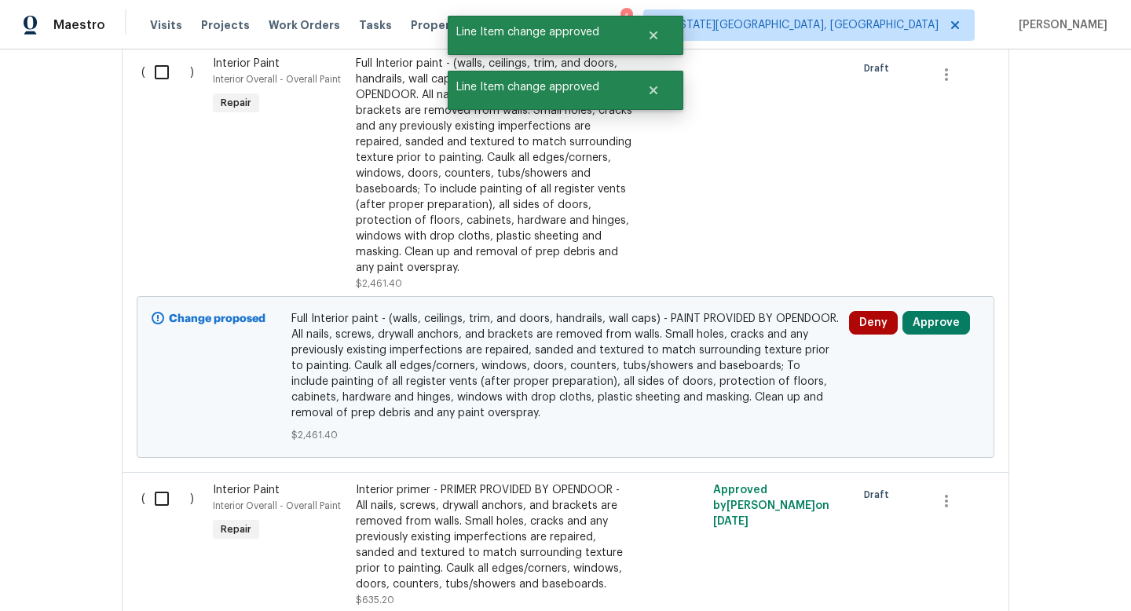
scroll to position [2741, 0]
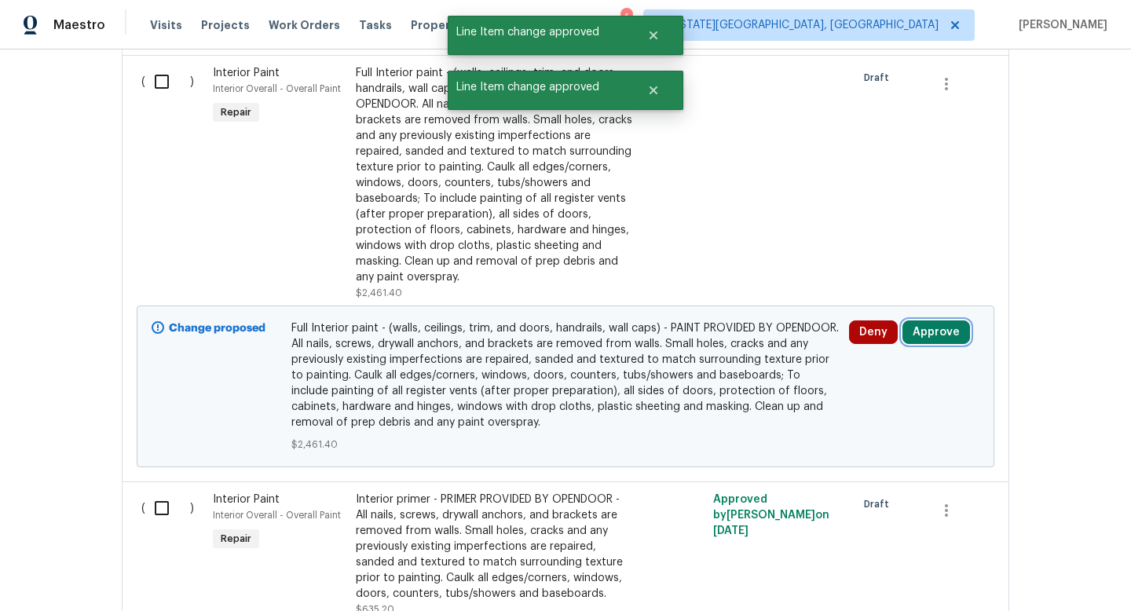
click at [930, 321] on button "Approve" at bounding box center [937, 333] width 68 height 24
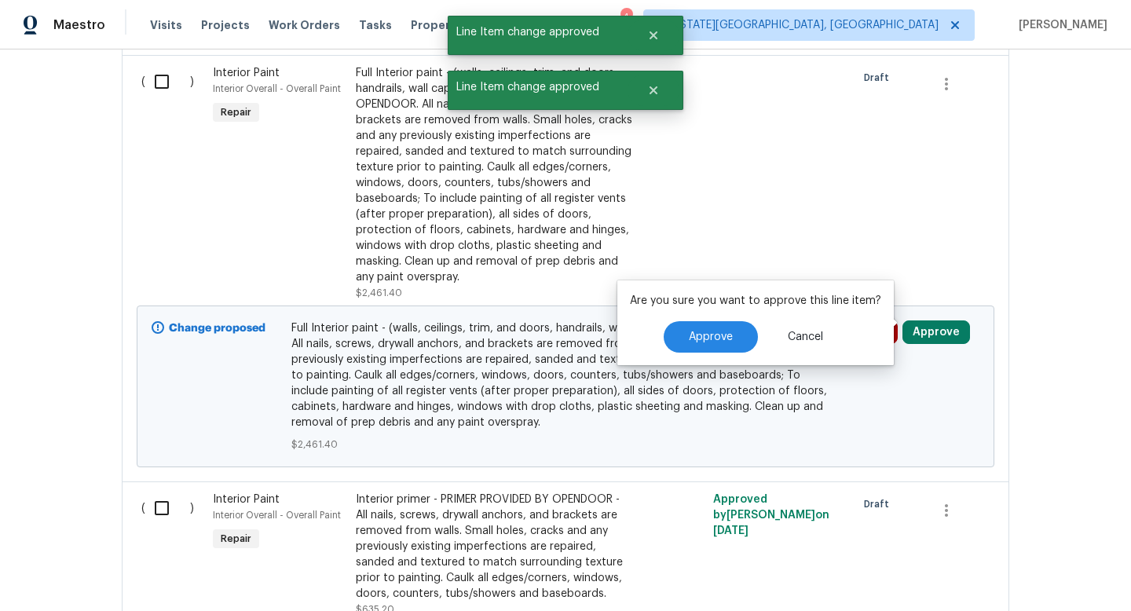
click at [710, 317] on div "Are you sure you want to approve this line item? Approve Cancel" at bounding box center [756, 323] width 277 height 85
click at [703, 344] on button "Approve" at bounding box center [711, 336] width 94 height 31
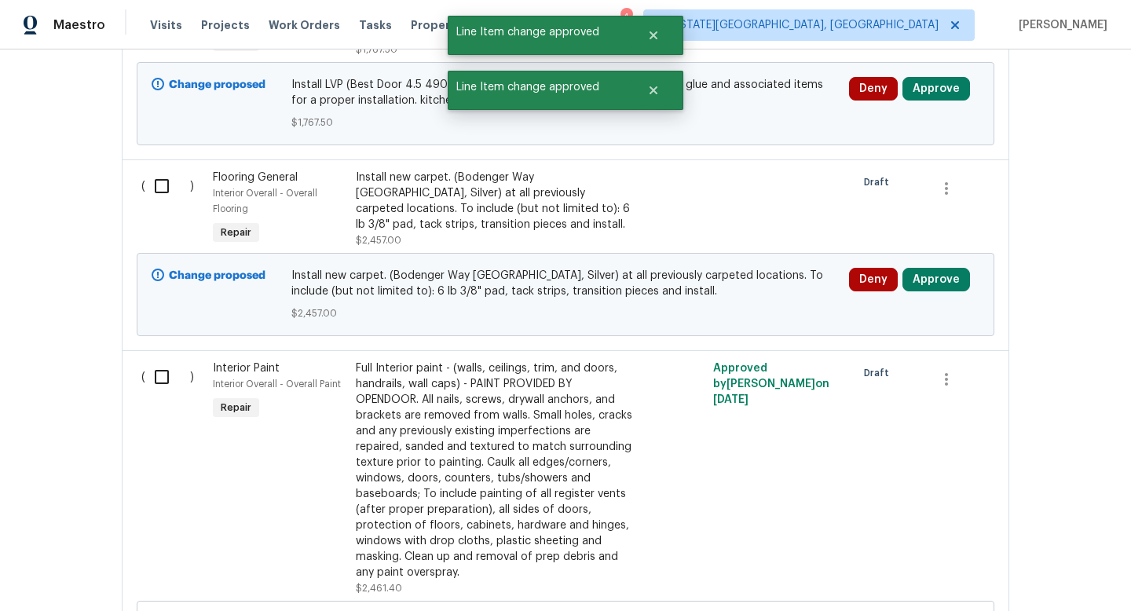
scroll to position [2444, 0]
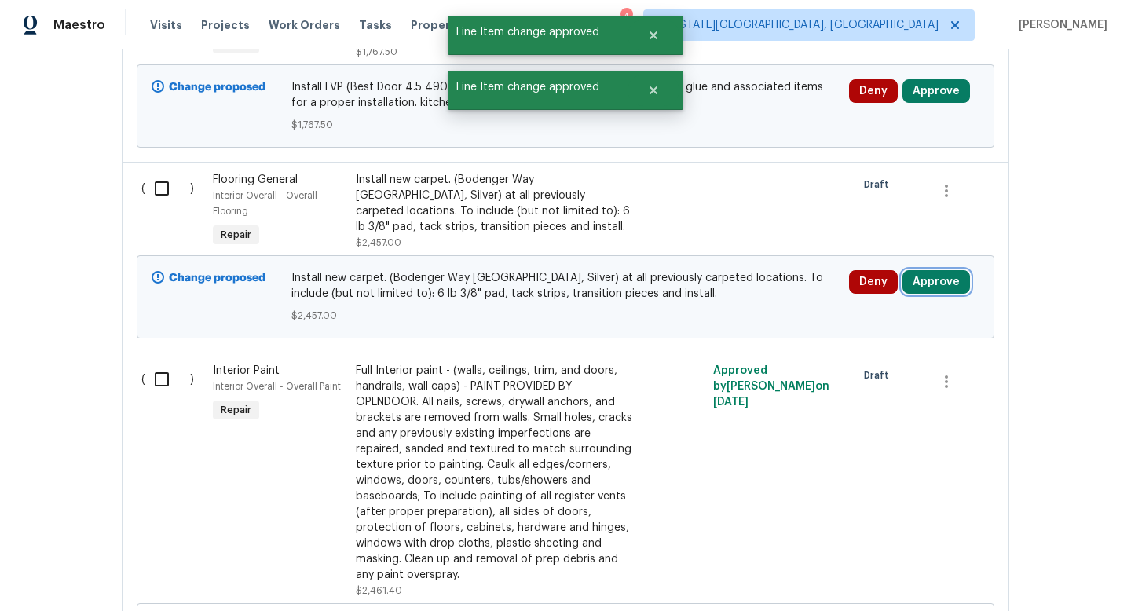
click at [937, 277] on button "Approve" at bounding box center [937, 282] width 68 height 24
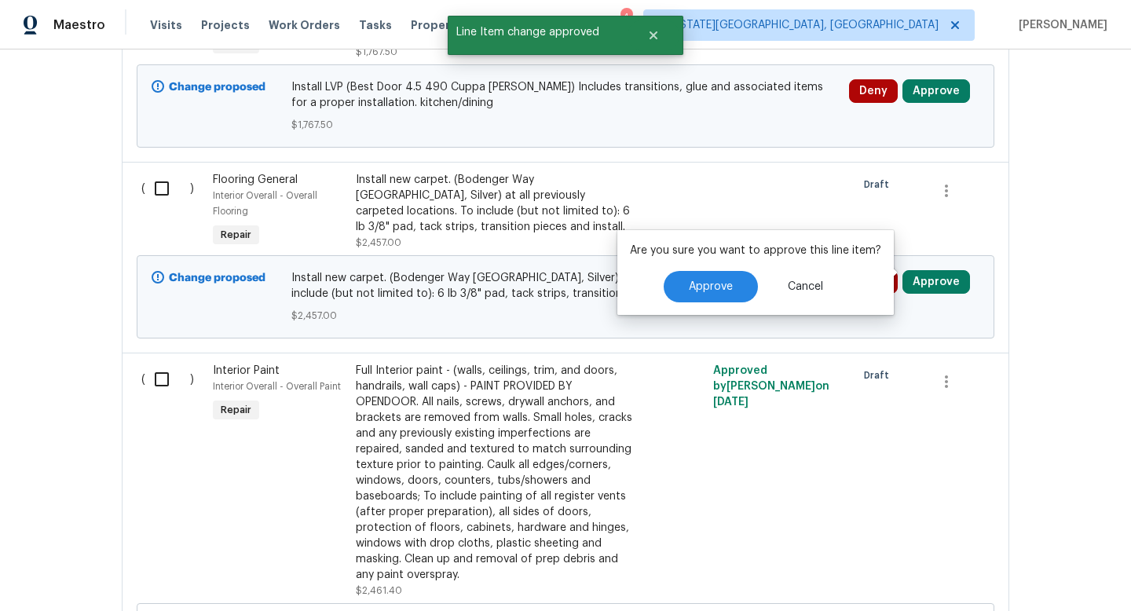
click at [728, 268] on div "Are you sure you want to approve this line item? Approve Cancel" at bounding box center [756, 272] width 277 height 85
click at [721, 285] on span "Approve" at bounding box center [711, 287] width 44 height 12
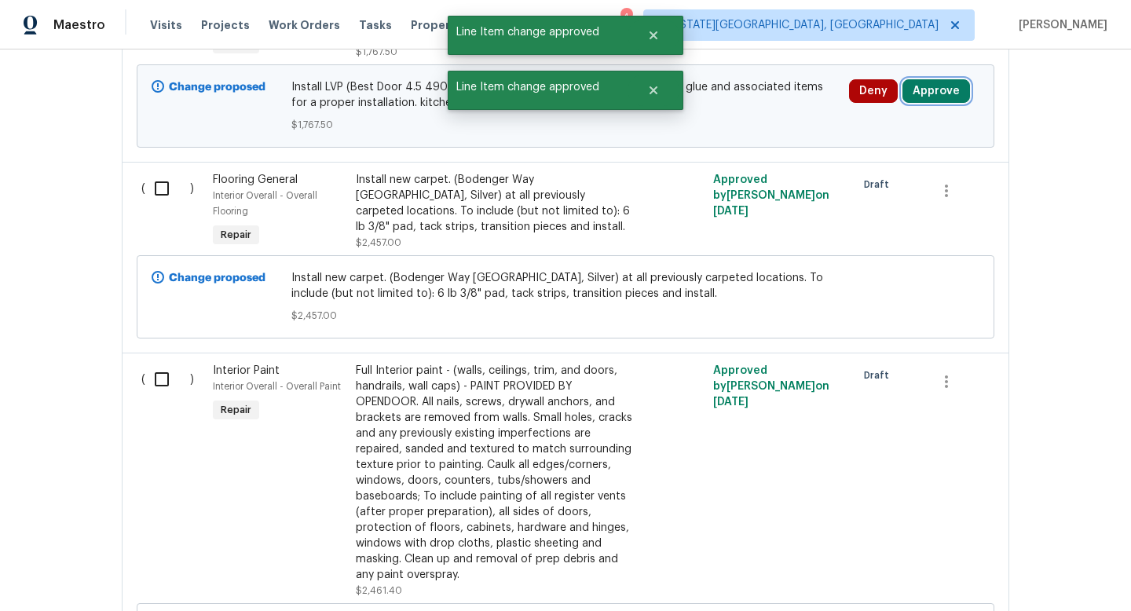
click at [935, 79] on button "Approve" at bounding box center [937, 91] width 68 height 24
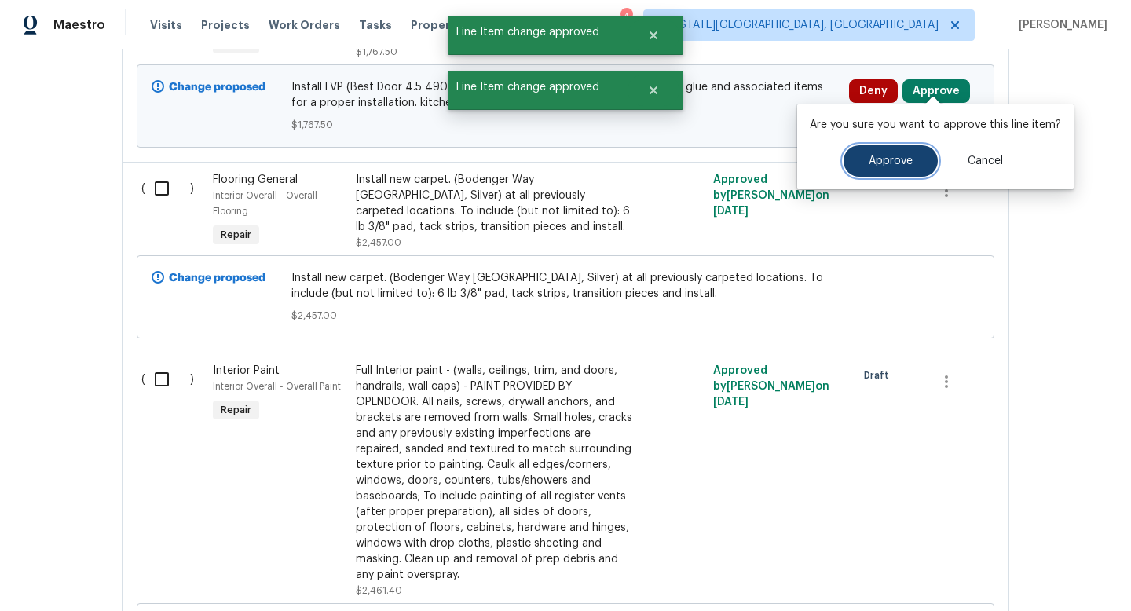
click at [869, 160] on span "Approve" at bounding box center [891, 162] width 44 height 12
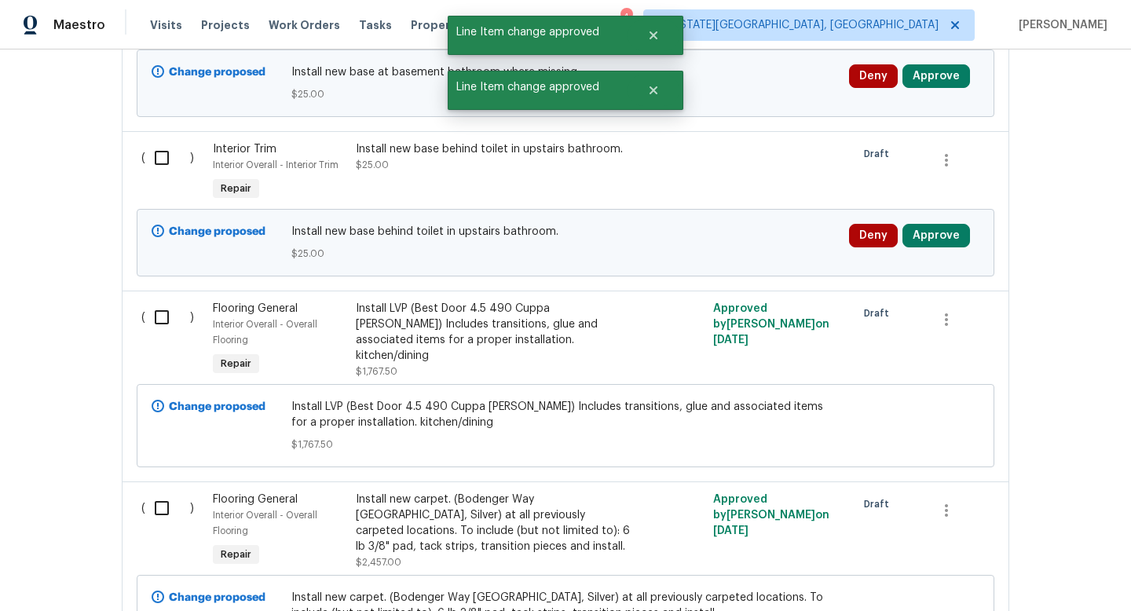
scroll to position [2110, 0]
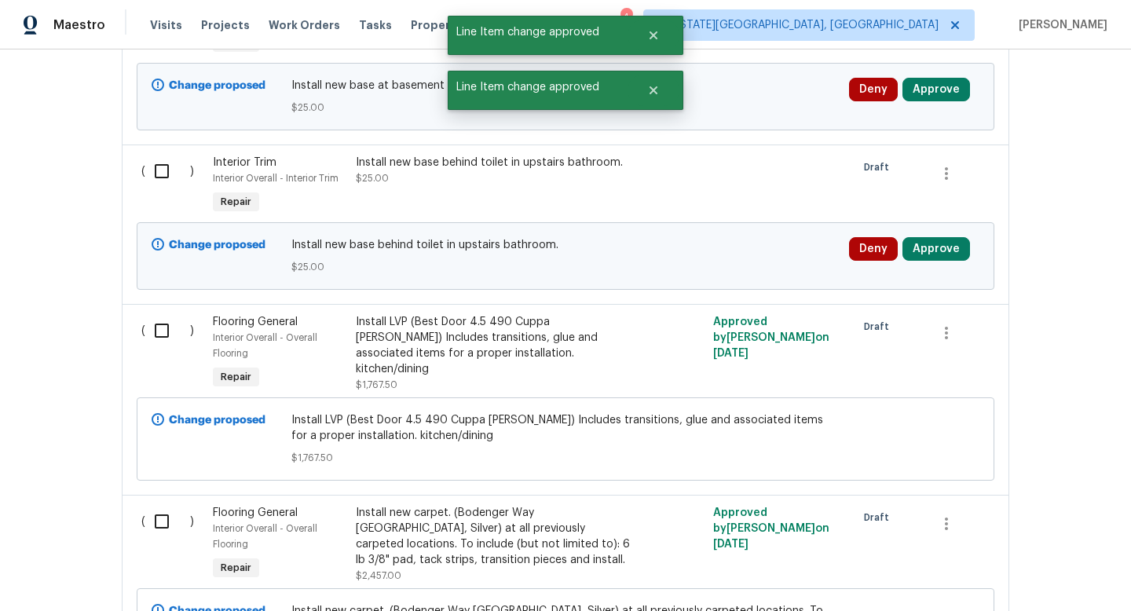
click at [939, 254] on div "Deny Approve" at bounding box center [915, 256] width 140 height 47
click at [939, 244] on button "Approve" at bounding box center [937, 249] width 68 height 24
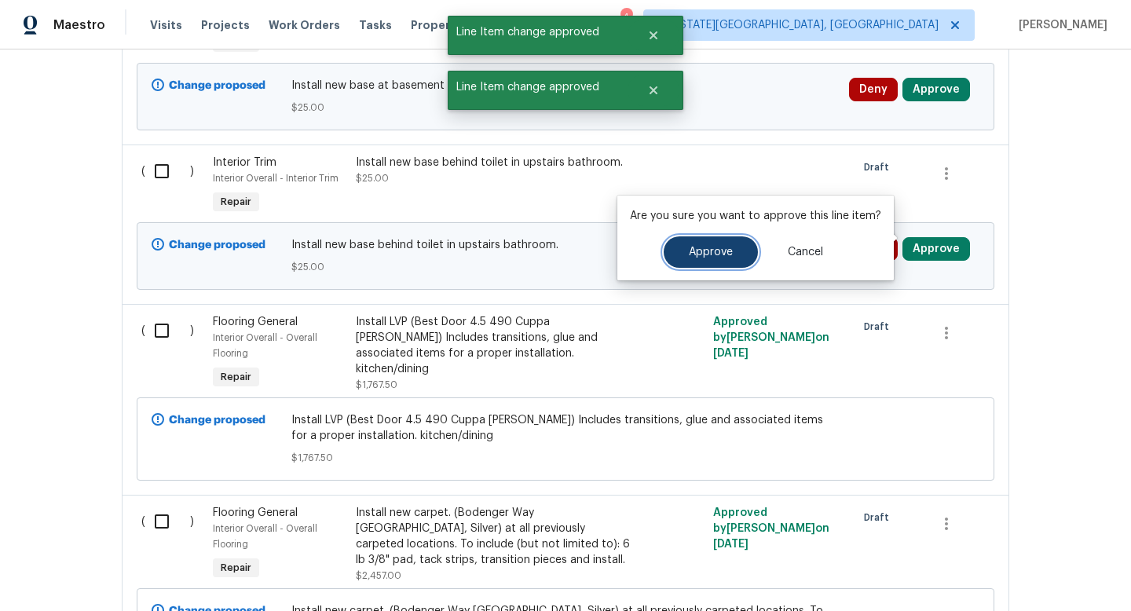
click at [749, 262] on button "Approve" at bounding box center [711, 252] width 94 height 31
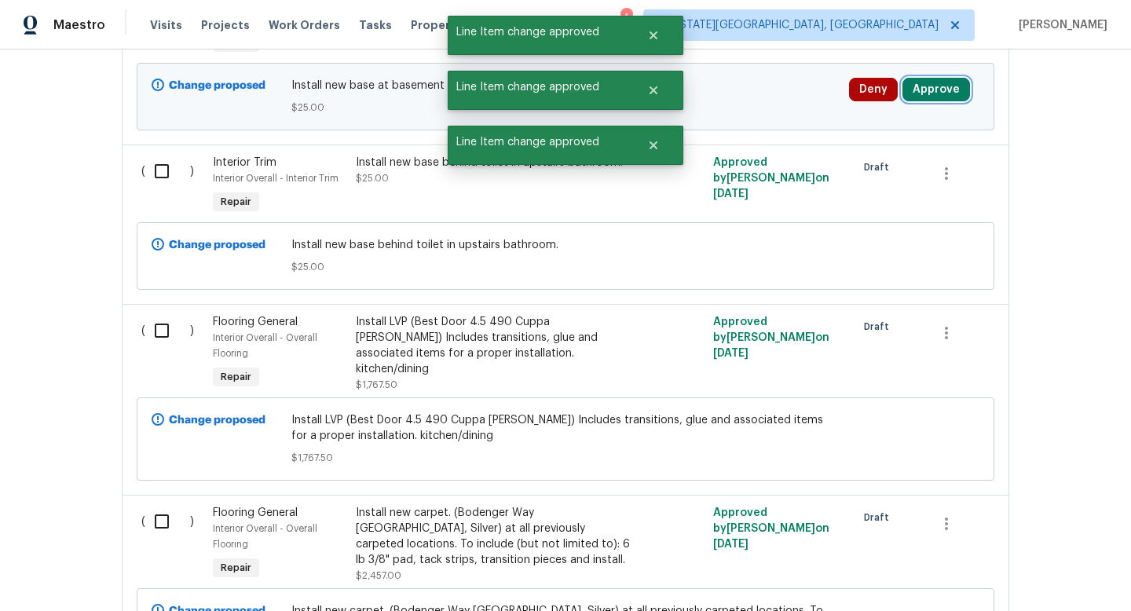
click at [945, 86] on button "Approve" at bounding box center [937, 90] width 68 height 24
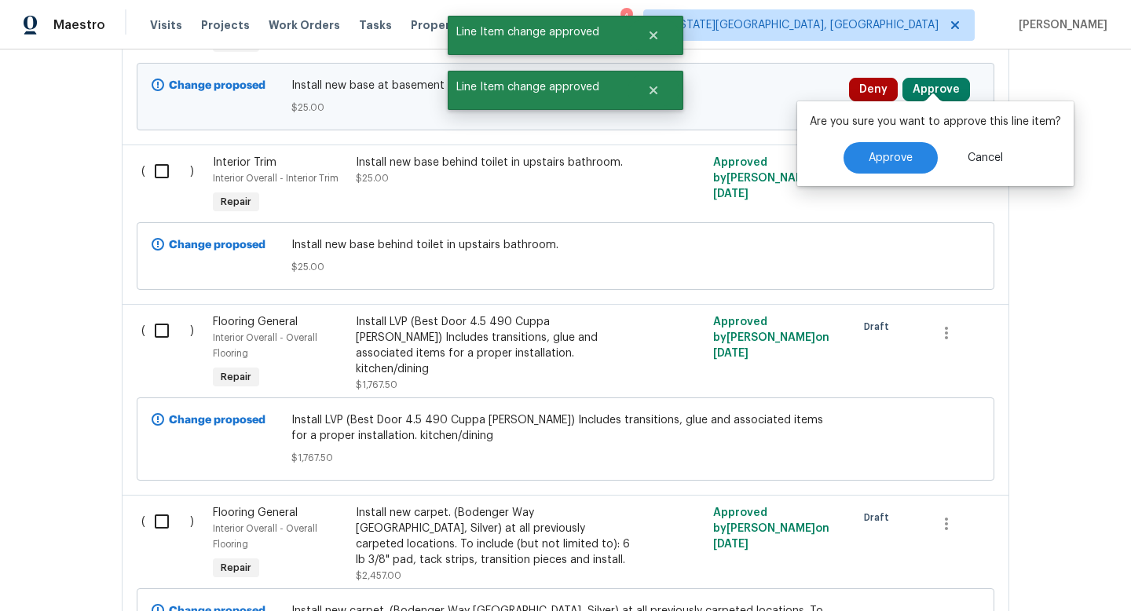
click at [838, 159] on div "Approve Cancel" at bounding box center [935, 157] width 251 height 31
click at [860, 162] on button "Approve" at bounding box center [891, 157] width 94 height 31
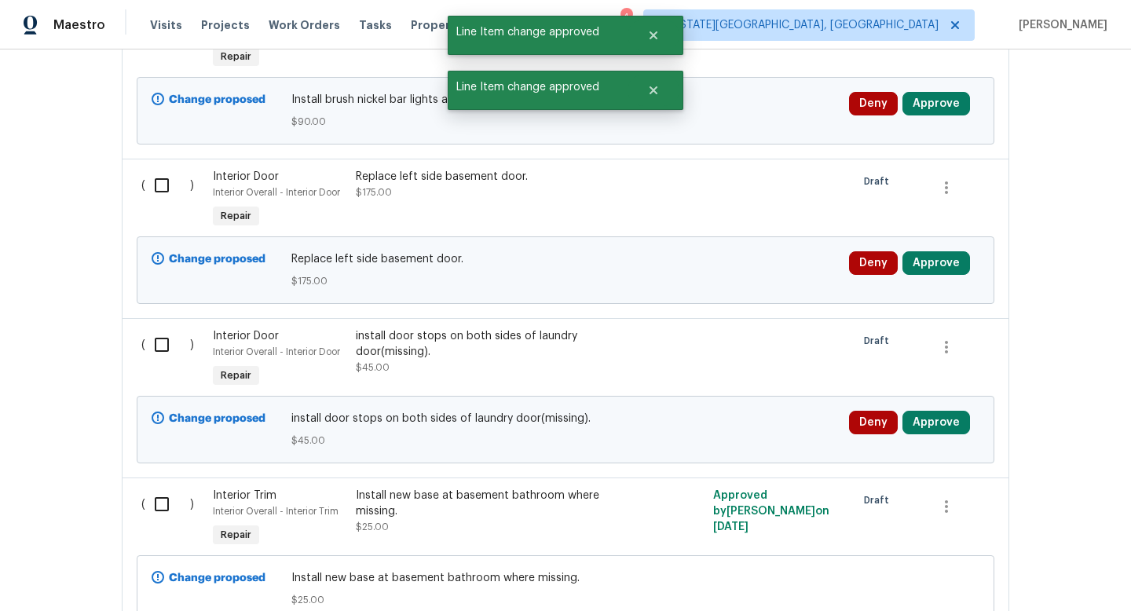
scroll to position [1593, 0]
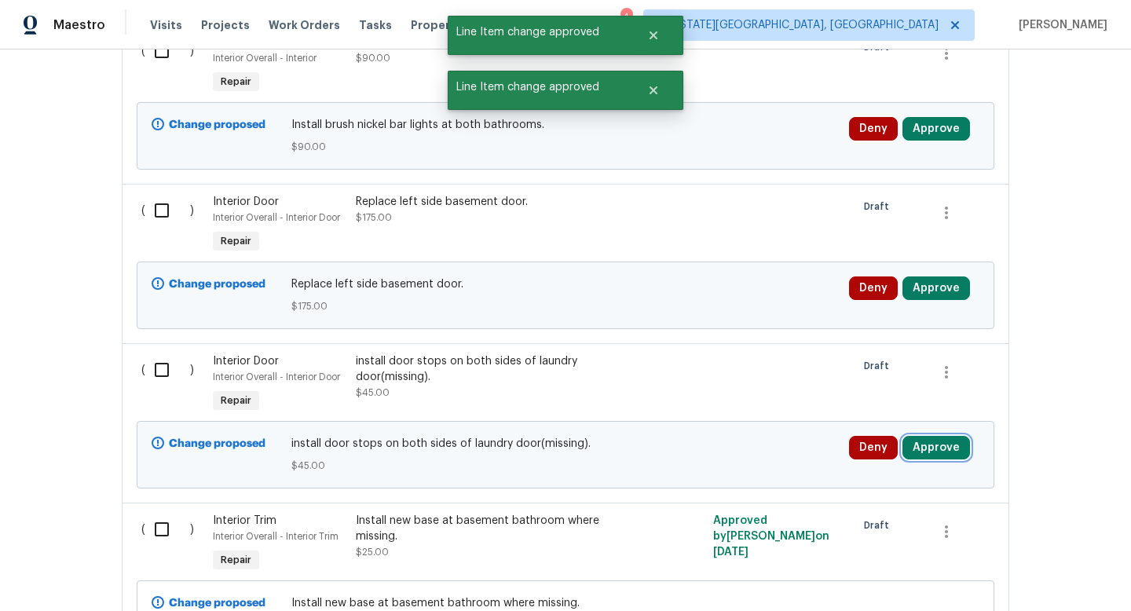
click at [922, 444] on button "Approve" at bounding box center [937, 448] width 68 height 24
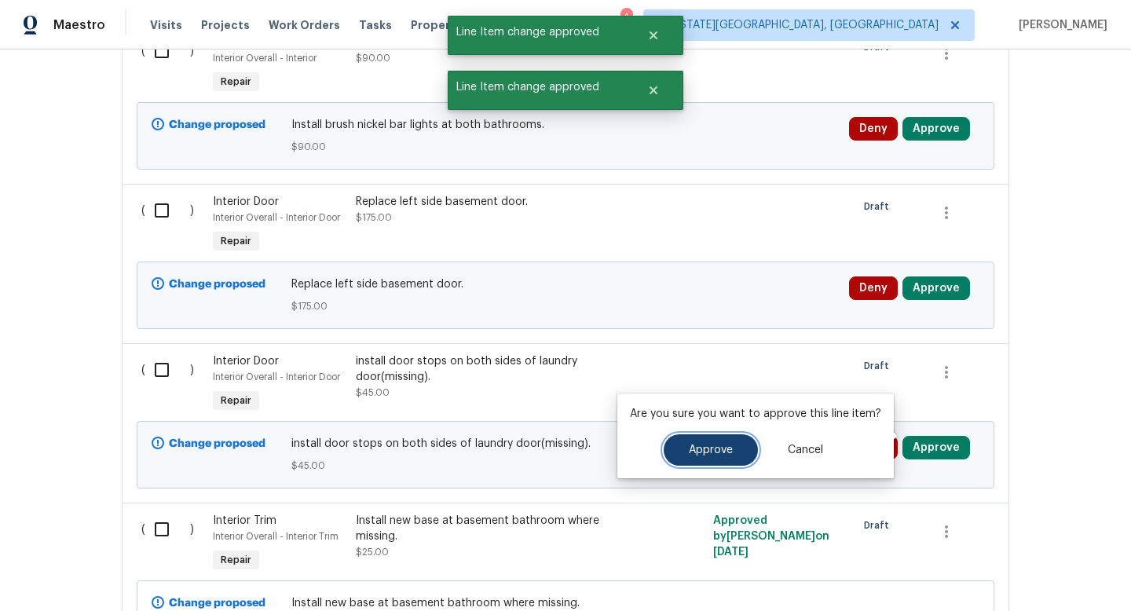
click at [728, 458] on button "Approve" at bounding box center [711, 450] width 94 height 31
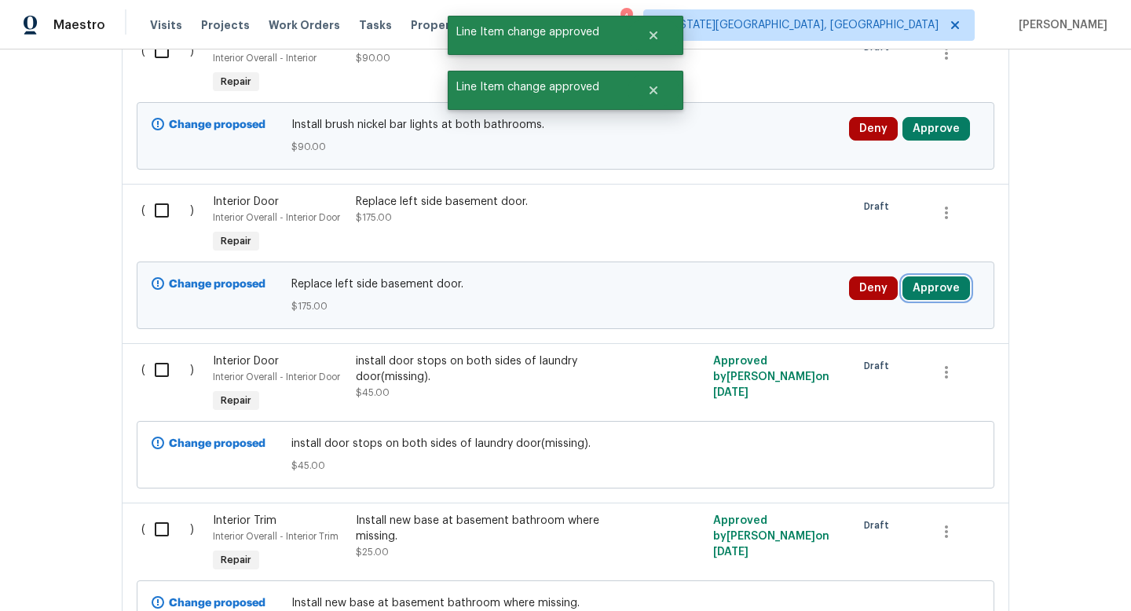
click at [952, 277] on button "Approve" at bounding box center [937, 289] width 68 height 24
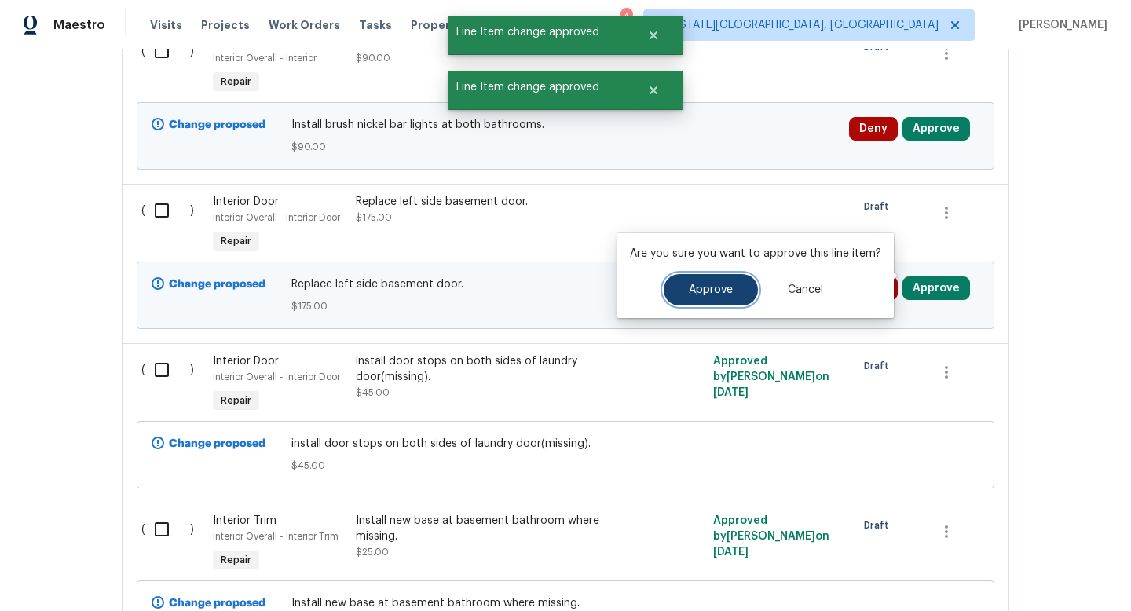
click at [724, 287] on span "Approve" at bounding box center [711, 290] width 44 height 12
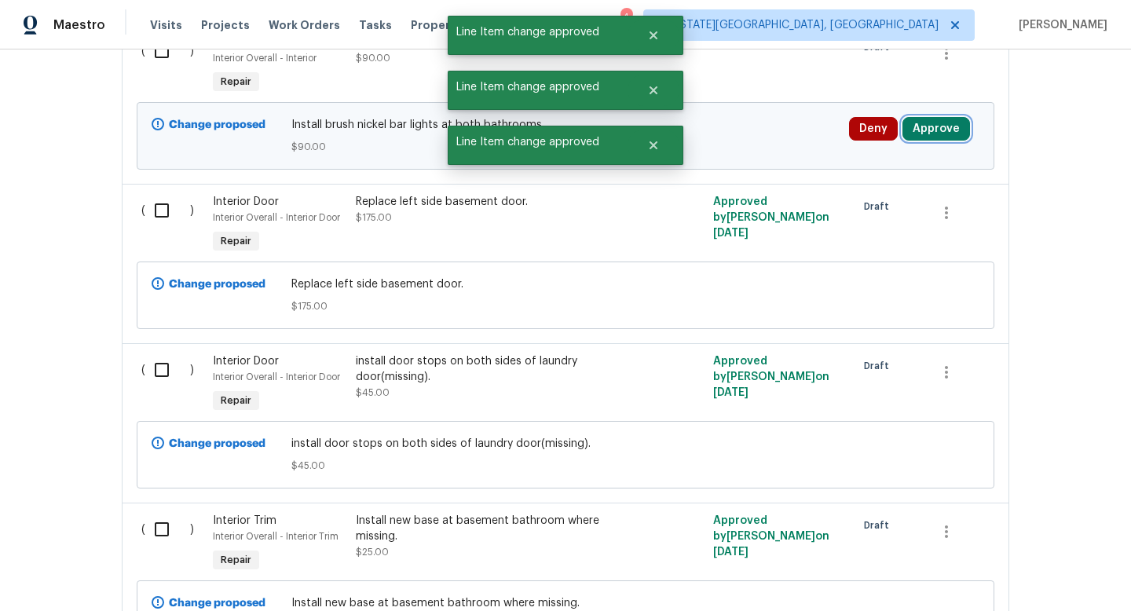
click at [945, 117] on button "Approve" at bounding box center [937, 129] width 68 height 24
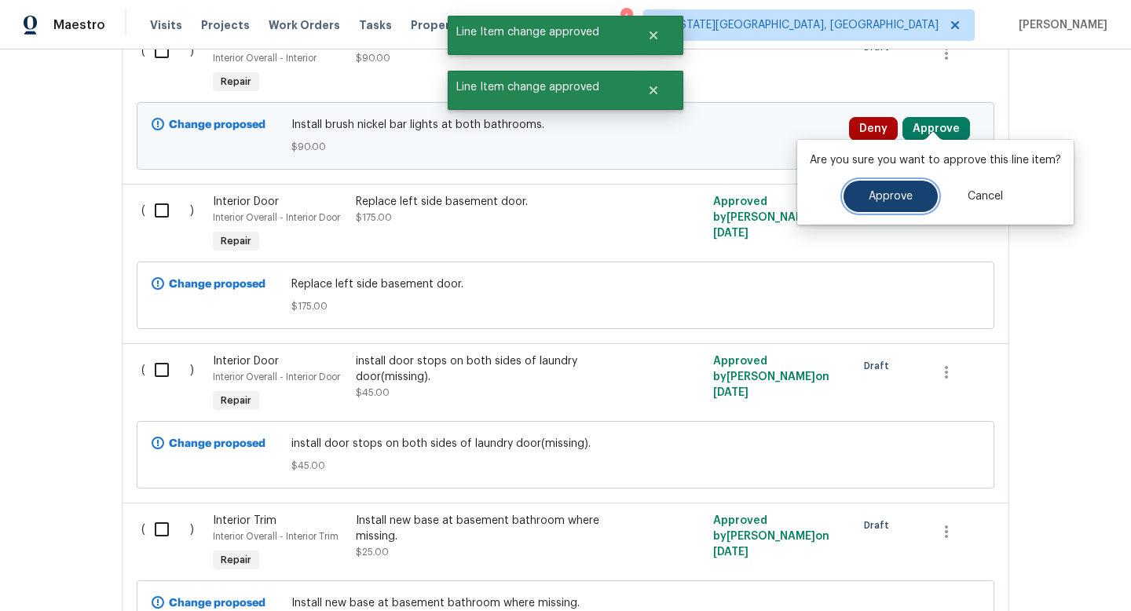
click at [874, 209] on button "Approve" at bounding box center [891, 196] width 94 height 31
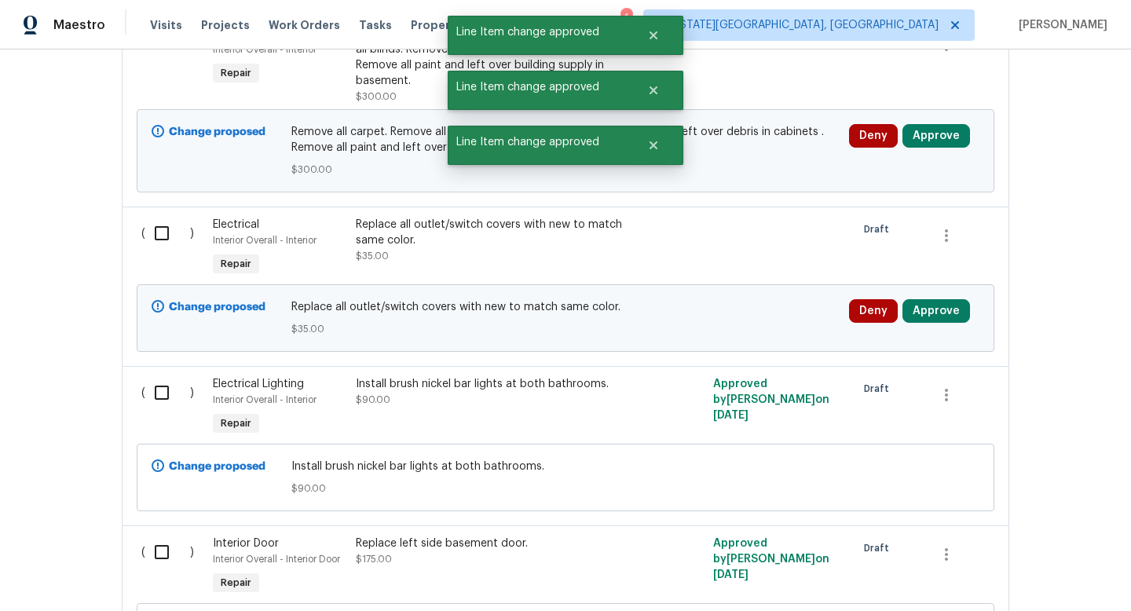
scroll to position [1236, 0]
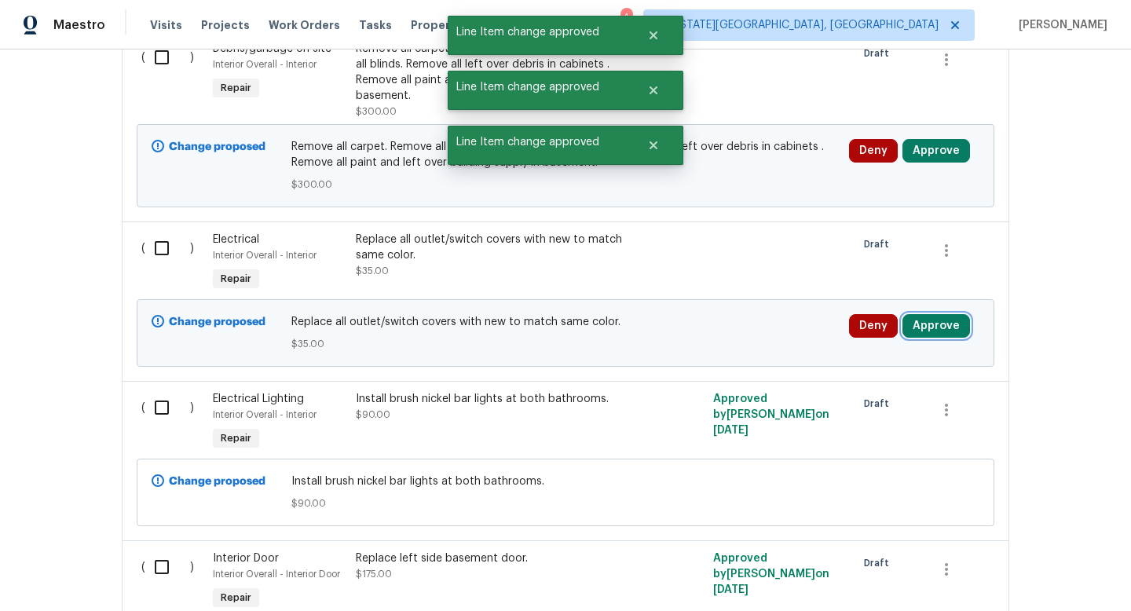
click at [941, 315] on button "Approve" at bounding box center [937, 326] width 68 height 24
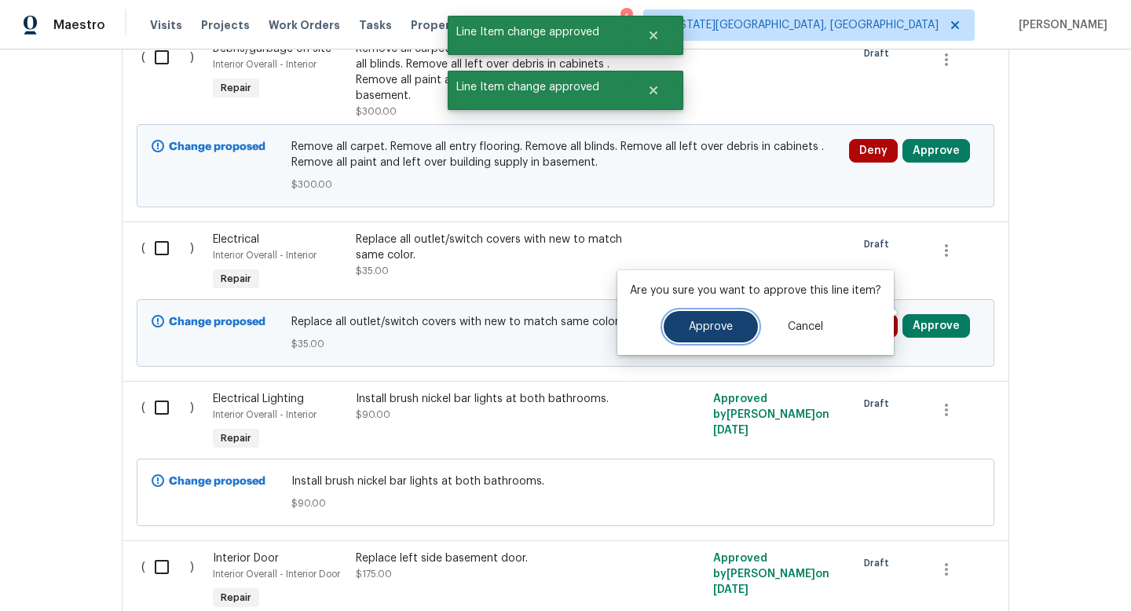
click at [721, 337] on button "Approve" at bounding box center [711, 326] width 94 height 31
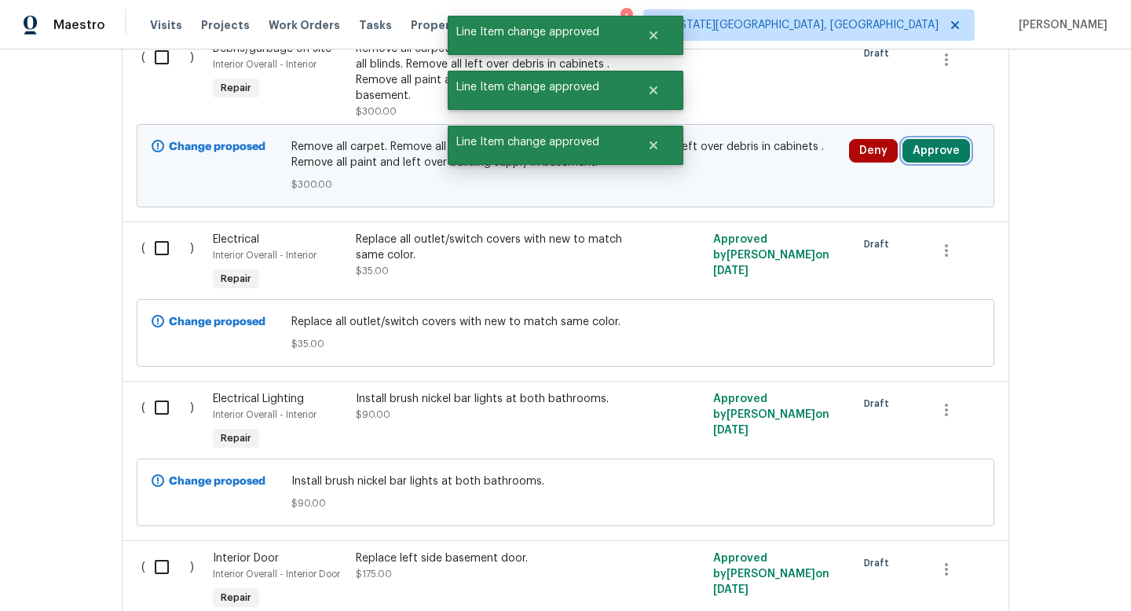
click at [941, 142] on button "Approve" at bounding box center [937, 151] width 68 height 24
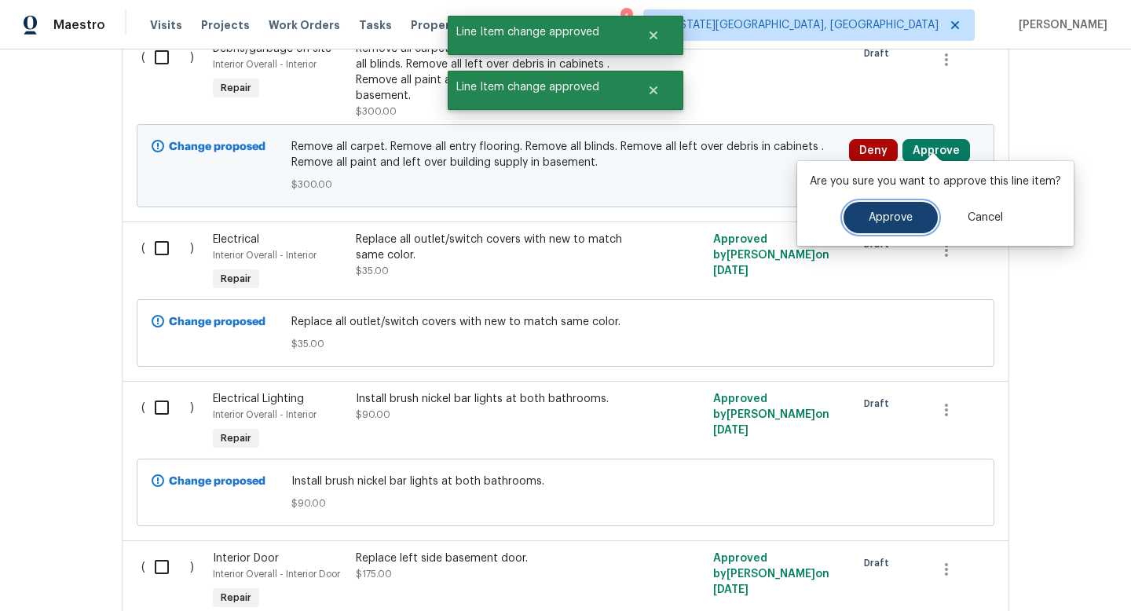
click at [870, 204] on button "Approve" at bounding box center [891, 217] width 94 height 31
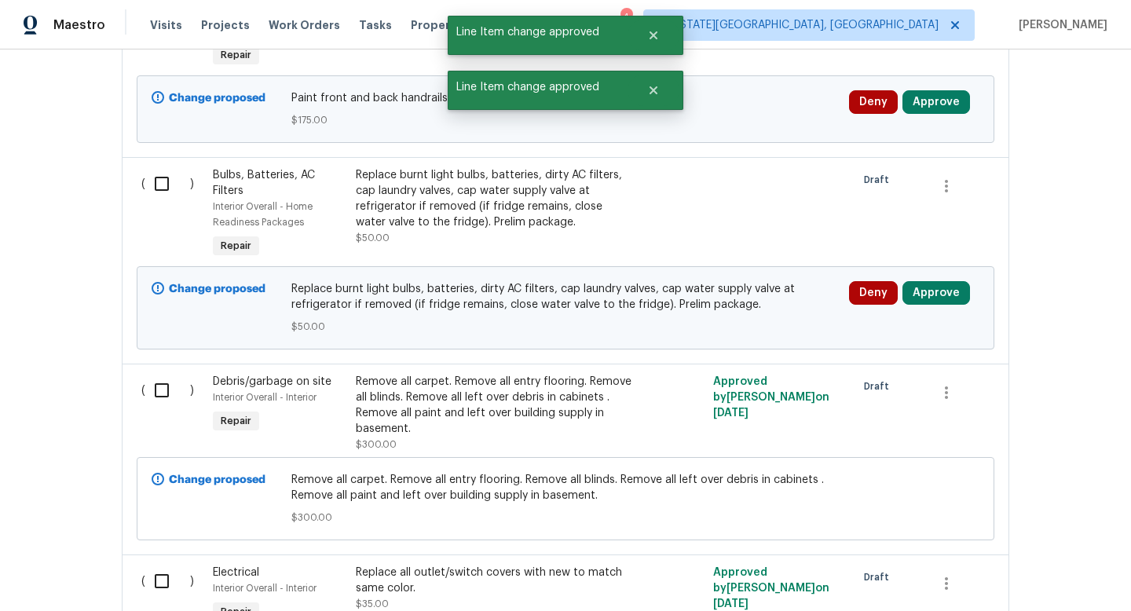
scroll to position [901, 0]
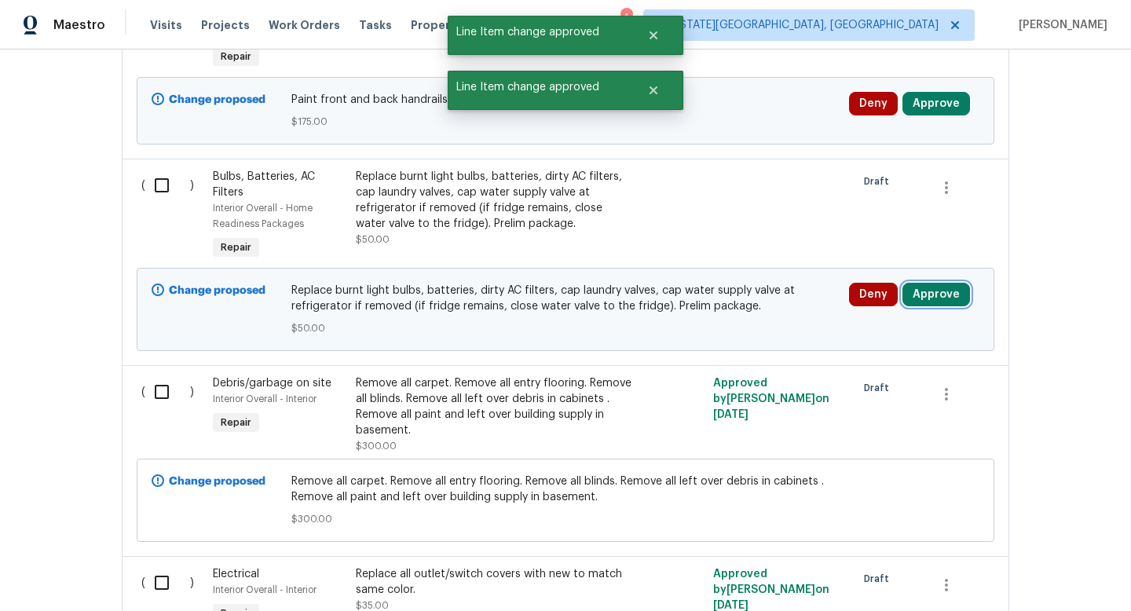
click at [936, 291] on button "Approve" at bounding box center [937, 295] width 68 height 24
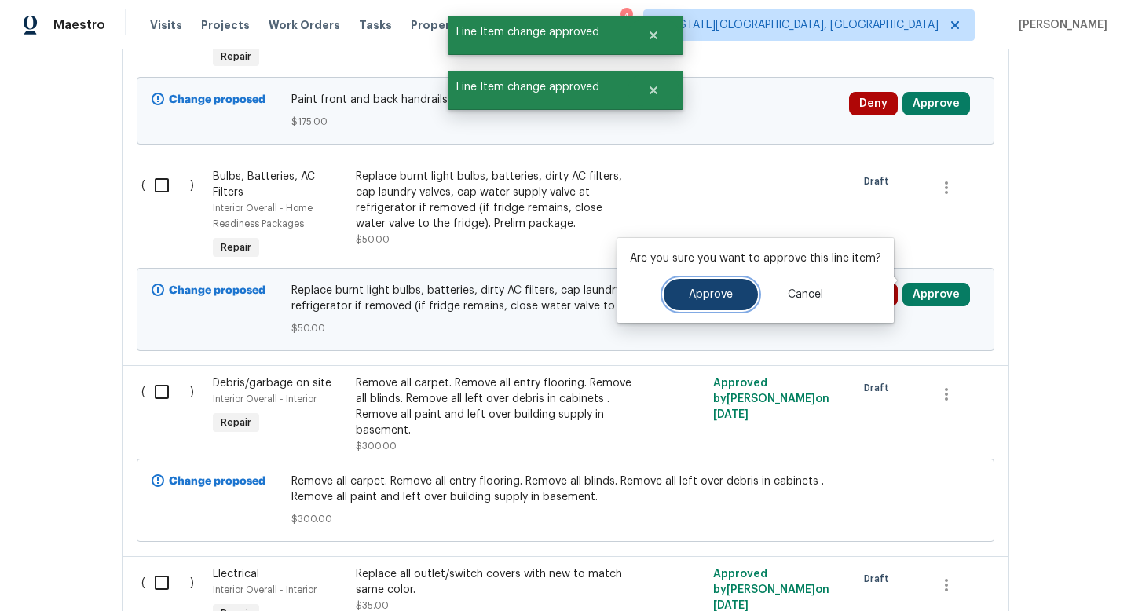
click at [728, 297] on span "Approve" at bounding box center [711, 295] width 44 height 12
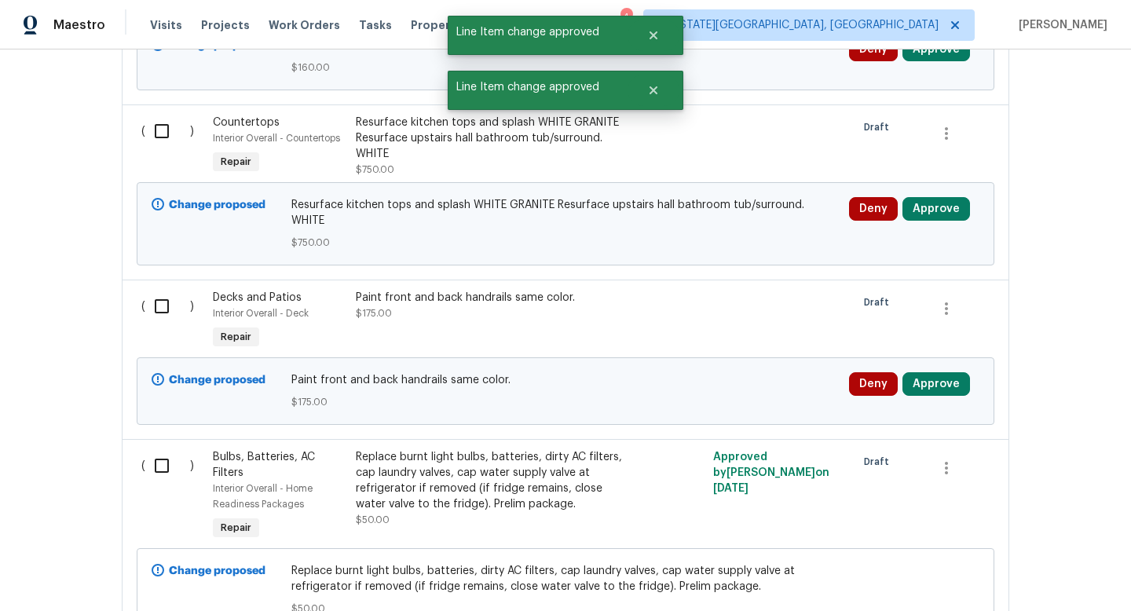
scroll to position [614, 0]
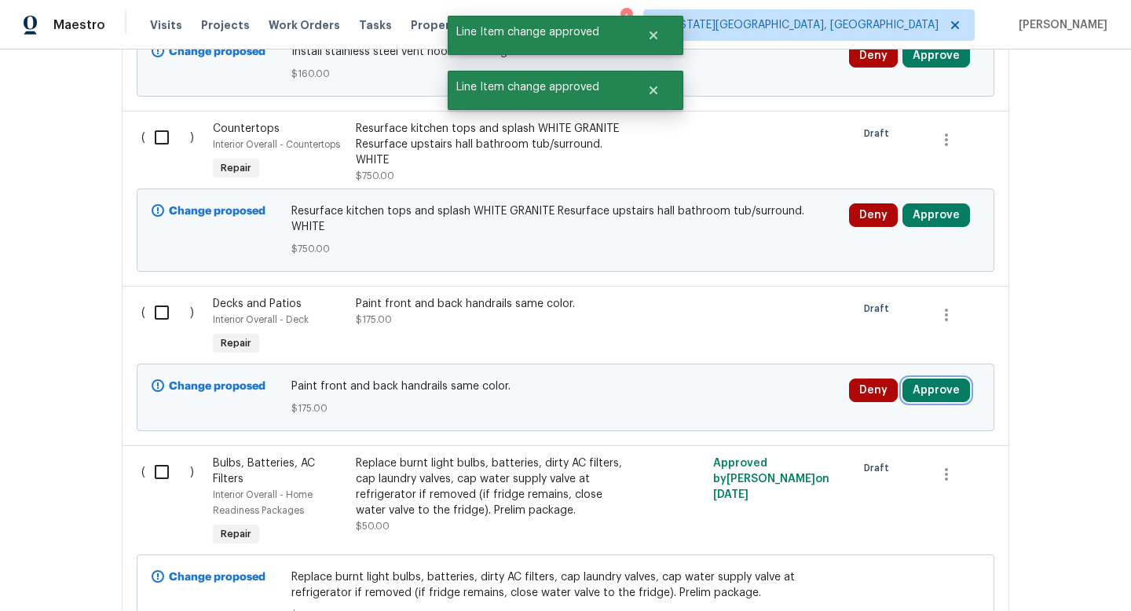
click at [937, 381] on button "Approve" at bounding box center [937, 391] width 68 height 24
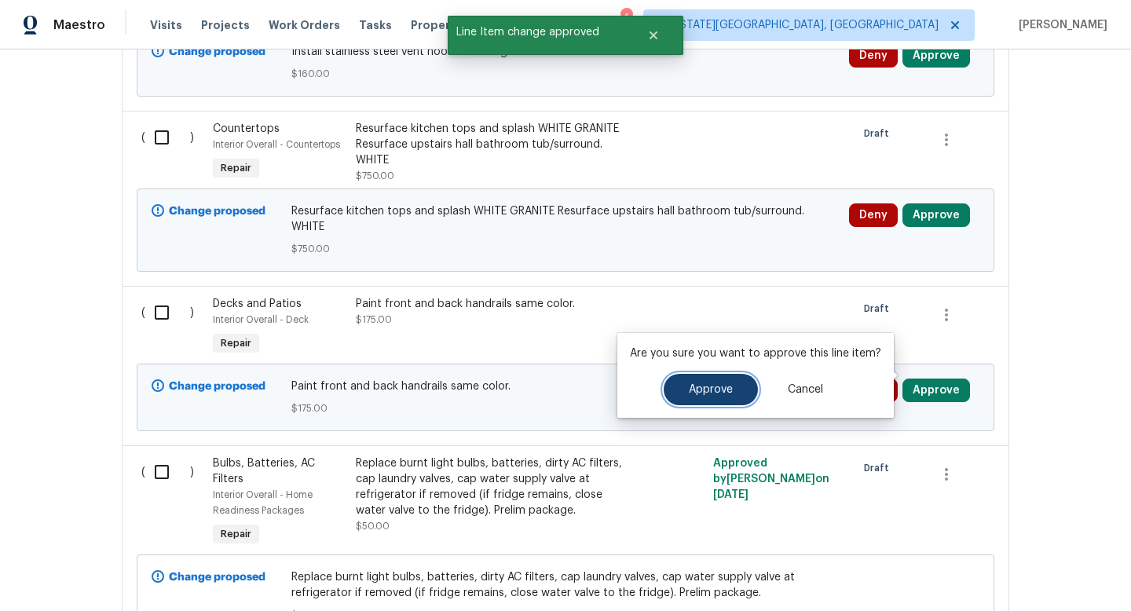
click at [727, 387] on span "Approve" at bounding box center [711, 390] width 44 height 12
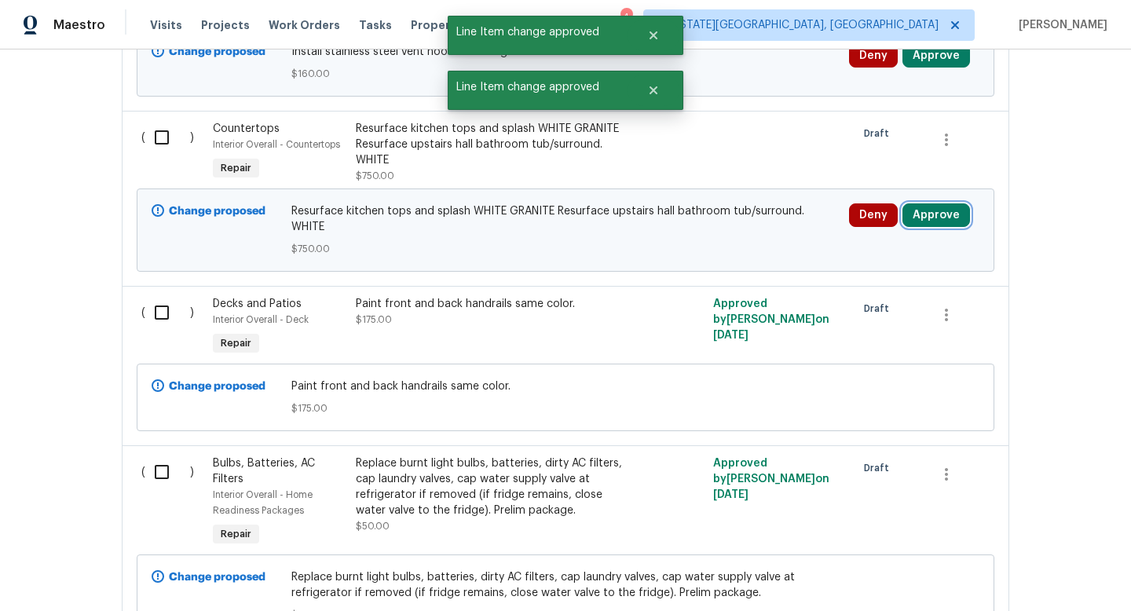
click at [952, 218] on button "Approve" at bounding box center [937, 216] width 68 height 24
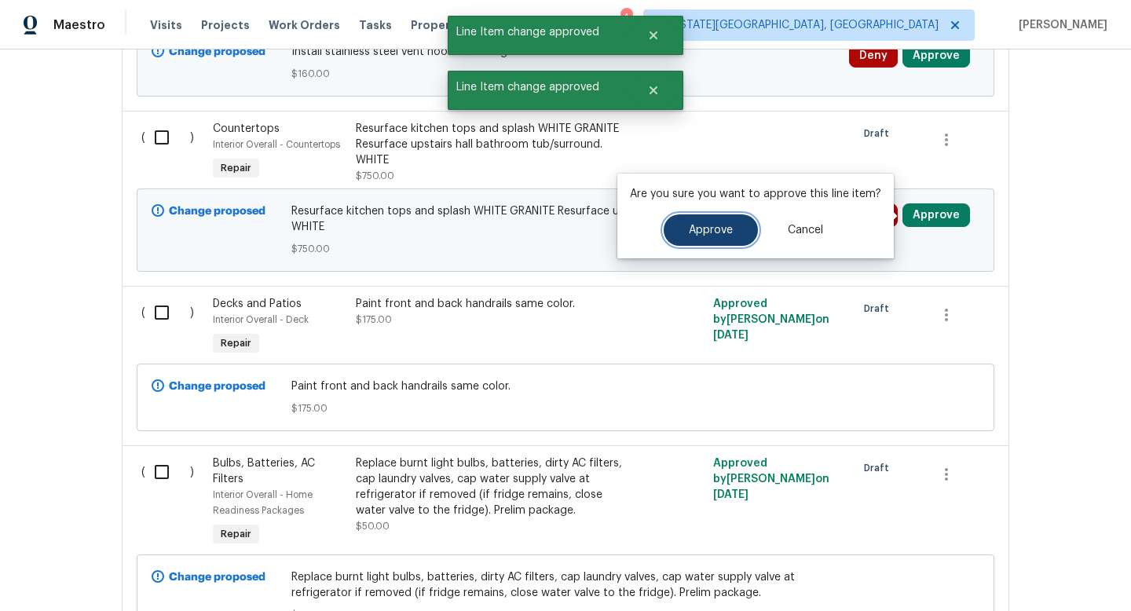
click at [726, 219] on button "Approve" at bounding box center [711, 230] width 94 height 31
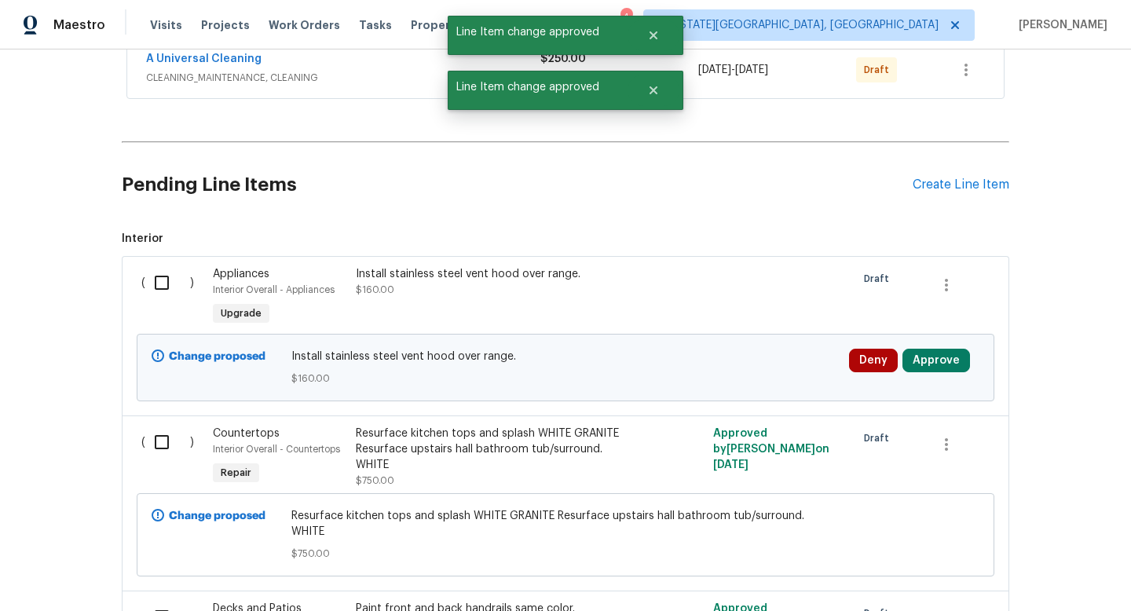
scroll to position [305, 0]
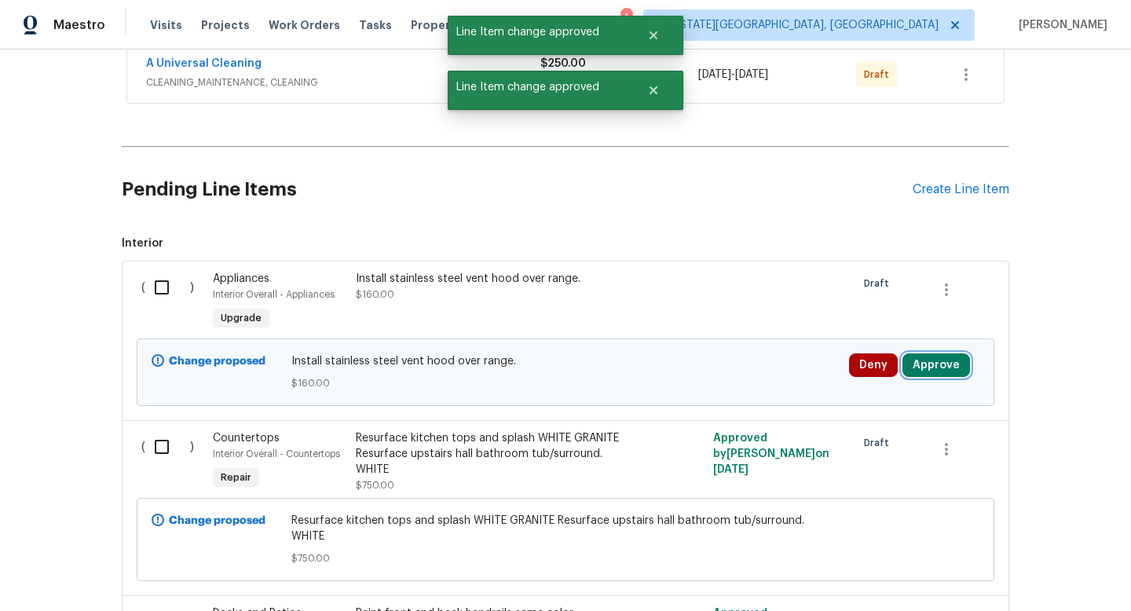
click at [954, 365] on button "Approve" at bounding box center [937, 366] width 68 height 24
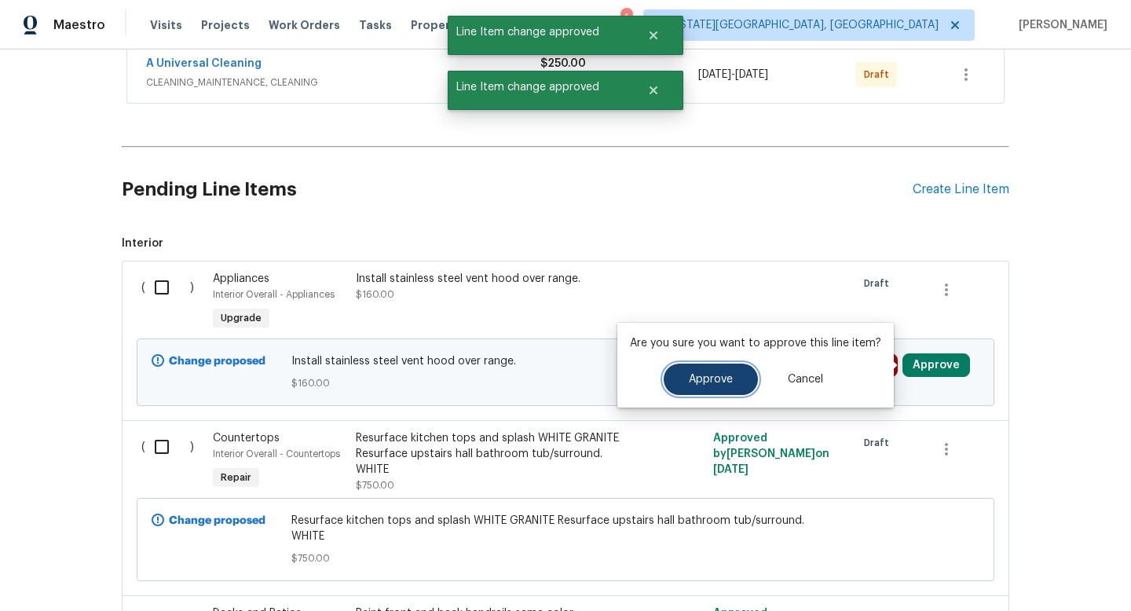
click at [725, 374] on span "Approve" at bounding box center [711, 380] width 44 height 12
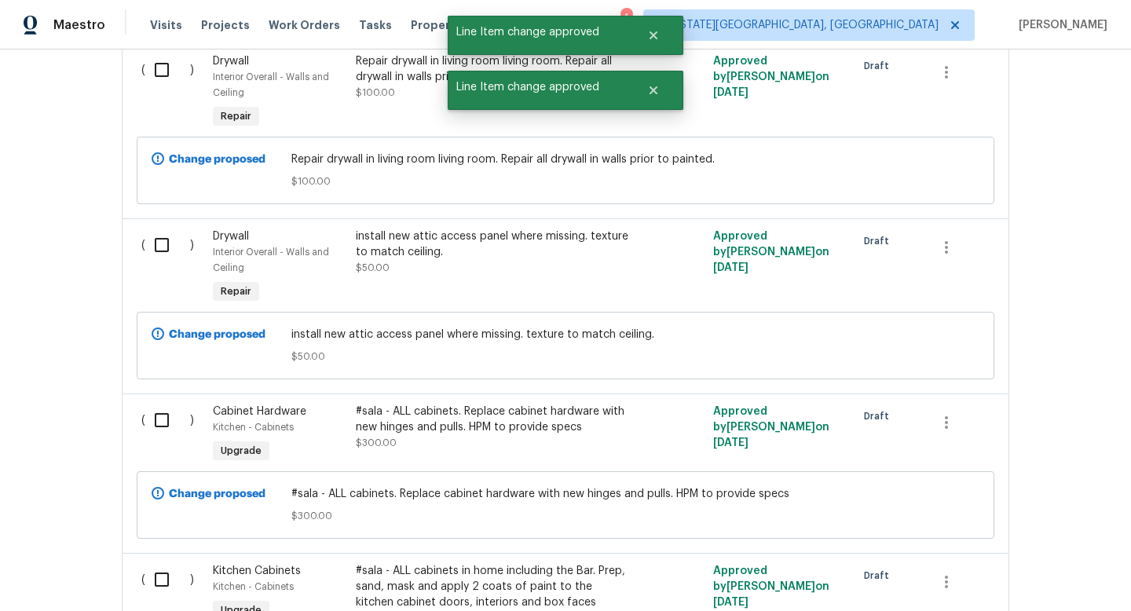
scroll to position [4114, 0]
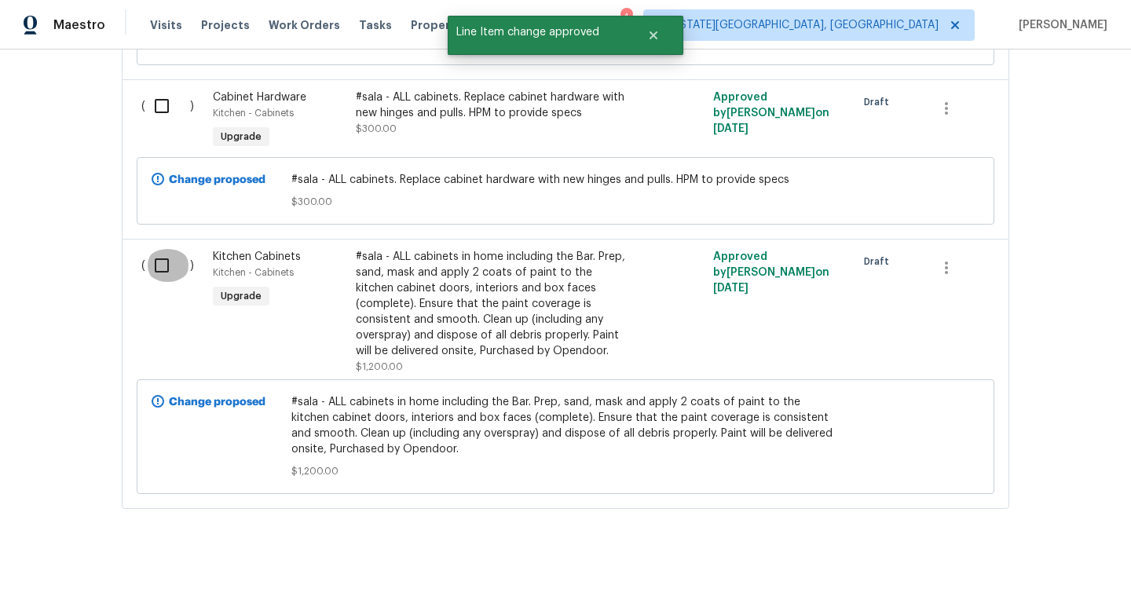
click at [163, 255] on input "checkbox" at bounding box center [167, 265] width 45 height 33
checkbox input "true"
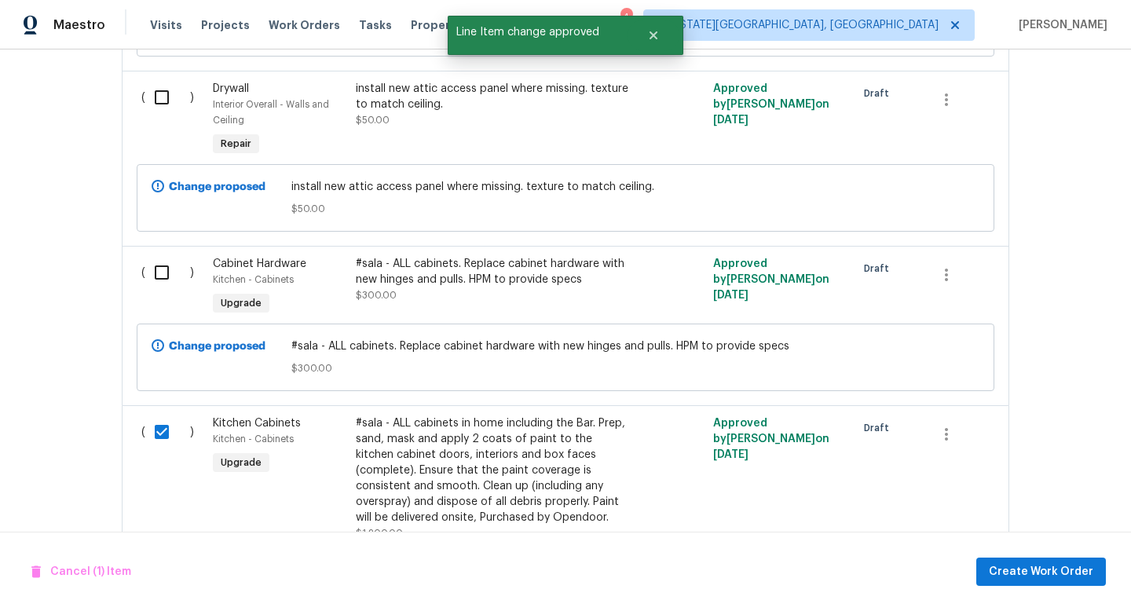
click at [163, 256] on input "checkbox" at bounding box center [167, 272] width 45 height 33
checkbox input "true"
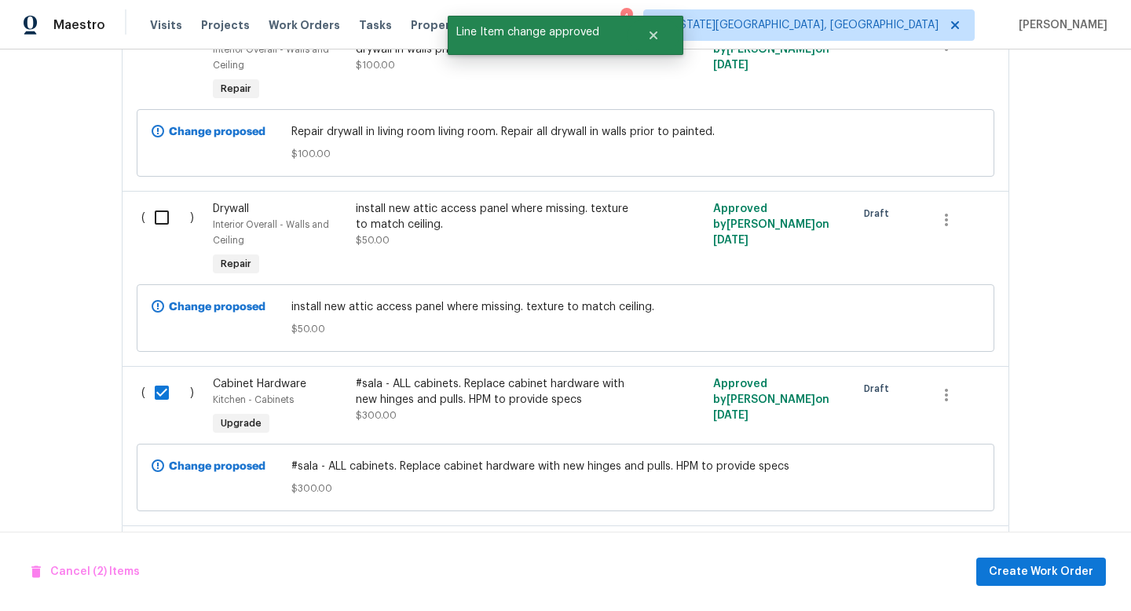
scroll to position [3793, 0]
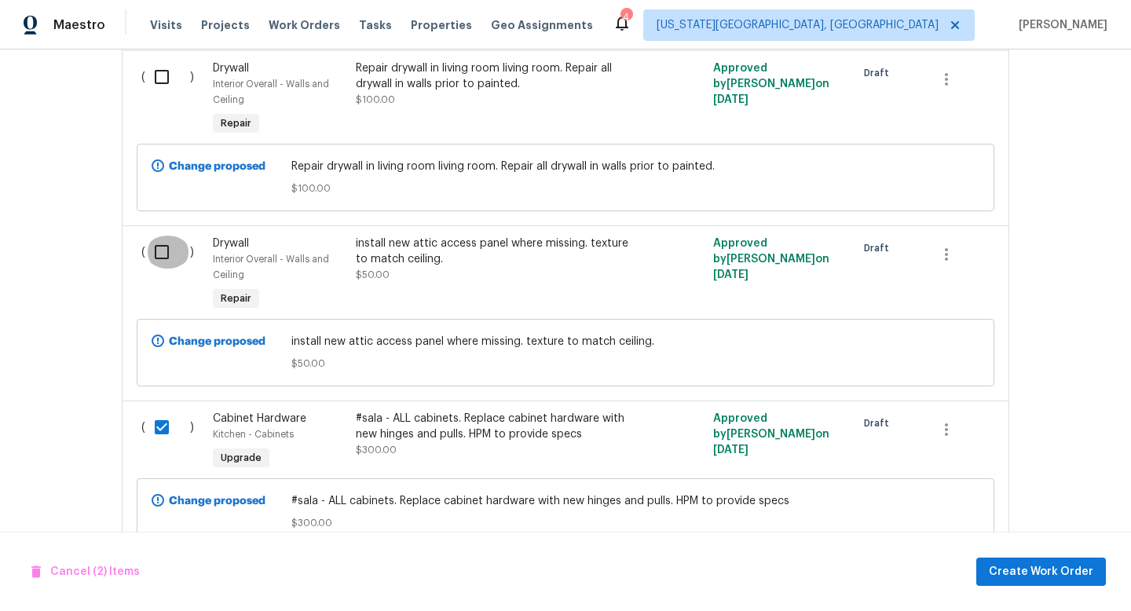
click at [164, 251] on input "checkbox" at bounding box center [167, 252] width 45 height 33
checkbox input "true"
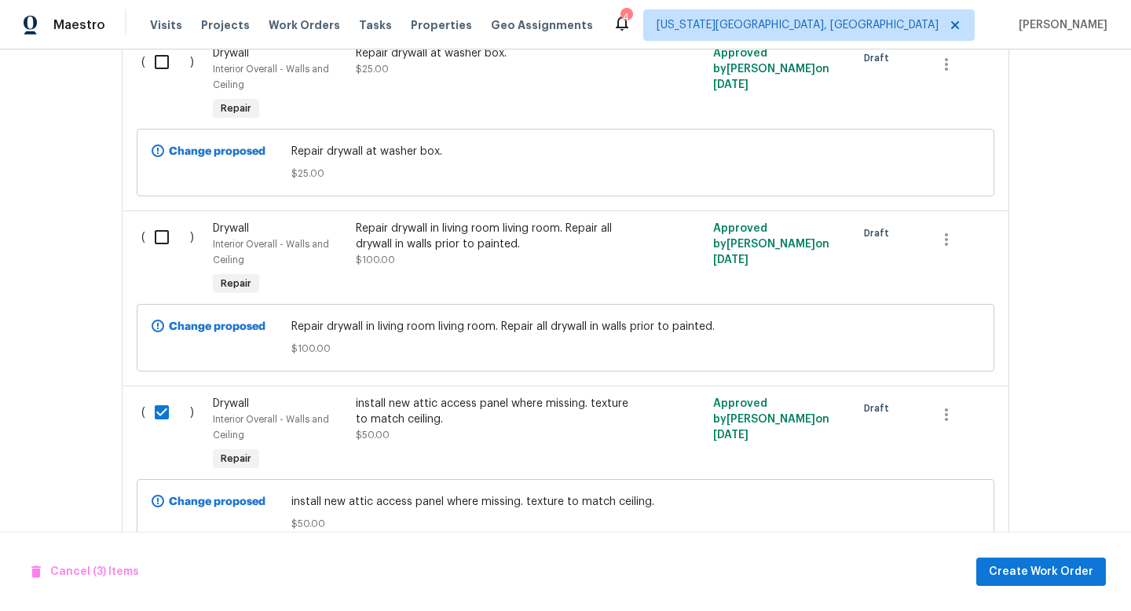
click at [164, 225] on input "checkbox" at bounding box center [167, 237] width 45 height 33
checkbox input "true"
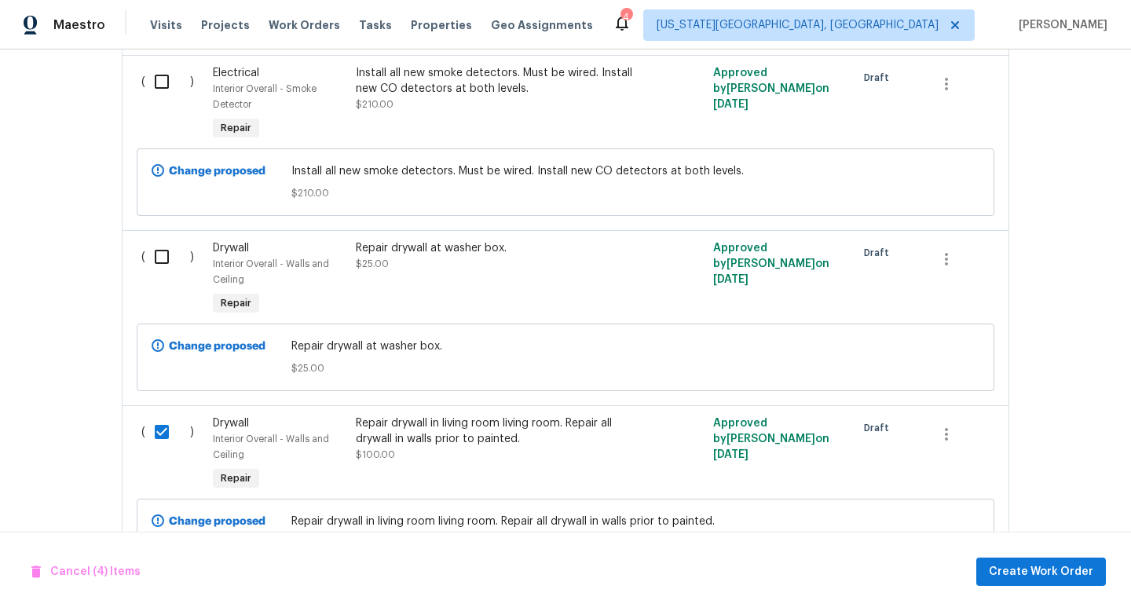
click at [163, 251] on input "checkbox" at bounding box center [167, 256] width 45 height 33
checkbox input "true"
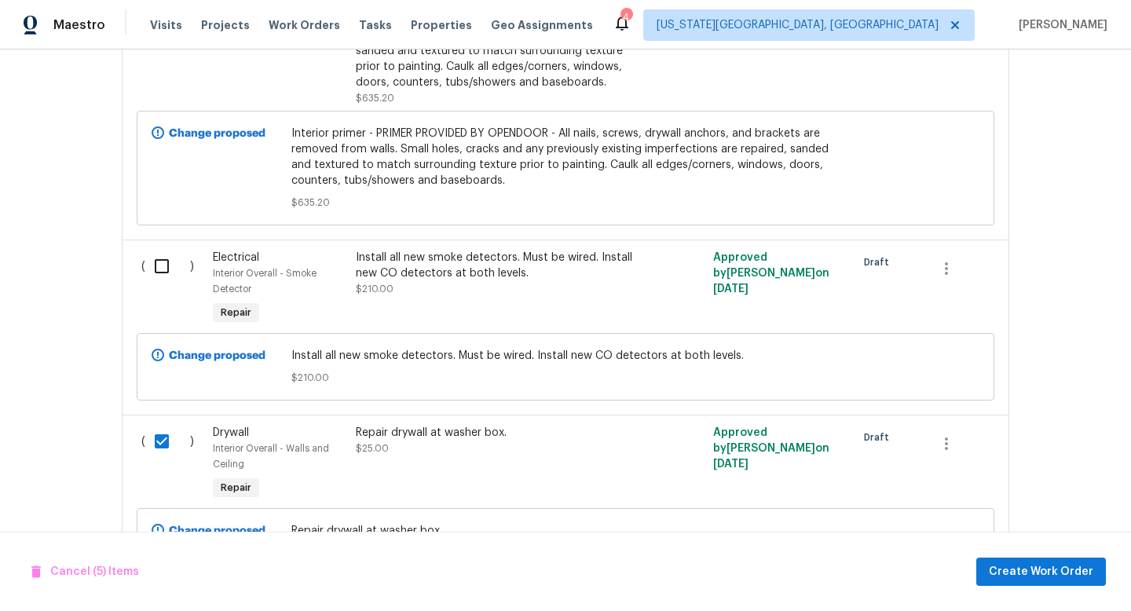
click at [163, 251] on input "checkbox" at bounding box center [167, 266] width 45 height 33
checkbox input "true"
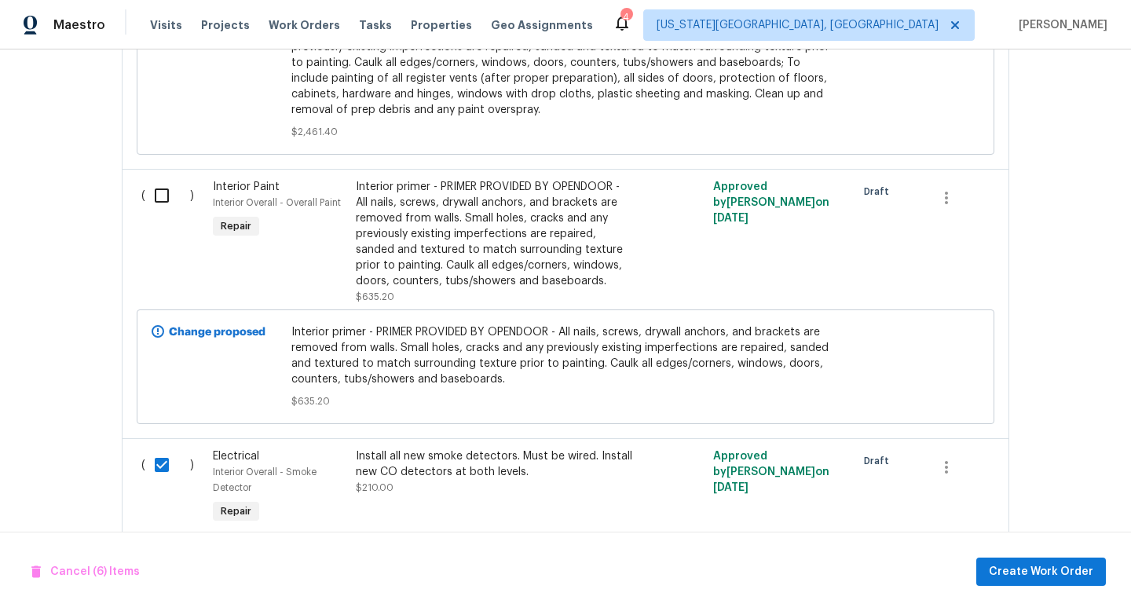
scroll to position [3032, 0]
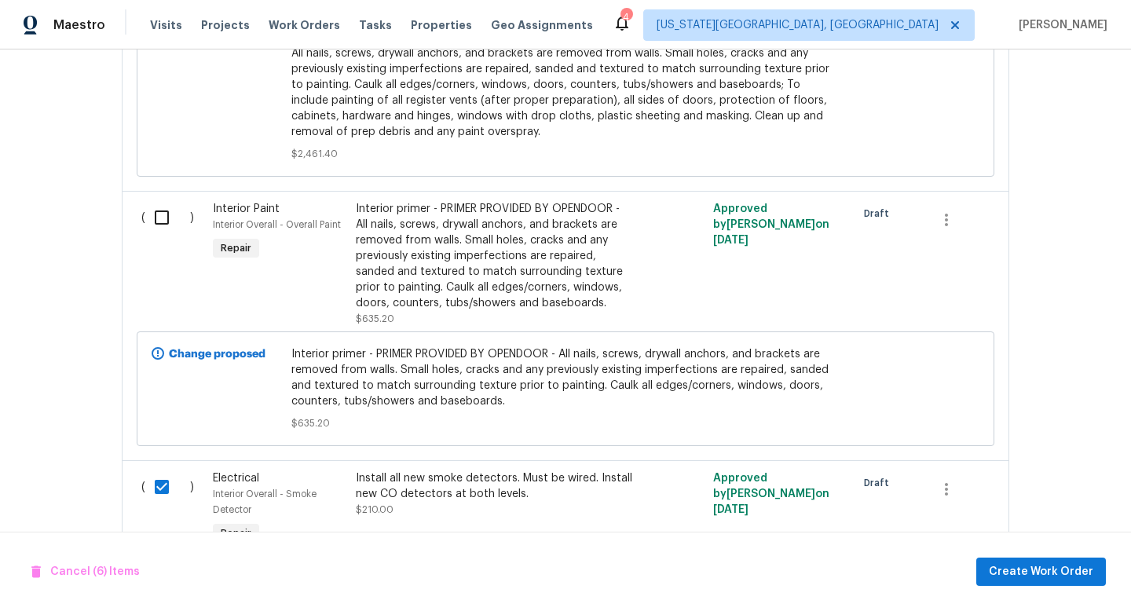
click at [161, 216] on input "checkbox" at bounding box center [167, 217] width 45 height 33
checkbox input "true"
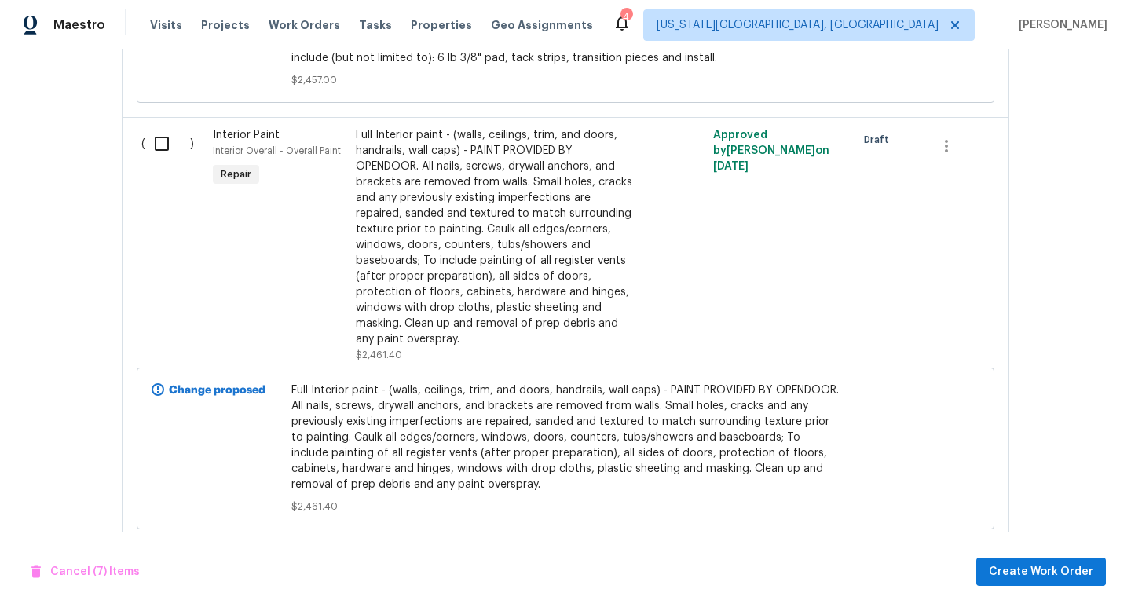
scroll to position [2673, 0]
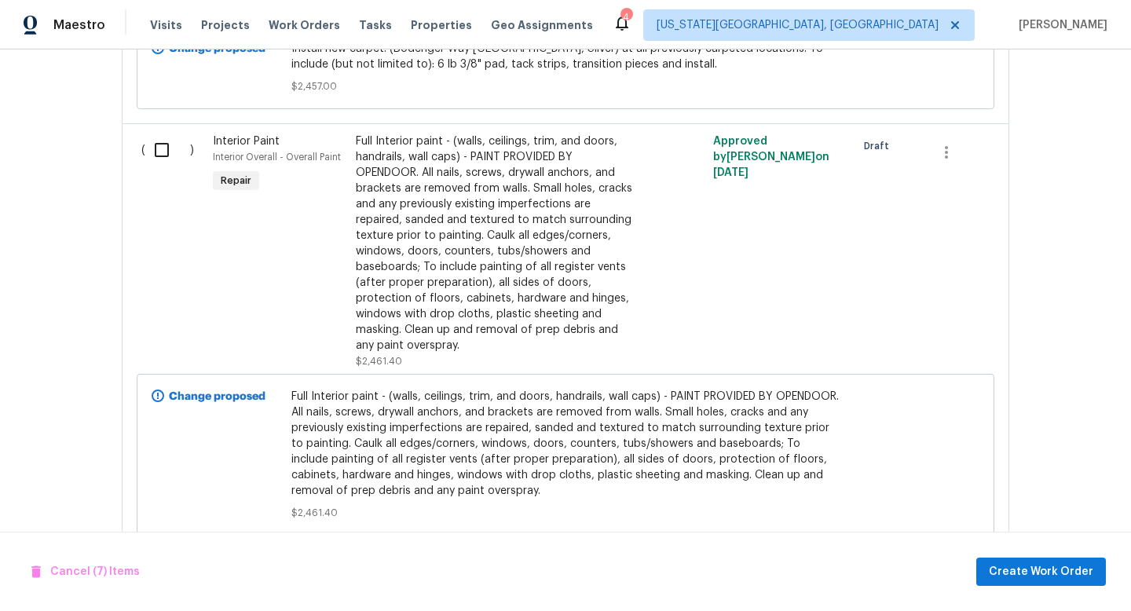
click at [161, 152] on input "checkbox" at bounding box center [167, 150] width 45 height 33
checkbox input "true"
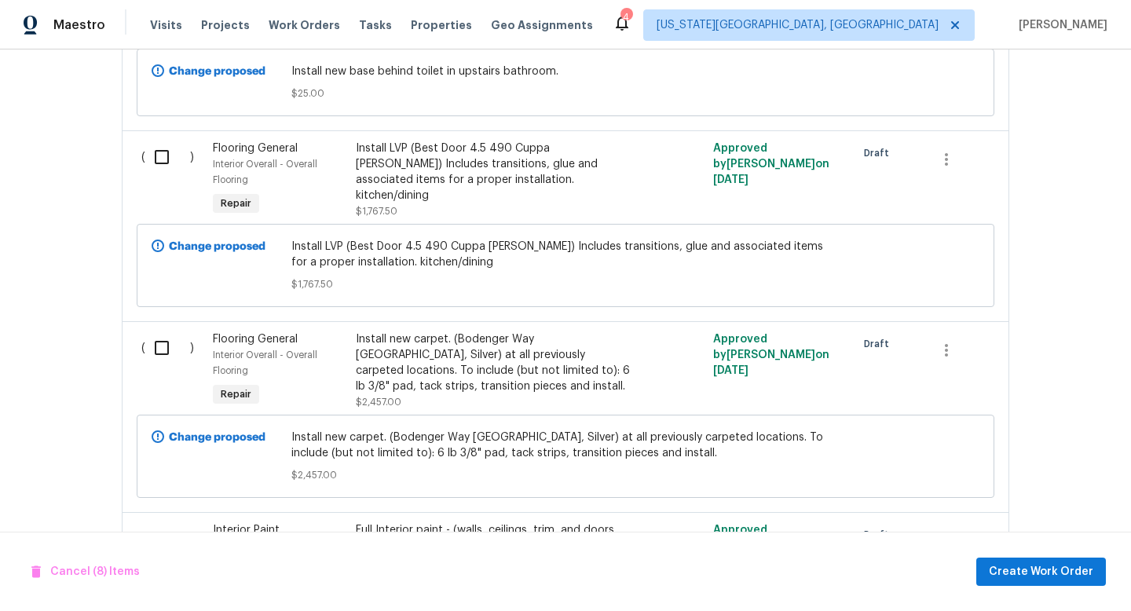
scroll to position [2246, 0]
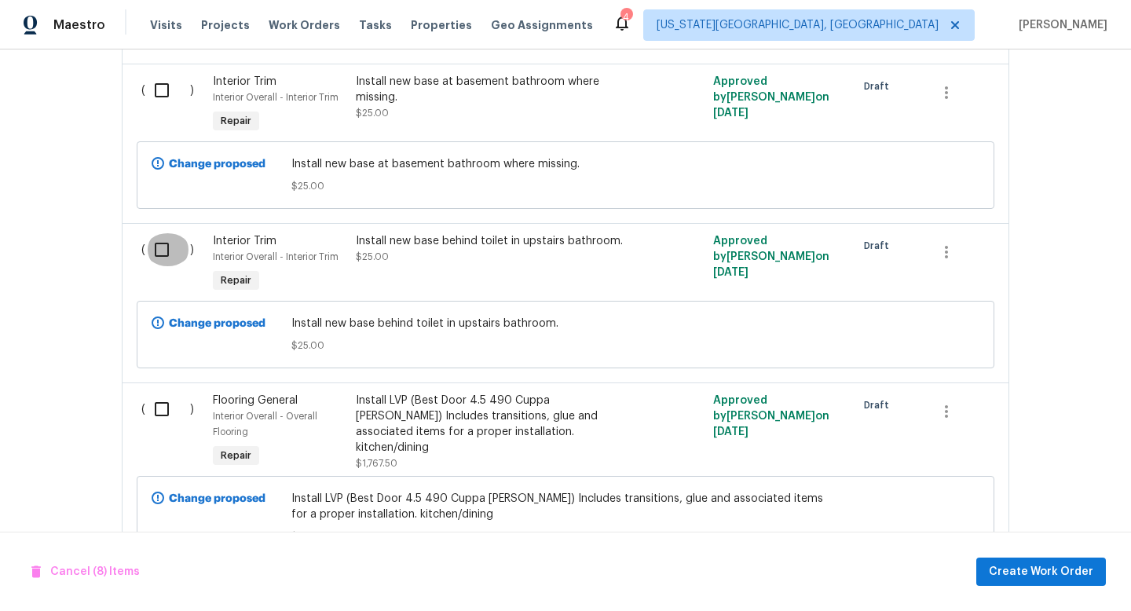
click at [163, 243] on input "checkbox" at bounding box center [167, 249] width 45 height 33
checkbox input "true"
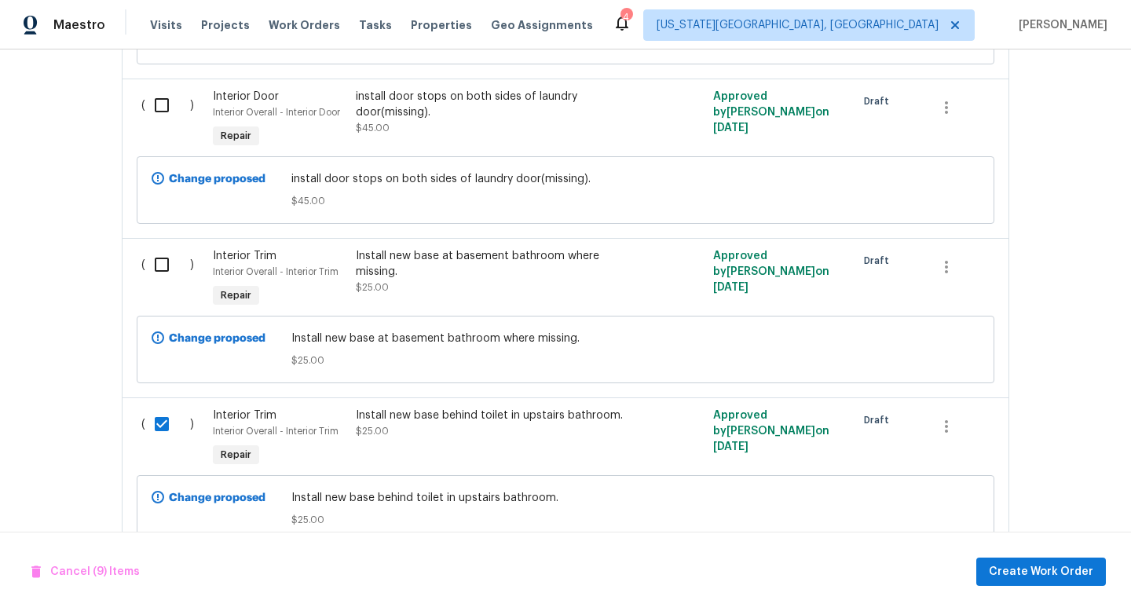
click at [163, 244] on div "( )" at bounding box center [173, 280] width 72 height 72
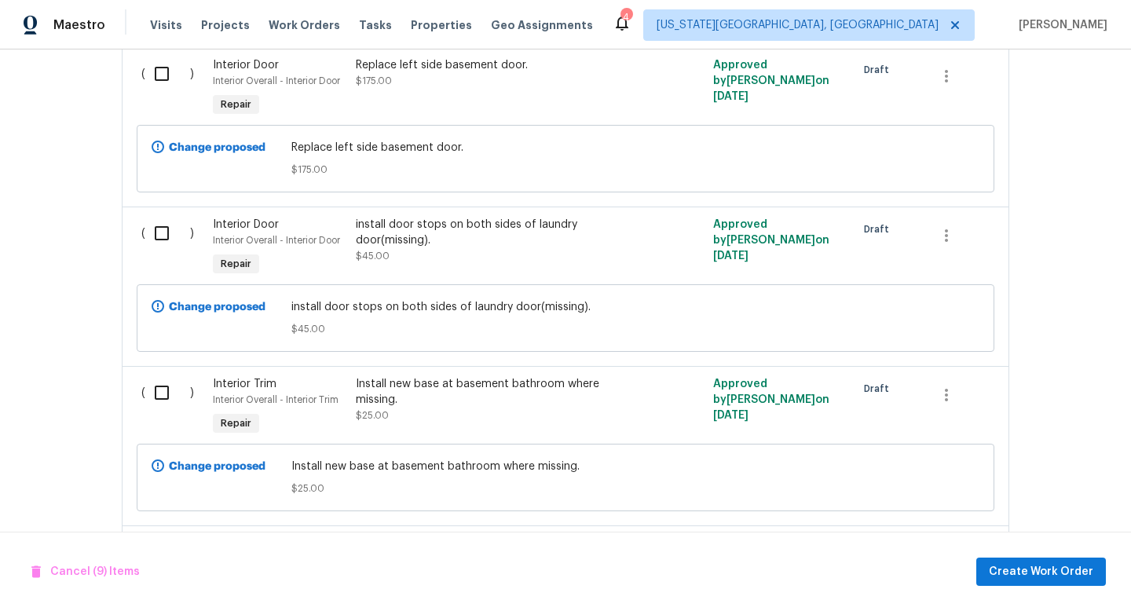
scroll to position [1714, 0]
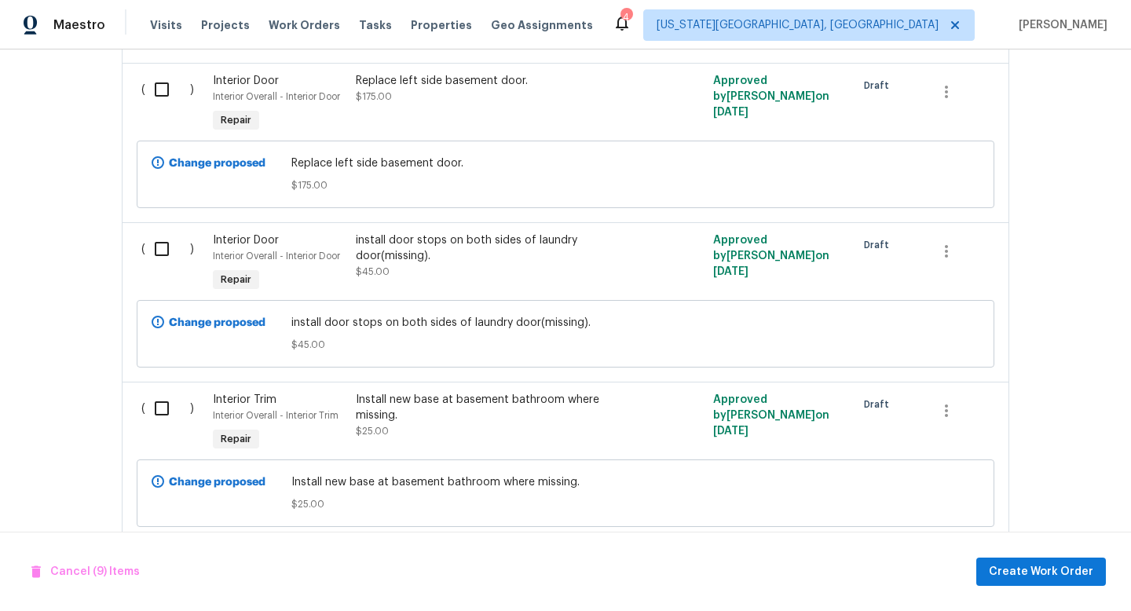
click at [161, 408] on input "checkbox" at bounding box center [167, 408] width 45 height 33
checkbox input "true"
click at [167, 238] on input "checkbox" at bounding box center [167, 249] width 45 height 33
checkbox input "true"
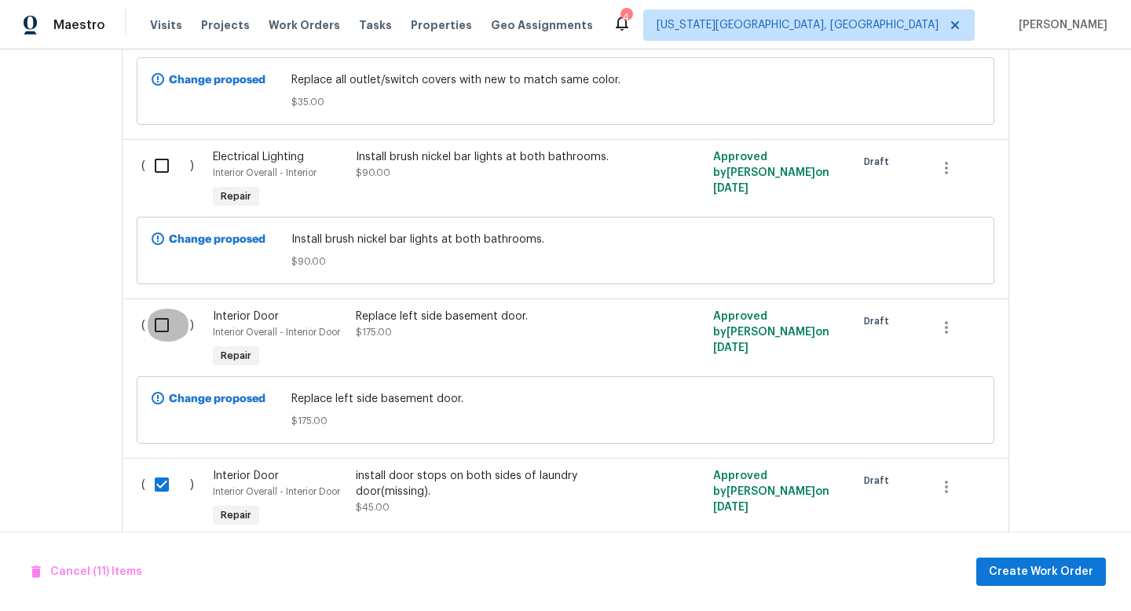
click at [170, 310] on input "checkbox" at bounding box center [167, 325] width 45 height 33
checkbox input "true"
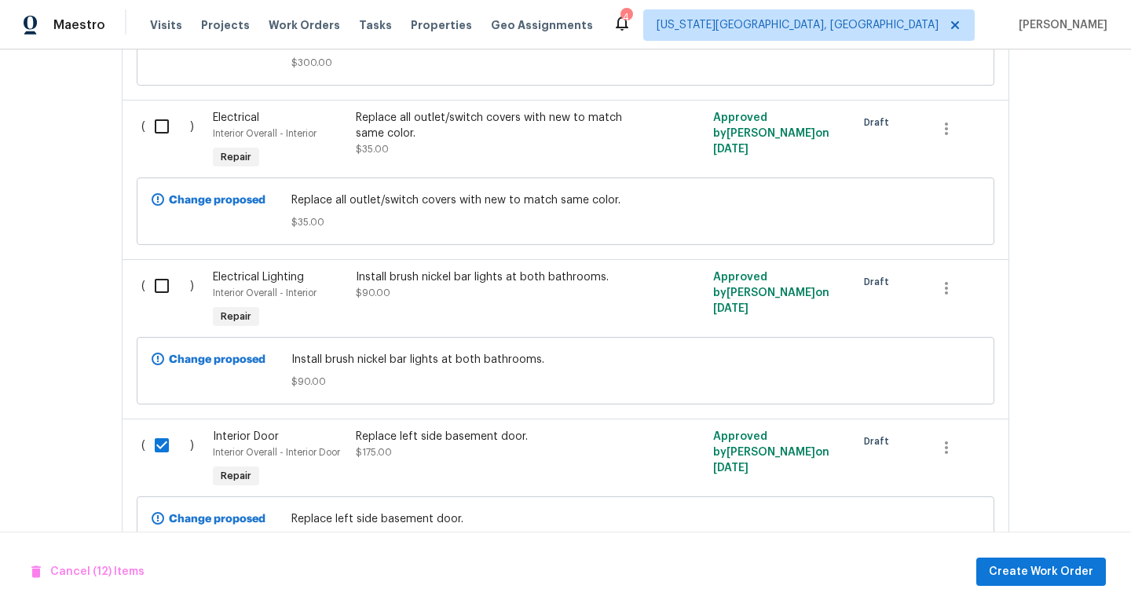
scroll to position [1348, 0]
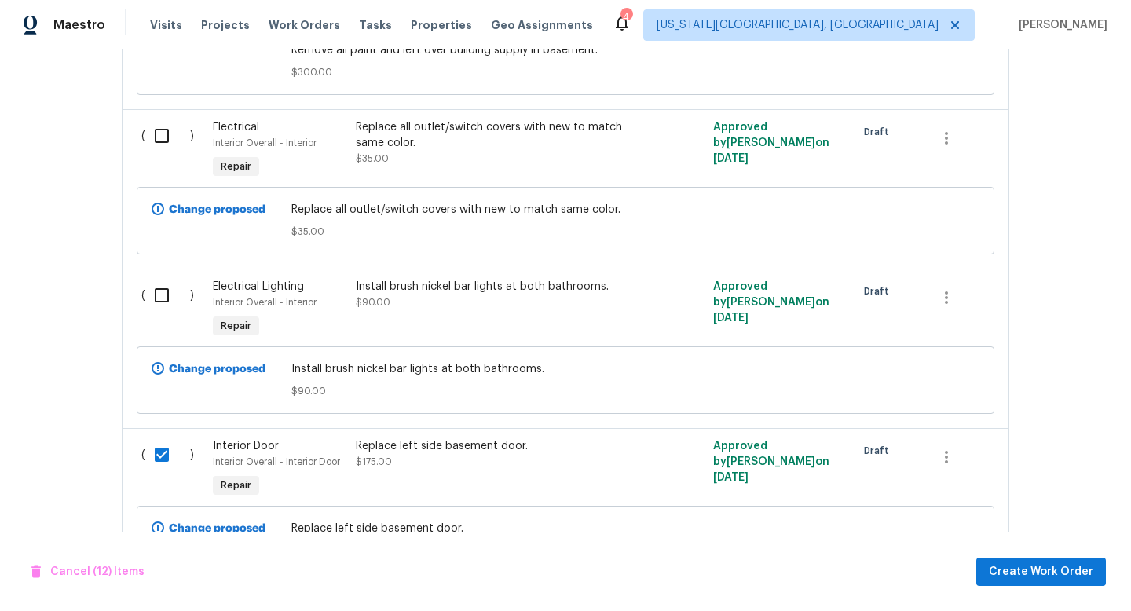
click at [165, 282] on input "checkbox" at bounding box center [167, 295] width 45 height 33
checkbox input "true"
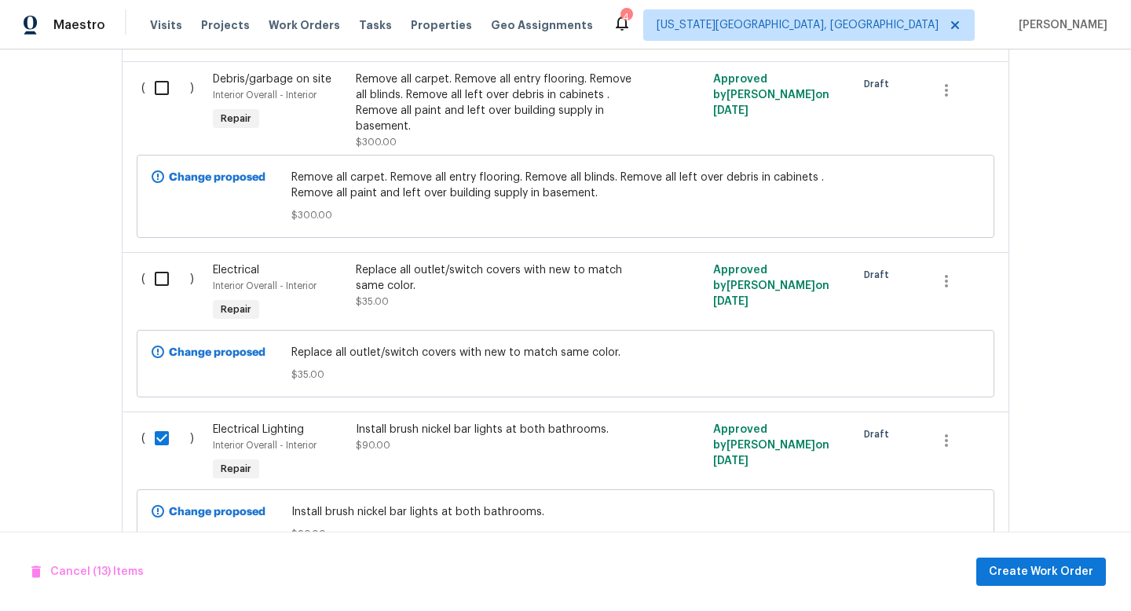
scroll to position [1193, 0]
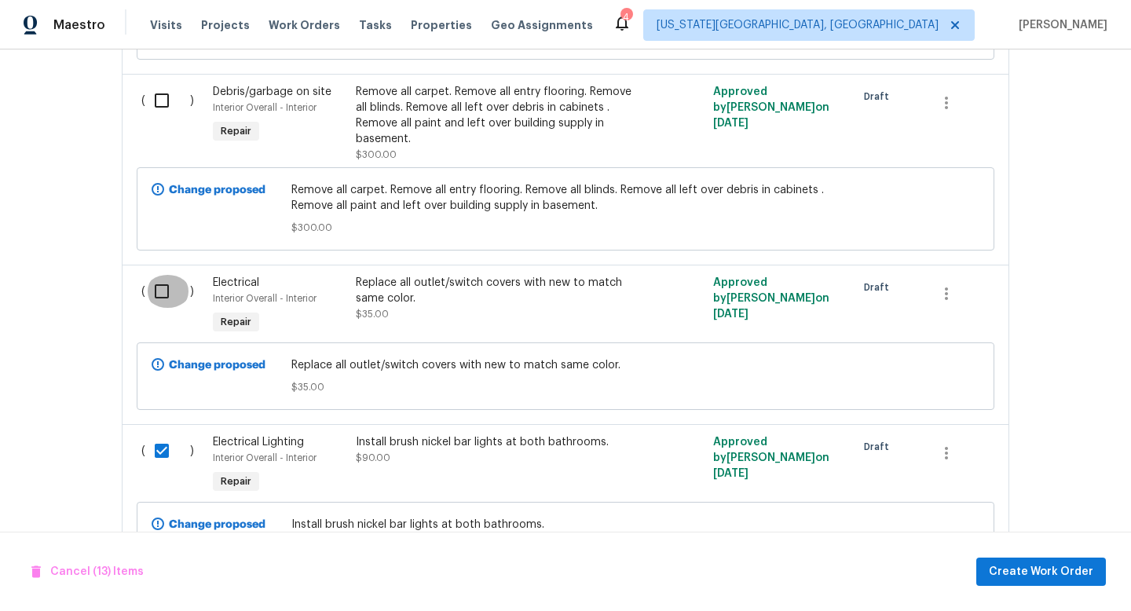
click at [172, 284] on input "checkbox" at bounding box center [167, 291] width 45 height 33
checkbox input "true"
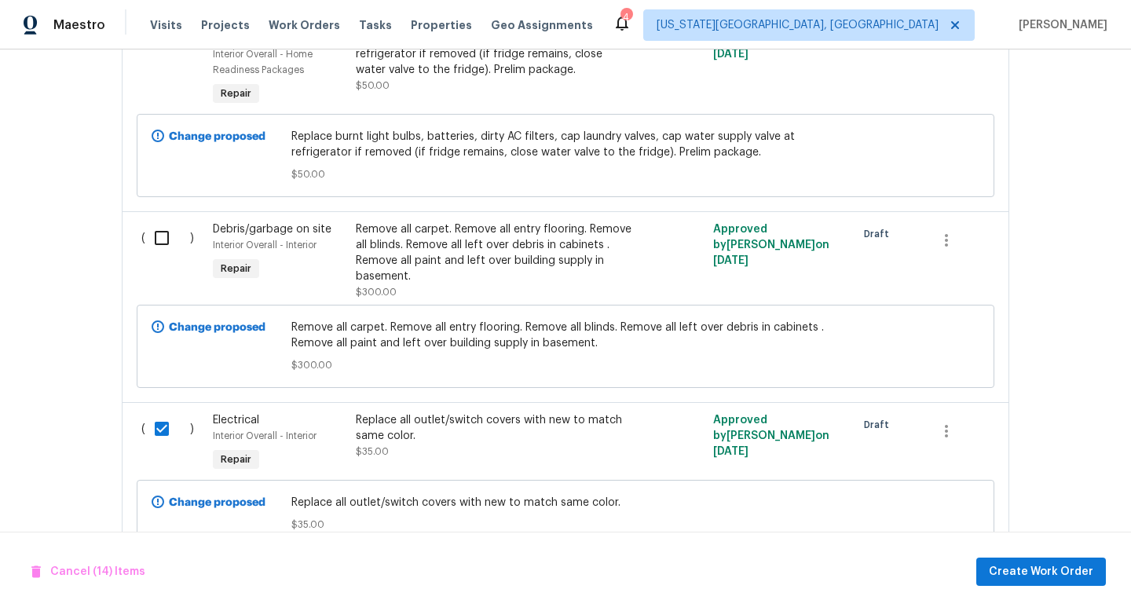
scroll to position [1043, 0]
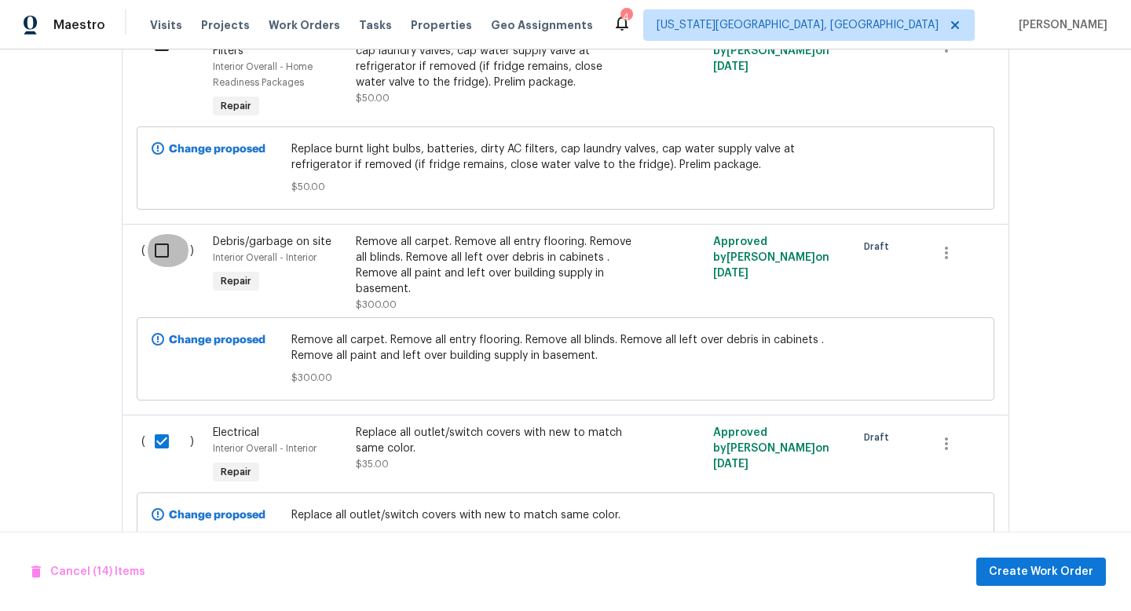
click at [162, 234] on input "checkbox" at bounding box center [167, 250] width 45 height 33
checkbox input "true"
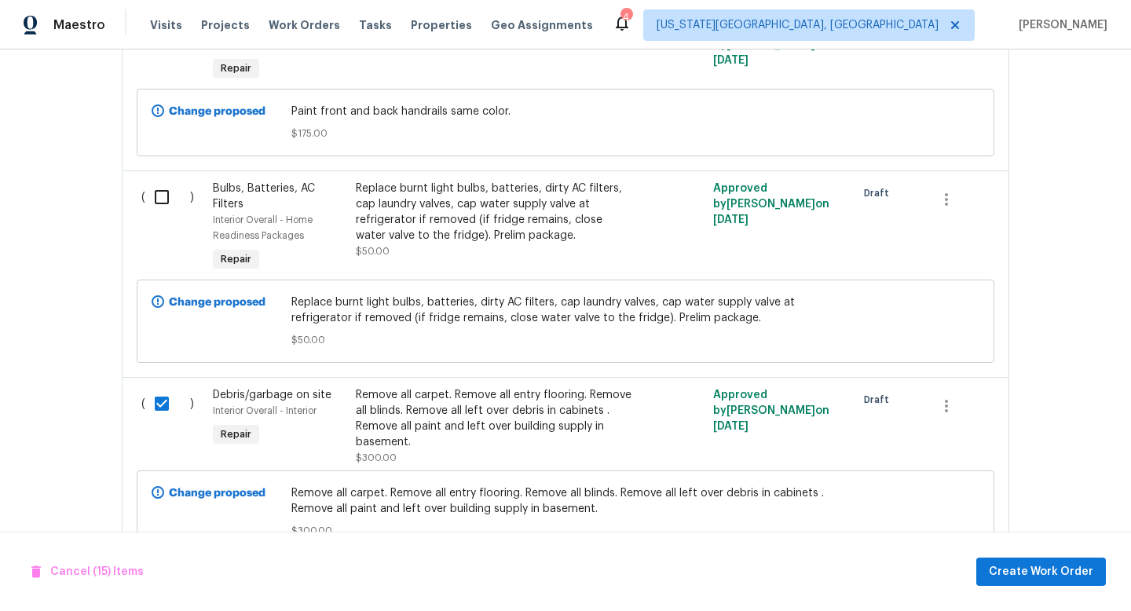
click at [156, 199] on div "( )" at bounding box center [173, 228] width 72 height 104
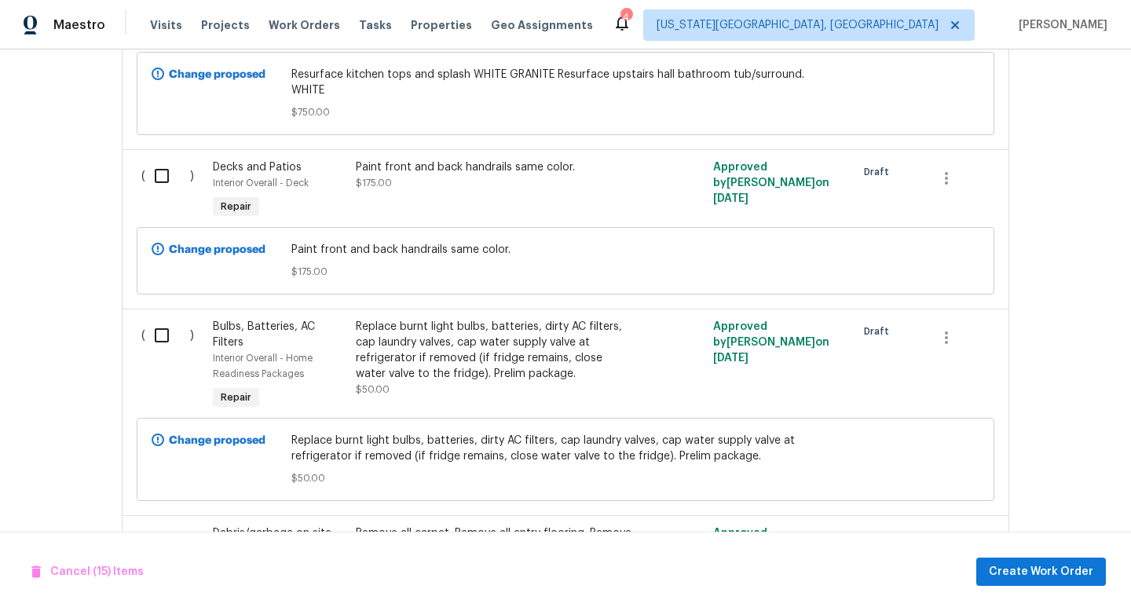
scroll to position [724, 0]
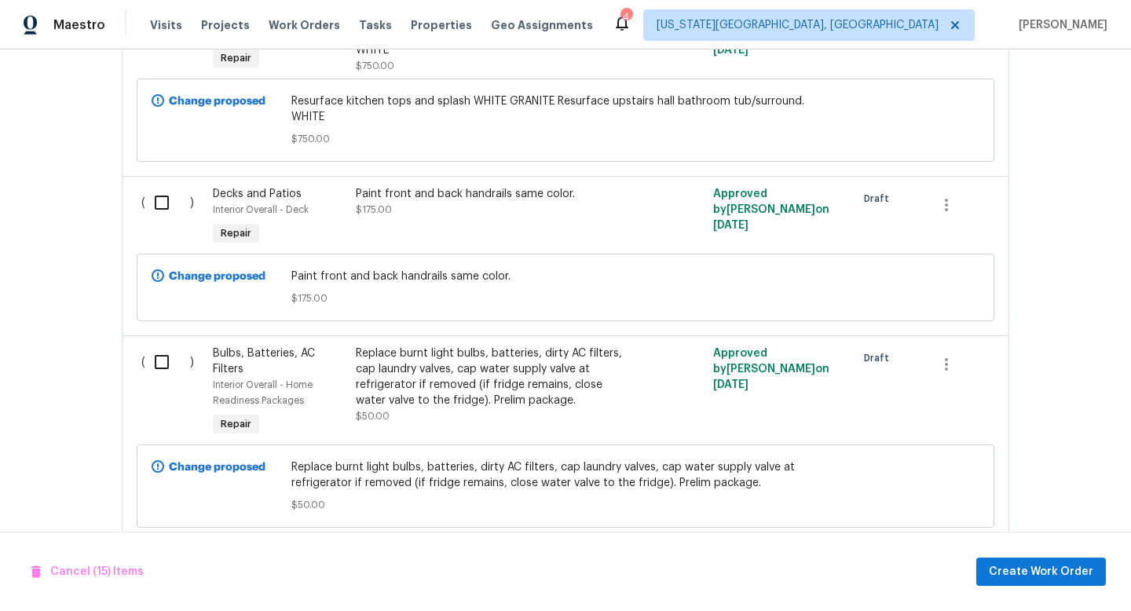
click at [156, 346] on input "checkbox" at bounding box center [167, 362] width 45 height 33
checkbox input "true"
click at [161, 194] on input "checkbox" at bounding box center [167, 202] width 45 height 33
checkbox input "true"
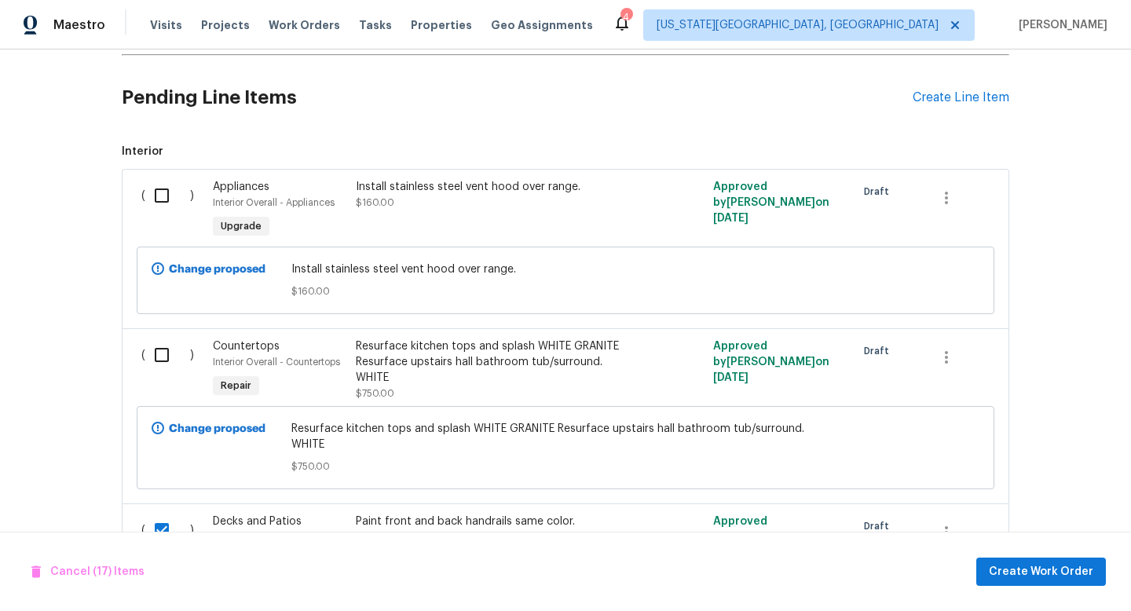
scroll to position [398, 0]
click at [163, 195] on input "checkbox" at bounding box center [167, 194] width 45 height 33
checkbox input "true"
click at [1036, 577] on span "Create Work Order" at bounding box center [1041, 573] width 105 height 20
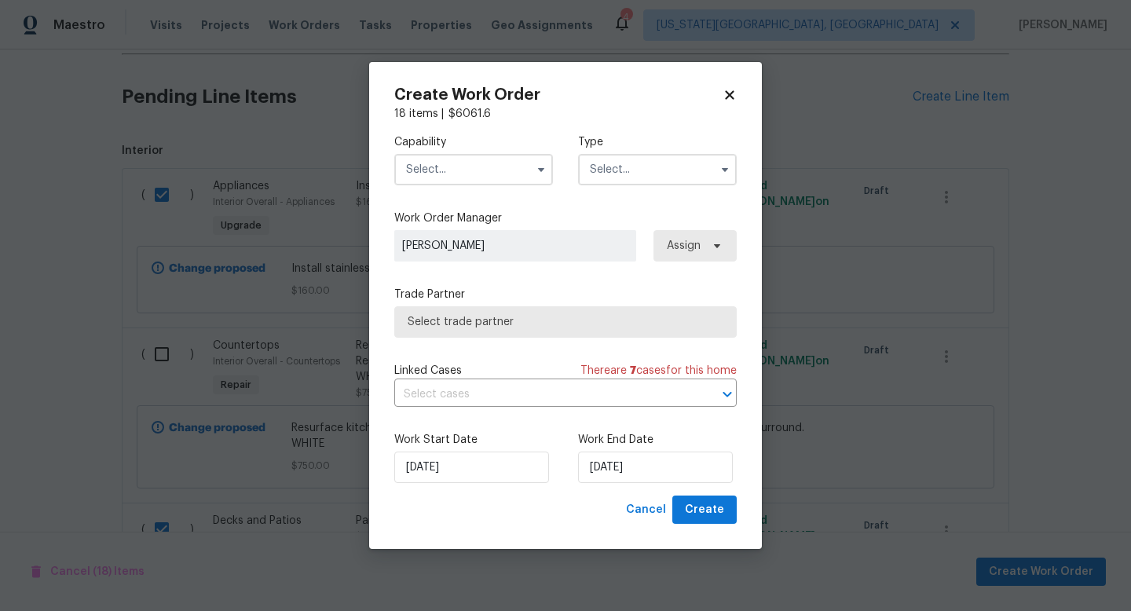
click at [467, 169] on input "text" at bounding box center [473, 169] width 159 height 31
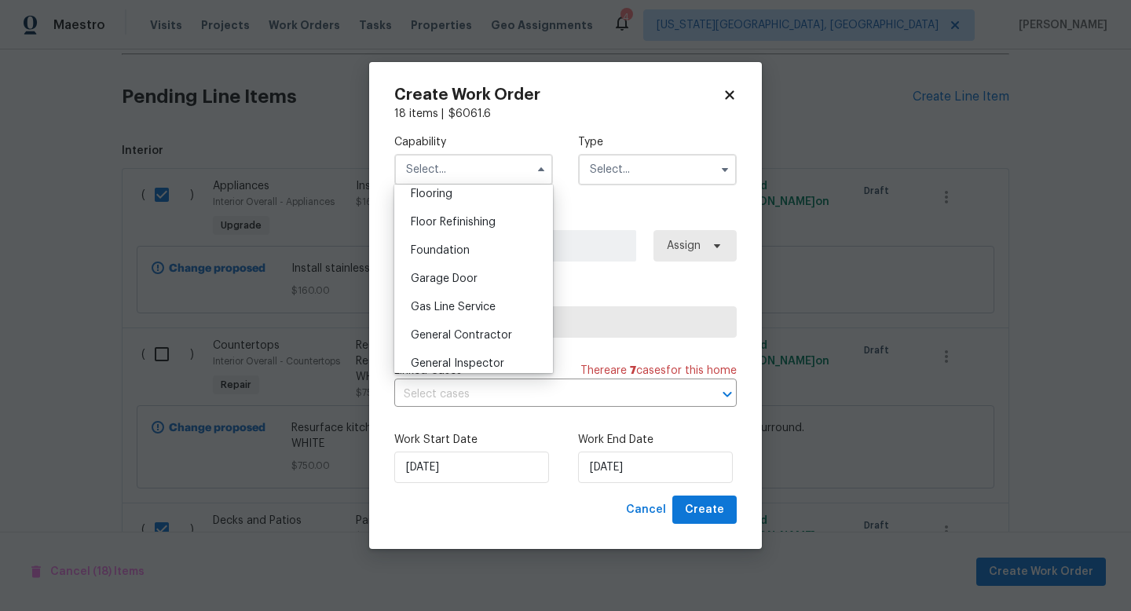
scroll to position [623, 0]
click at [448, 325] on div "General Contractor" at bounding box center [473, 331] width 151 height 28
type input "General Contractor"
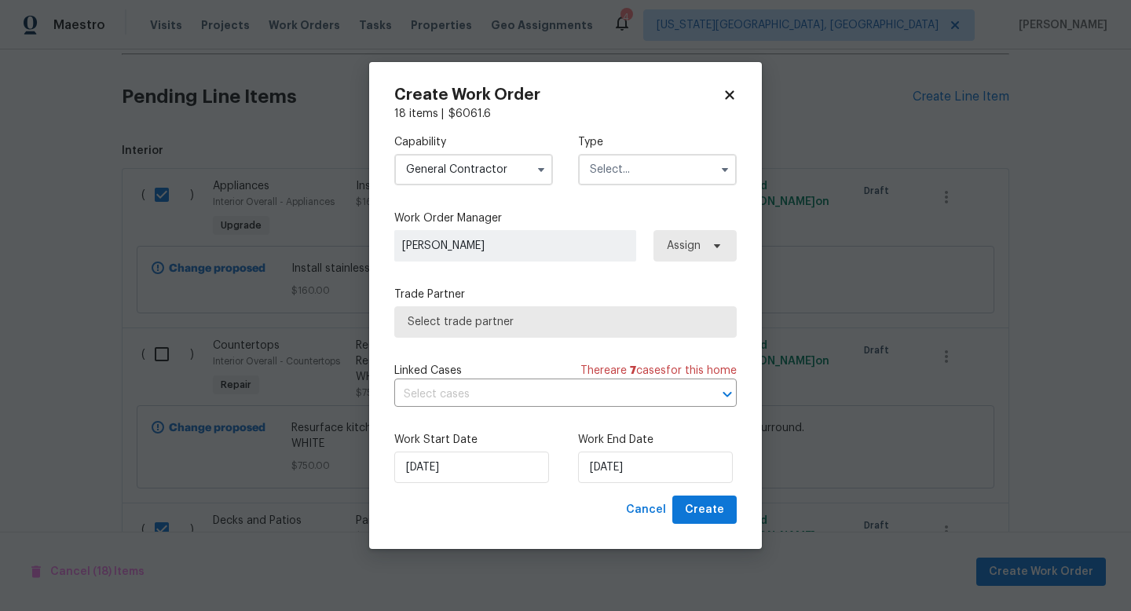
click at [605, 187] on div "Capability General Contractor Type" at bounding box center [565, 160] width 343 height 76
click at [605, 168] on input "text" at bounding box center [657, 169] width 159 height 31
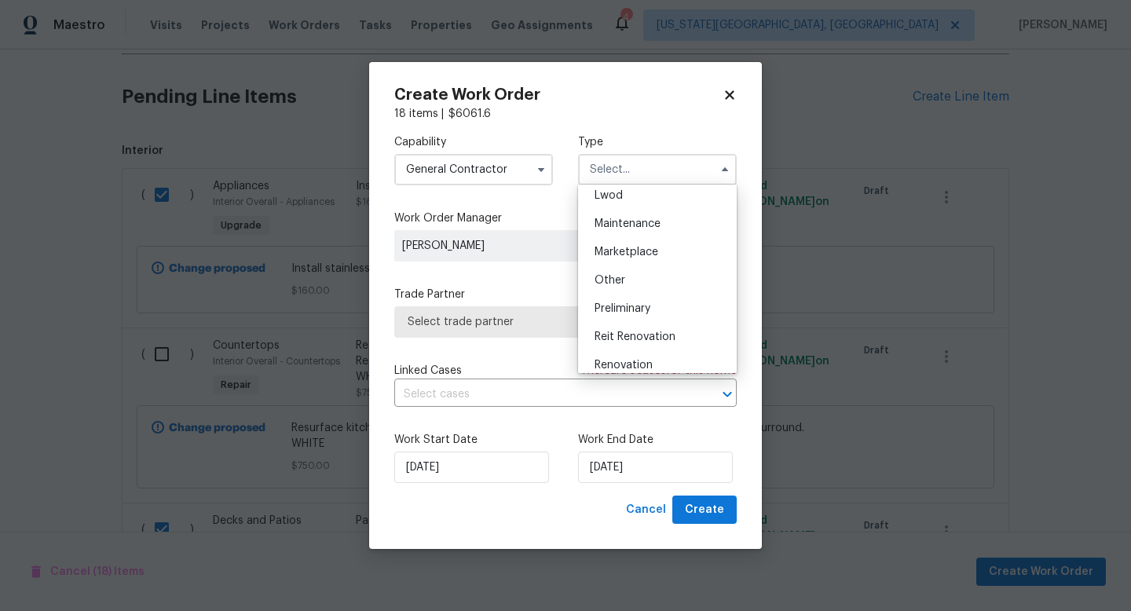
scroll to position [233, 0]
click at [620, 358] on div "Renovation" at bounding box center [657, 366] width 151 height 28
type input "Renovation"
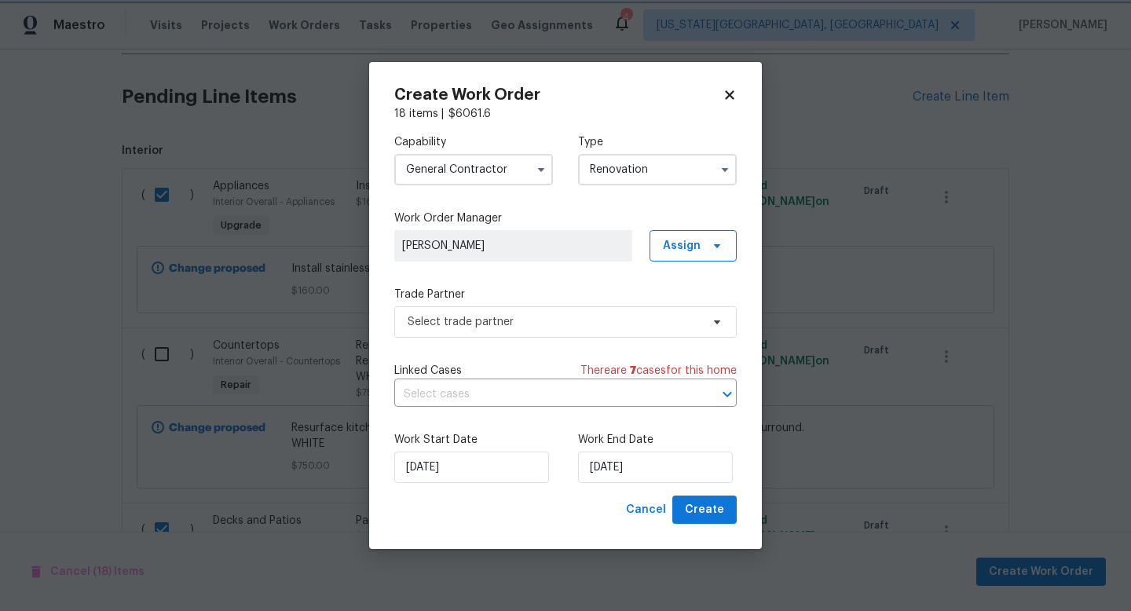
scroll to position [0, 0]
click at [519, 318] on span "Select trade partner" at bounding box center [554, 322] width 293 height 16
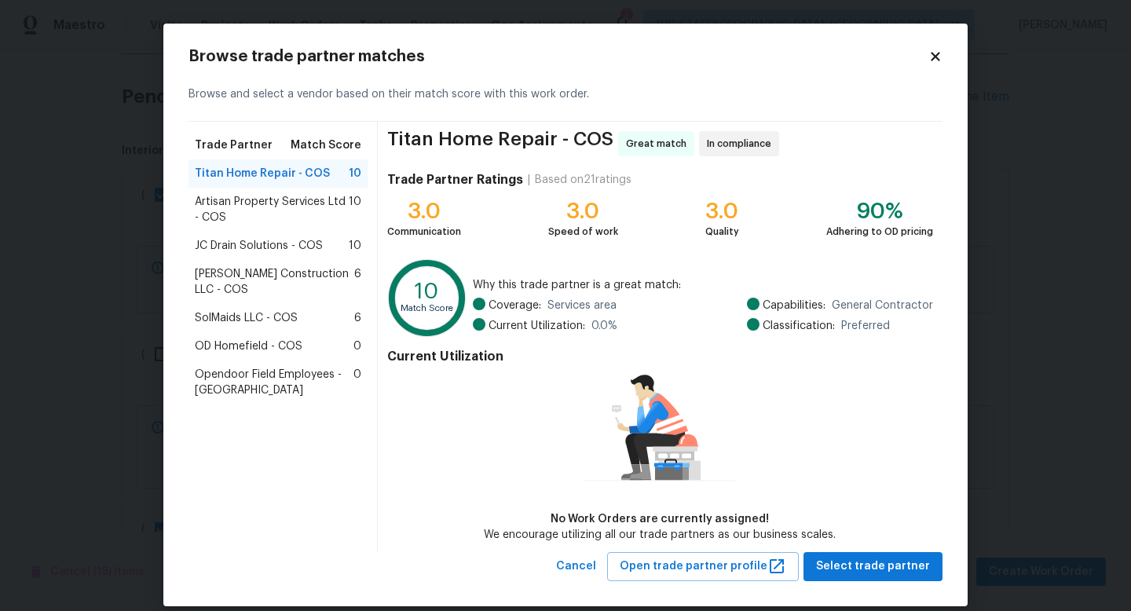
click at [253, 194] on span "Artisan Property Services Ltd - COS" at bounding box center [272, 209] width 154 height 31
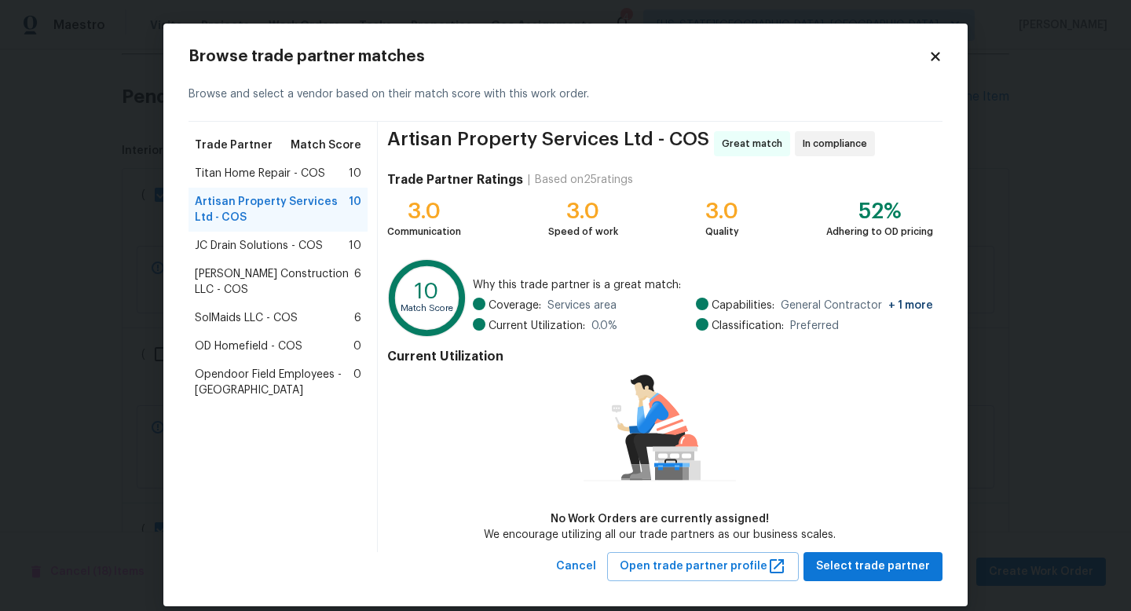
scroll to position [17, 0]
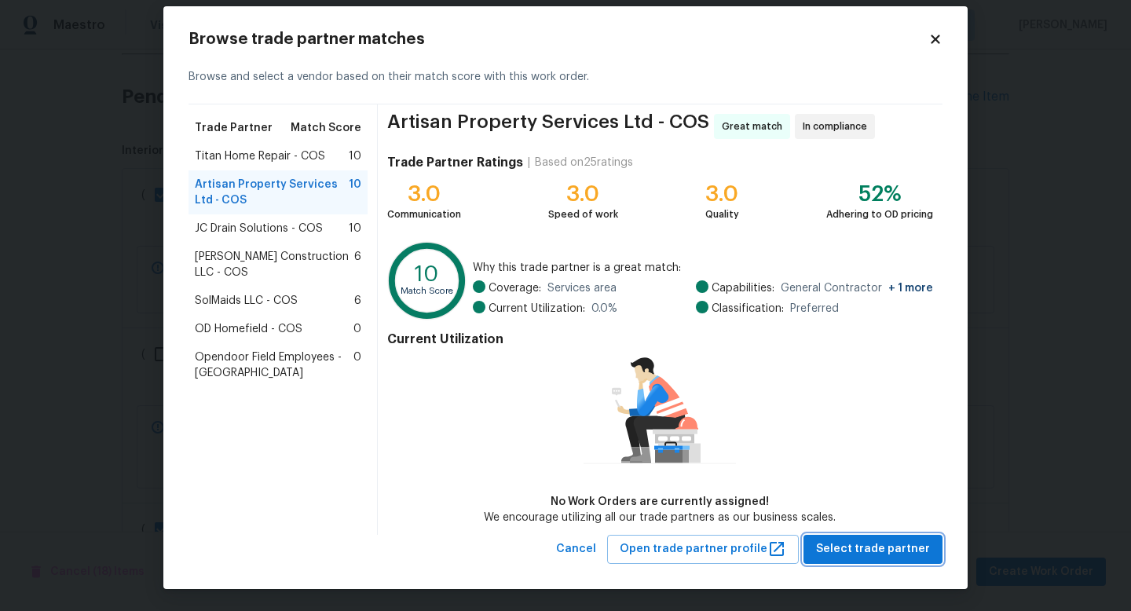
click at [836, 543] on span "Select trade partner" at bounding box center [873, 550] width 114 height 20
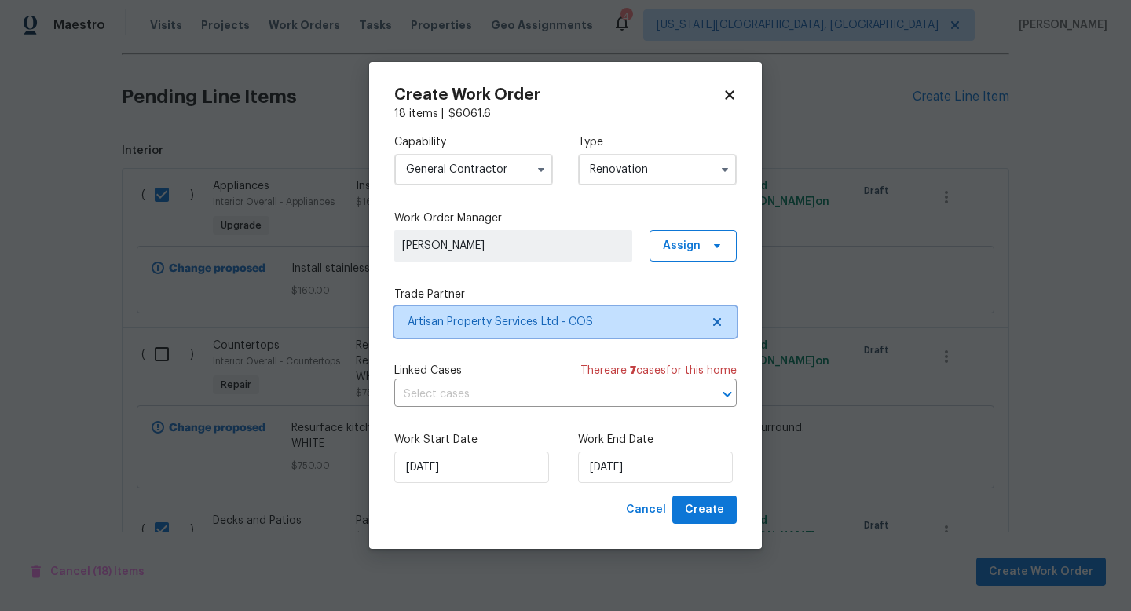
scroll to position [0, 0]
click at [650, 446] on label "Work End Date" at bounding box center [657, 440] width 159 height 16
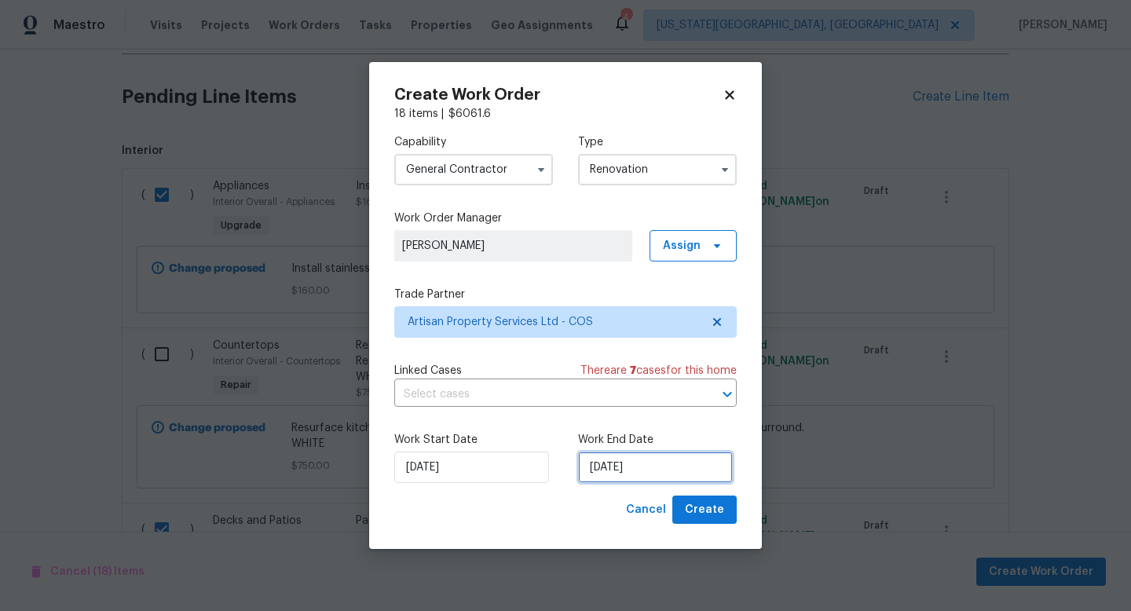
click at [645, 461] on input "8/21/2025" at bounding box center [655, 467] width 155 height 31
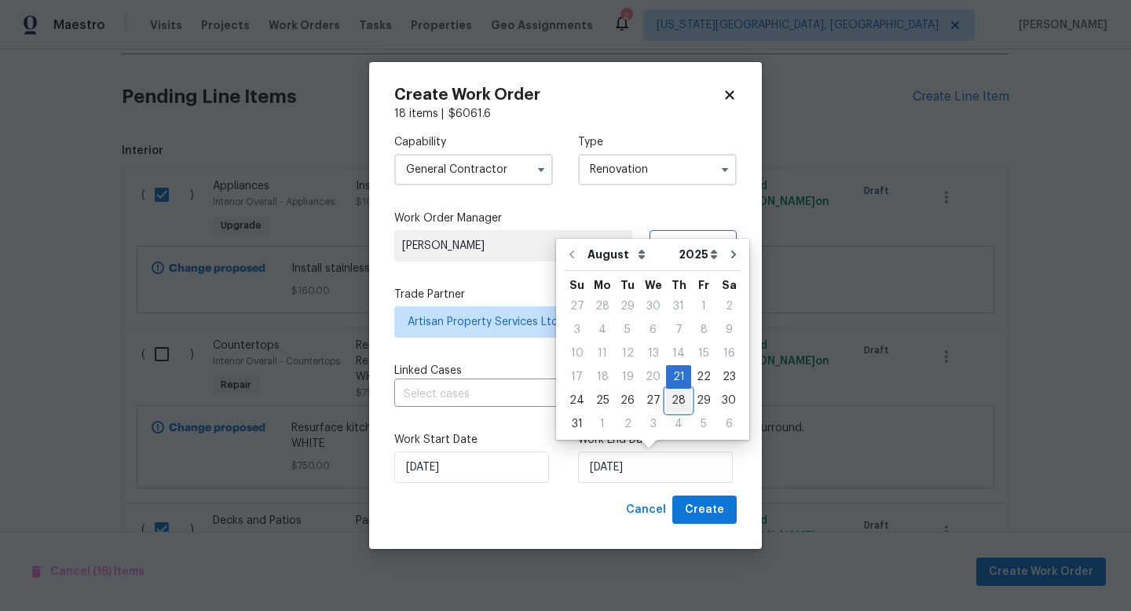
click at [673, 400] on div "28" at bounding box center [678, 401] width 25 height 22
type input "8/28/2025"
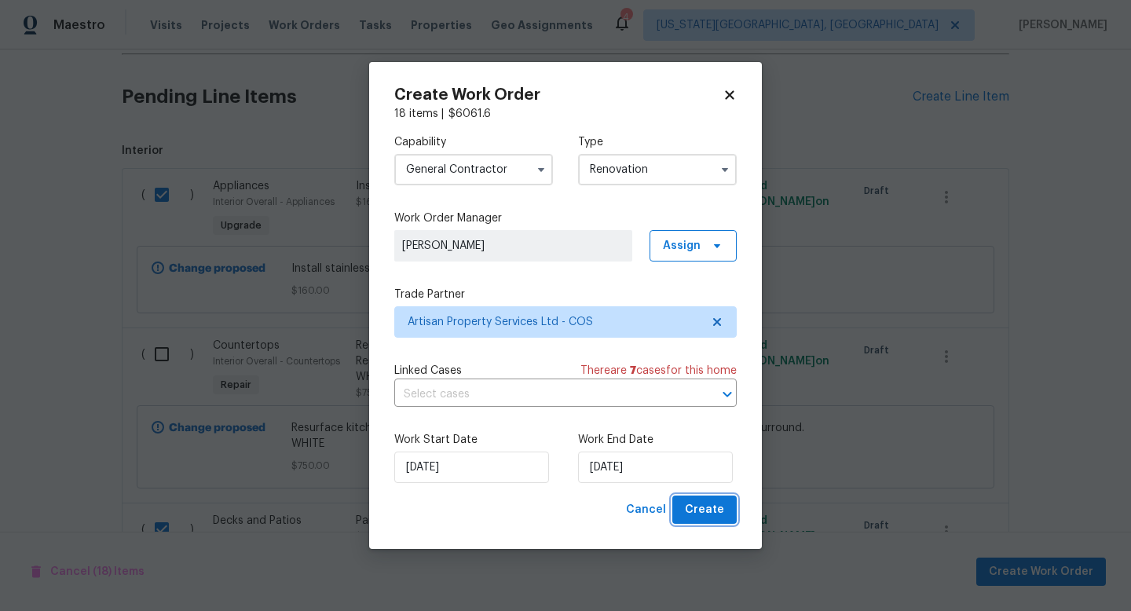
click at [717, 514] on span "Create" at bounding box center [704, 511] width 39 height 20
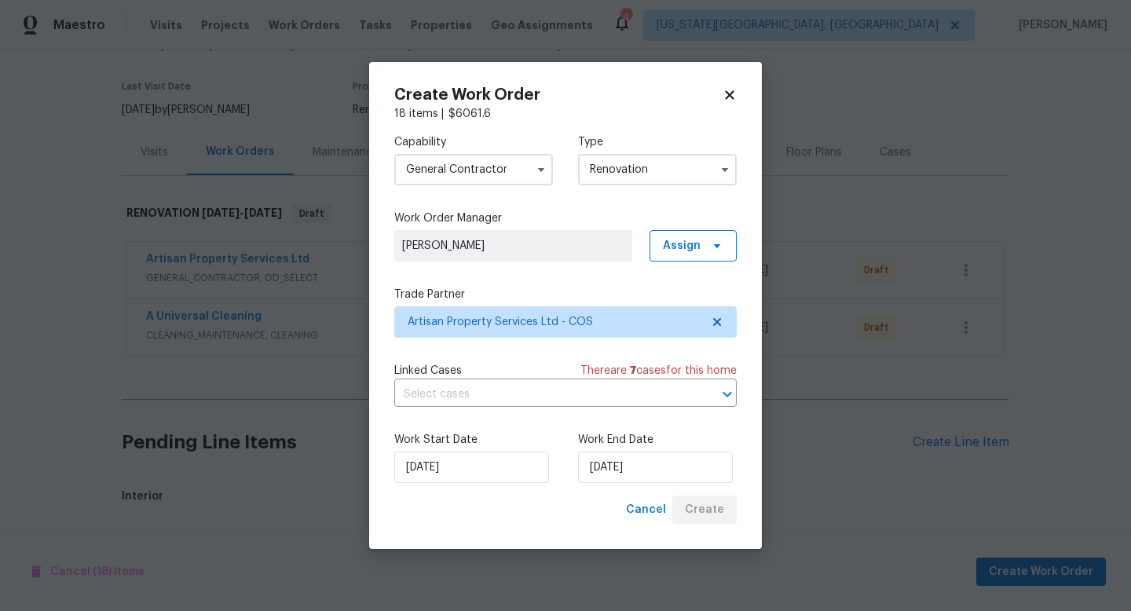
scroll to position [455, 0]
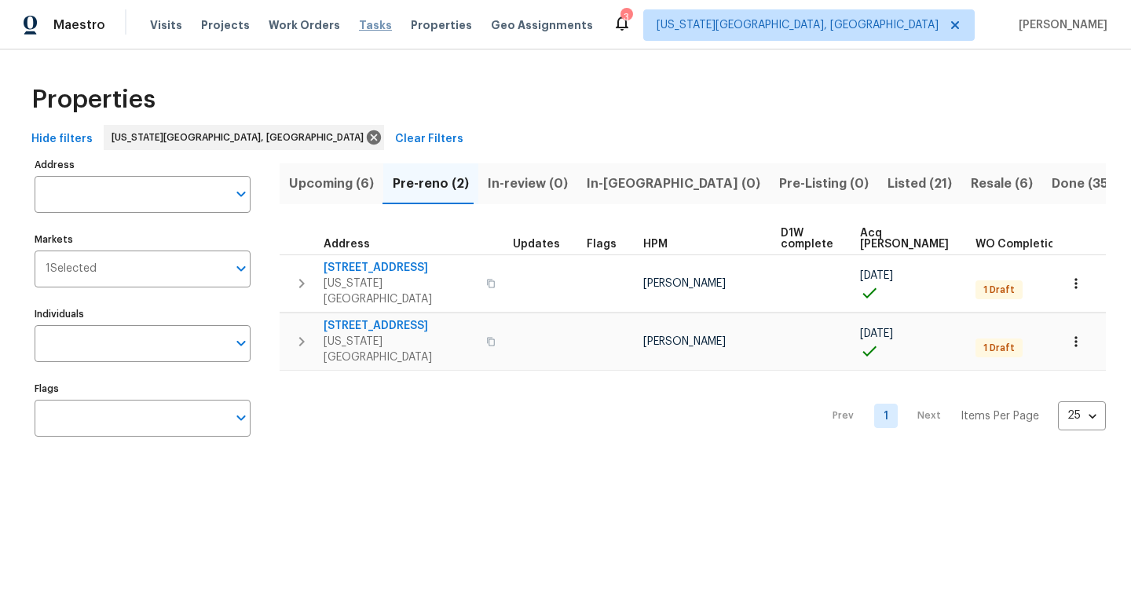
click at [359, 24] on span "Tasks" at bounding box center [375, 25] width 33 height 11
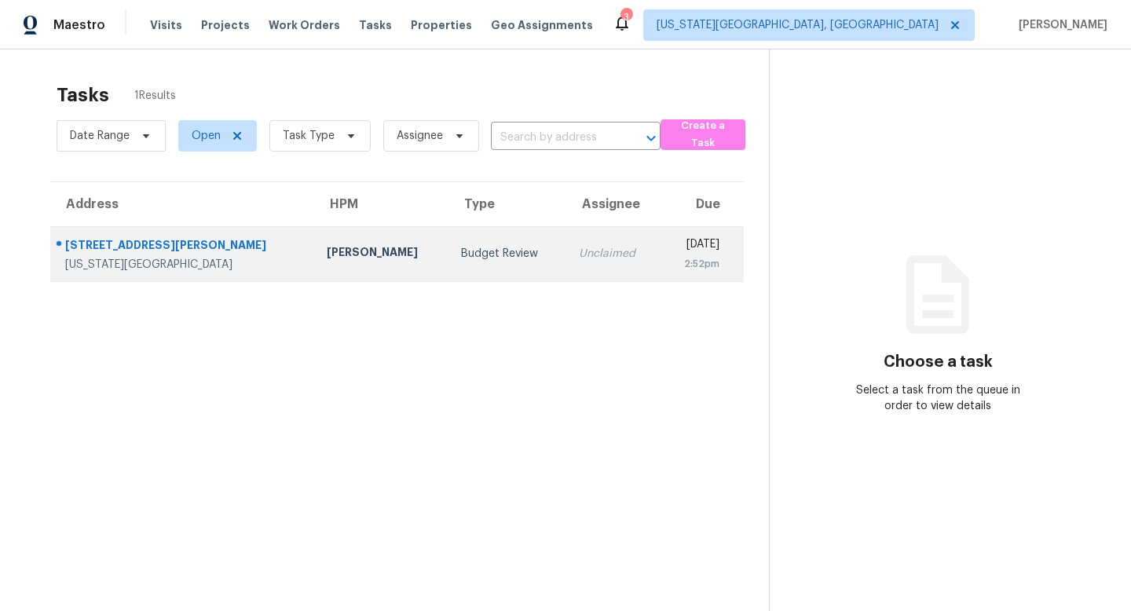
click at [92, 244] on div "[STREET_ADDRESS][PERSON_NAME]" at bounding box center [183, 247] width 237 height 20
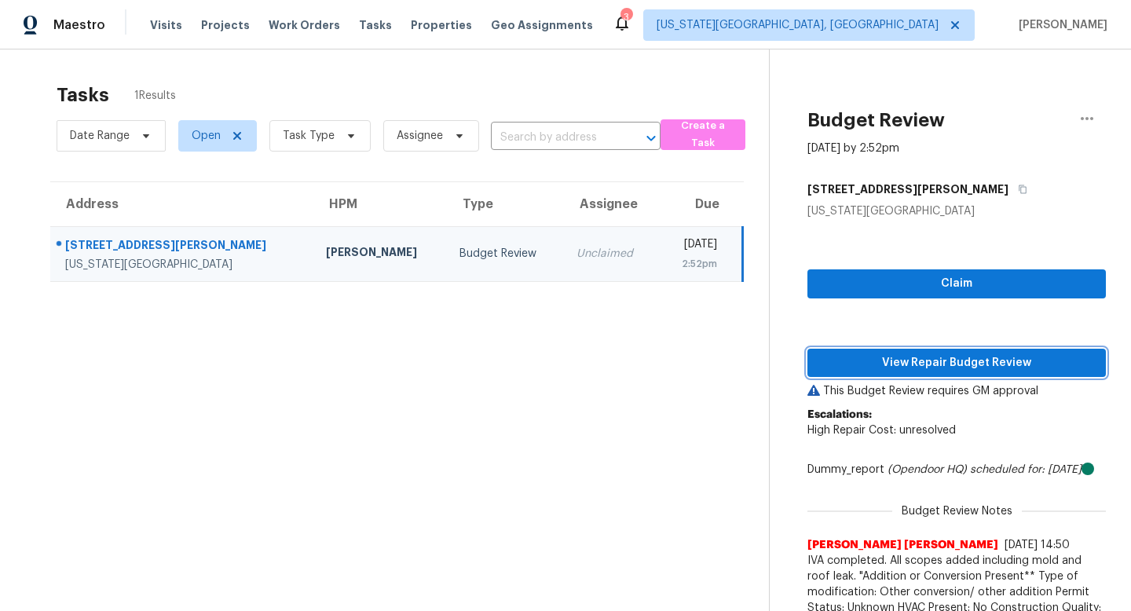
click at [871, 366] on span "View Repair Budget Review" at bounding box center [956, 364] width 273 height 20
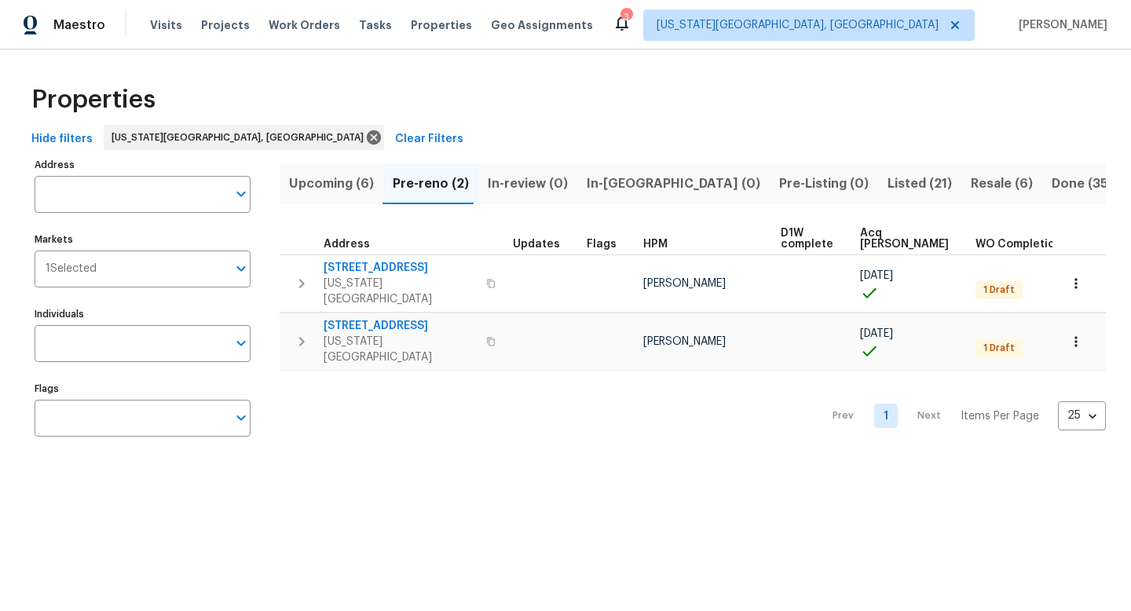
click at [888, 179] on span "Listed (21)" at bounding box center [920, 184] width 64 height 22
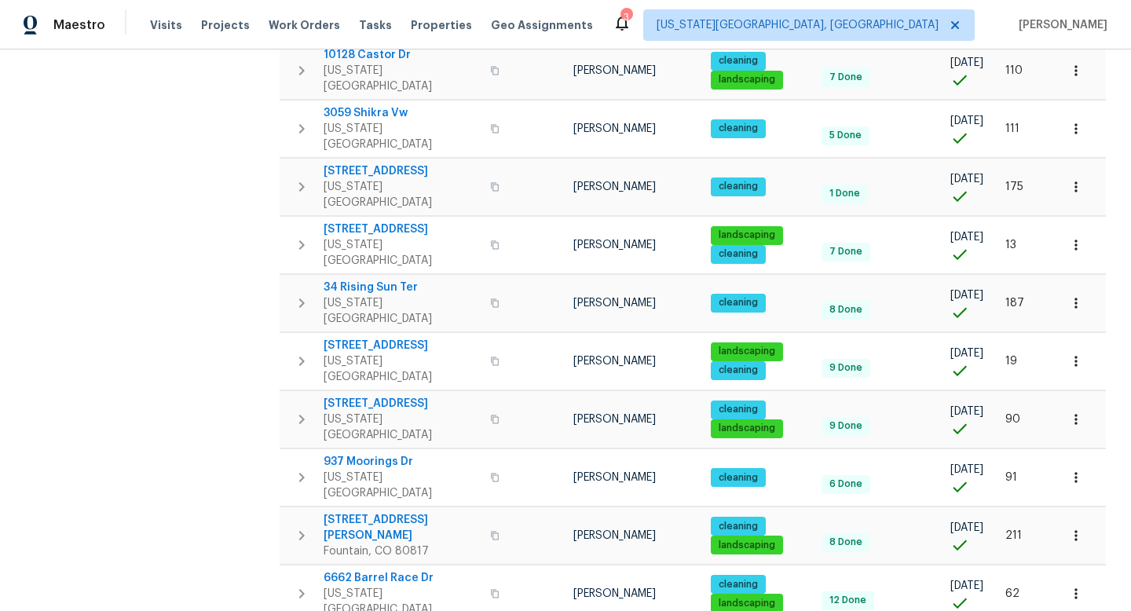
scroll to position [721, 0]
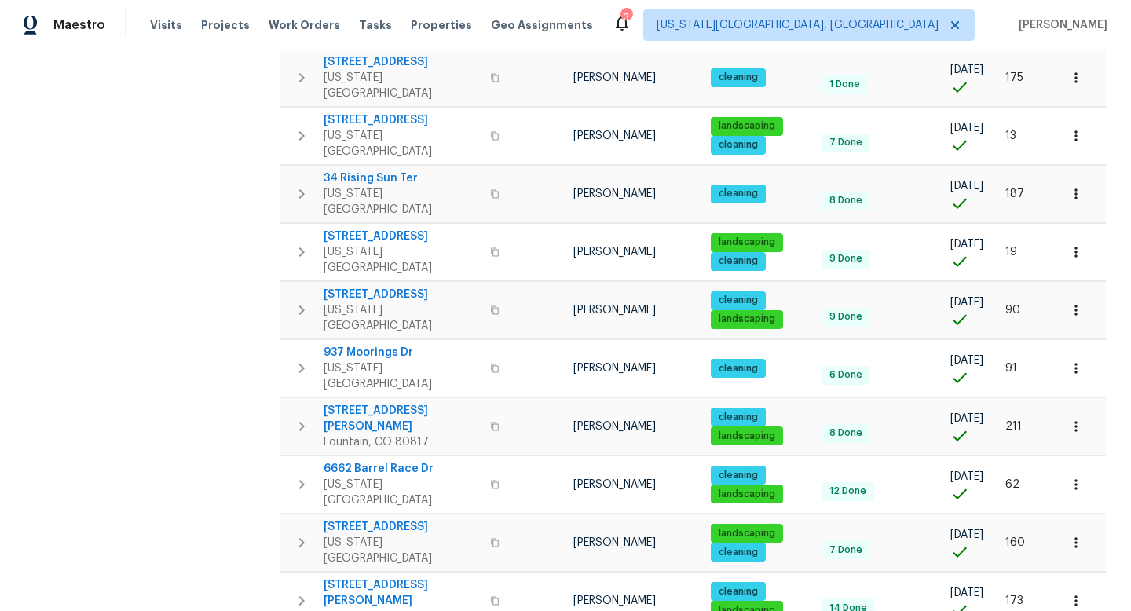
click at [1098, 573] on body "Maestro Visits Projects Work Orders Tasks Properties Geo Assignments 3 [US_STAT…" at bounding box center [565, 305] width 1131 height 611
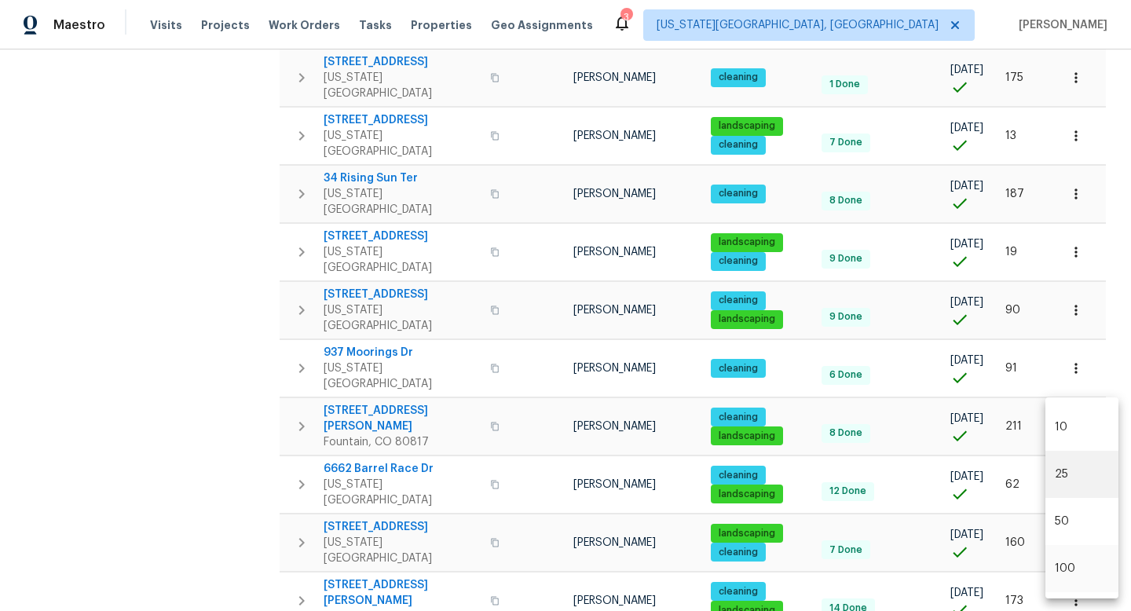
click at [1062, 574] on li "100" at bounding box center [1082, 568] width 73 height 47
type input "100"
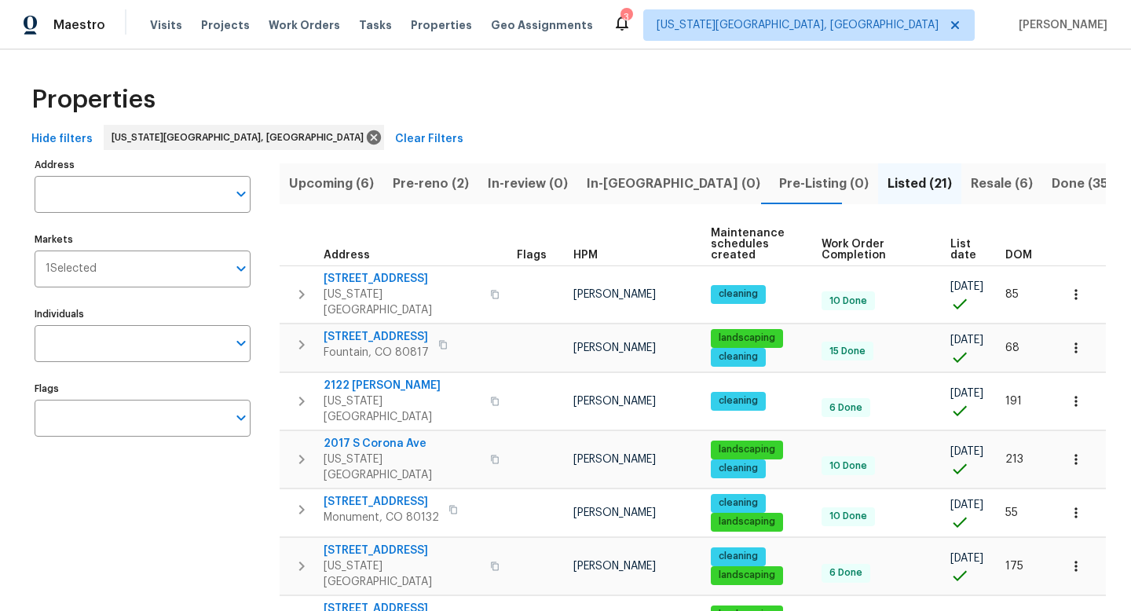
click at [951, 250] on span "List date" at bounding box center [965, 250] width 28 height 22
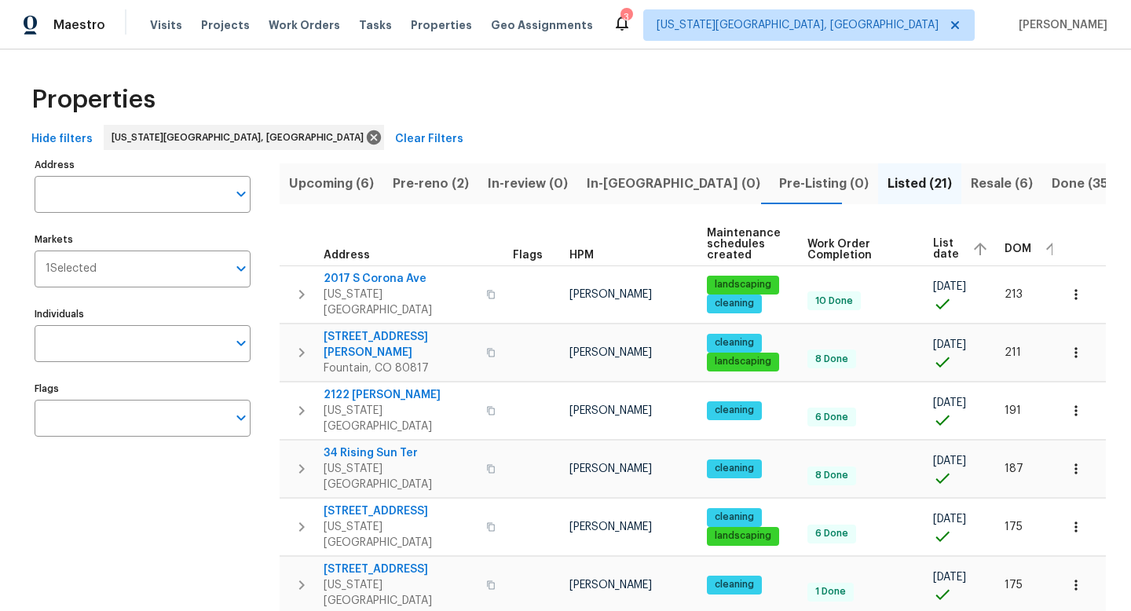
click at [940, 240] on span "List date" at bounding box center [946, 249] width 26 height 22
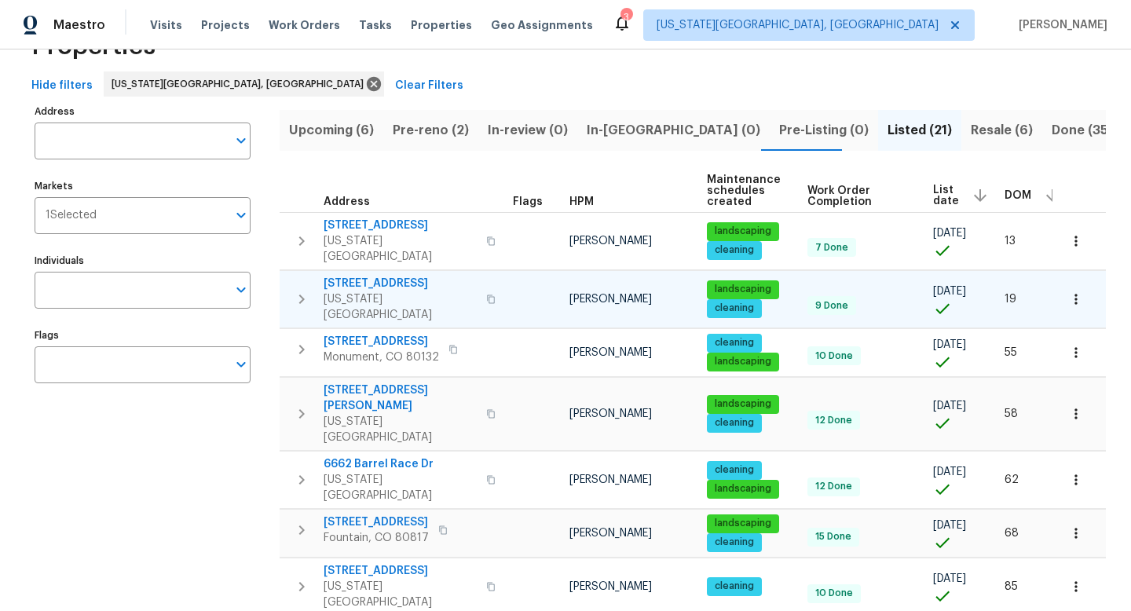
scroll to position [0, 7]
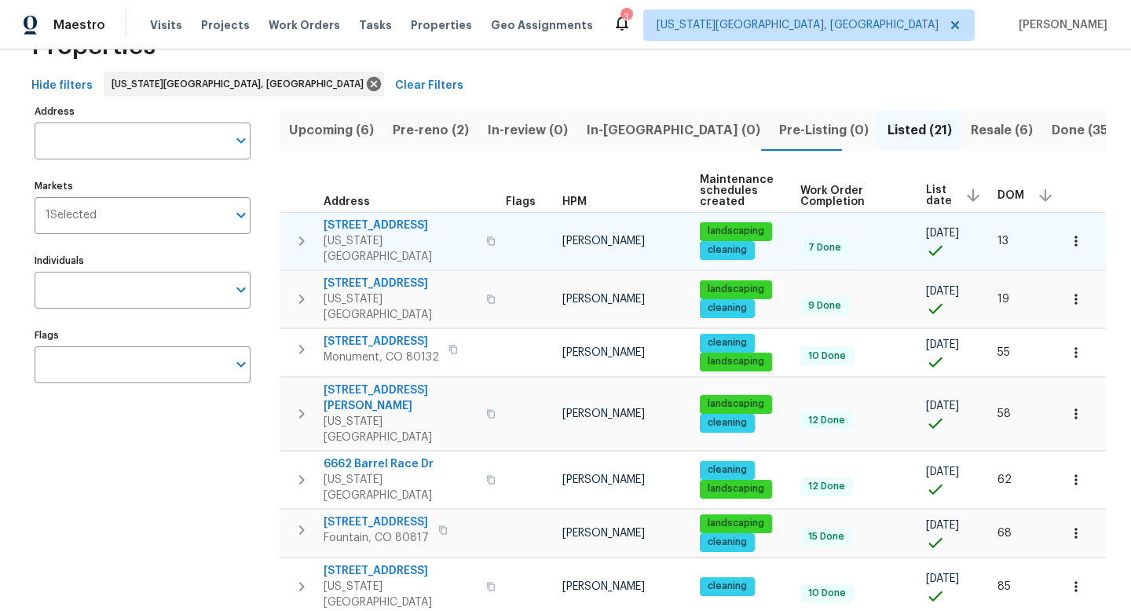
click at [374, 222] on span "7030 Dutch Loop" at bounding box center [400, 226] width 153 height 16
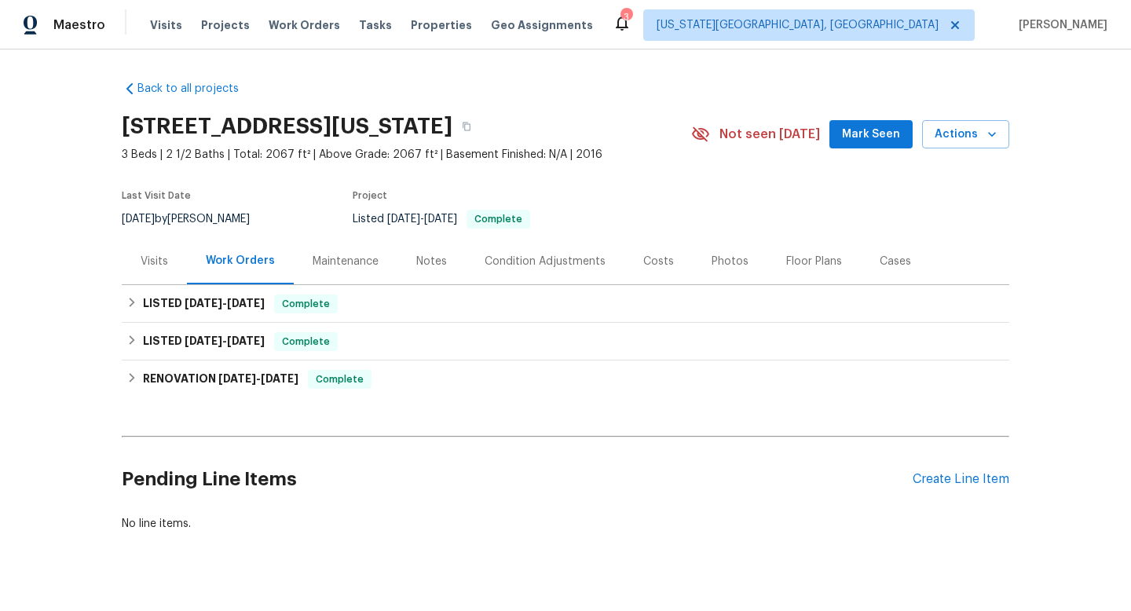
click at [644, 263] on div "Costs" at bounding box center [659, 262] width 31 height 16
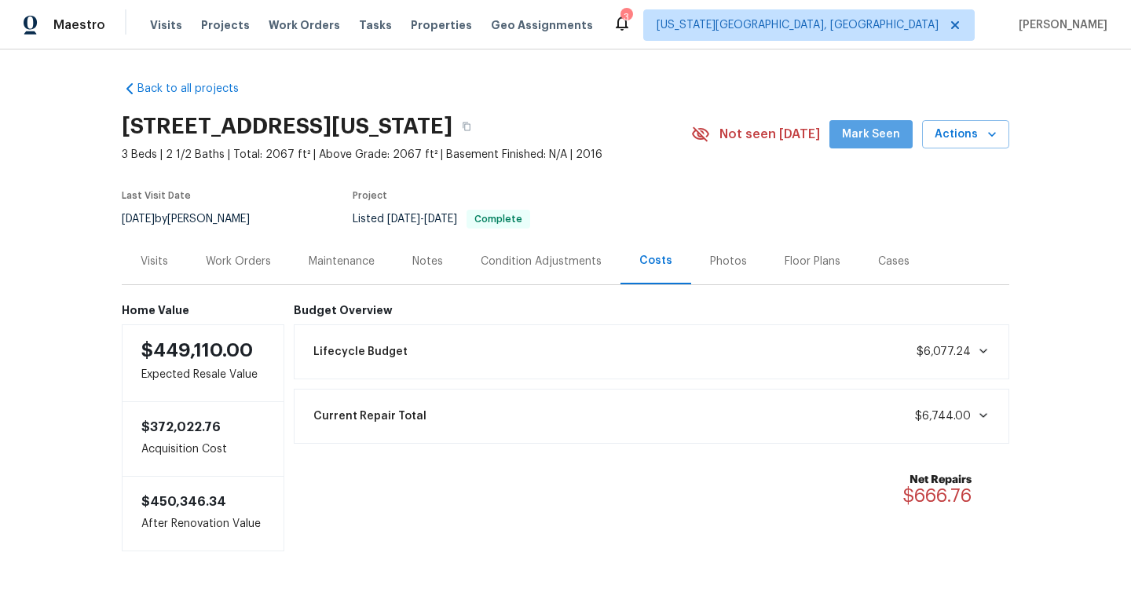
click at [888, 132] on span "Mark Seen" at bounding box center [871, 135] width 58 height 20
